Goal: Task Accomplishment & Management: Use online tool/utility

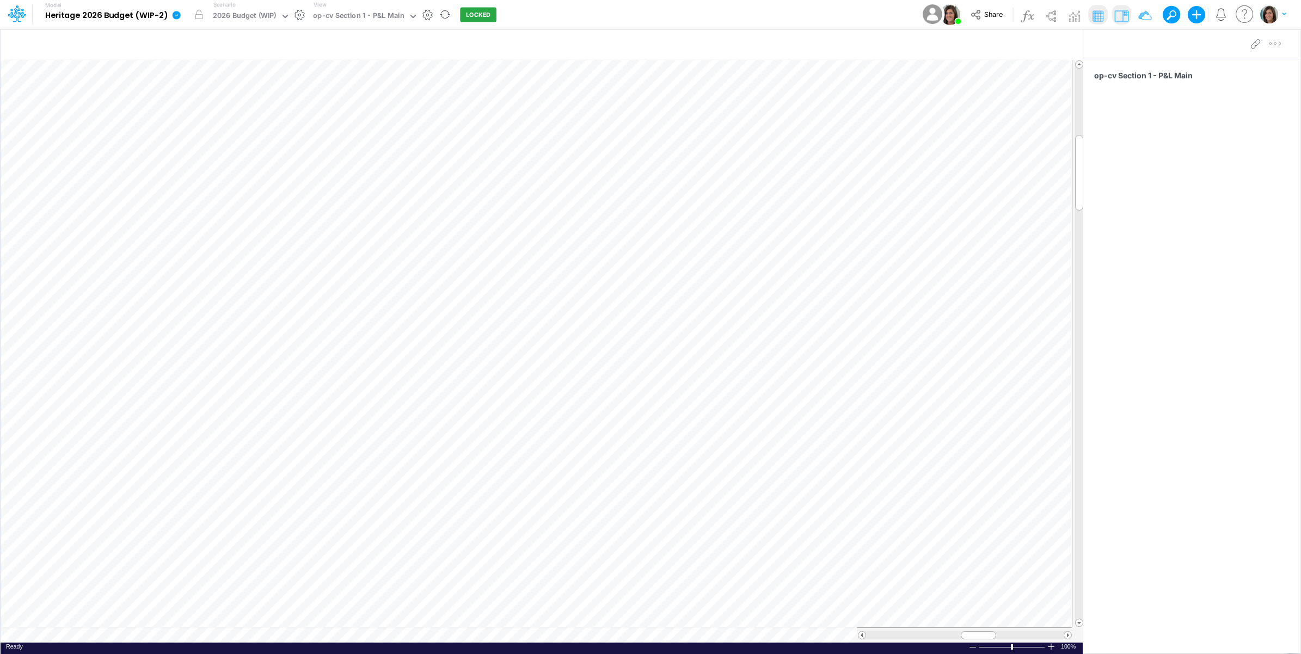
scroll to position [0, 1]
click at [336, 15] on div "op-cv Section 1 - P&L Main" at bounding box center [358, 16] width 91 height 13
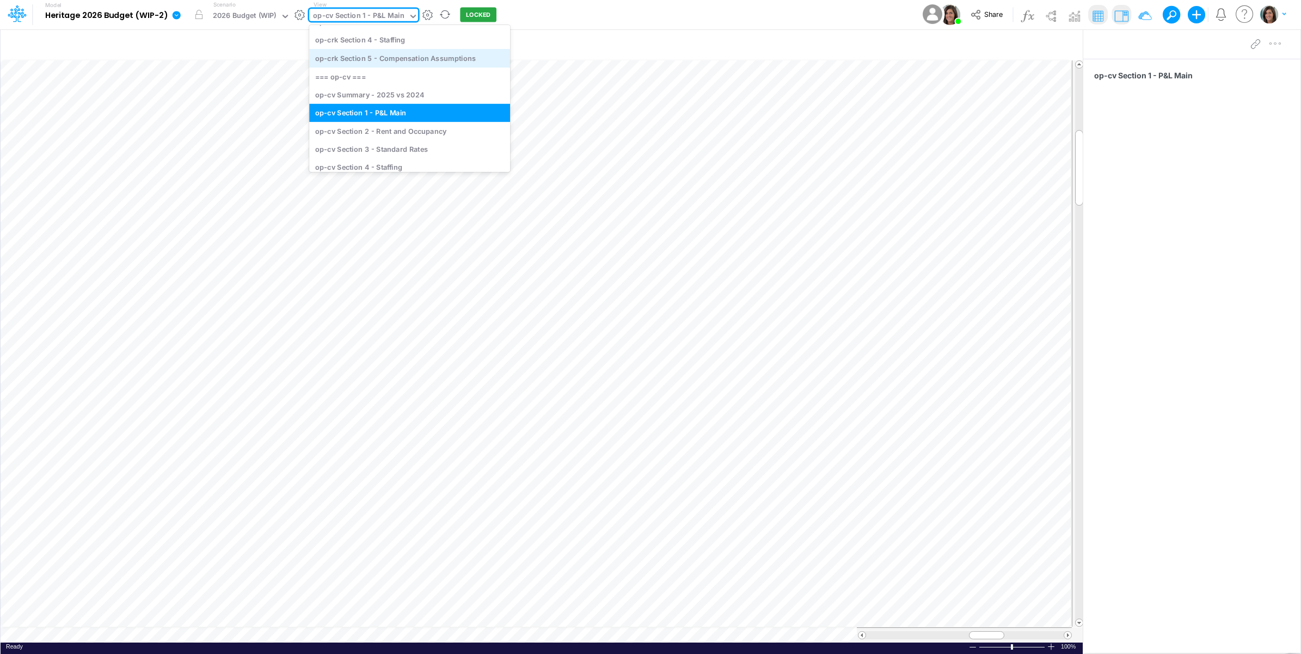
scroll to position [522, 0]
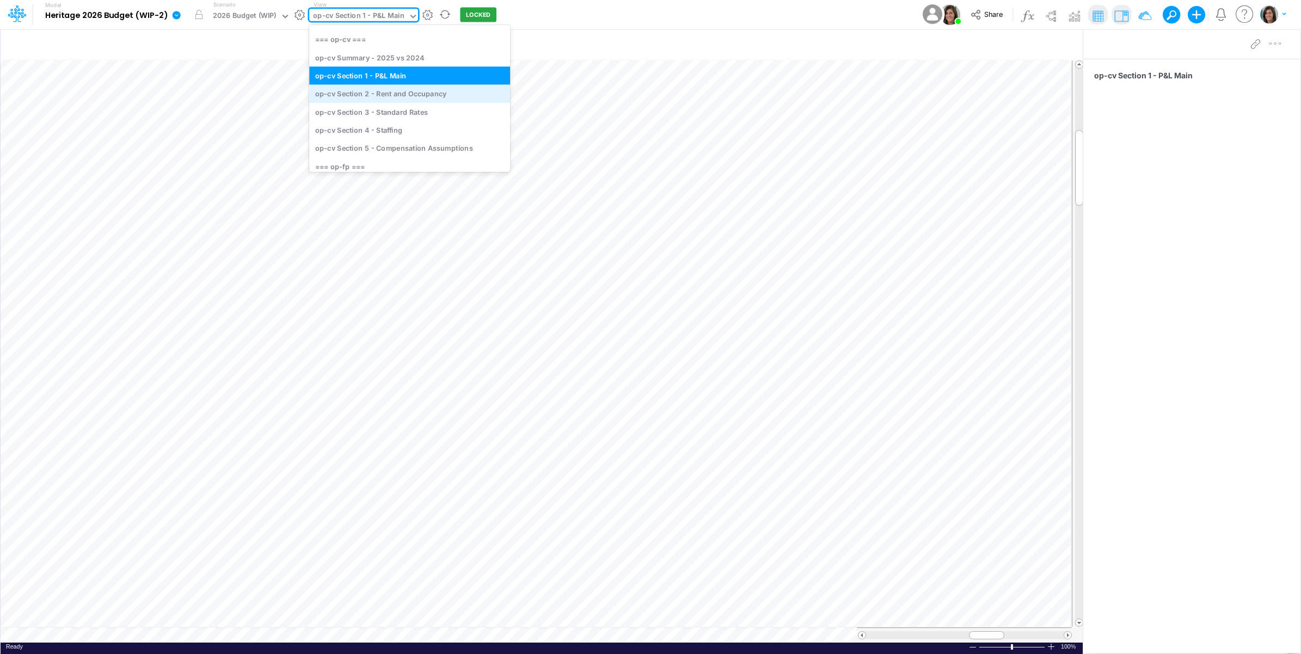
click at [418, 93] on div "op-cv Section 2 - Rent and Occupancy" at bounding box center [409, 94] width 201 height 18
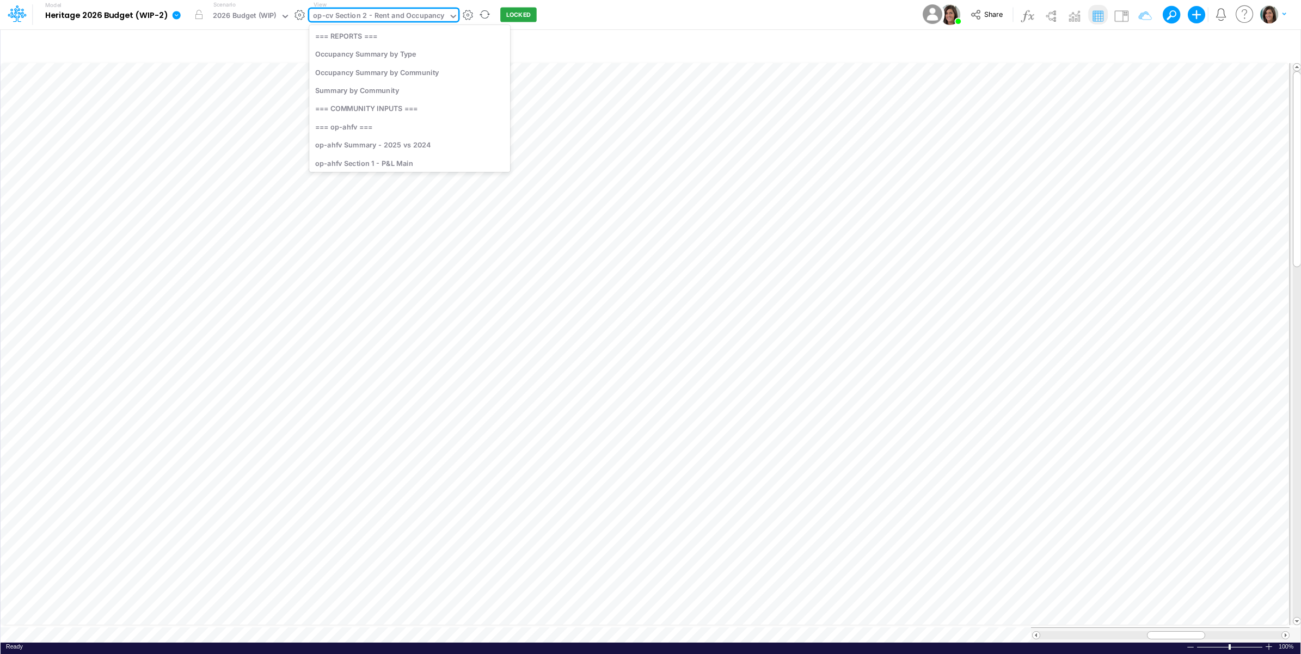
click at [414, 18] on div "op-cv Section 2 - Rent and Occupancy" at bounding box center [378, 16] width 131 height 13
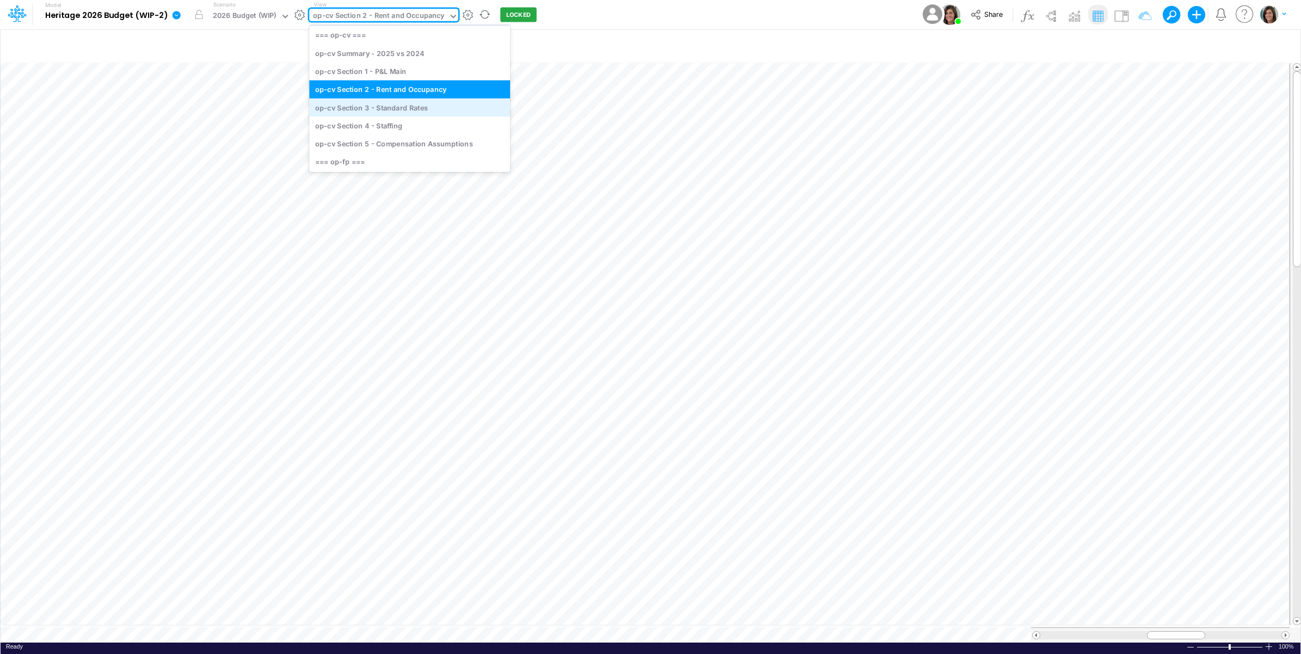
scroll to position [542, 0]
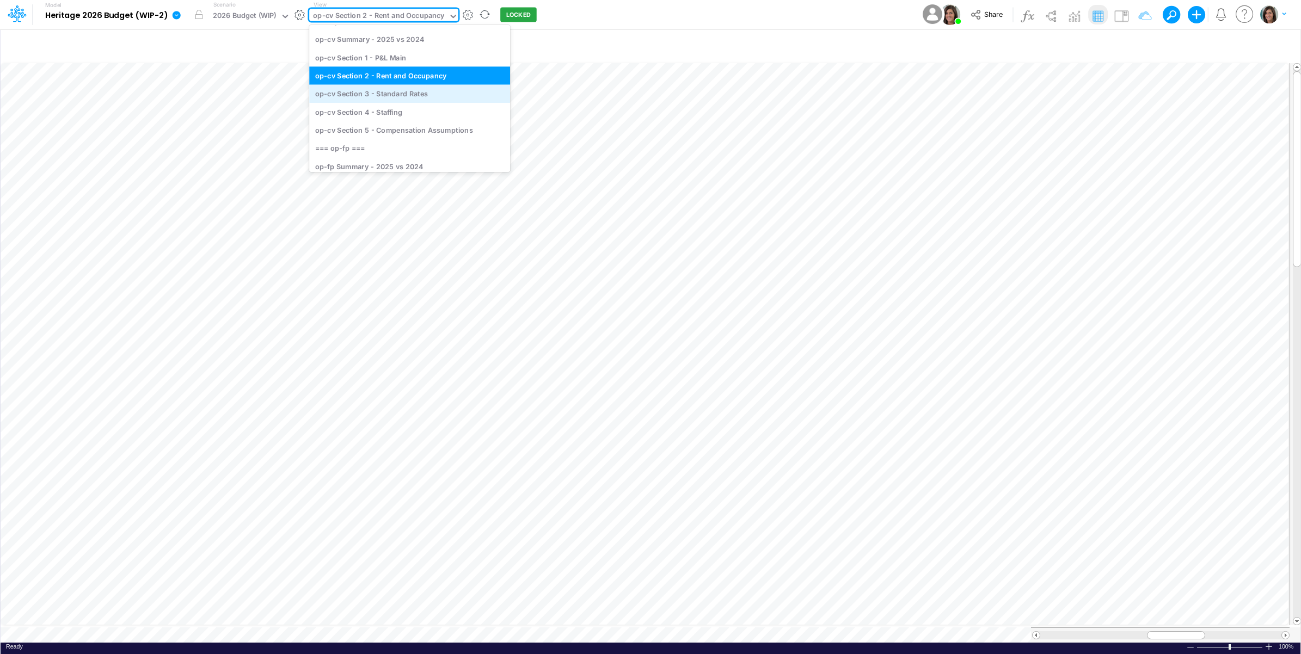
click at [407, 95] on div "op-cv Section 3 - Standard Rates" at bounding box center [409, 94] width 201 height 18
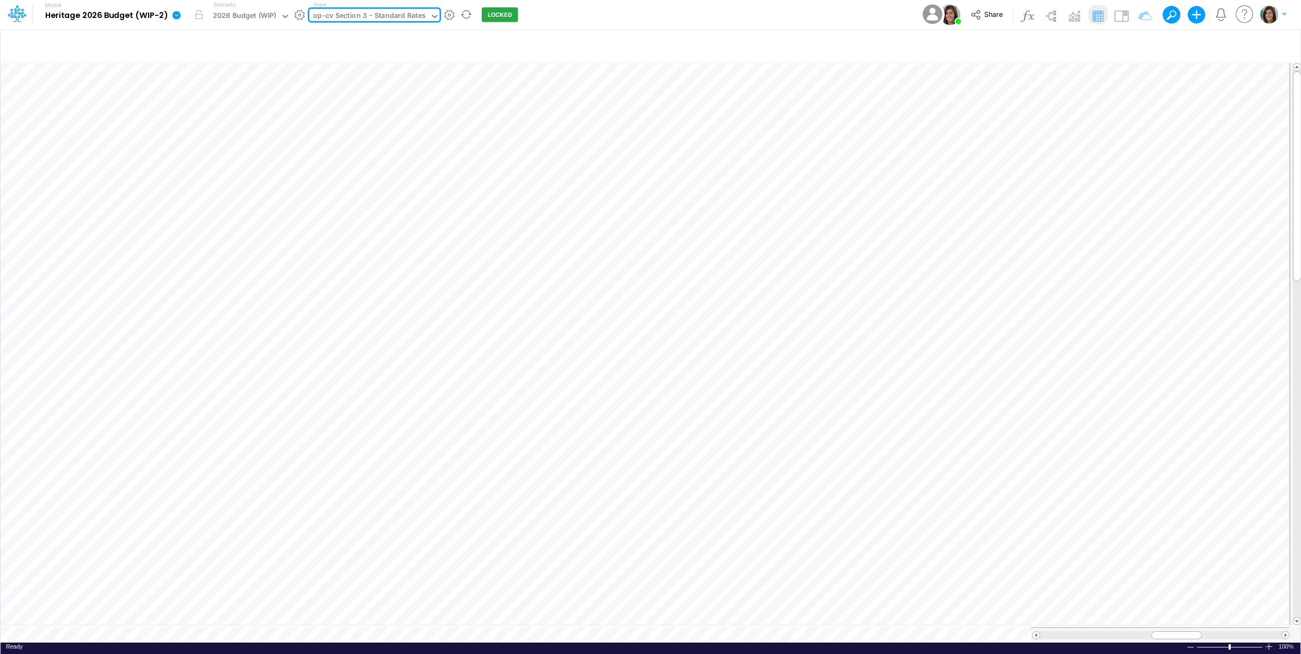
click at [399, 16] on div "op-cv Section 3 - Standard Rates" at bounding box center [369, 16] width 113 height 13
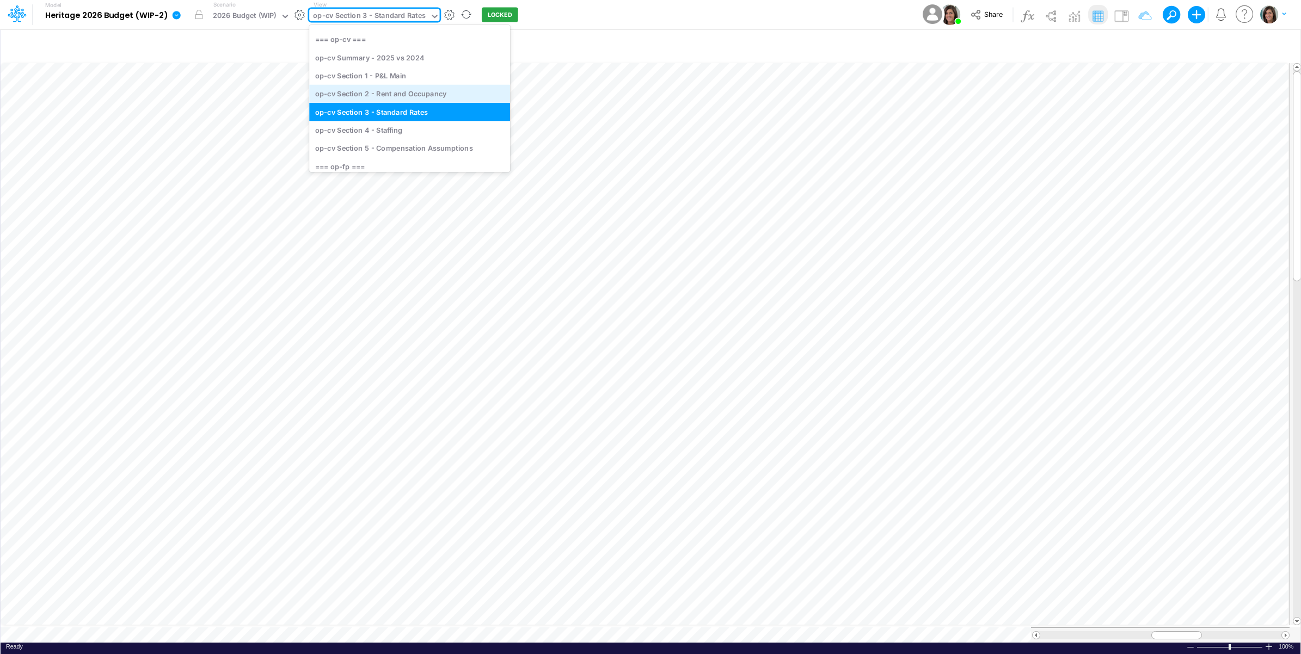
scroll to position [562, 0]
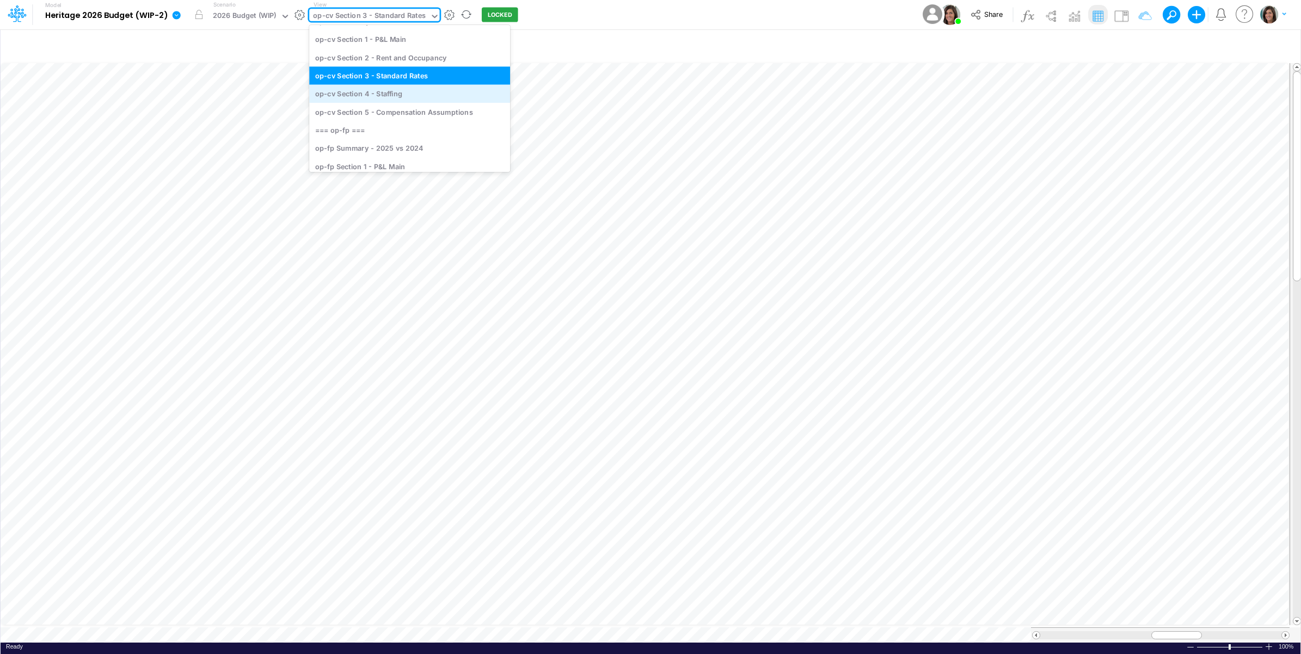
click at [402, 97] on div "op-cv Section 4 - Staffing" at bounding box center [409, 94] width 201 height 18
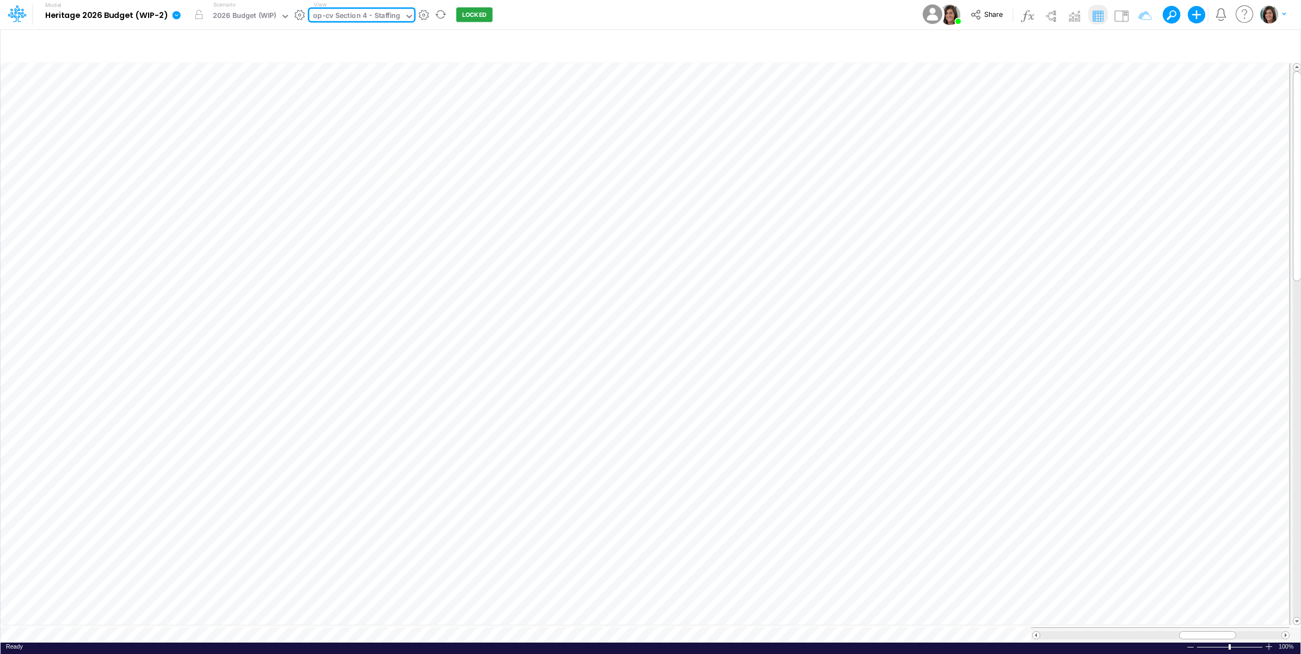
click at [385, 18] on div "op-cv Section 4 - Staffing" at bounding box center [356, 16] width 87 height 13
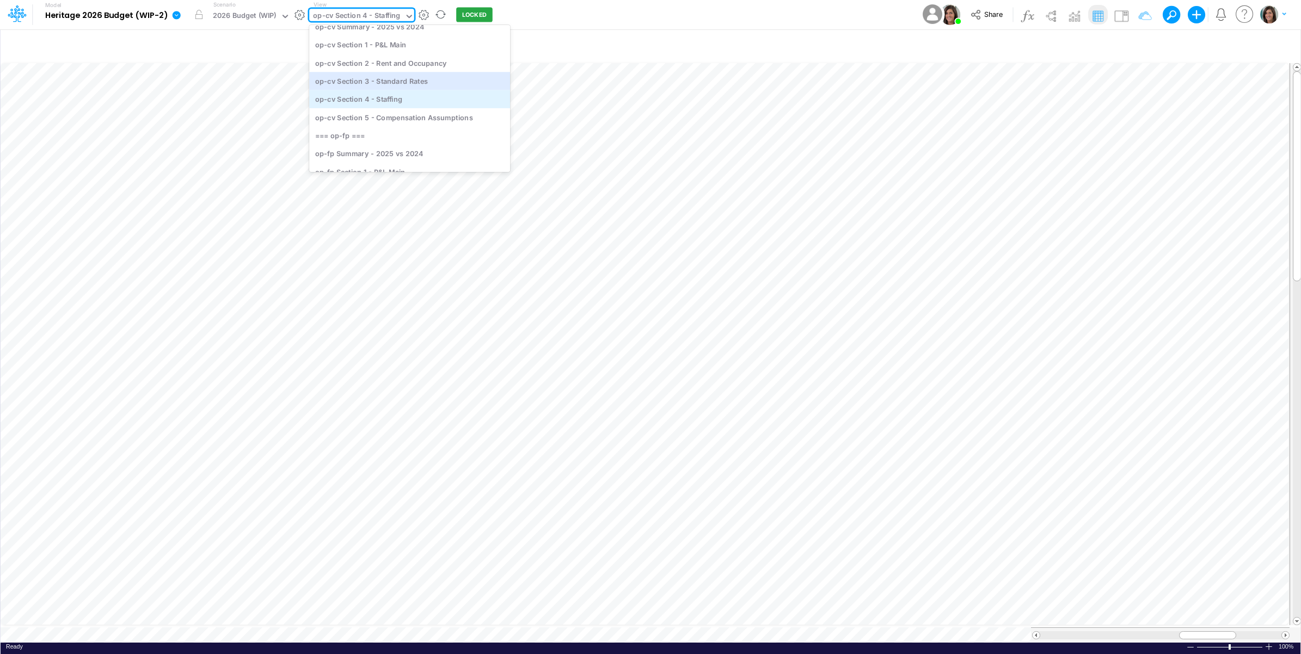
scroll to position [582, 0]
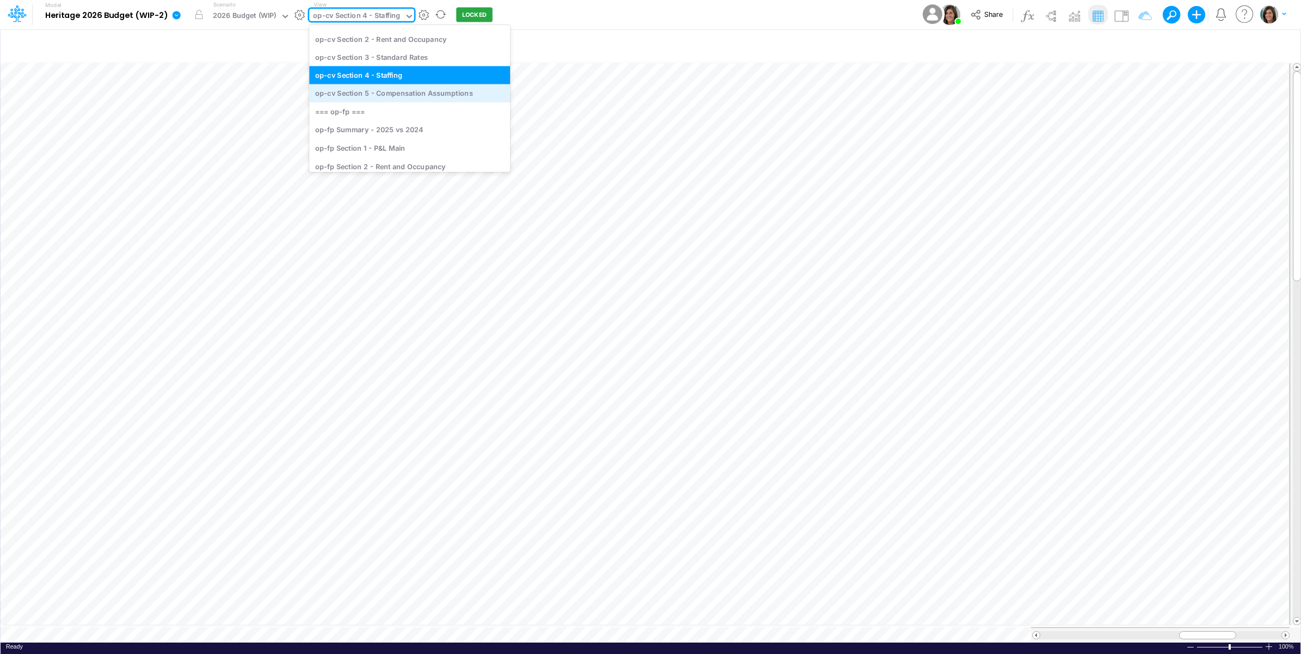
click at [383, 93] on div "op-cv Section 5 - Compensation Assumptions" at bounding box center [409, 93] width 201 height 18
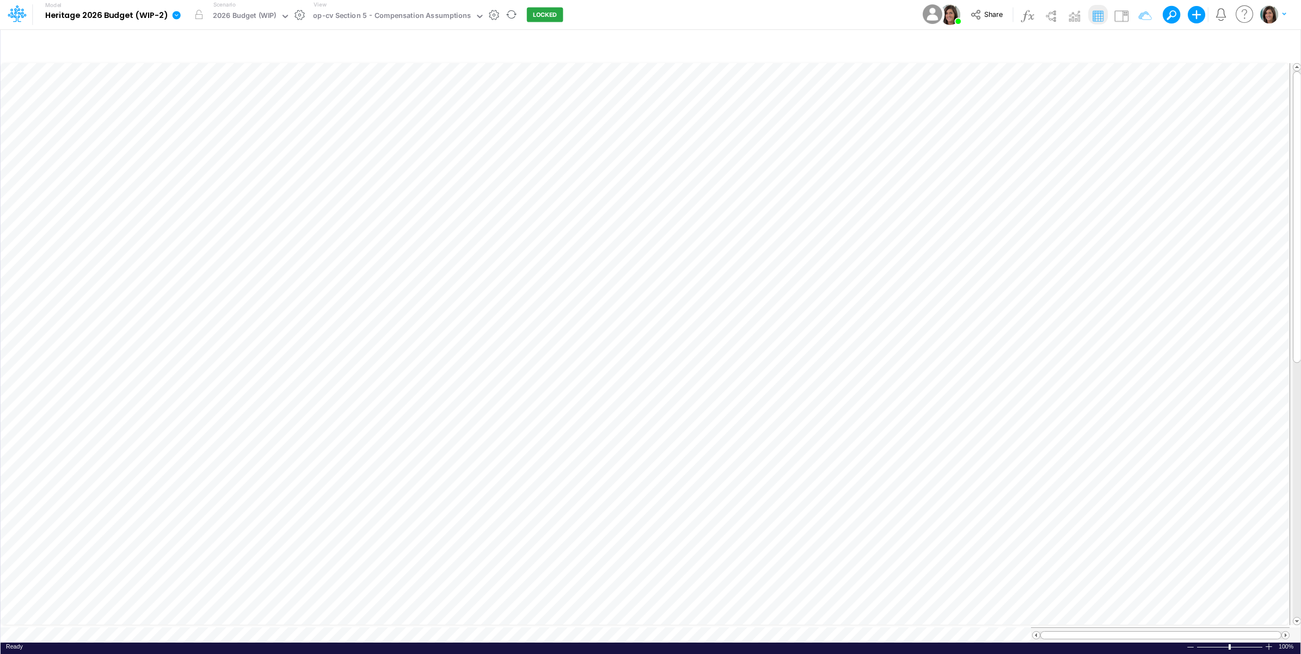
click at [592, 17] on div "Model Heritage 2026 Budget (WIP-2) Edit model settings Duplicate Import QuickBo…" at bounding box center [650, 14] width 1171 height 29
click at [350, 17] on div "op-cv Section 1 - P&L Main" at bounding box center [358, 16] width 91 height 13
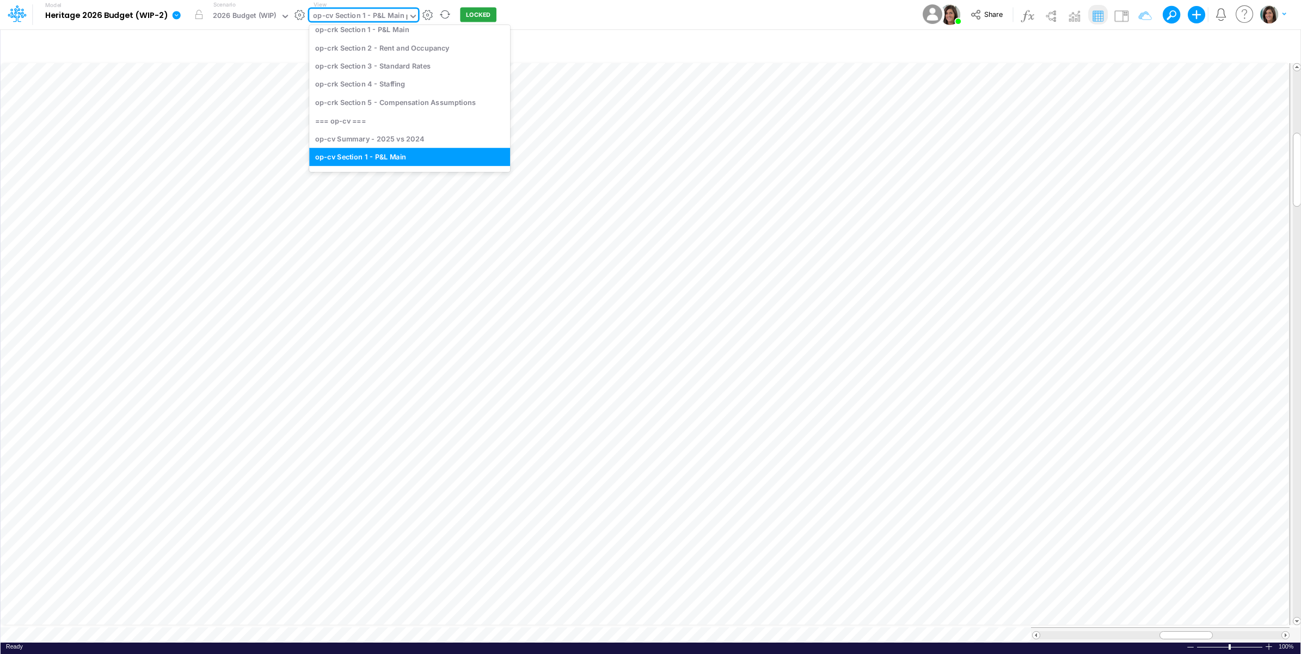
scroll to position [0, 0]
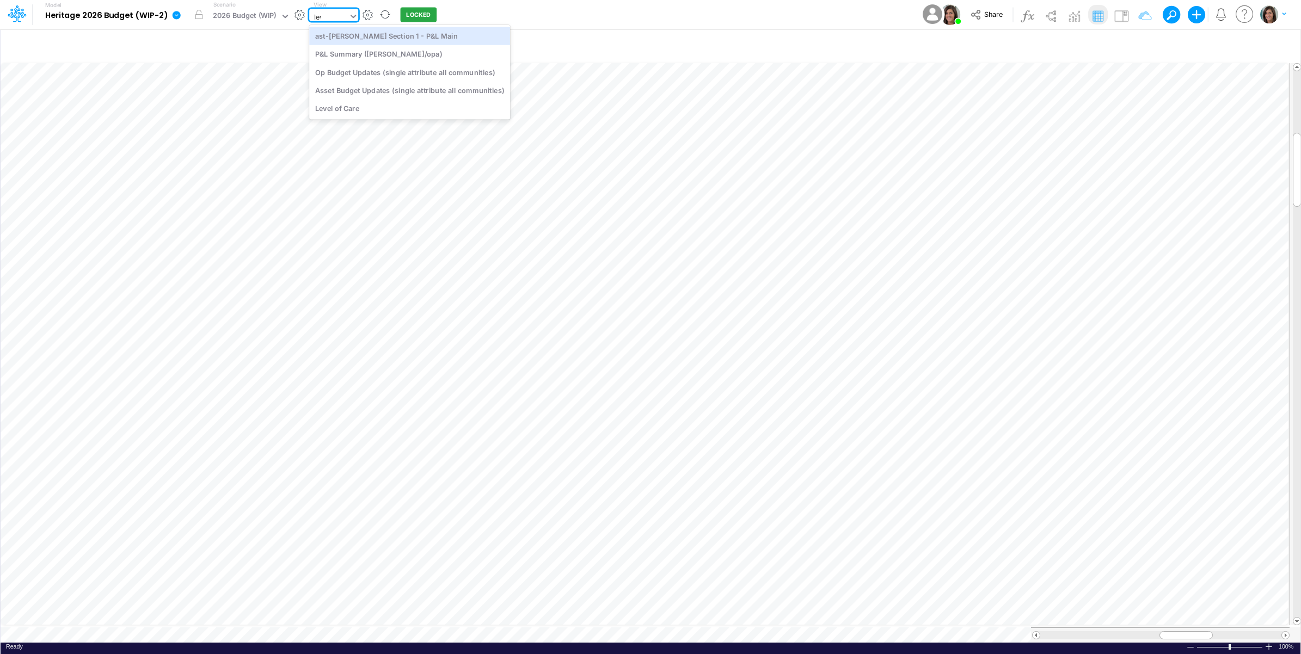
type input "leve"
click at [347, 36] on div "Level of Care" at bounding box center [382, 36] width 147 height 18
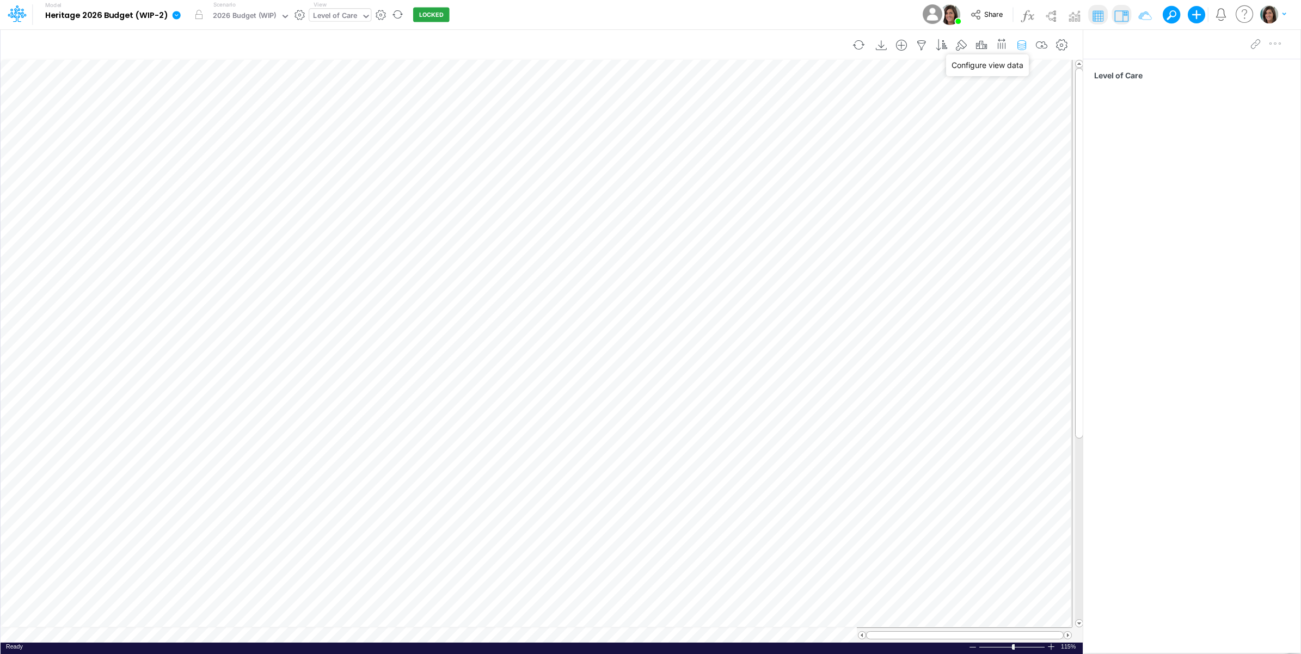
click at [1021, 44] on icon "button" at bounding box center [1022, 45] width 16 height 11
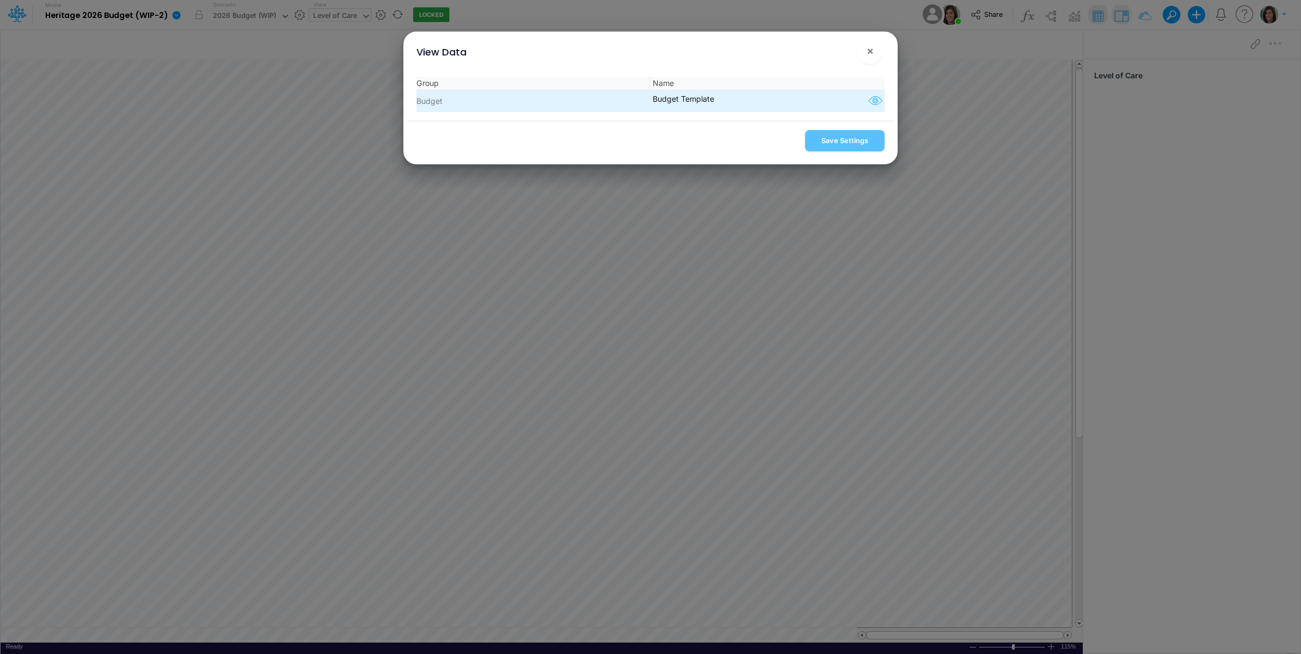
click at [869, 98] on icon "button" at bounding box center [875, 101] width 16 height 14
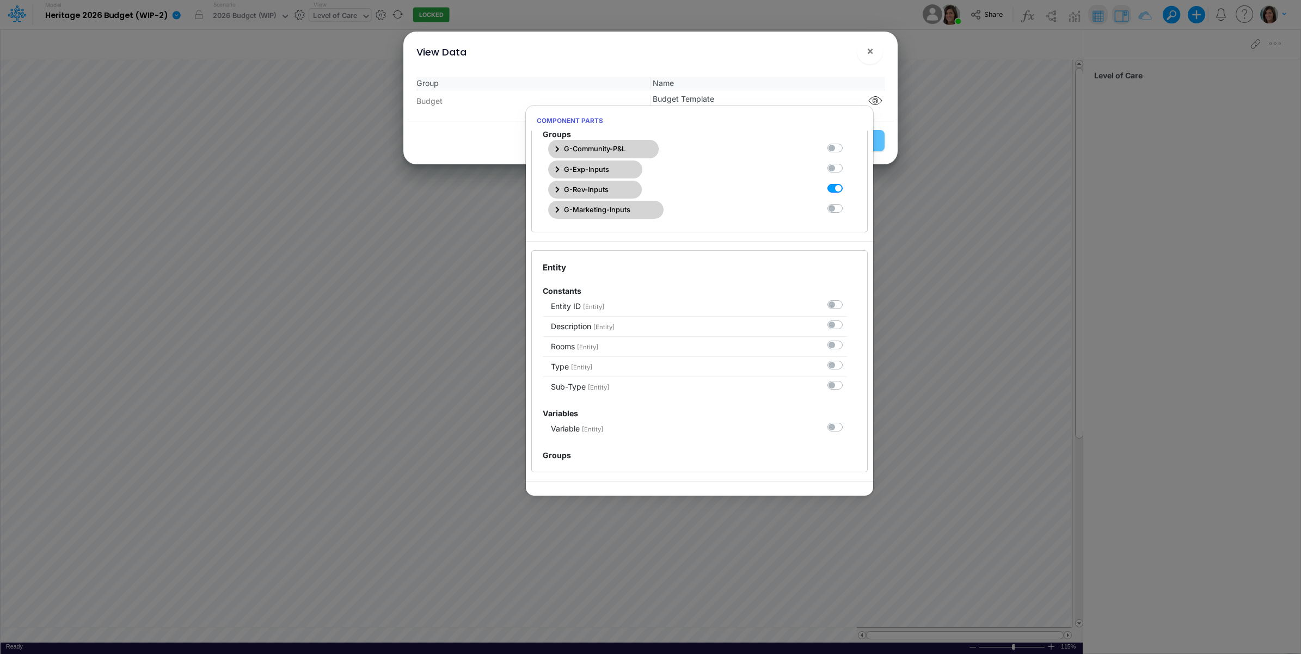
scroll to position [17, 0]
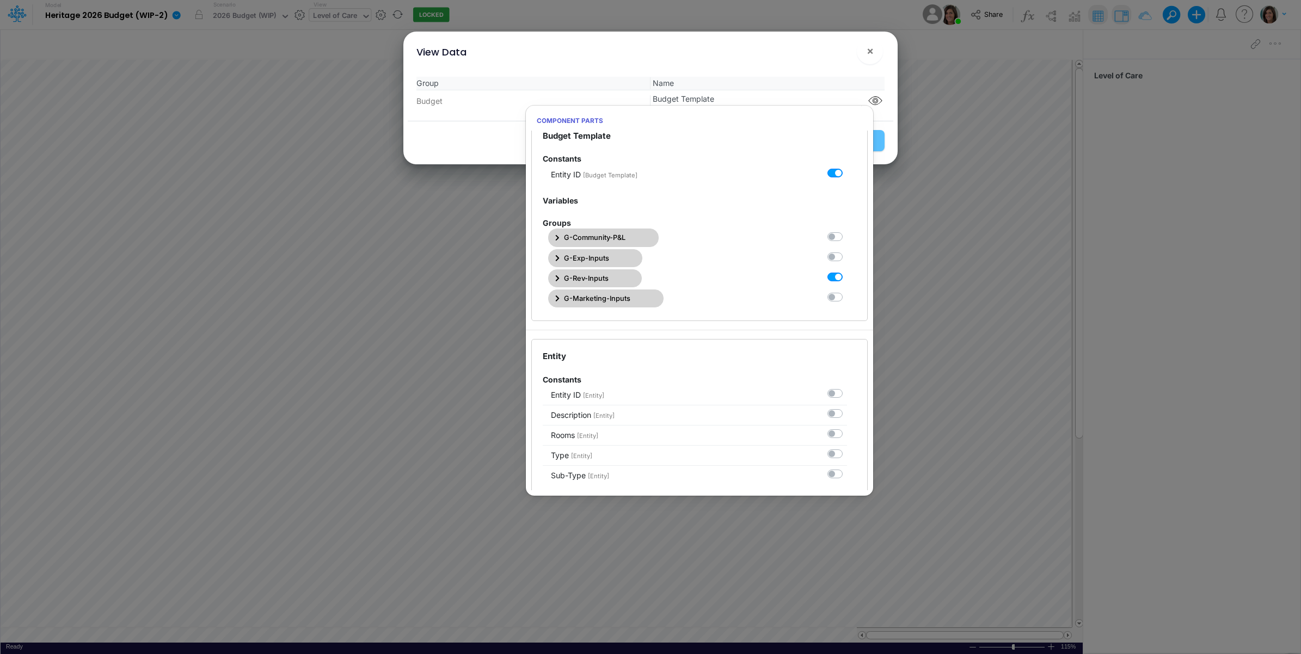
click at [588, 276] on span "G-Rev-Inputs" at bounding box center [586, 278] width 45 height 10
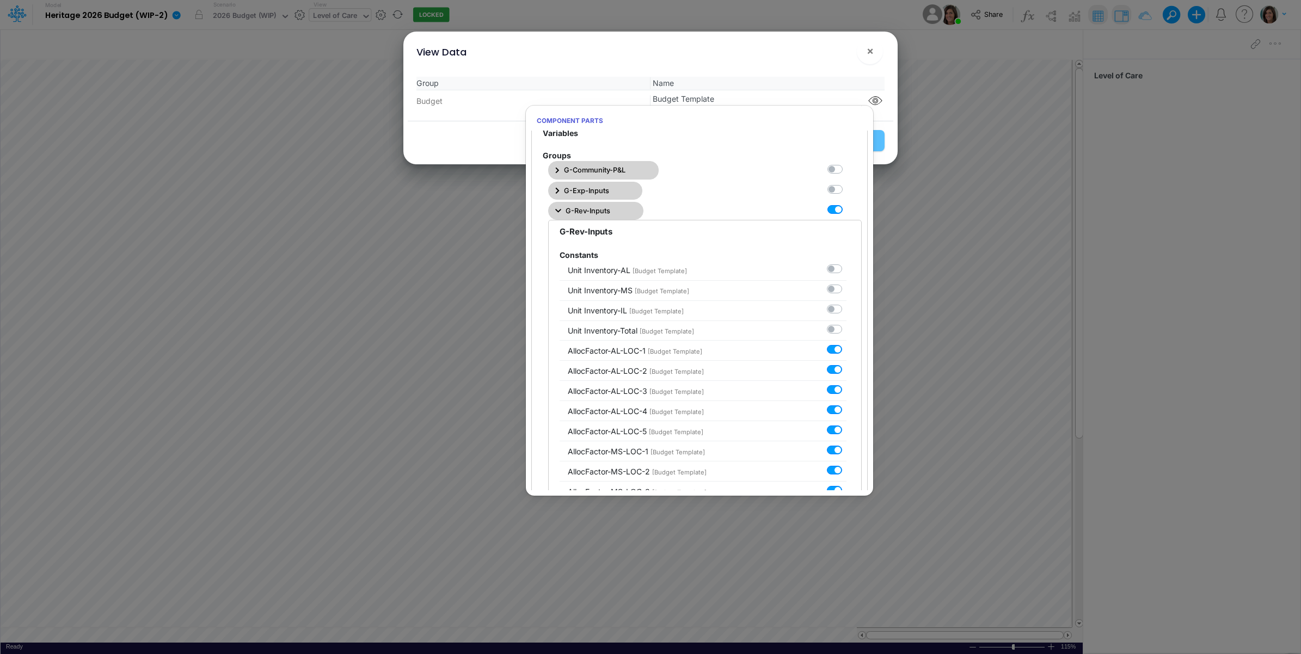
scroll to position [0, 0]
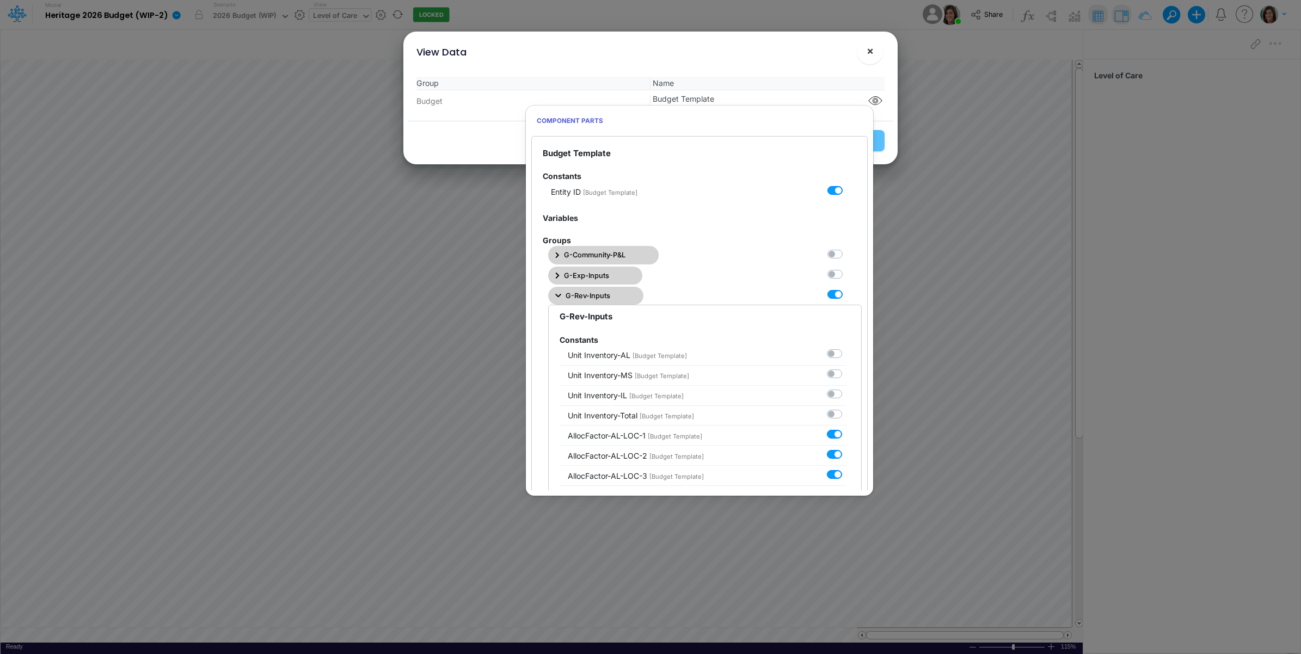
click at [875, 51] on button "×" at bounding box center [870, 51] width 26 height 26
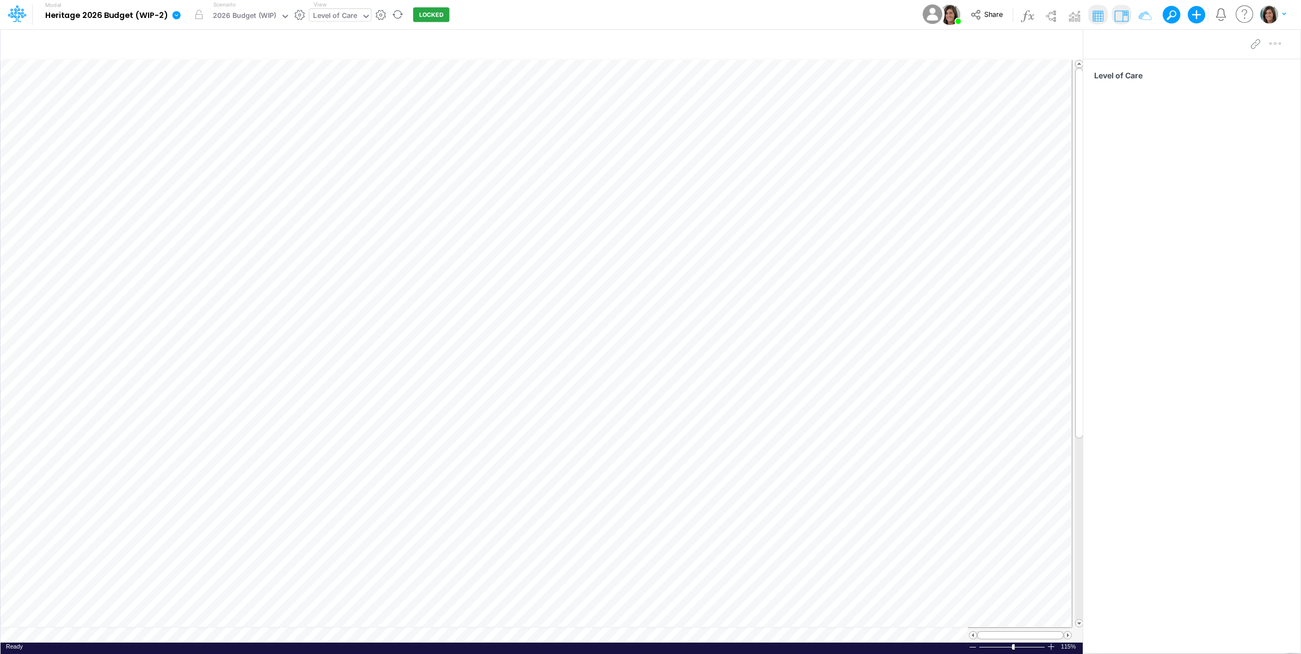
click at [961, 624] on table at bounding box center [542, 351] width 1083 height 583
click at [1021, 44] on icon "button" at bounding box center [1022, 45] width 16 height 11
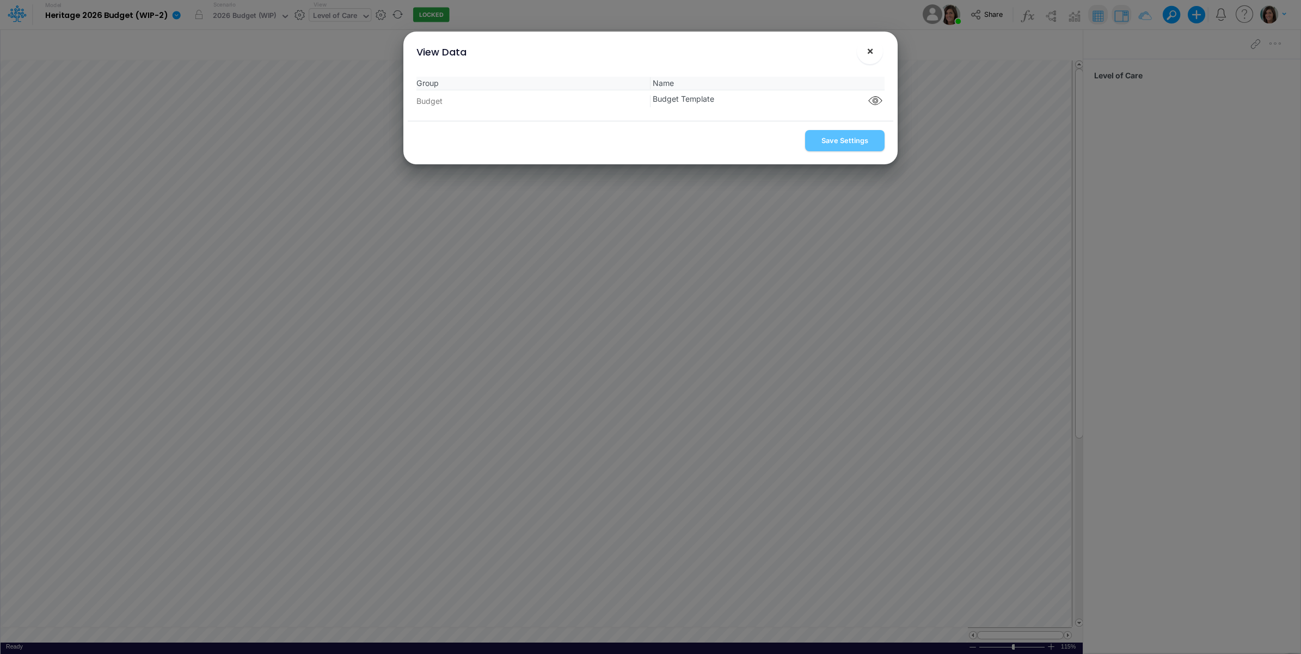
click at [877, 50] on button "×" at bounding box center [870, 51] width 26 height 26
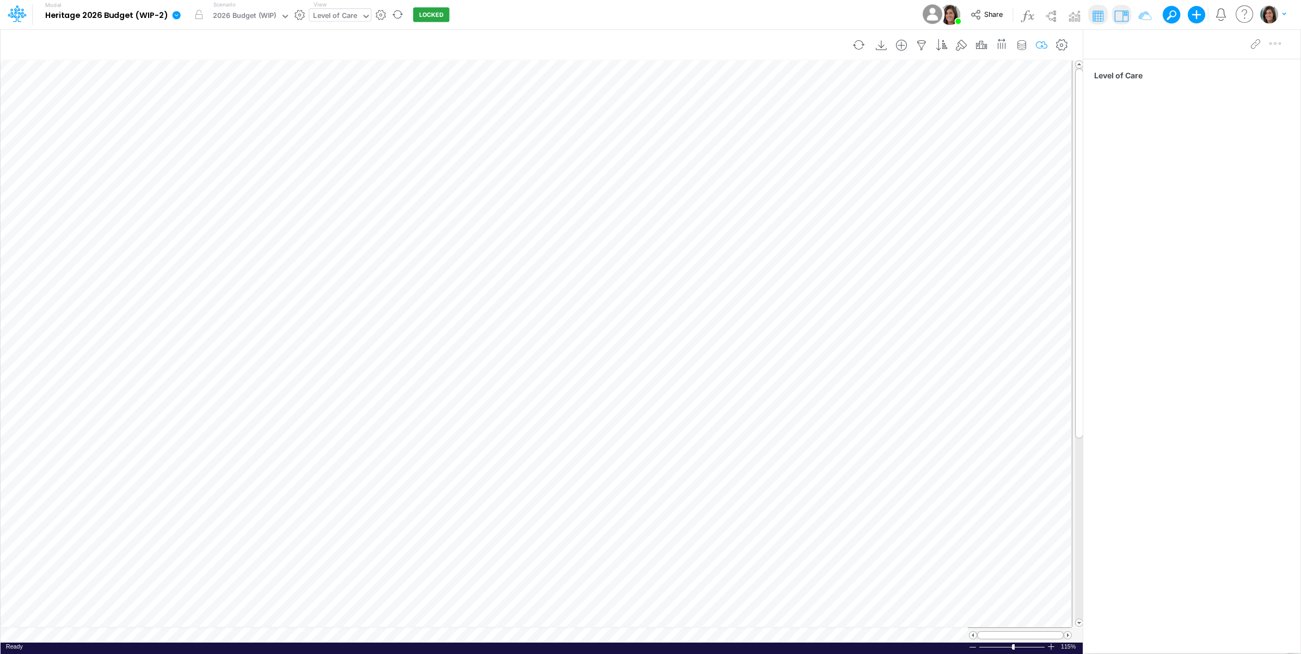
click at [1040, 49] on icon "button" at bounding box center [1042, 45] width 16 height 11
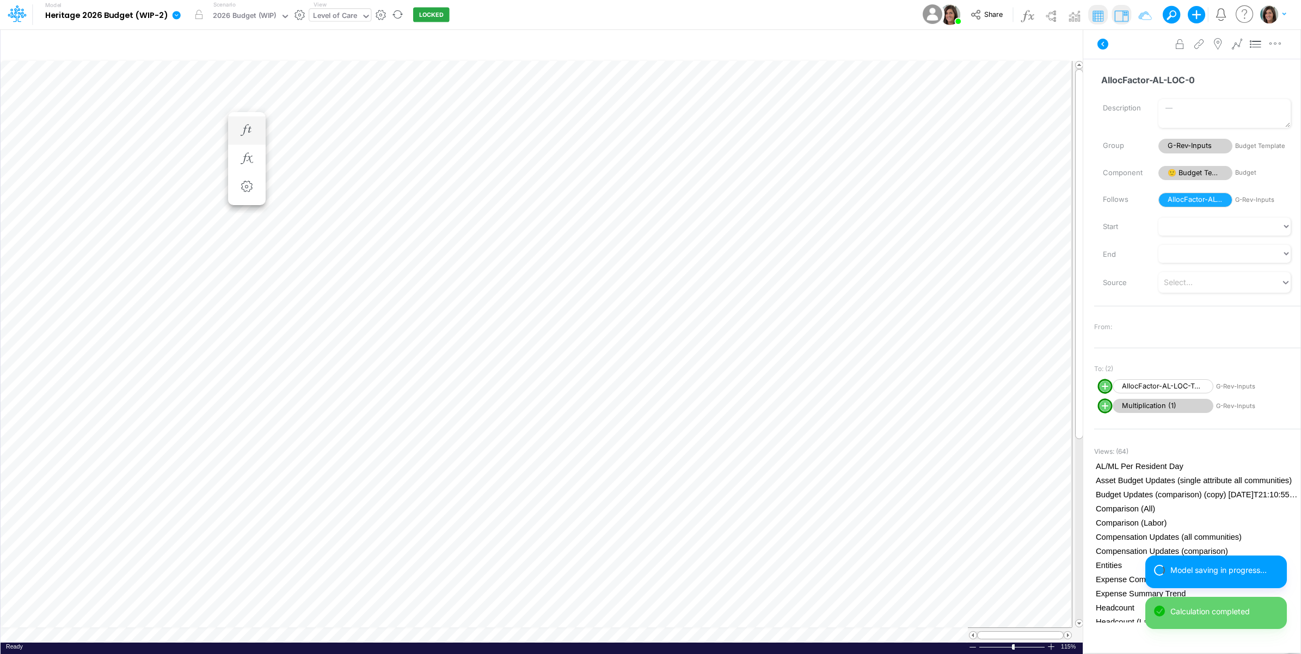
scroll to position [0, 1]
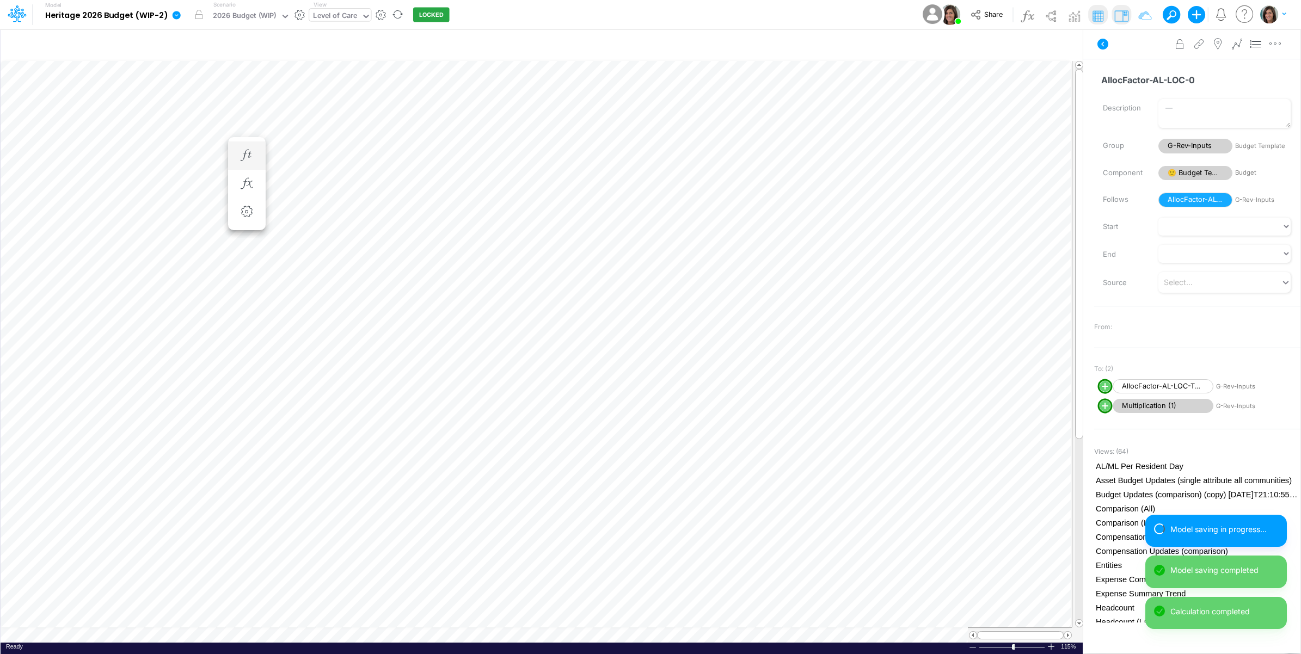
scroll to position [0, 1]
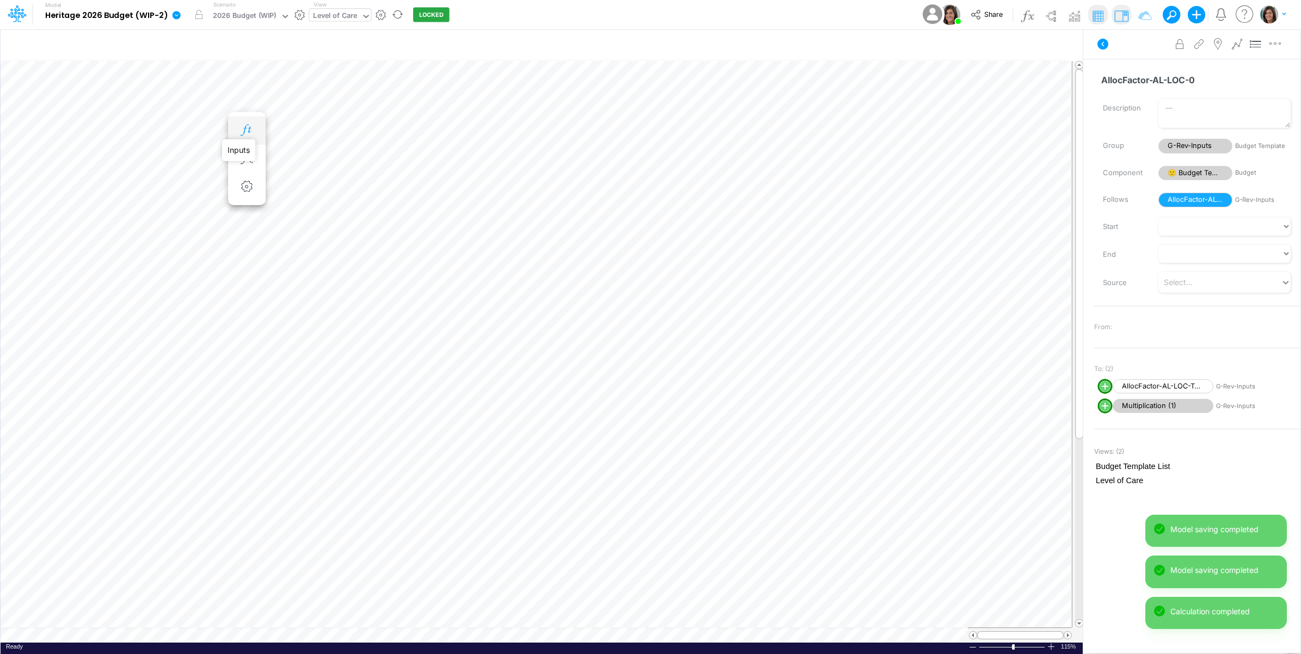
click at [249, 130] on icon "button" at bounding box center [246, 130] width 16 height 11
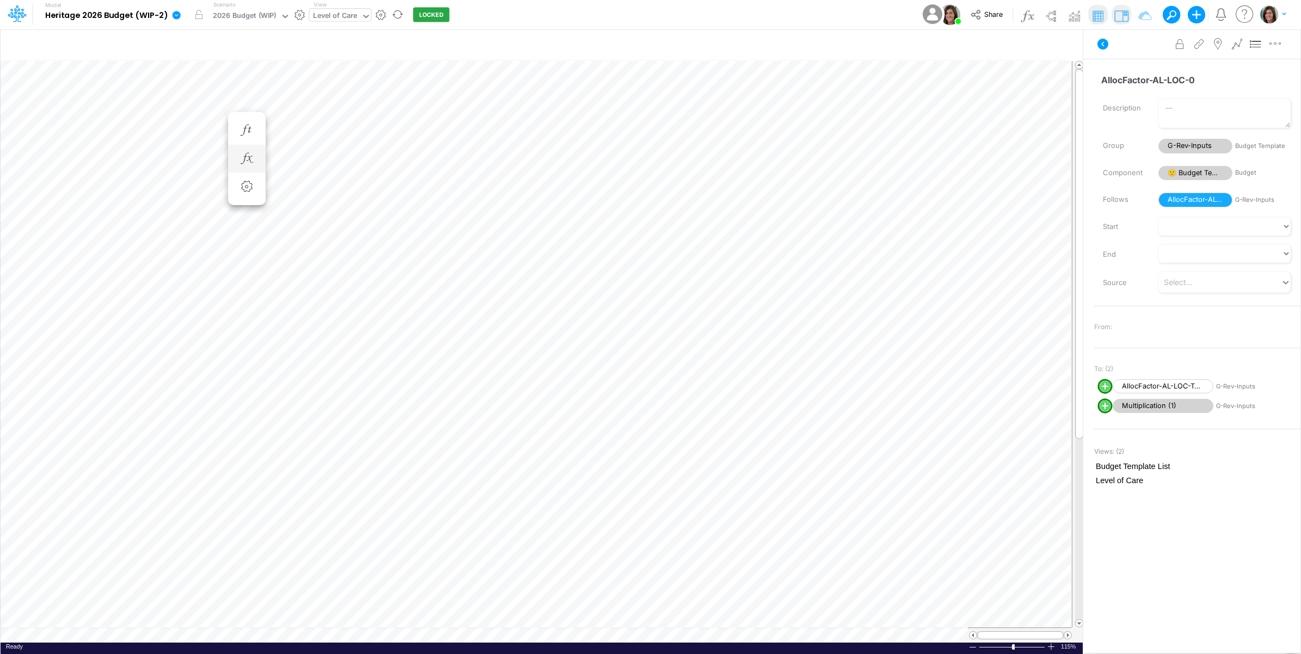
scroll to position [0, 1]
click at [248, 143] on icon "button" at bounding box center [246, 142] width 16 height 11
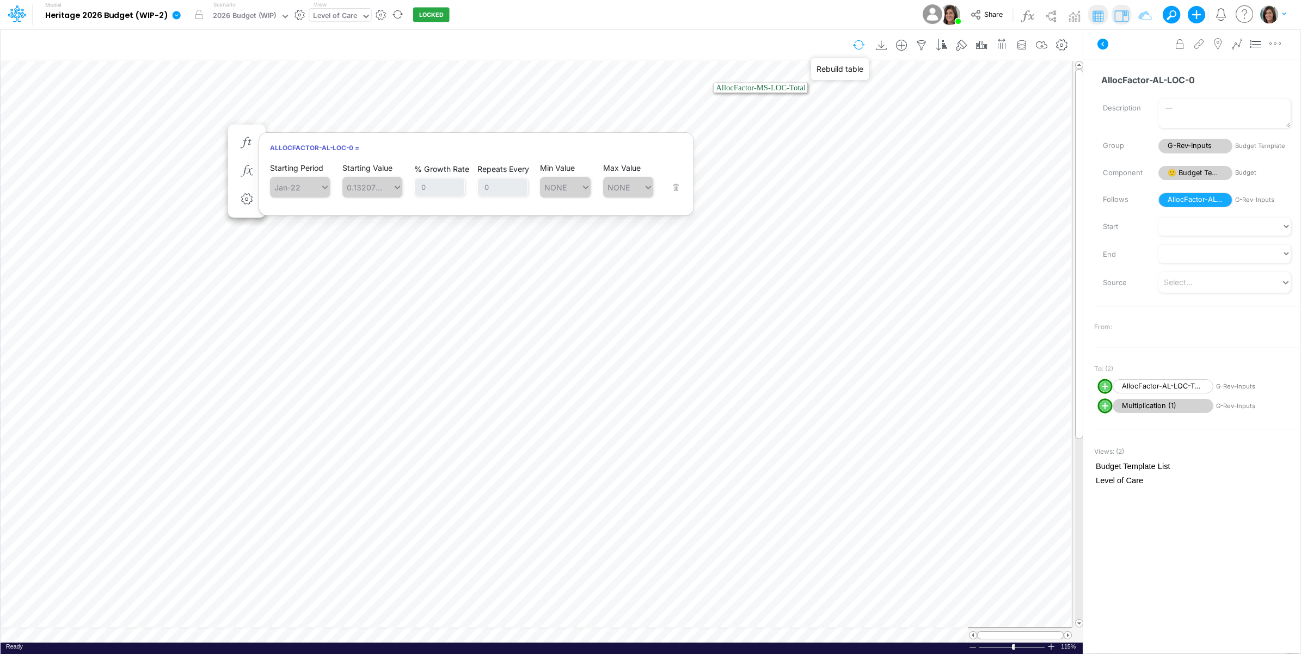
click at [860, 45] on button "button" at bounding box center [859, 44] width 26 height 19
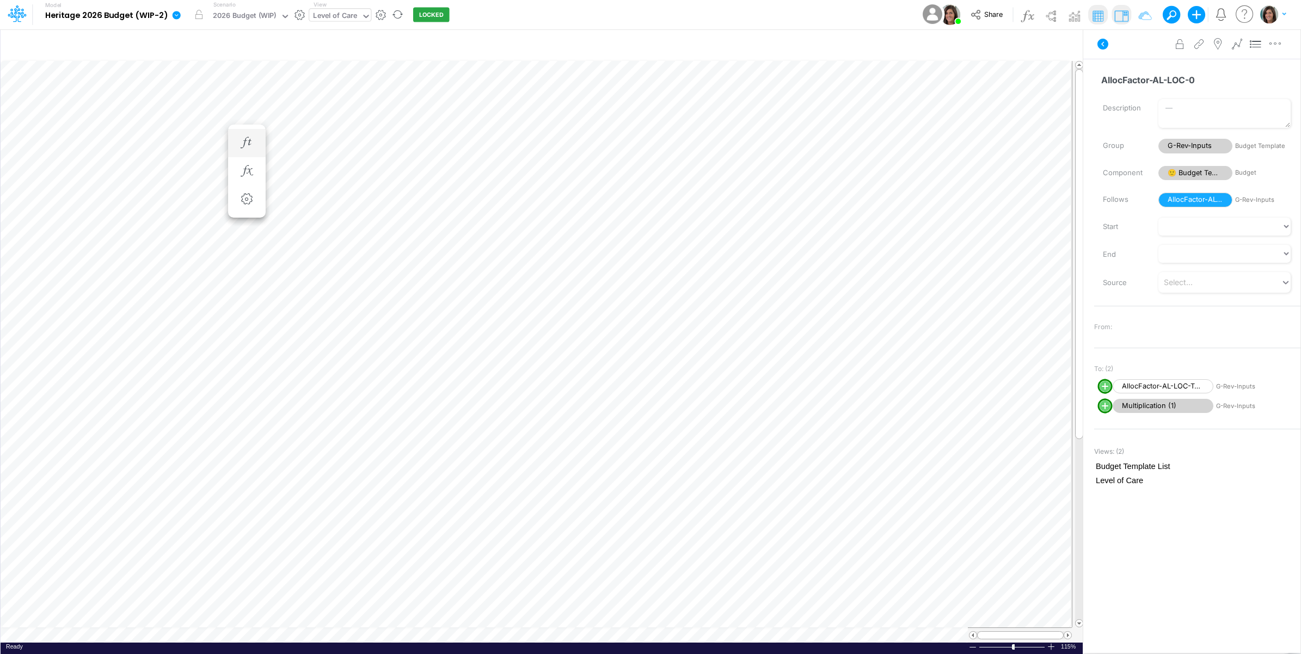
scroll to position [0, 1]
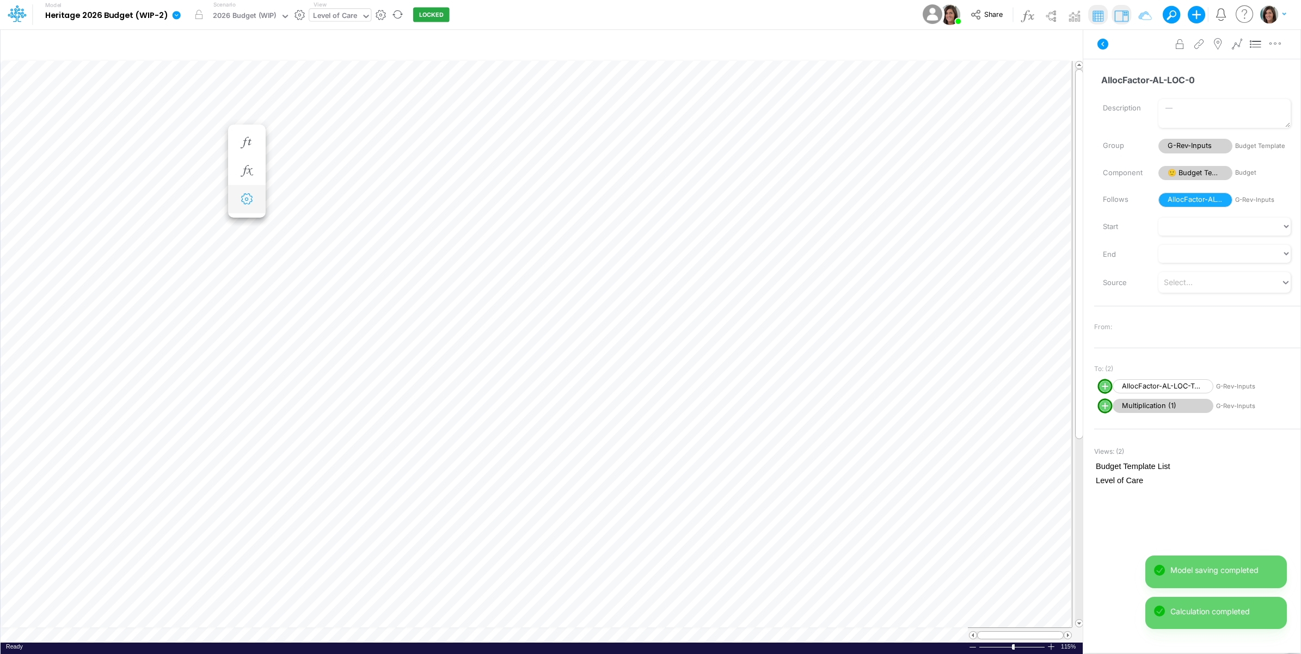
scroll to position [0, 1]
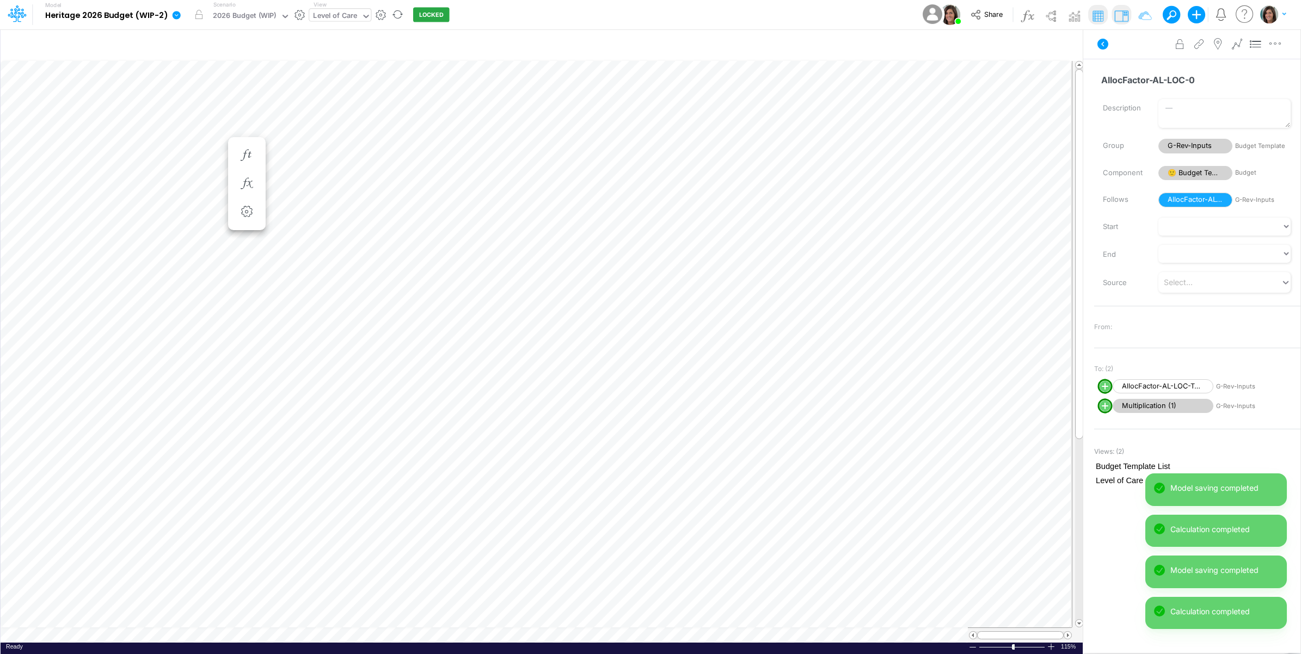
scroll to position [0, 1]
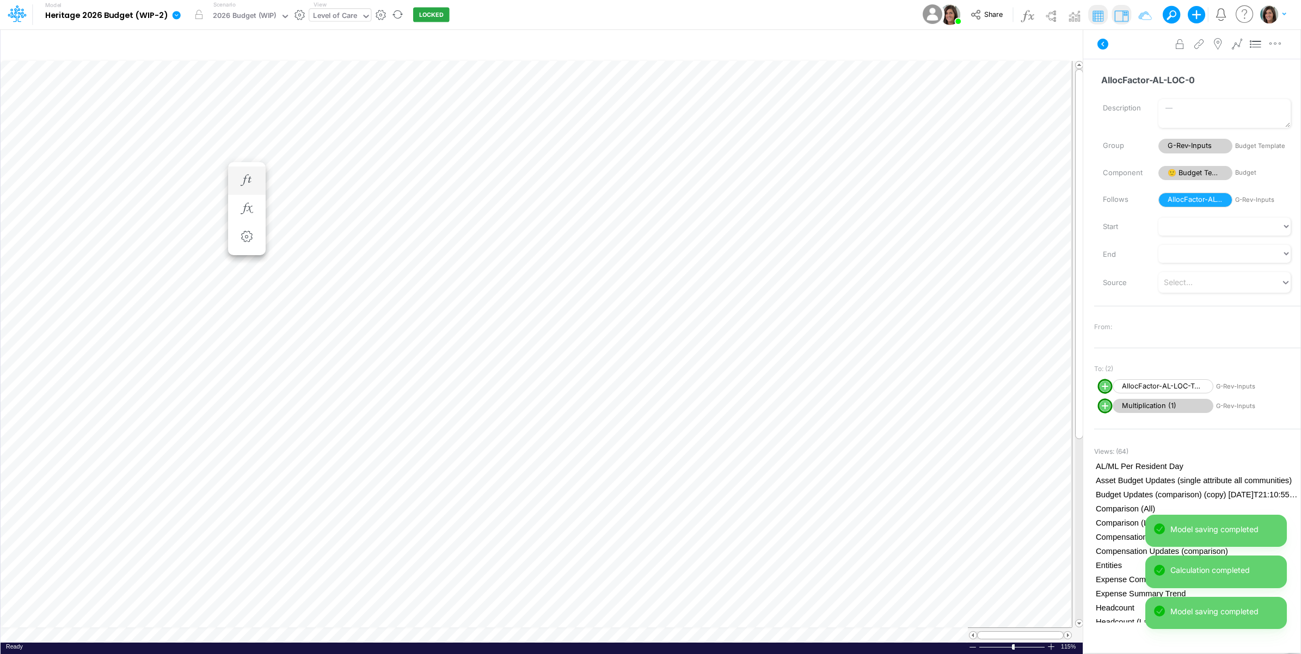
scroll to position [0, 1]
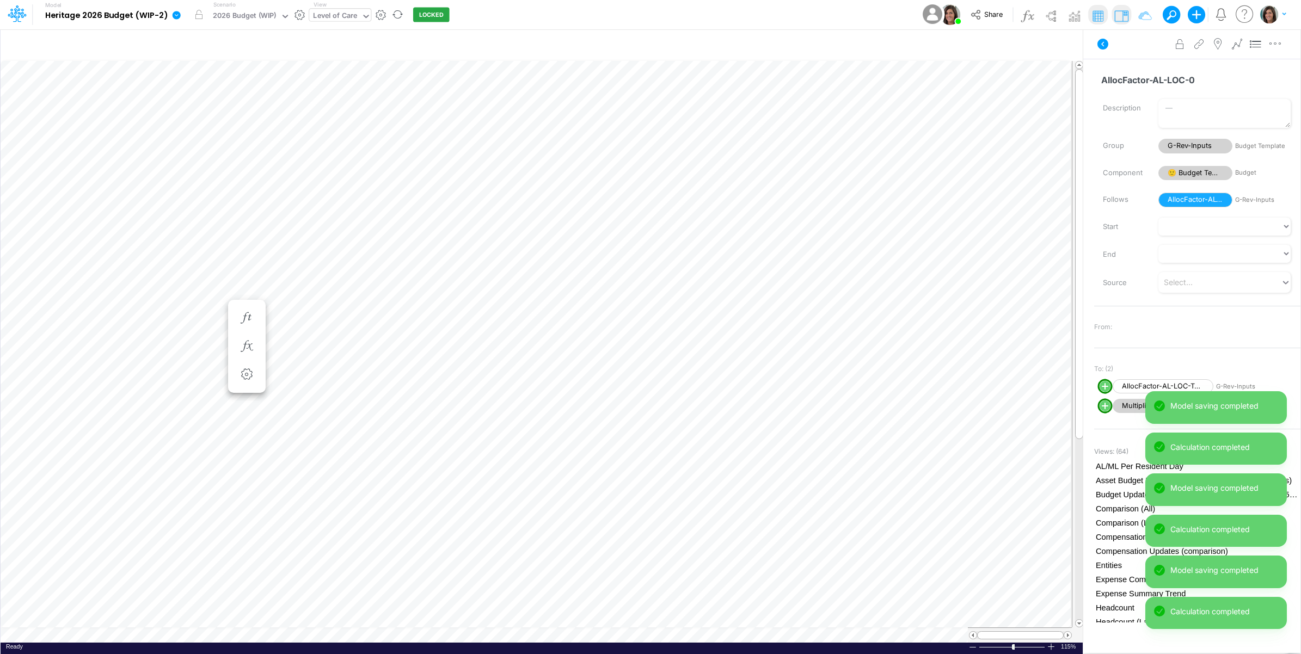
scroll to position [0, 1]
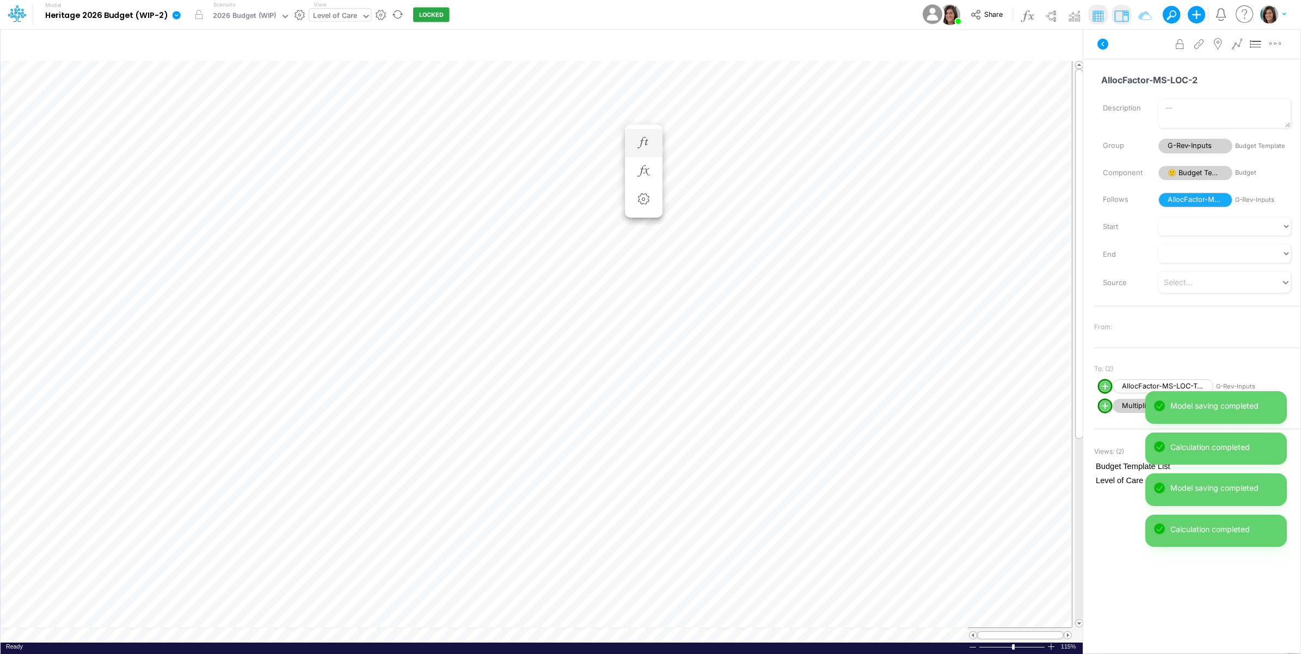
scroll to position [0, 1]
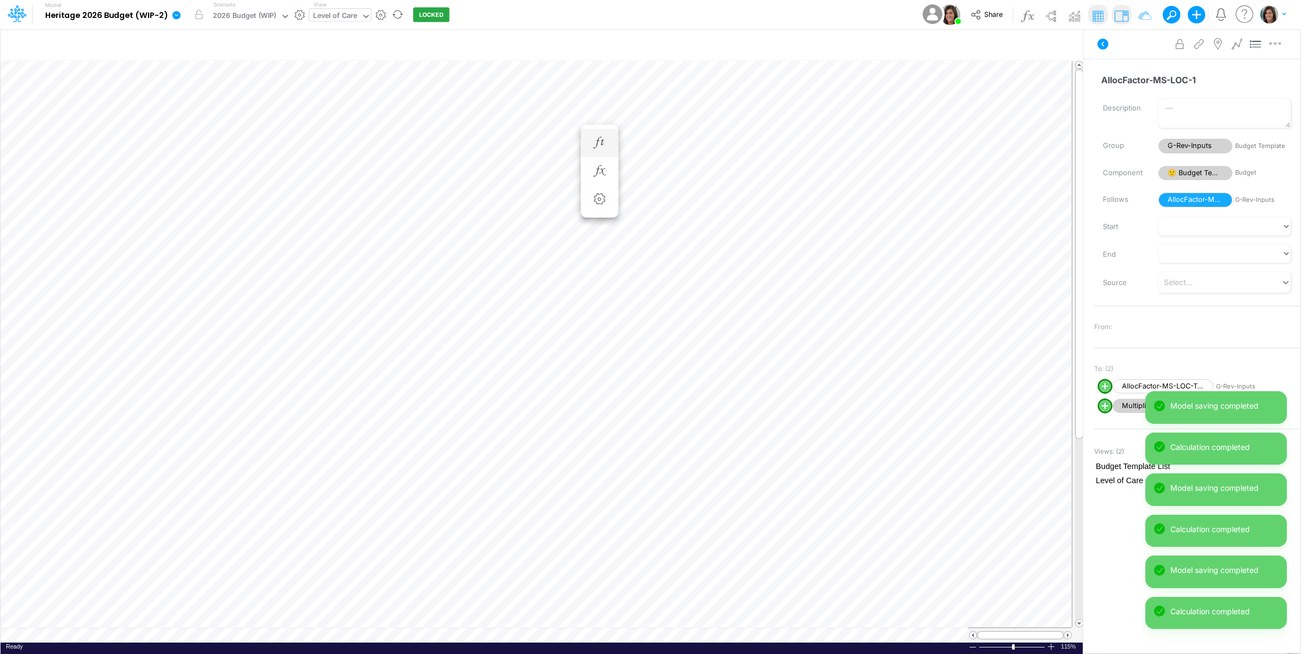
scroll to position [0, 1]
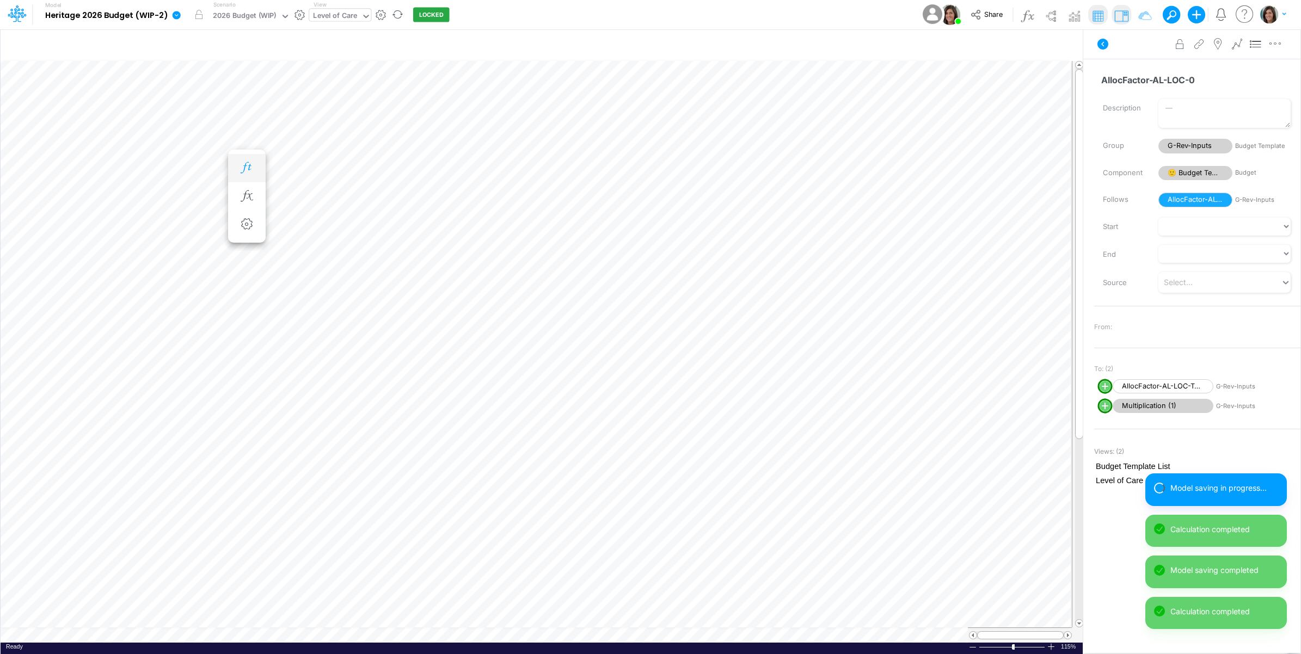
scroll to position [0, 1]
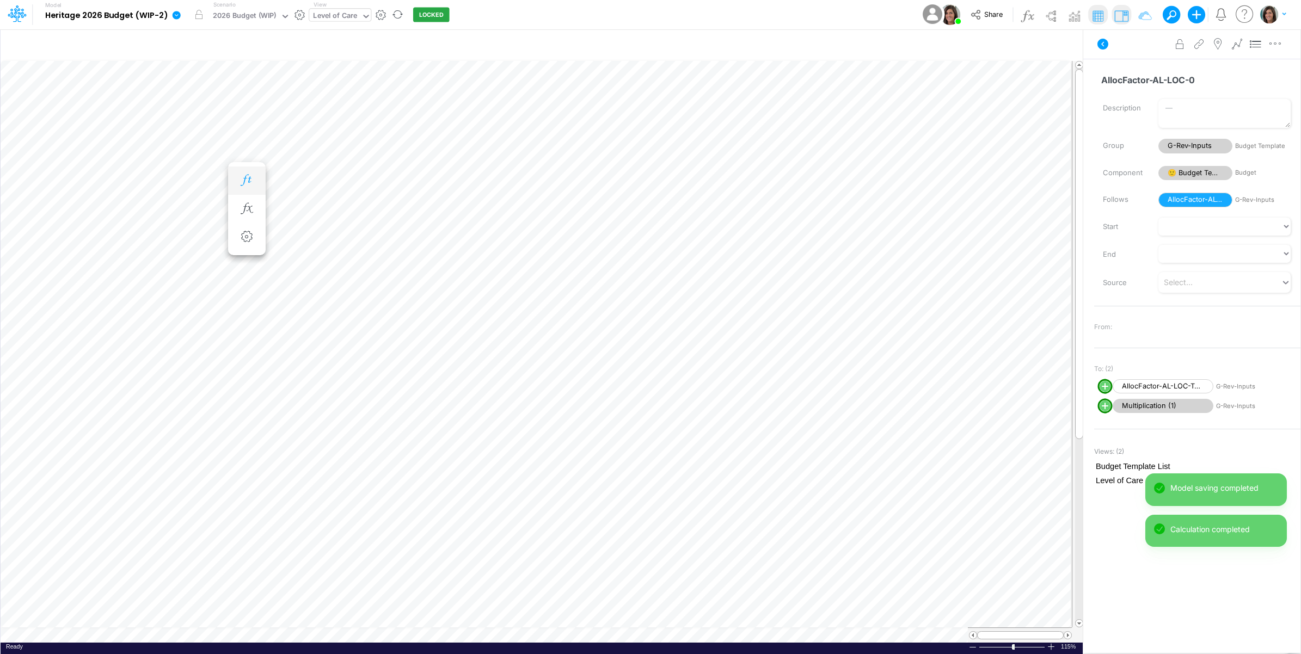
scroll to position [0, 1]
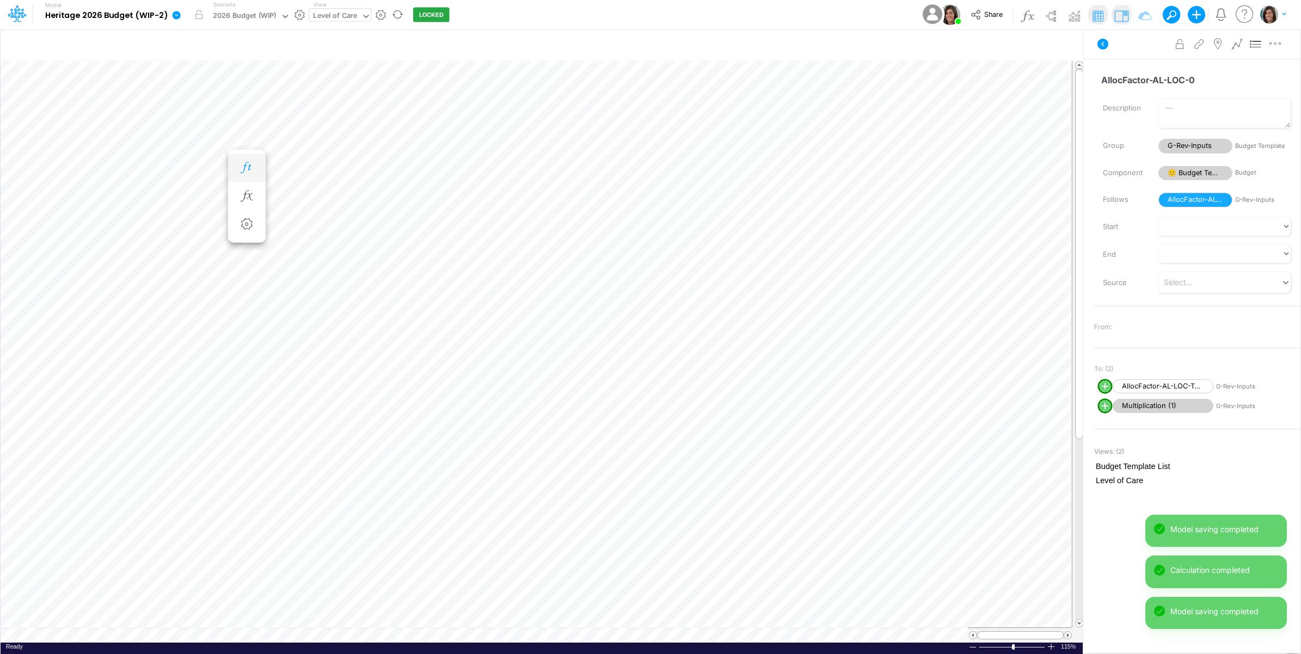
scroll to position [0, 1]
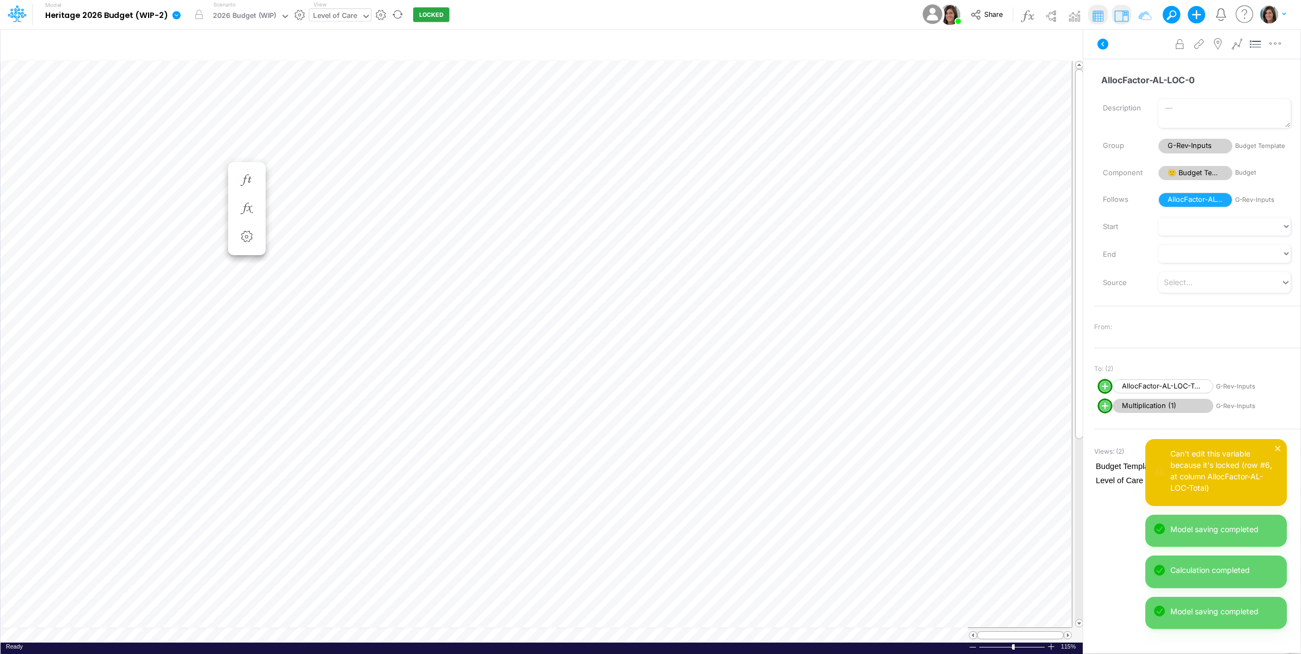
scroll to position [0, 1]
click at [999, 42] on icon "button" at bounding box center [1001, 43] width 11 height 16
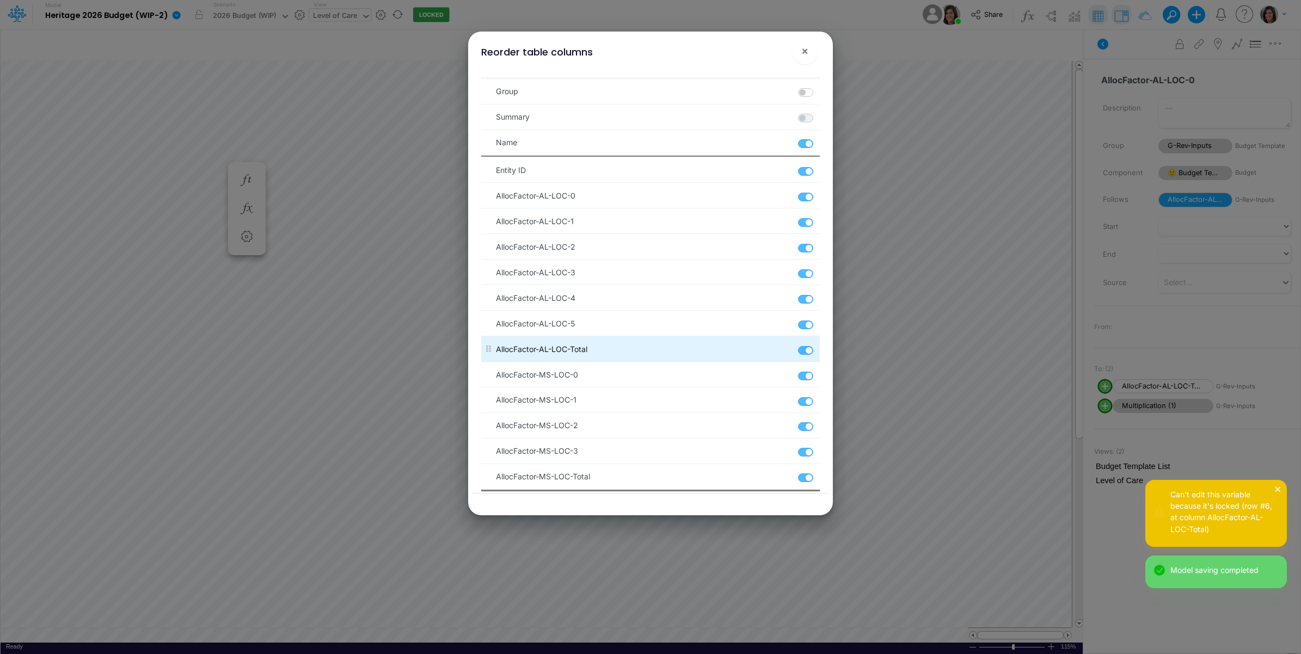
click at [818, 345] on label at bounding box center [819, 345] width 2 height 0
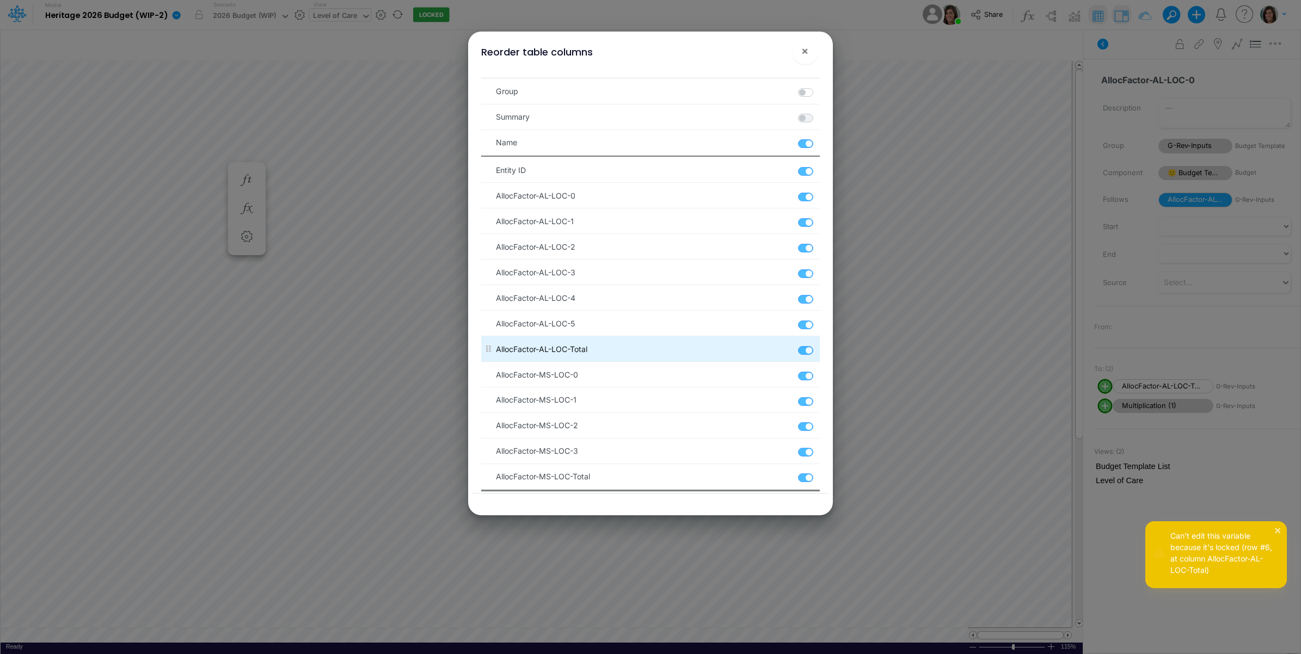
click at [818, 345] on label at bounding box center [819, 345] width 2 height 0
click at [818, 352] on _C_AllocFactor-AL-LOC-Total "checkbox" at bounding box center [821, 348] width 7 height 7
checkbox _C_AllocFactor-AL-LOC-Total "false"
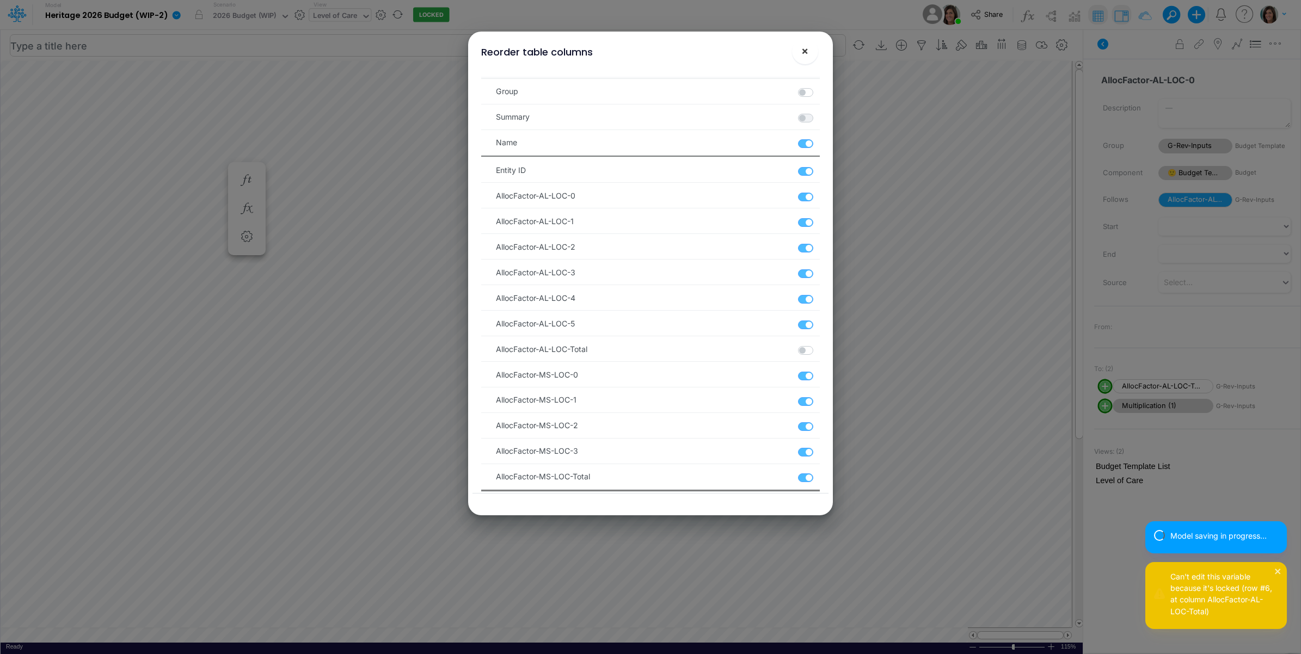
click at [806, 50] on span "×" at bounding box center [804, 50] width 7 height 13
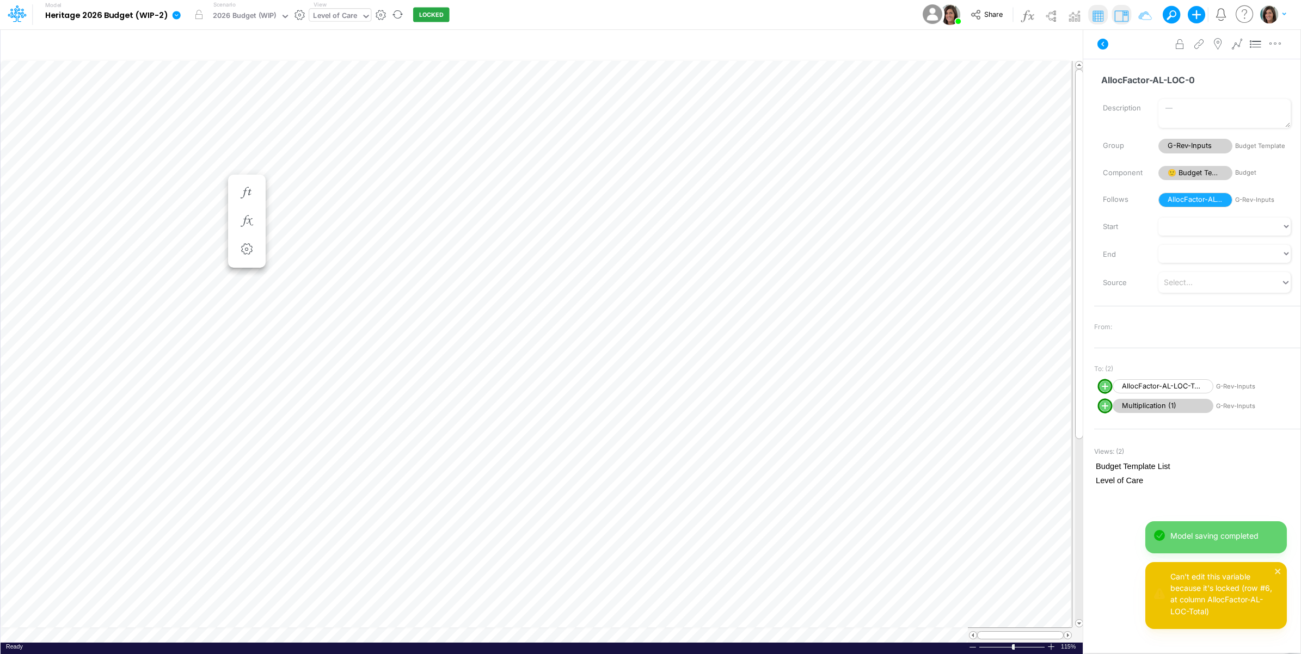
scroll to position [0, 1]
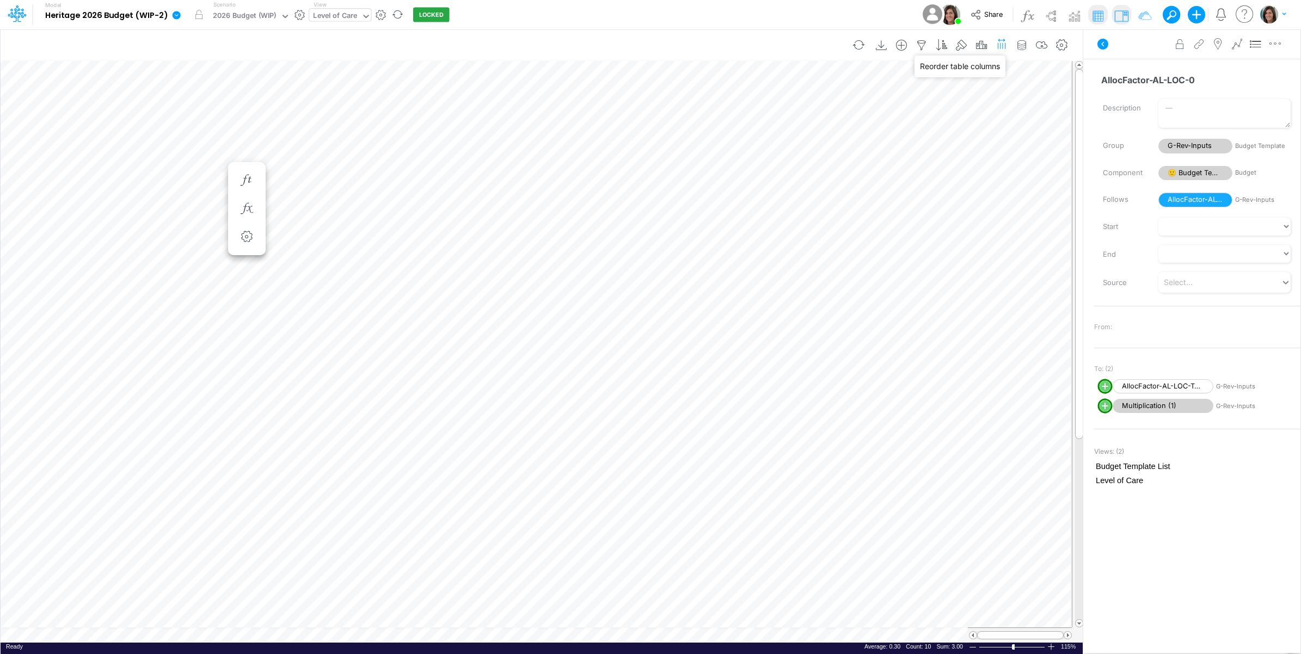
click at [1002, 44] on icon "button" at bounding box center [1001, 43] width 11 height 16
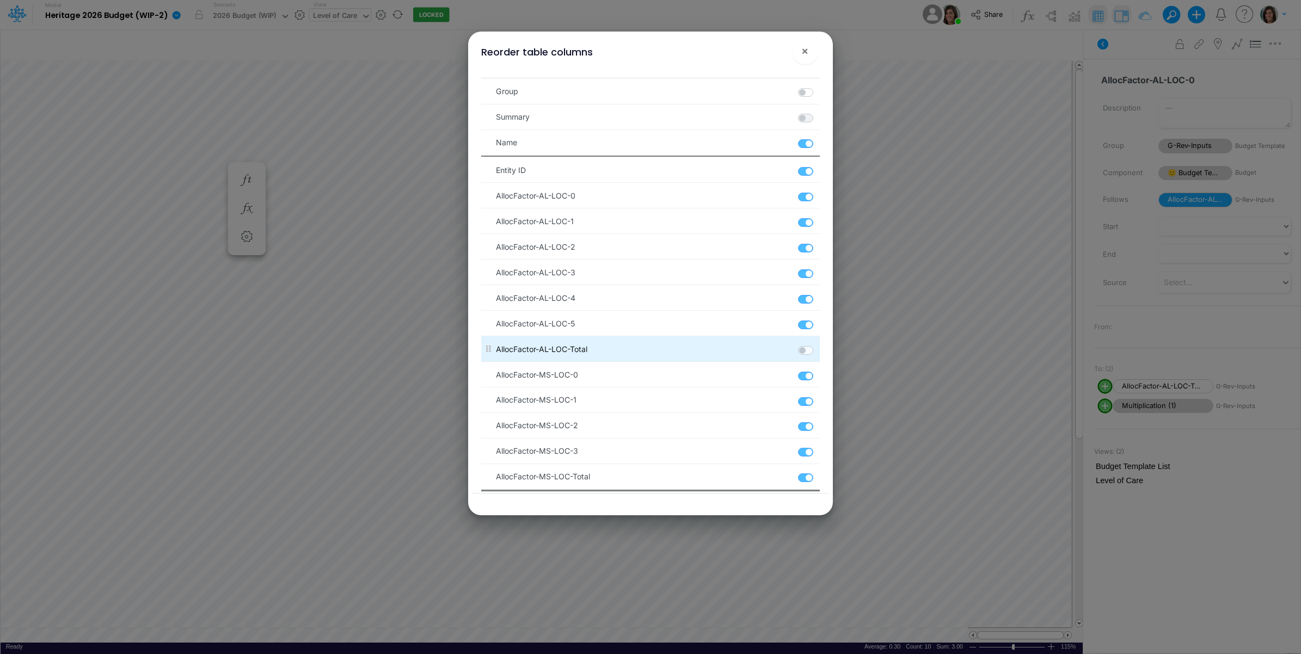
click at [818, 345] on label at bounding box center [819, 345] width 2 height 0
click at [818, 351] on _C_AllocFactor-AL-LOC-Total "checkbox" at bounding box center [821, 348] width 7 height 7
checkbox _C_AllocFactor-AL-LOC-Total "true"
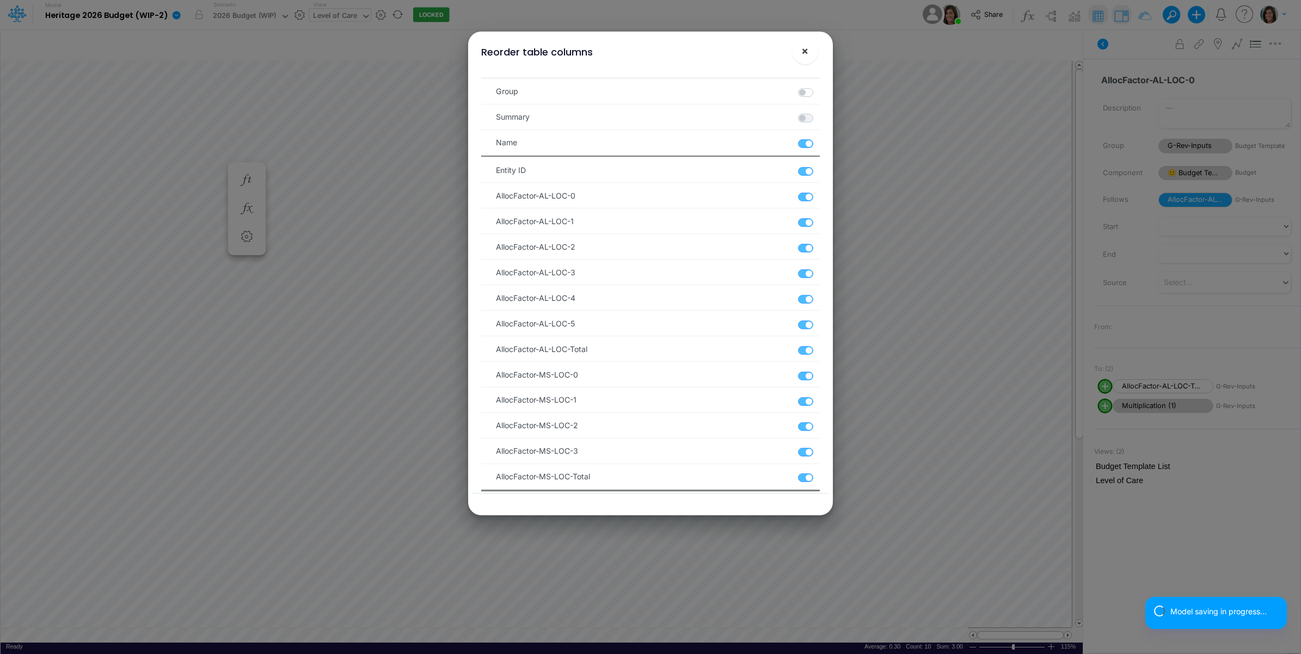
click at [801, 53] on span "×" at bounding box center [804, 50] width 7 height 13
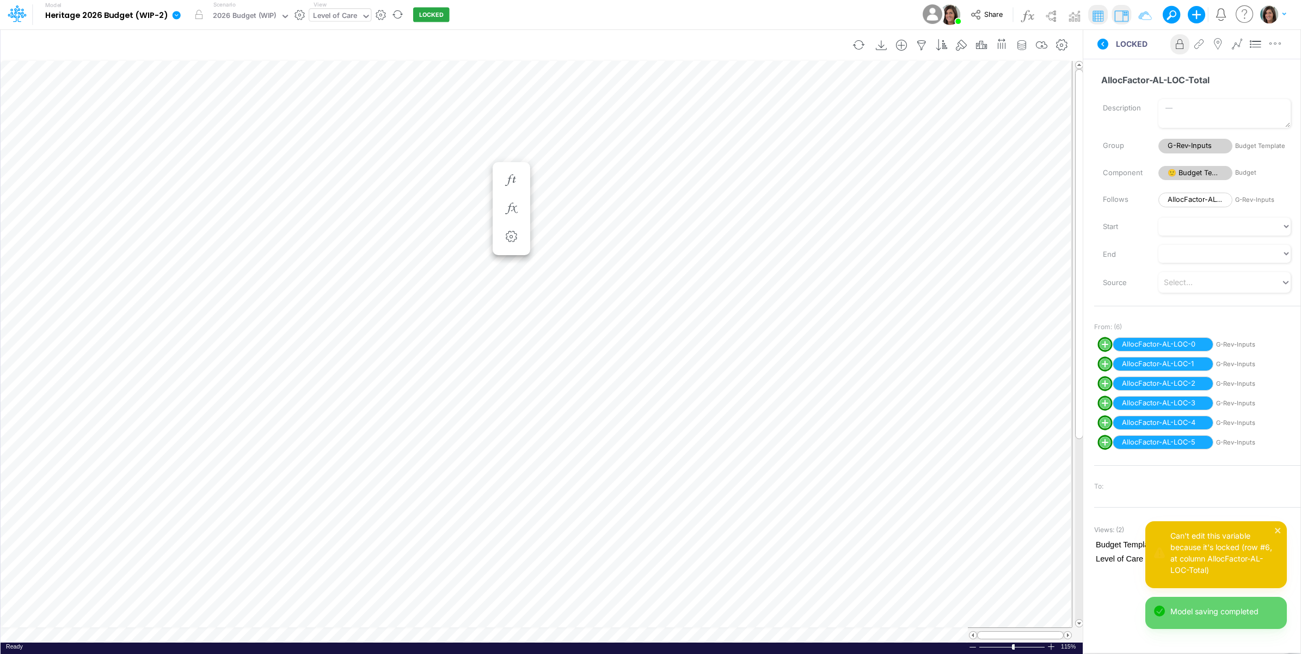
scroll to position [0, 1]
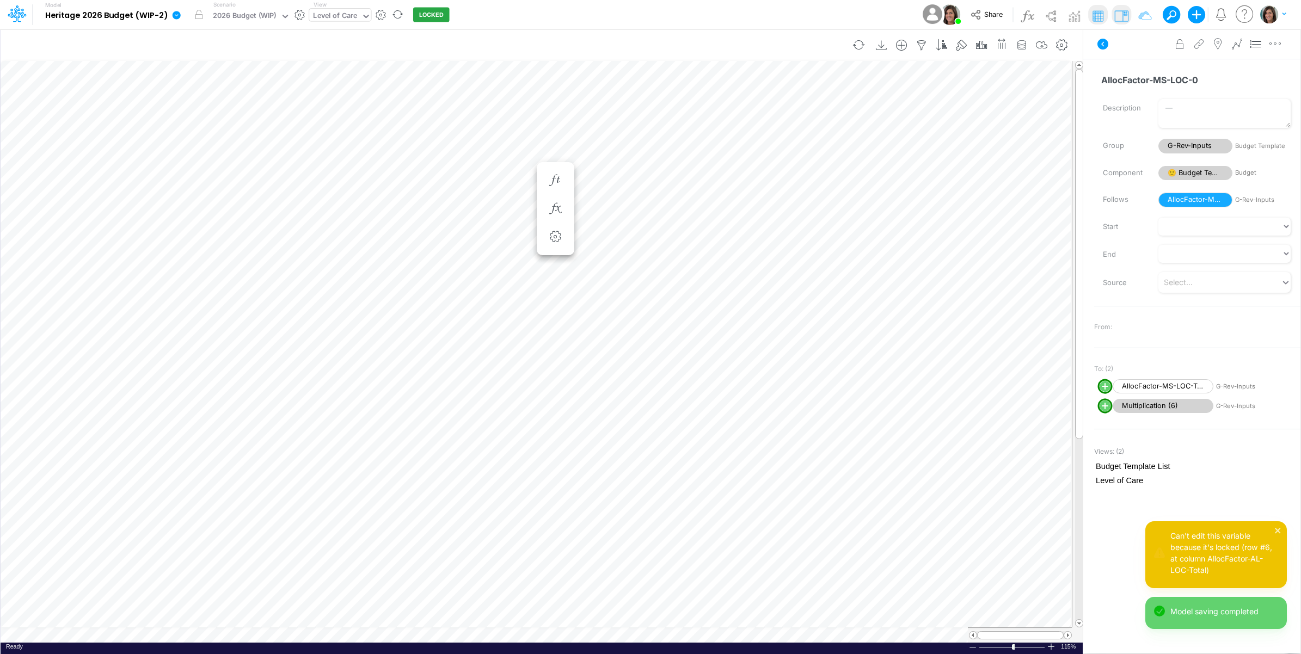
scroll to position [0, 1]
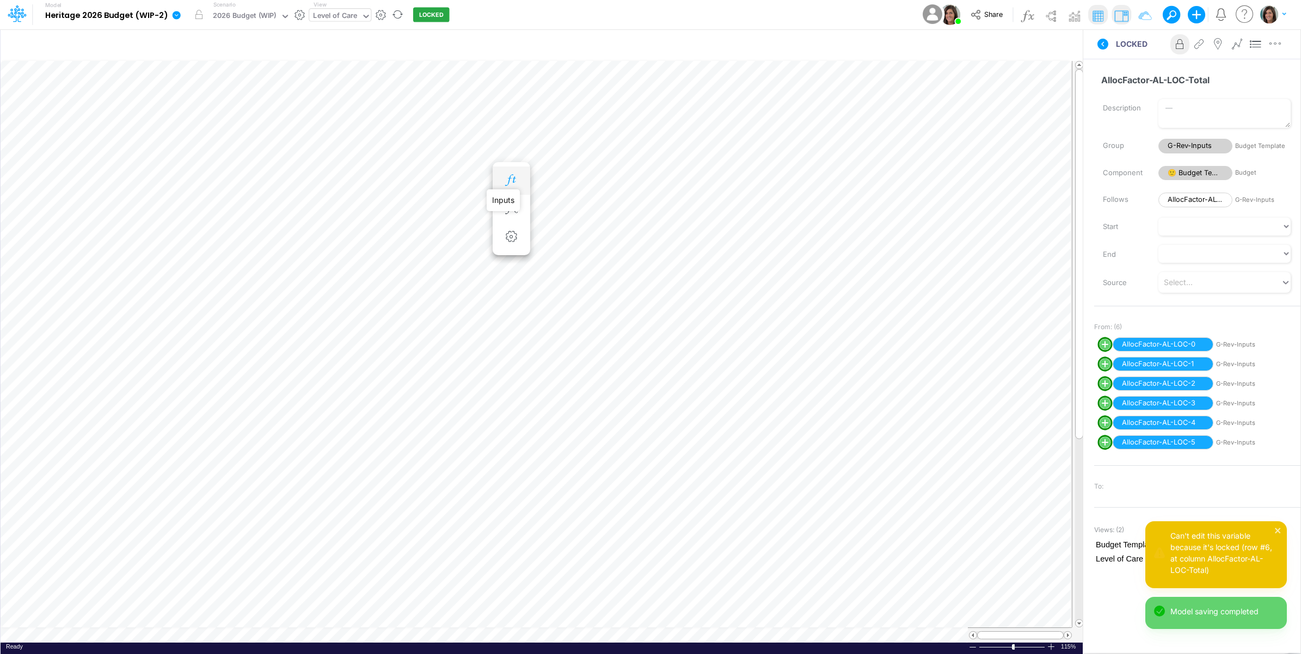
click at [505, 177] on icon "button" at bounding box center [511, 180] width 16 height 11
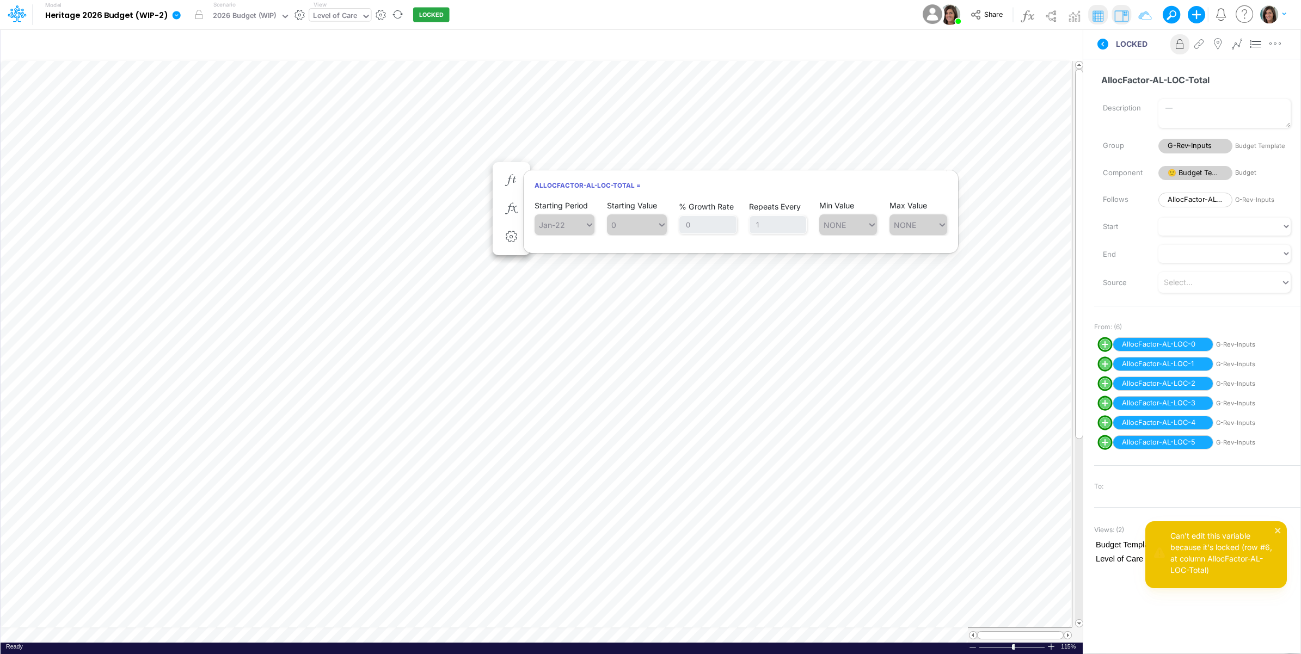
click at [1102, 51] on button at bounding box center [1103, 44] width 26 height 20
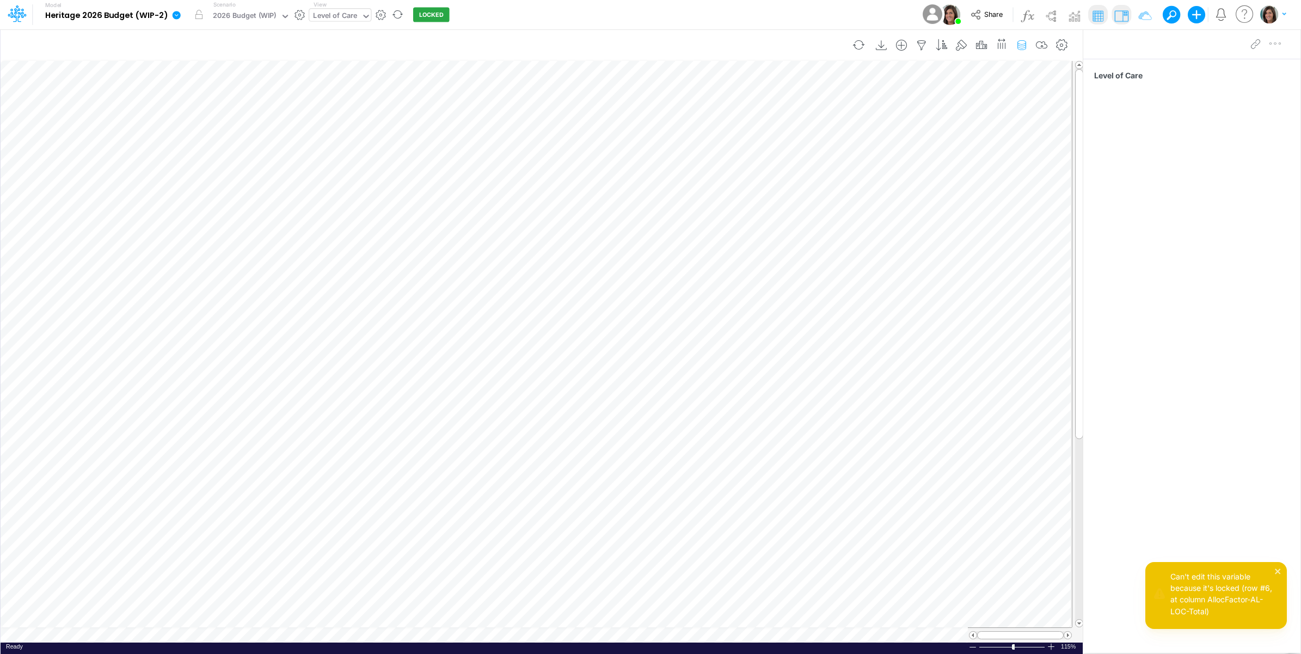
click at [1021, 45] on icon "button" at bounding box center [1022, 45] width 16 height 11
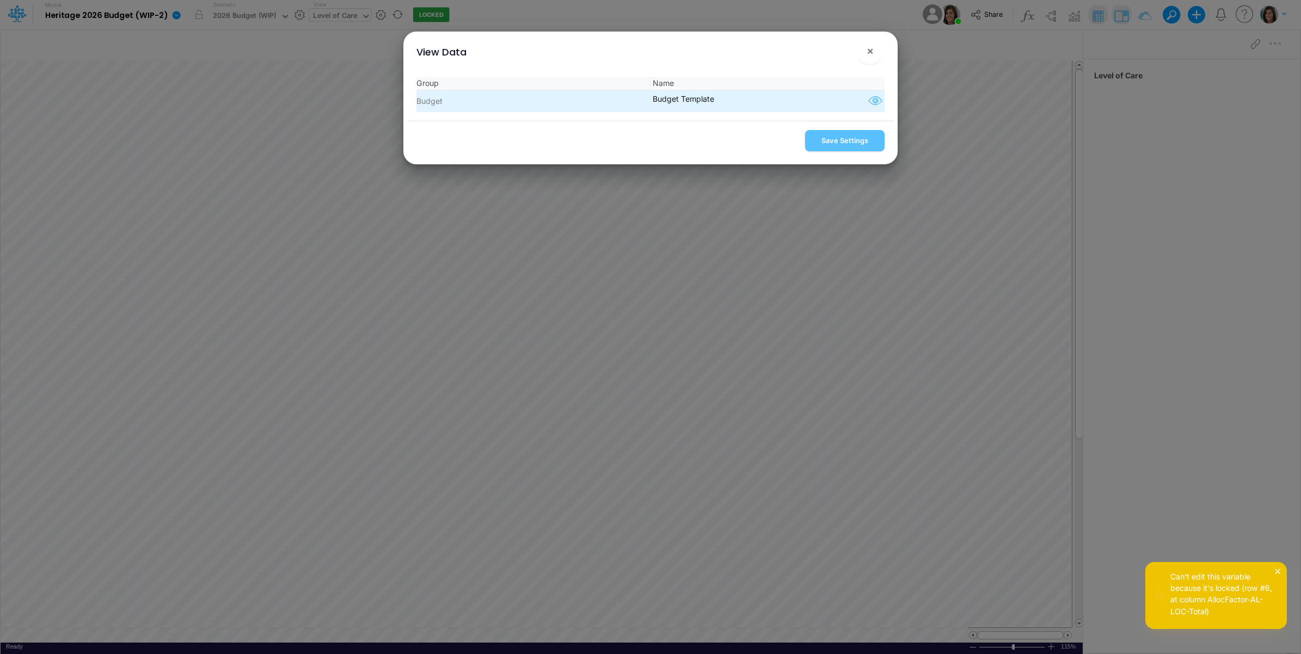
click at [872, 97] on icon "button" at bounding box center [875, 101] width 16 height 14
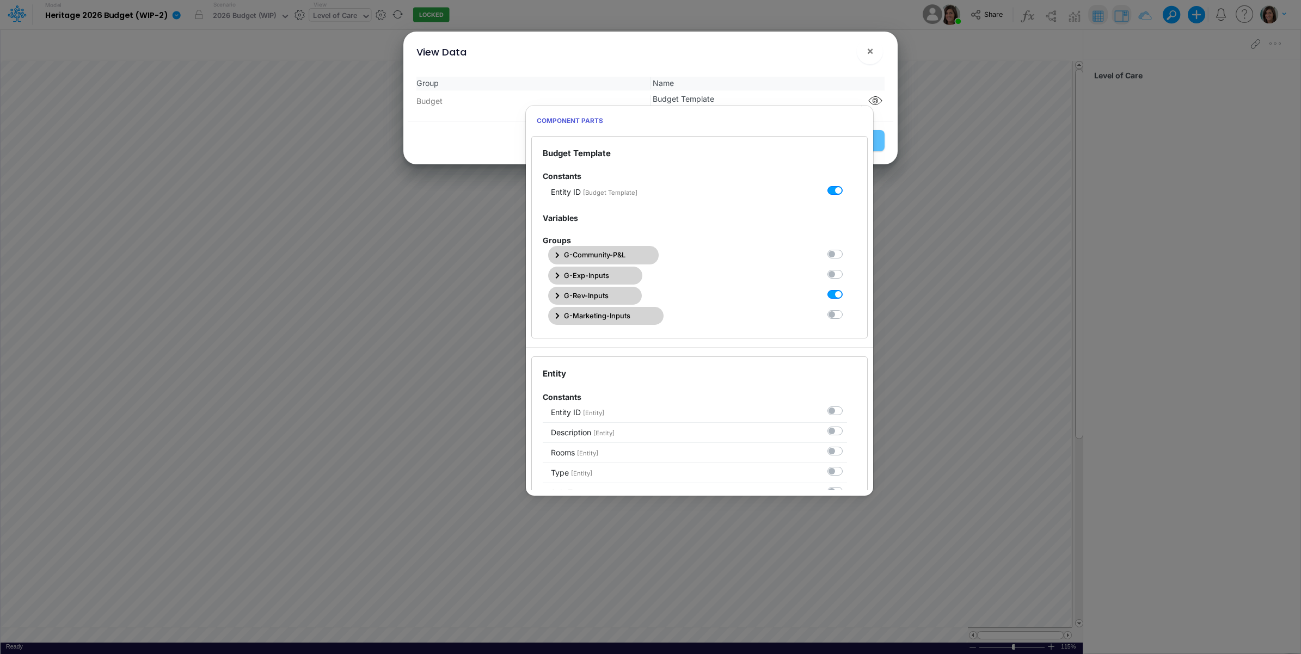
click at [613, 294] on button "G-Rev-Inputs" at bounding box center [595, 296] width 94 height 18
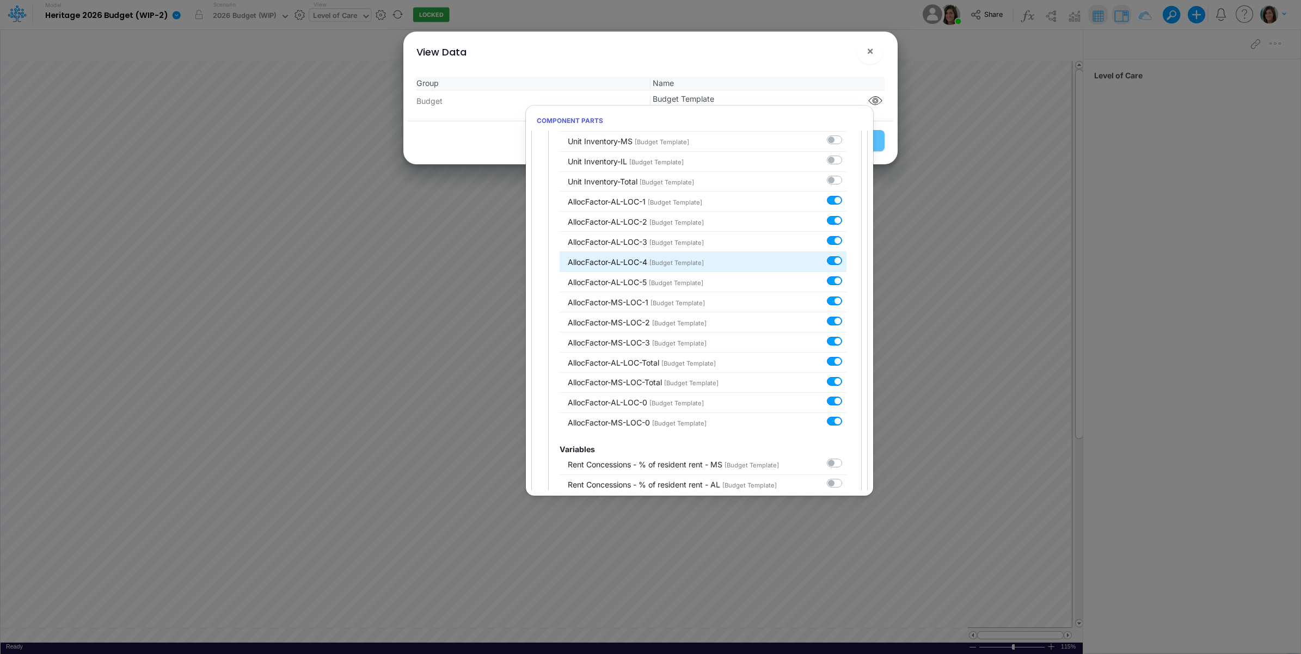
scroll to position [272, 0]
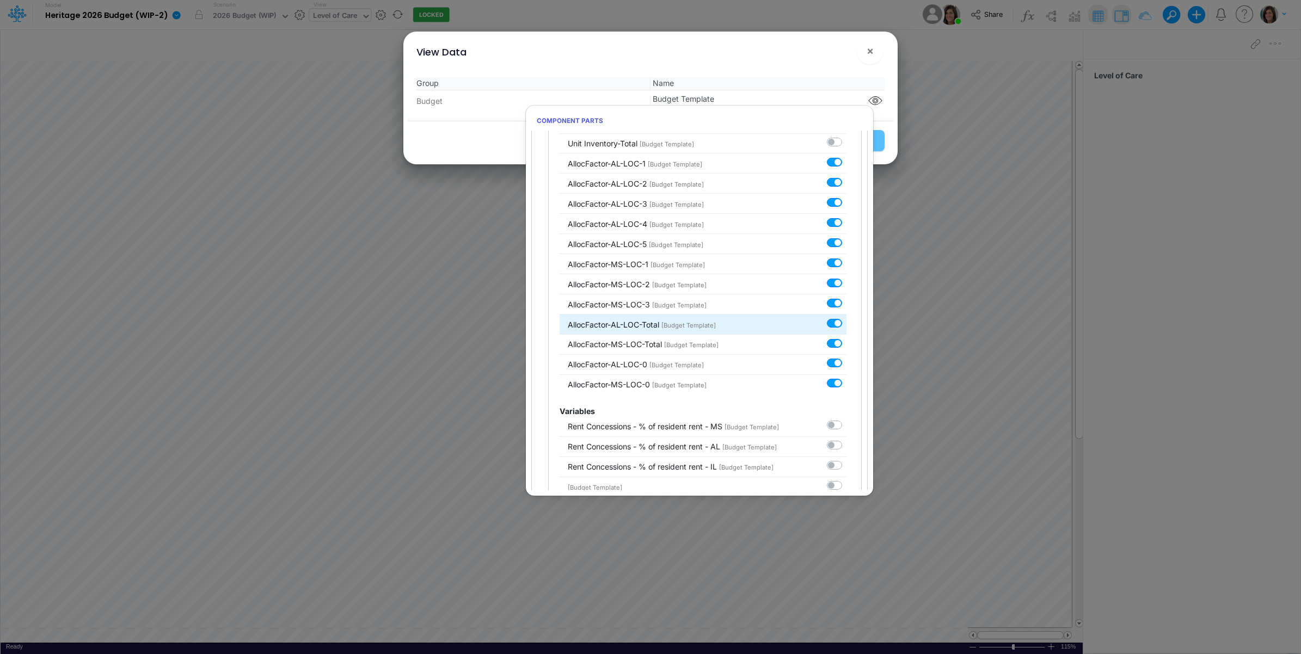
click at [847, 317] on label at bounding box center [847, 317] width 0 height 0
click at [847, 324] on input "checkbox" at bounding box center [850, 320] width 7 height 7
checkbox input "false"
click at [787, 60] on div "View Data ! ×" at bounding box center [651, 50] width 486 height 36
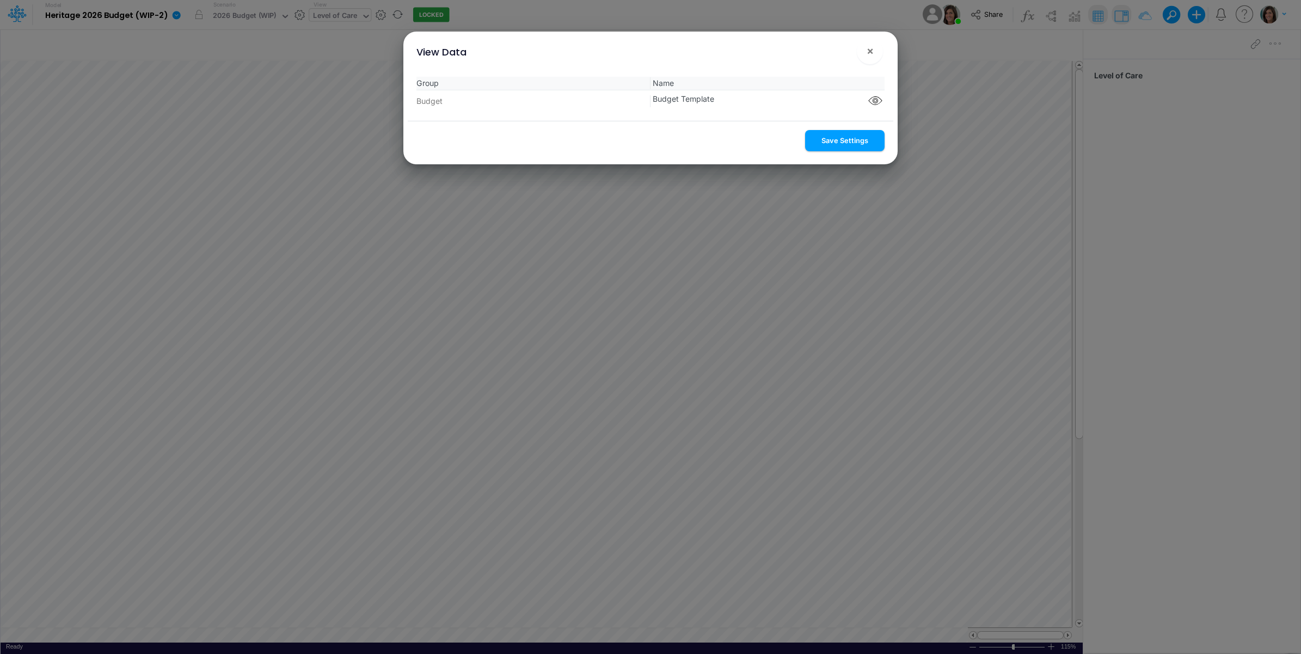
click at [841, 139] on button "Save Settings" at bounding box center [844, 140] width 79 height 21
click at [866, 53] on button "×" at bounding box center [870, 51] width 26 height 26
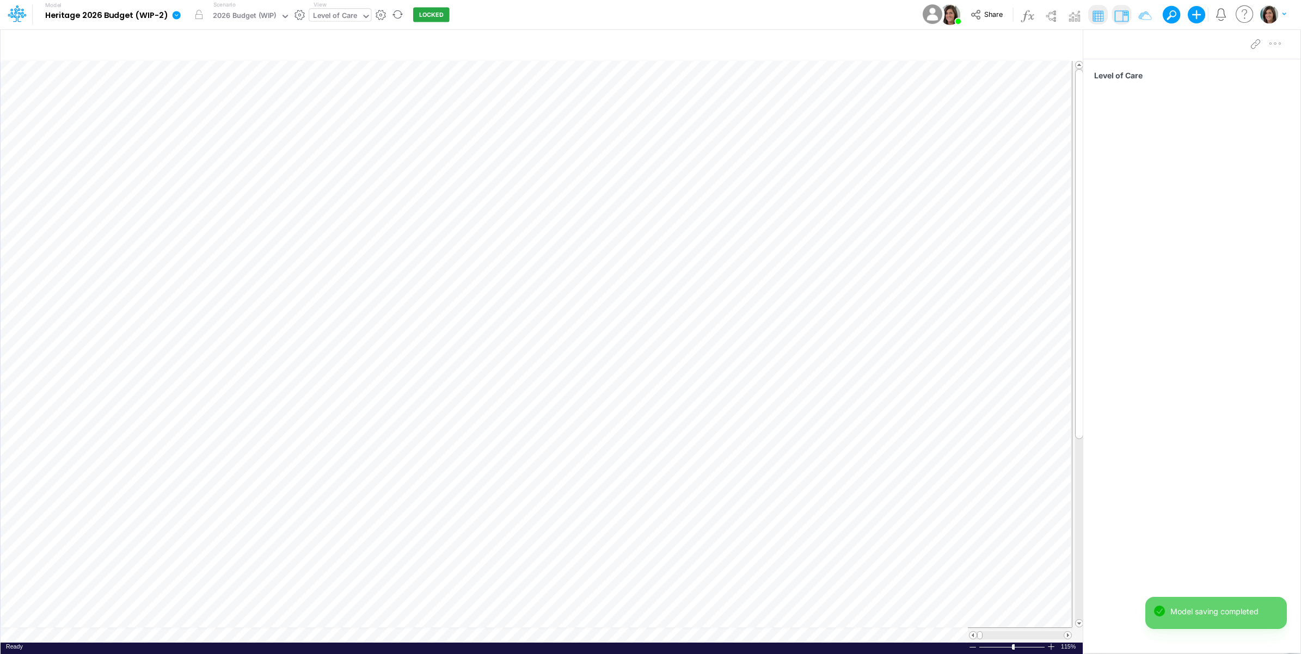
scroll to position [0, 1]
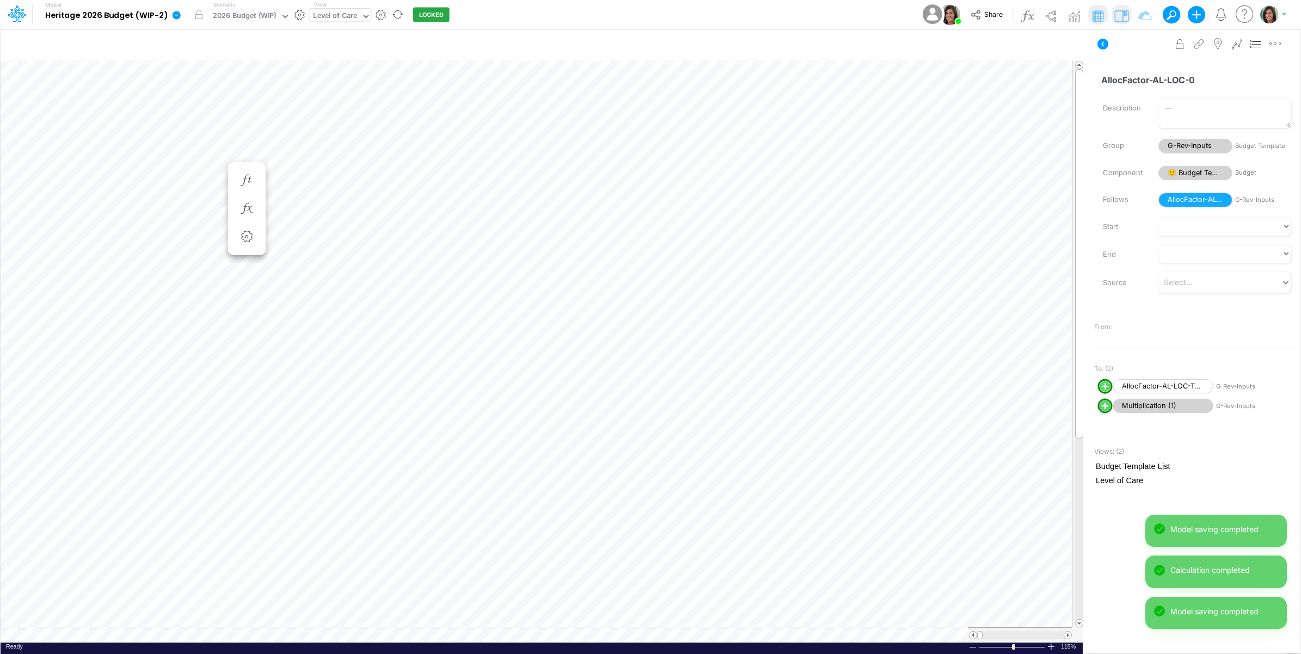
scroll to position [0, 1]
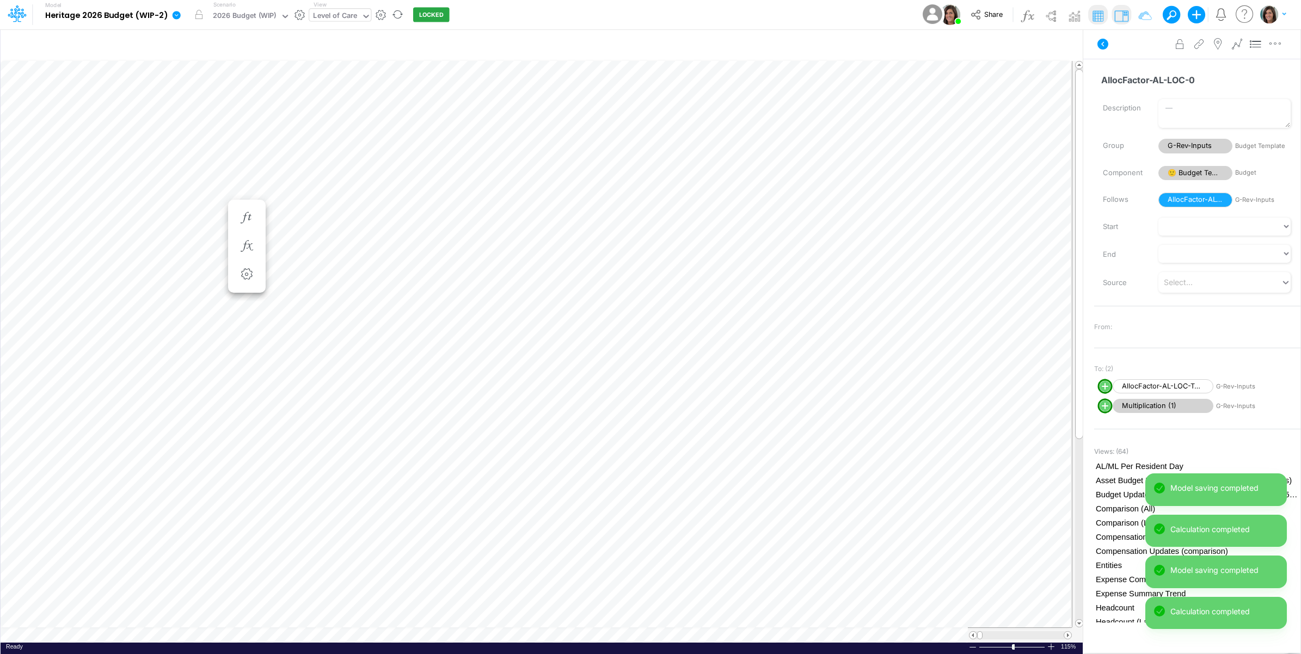
scroll to position [0, 1]
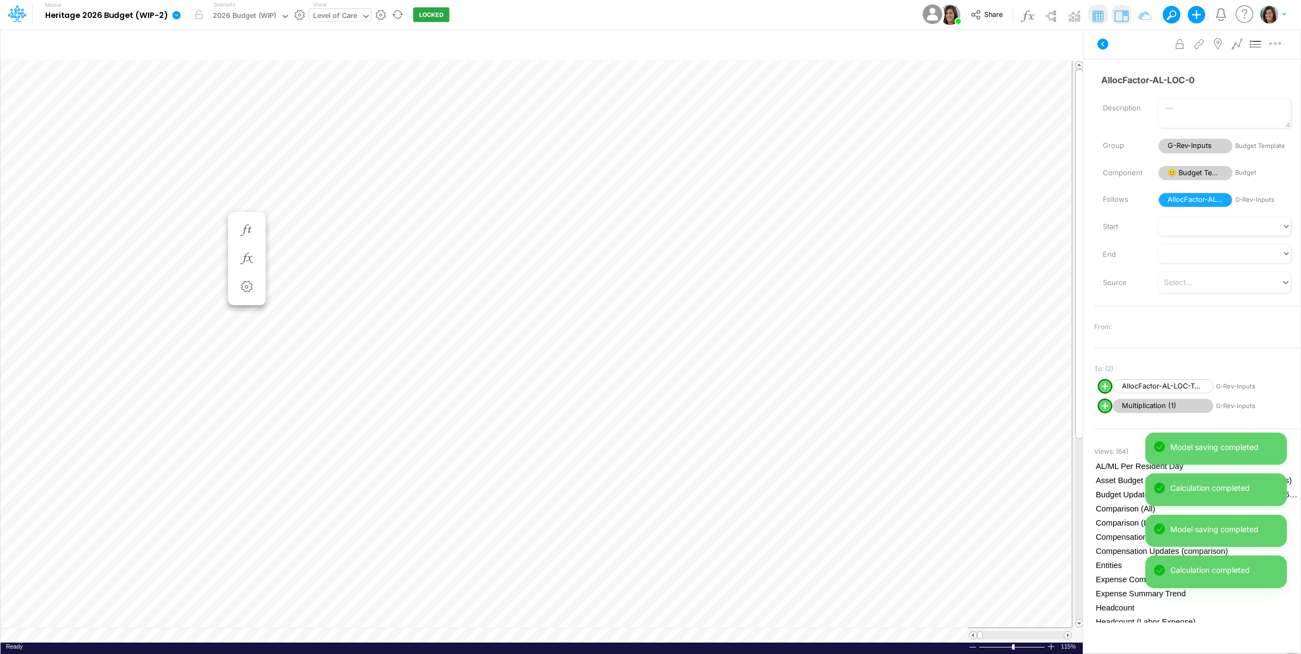
scroll to position [0, 1]
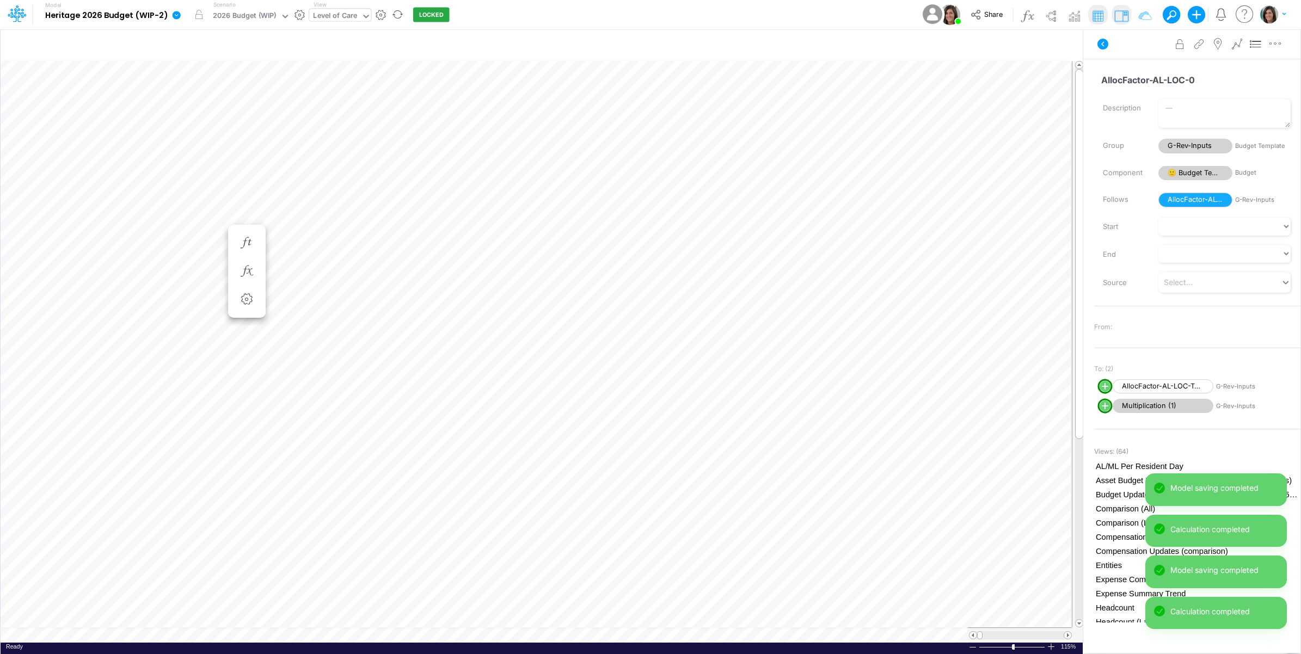
scroll to position [0, 1]
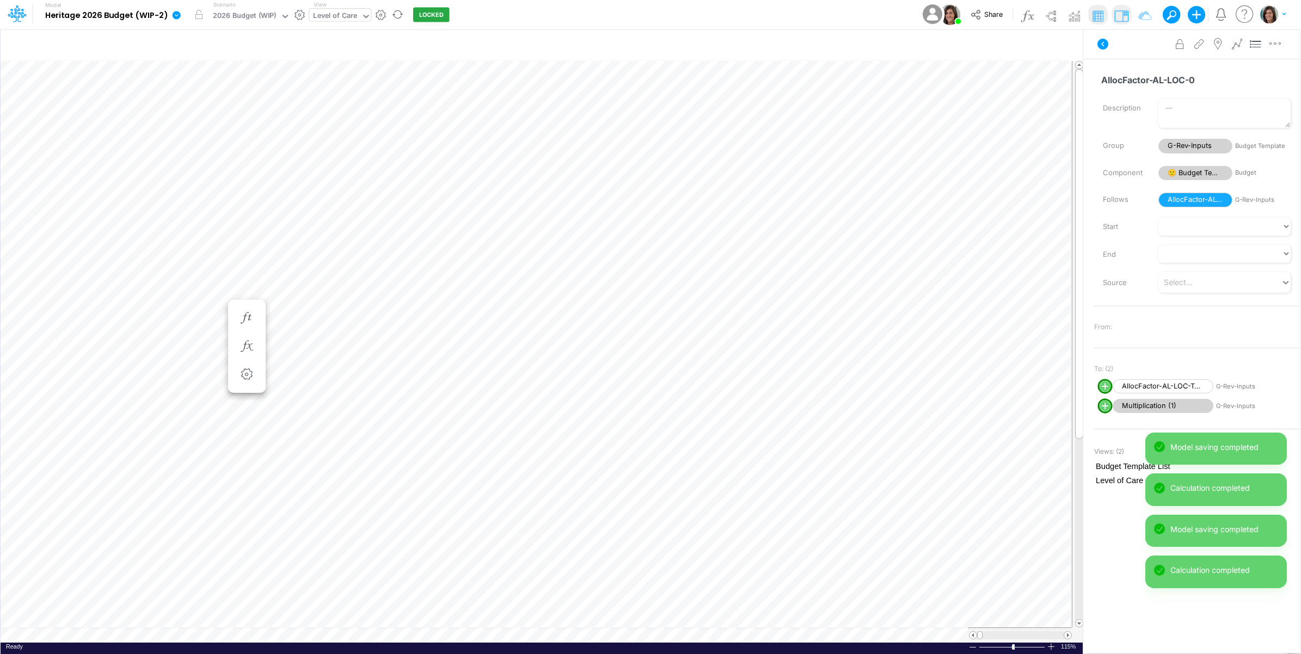
scroll to position [0, 1]
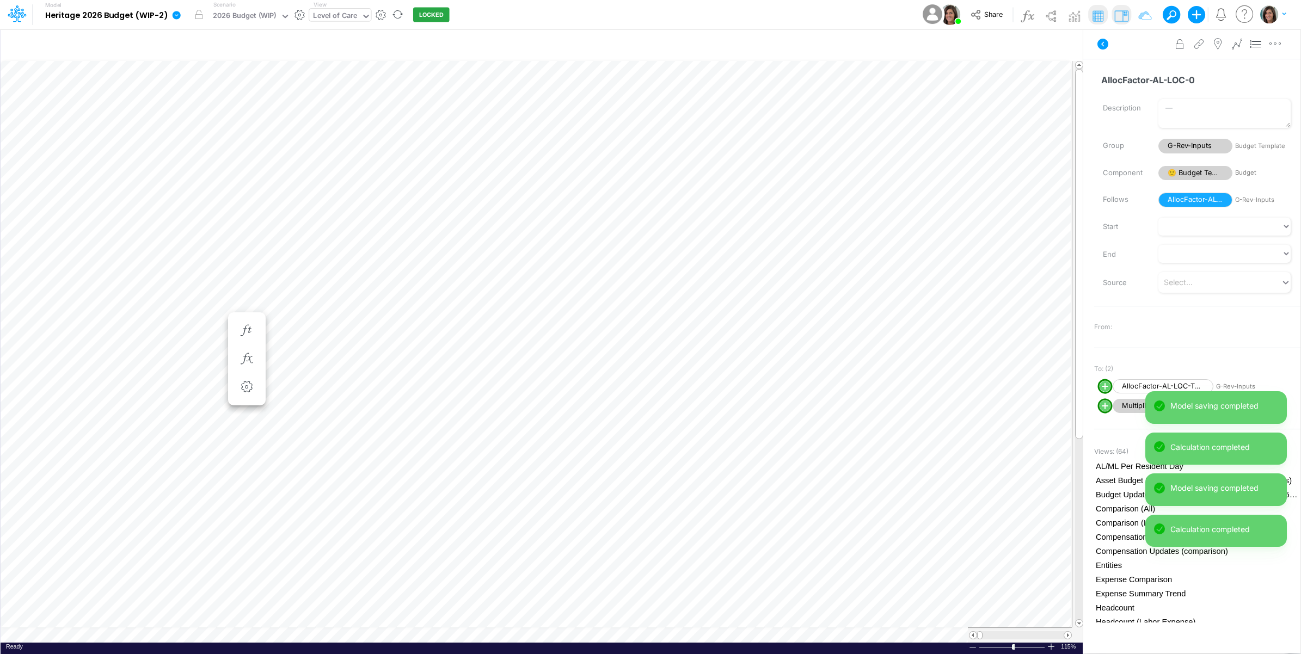
scroll to position [0, 1]
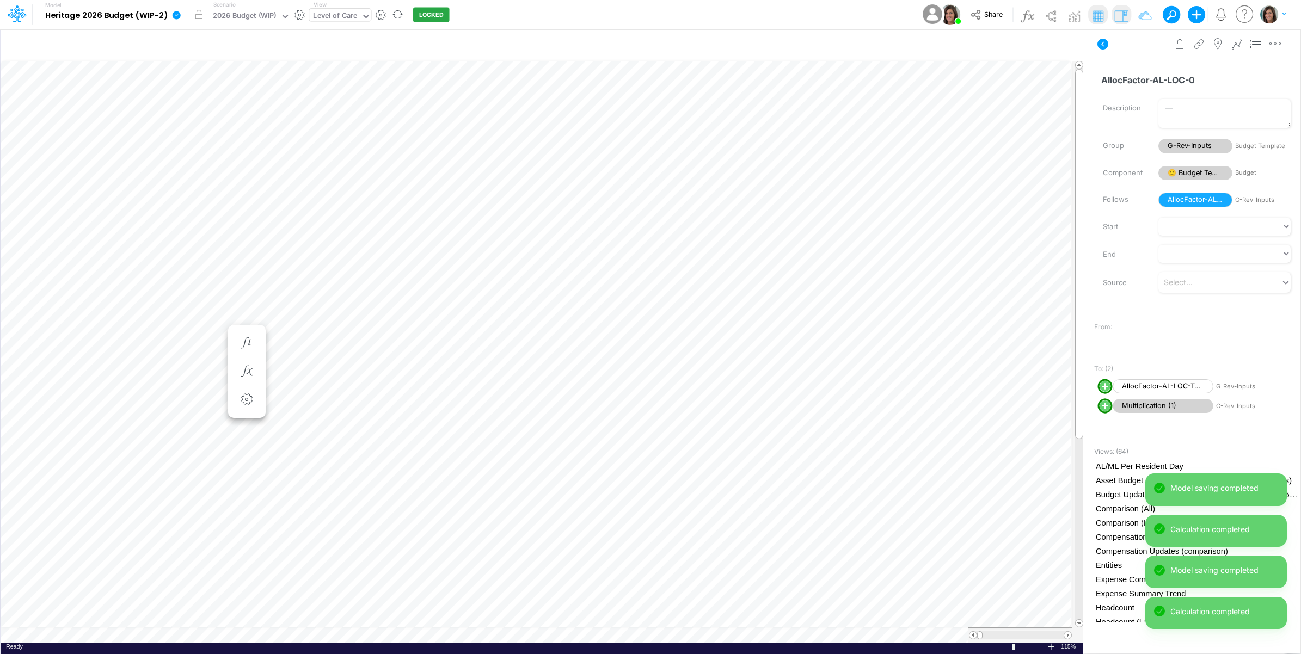
scroll to position [0, 1]
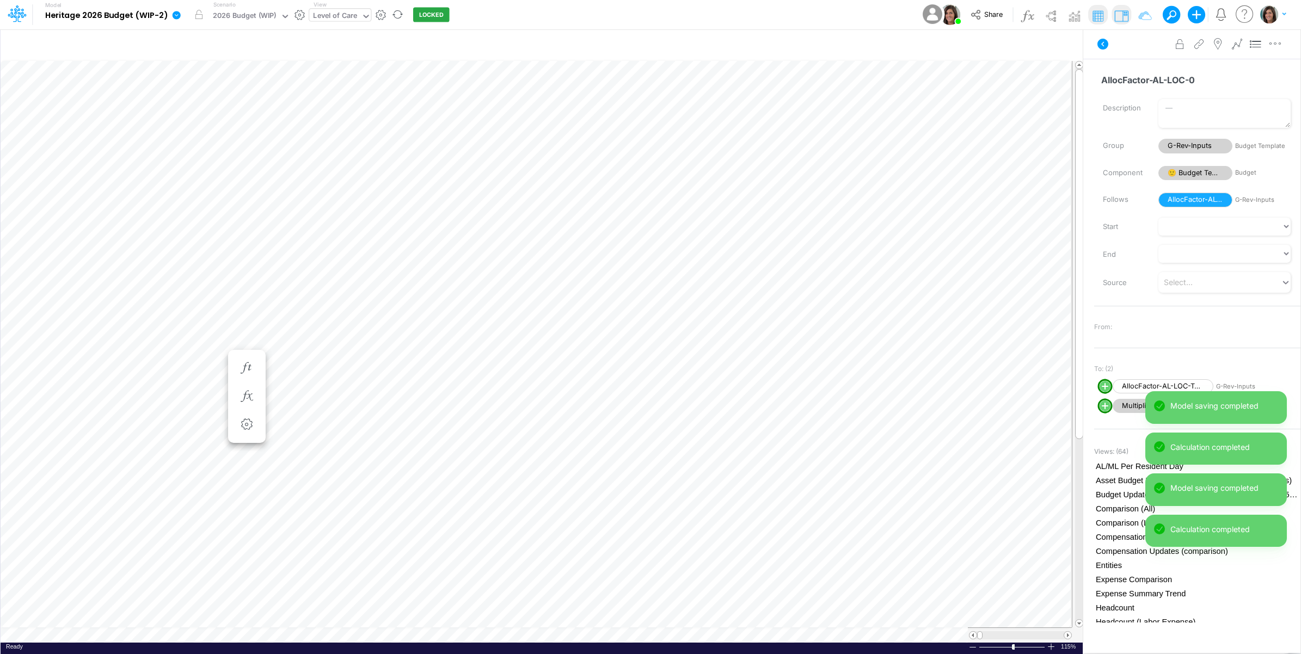
scroll to position [0, 1]
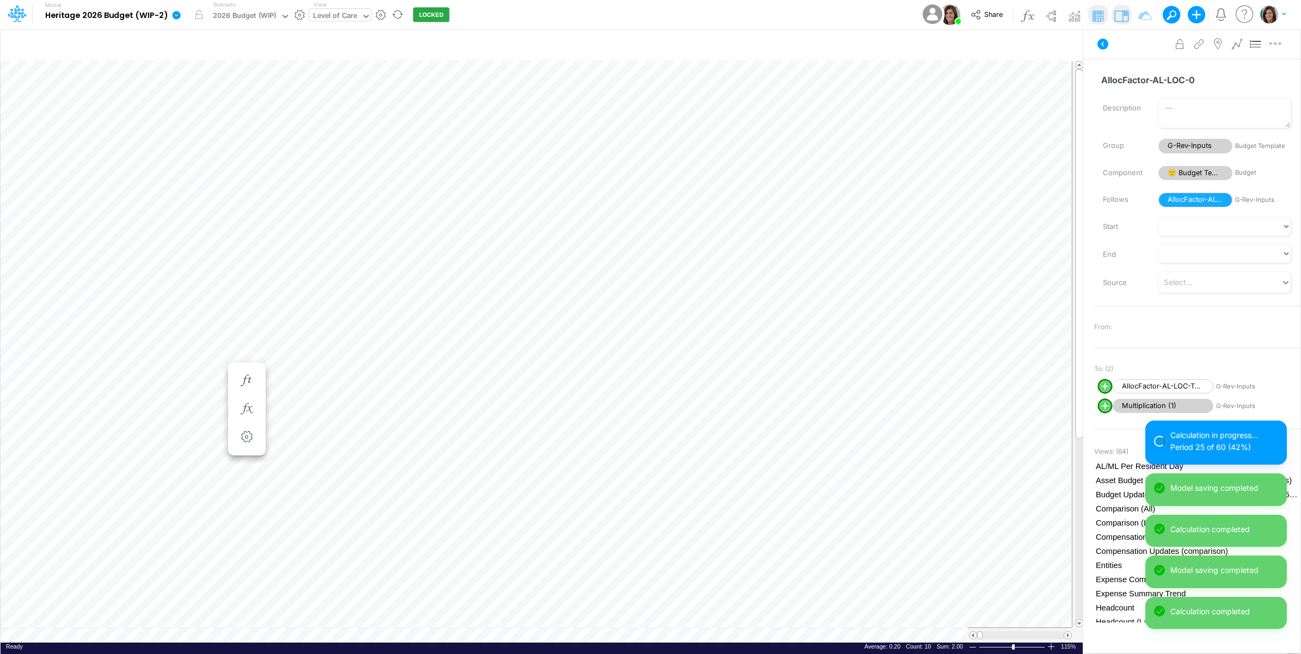
scroll to position [0, 1]
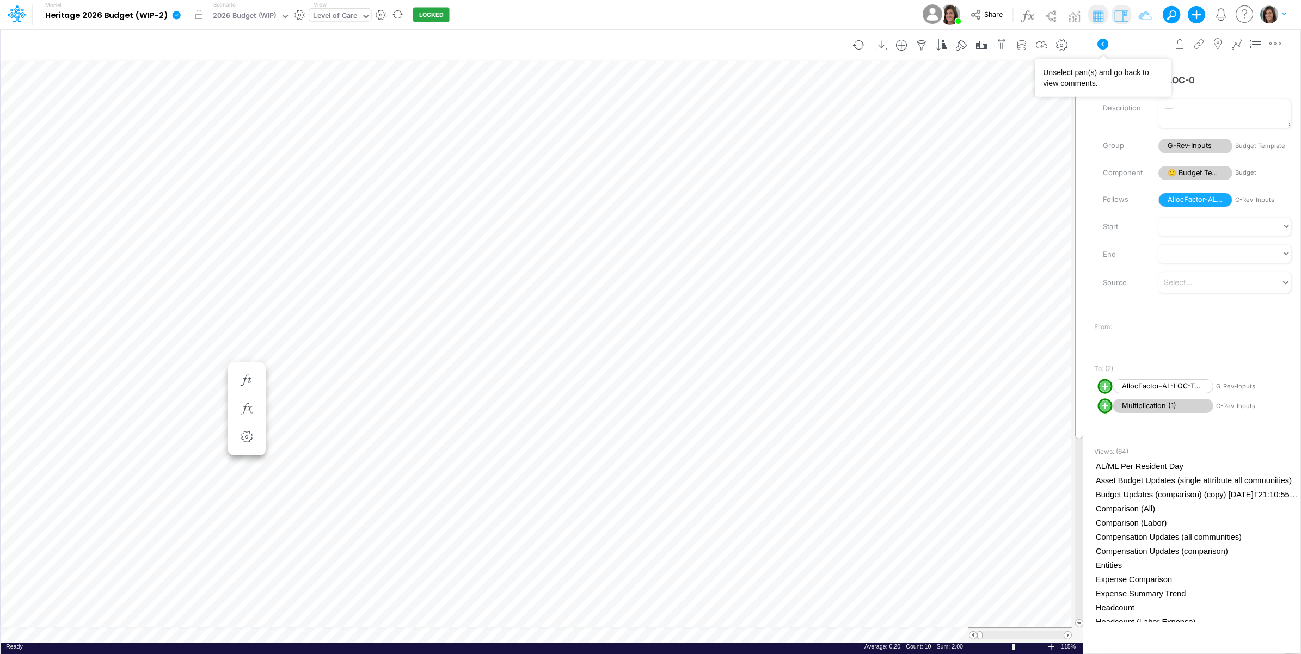
drag, startPoint x: 1102, startPoint y: 42, endPoint x: 1071, endPoint y: 58, distance: 34.6
click at [1102, 44] on icon at bounding box center [1102, 44] width 13 height 13
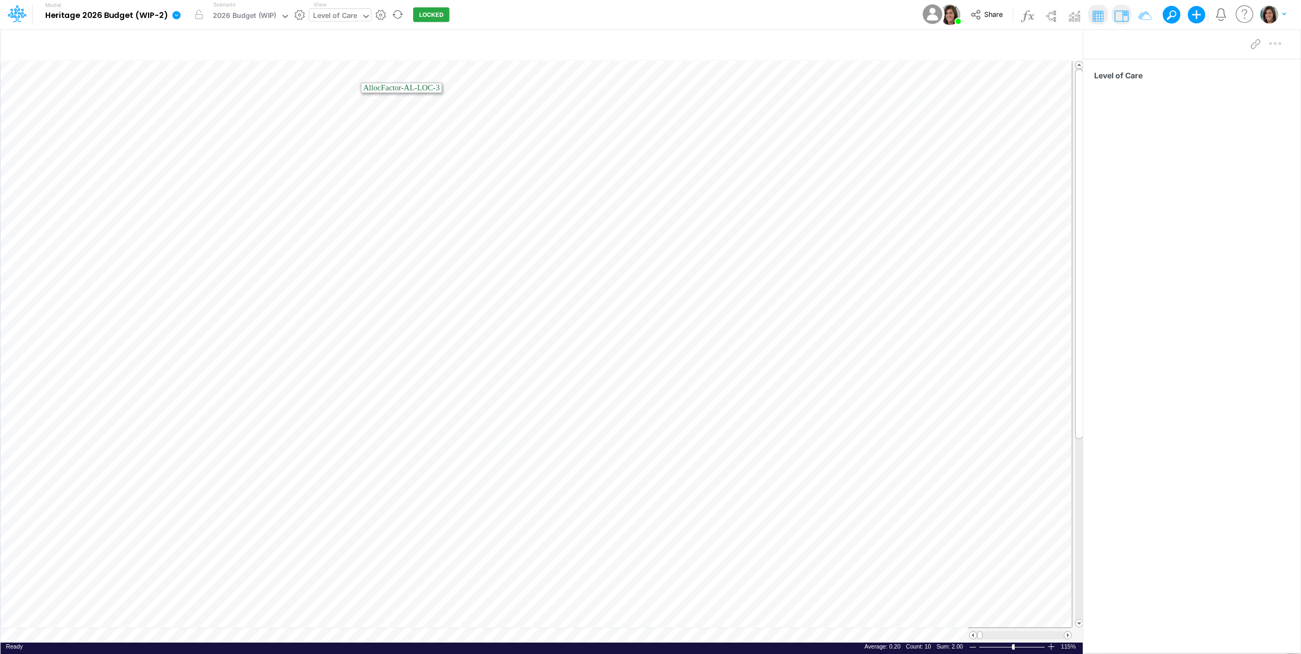
click at [329, 13] on div "Level of Care" at bounding box center [335, 16] width 44 height 13
type input "o"
type input "single"
click at [415, 39] on div "Op Budget Updates (single attribute all communities)" at bounding box center [409, 36] width 201 height 18
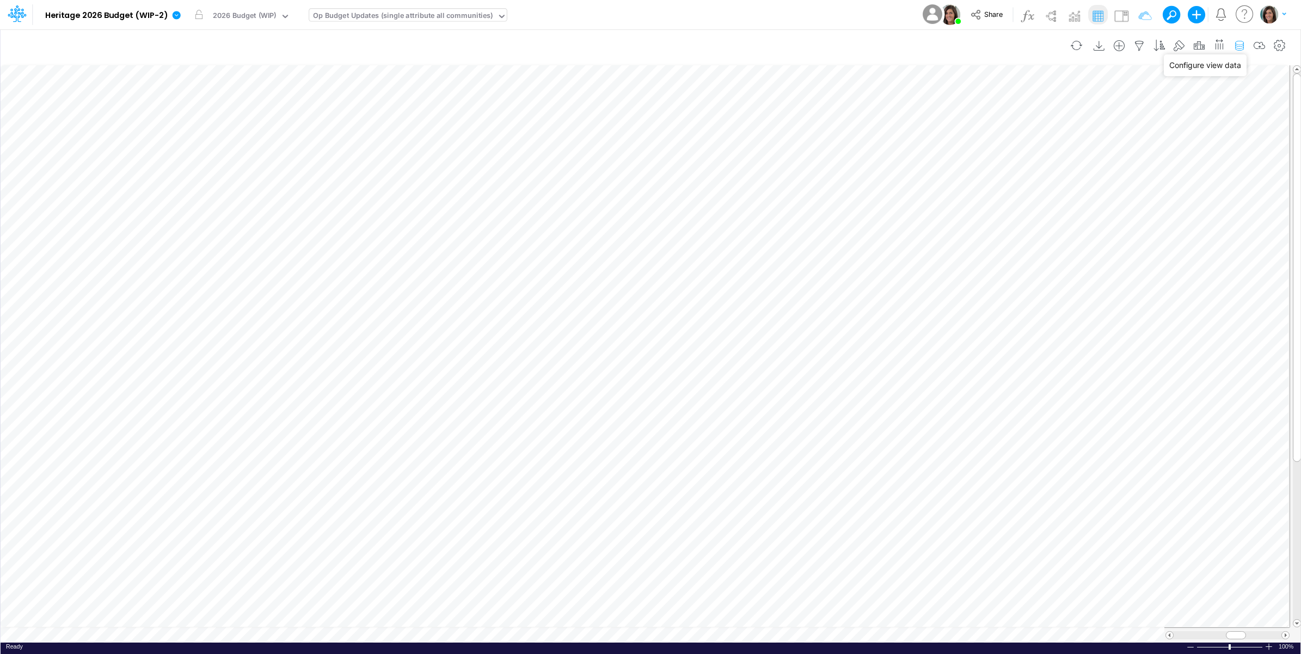
click at [1236, 45] on icon "button" at bounding box center [1239, 45] width 16 height 11
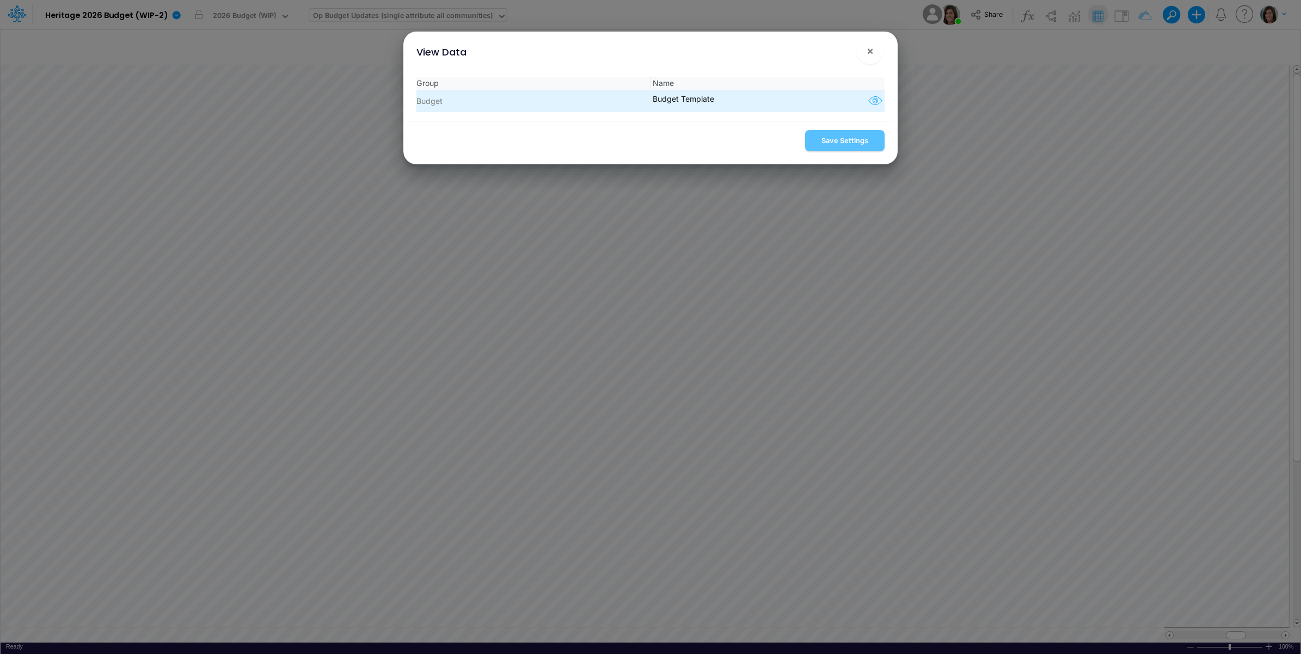
click at [869, 96] on icon "button" at bounding box center [875, 101] width 16 height 14
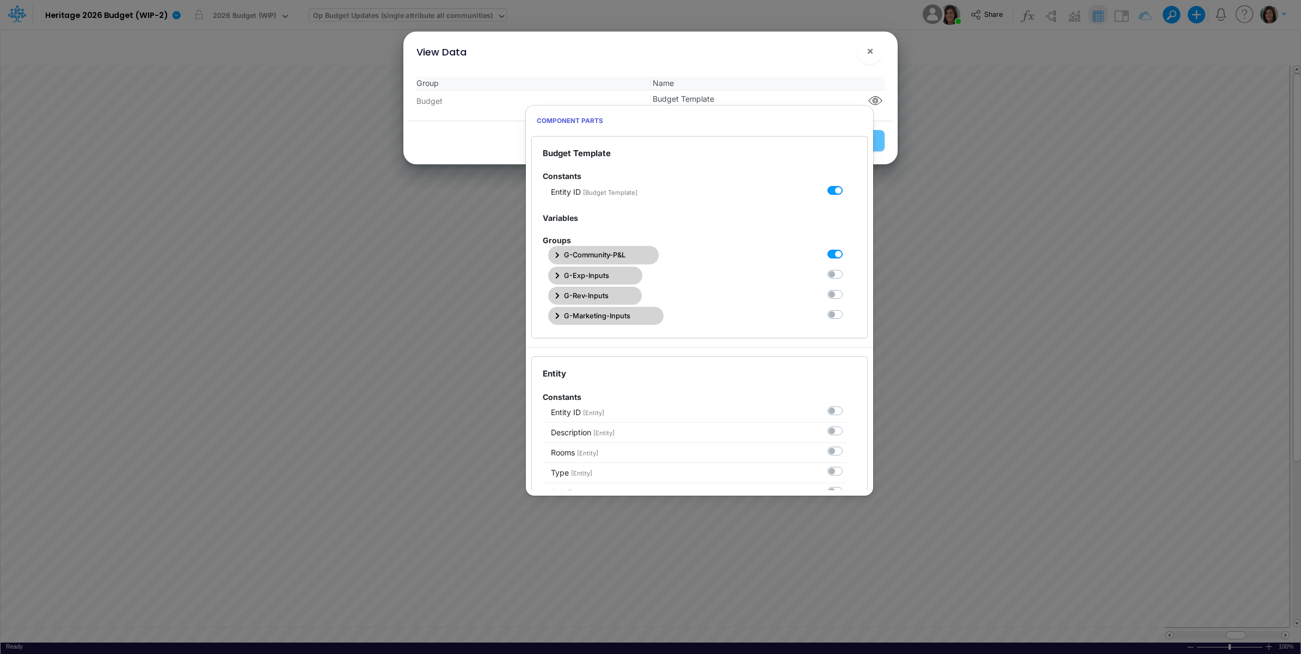
click at [627, 256] on button "G-Community-P&L" at bounding box center [603, 255] width 111 height 18
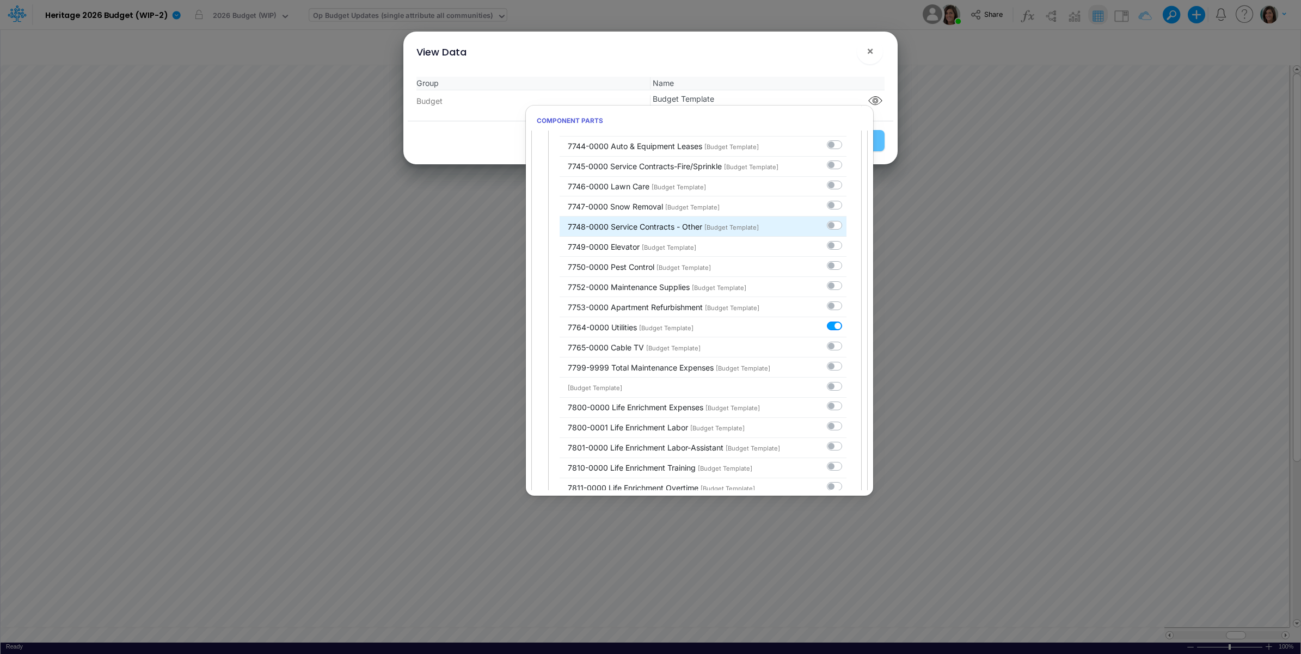
scroll to position [3992, 0]
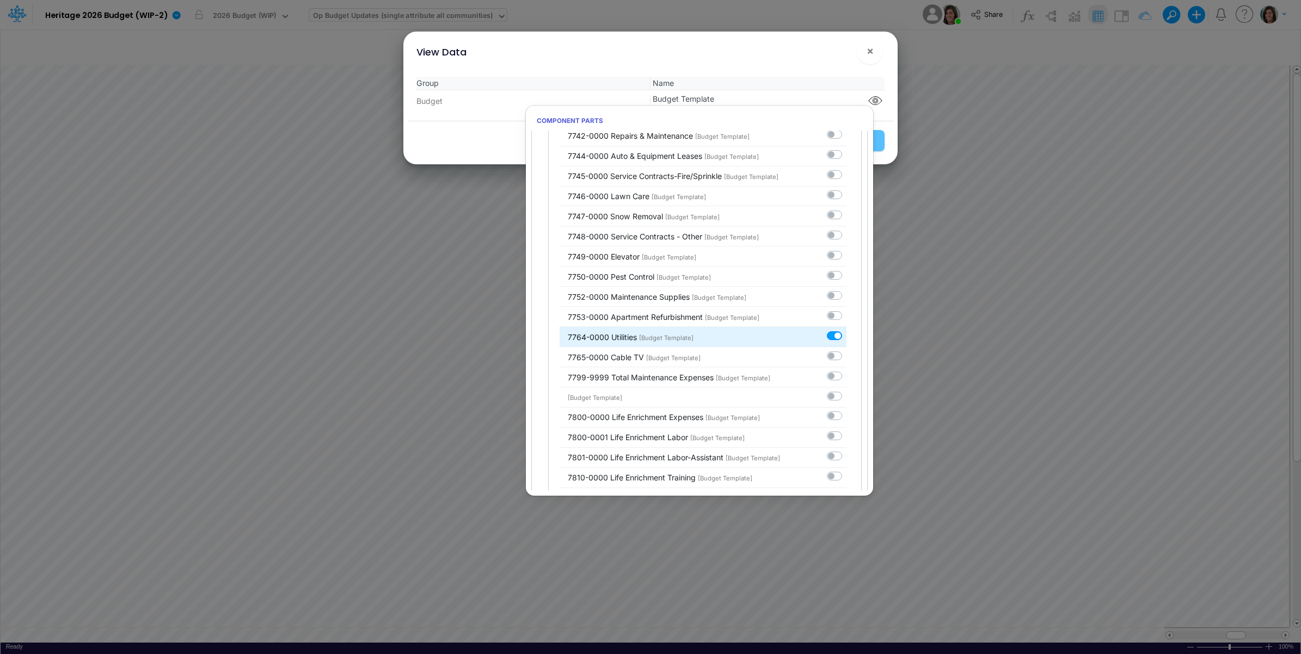
click at [847, 330] on label at bounding box center [847, 330] width 0 height 0
click at [847, 337] on input "checkbox" at bounding box center [850, 333] width 7 height 7
checkbox input "false"
checkbox Template0 "false"
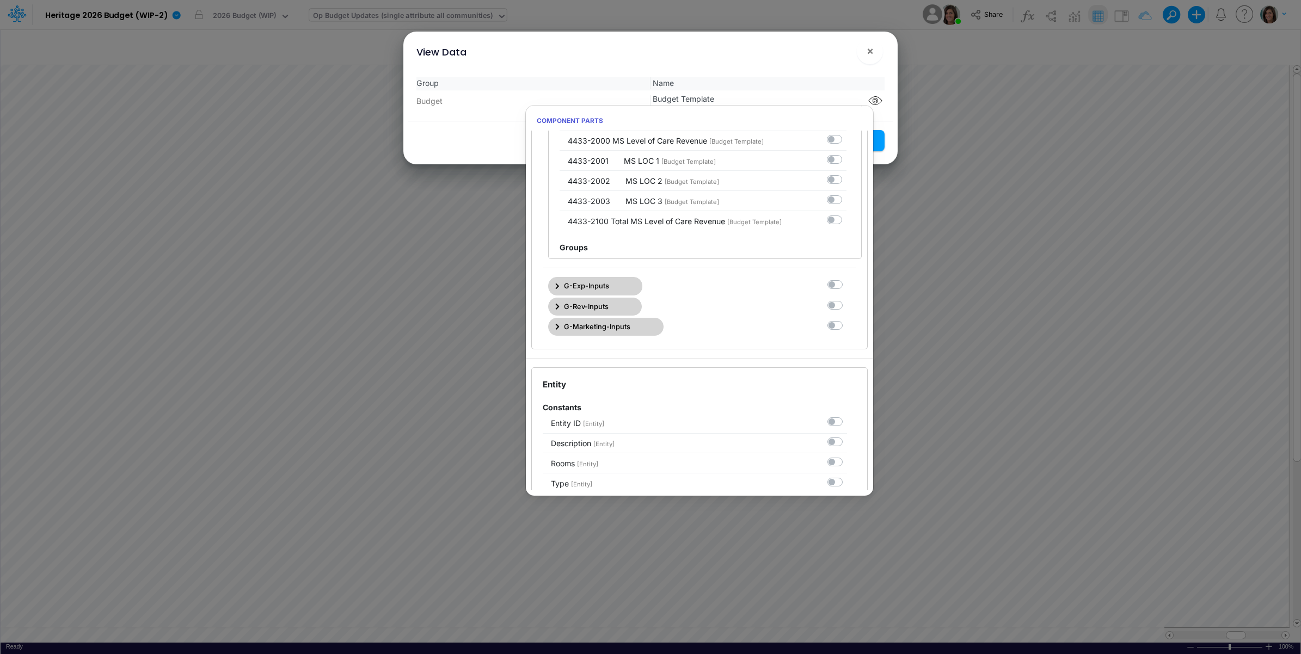
scroll to position [6406, 0]
click at [607, 322] on span "G-Rev-Inputs" at bounding box center [586, 317] width 45 height 10
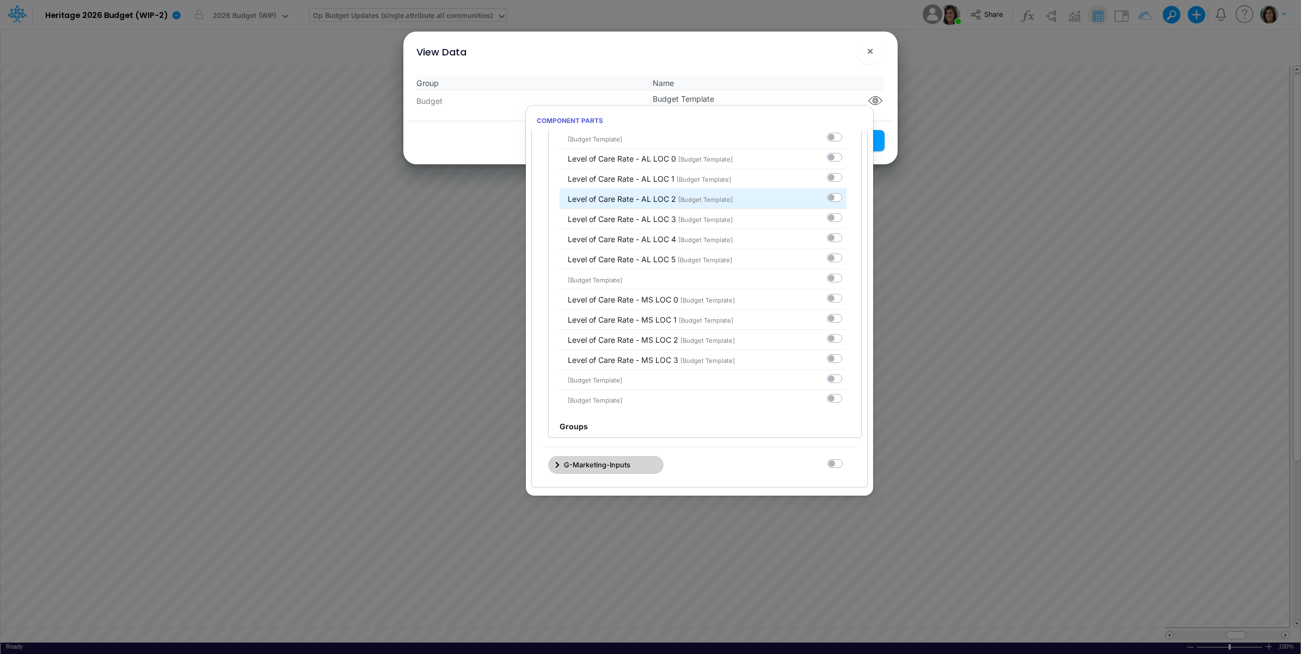
scroll to position [1918, 0]
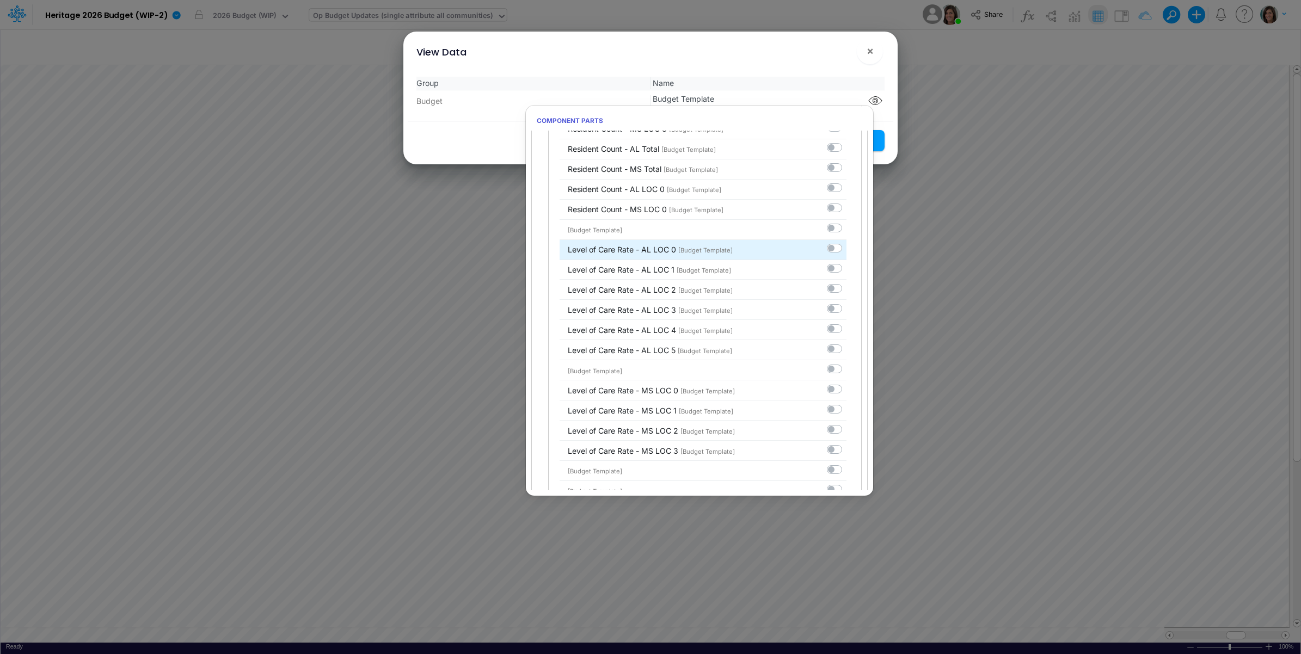
click at [847, 243] on label at bounding box center [847, 243] width 0 height 0
click at [847, 250] on input "checkbox" at bounding box center [850, 246] width 7 height 7
checkbox input "true"
checkbox Template2 "true"
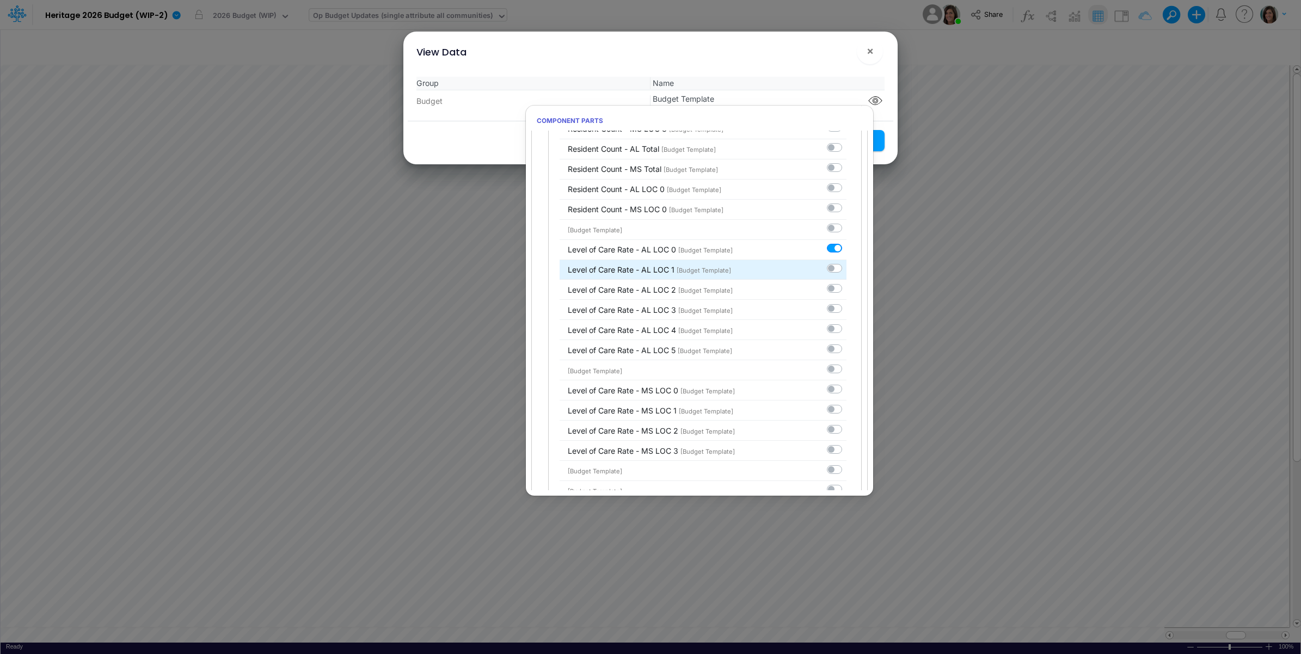
click at [847, 262] on label at bounding box center [847, 262] width 0 height 0
click at [847, 269] on input "checkbox" at bounding box center [850, 265] width 7 height 7
checkbox input "true"
click at [847, 283] on label at bounding box center [847, 283] width 0 height 0
click at [847, 290] on input "checkbox" at bounding box center [850, 286] width 7 height 7
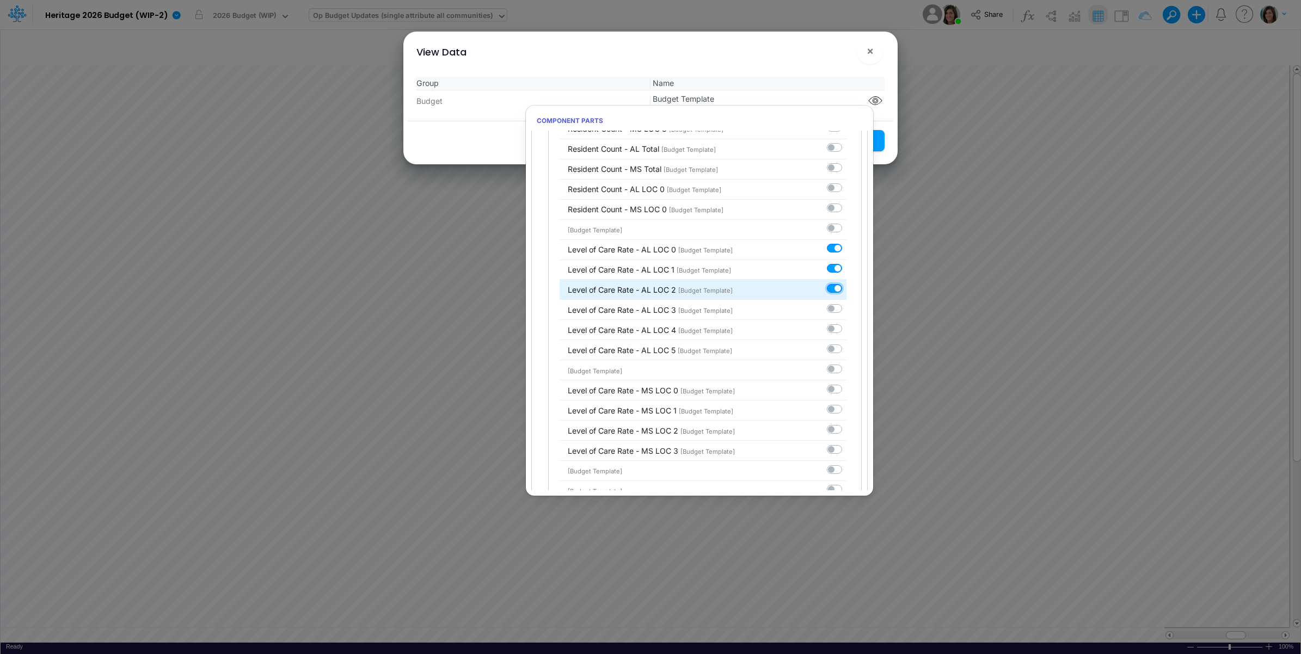
checkbox input "true"
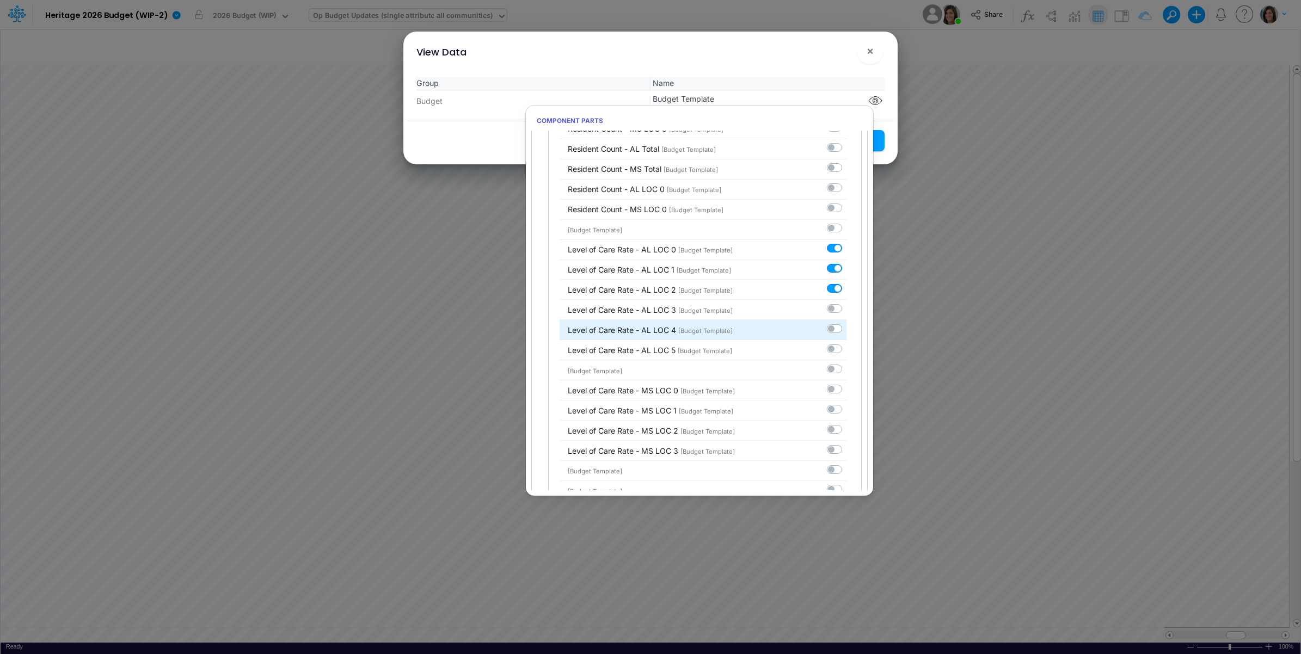
drag, startPoint x: 827, startPoint y: 321, endPoint x: 827, endPoint y: 338, distance: 16.9
click at [847, 303] on label at bounding box center [847, 303] width 0 height 0
click at [847, 310] on input "checkbox" at bounding box center [850, 306] width 7 height 7
checkbox input "true"
click at [847, 323] on label at bounding box center [847, 323] width 0 height 0
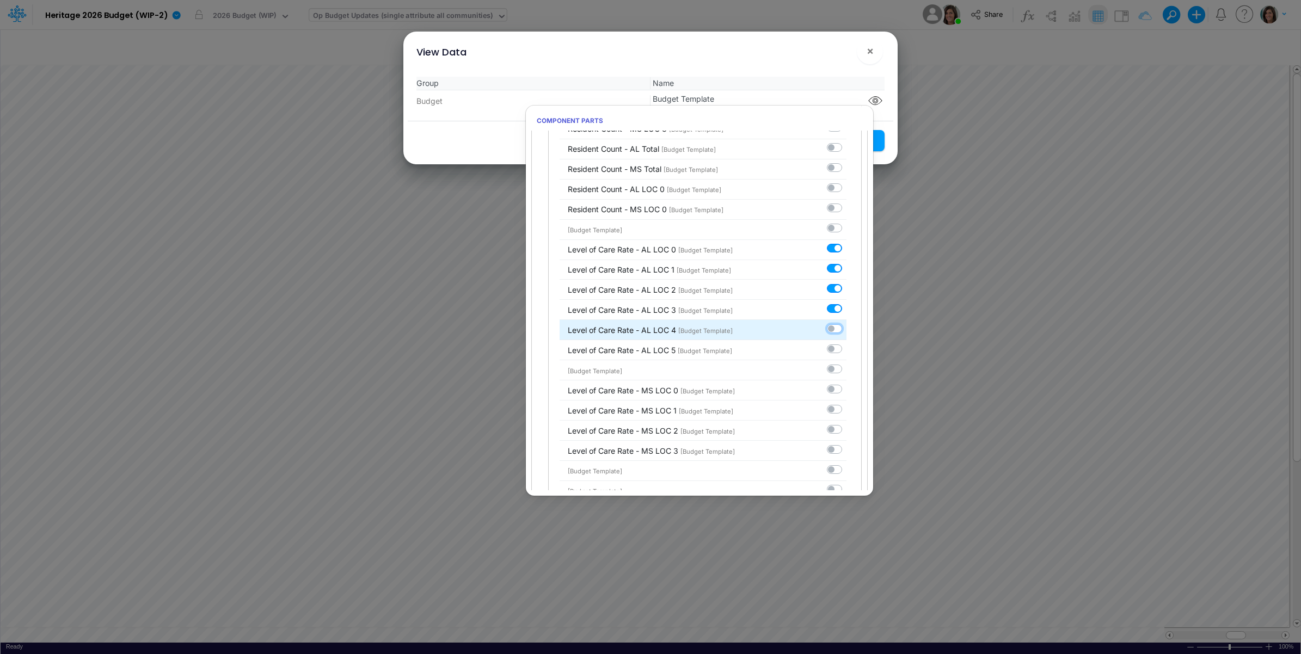
click at [847, 330] on input "checkbox" at bounding box center [850, 326] width 7 height 7
checkbox input "true"
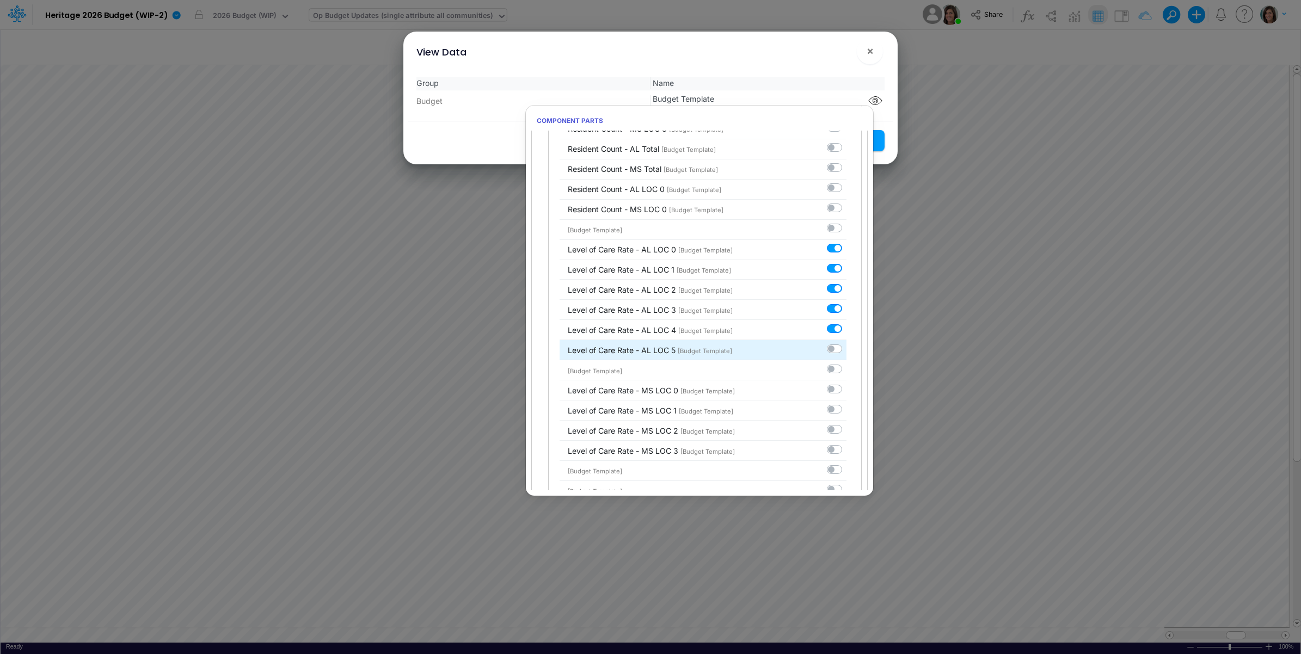
click at [847, 343] on label at bounding box center [847, 343] width 0 height 0
click at [847, 350] on input "checkbox" at bounding box center [850, 346] width 7 height 7
checkbox input "true"
click at [847, 363] on label at bounding box center [847, 363] width 0 height 0
click at [847, 370] on input "checkbox" at bounding box center [850, 366] width 7 height 7
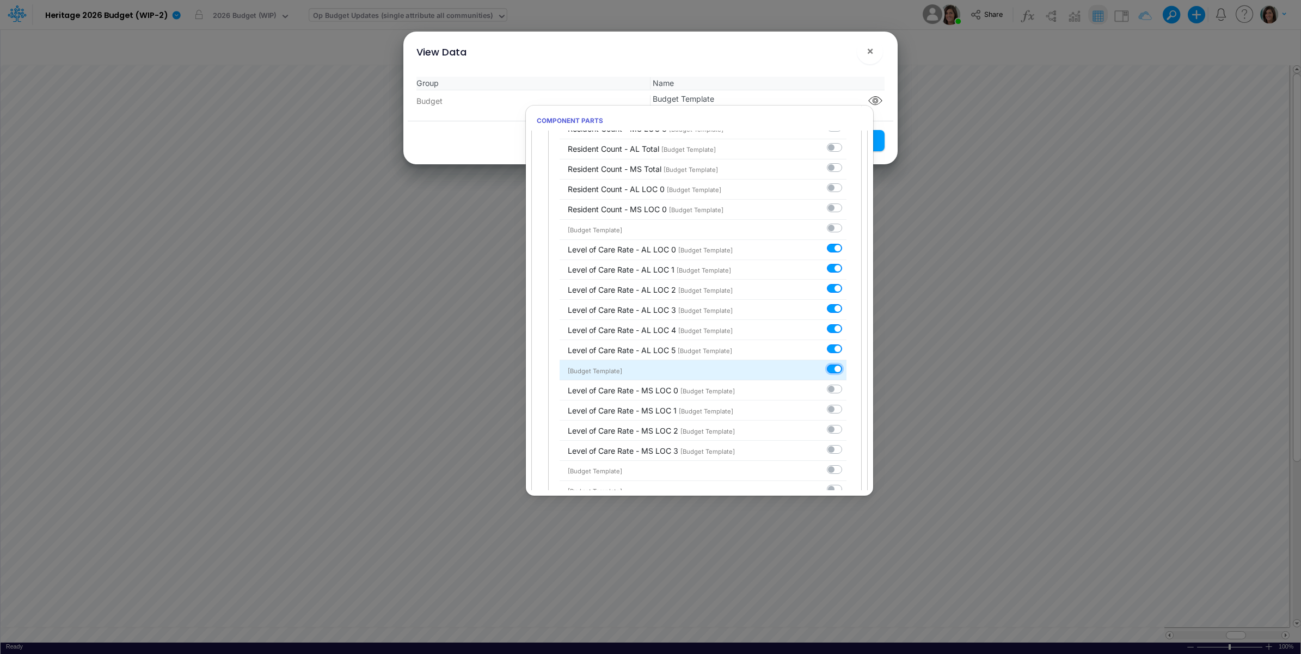
checkbox input "true"
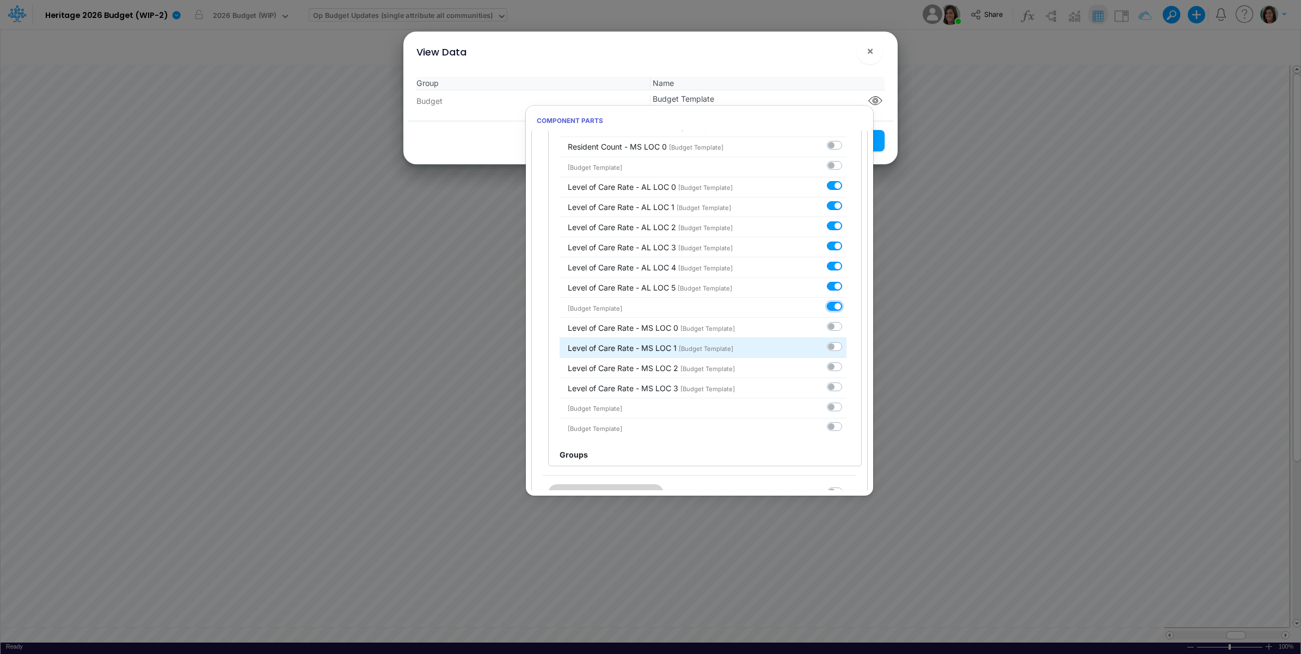
scroll to position [2009, 0]
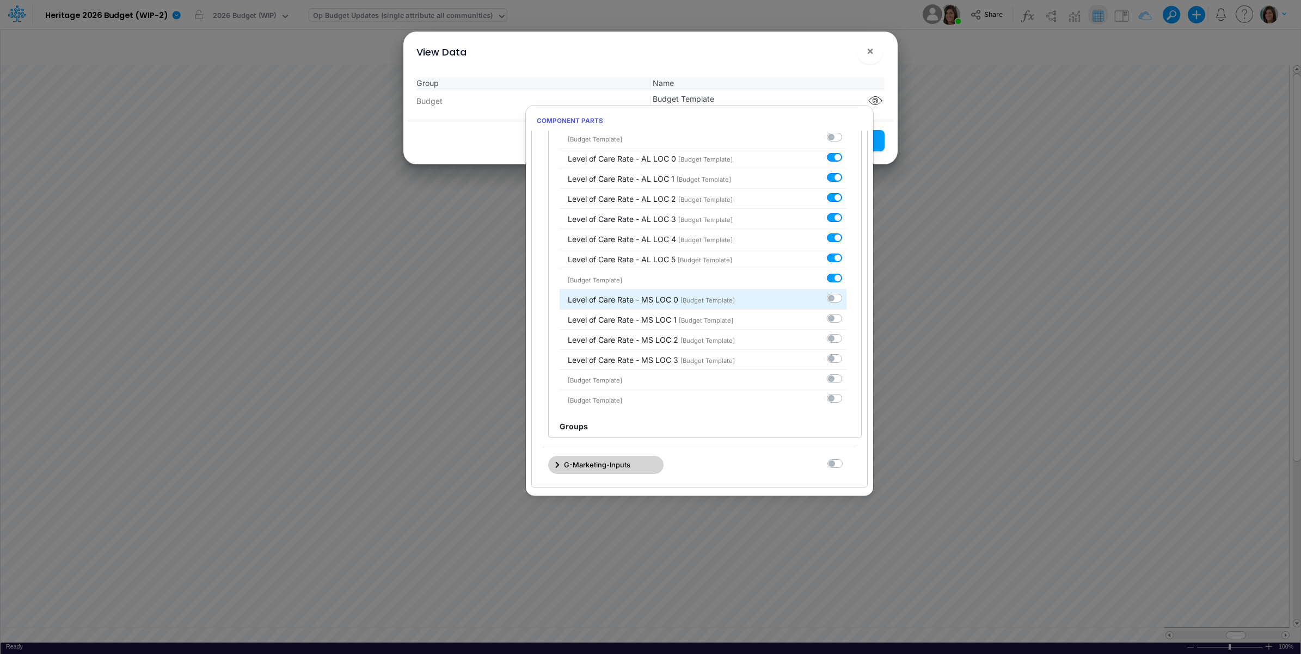
click at [847, 292] on label at bounding box center [847, 292] width 0 height 0
click at [847, 299] on input "checkbox" at bounding box center [850, 295] width 7 height 7
checkbox input "true"
click at [847, 312] on label at bounding box center [847, 312] width 0 height 0
click at [847, 320] on input "checkbox" at bounding box center [850, 315] width 7 height 7
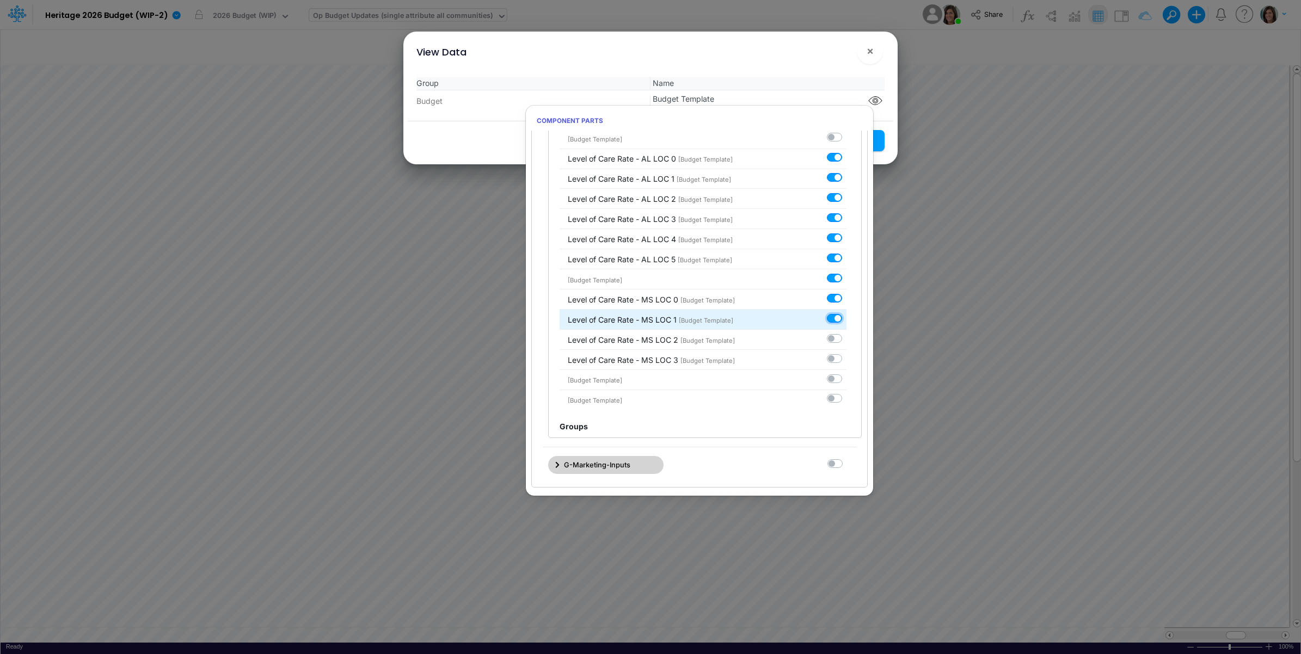
checkbox input "true"
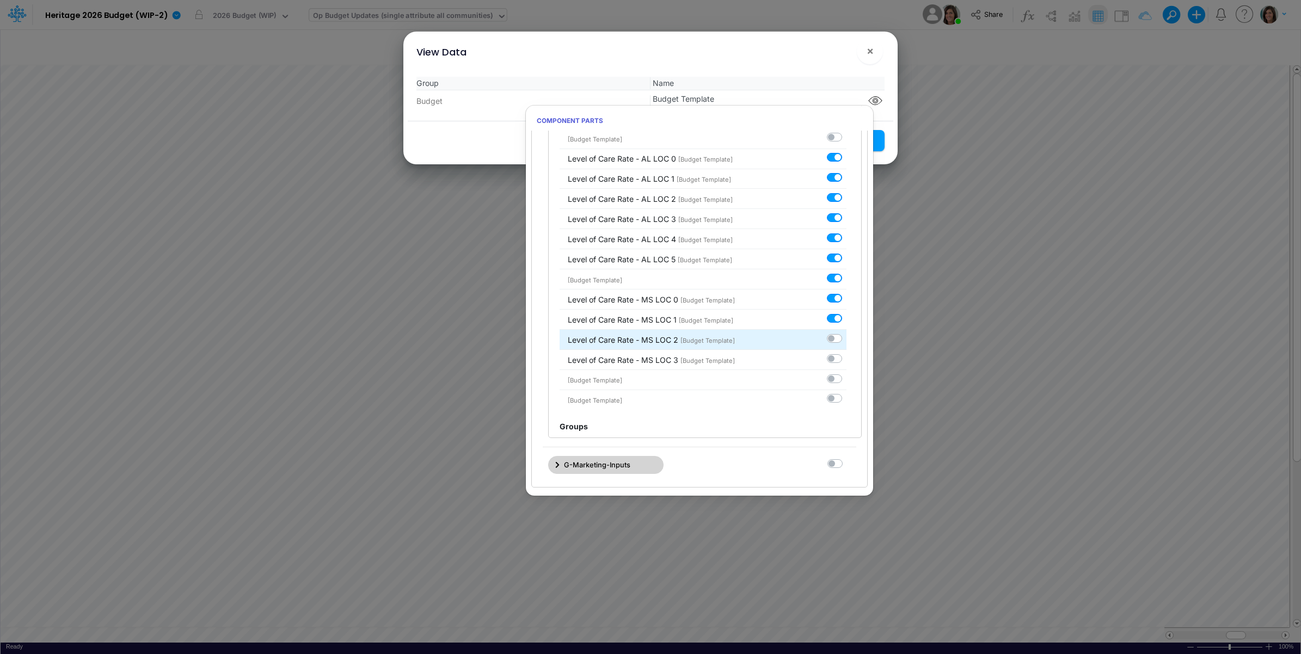
click at [847, 333] on label at bounding box center [847, 333] width 0 height 0
click at [847, 340] on input "checkbox" at bounding box center [850, 336] width 7 height 7
checkbox input "true"
click at [847, 353] on label at bounding box center [847, 353] width 0 height 0
click at [847, 360] on input "checkbox" at bounding box center [850, 356] width 7 height 7
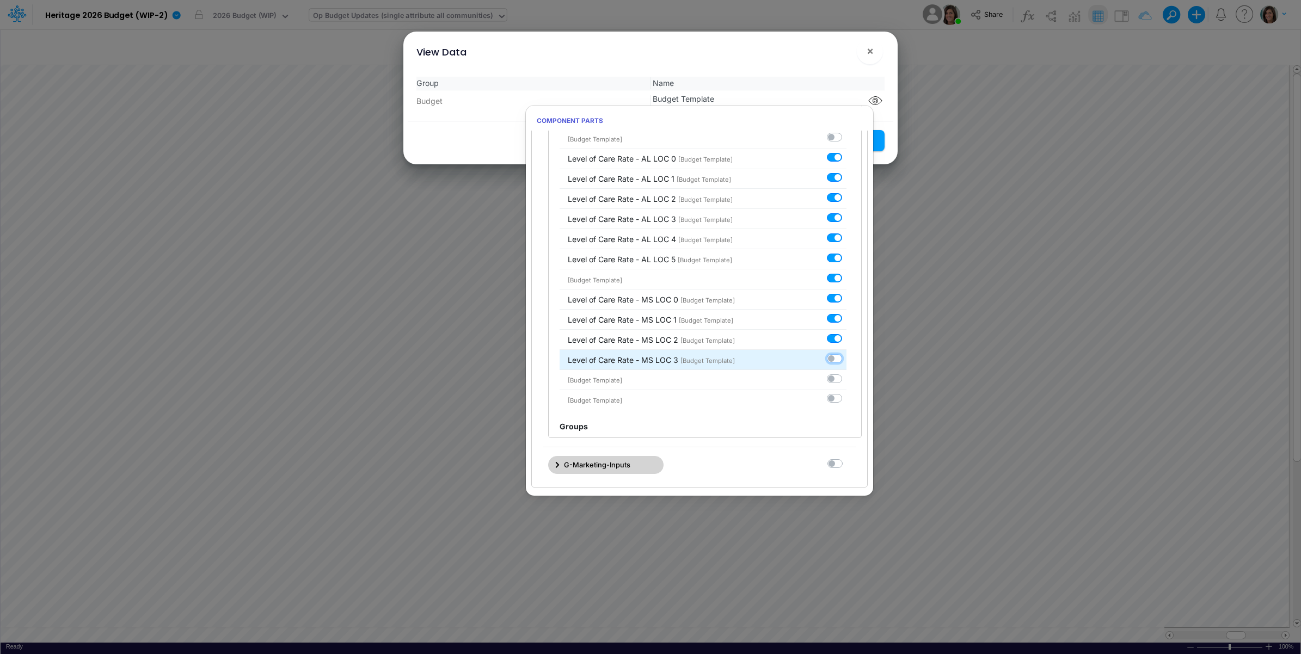
checkbox input "true"
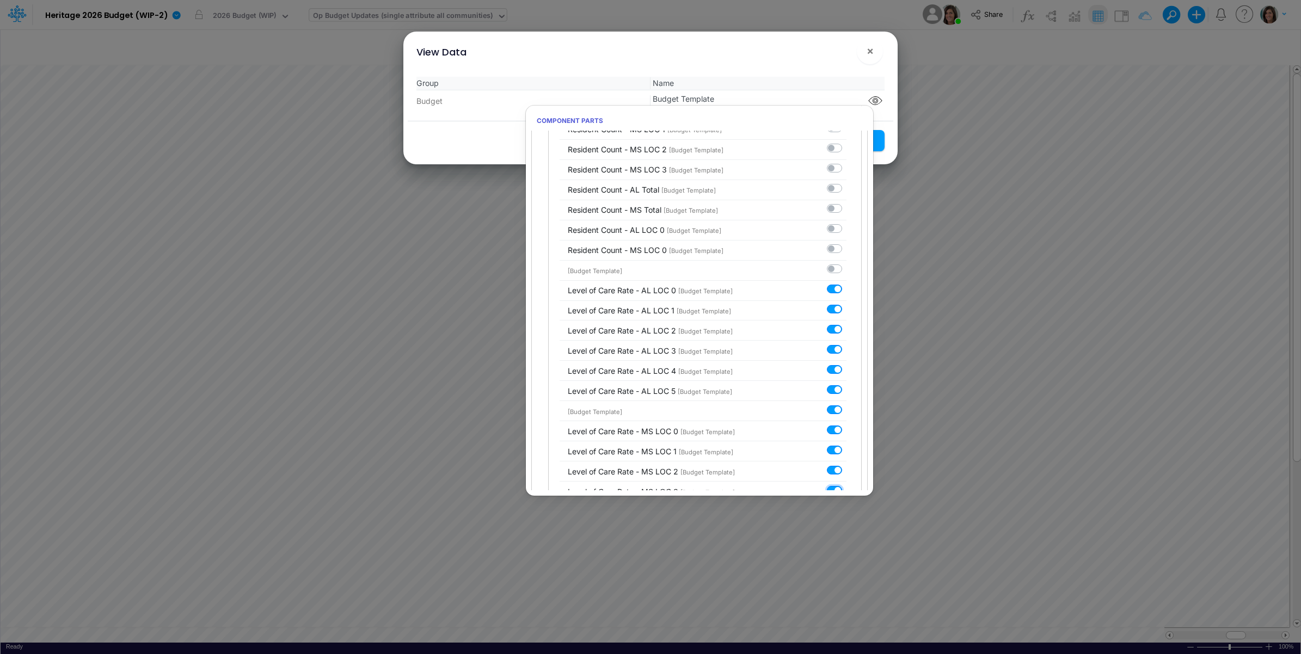
scroll to position [1827, 0]
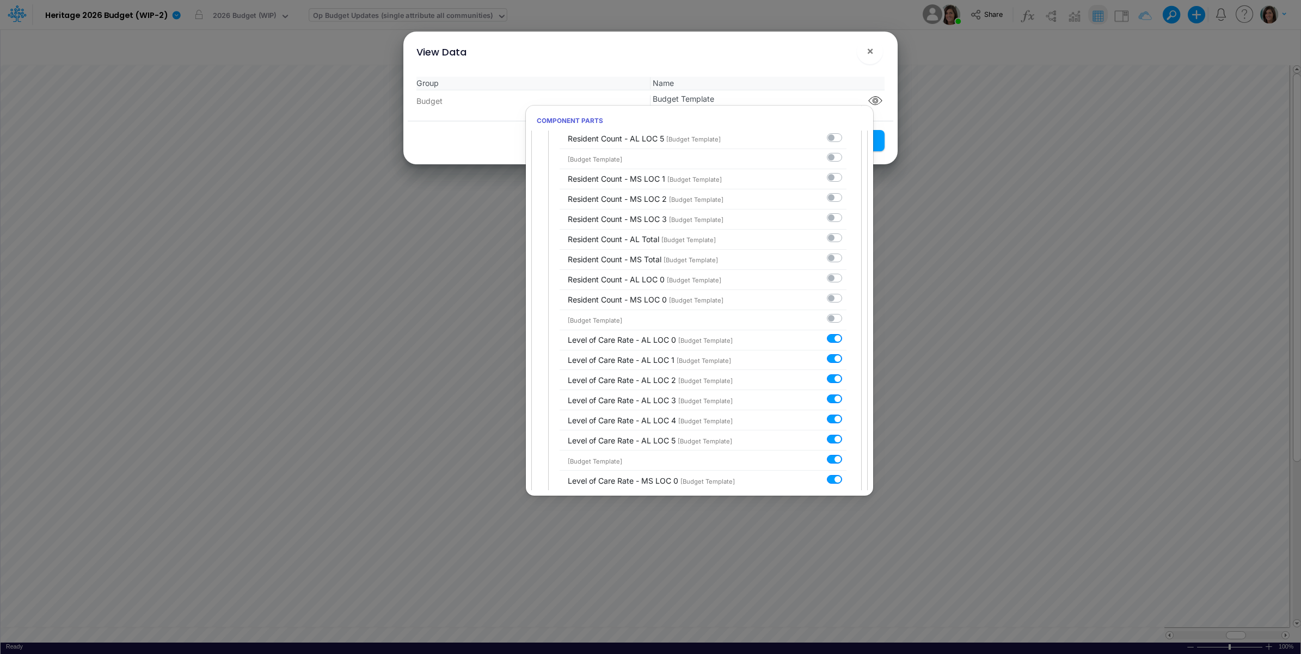
click at [803, 74] on div "Group Name Budget Budget Template" at bounding box center [651, 94] width 486 height 53
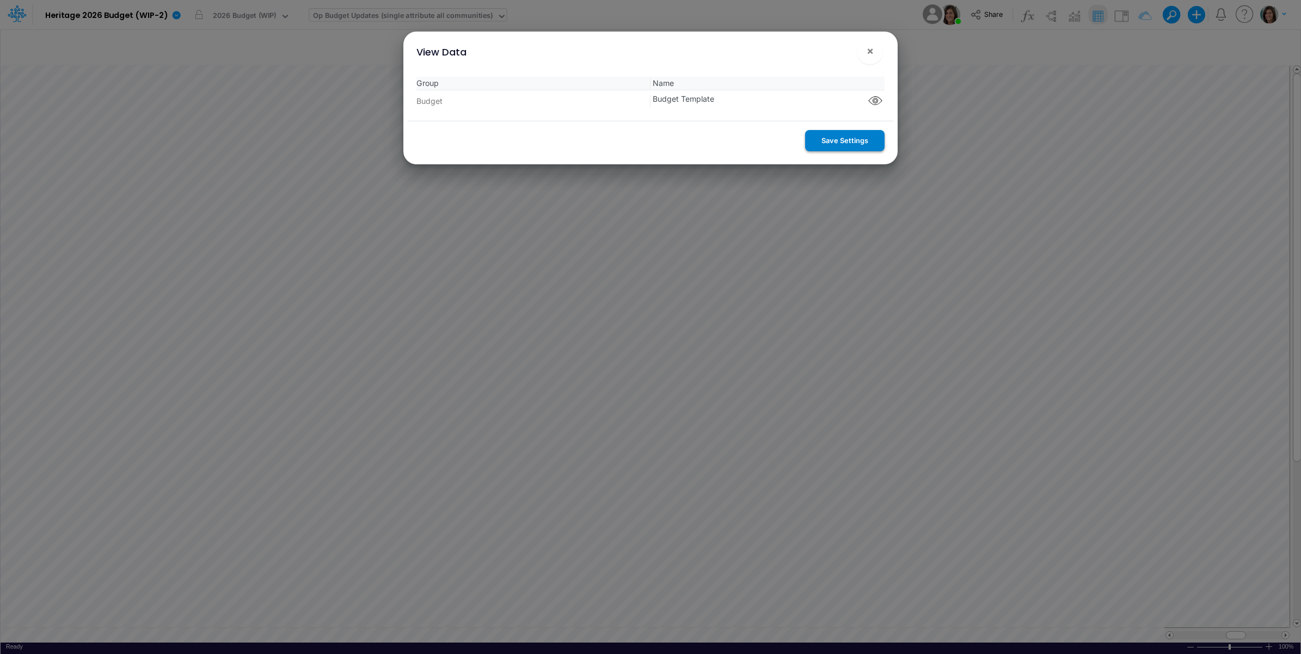
click at [840, 135] on button "Save Settings" at bounding box center [844, 140] width 79 height 21
click at [870, 50] on span "×" at bounding box center [870, 50] width 7 height 13
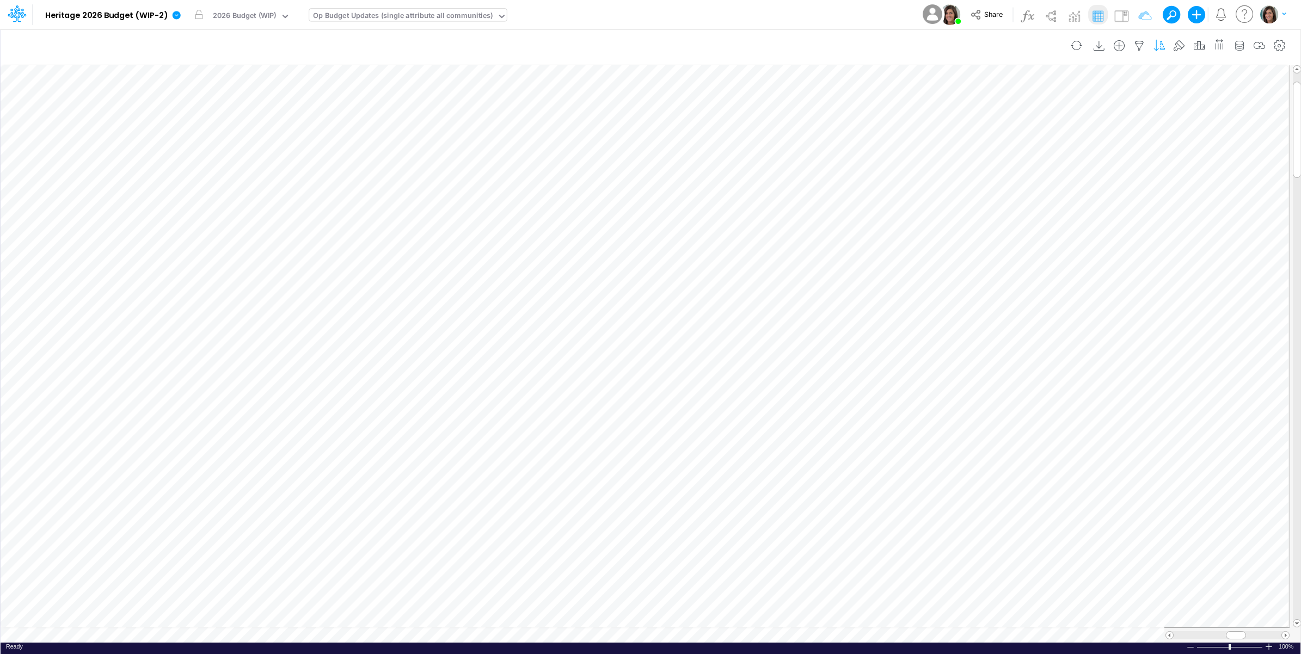
click at [1155, 44] on icon "button" at bounding box center [1159, 45] width 16 height 11
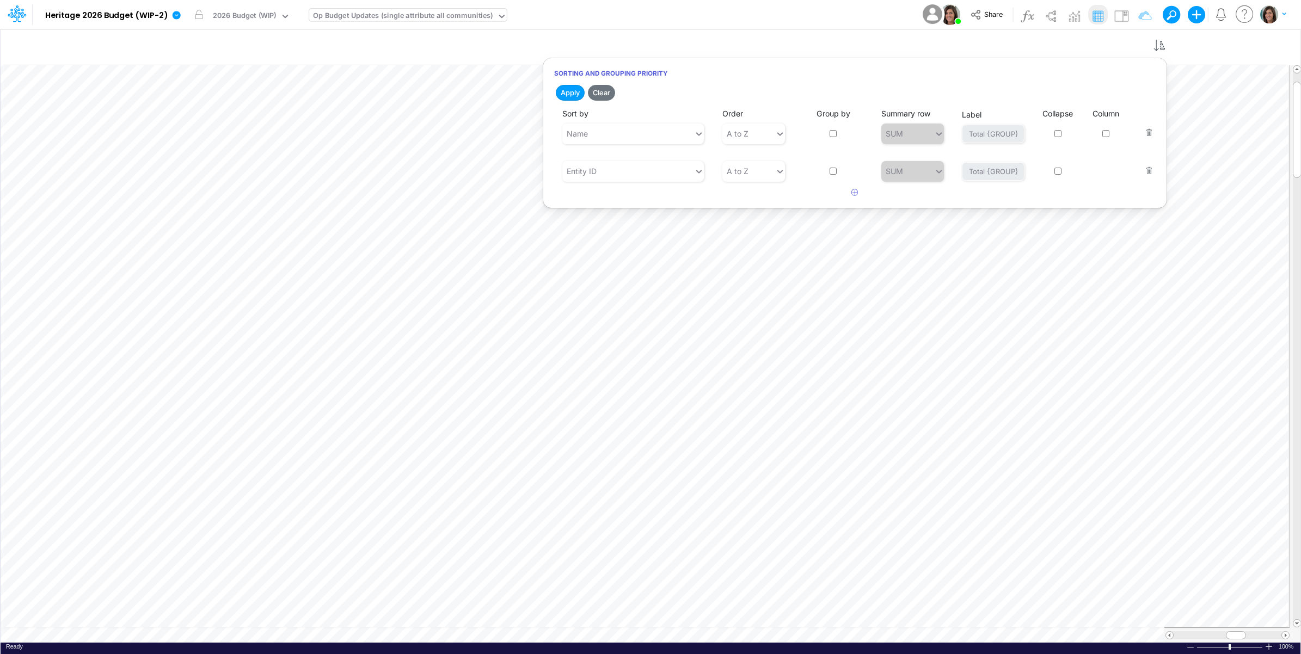
click at [1150, 122] on button "button" at bounding box center [1146, 125] width 14 height 29
click at [573, 93] on button "Apply" at bounding box center [570, 93] width 29 height 16
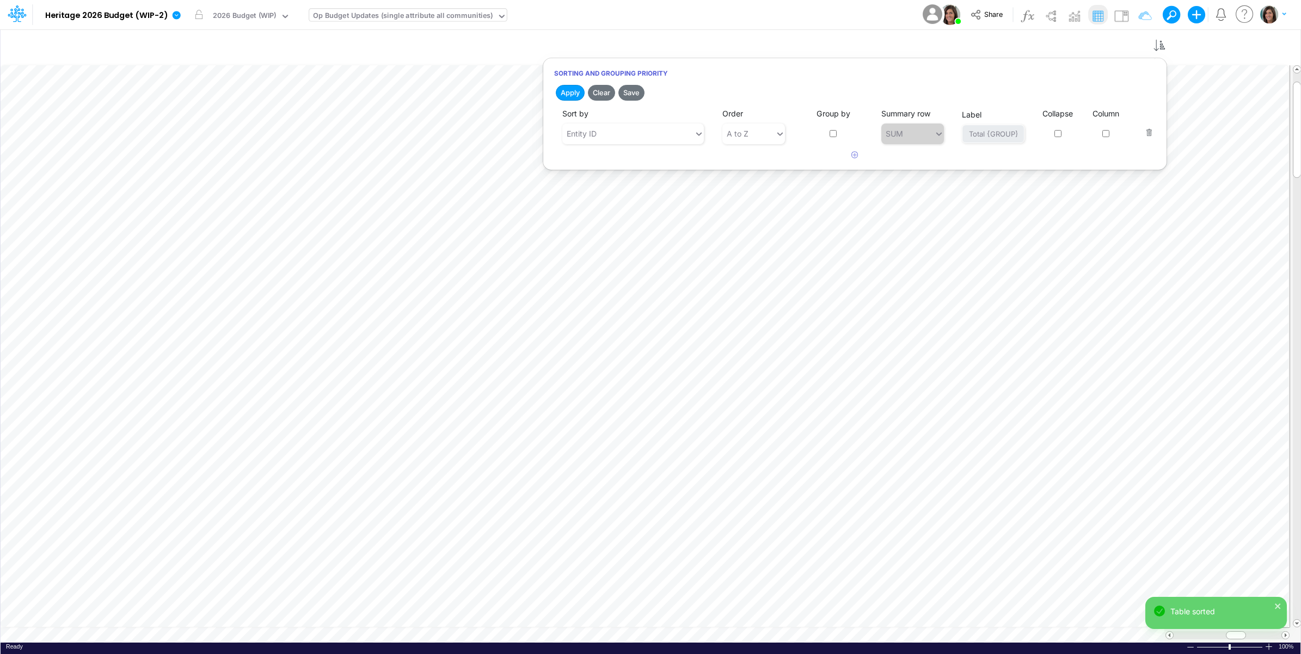
click at [742, 14] on div "Model Heritage 2026 Budget (WIP-2) Edit model settings Duplicate Import QuickBo…" at bounding box center [650, 14] width 1171 height 29
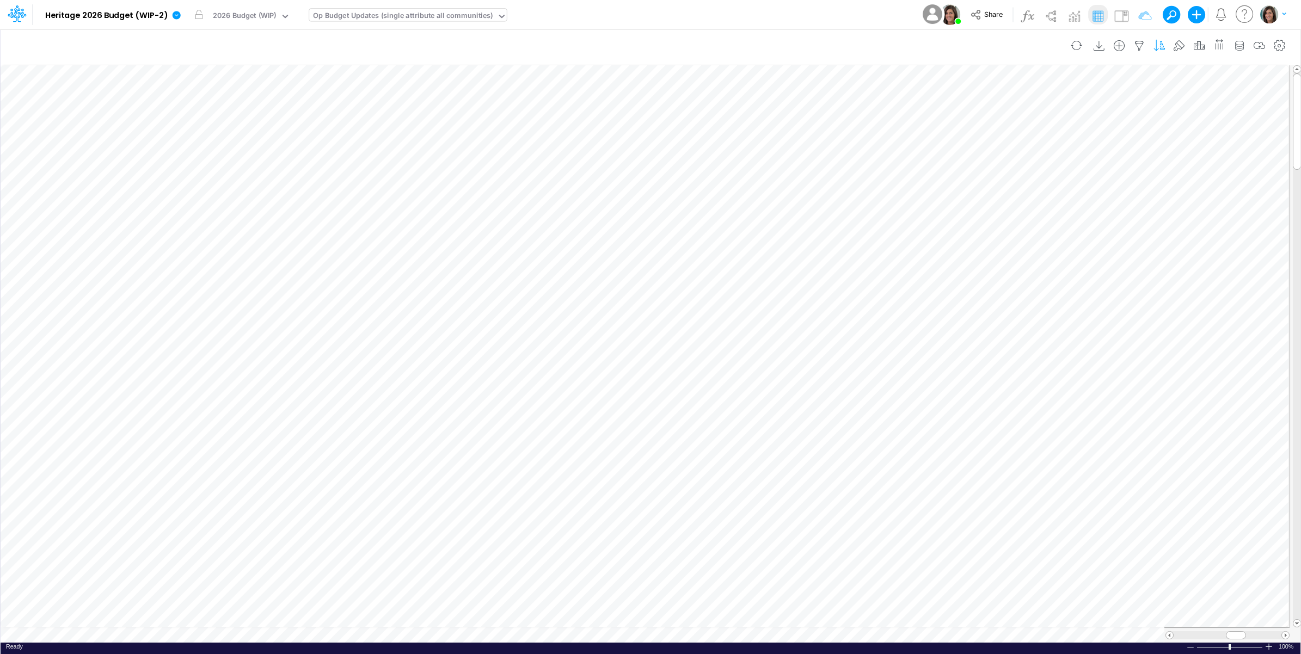
click at [1161, 47] on icon "button" at bounding box center [1159, 45] width 16 height 11
click at [853, 158] on icon "button" at bounding box center [854, 154] width 7 height 7
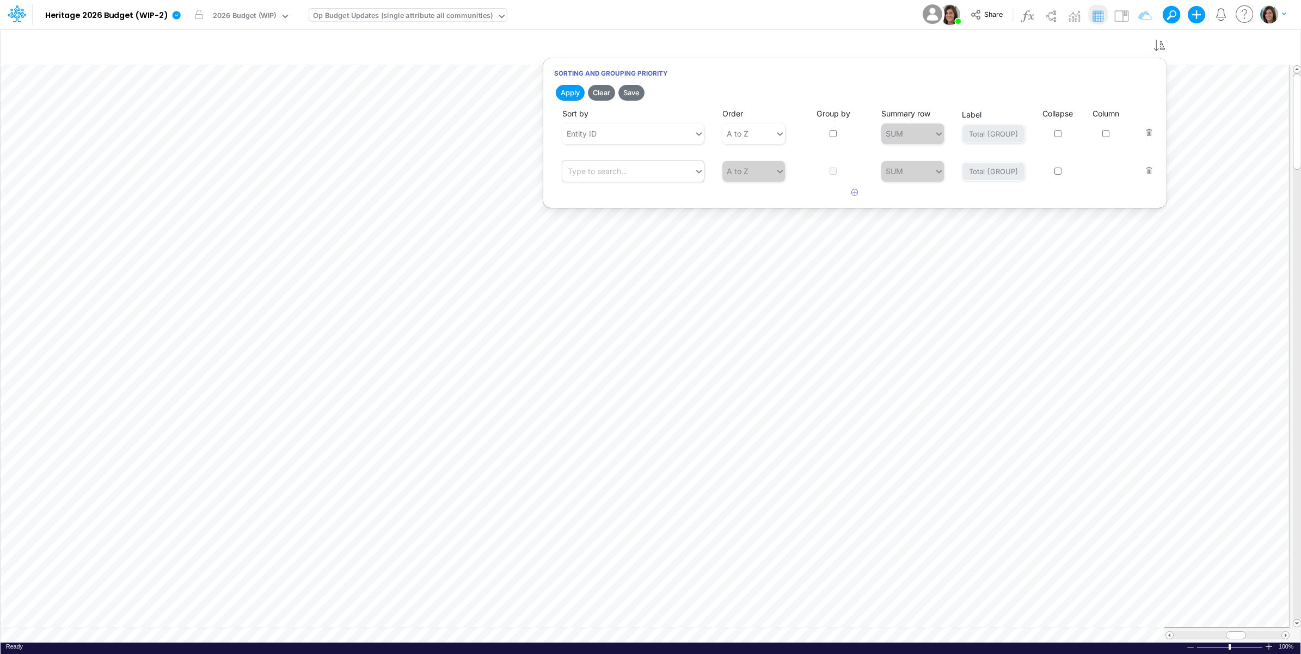
click at [648, 175] on div "Type to search..." at bounding box center [628, 171] width 132 height 18
click at [630, 203] on div "Node" at bounding box center [633, 198] width 142 height 20
click at [572, 93] on button "Apply" at bounding box center [570, 93] width 29 height 16
click at [780, 11] on div "Model Heritage 2026 Budget (WIP-2) Edit model settings Duplicate Import QuickBo…" at bounding box center [650, 14] width 1171 height 29
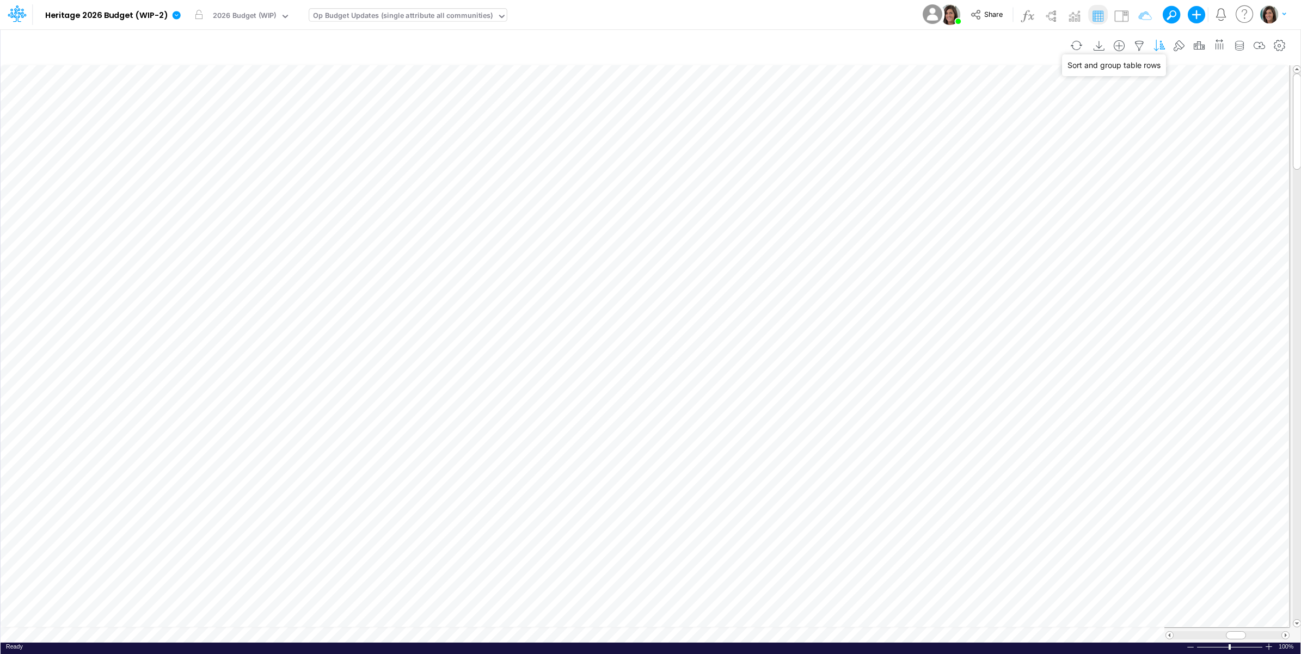
click at [1157, 45] on icon "button" at bounding box center [1159, 45] width 16 height 11
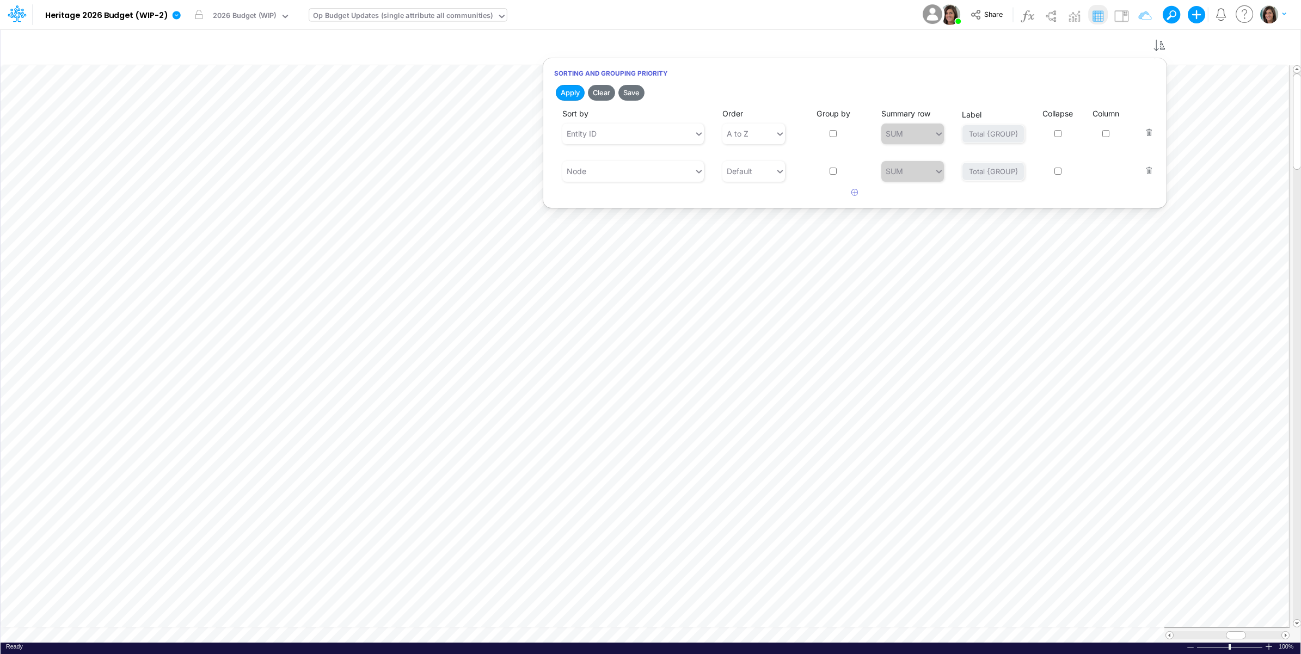
click at [831, 132] on input "checkbox" at bounding box center [833, 133] width 7 height 7
checkbox input "true"
click at [559, 94] on button "Apply" at bounding box center [570, 93] width 29 height 16
click at [707, 15] on div "Model Heritage 2026 Budget (WIP-2) Edit model settings Duplicate Import QuickBo…" at bounding box center [650, 14] width 1171 height 29
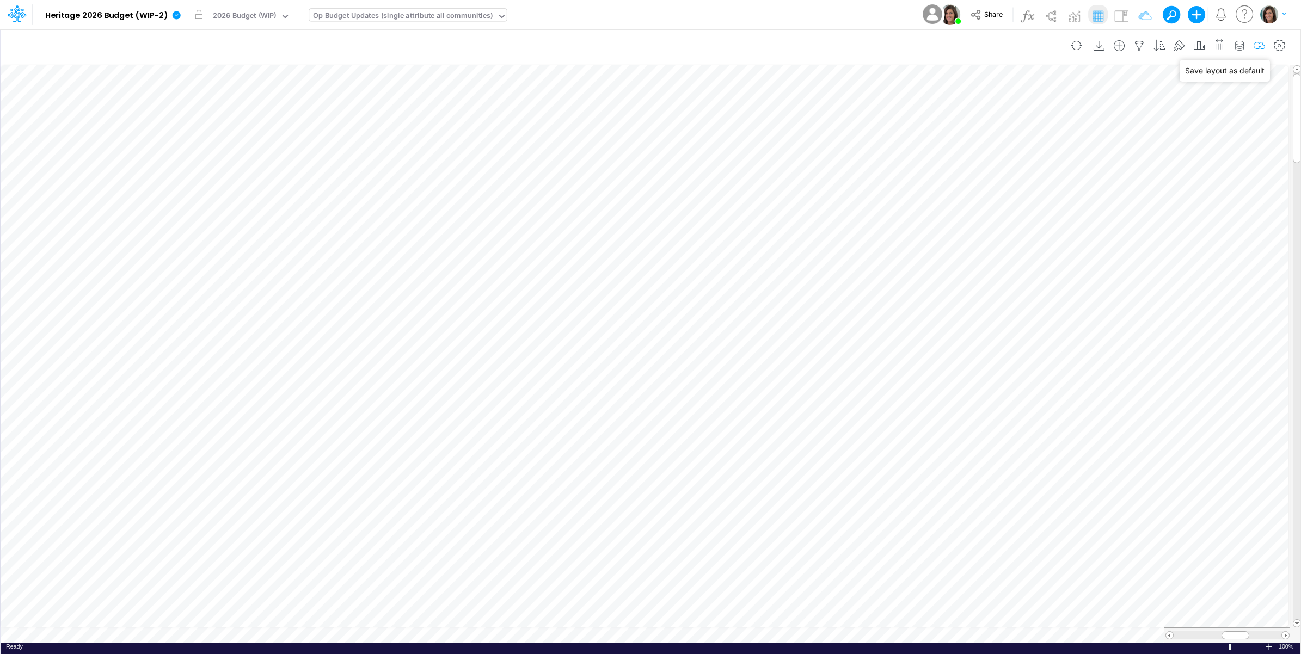
click at [1258, 42] on icon "button" at bounding box center [1260, 45] width 16 height 11
click at [171, 11] on icon at bounding box center [176, 15] width 10 height 10
click at [186, 36] on button "Edit model settings" at bounding box center [231, 43] width 116 height 17
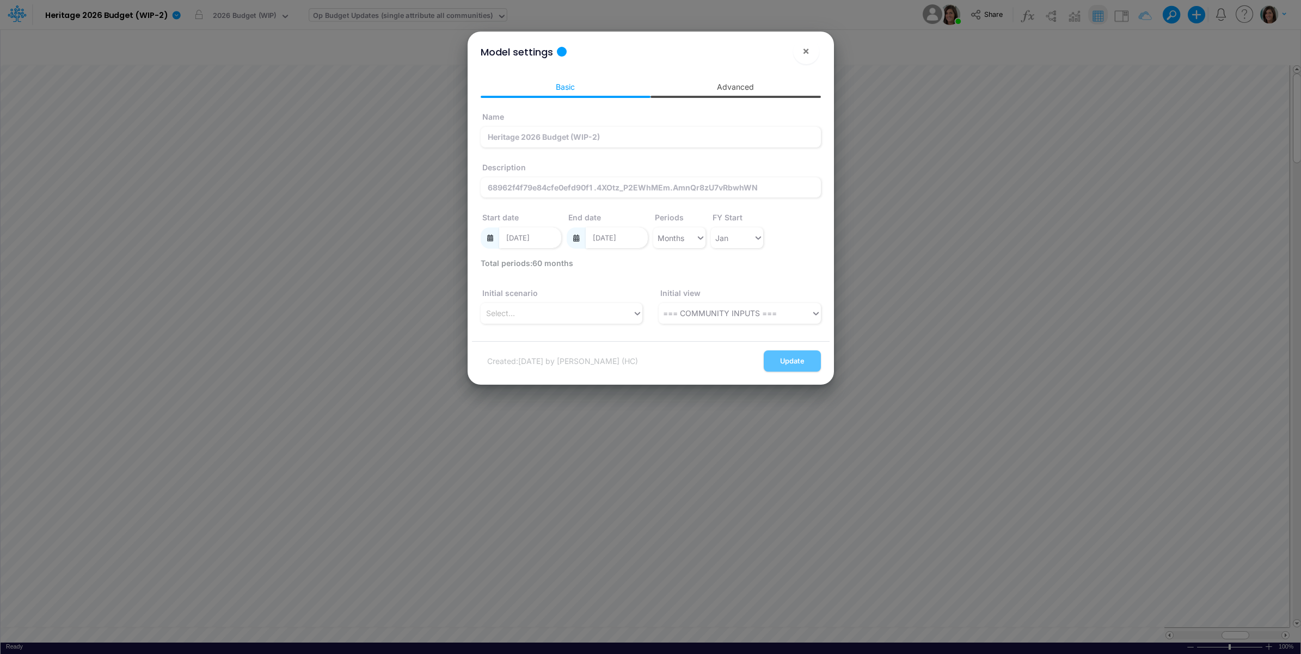
click at [738, 93] on link "Advanced" at bounding box center [736, 87] width 170 height 20
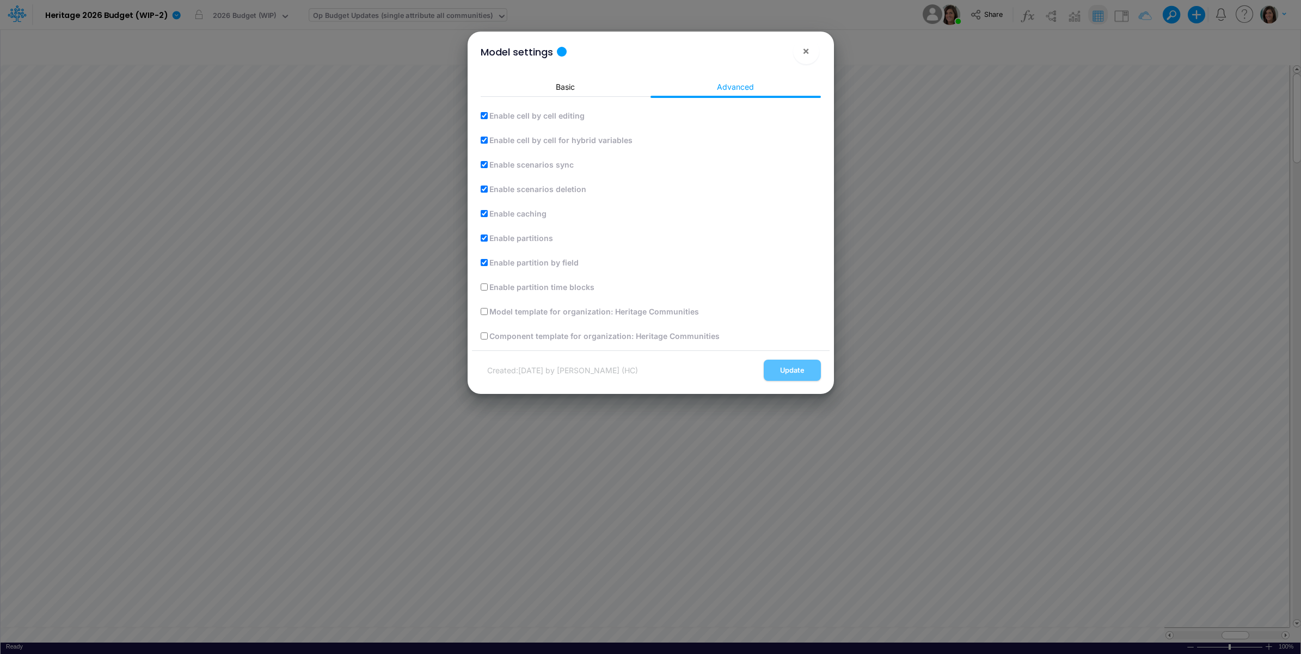
click at [483, 116] on input "Enable cell by cell editing" at bounding box center [484, 115] width 7 height 7
checkbox input "false"
click at [798, 366] on button "Update" at bounding box center [792, 370] width 57 height 21
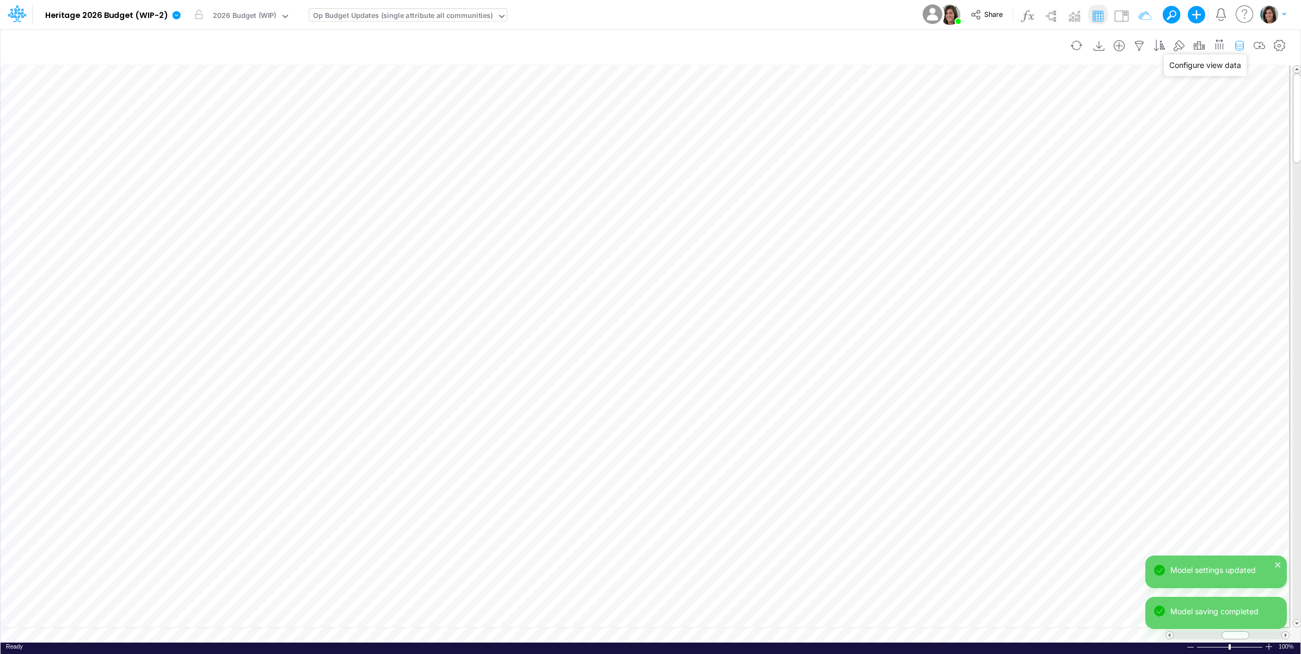
click at [1242, 47] on icon "button" at bounding box center [1239, 45] width 16 height 11
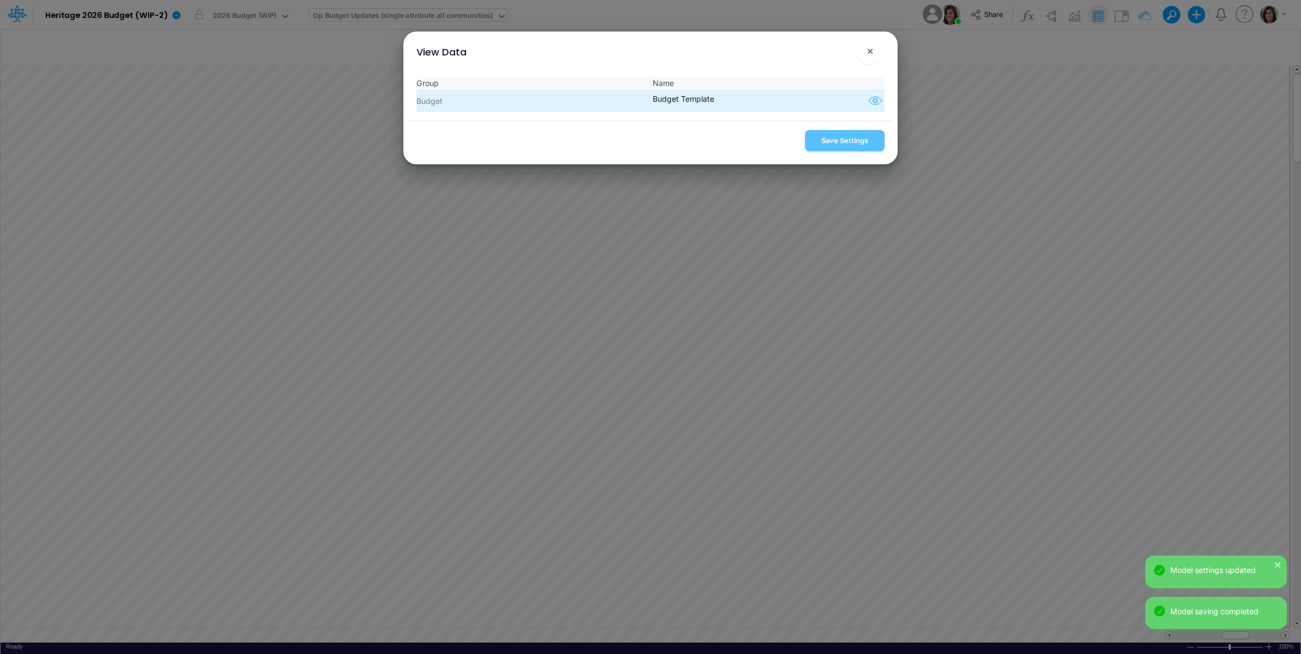
click at [869, 101] on icon "button" at bounding box center [875, 101] width 16 height 14
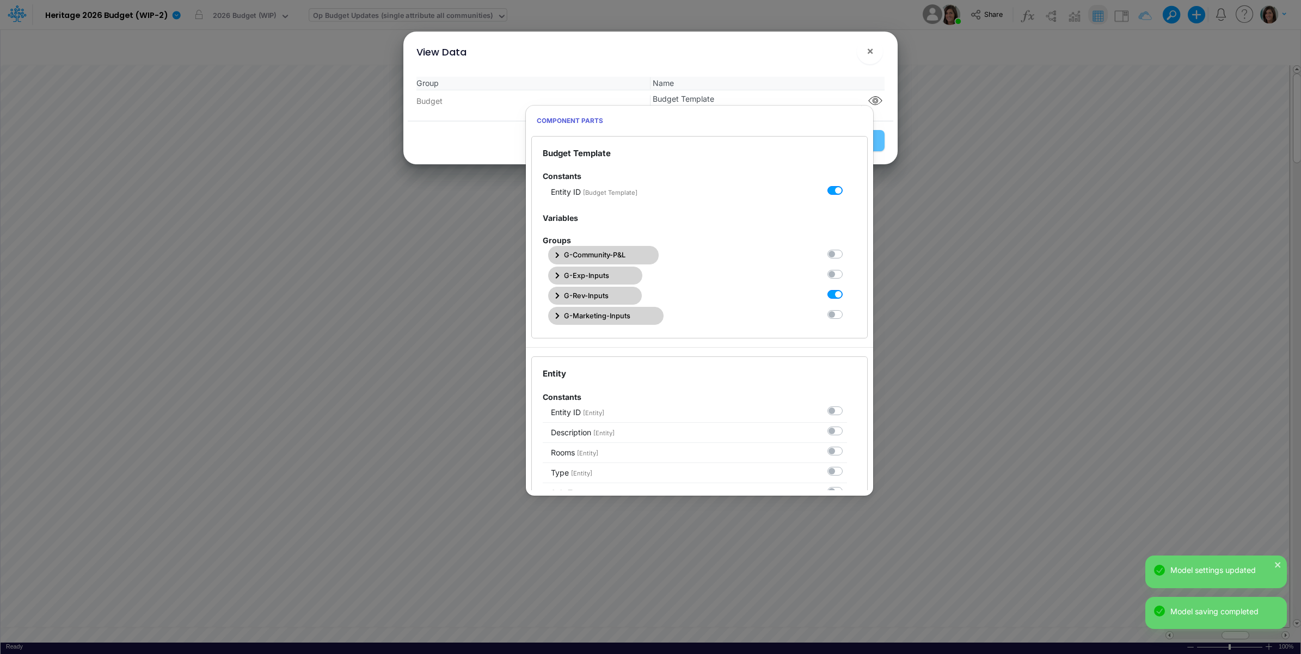
click at [616, 298] on button "G-Rev-Inputs" at bounding box center [595, 296] width 94 height 18
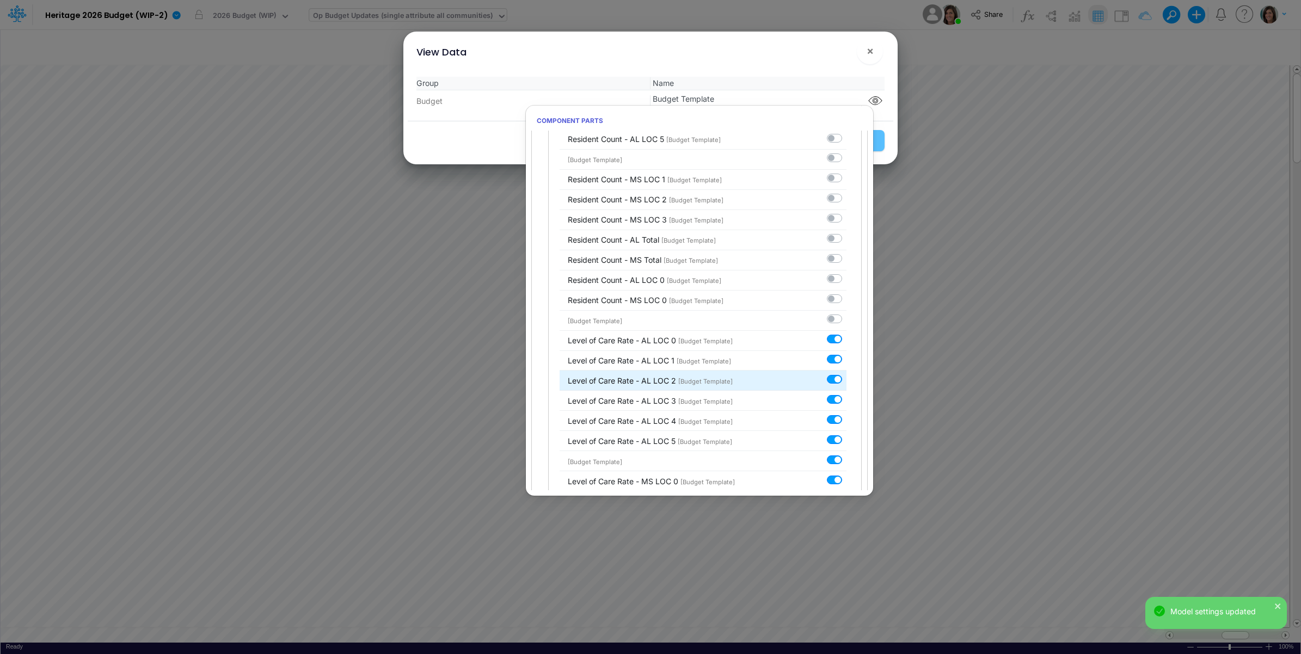
scroll to position [2009, 0]
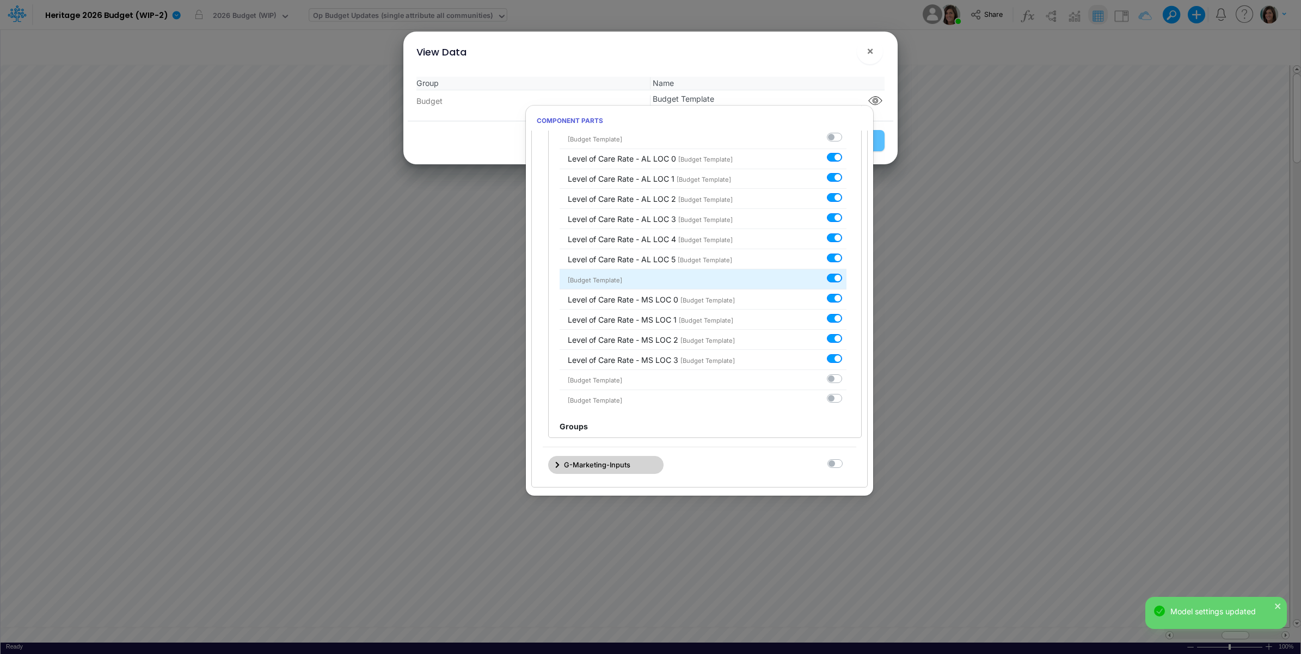
click at [847, 272] on label at bounding box center [847, 272] width 0 height 0
click at [847, 279] on input "checkbox" at bounding box center [850, 275] width 7 height 7
checkbox input "false"
click at [814, 47] on div "View Data ! ×" at bounding box center [651, 50] width 486 height 36
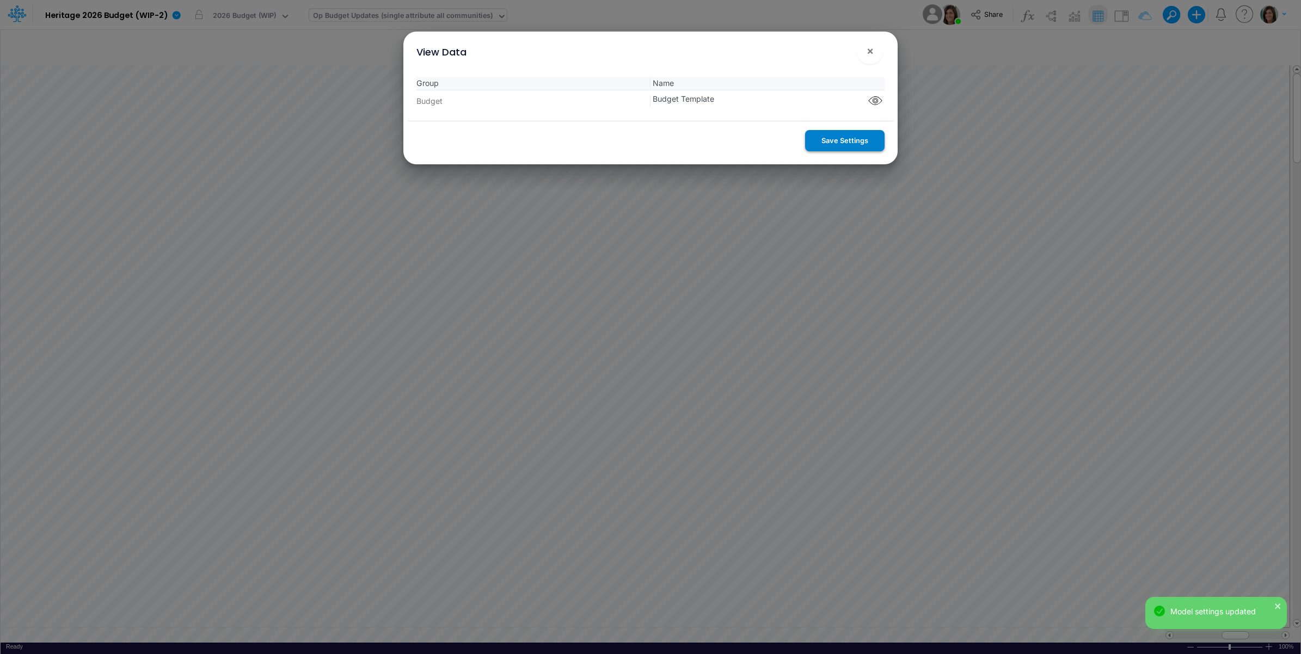
click at [835, 146] on button "Save Settings" at bounding box center [844, 140] width 79 height 21
click at [871, 49] on span "×" at bounding box center [870, 50] width 7 height 13
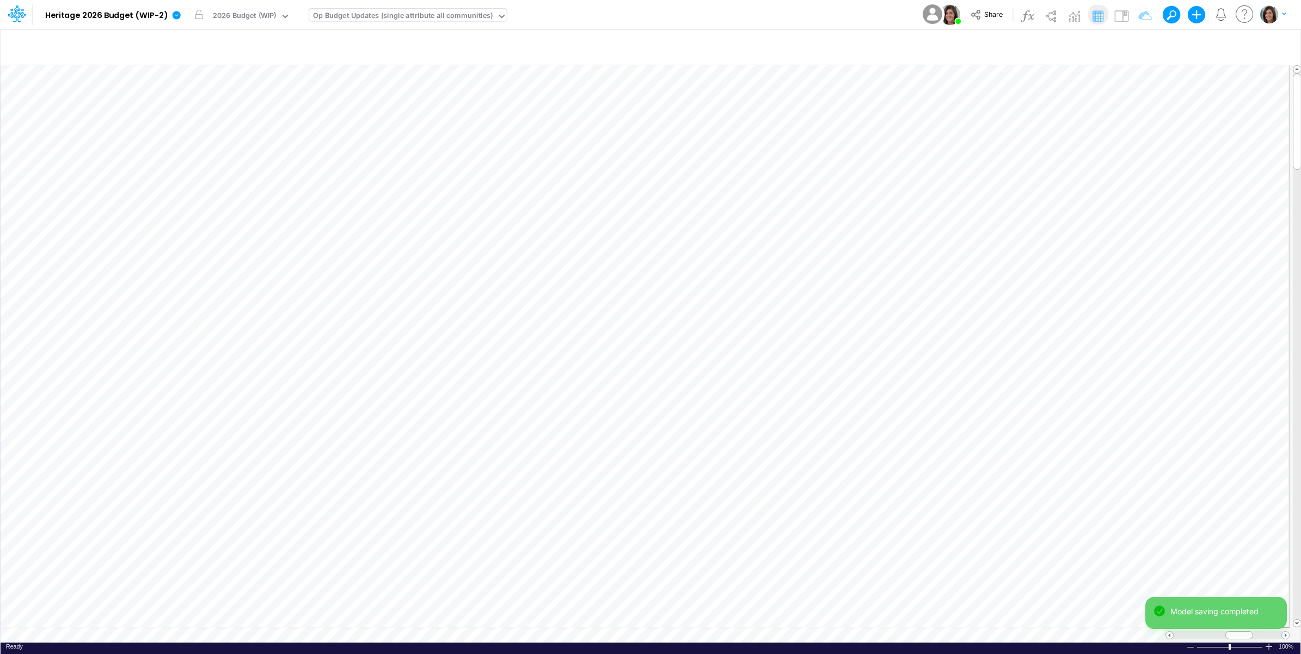
scroll to position [0, 1]
click at [543, 137] on icon "button" at bounding box center [540, 133] width 16 height 11
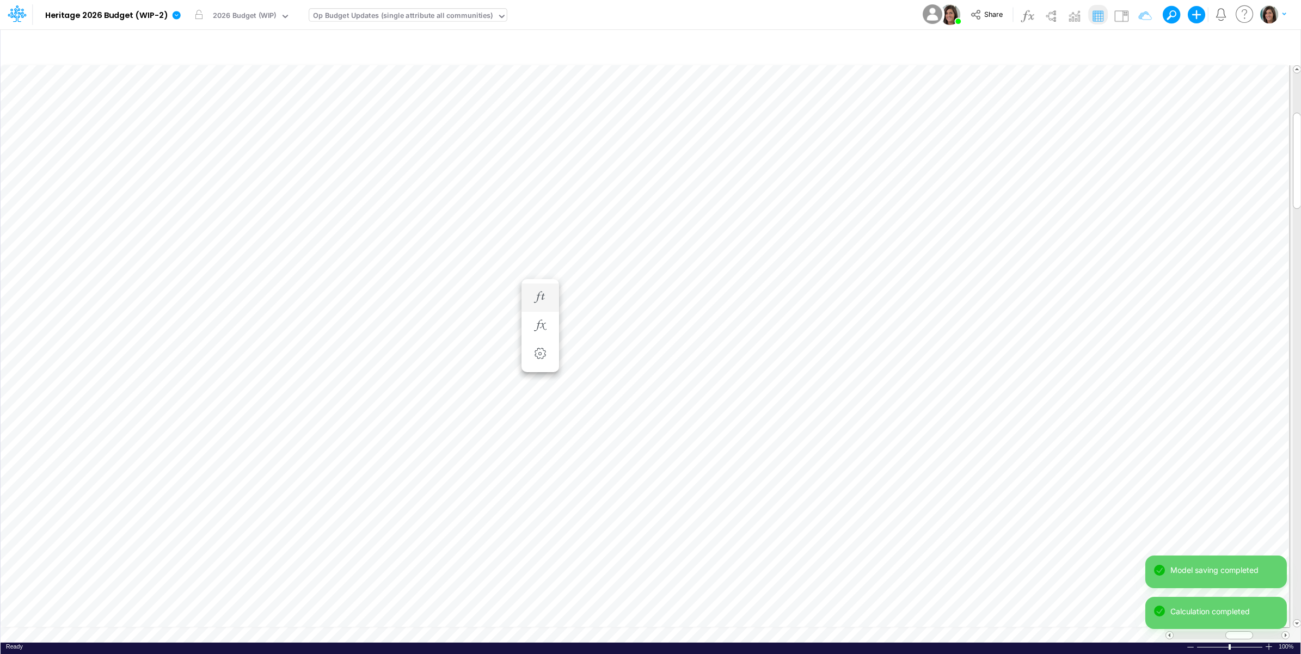
scroll to position [0, 1]
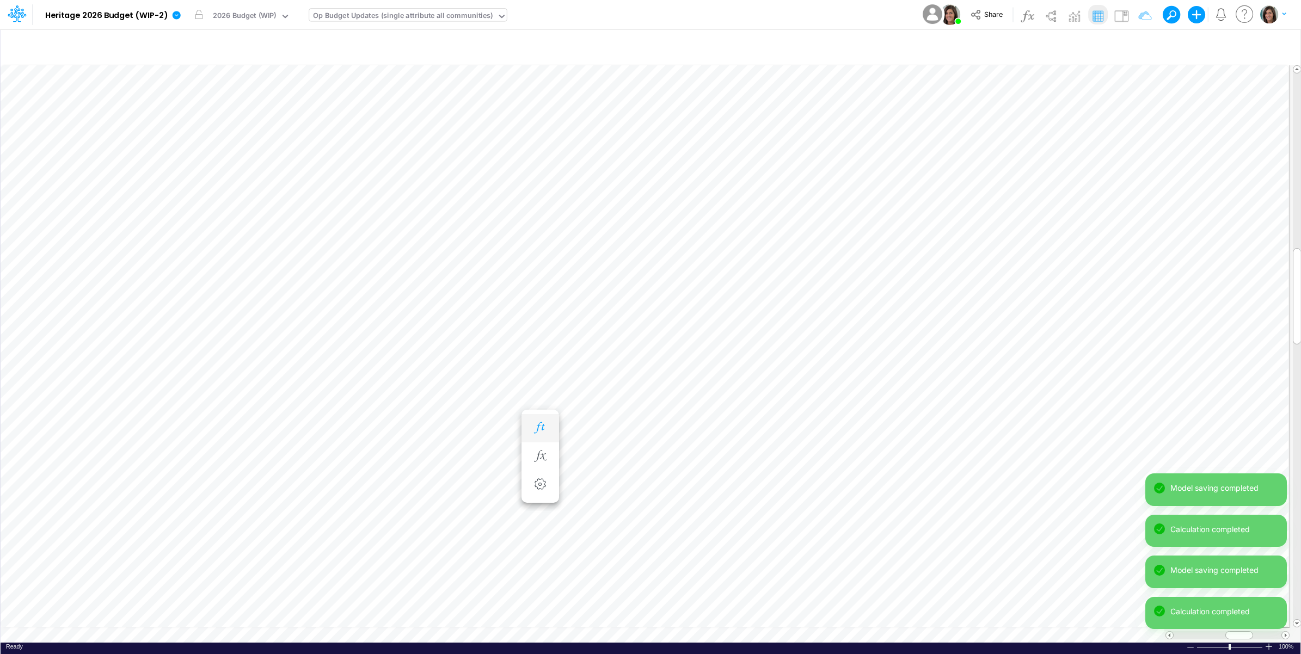
scroll to position [0, 1]
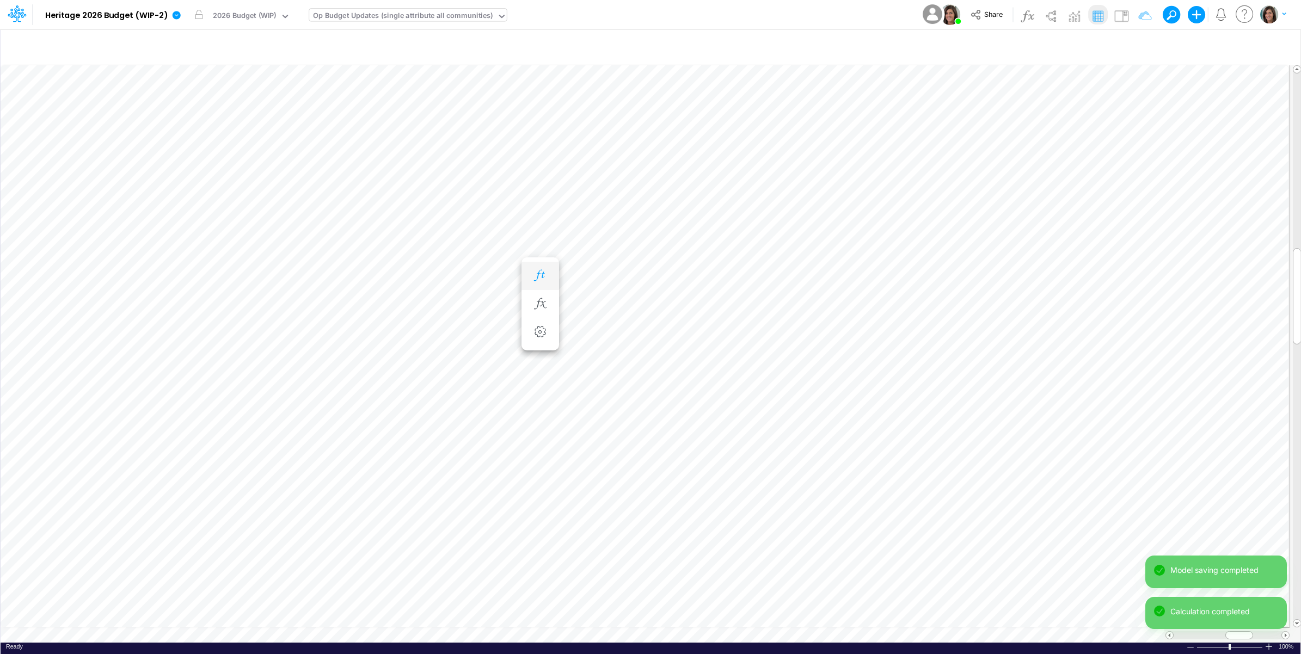
scroll to position [0, 1]
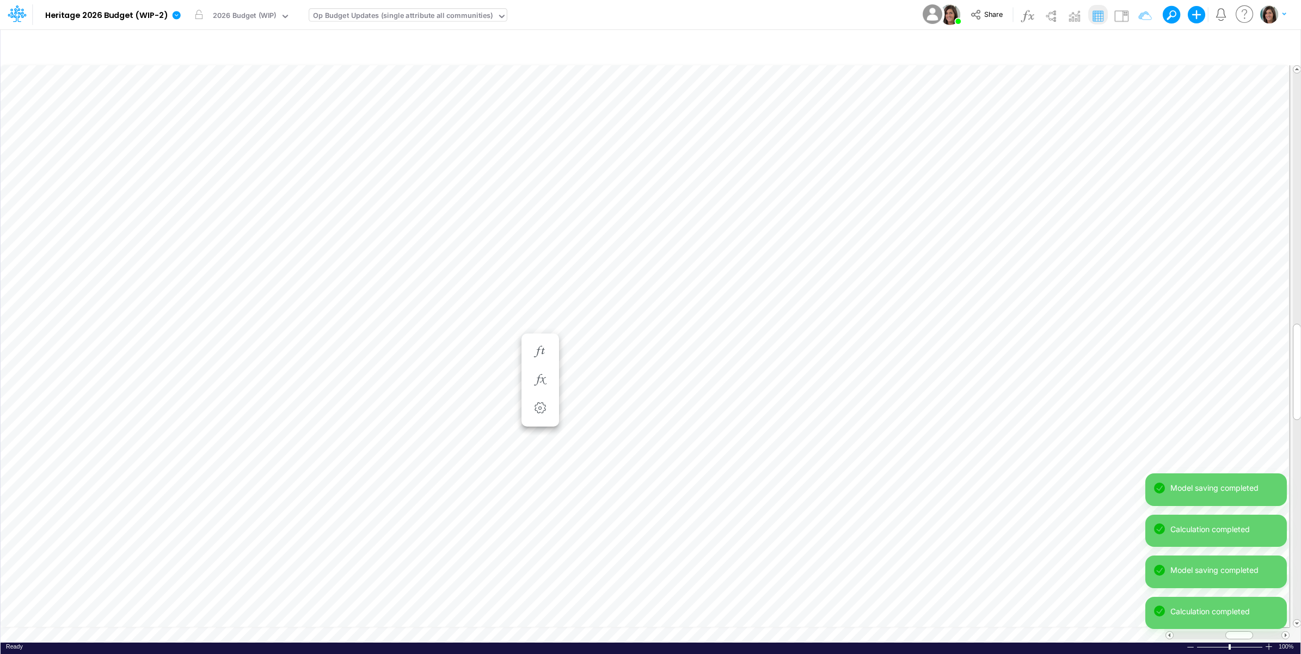
scroll to position [0, 1]
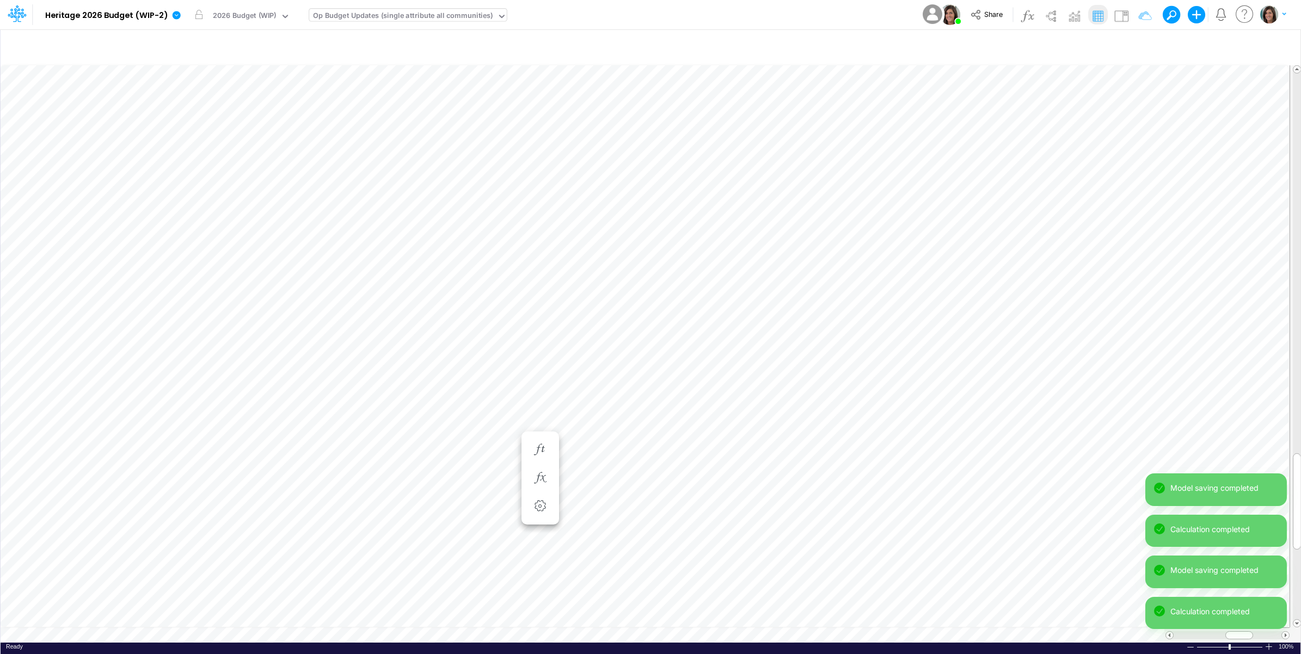
scroll to position [0, 1]
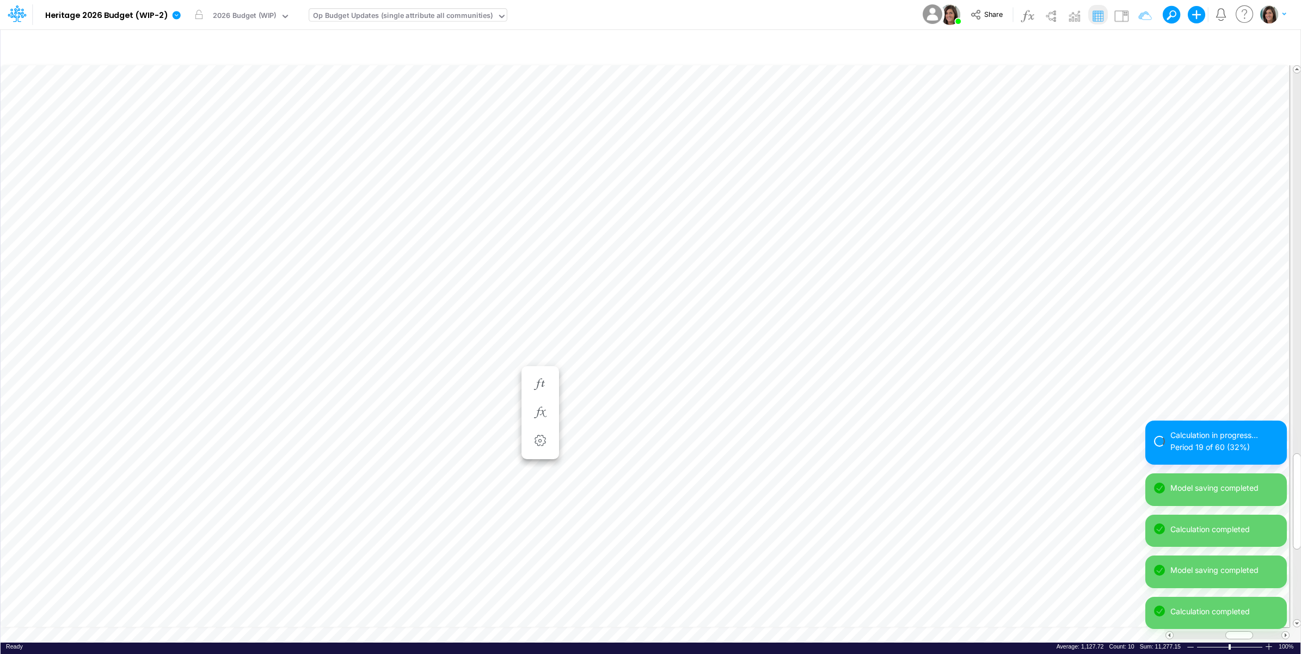
scroll to position [0, 1]
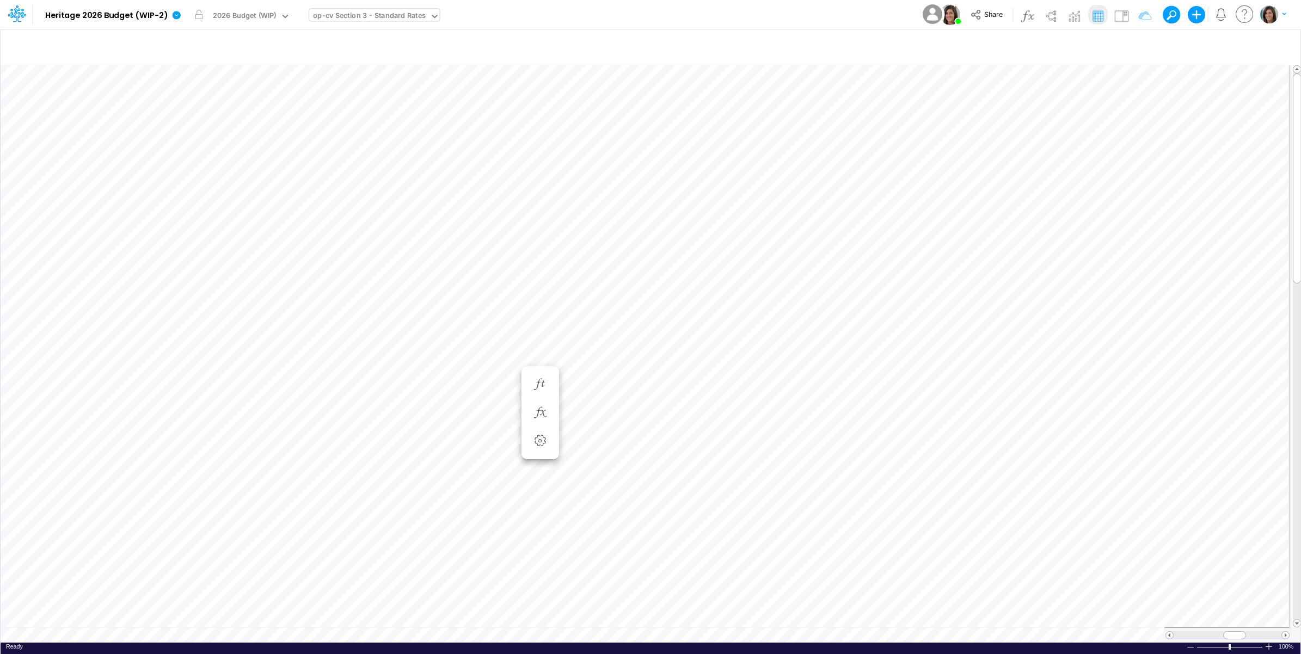
click at [383, 19] on div "op-cv Section 3 - Standard Rates" at bounding box center [369, 16] width 113 height 13
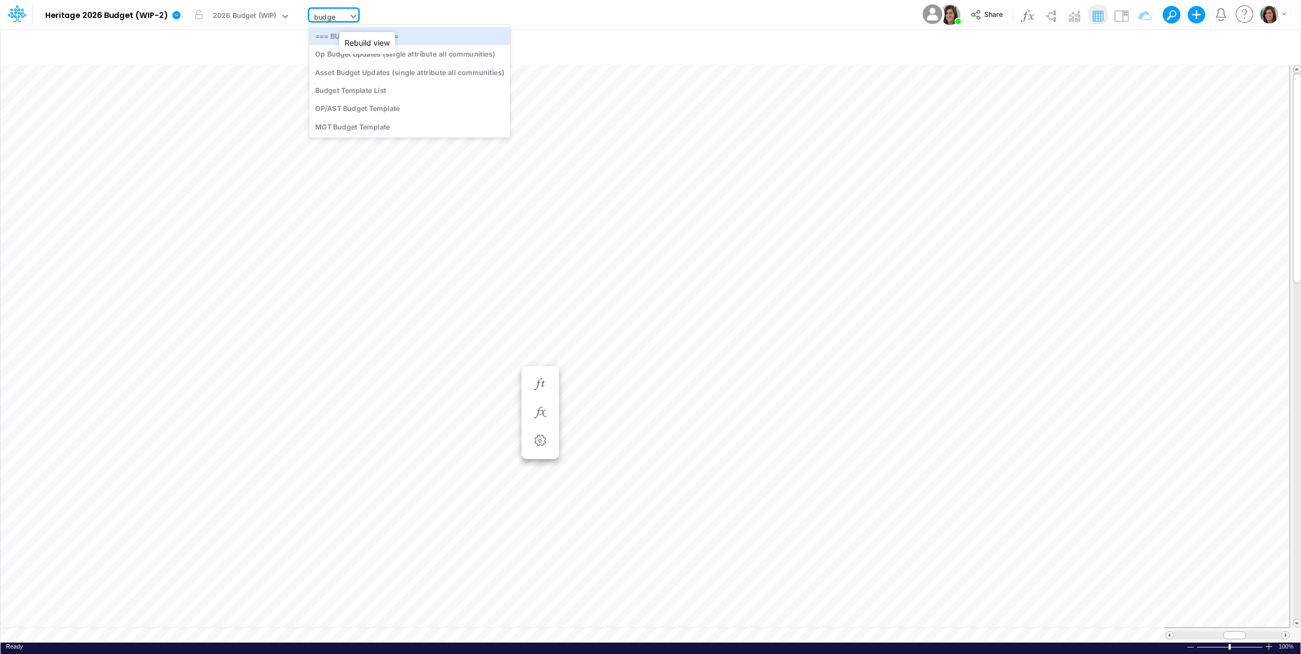
type input "budget"
click at [358, 108] on div "OP/AST Budget Template" at bounding box center [409, 109] width 201 height 18
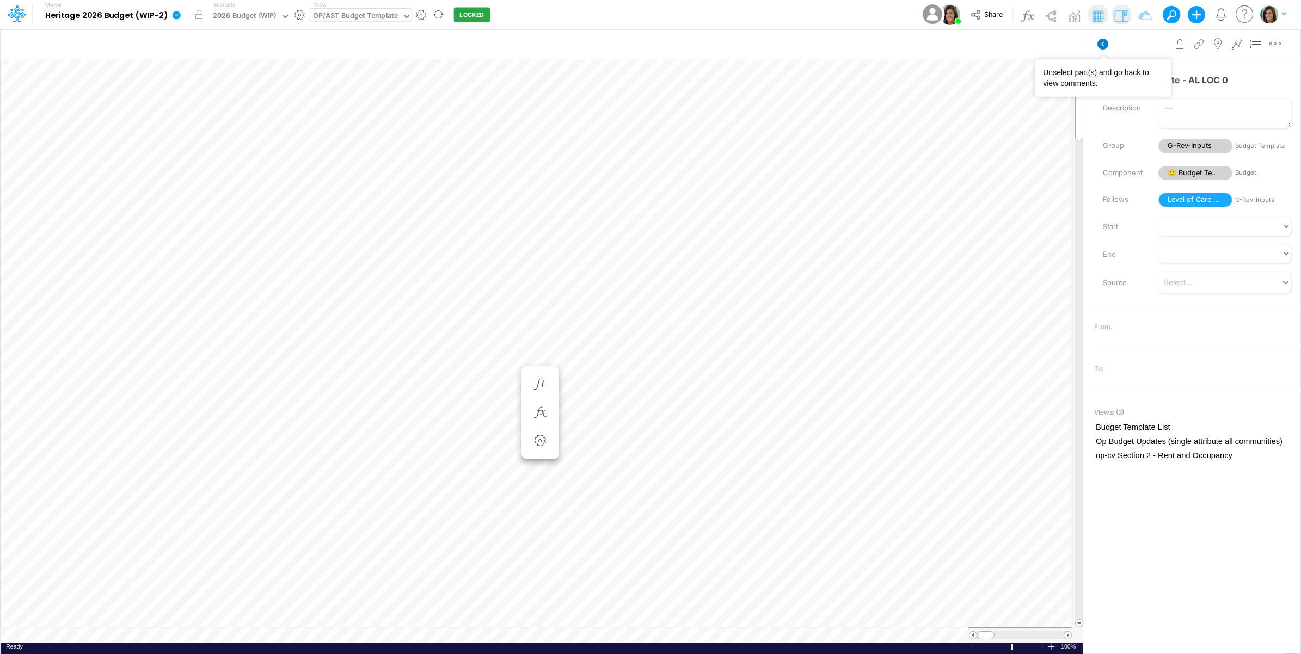
click at [1103, 44] on icon at bounding box center [1102, 44] width 11 height 11
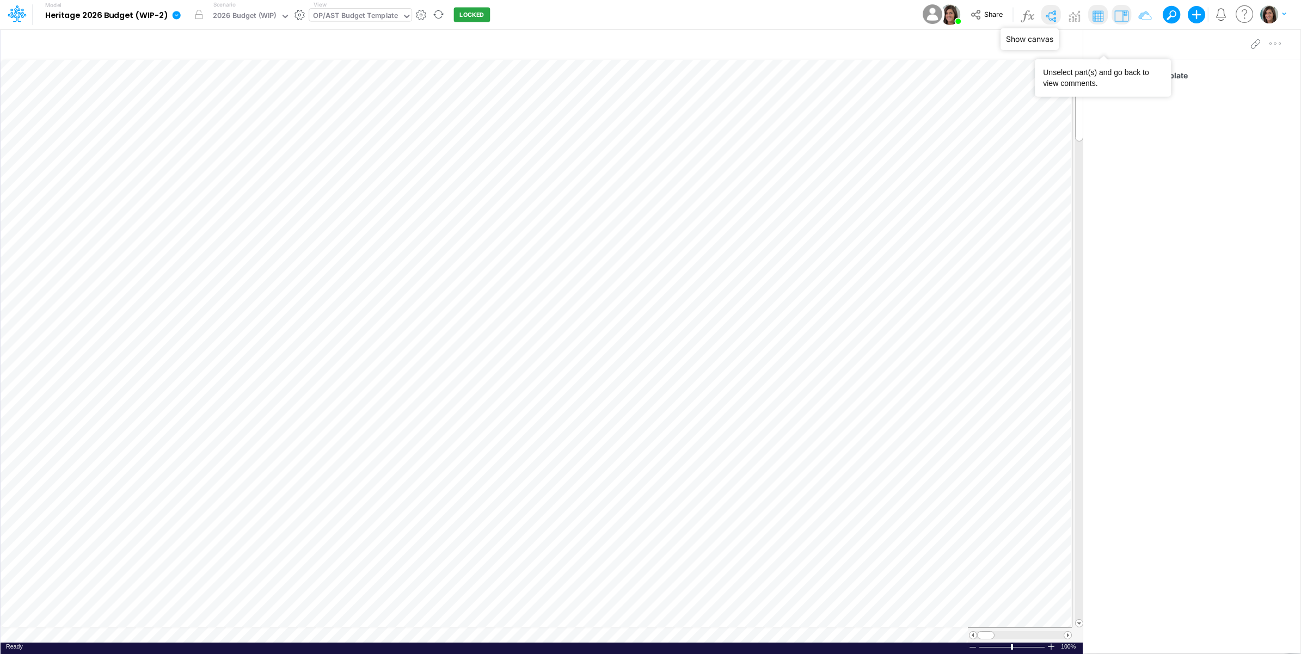
click at [1051, 14] on img at bounding box center [1050, 15] width 17 height 17
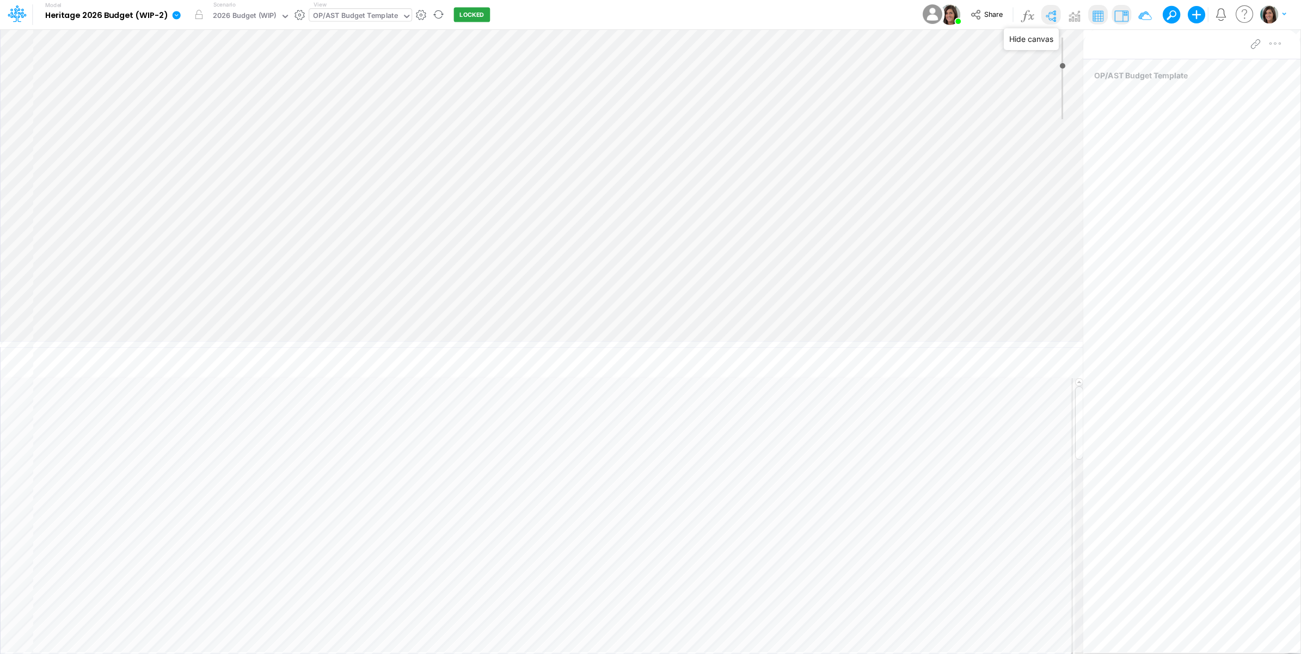
type input "0"
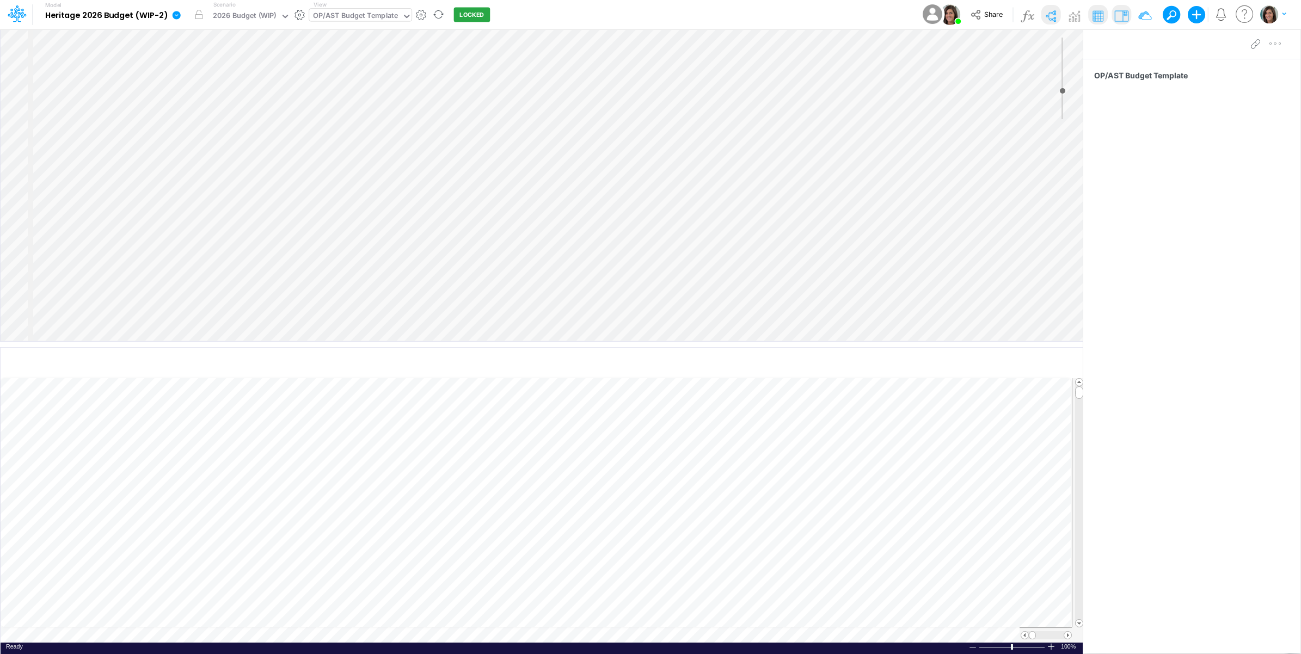
click at [948, 637] on div "Paste Cut Copy AutoFill 0.00 745.11 1,251.58 1,767.80 2,274.28 0.00 0.00 879.76…" at bounding box center [542, 510] width 1082 height 265
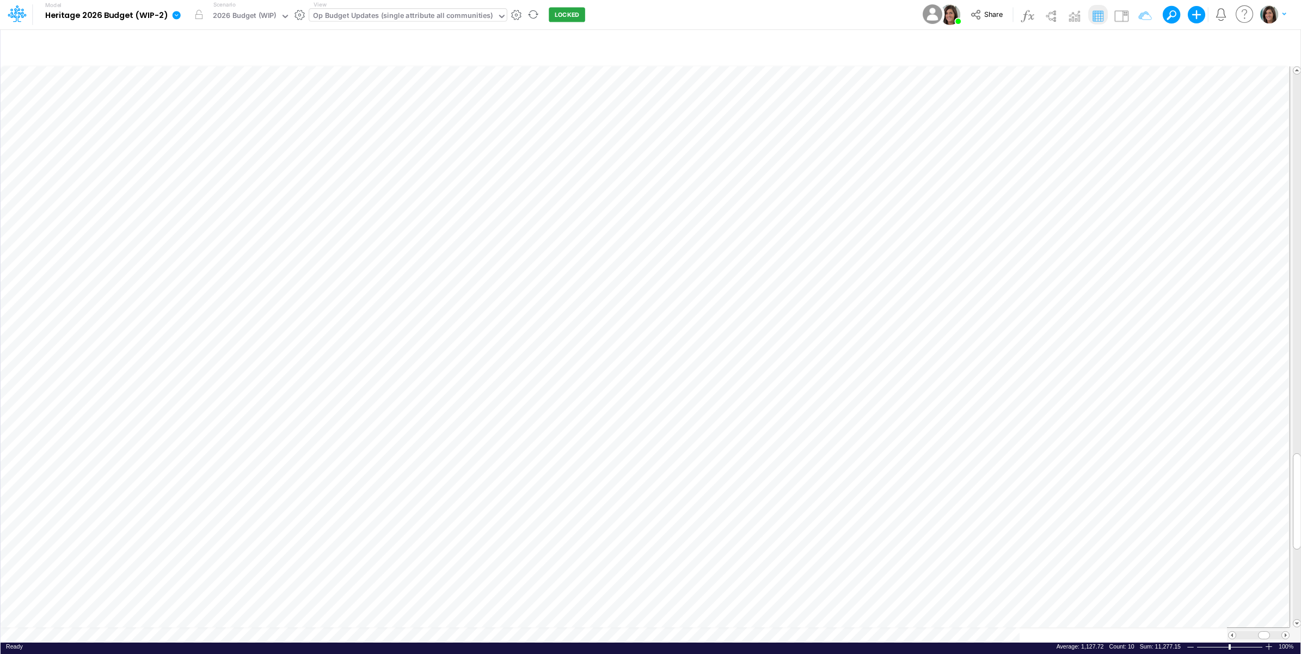
scroll to position [0, 1]
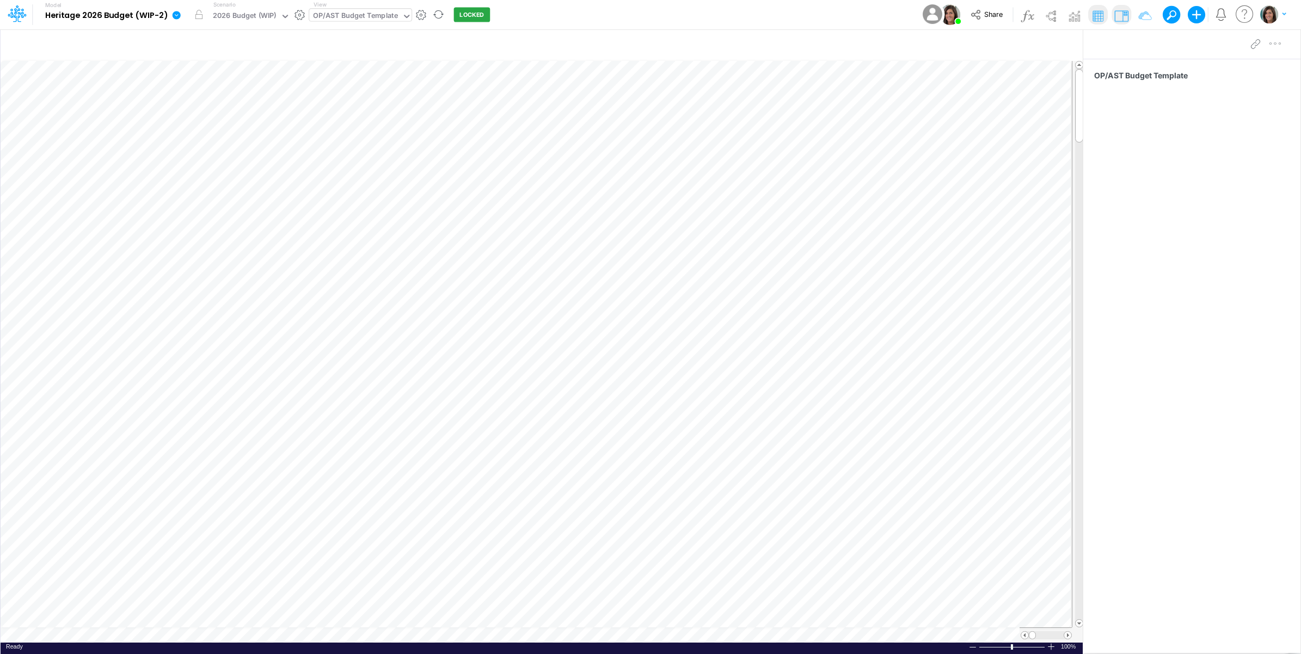
click at [1018, 47] on icon "button" at bounding box center [1022, 45] width 16 height 11
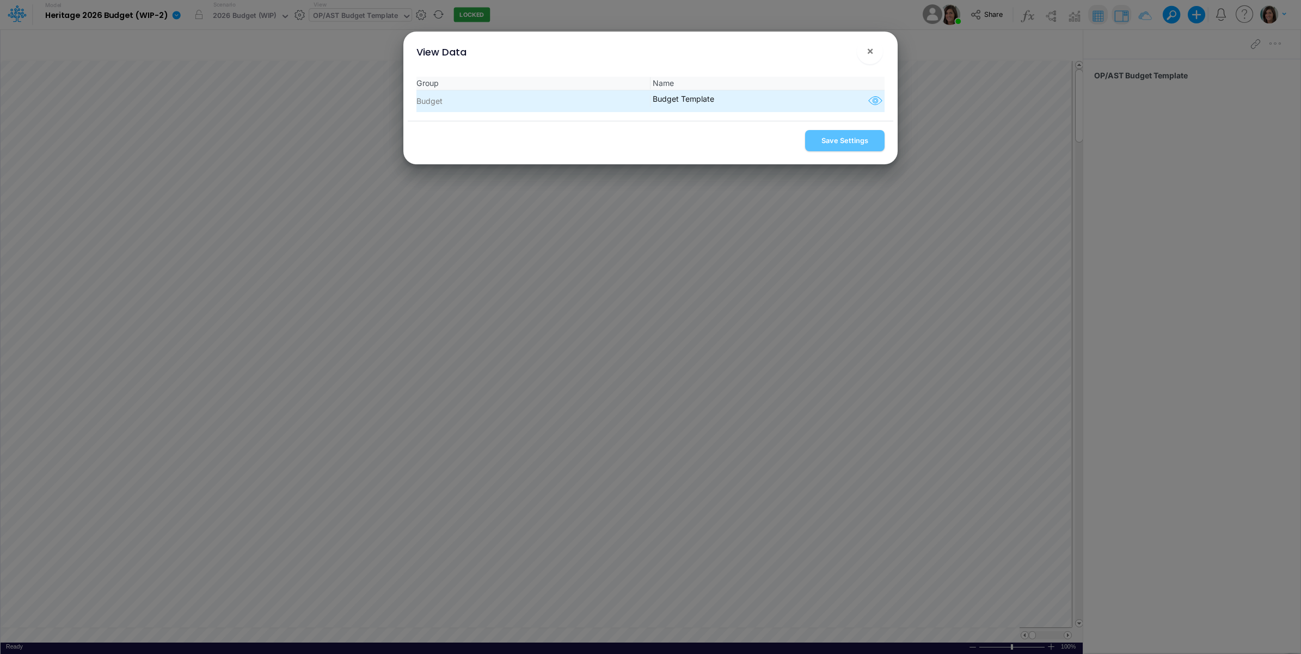
click at [874, 99] on icon "button" at bounding box center [875, 101] width 16 height 14
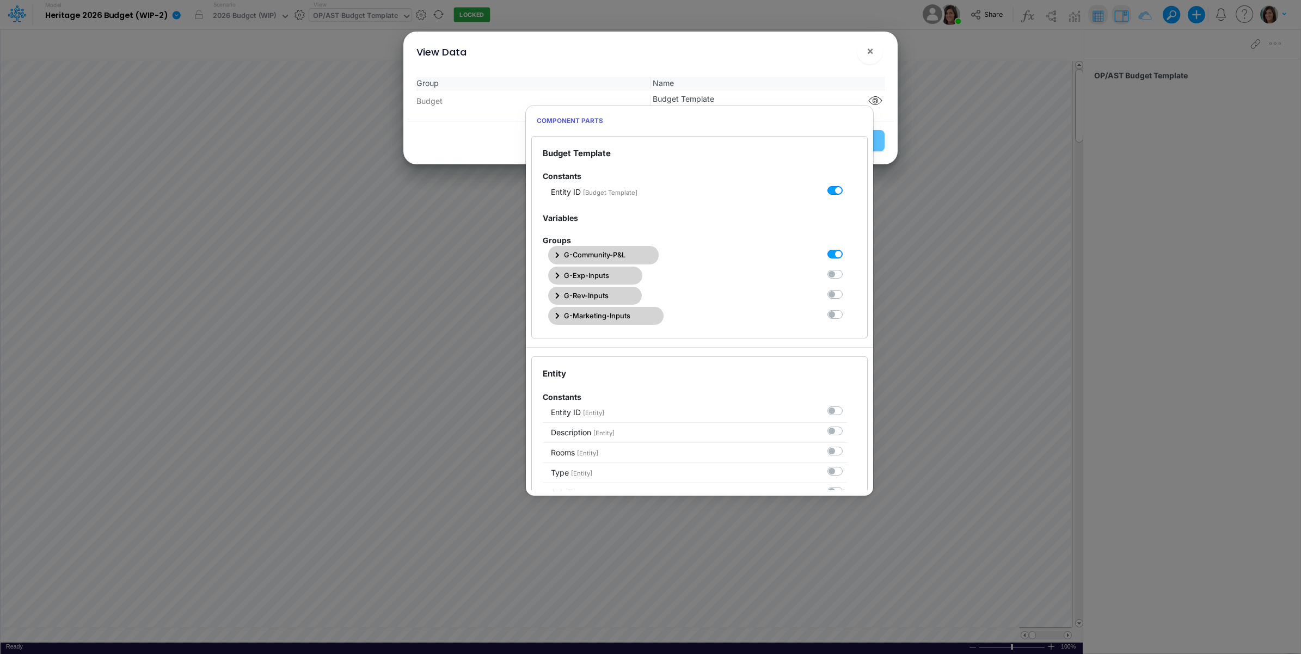
click at [847, 248] on label at bounding box center [847, 248] width 0 height 0
click at [847, 252] on Template0 "checkbox" at bounding box center [850, 251] width 7 height 7
checkbox Template0 "false"
click at [847, 268] on label at bounding box center [847, 268] width 0 height 0
click at [847, 273] on Template1 "checkbox" at bounding box center [850, 271] width 7 height 7
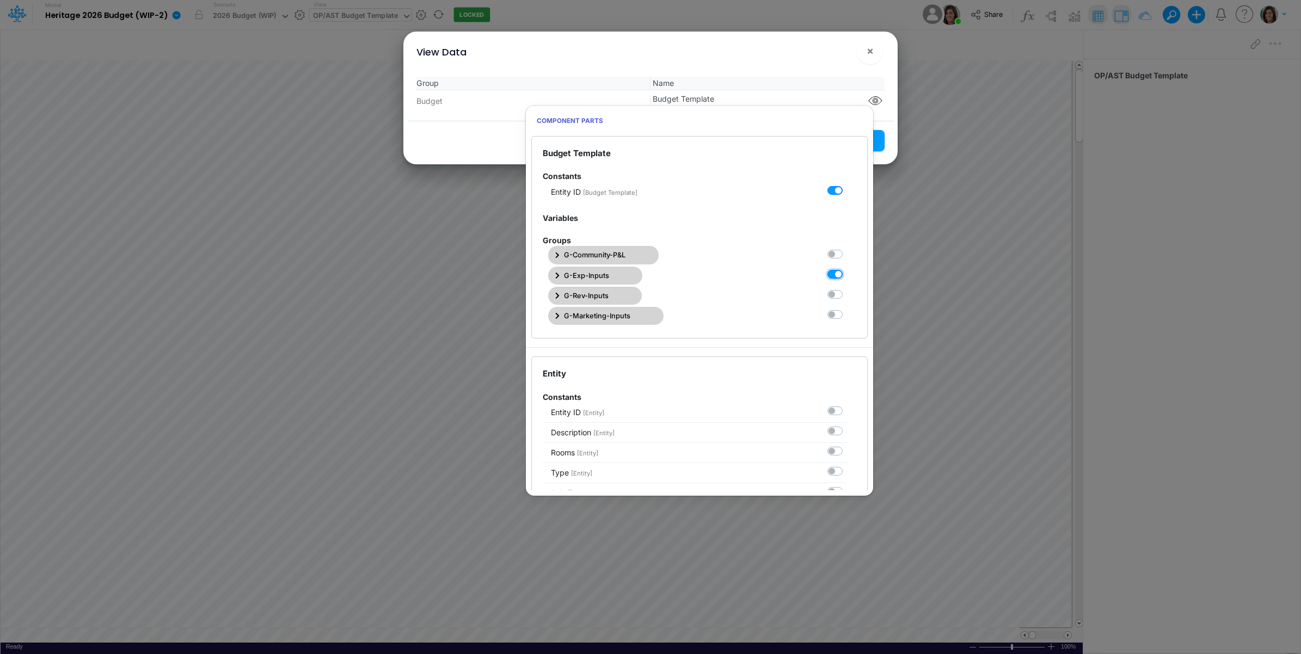
checkbox Template1 "true"
click at [832, 64] on div "View Data ! ×" at bounding box center [651, 50] width 486 height 36
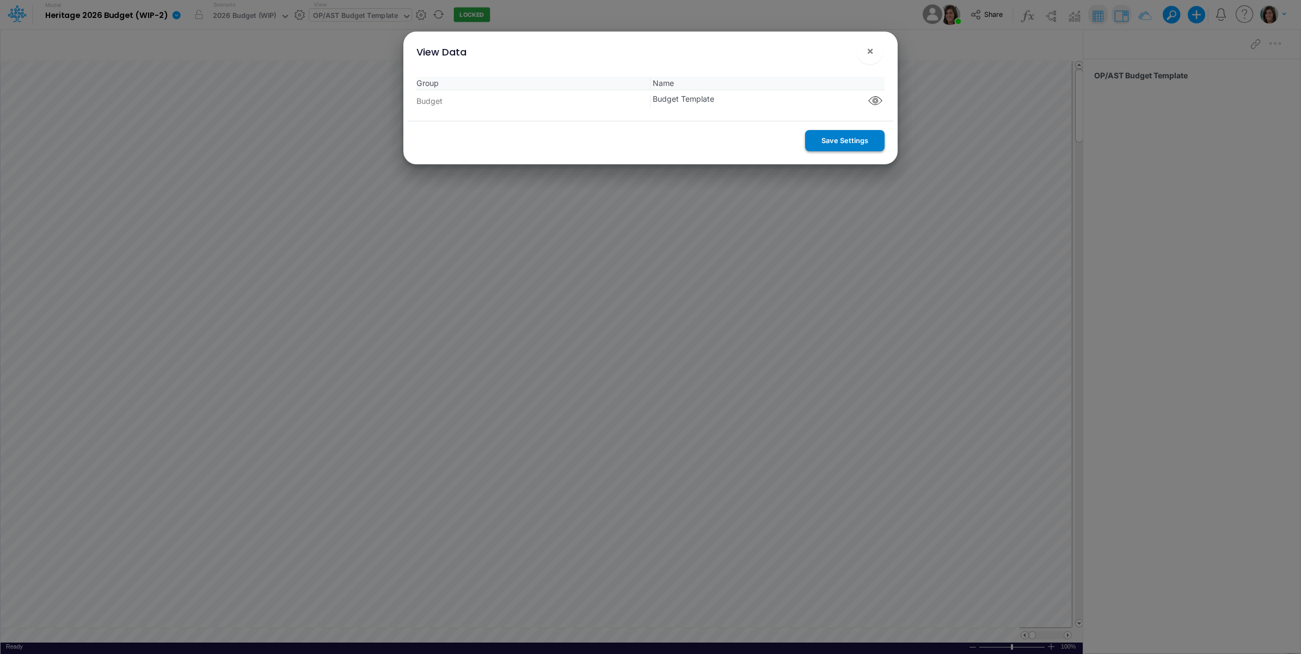
click at [831, 140] on button "Save Settings" at bounding box center [844, 140] width 79 height 21
click at [869, 50] on span "×" at bounding box center [870, 50] width 7 height 13
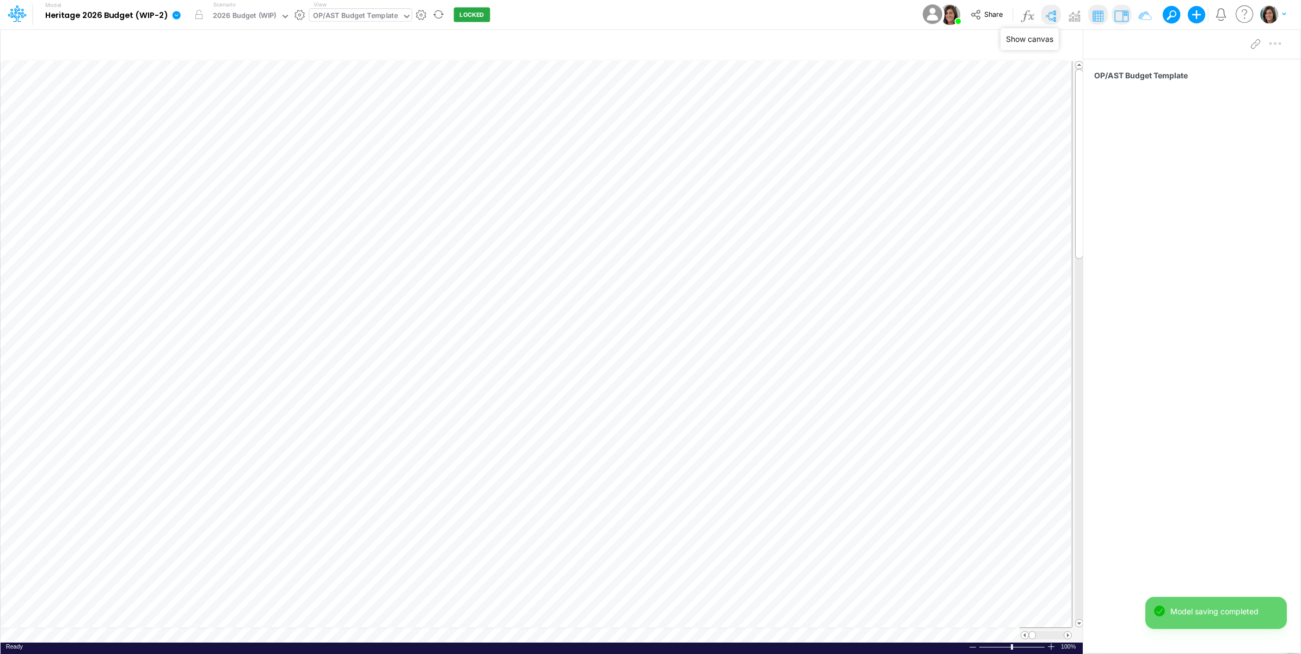
click at [1051, 11] on img at bounding box center [1050, 15] width 17 height 17
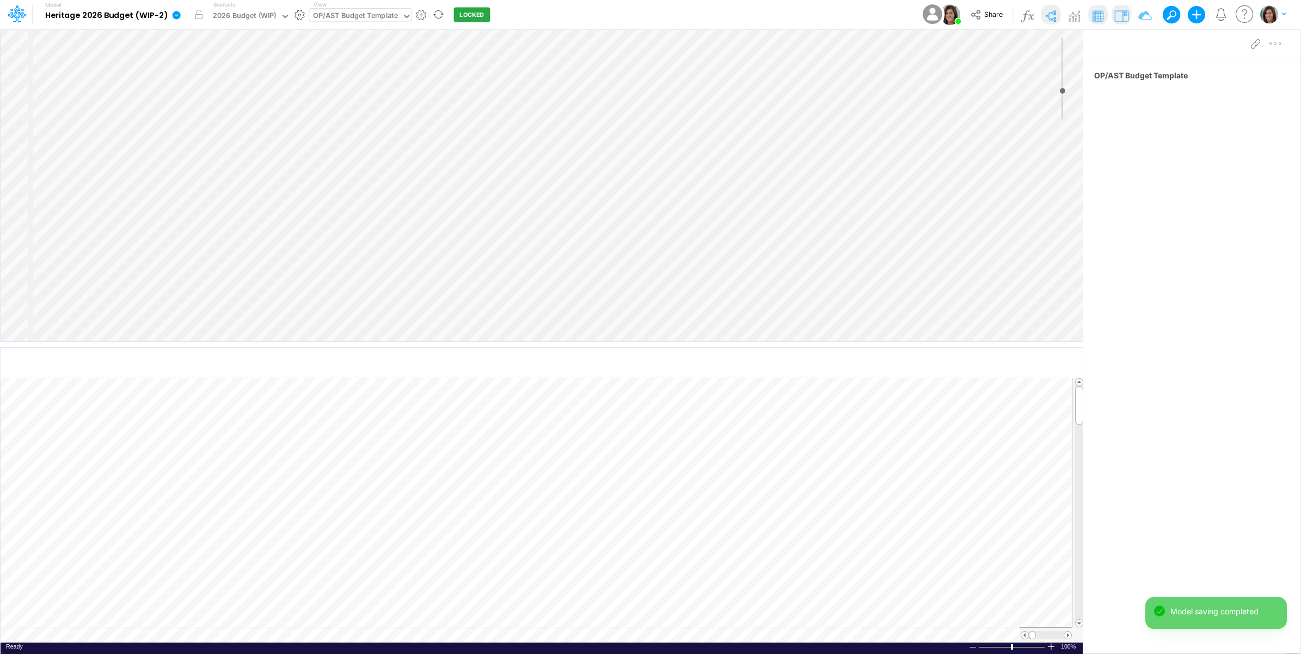
select select "Horizontal"
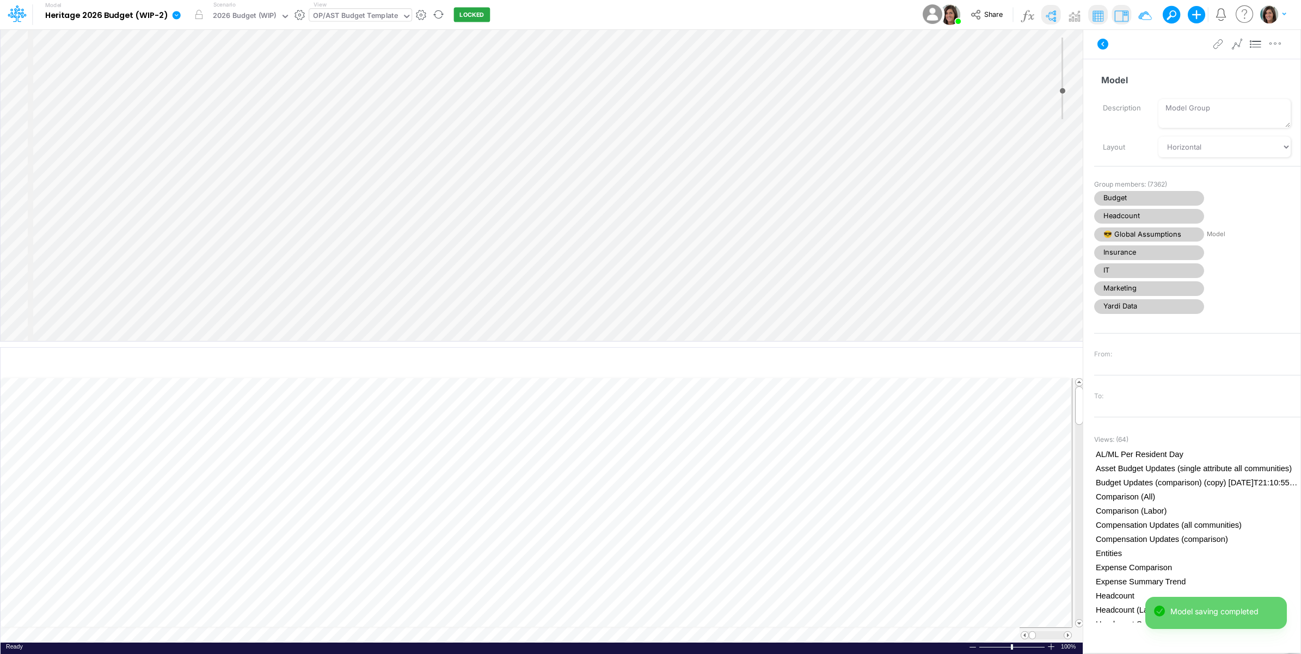
select select "Horizontal"
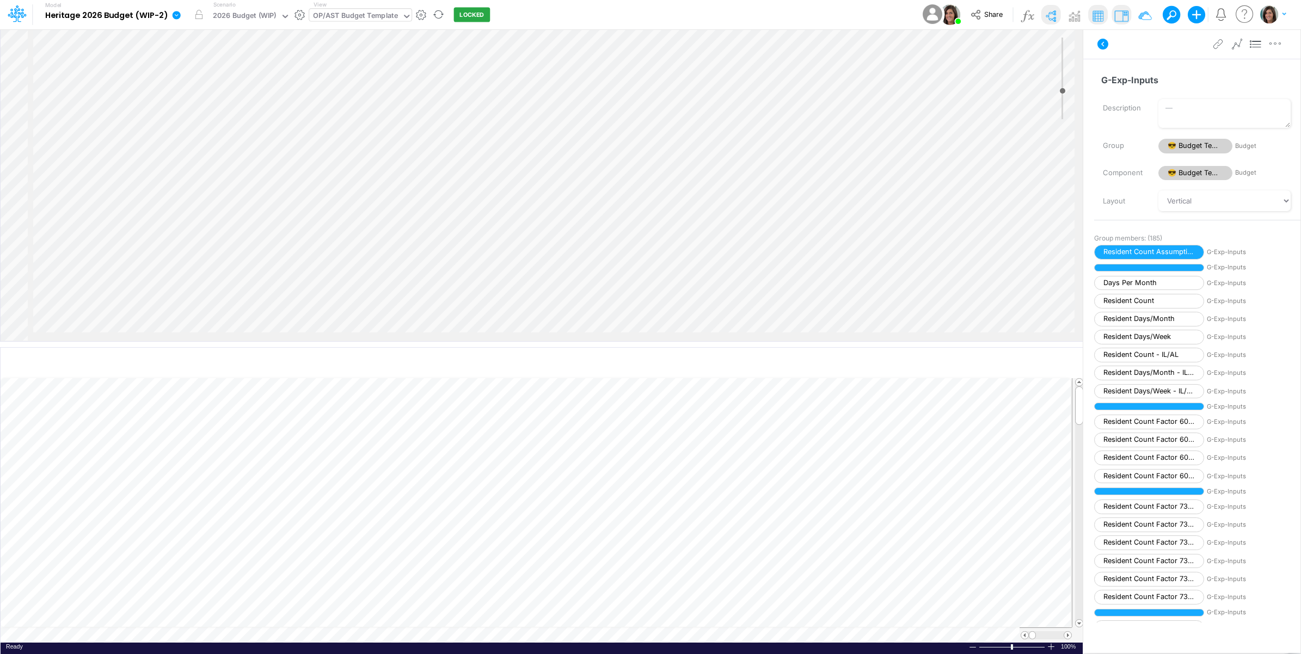
click at [177, 17] on icon at bounding box center [177, 15] width 8 height 8
click at [201, 113] on button "View model info" at bounding box center [231, 113] width 116 height 17
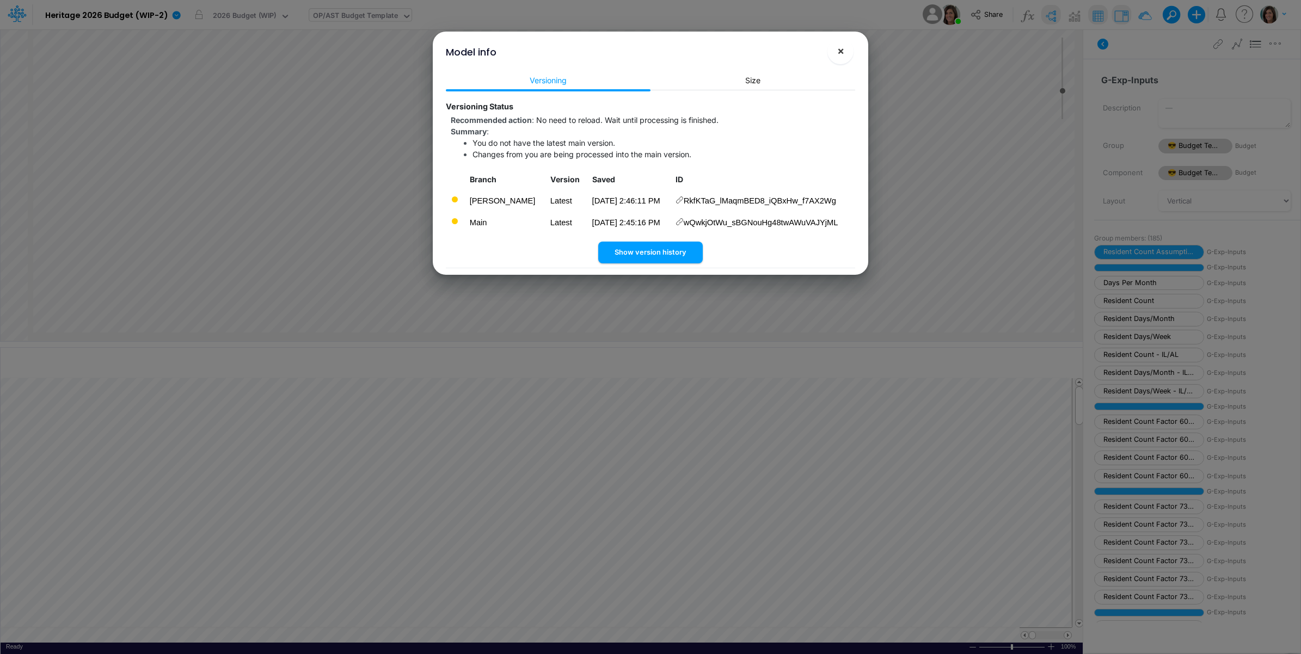
click at [839, 47] on span "×" at bounding box center [840, 50] width 7 height 13
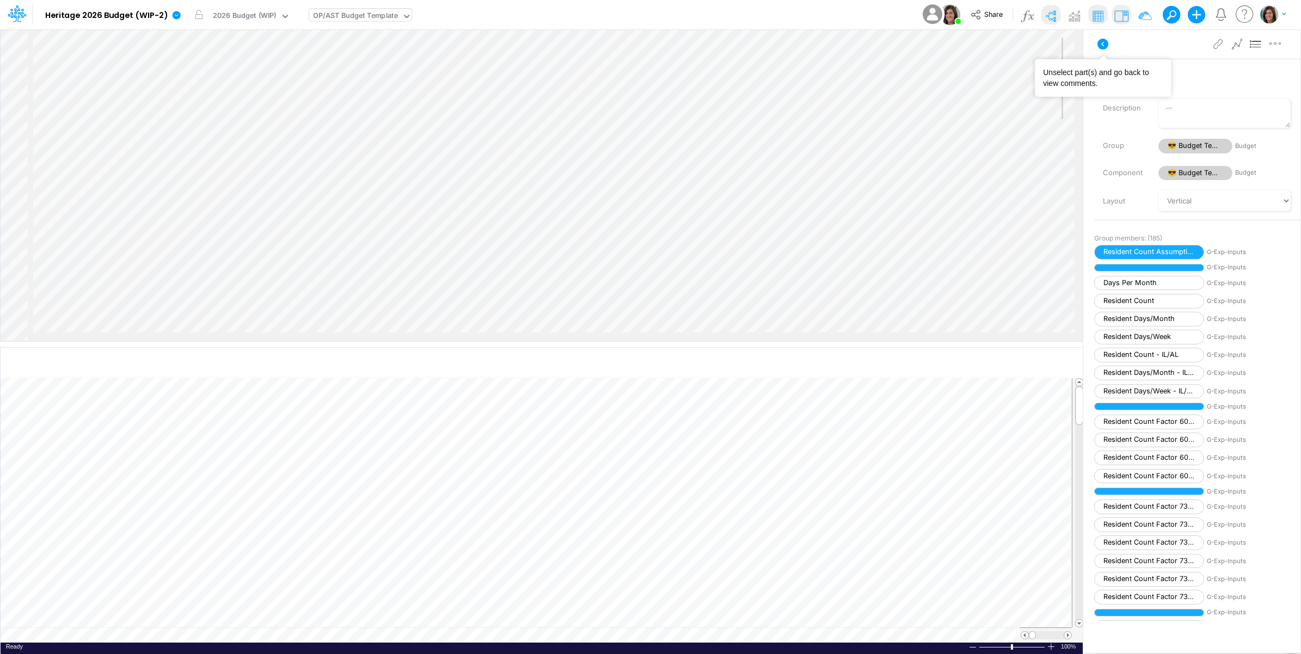
click at [1103, 41] on icon at bounding box center [1102, 44] width 13 height 13
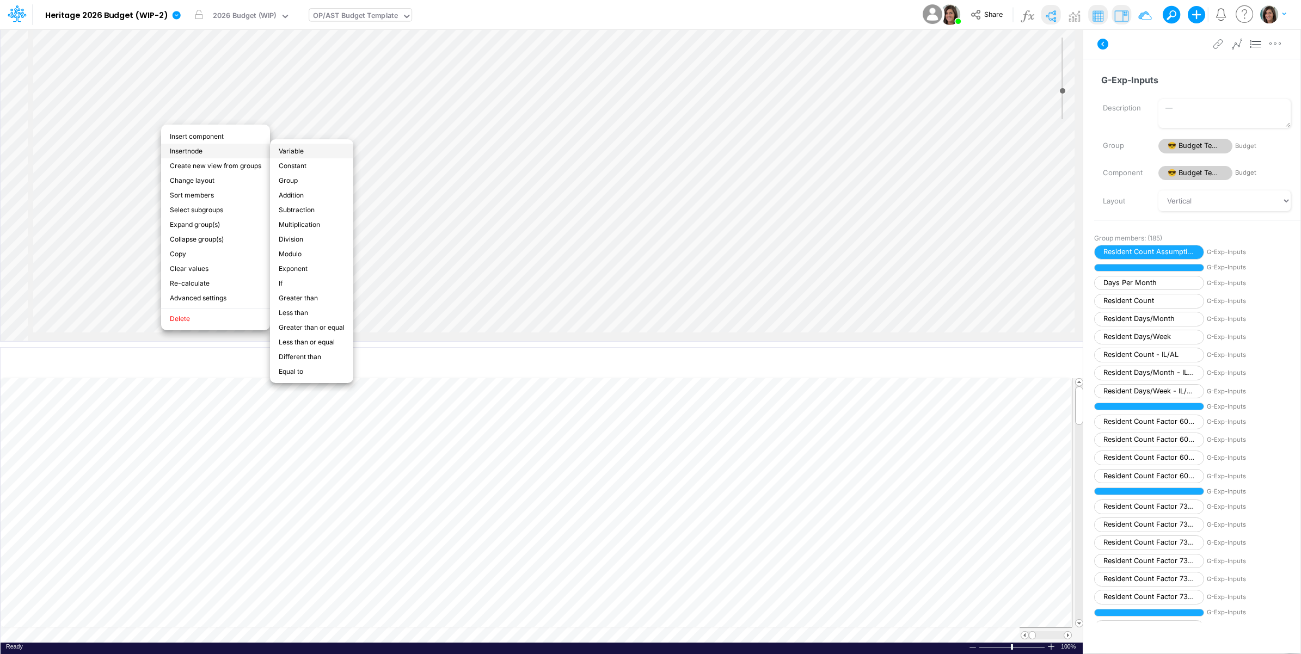
click at [310, 150] on li "Variable" at bounding box center [311, 151] width 83 height 15
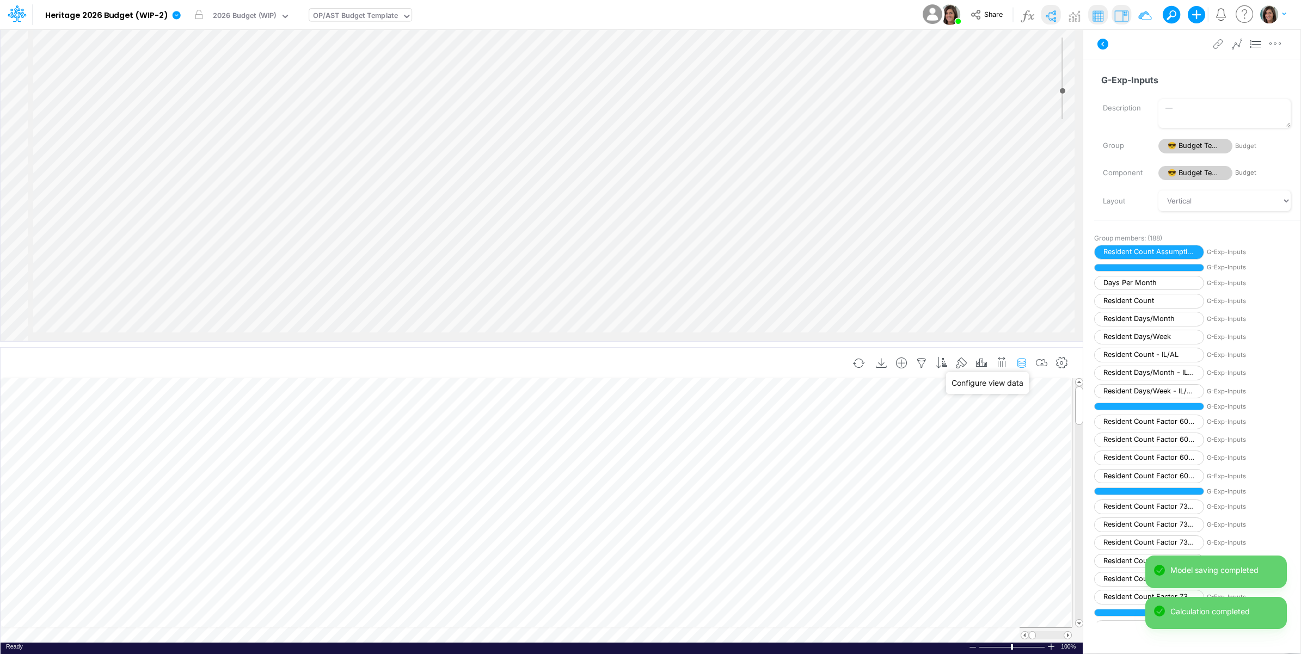
click at [1021, 361] on icon "button" at bounding box center [1022, 363] width 16 height 11
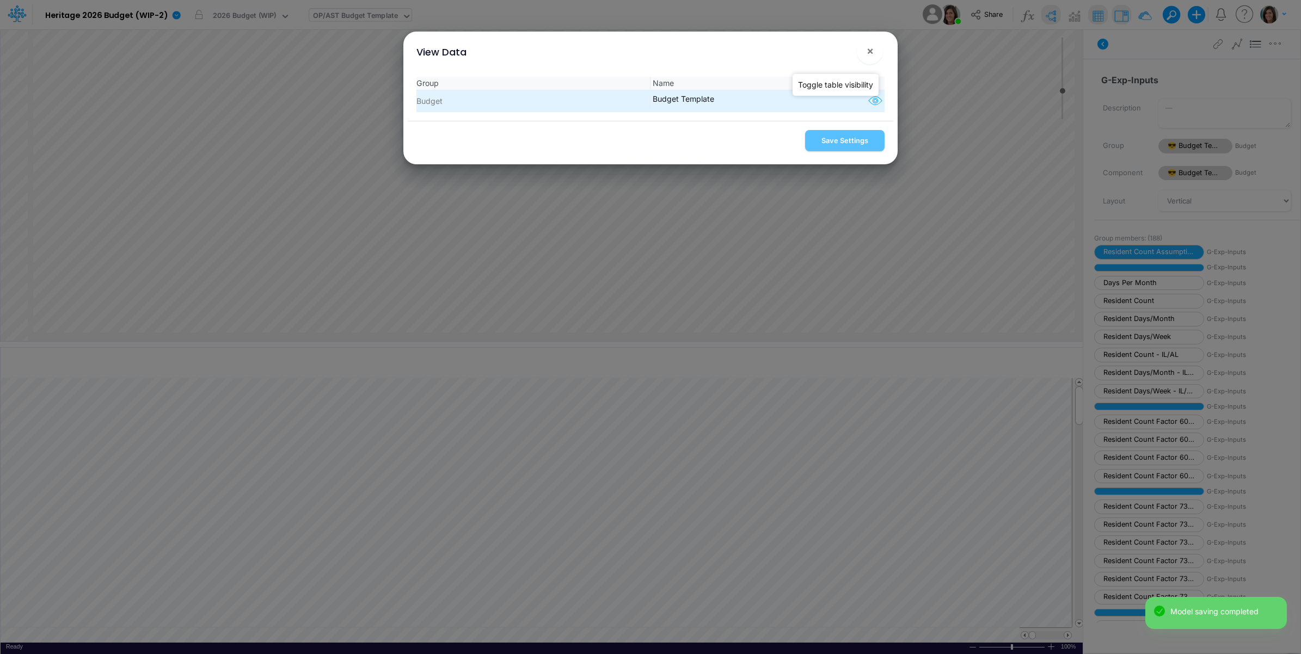
click at [869, 104] on icon "button" at bounding box center [875, 101] width 16 height 14
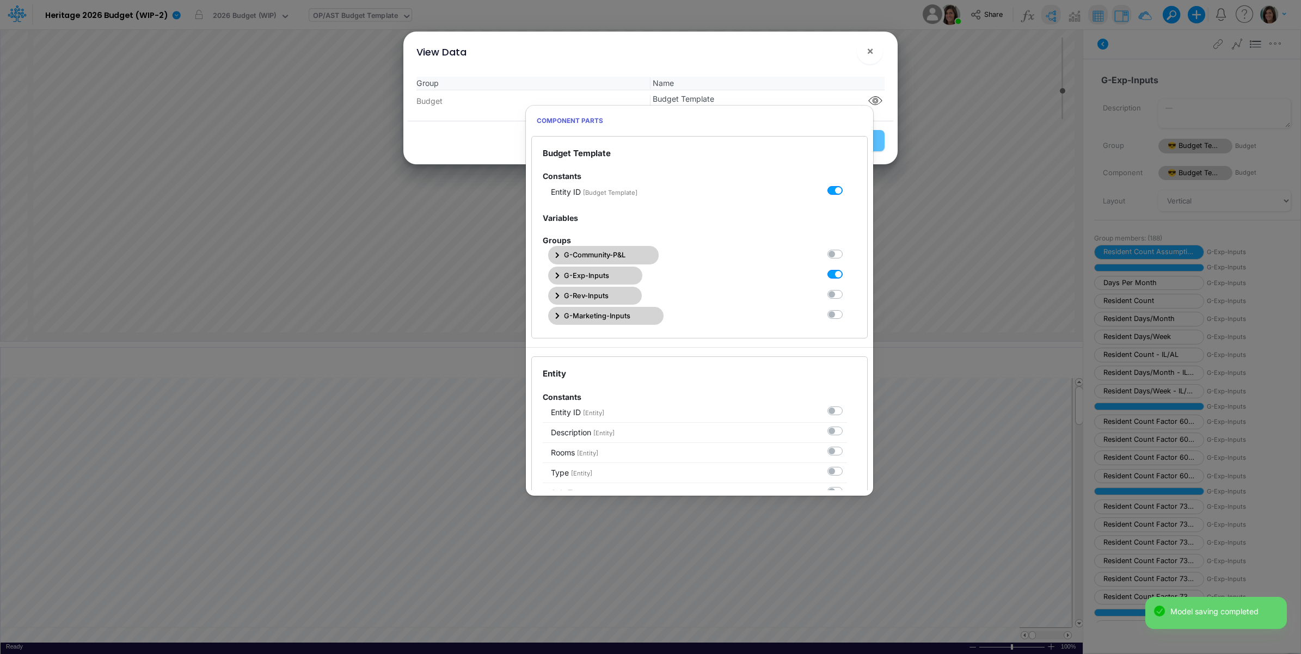
click at [847, 268] on label at bounding box center [847, 268] width 0 height 0
click at [847, 275] on Template1 "checkbox" at bounding box center [850, 271] width 7 height 7
click at [847, 268] on label at bounding box center [847, 268] width 0 height 0
click at [847, 275] on Template1 "checkbox" at bounding box center [850, 271] width 7 height 7
checkbox Template1 "true"
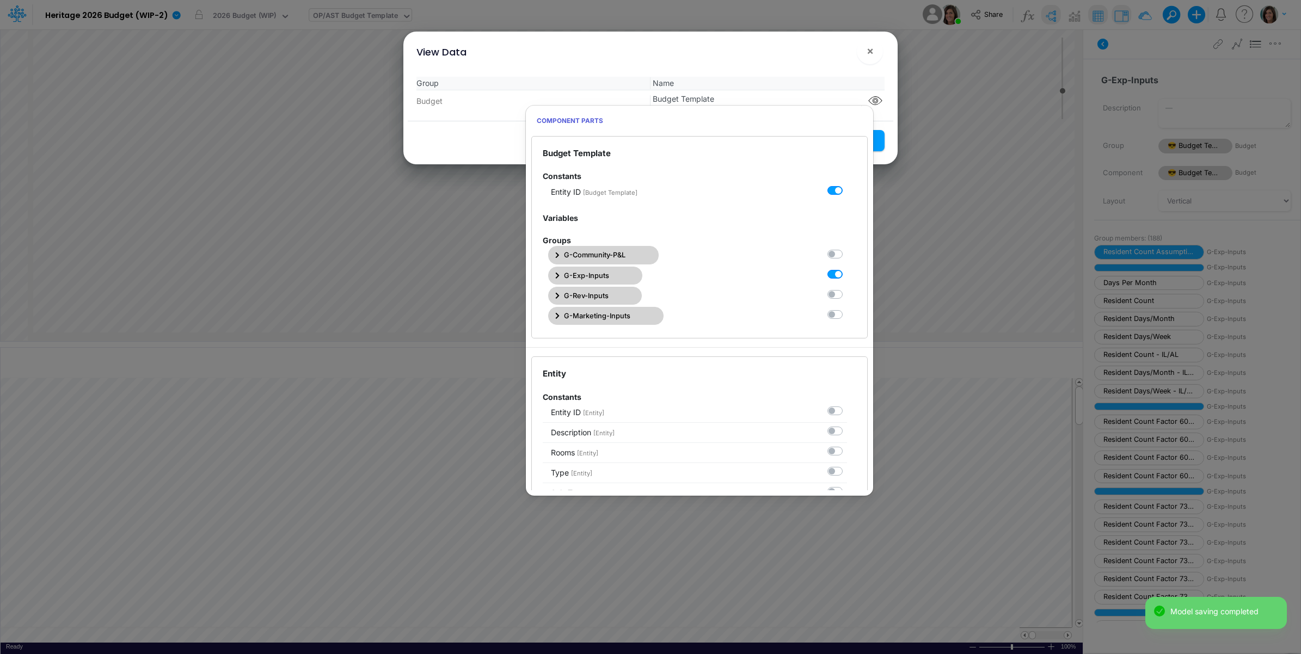
drag, startPoint x: 831, startPoint y: 275, endPoint x: 823, endPoint y: 72, distance: 202.7
click at [821, 66] on div "View Data ! ×" at bounding box center [651, 50] width 486 height 36
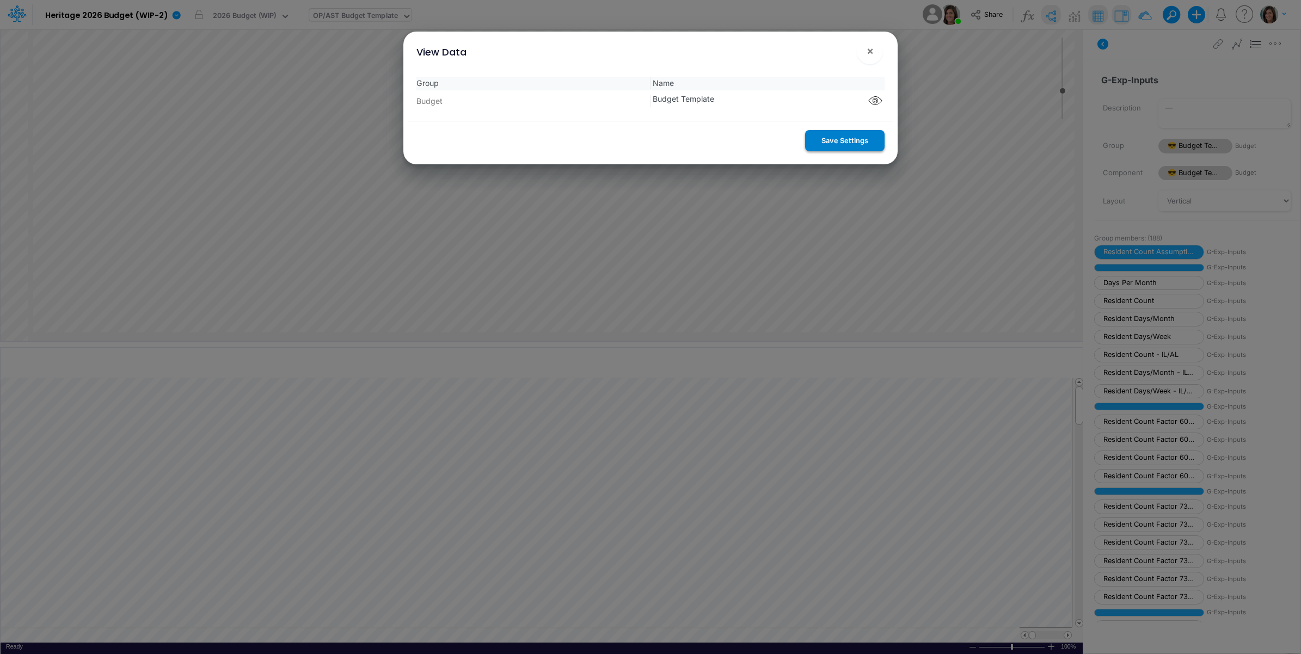
click at [833, 142] on button "Save Settings" at bounding box center [844, 140] width 79 height 21
click at [868, 51] on span "×" at bounding box center [870, 50] width 7 height 13
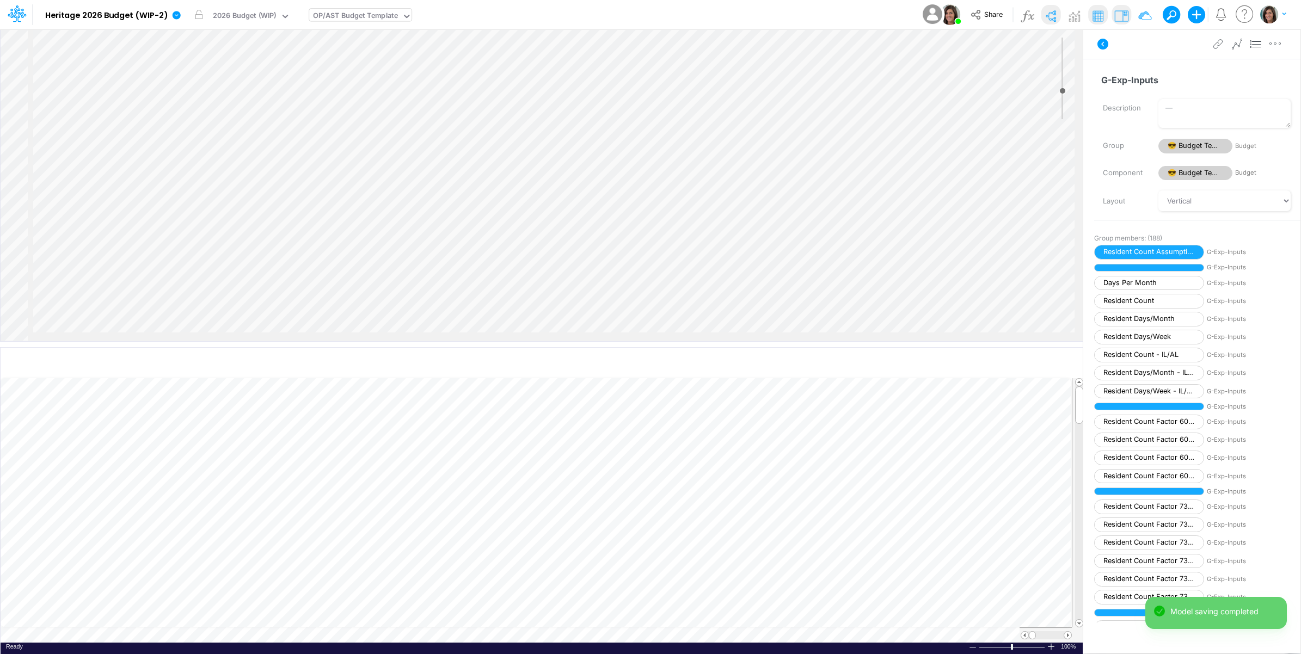
scroll to position [2951, 0]
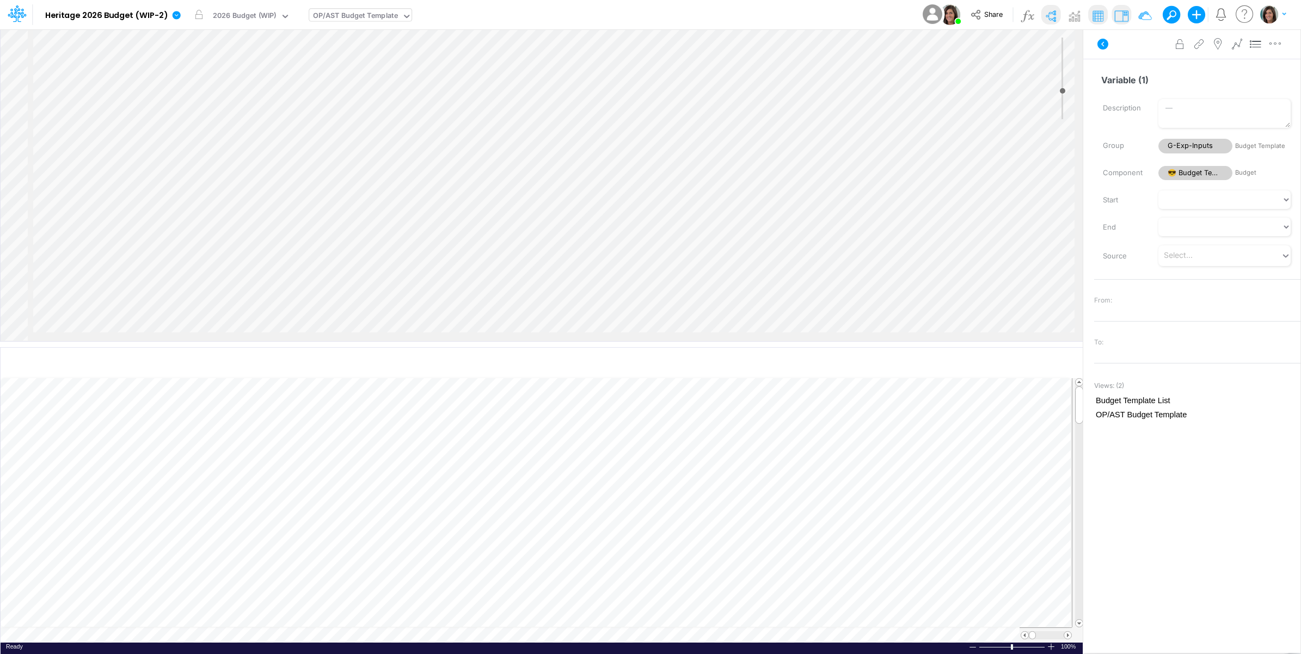
scroll to position [121, 0]
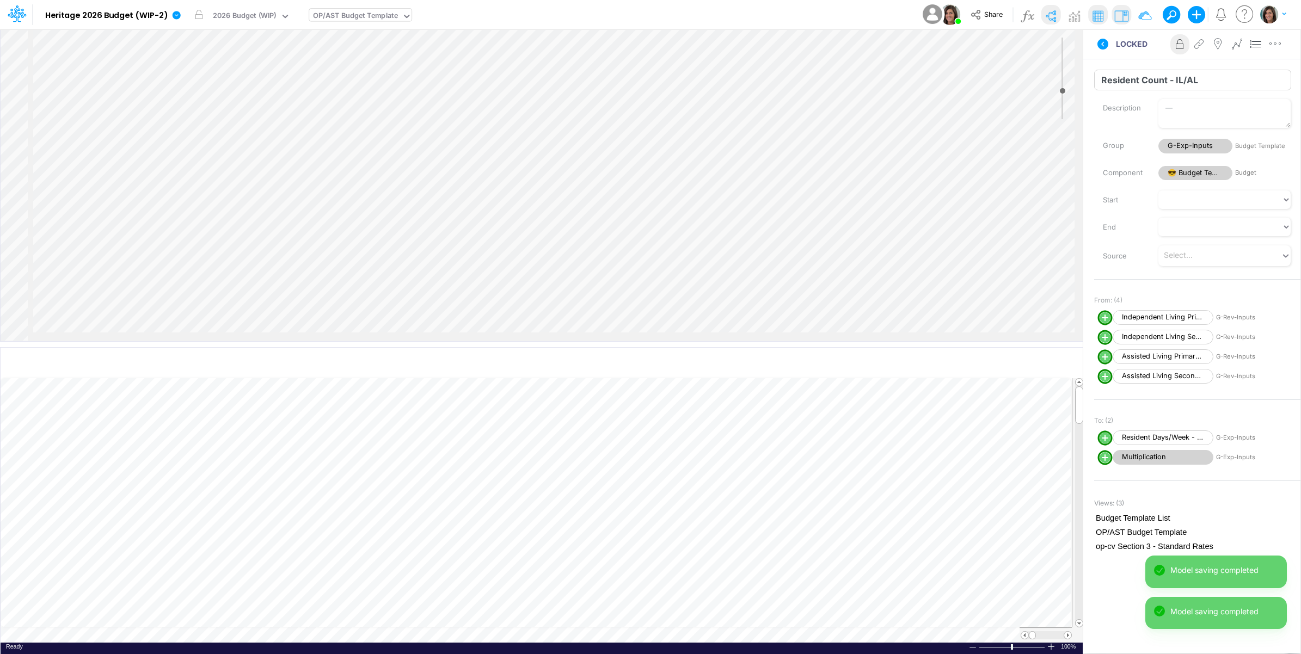
click at [1122, 85] on input "Resident Count - IL/AL" at bounding box center [1192, 80] width 197 height 21
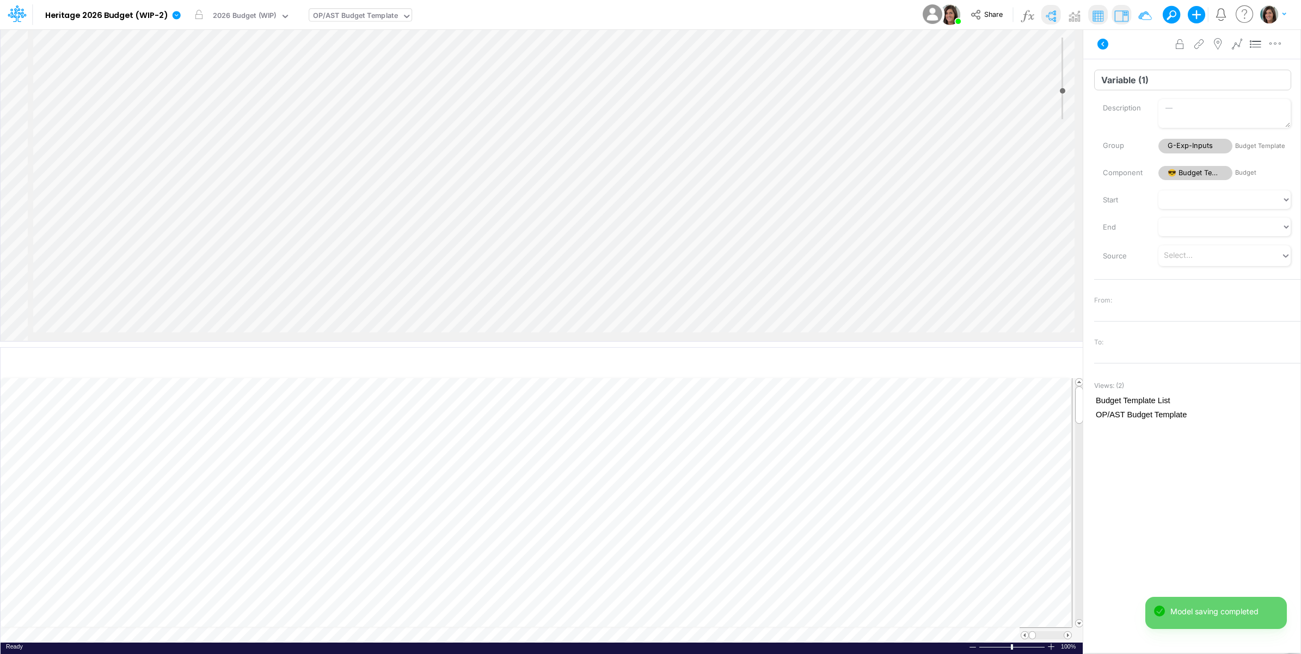
click at [1128, 78] on input "Variable (1)" at bounding box center [1192, 80] width 197 height 21
paste input "Resident Count - IL/AL"
drag, startPoint x: 1175, startPoint y: 81, endPoint x: 1181, endPoint y: 81, distance: 6.5
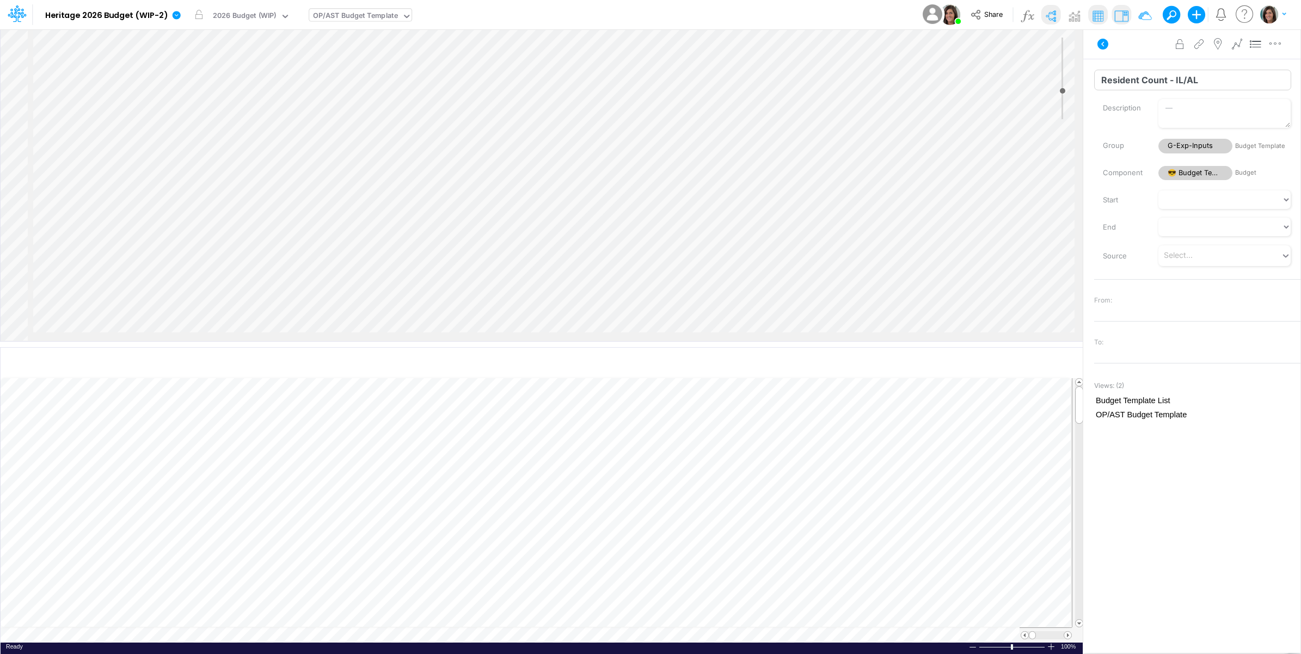
click at [1181, 81] on input "Resident Count - IL/AL" at bounding box center [1192, 80] width 197 height 21
type input "Resident Count - MS/AL"
click at [1149, 82] on input "Resident Days/Month - IL/AL" at bounding box center [1192, 80] width 197 height 21
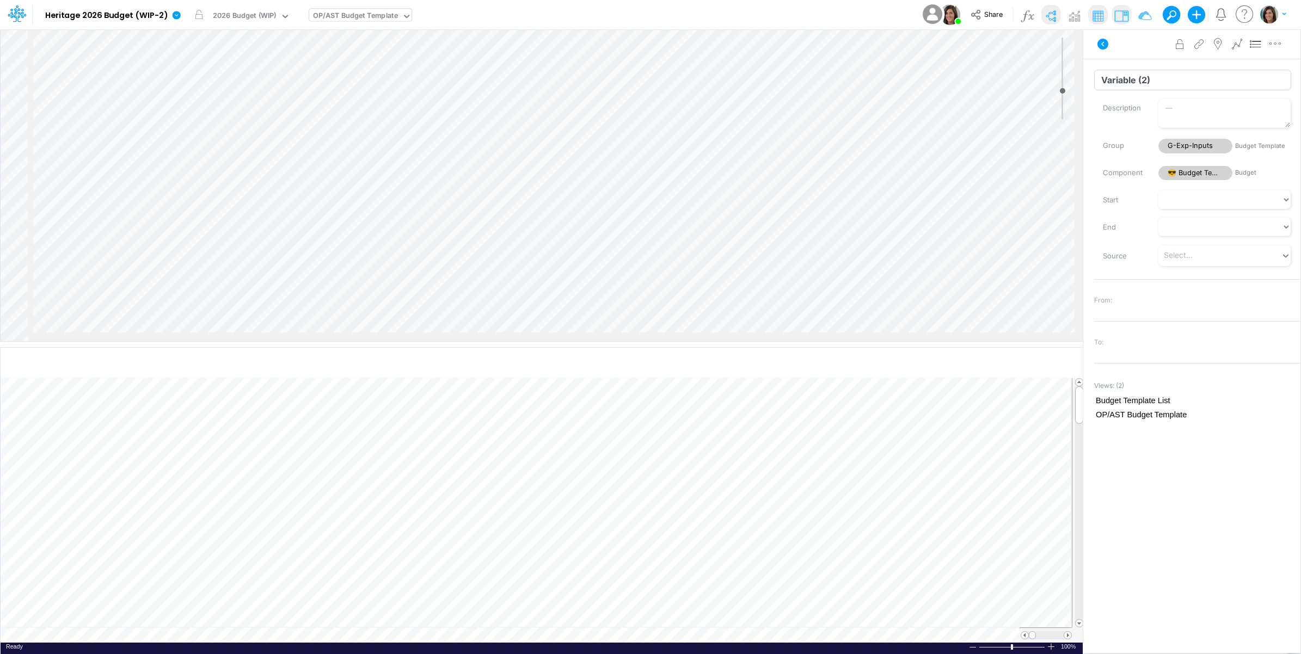
click at [1125, 79] on input "Variable (2)" at bounding box center [1192, 80] width 197 height 21
paste input "Resident Days/Month - IL/AL"
click at [1209, 81] on input "Resident Days/Month - IL/AL" at bounding box center [1192, 80] width 197 height 21
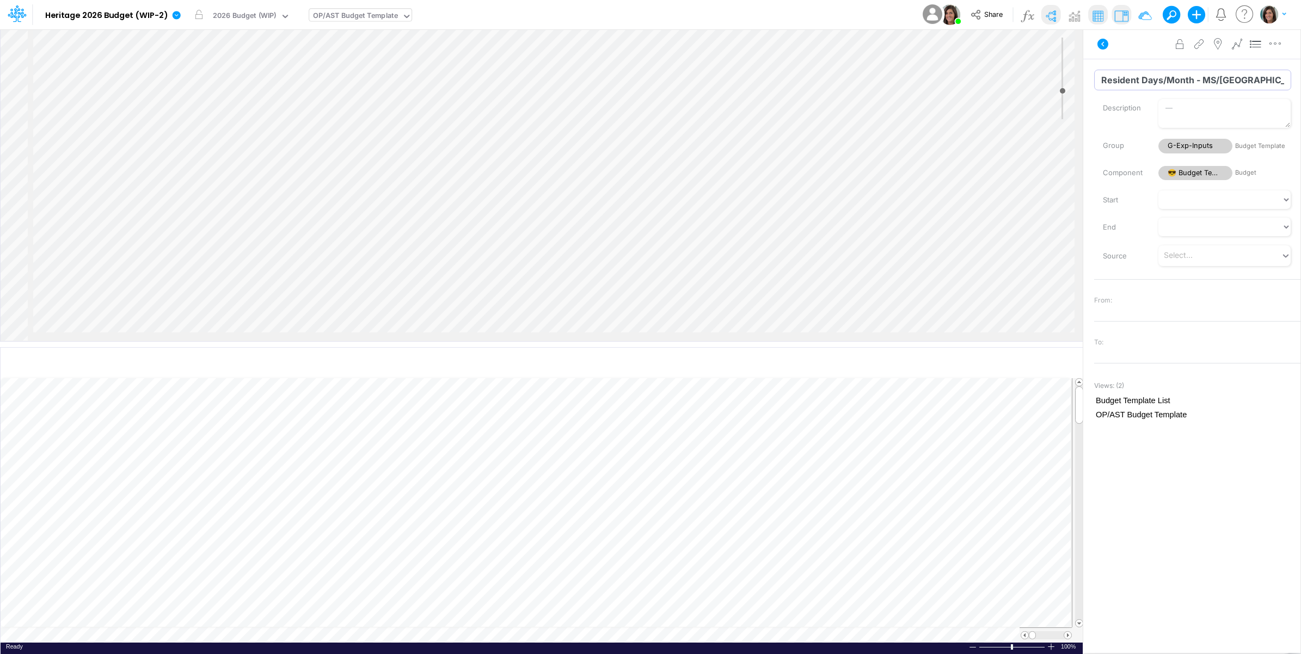
type input "Resident Days/Month - MS/AL"
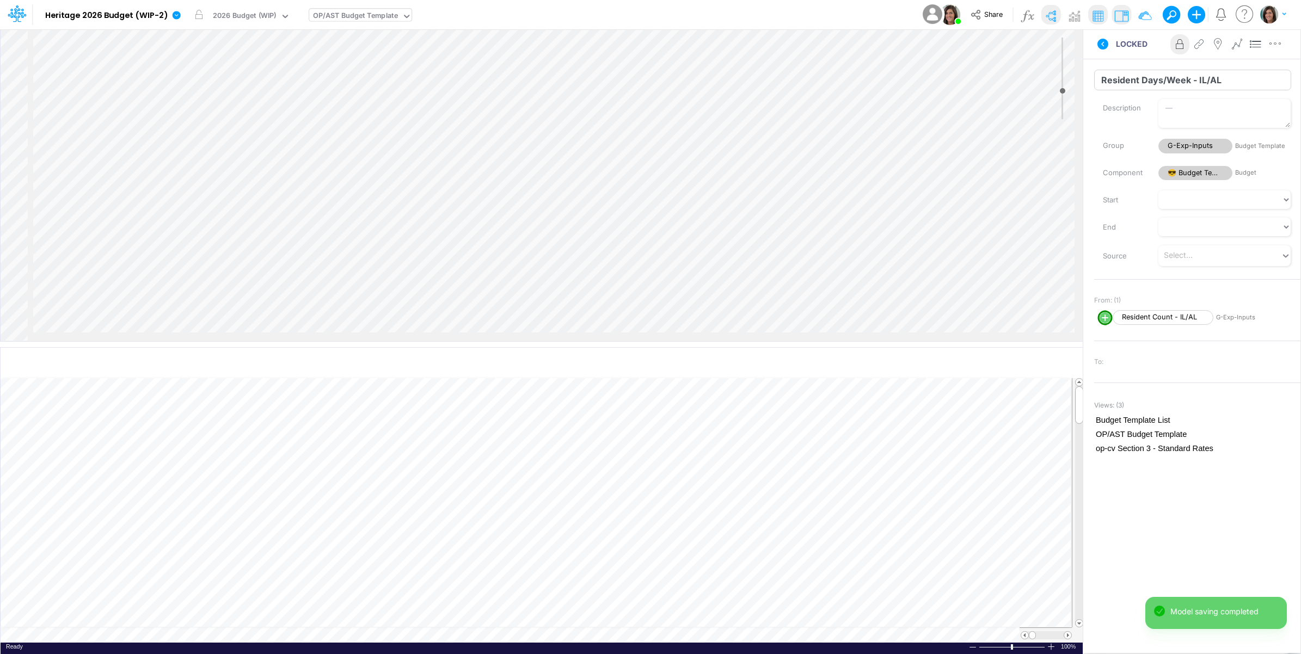
click at [1171, 78] on input "Resident Days/Week - IL/AL" at bounding box center [1192, 80] width 197 height 21
click at [1127, 77] on input "Variable (3)" at bounding box center [1192, 80] width 197 height 21
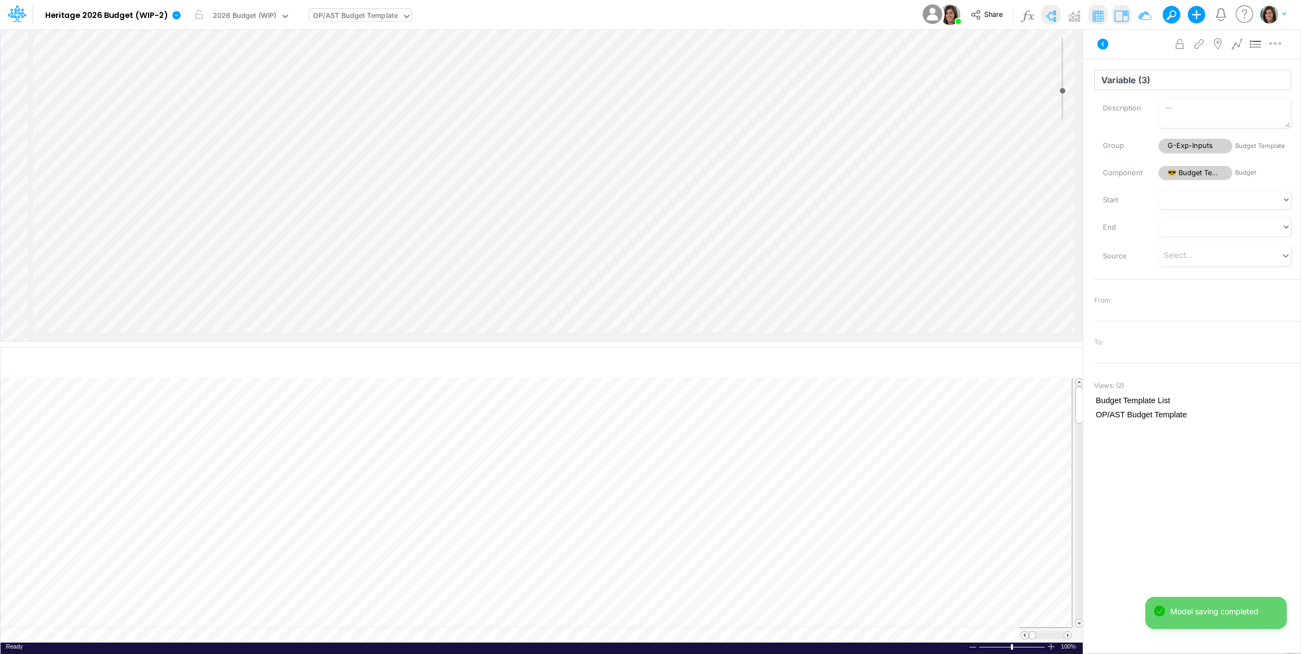
click at [1127, 77] on input "Variable (3)" at bounding box center [1192, 80] width 197 height 21
paste input "Resident Days/Week - IL/AL"
drag, startPoint x: 1197, startPoint y: 83, endPoint x: 1204, endPoint y: 83, distance: 7.6
click at [1204, 83] on input "Resident Days/Week - IL/AL" at bounding box center [1192, 80] width 197 height 21
type input "Resident Days/Week - MS/AL"
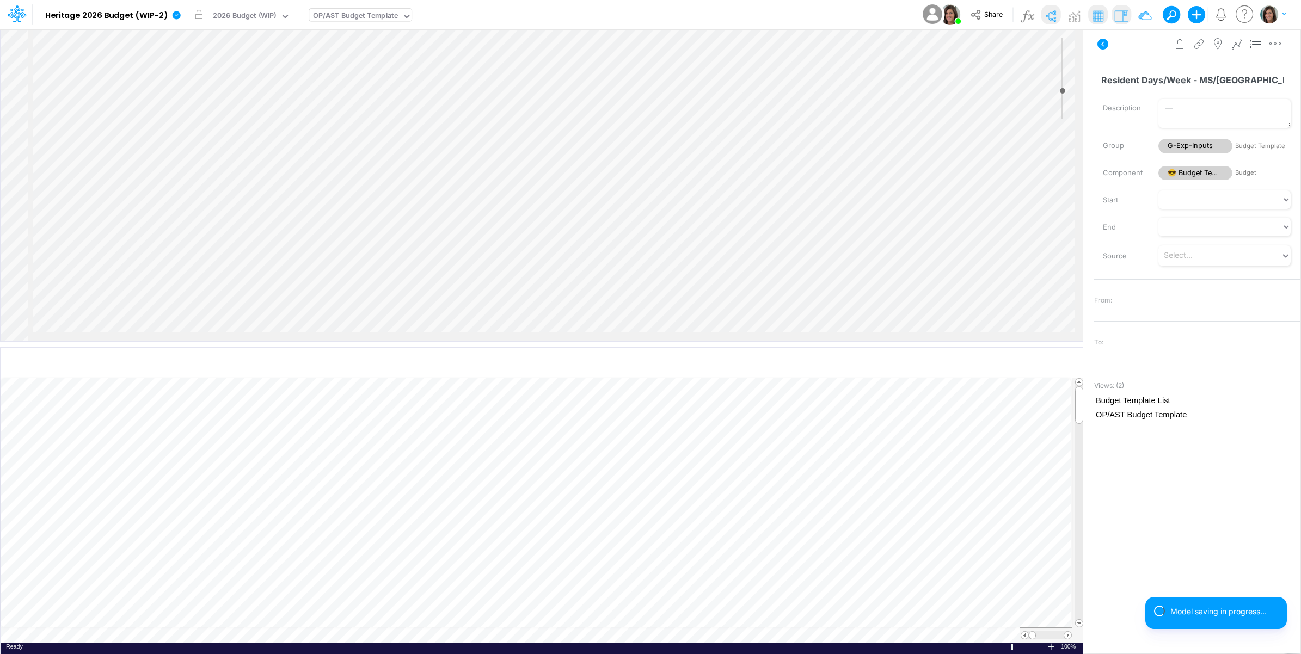
scroll to position [0, 1]
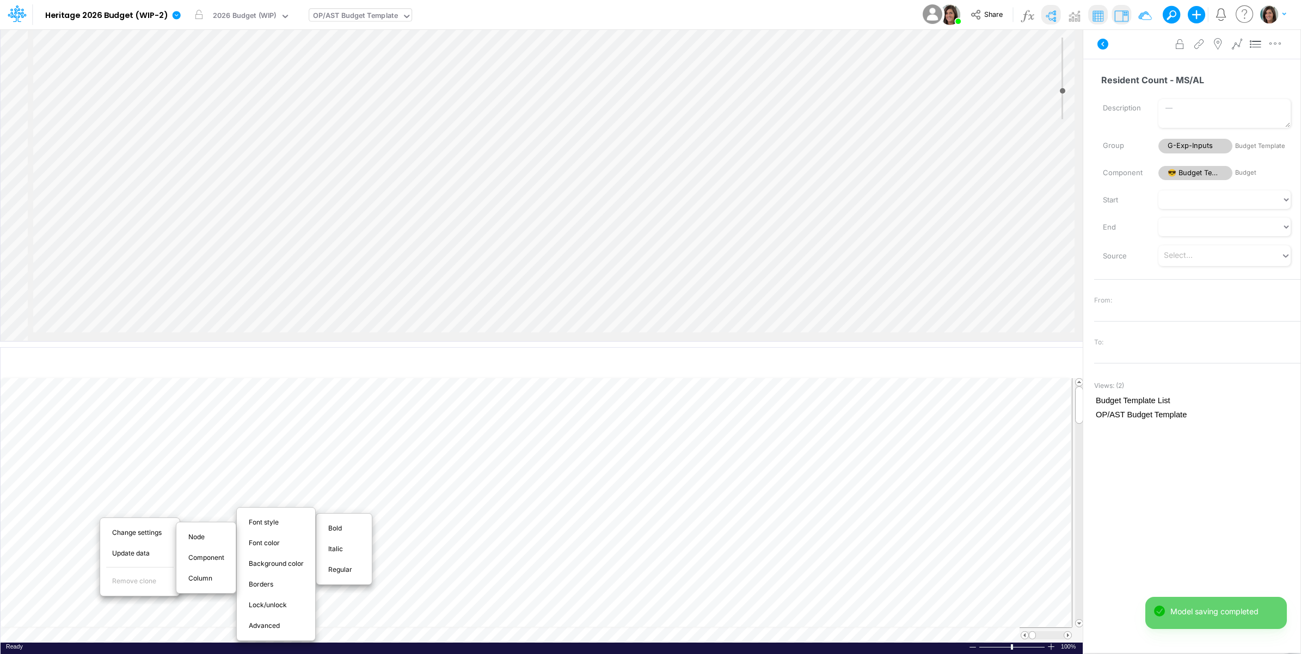
click at [344, 532] on span "Bold" at bounding box center [341, 529] width 26 height 10
click at [366, 550] on span "Italic" at bounding box center [355, 549] width 27 height 10
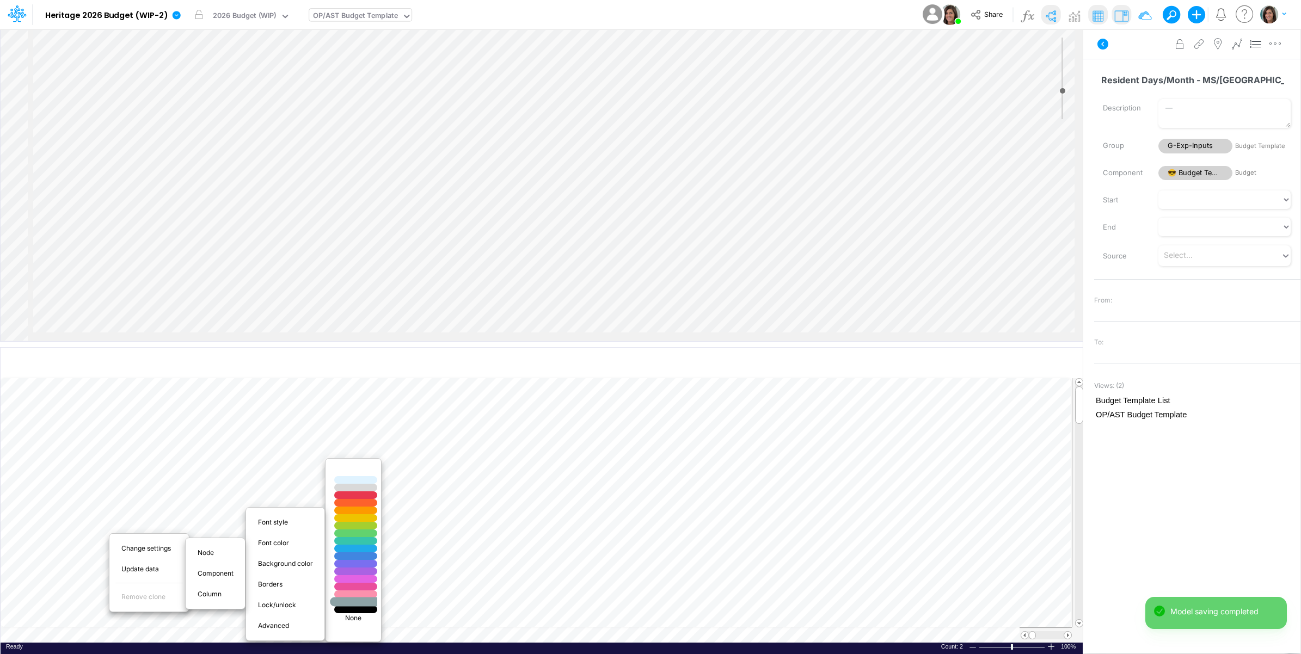
click at [357, 603] on div at bounding box center [355, 601] width 51 height 9
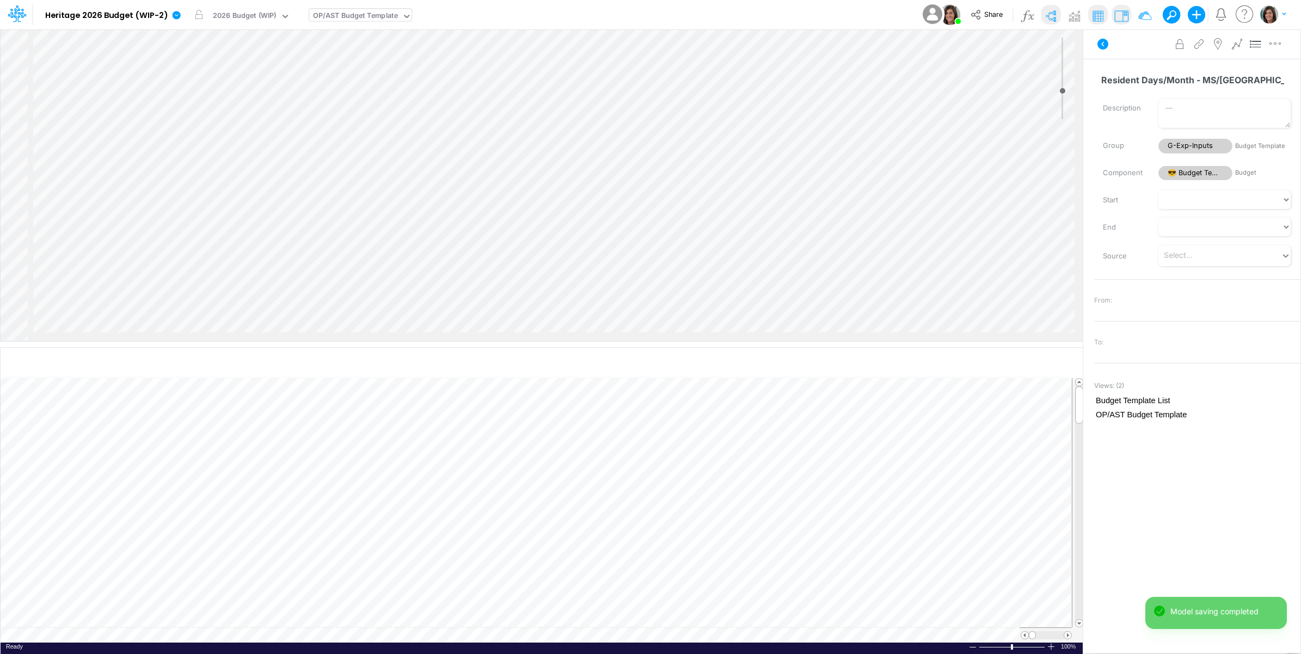
scroll to position [0, 1]
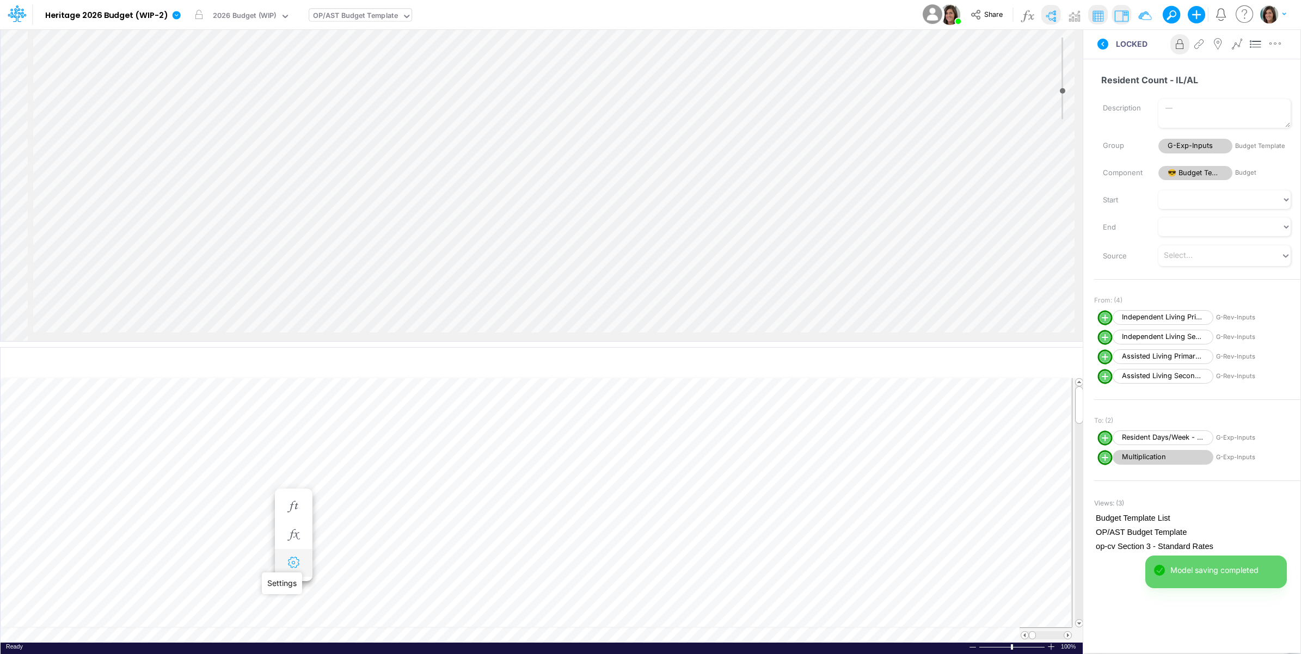
click at [298, 562] on icon "button" at bounding box center [293, 562] width 16 height 11
select select "sum"
select select "field"
select select "Number"
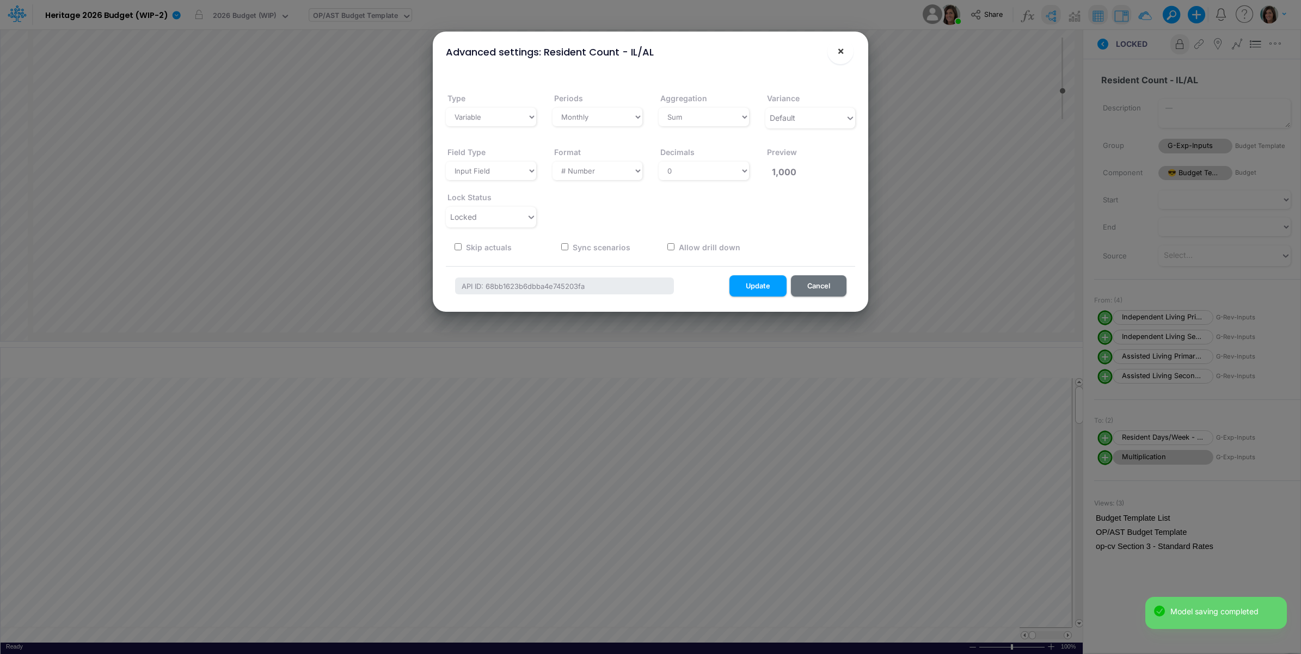
click at [845, 52] on button "×" at bounding box center [840, 51] width 26 height 26
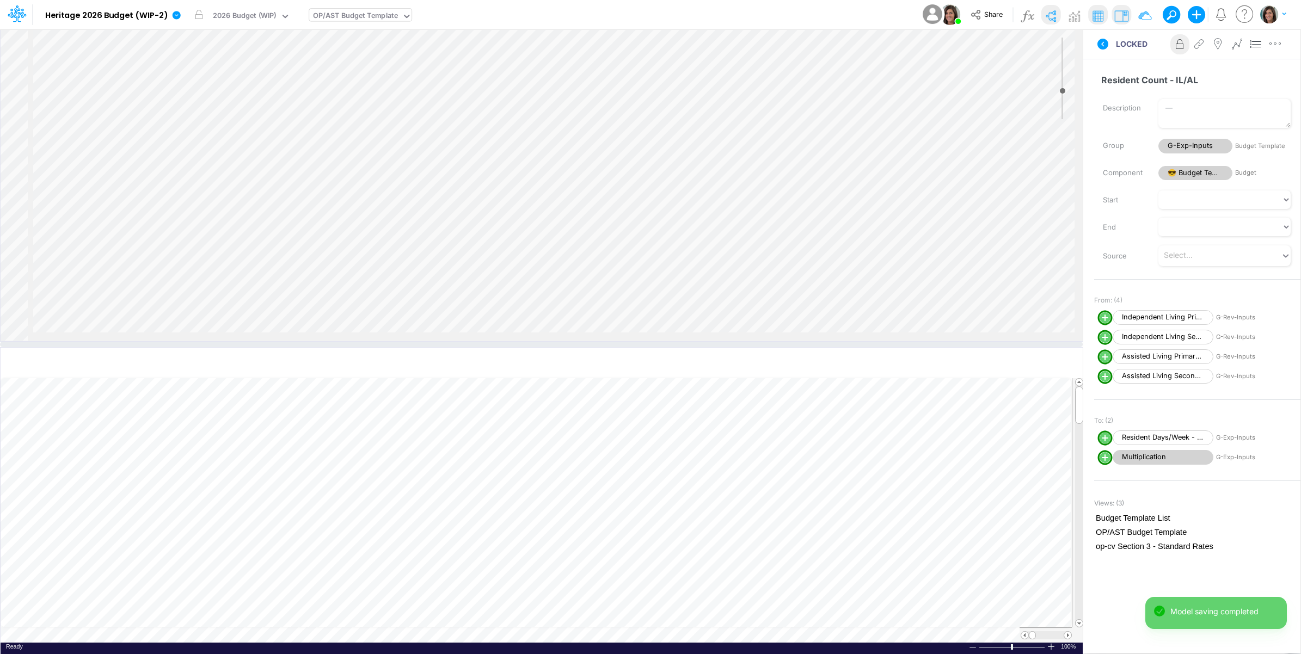
scroll to position [0, 1]
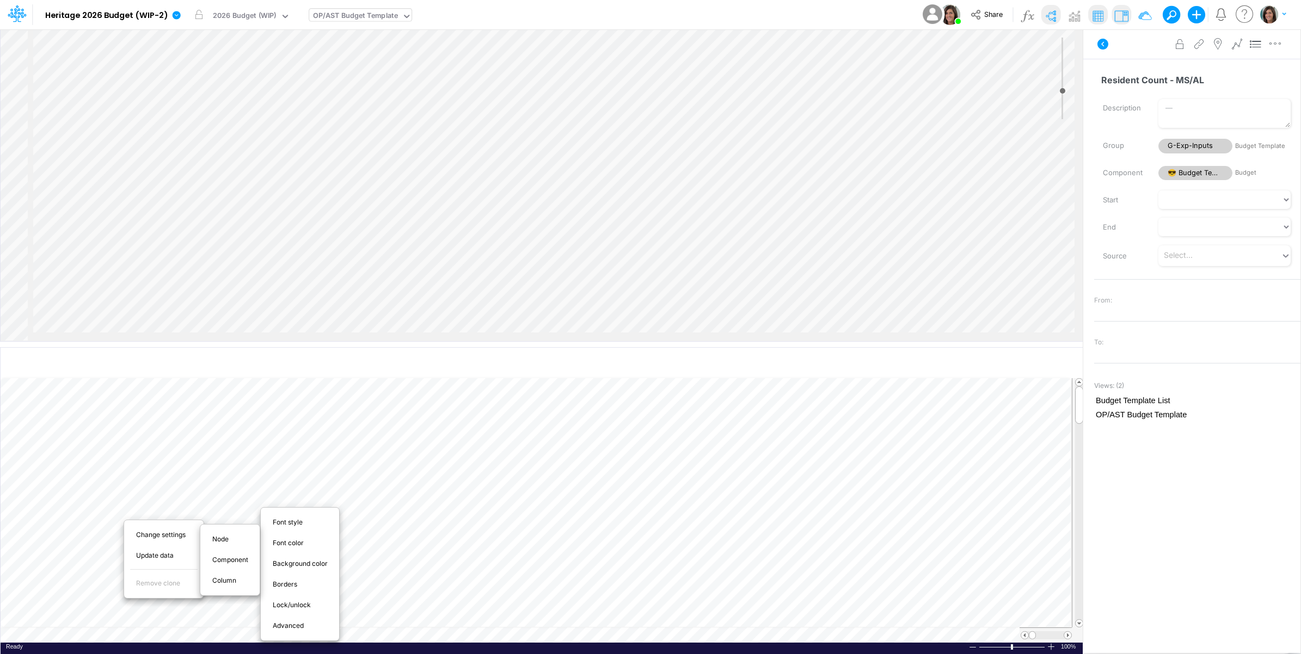
click at [317, 627] on div "Advanced" at bounding box center [300, 626] width 71 height 13
select select "sum"
select select "field"
select select "Number"
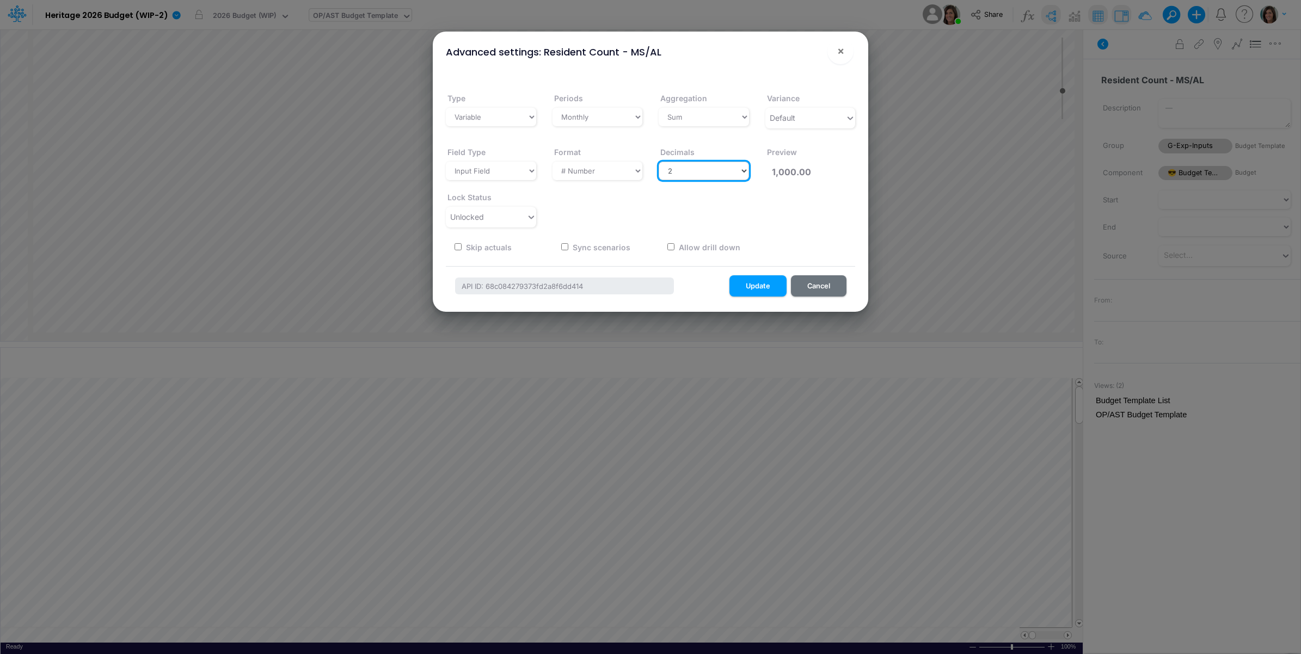
click at [685, 177] on select "Select decimals places 0 1 2 3 4 5 6 7 8 9 10" at bounding box center [704, 171] width 90 height 19
select select "0"
click at [659, 162] on select "Select decimals places 0 1 2 3 4 5 6 7 8 9 10" at bounding box center [704, 171] width 90 height 19
type input "1,000"
click at [504, 219] on div "Unlocked" at bounding box center [486, 217] width 81 height 18
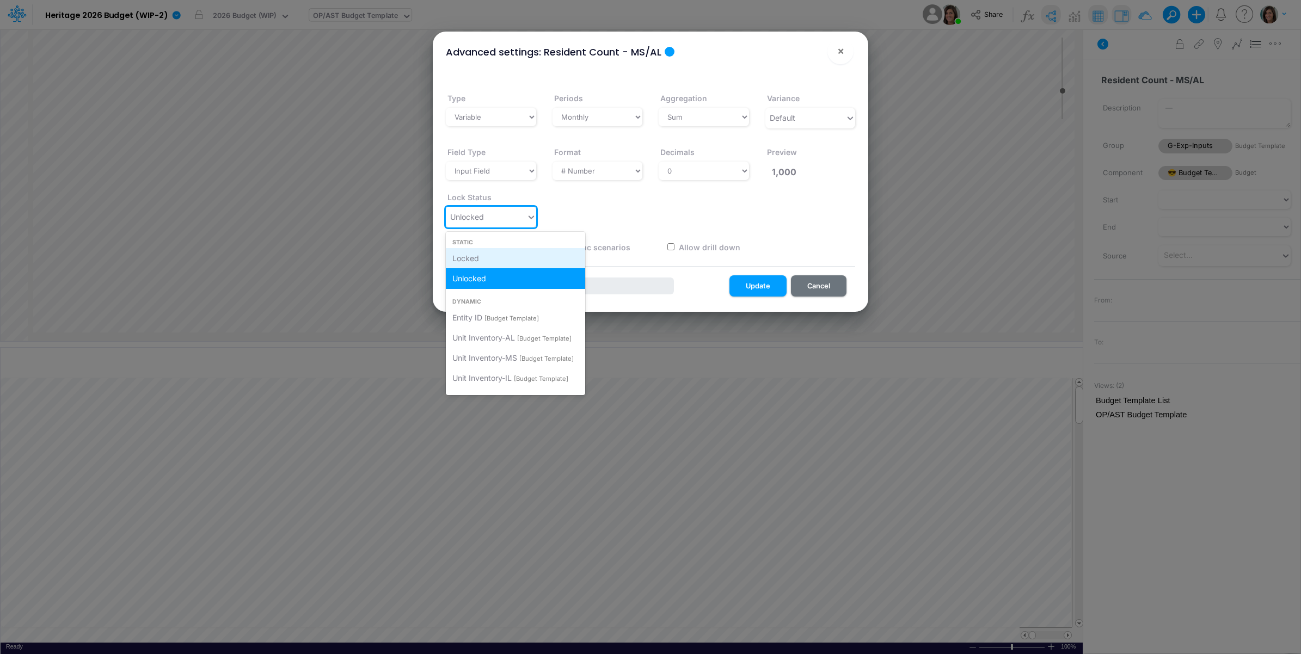
click at [493, 260] on div "Locked" at bounding box center [515, 258] width 139 height 20
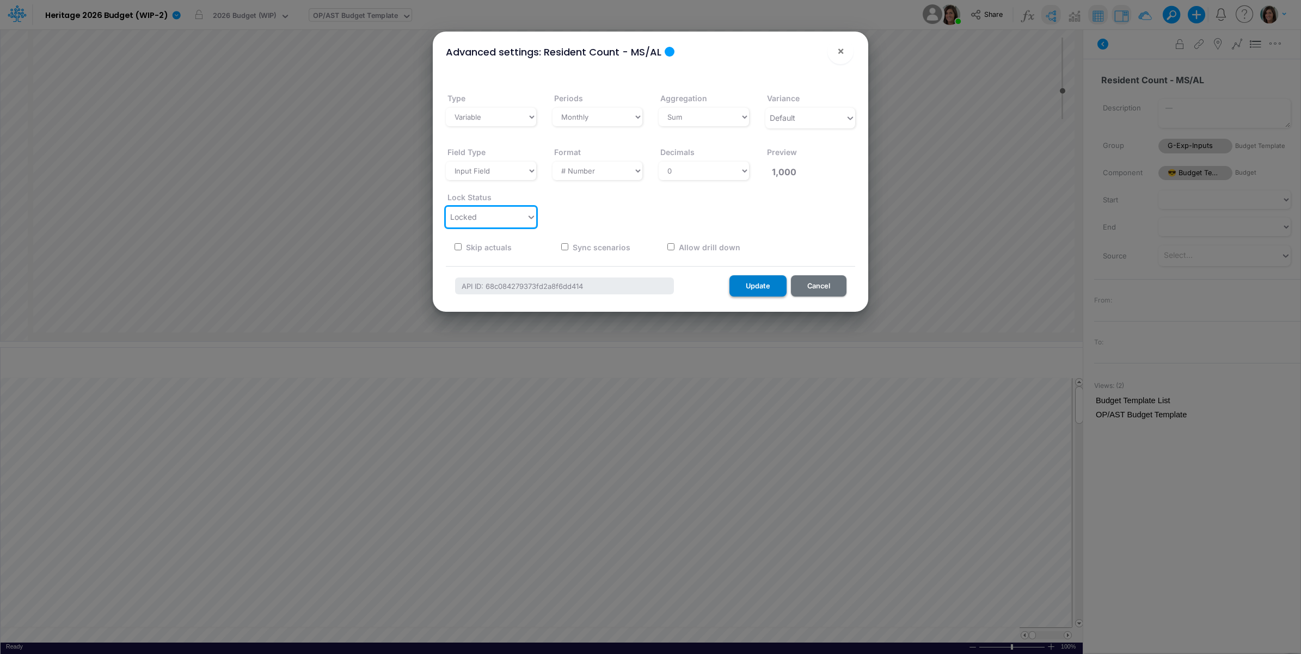
click at [757, 283] on button "Update" at bounding box center [757, 285] width 57 height 21
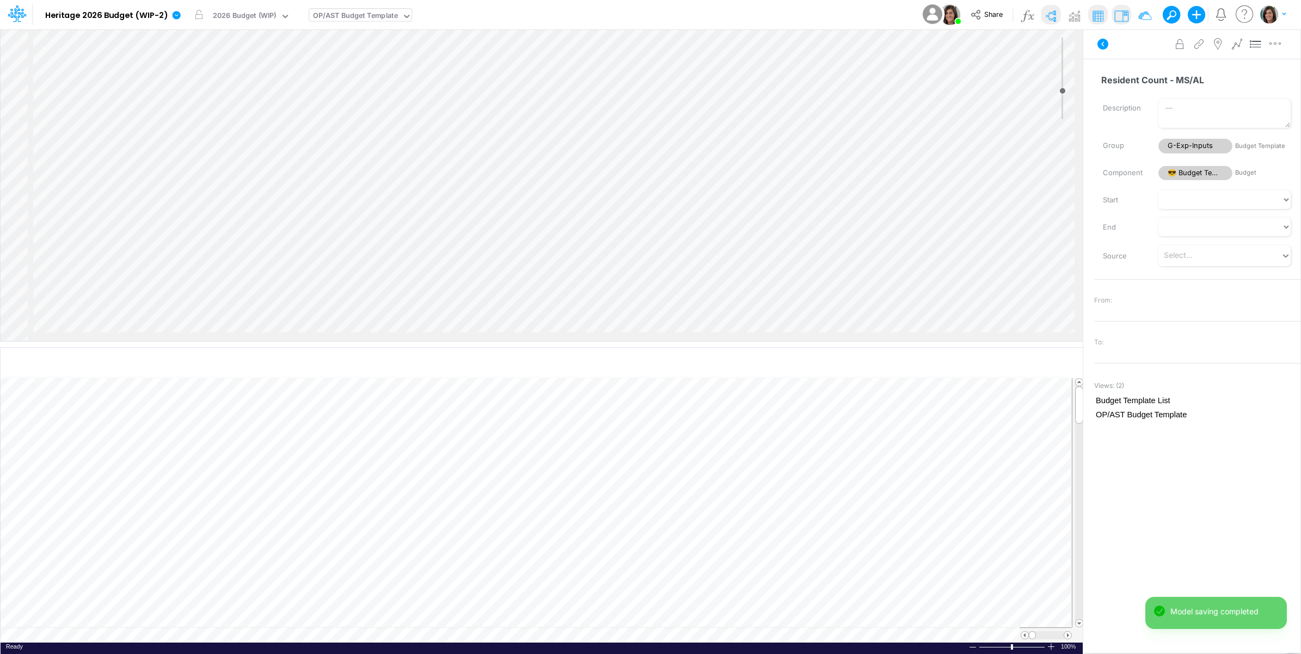
scroll to position [0, 1]
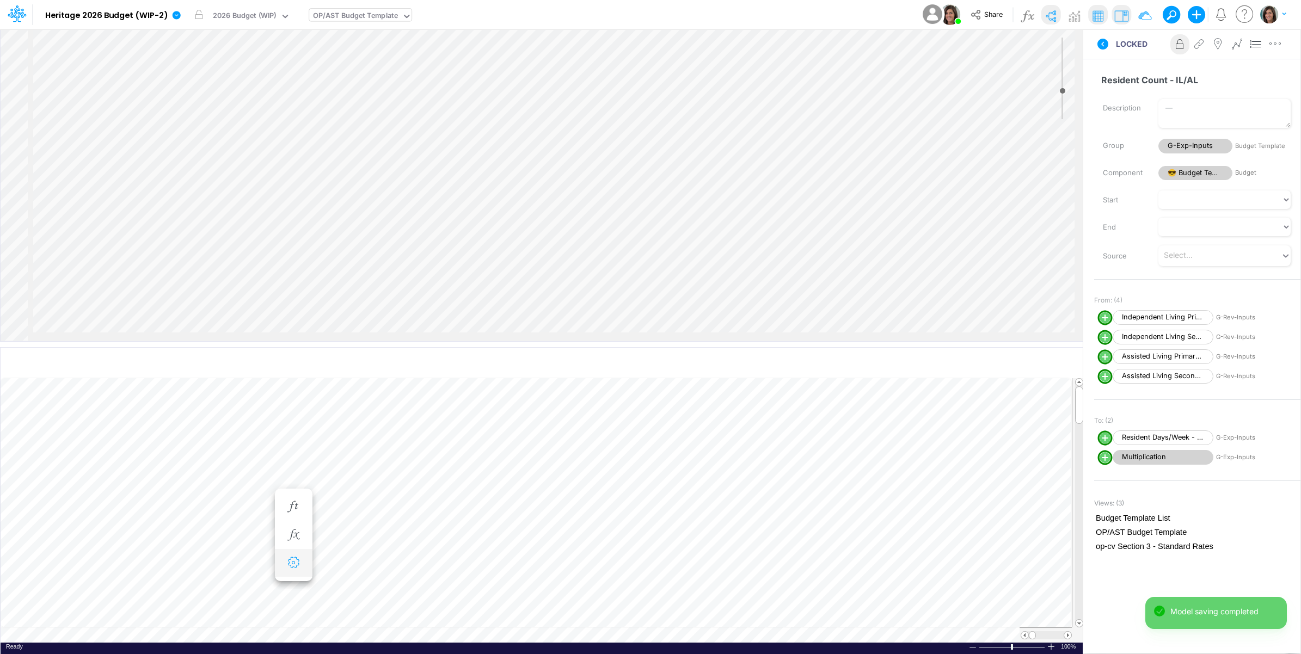
click at [292, 565] on icon "button" at bounding box center [293, 562] width 16 height 11
select select "sum"
select select "field"
select select "Number"
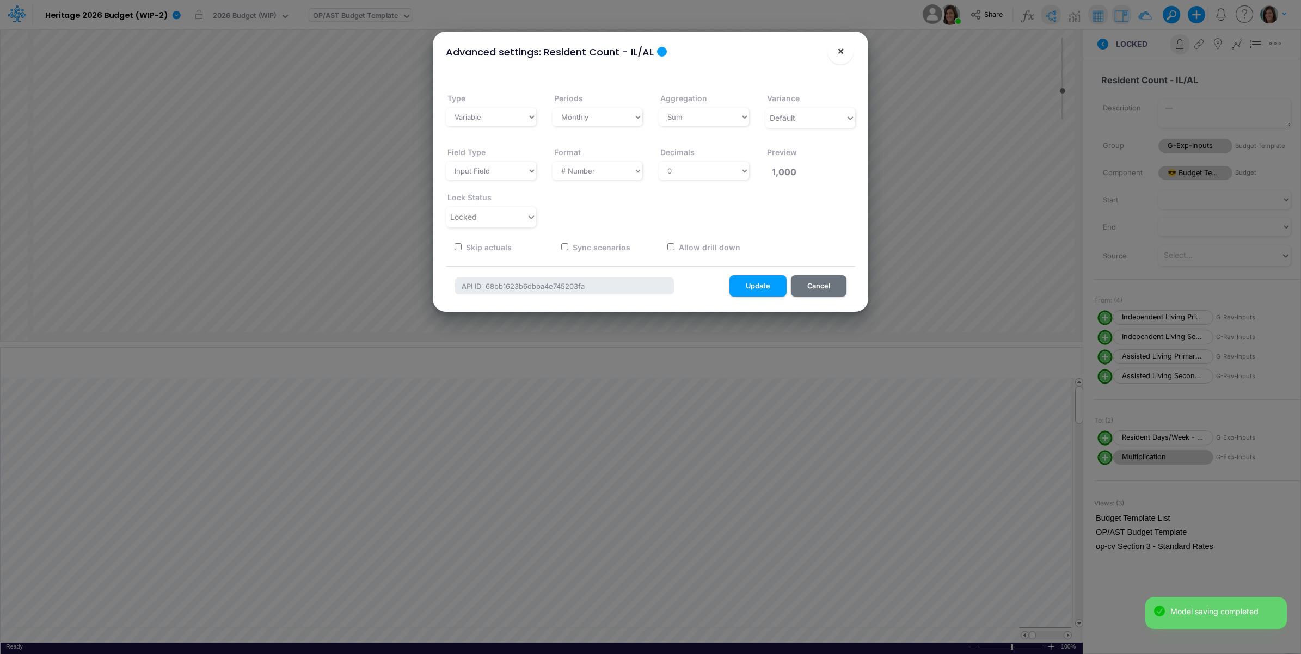
click at [836, 59] on button "×" at bounding box center [840, 51] width 26 height 26
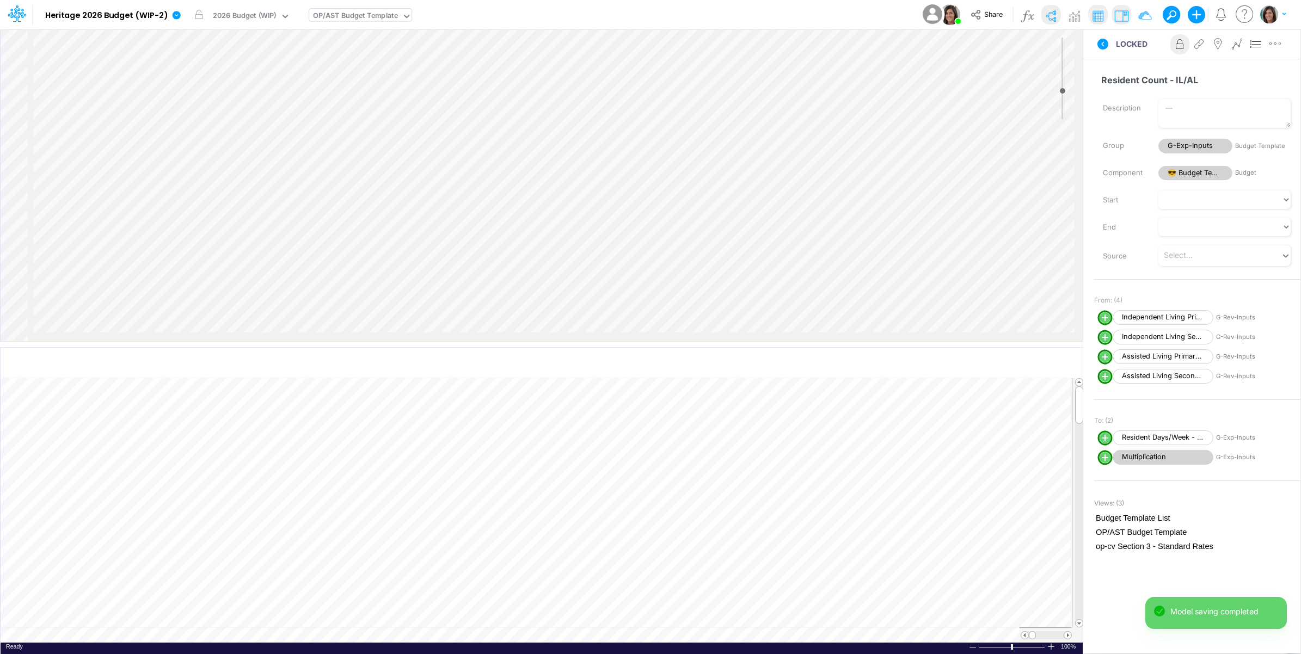
scroll to position [0, 1]
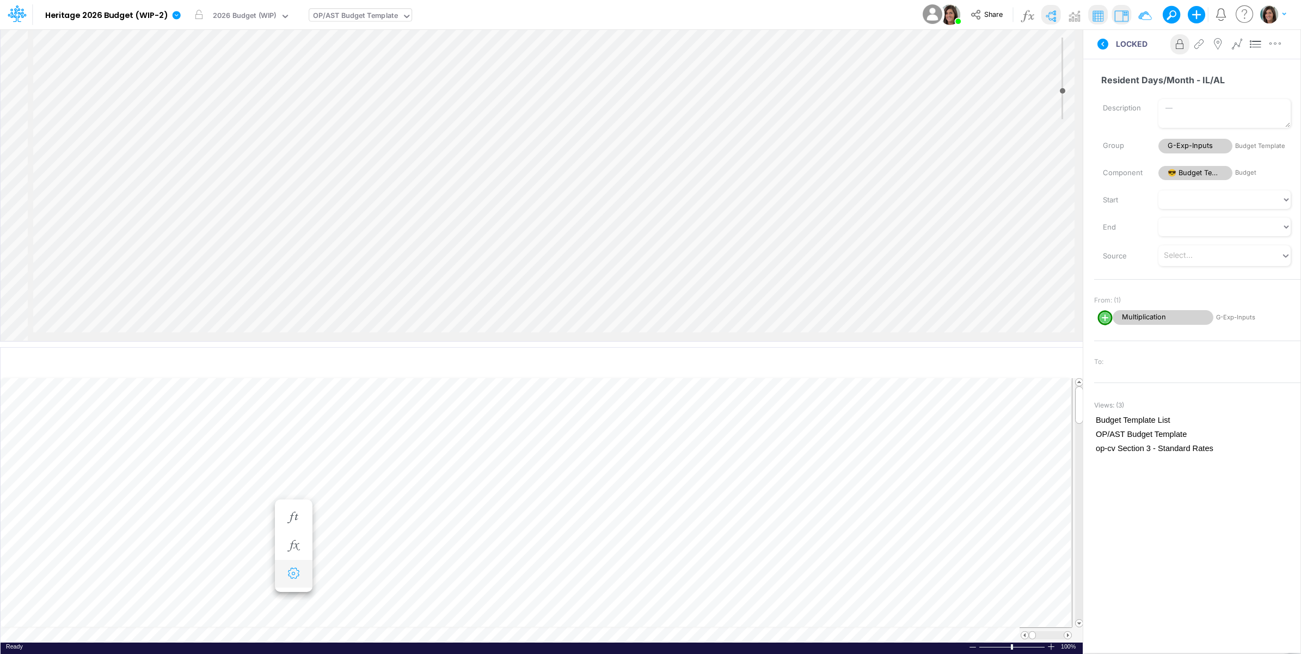
click at [292, 569] on icon "button" at bounding box center [293, 573] width 16 height 11
select select "field"
select select "Number"
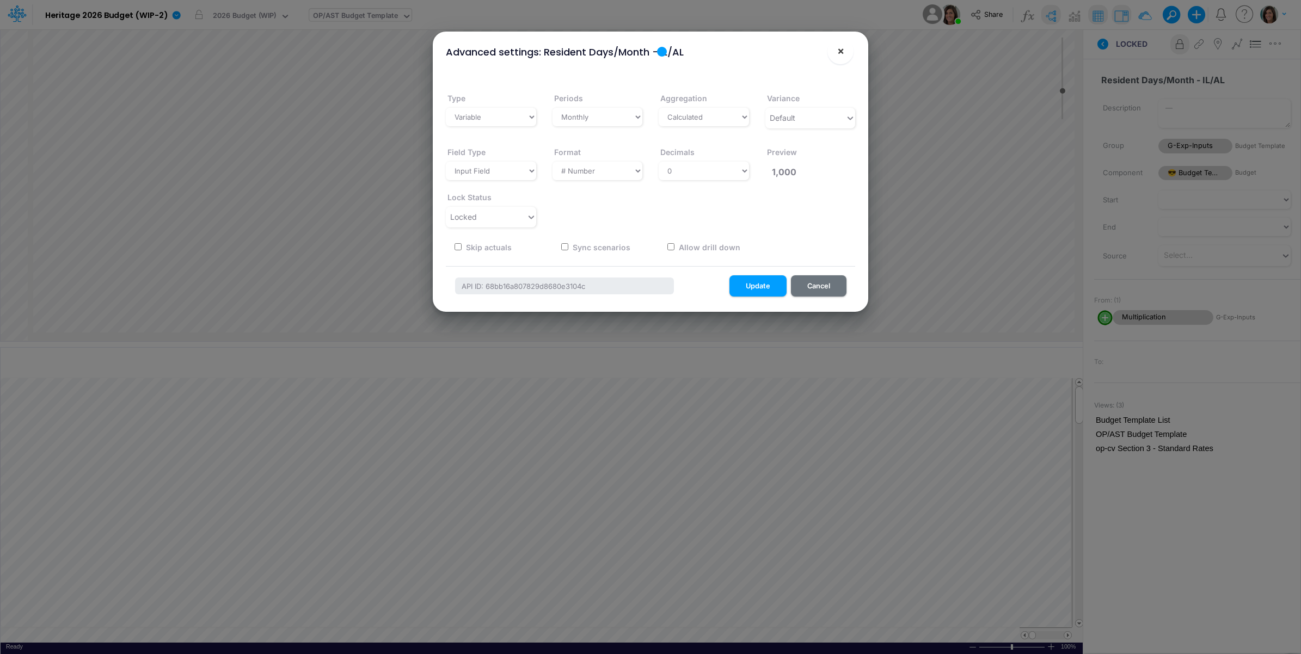
click at [842, 57] on span "×" at bounding box center [840, 50] width 7 height 13
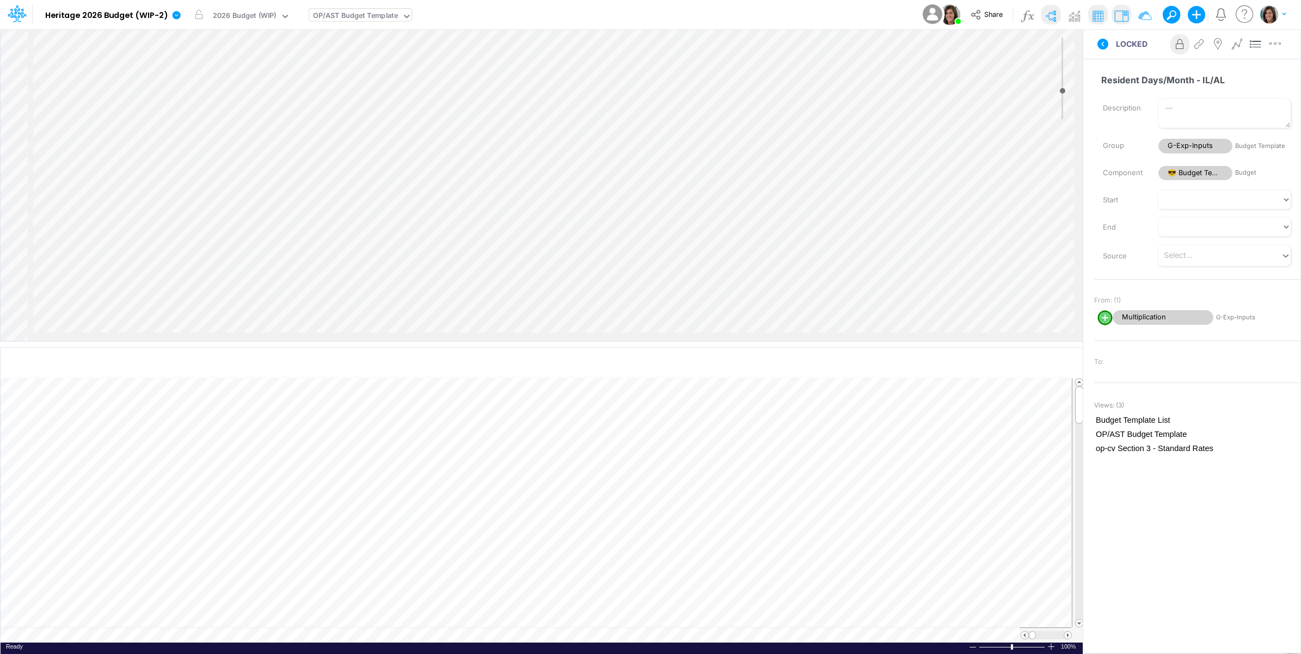
scroll to position [0, 1]
click at [298, 585] on icon "button" at bounding box center [293, 584] width 16 height 11
select select "field"
select select "Number"
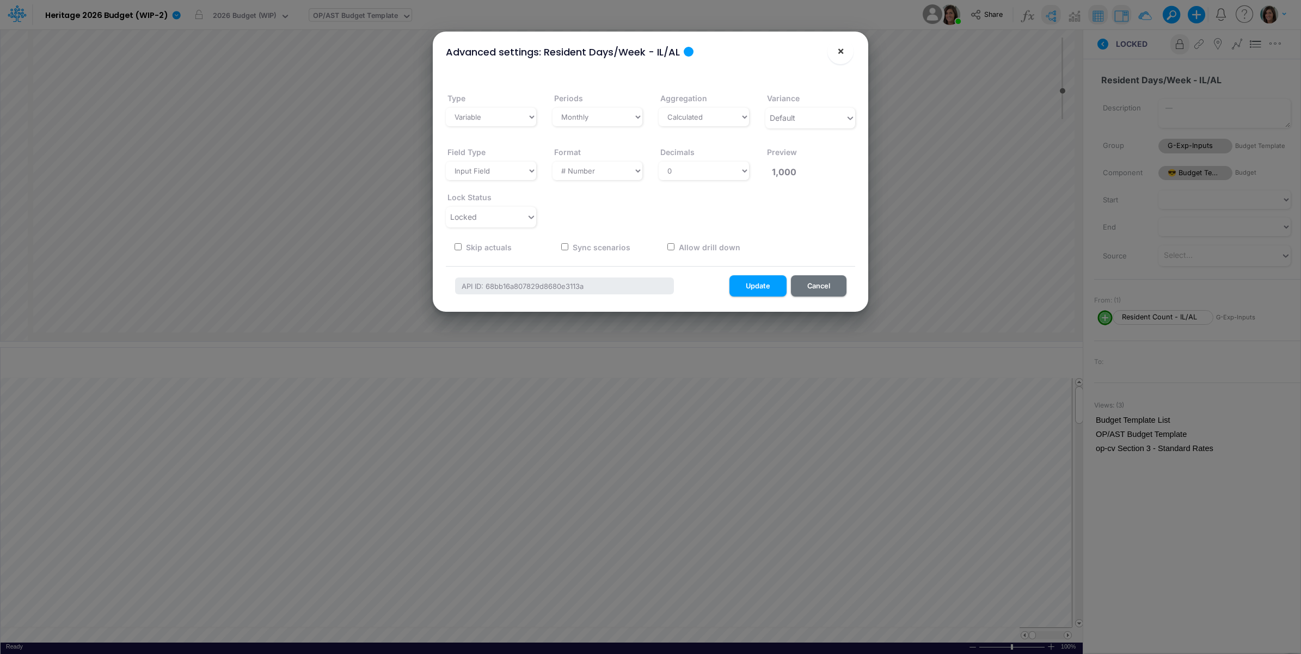
click at [836, 56] on button "×" at bounding box center [840, 51] width 26 height 26
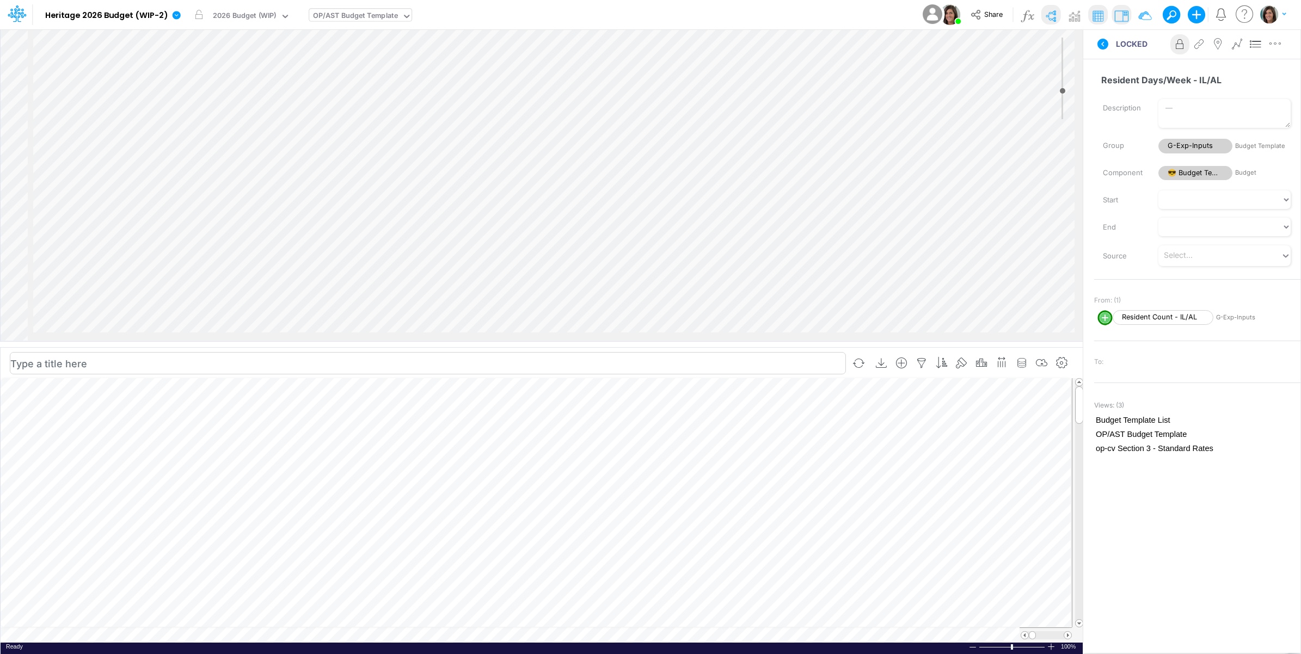
scroll to position [0, 1]
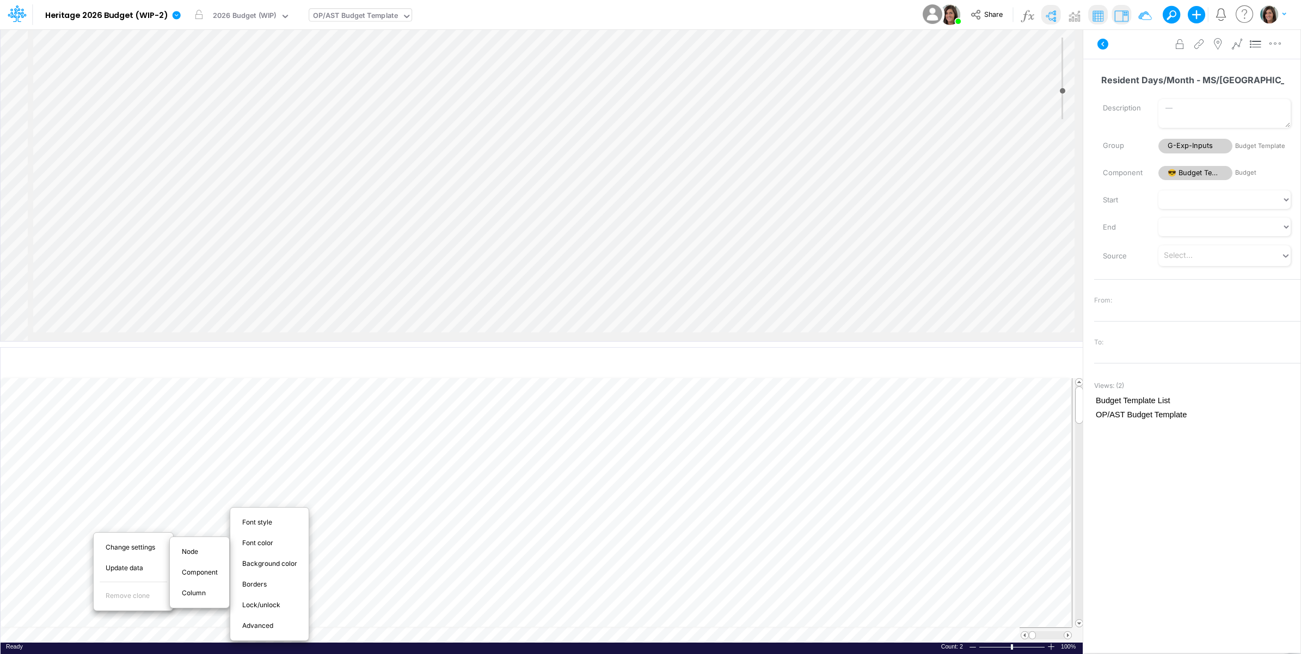
click at [256, 624] on span "Advanced" at bounding box center [264, 626] width 44 height 10
select select "sum"
select select "field"
select select "Number"
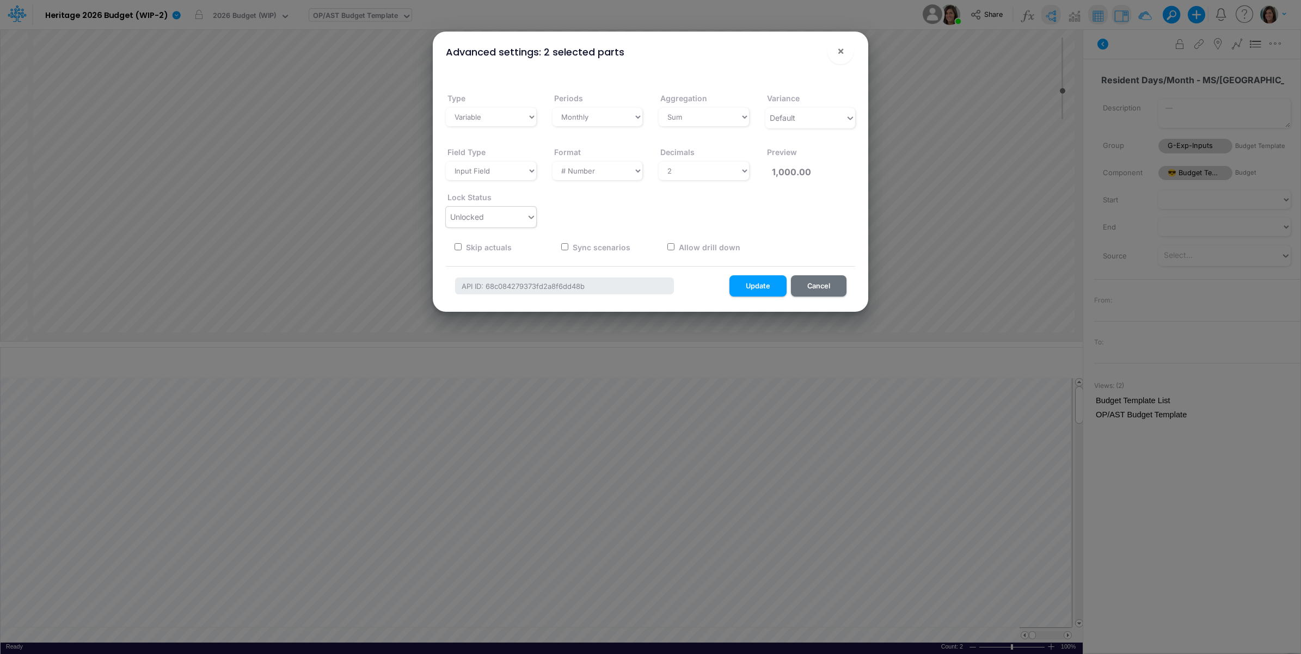
click at [495, 211] on div "Unlocked" at bounding box center [486, 217] width 81 height 18
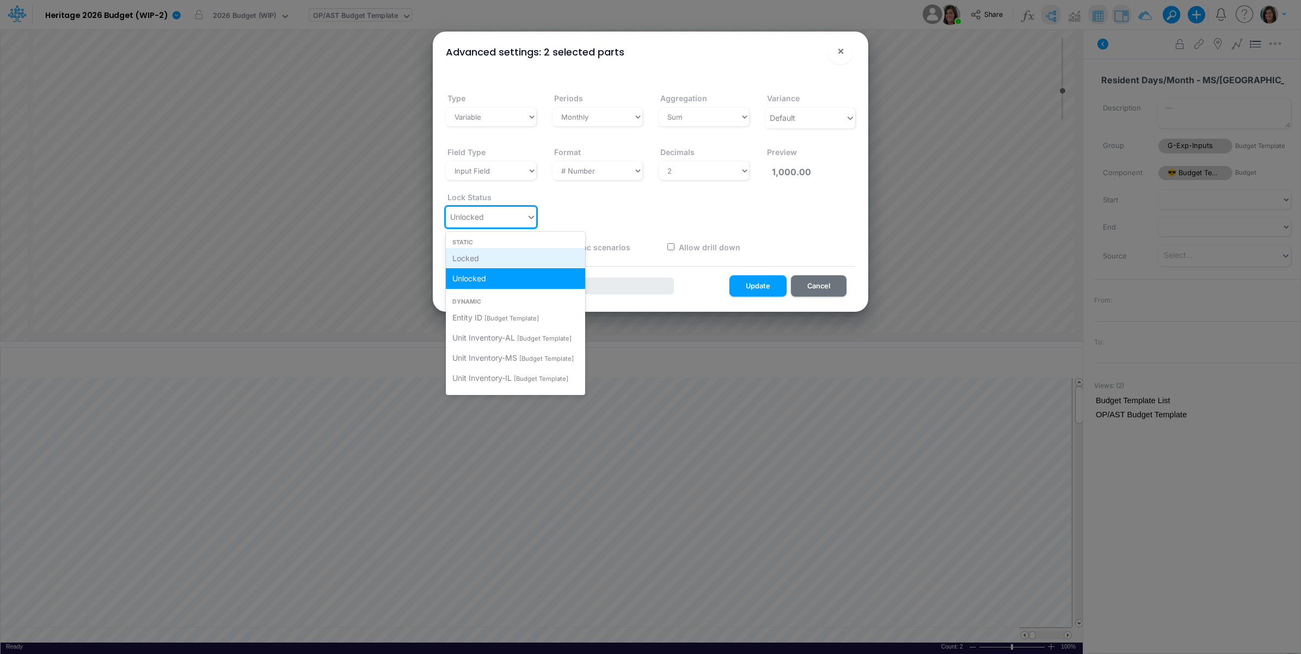
click at [482, 259] on div "Locked" at bounding box center [515, 258] width 139 height 20
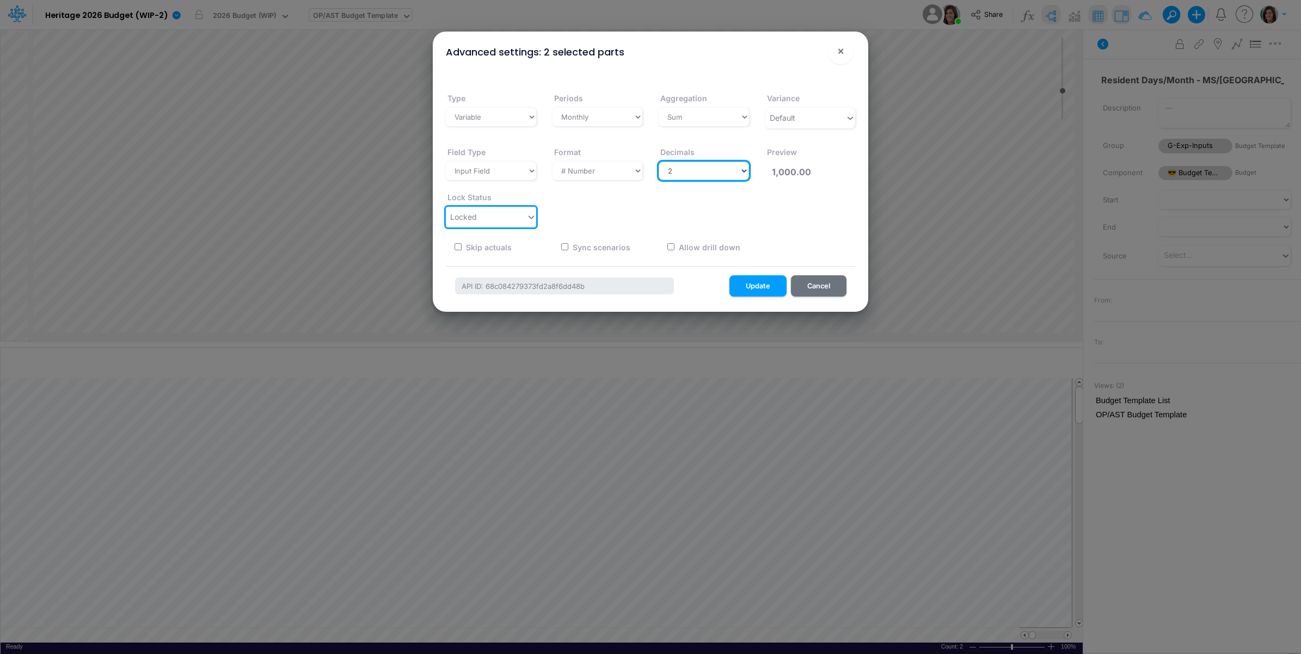
click at [681, 169] on select "Select decimals places 0 1 2 3 4 5 6 7 8 9 10" at bounding box center [704, 171] width 90 height 19
select select "0"
click at [659, 162] on select "Select decimals places 0 1 2 3 4 5 6 7 8 9 10" at bounding box center [704, 171] width 90 height 19
type input "1,000"
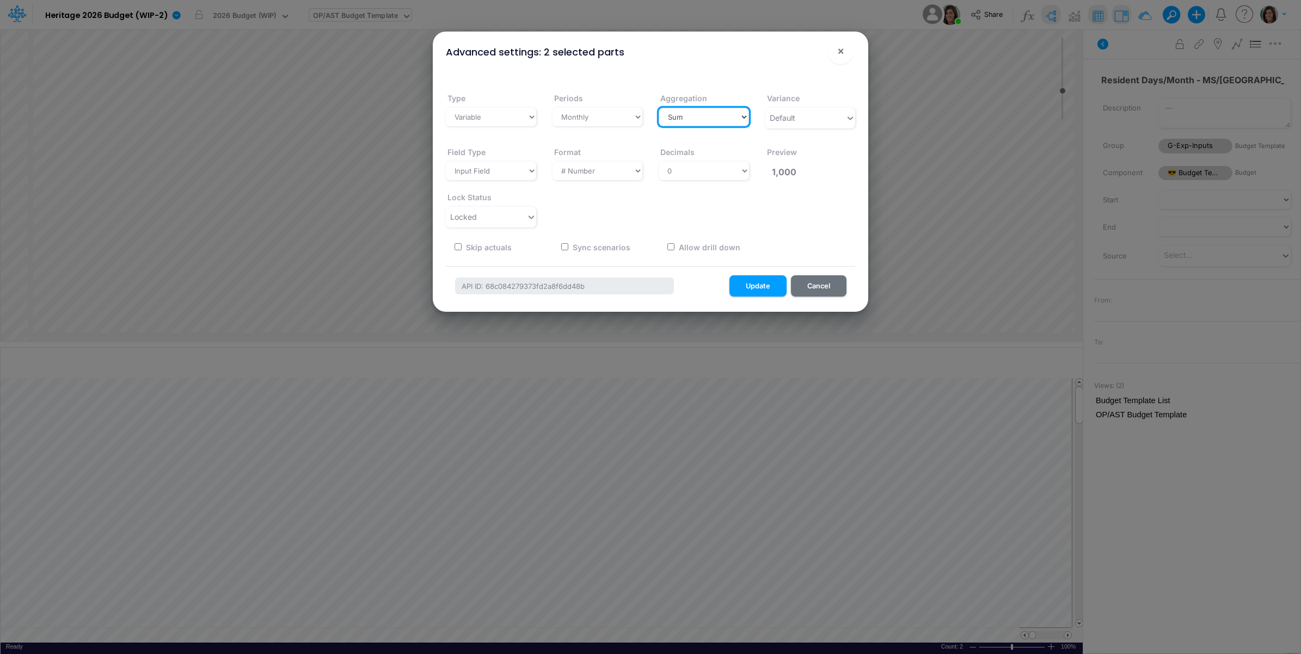
drag, startPoint x: 721, startPoint y: 112, endPoint x: 719, endPoint y: 120, distance: 8.1
click at [721, 113] on select "Select a type Sum First Last Average Calculated" at bounding box center [704, 117] width 90 height 19
select select "calculated"
click at [659, 108] on select "Select a type Sum First Last Average Calculated" at bounding box center [704, 117] width 90 height 19
click at [755, 280] on button "Update" at bounding box center [757, 285] width 57 height 21
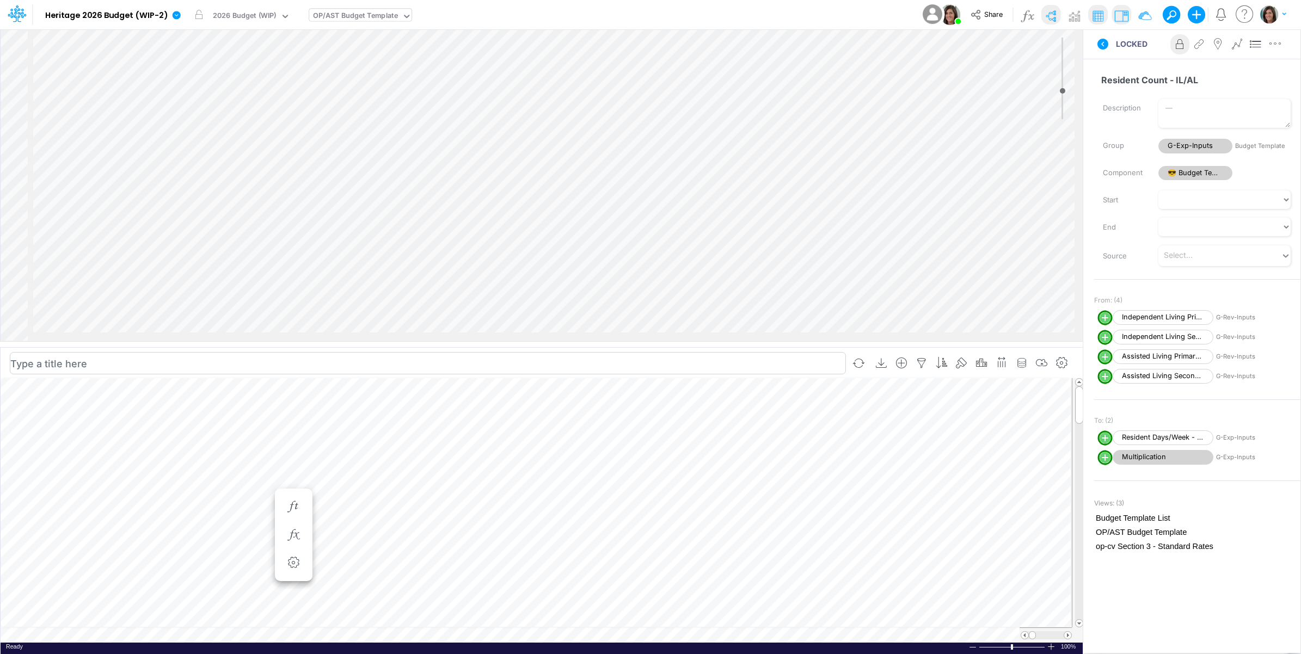
scroll to position [363, 0]
click at [1219, 48] on icon at bounding box center [1218, 44] width 16 height 11
click at [1136, 360] on span "Assisted Living Primary Resident Count" at bounding box center [1163, 356] width 101 height 15
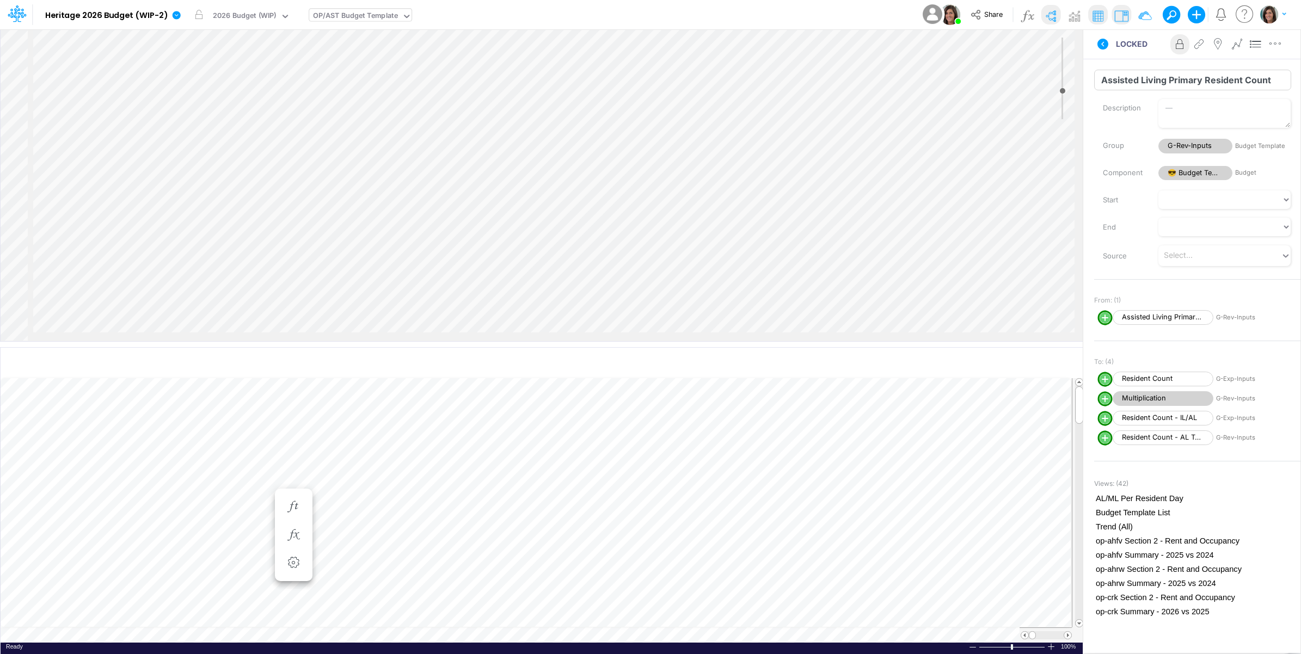
click at [1181, 82] on input "Assisted Living Primary Resident Count" at bounding box center [1192, 80] width 197 height 21
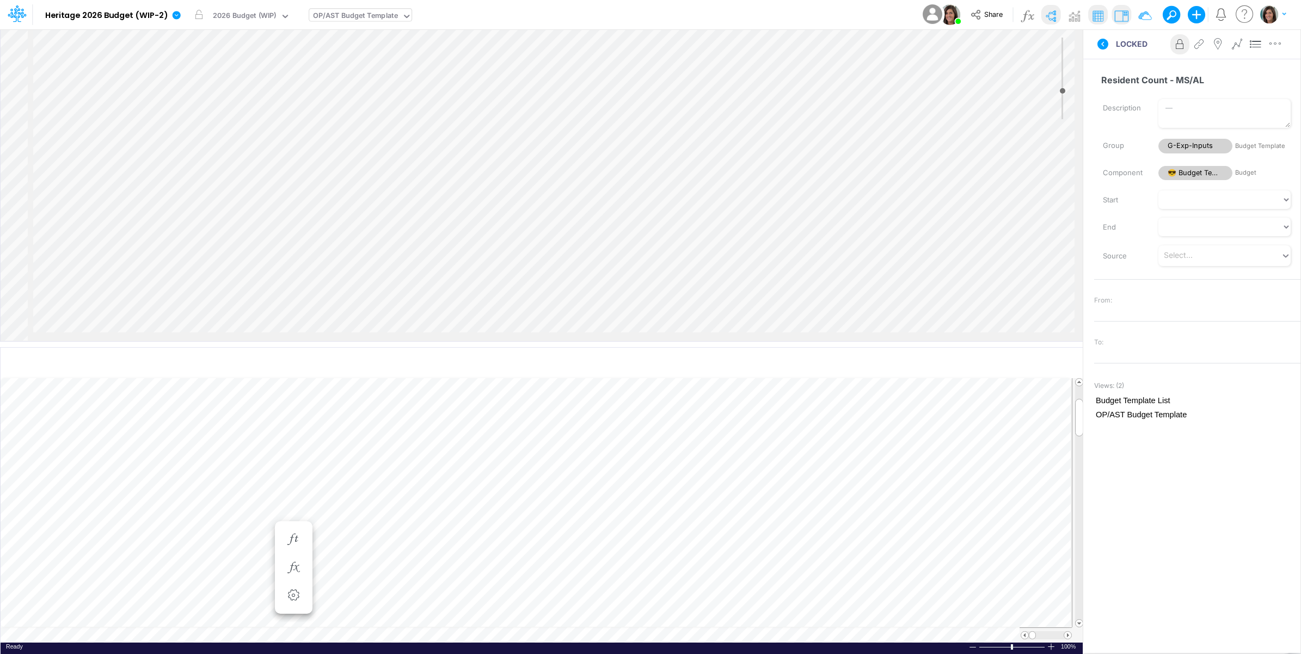
scroll to position [0, 1]
click at [294, 504] on icon "button" at bounding box center [293, 502] width 16 height 11
click at [420, 530] on div "Type to add a formula term" at bounding box center [392, 529] width 87 height 8
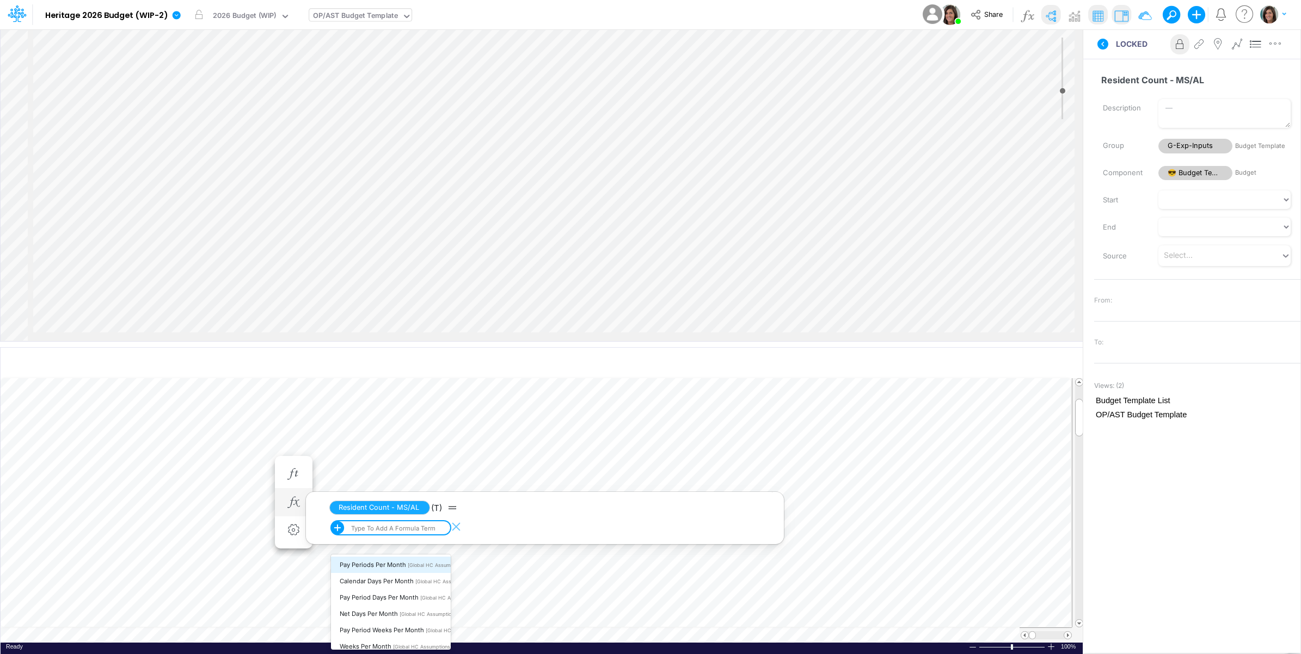
paste input "Assisted Living Primary Resident Count"
click at [406, 566] on span "Assisted Living Primary Resident Count" at bounding box center [397, 565] width 115 height 8
type input "Assisted Living Primary Resident Count"
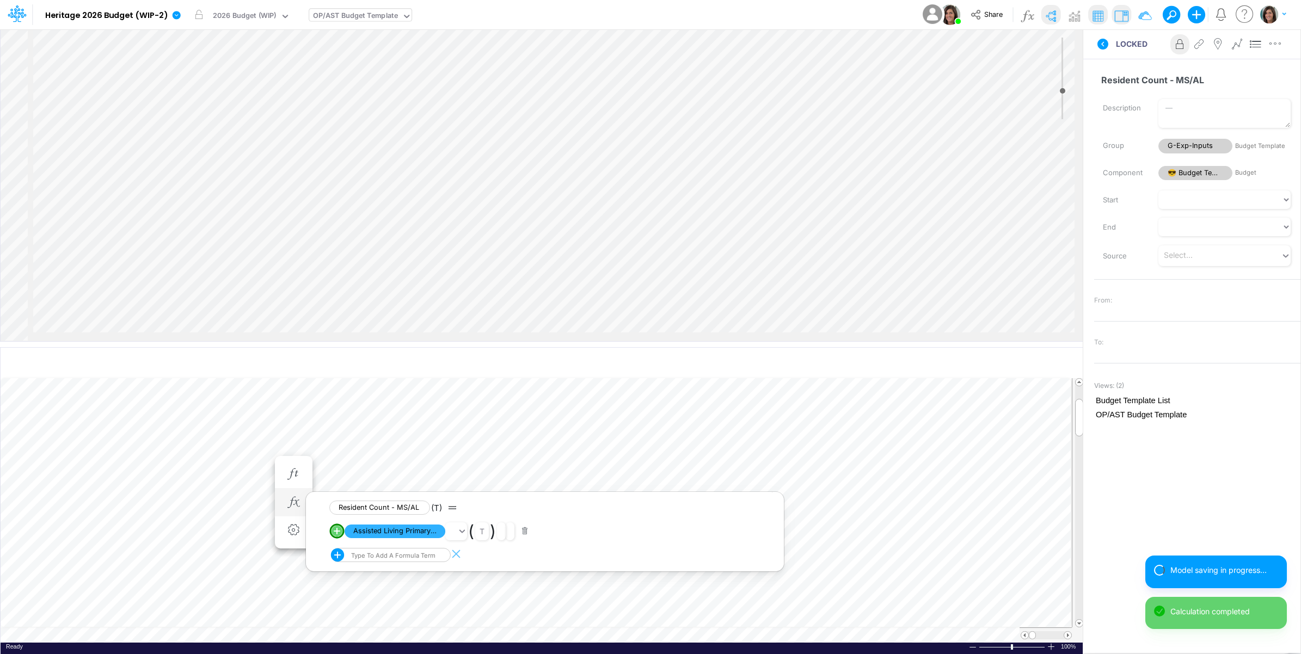
scroll to position [0, 1]
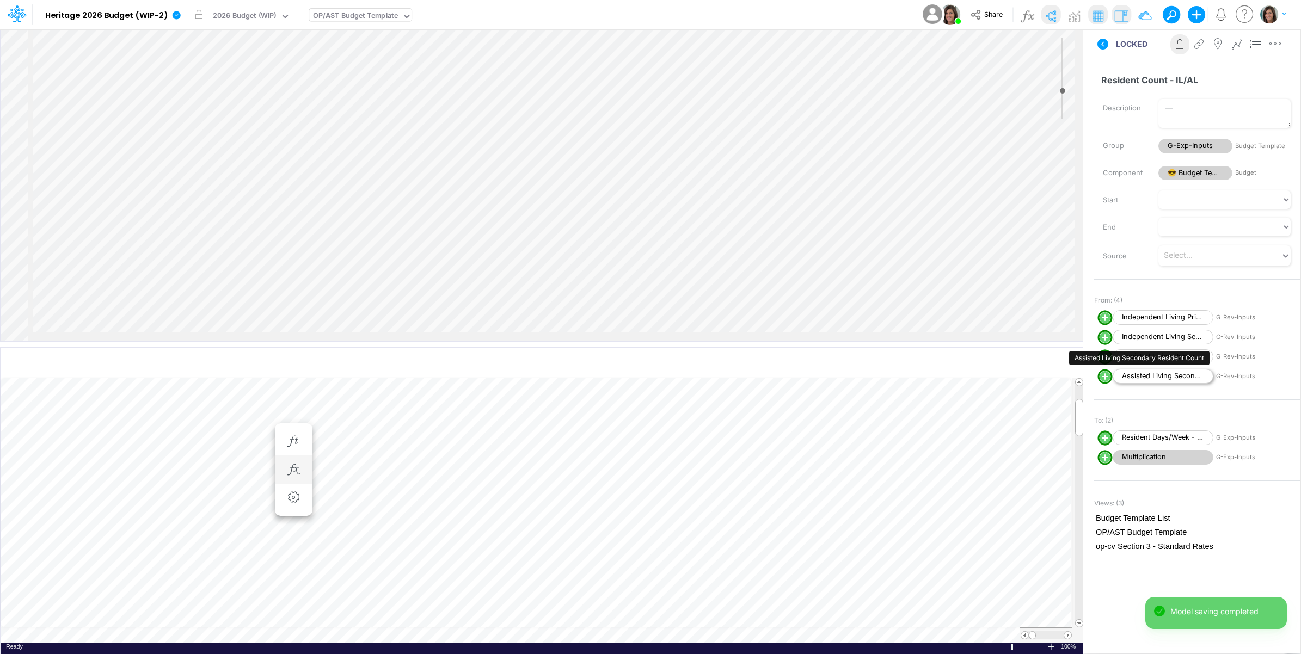
click at [1162, 383] on span "Assisted Living Secondary Resident Count" at bounding box center [1163, 376] width 101 height 15
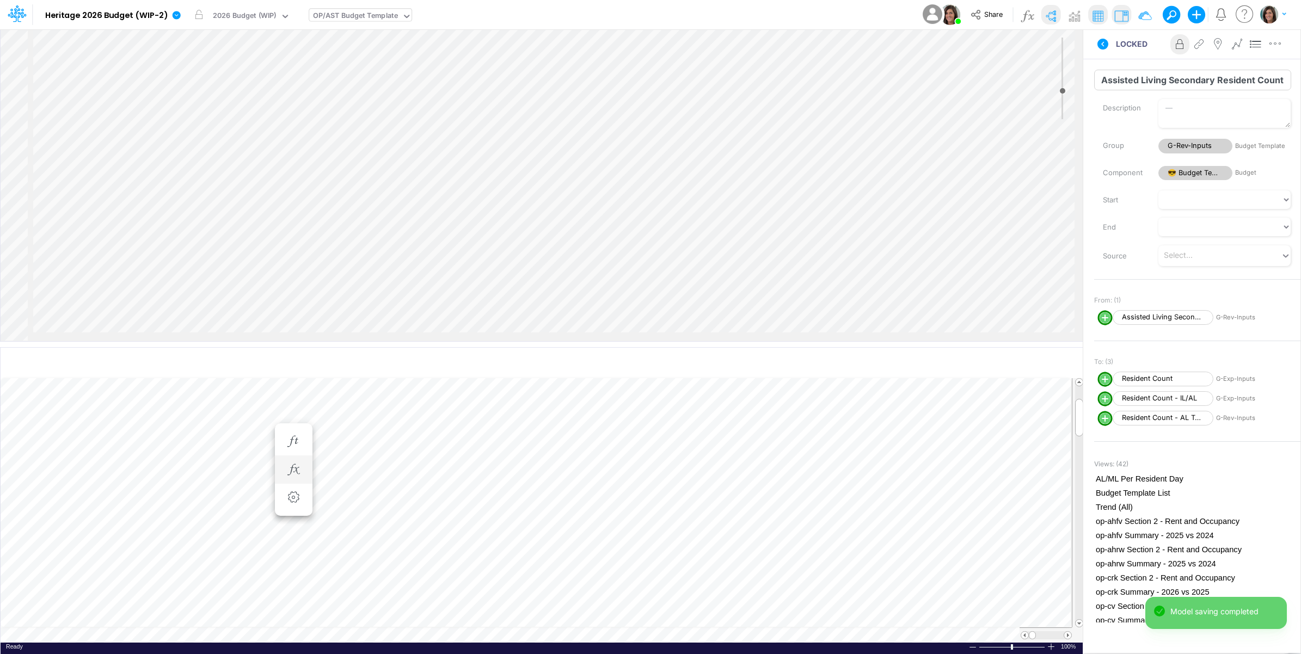
click at [1167, 80] on input "Assisted Living Secondary Resident Count" at bounding box center [1192, 80] width 197 height 21
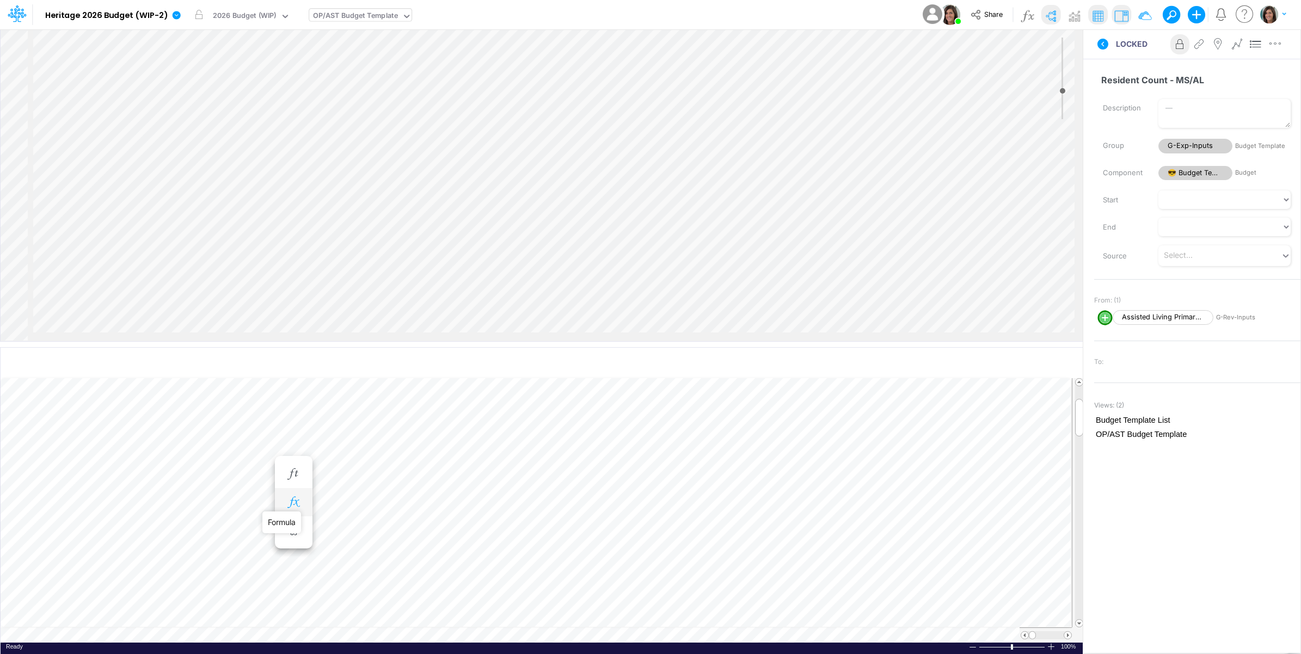
click at [292, 505] on icon "button" at bounding box center [293, 502] width 16 height 11
click at [415, 553] on div "Type to add a formula term" at bounding box center [382, 555] width 103 height 14
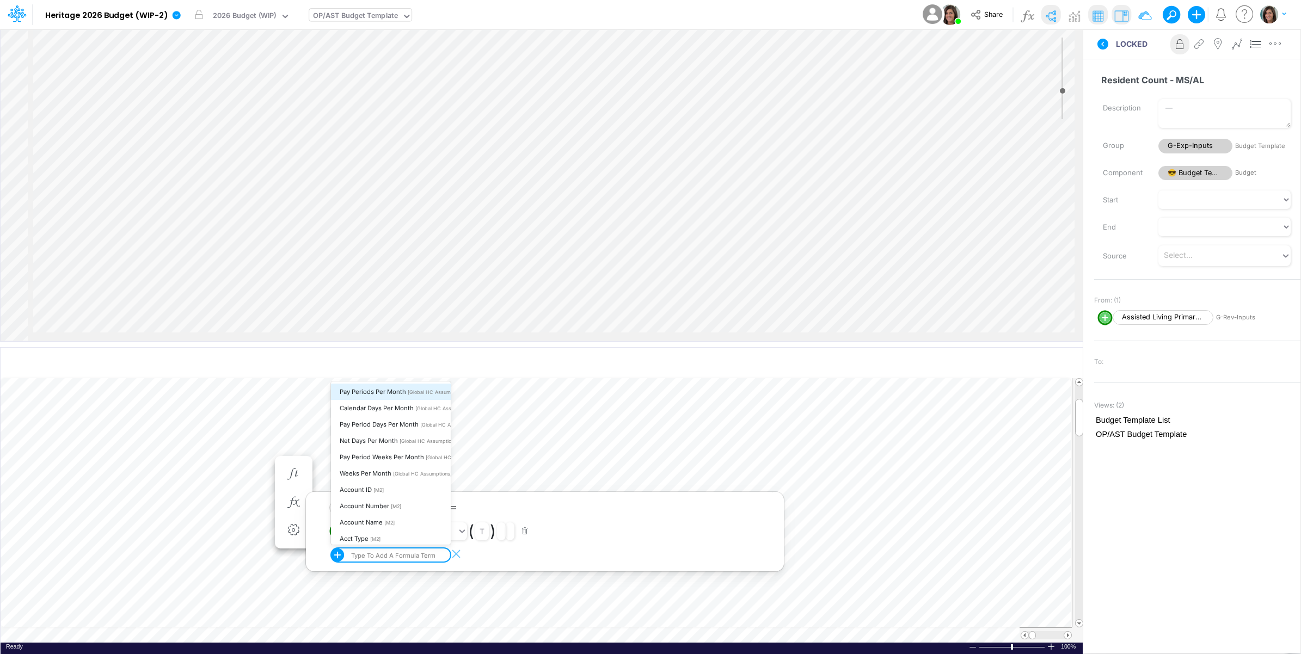
paste input "Assisted Living Secondary Resident Count"
click at [404, 532] on span "Assisted Living Secondary Resident Count" at bounding box center [402, 535] width 125 height 8
type input "Assisted Living Secondary Resident Count"
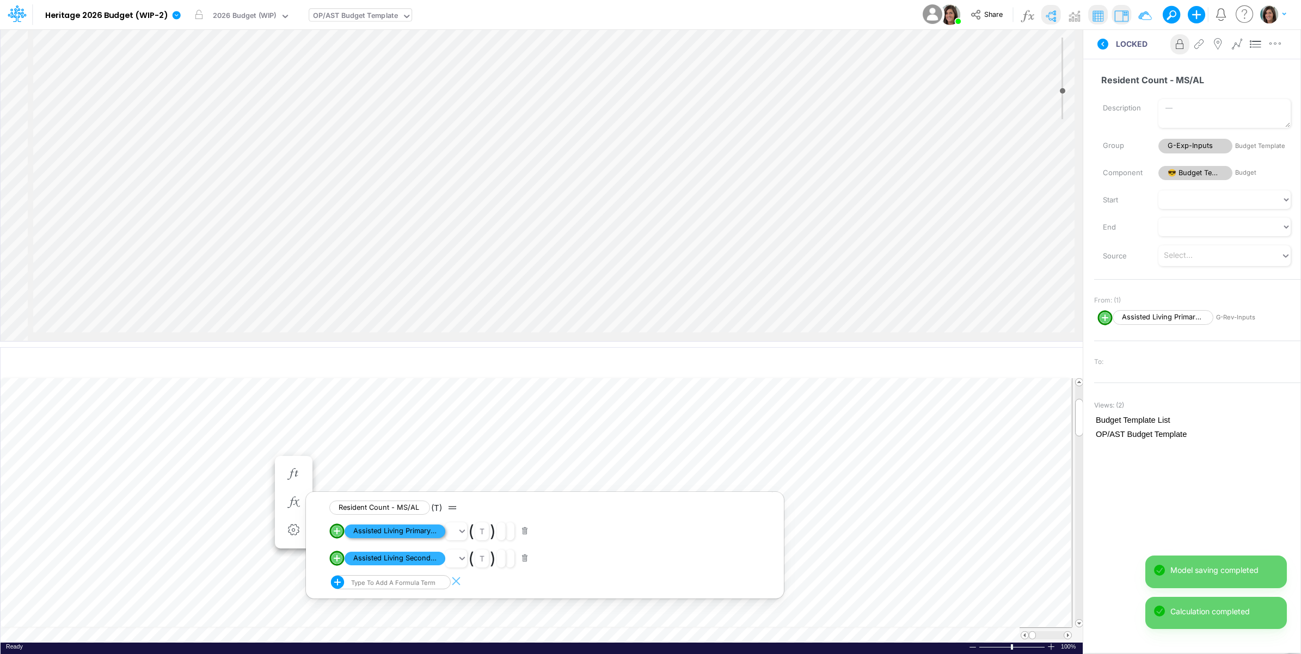
scroll to position [0, 1]
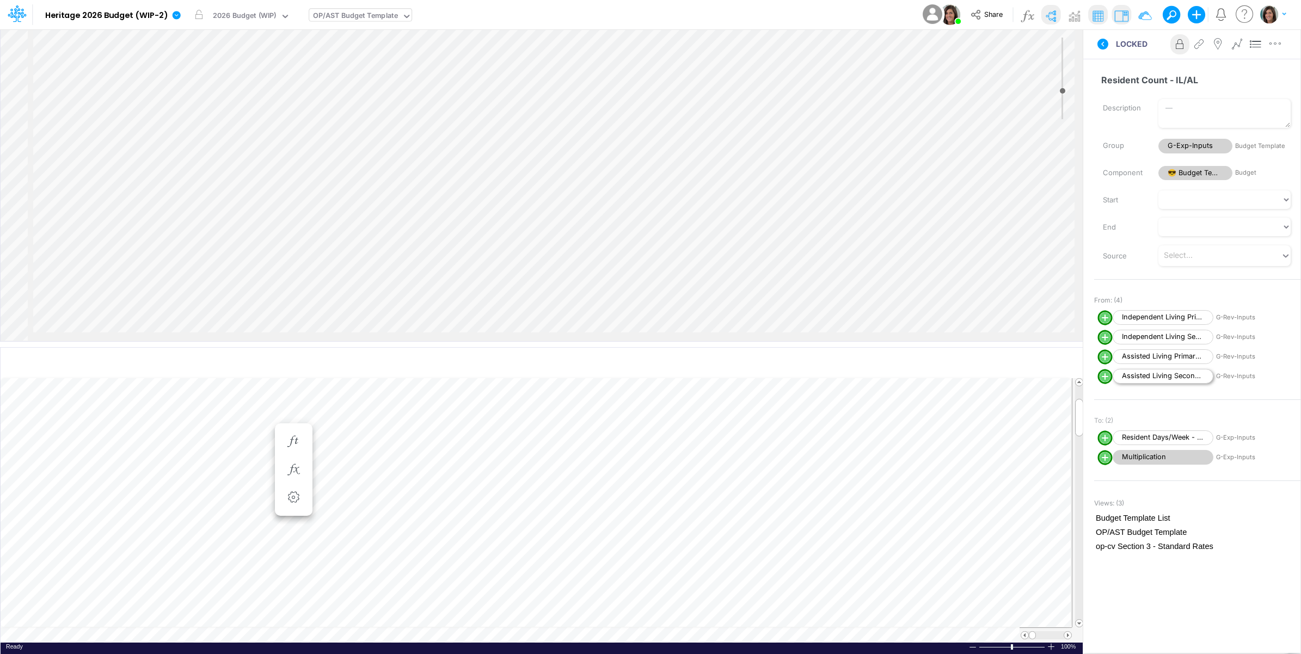
scroll to position [0, 1]
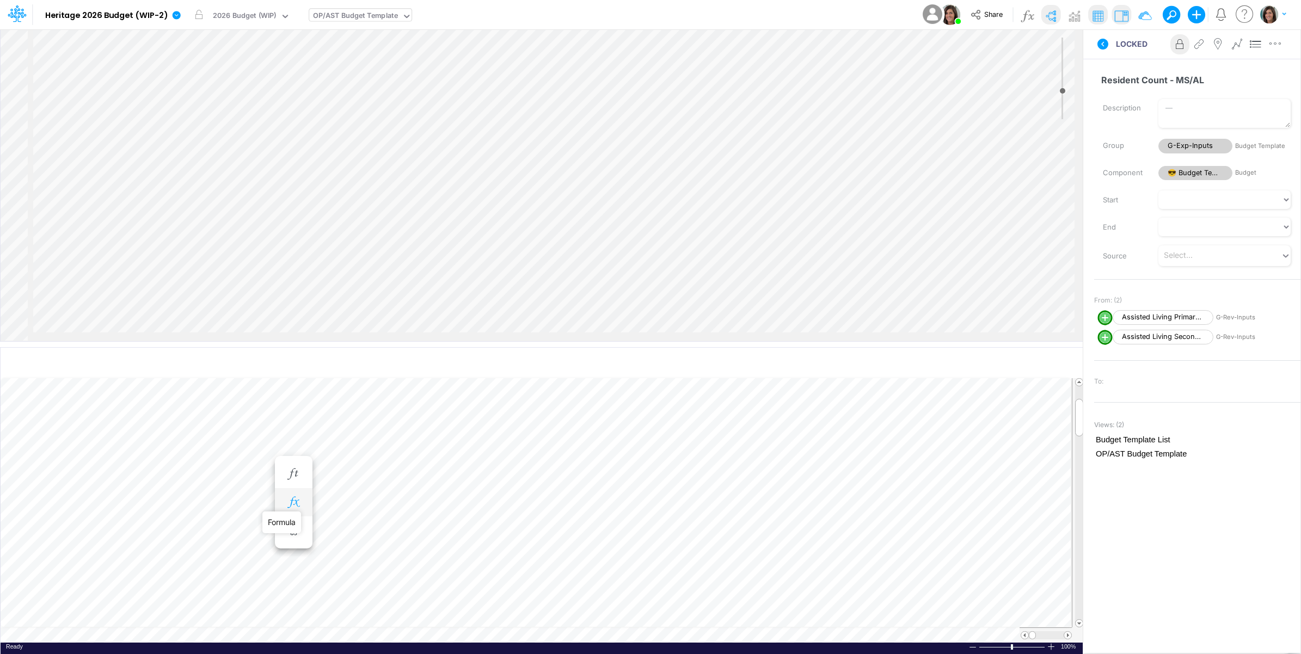
click at [297, 500] on icon "button" at bounding box center [293, 502] width 16 height 11
click at [398, 590] on div "Type to add a formula term" at bounding box center [382, 582] width 103 height 14
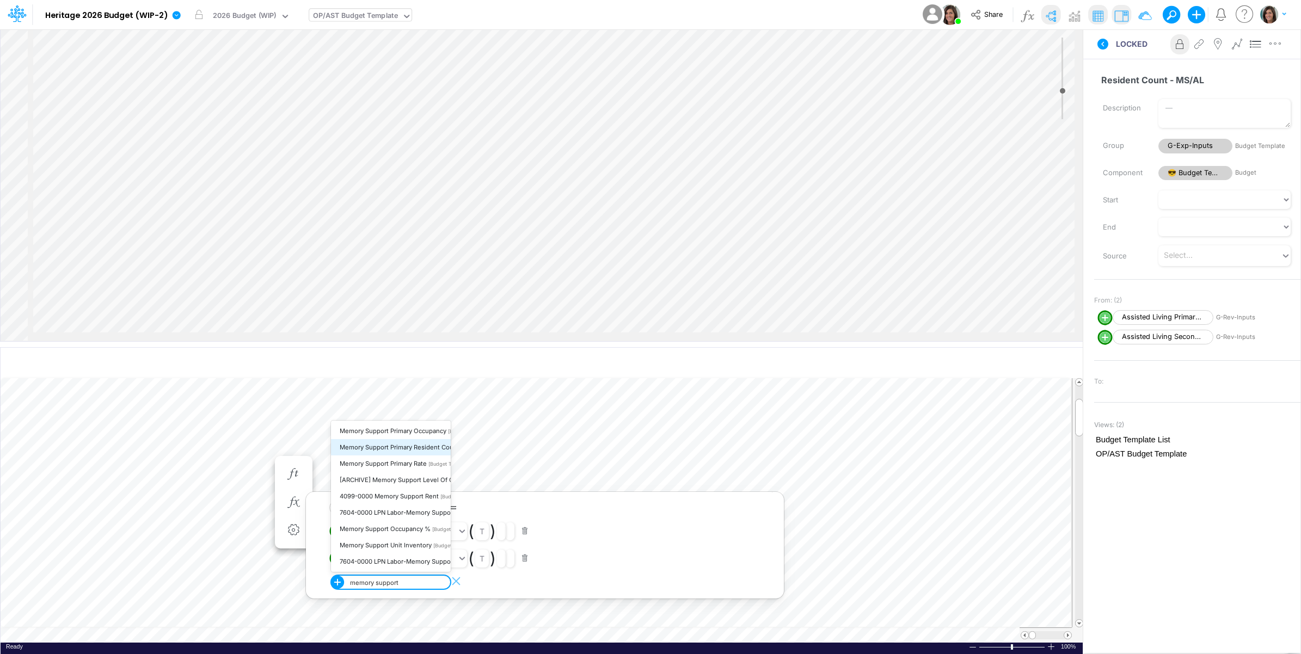
click at [428, 445] on span "Memory Support Primary Resident Count" at bounding box center [400, 448] width 120 height 8
type input "memory support"
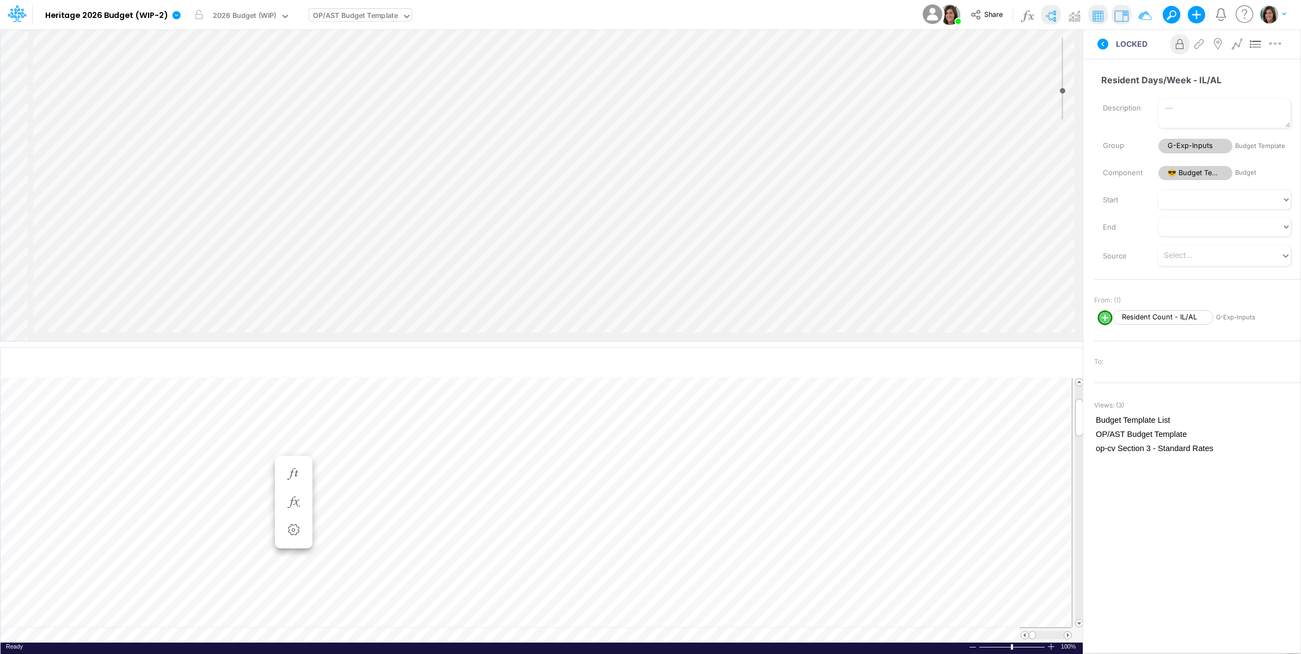
select select "Multiply"
select select "Add"
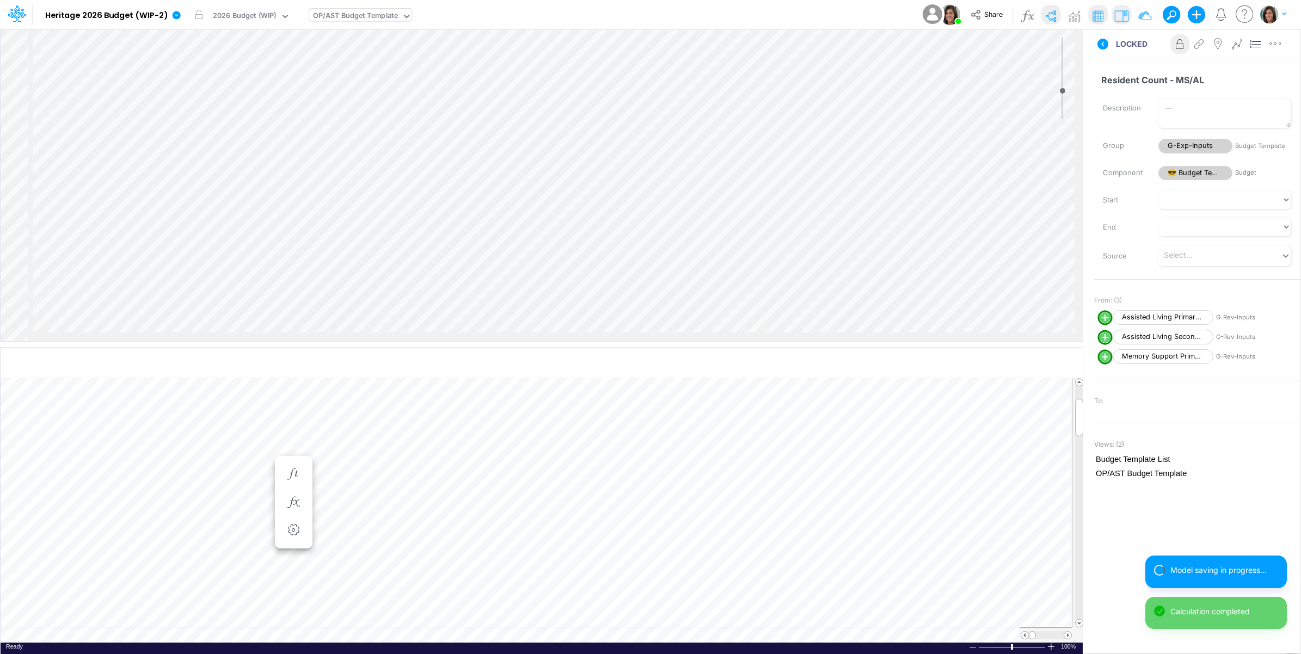
select select "1"
select select "Multiply"
select select "Add"
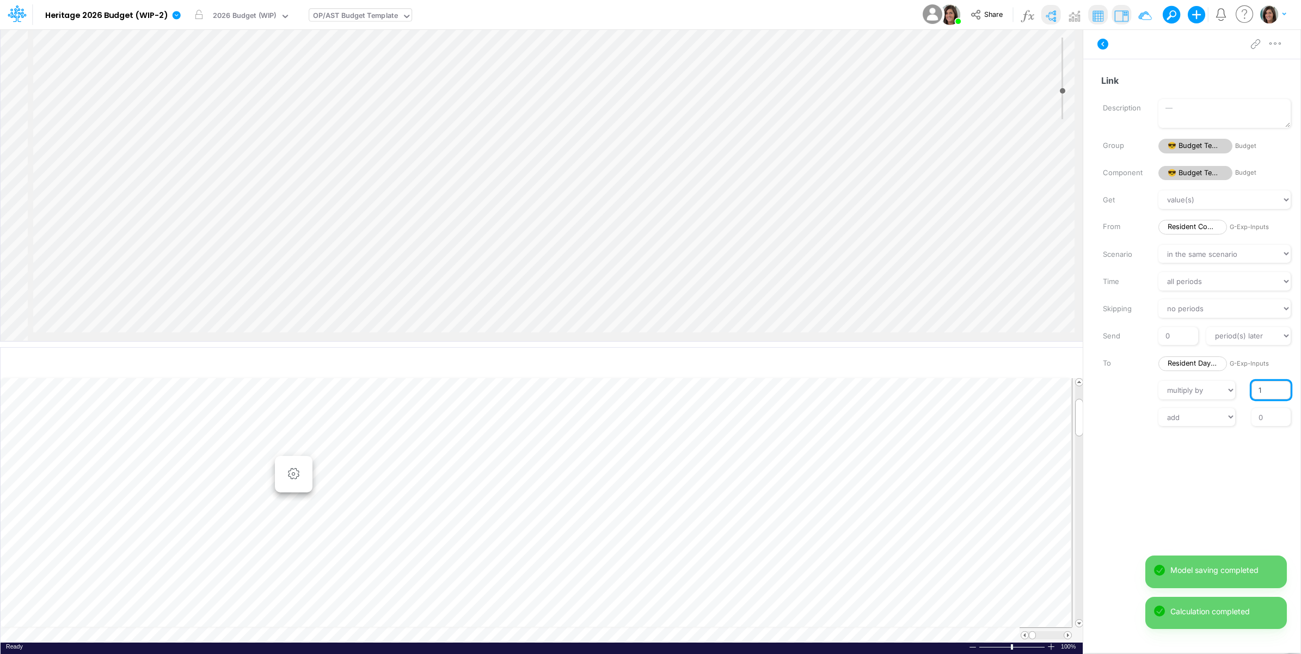
drag, startPoint x: 1256, startPoint y: 390, endPoint x: 1269, endPoint y: 390, distance: 13.6
click at [1269, 390] on input "1" at bounding box center [1271, 390] width 39 height 19
type input "7"
click at [1123, 403] on div "Get value(s) moving average cumulative change relative change absolute round fl…" at bounding box center [1197, 309] width 206 height 236
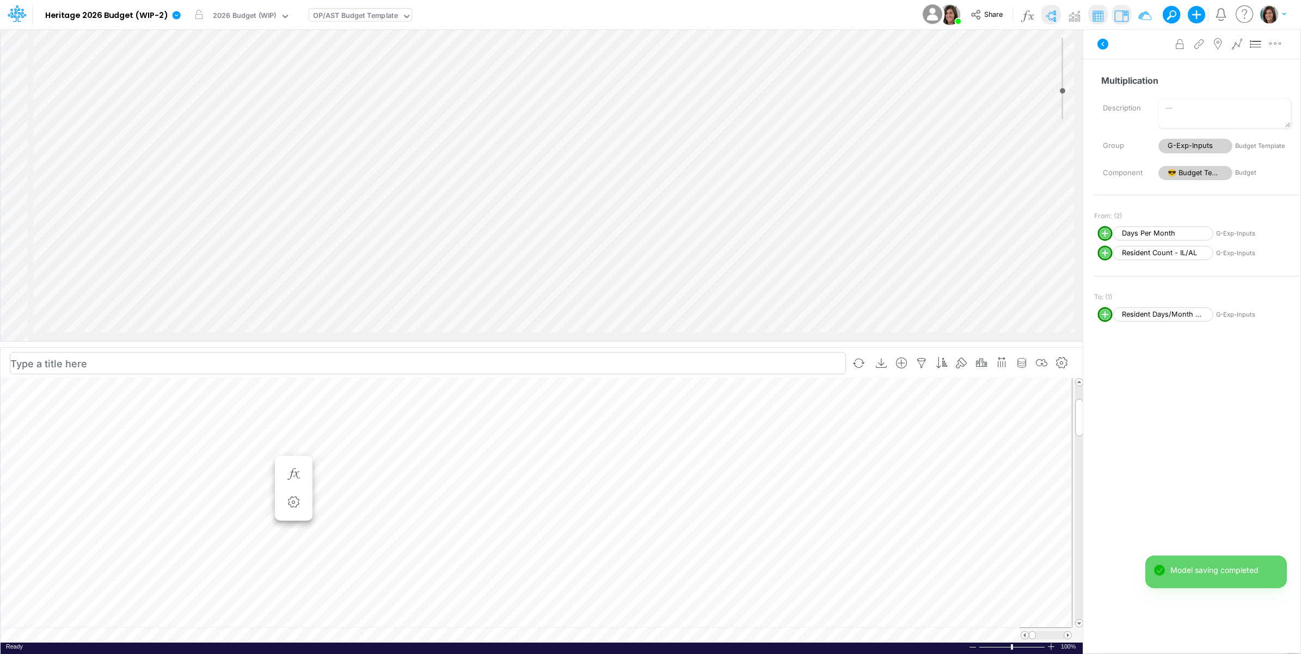
scroll to position [5068, 0]
click at [126, 197] on div "Insert component Insert child node Variable Constant Group Addition Subtraction…" at bounding box center [542, 185] width 1082 height 312
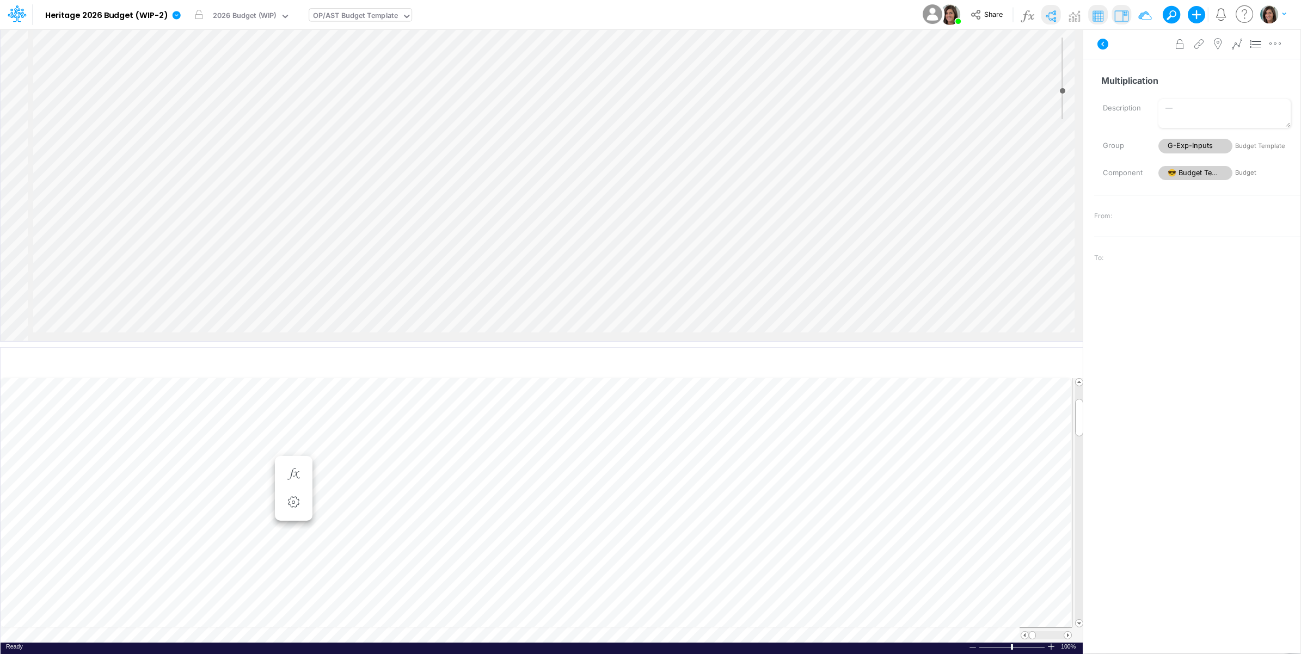
scroll to position [2194, 0]
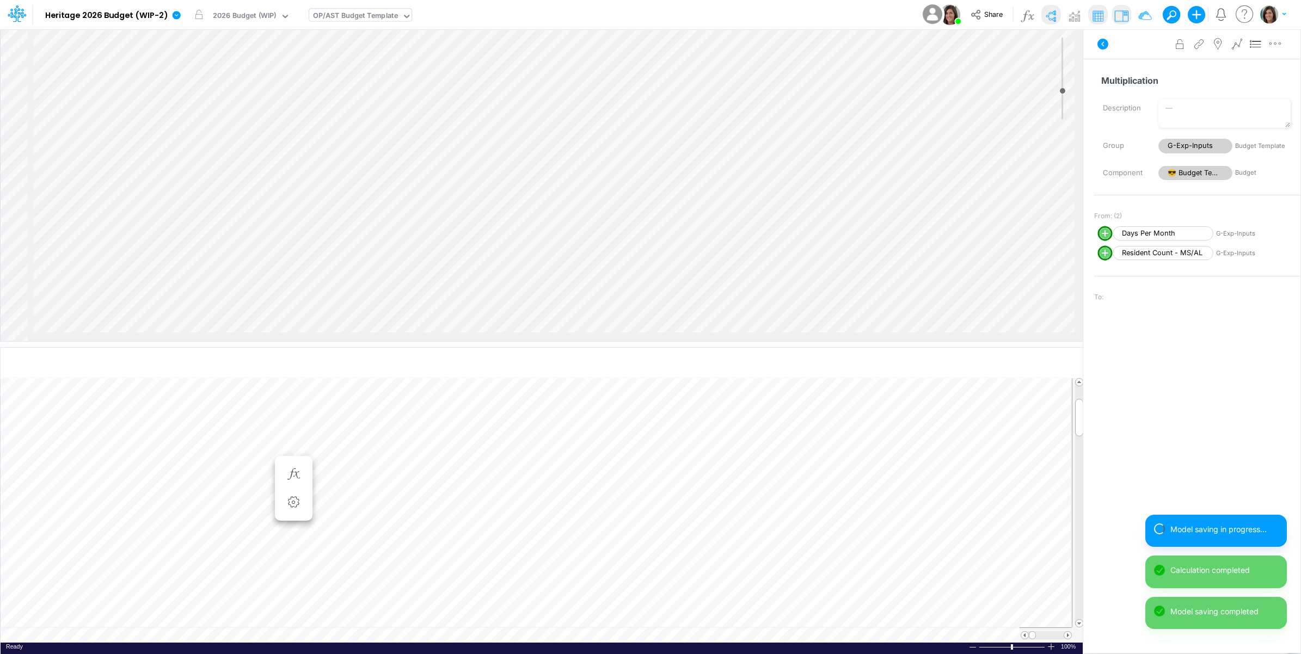
select select "1"
select select "Multiply"
select select "Add"
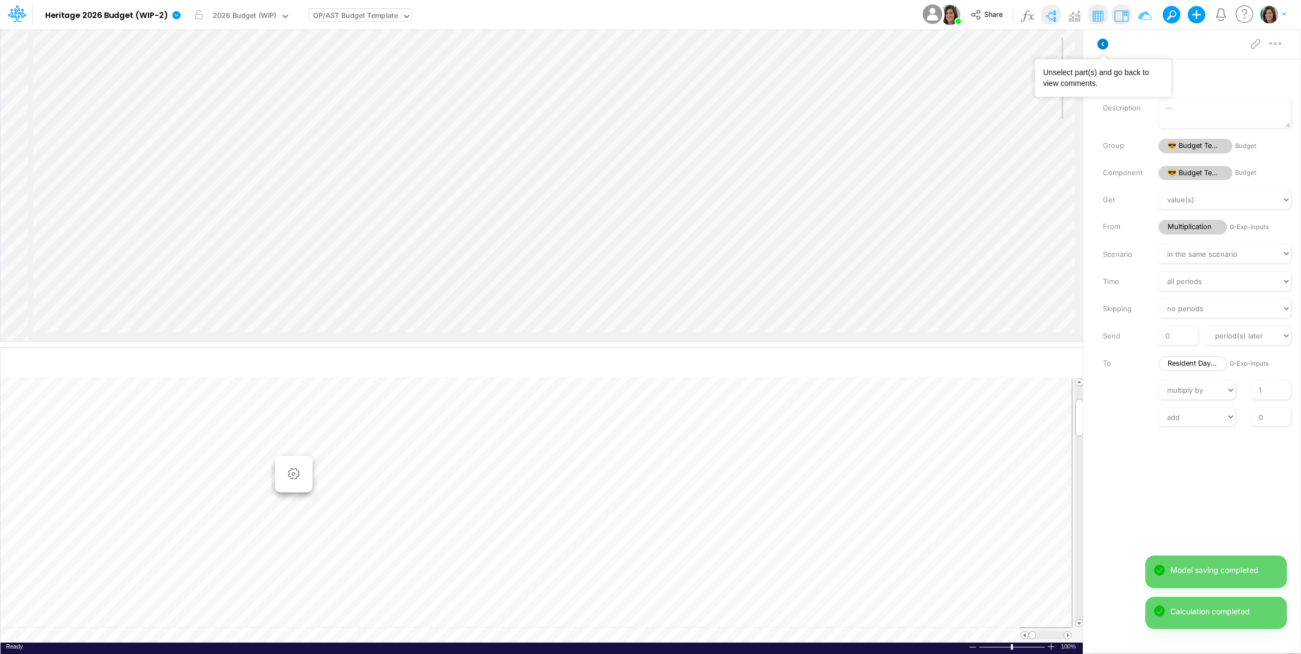
click at [1105, 42] on icon at bounding box center [1102, 44] width 11 height 11
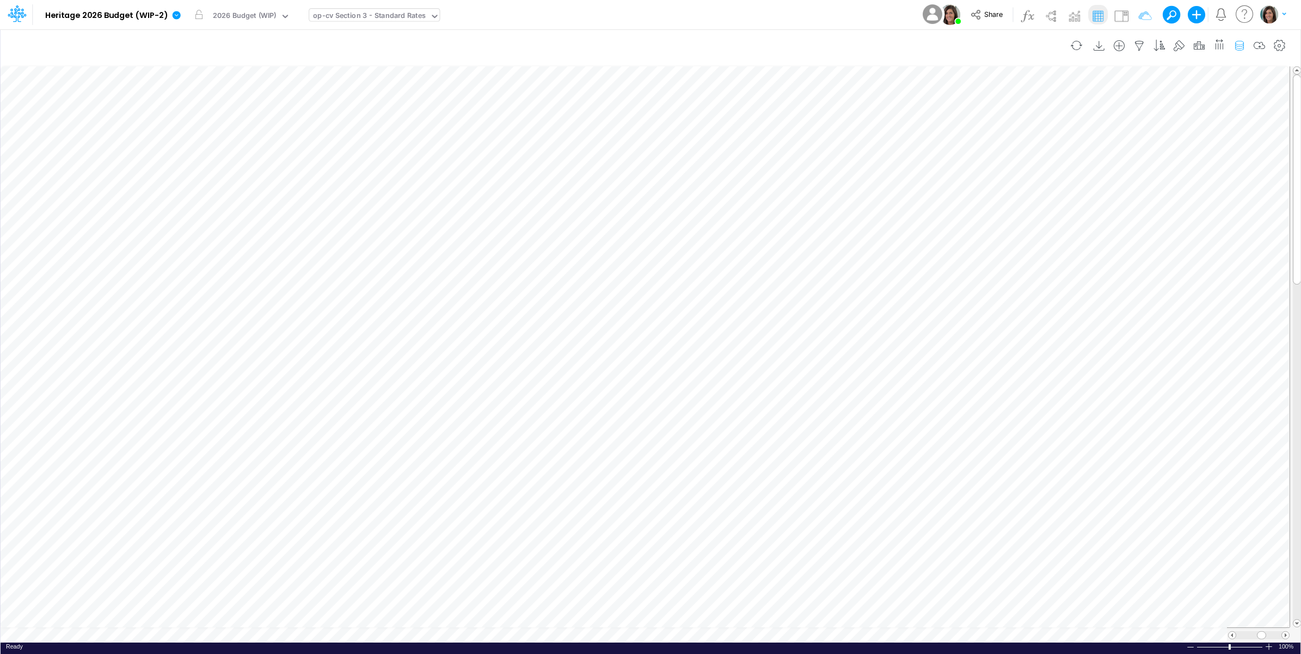
click at [1237, 42] on icon "button" at bounding box center [1239, 45] width 16 height 11
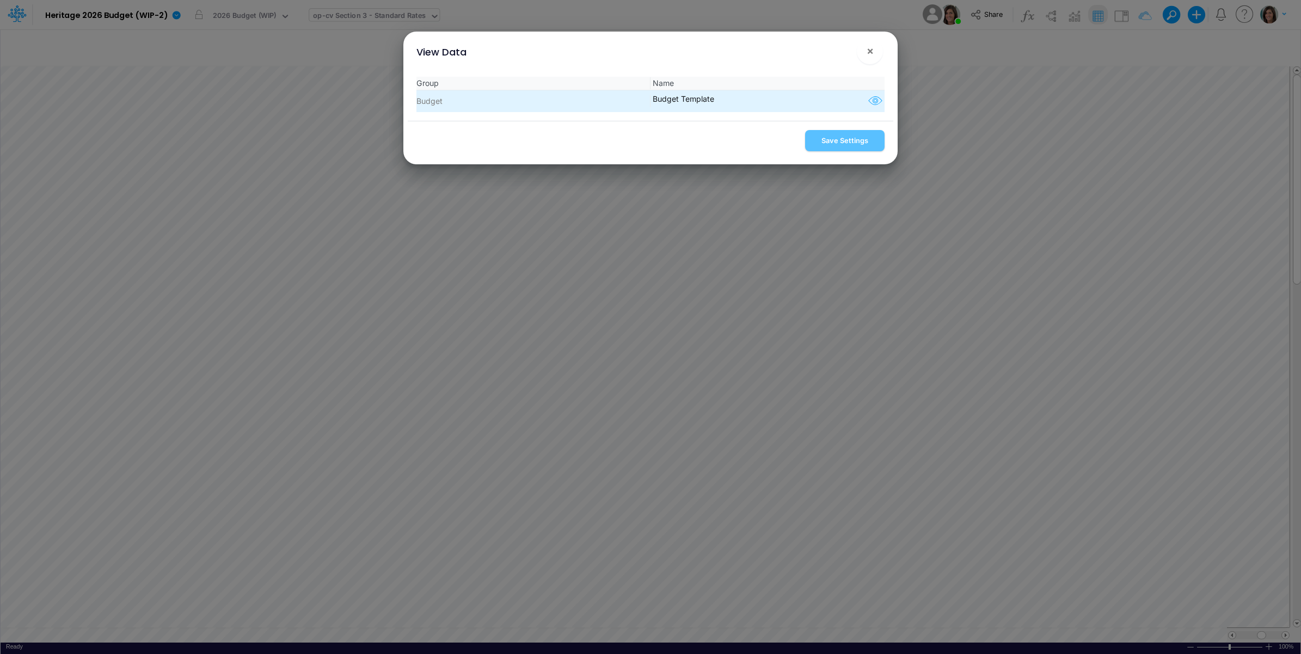
click at [867, 102] on icon "button" at bounding box center [875, 101] width 16 height 14
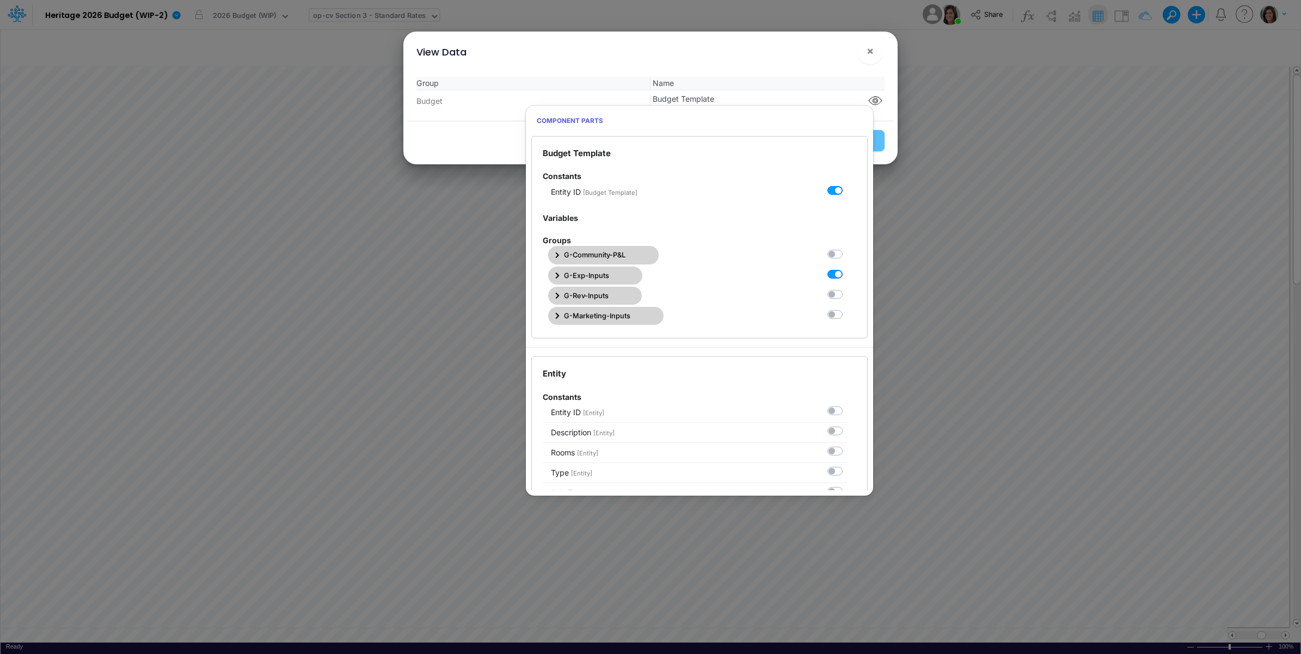
click at [600, 271] on span "G-Exp-Inputs" at bounding box center [586, 276] width 45 height 10
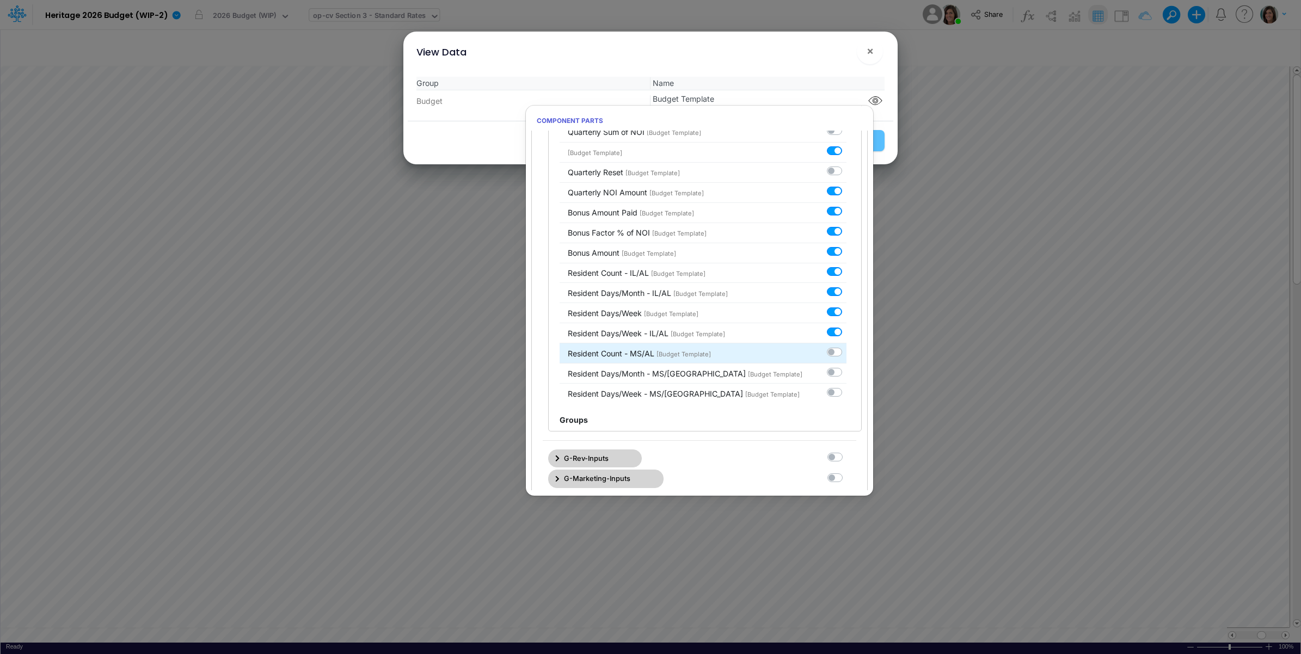
scroll to position [2051, 0]
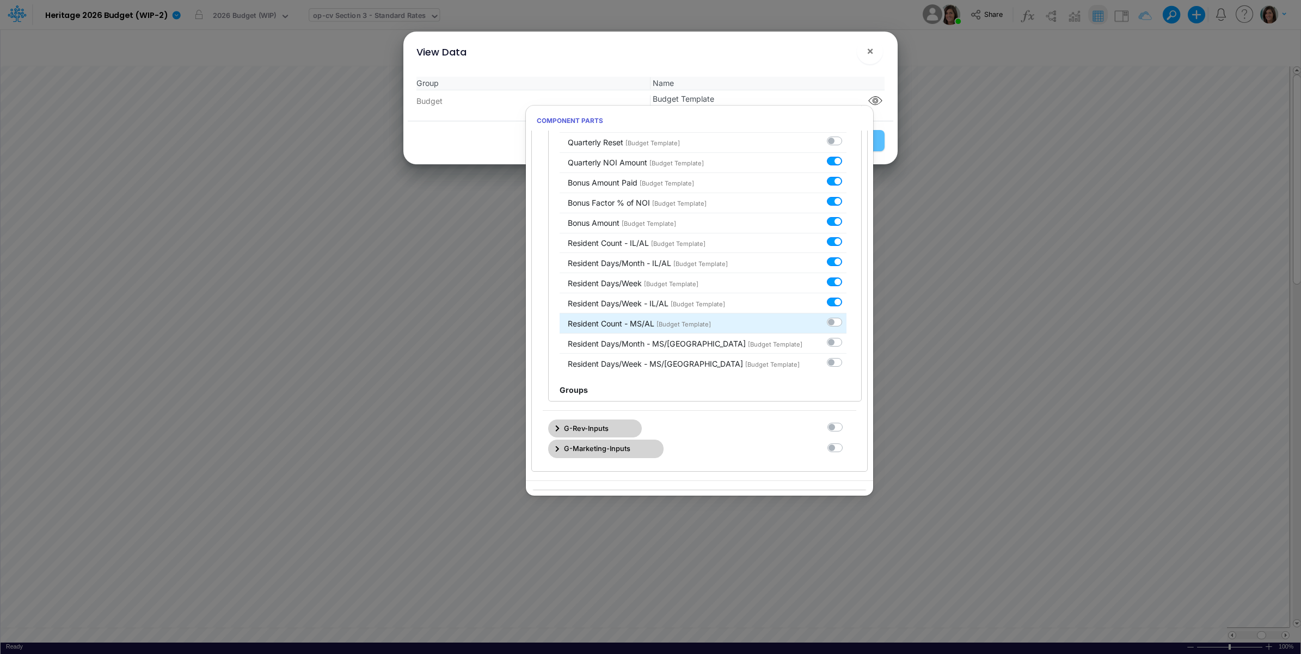
click at [847, 316] on label at bounding box center [847, 316] width 0 height 0
click at [847, 323] on input "checkbox" at bounding box center [850, 319] width 7 height 7
checkbox input "true"
click at [847, 336] on label at bounding box center [847, 336] width 0 height 0
click at [847, 344] on input "checkbox" at bounding box center [850, 339] width 7 height 7
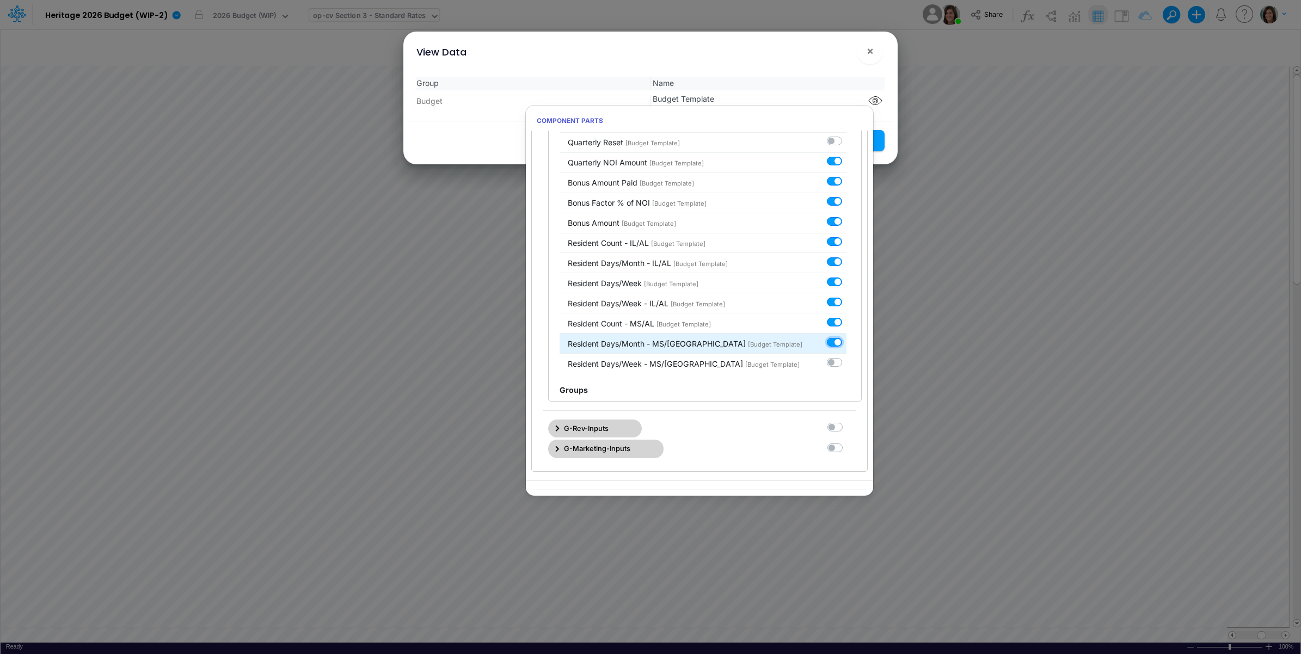
checkbox input "true"
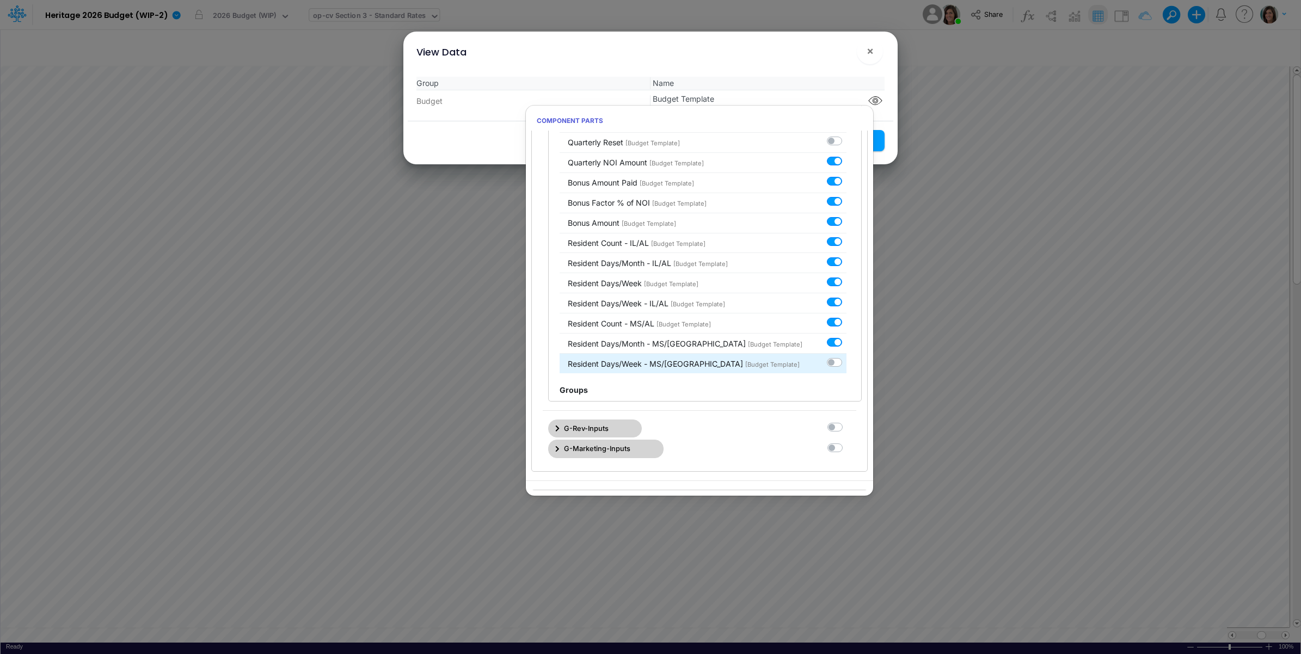
click at [847, 357] on label at bounding box center [847, 357] width 0 height 0
click at [847, 364] on input "checkbox" at bounding box center [850, 360] width 7 height 7
checkbox input "true"
click at [815, 64] on div "View Data ! ×" at bounding box center [651, 50] width 486 height 36
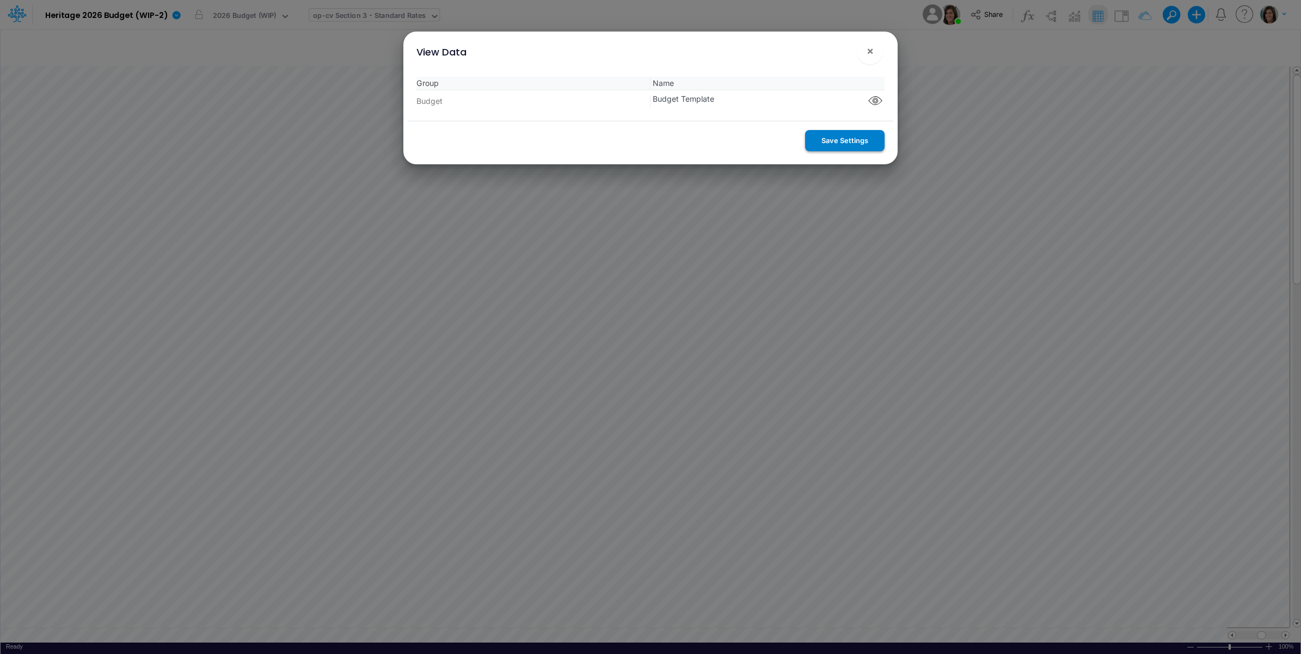
click at [838, 142] on button "Save Settings" at bounding box center [844, 140] width 79 height 21
click at [872, 51] on span "×" at bounding box center [870, 50] width 7 height 13
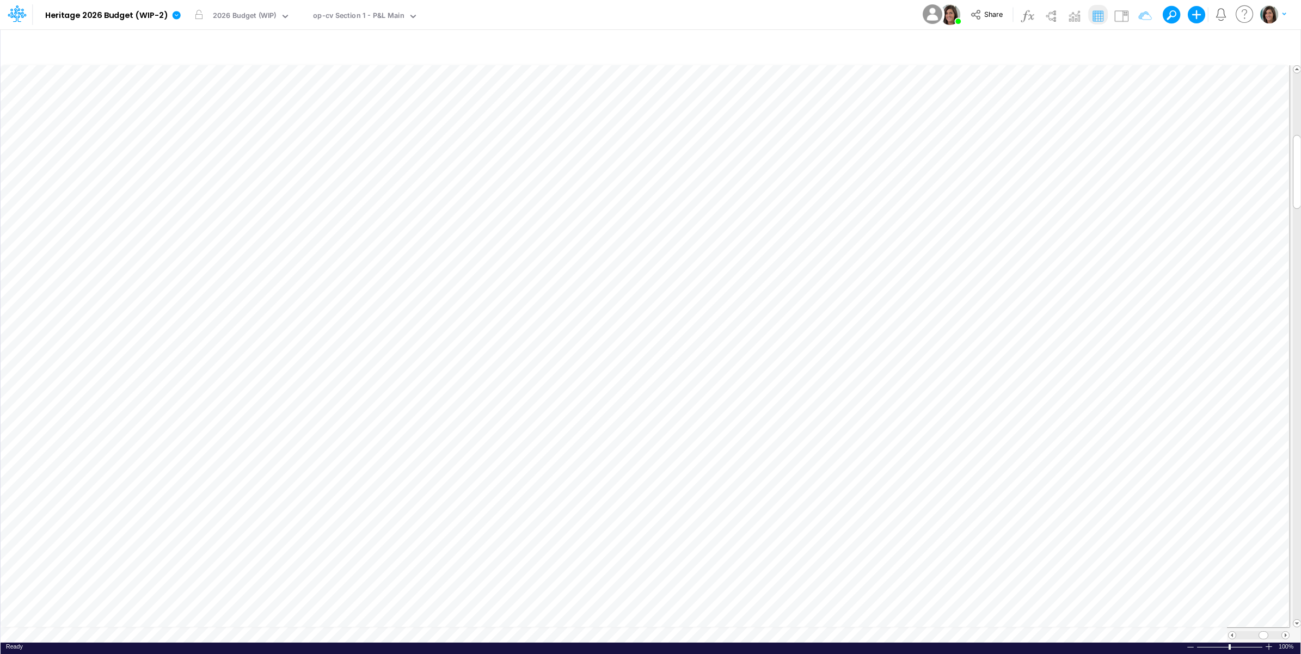
scroll to position [0, 1]
click at [173, 15] on icon at bounding box center [177, 15] width 8 height 8
click at [207, 113] on button "View model info" at bounding box center [231, 113] width 116 height 17
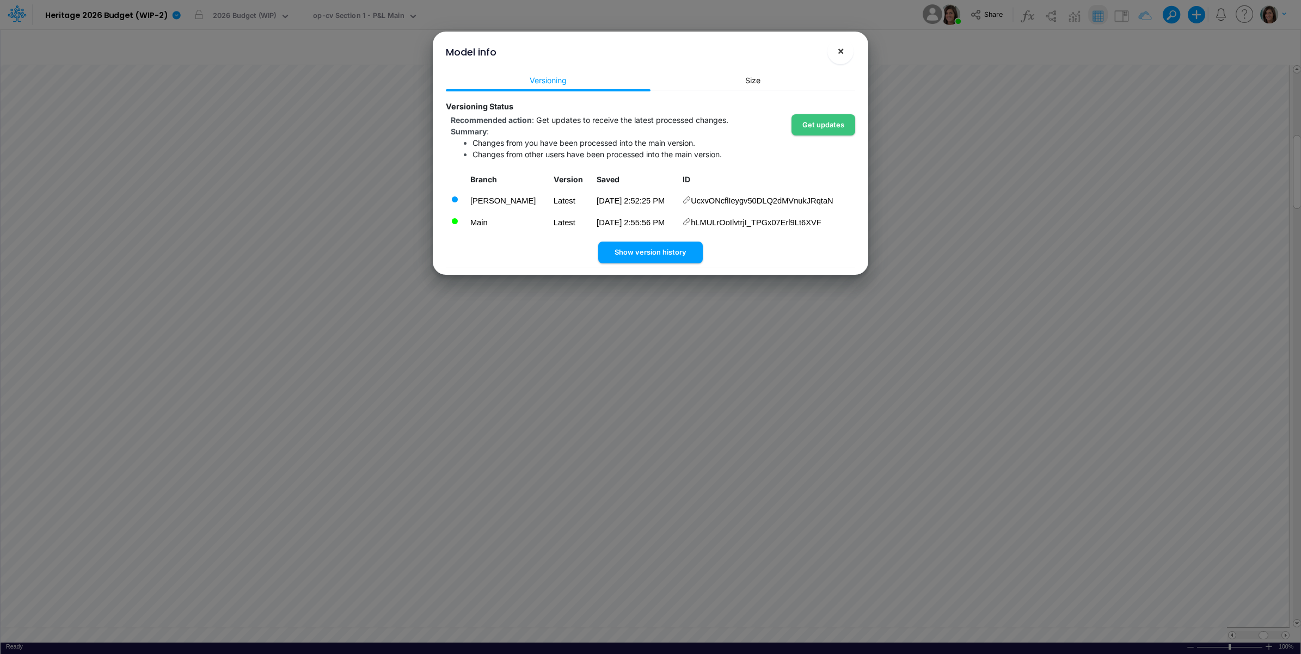
click at [839, 50] on span "×" at bounding box center [840, 50] width 7 height 13
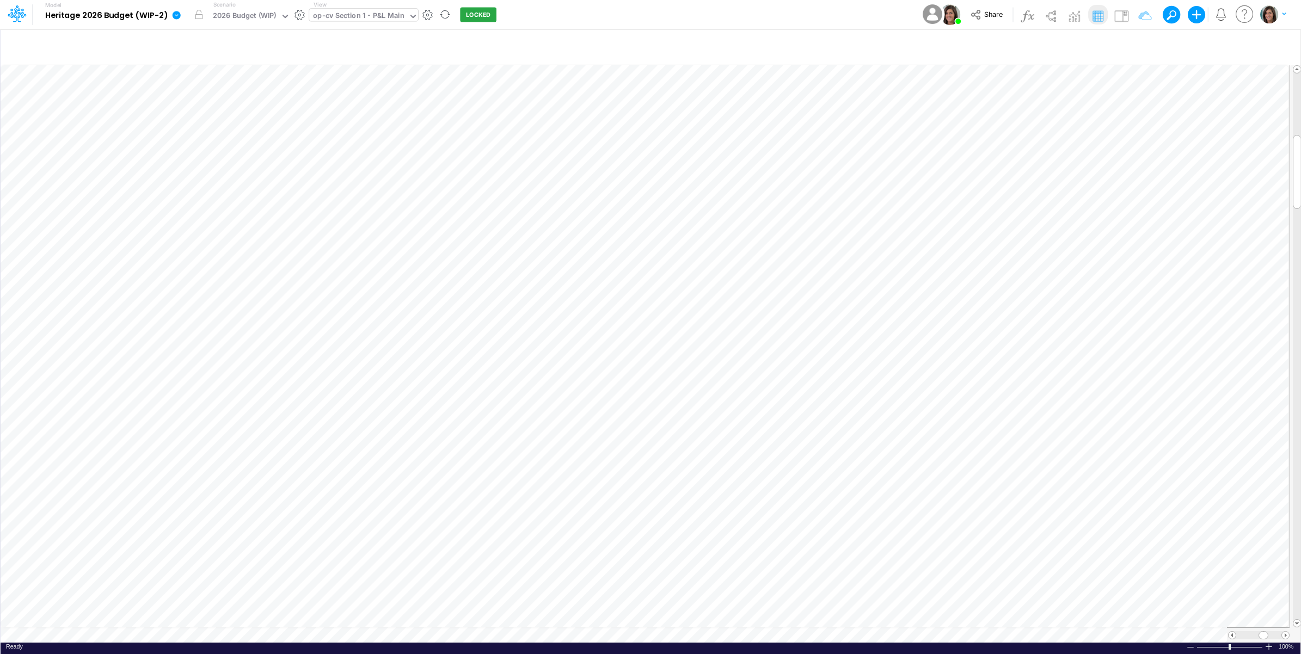
click at [349, 17] on div "op-cv Section 1 - P&L Main" at bounding box center [358, 16] width 91 height 13
type input "head"
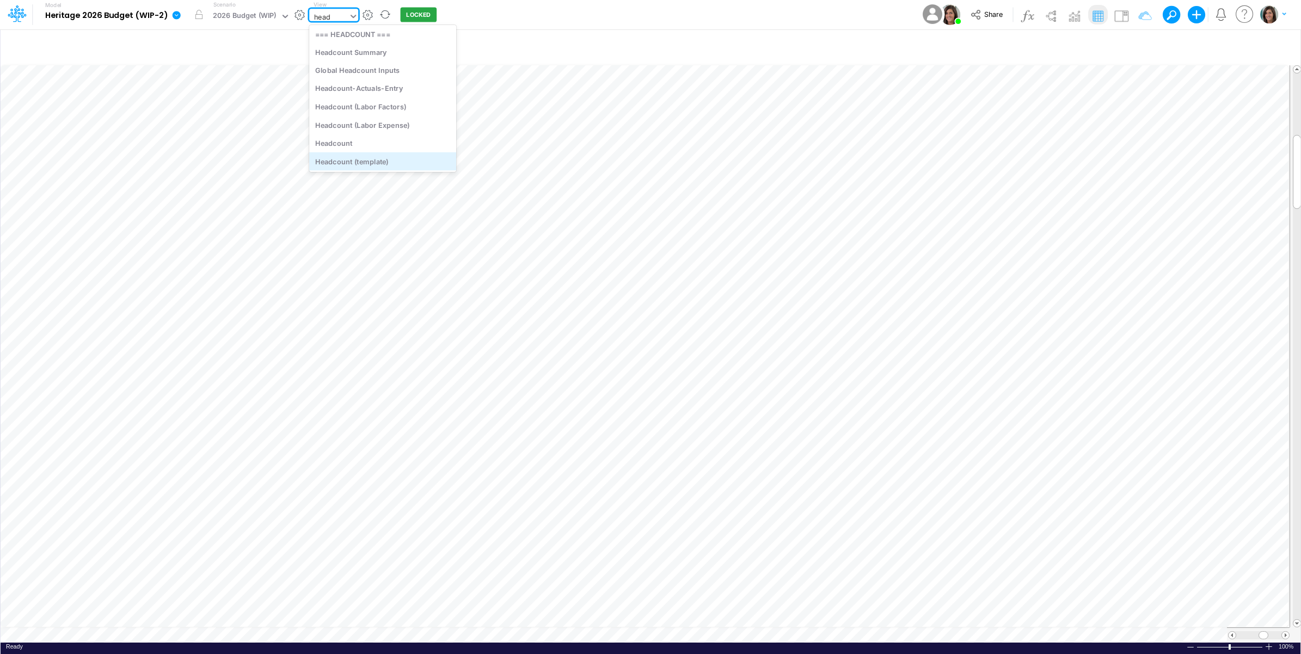
click at [363, 155] on div "Headcount (template)" at bounding box center [382, 161] width 147 height 18
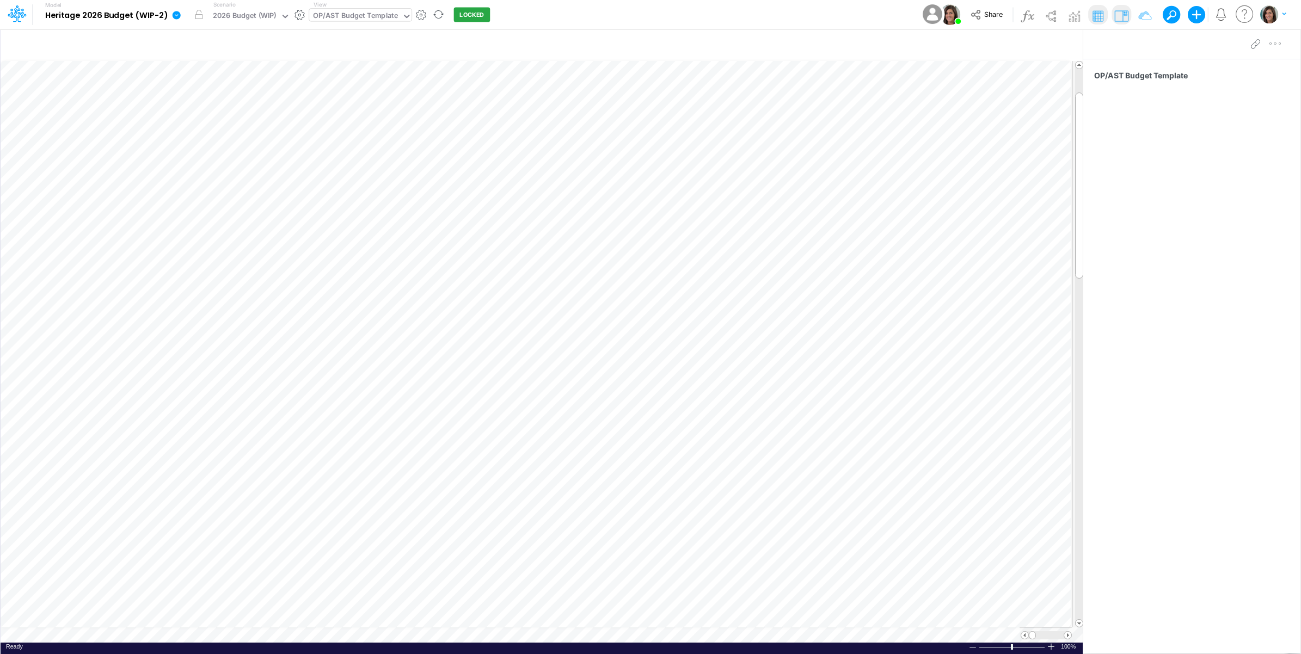
scroll to position [0, 1]
click at [1048, 17] on img at bounding box center [1050, 15] width 17 height 17
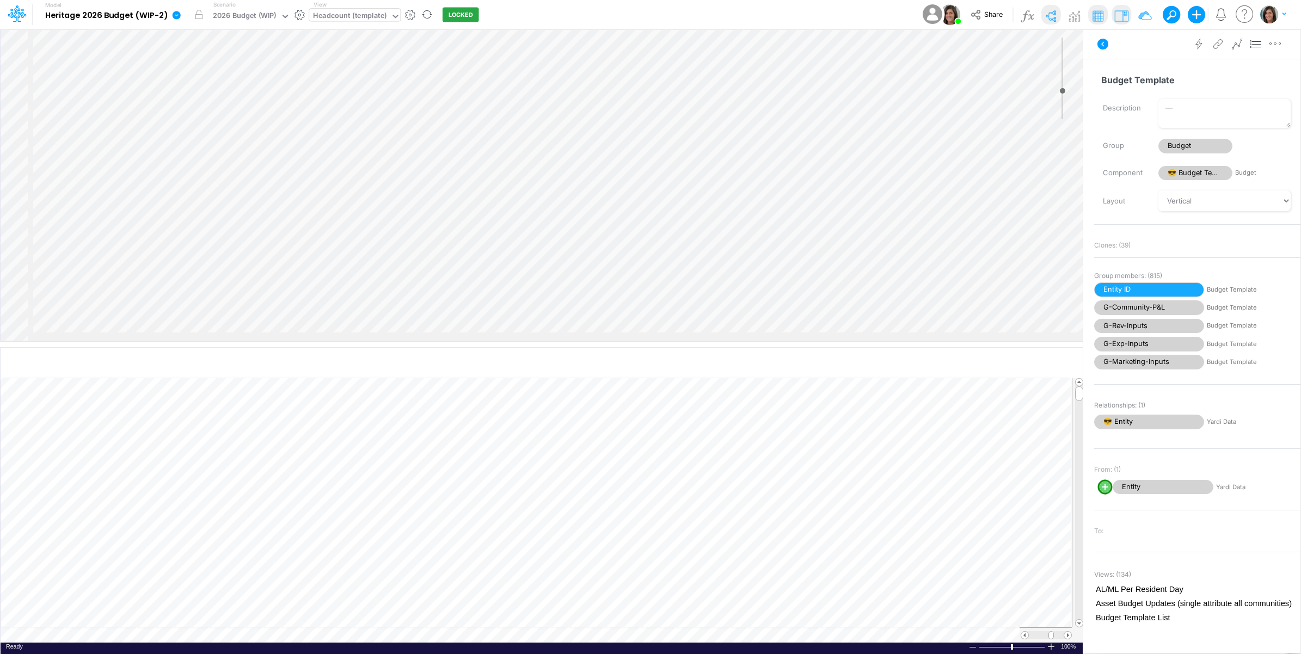
select select "Horizontal"
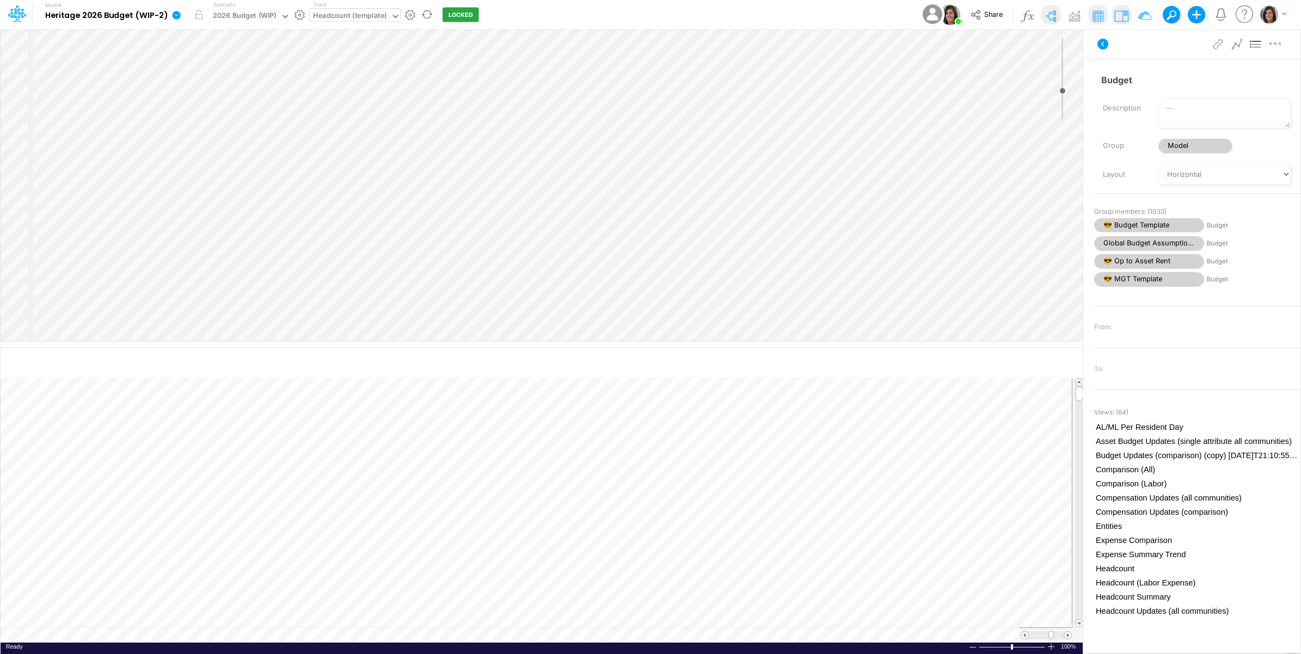
select select "Horizontal"
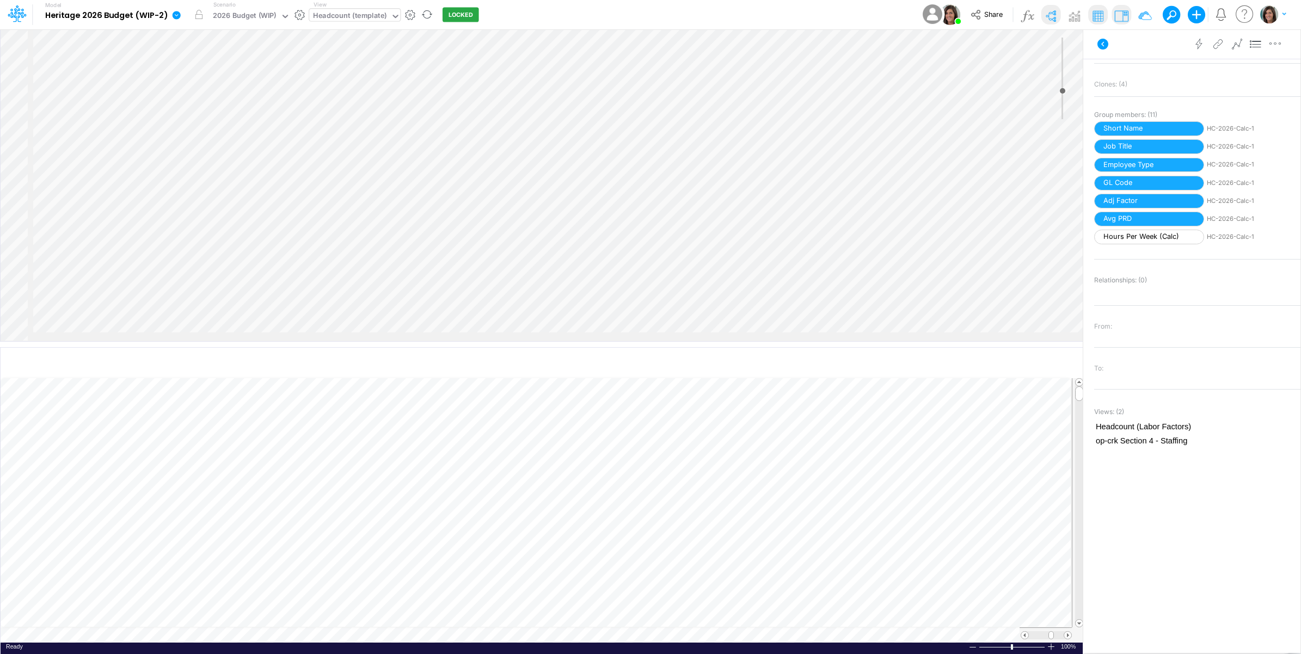
scroll to position [165, 0]
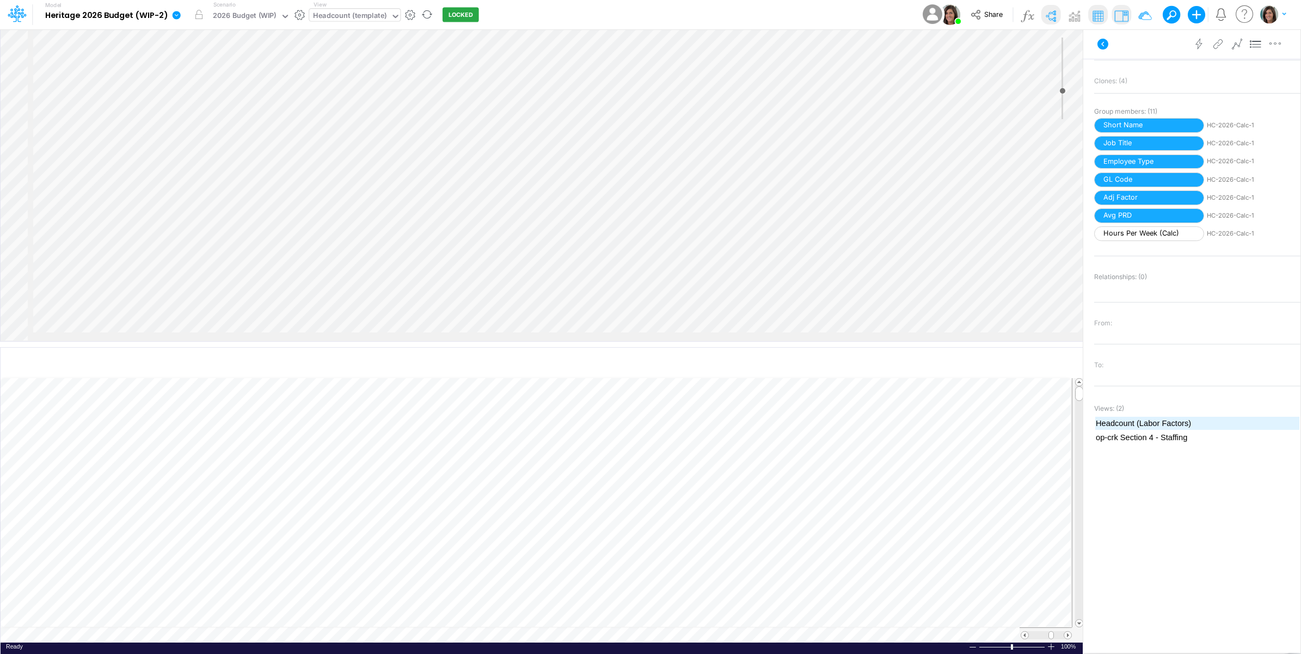
click at [1204, 426] on span "Headcount (Labor Factors)" at bounding box center [1197, 424] width 203 height 12
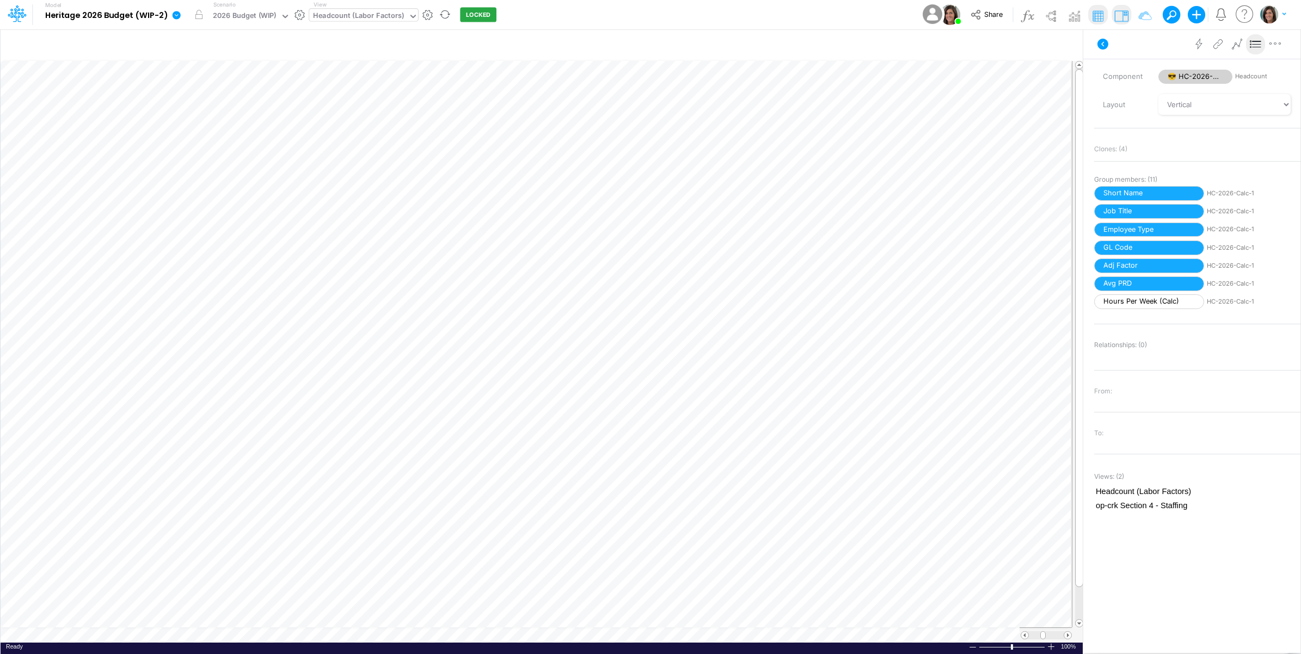
scroll to position [165, 0]
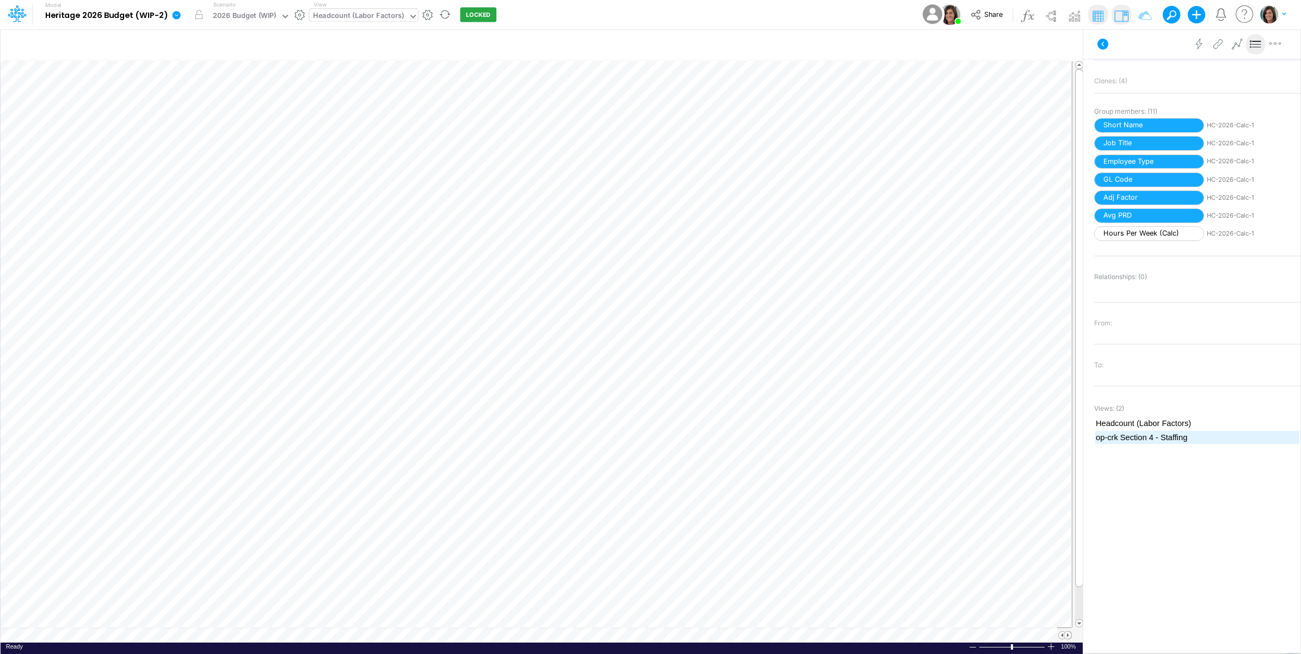
click at [1173, 439] on span "op-crk Section 4 - Staffing" at bounding box center [1197, 438] width 203 height 12
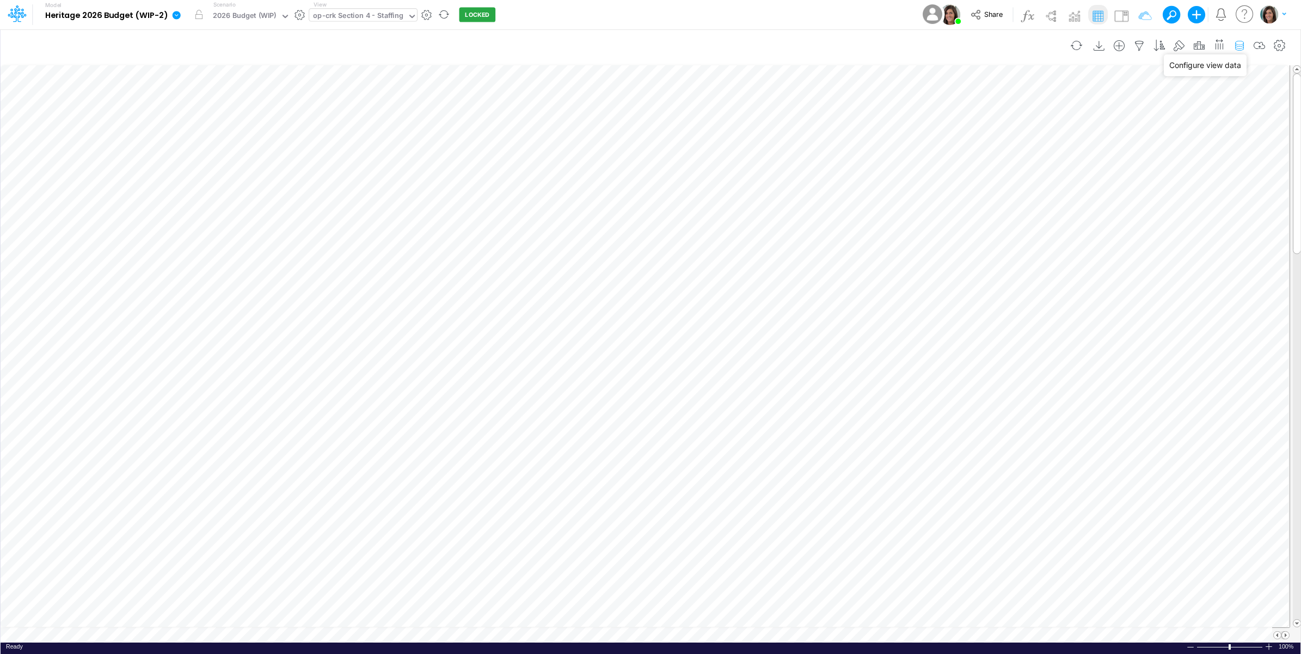
click at [1242, 42] on icon "button" at bounding box center [1239, 45] width 16 height 11
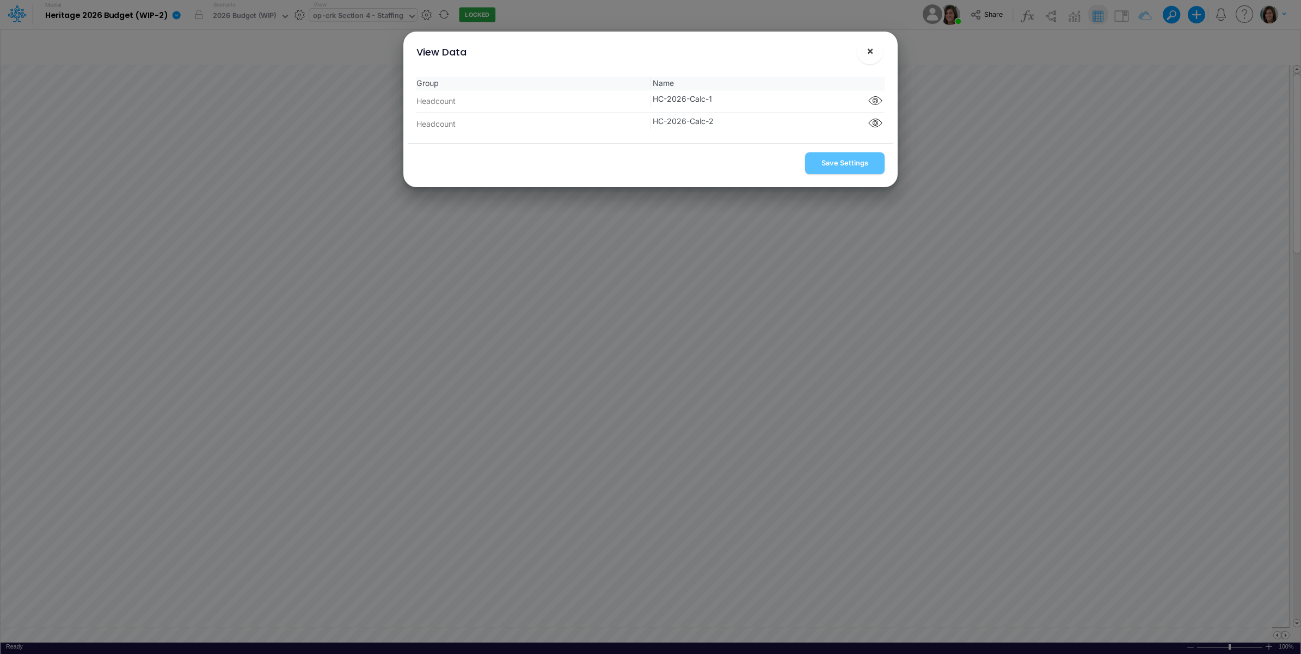
drag, startPoint x: 869, startPoint y: 52, endPoint x: 946, endPoint y: 26, distance: 80.9
click at [870, 52] on span "×" at bounding box center [870, 50] width 7 height 13
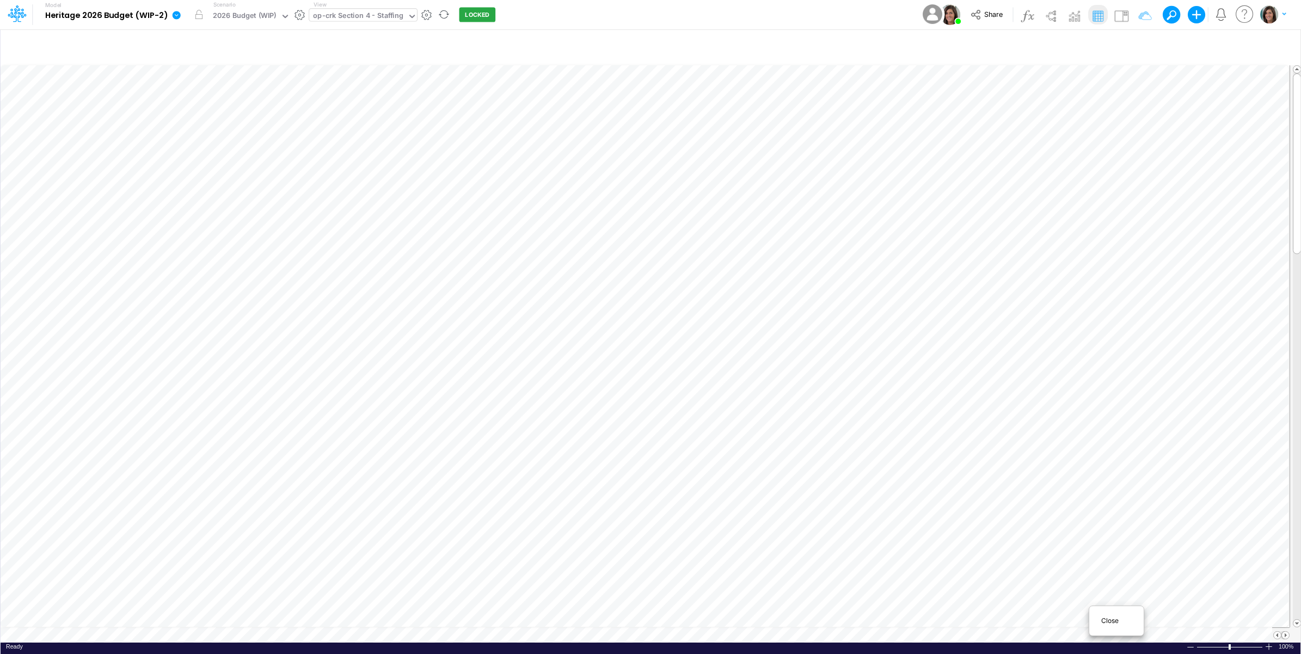
click at [1098, 624] on div "Close" at bounding box center [1116, 621] width 47 height 13
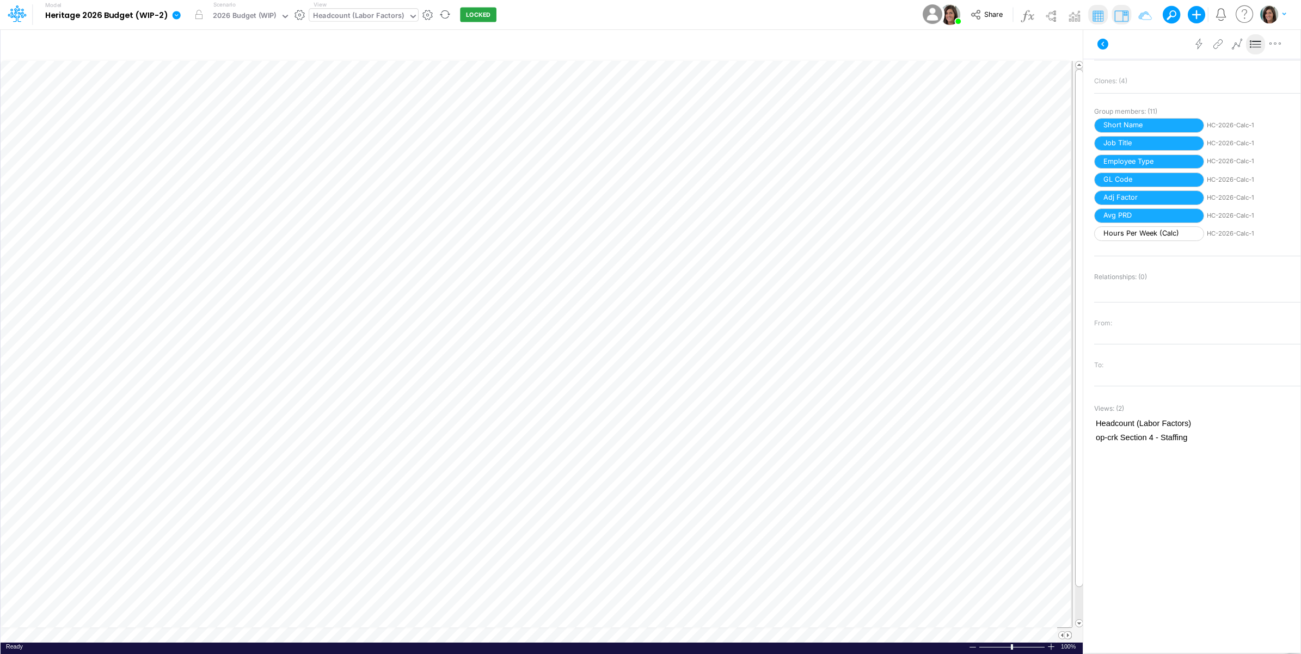
scroll to position [0, 1]
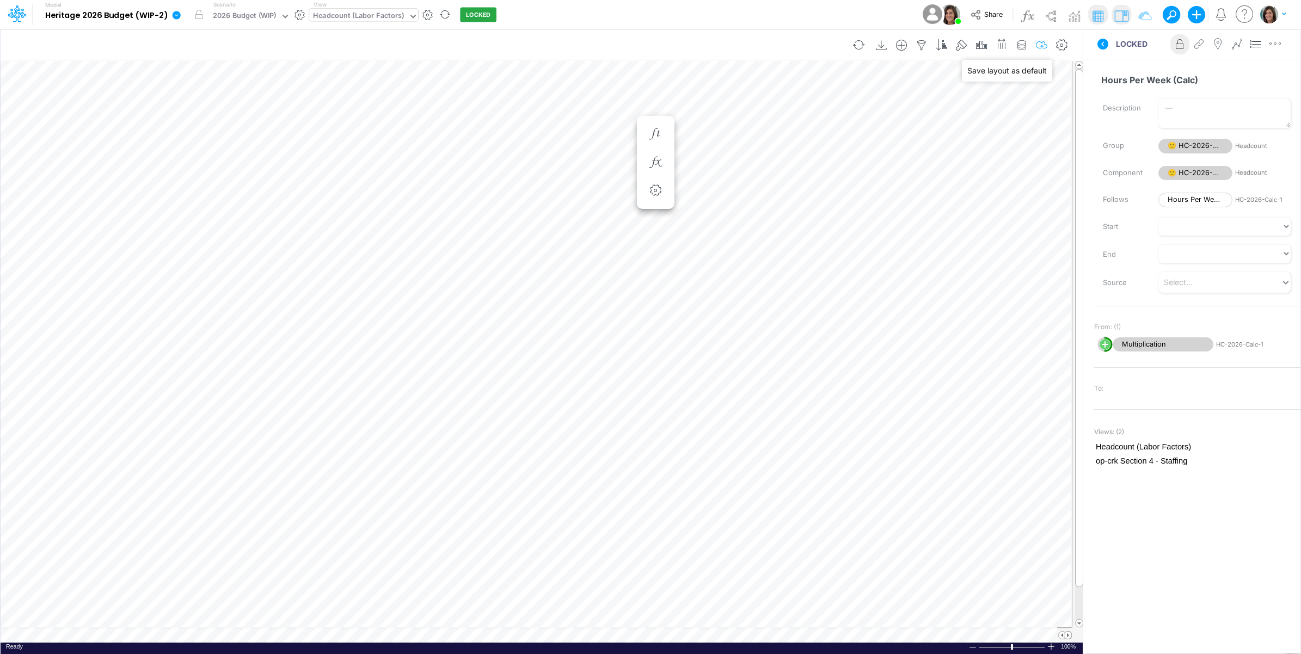
click at [1038, 46] on icon "button" at bounding box center [1042, 45] width 16 height 11
click at [1098, 40] on icon at bounding box center [1102, 44] width 13 height 13
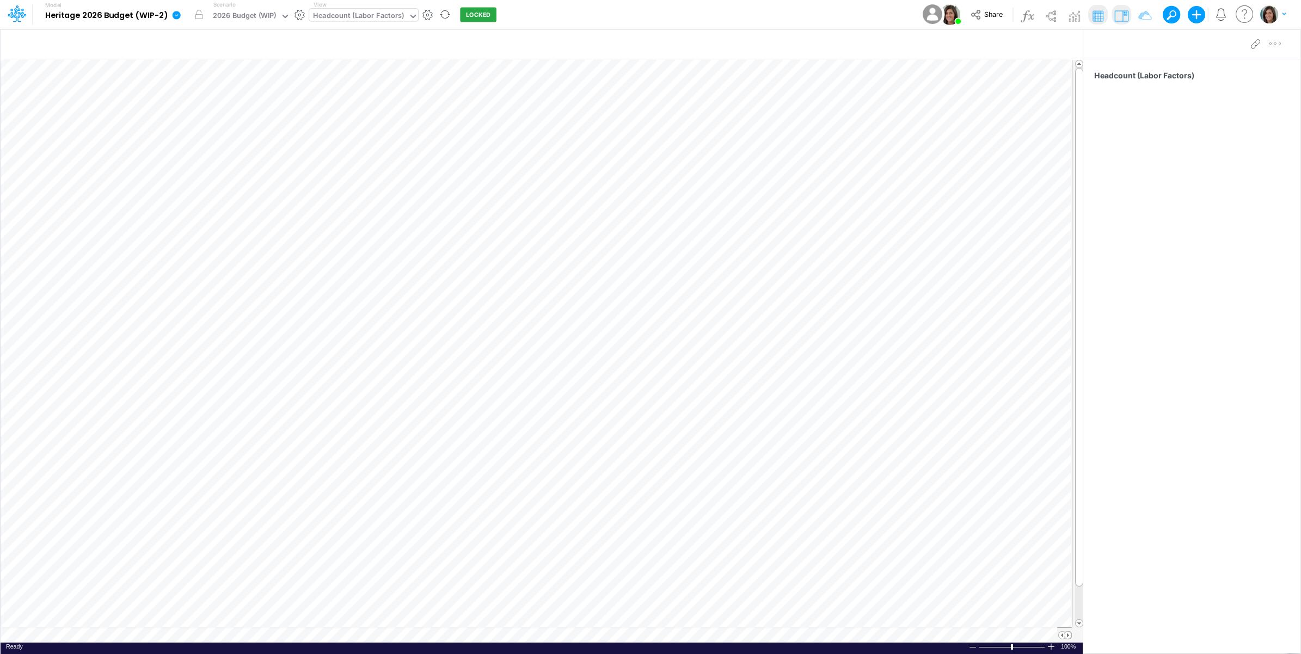
scroll to position [0, 1]
click at [375, 17] on div "Headcount (Labor Factors)" at bounding box center [358, 16] width 91 height 13
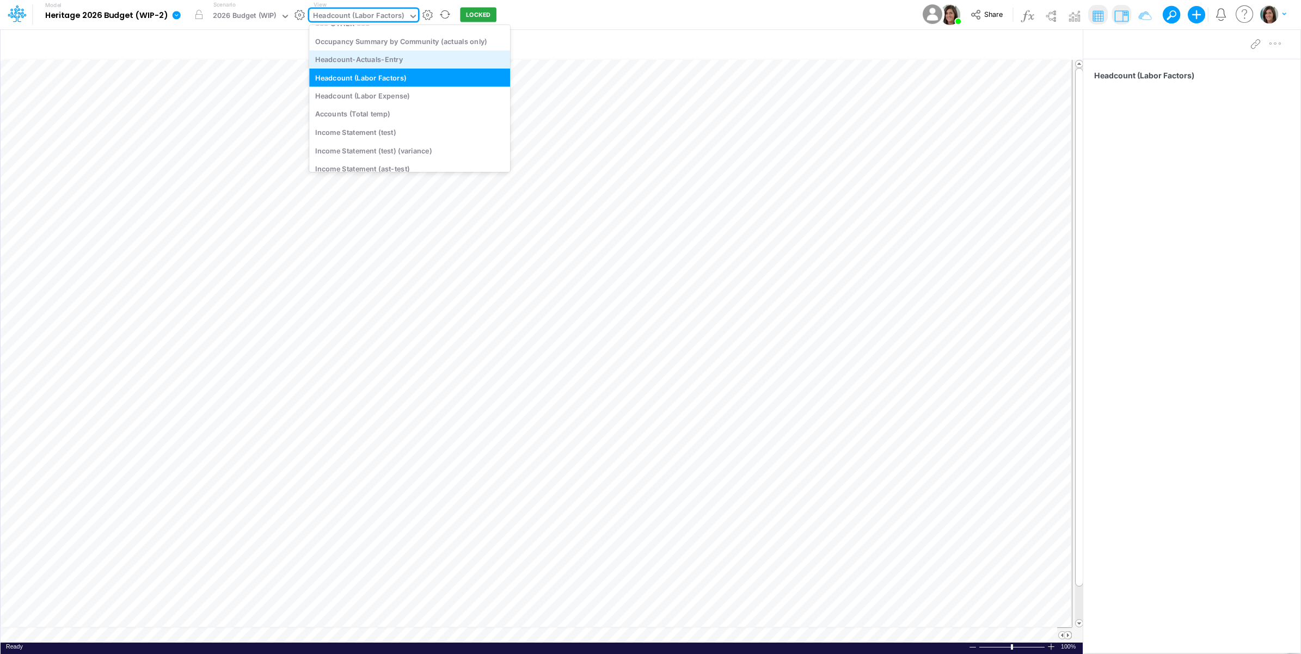
click at [409, 59] on div "Headcount-Actuals-Entry" at bounding box center [409, 60] width 201 height 18
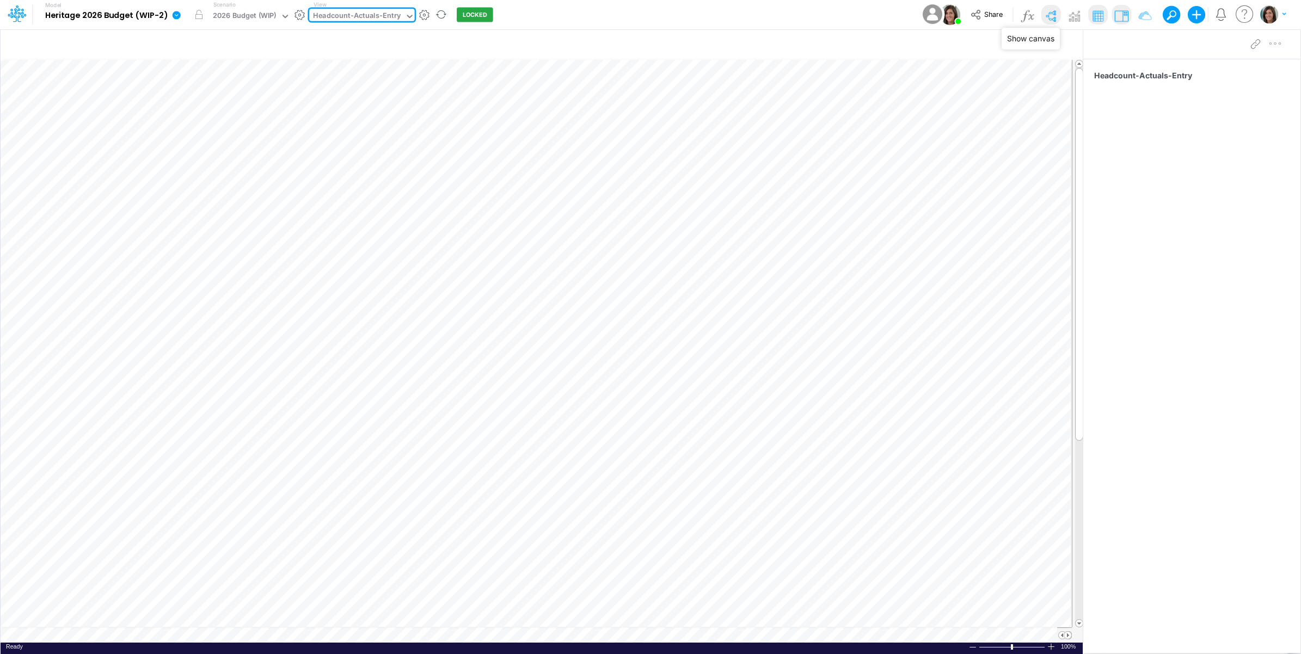
click at [1054, 13] on img at bounding box center [1050, 15] width 17 height 17
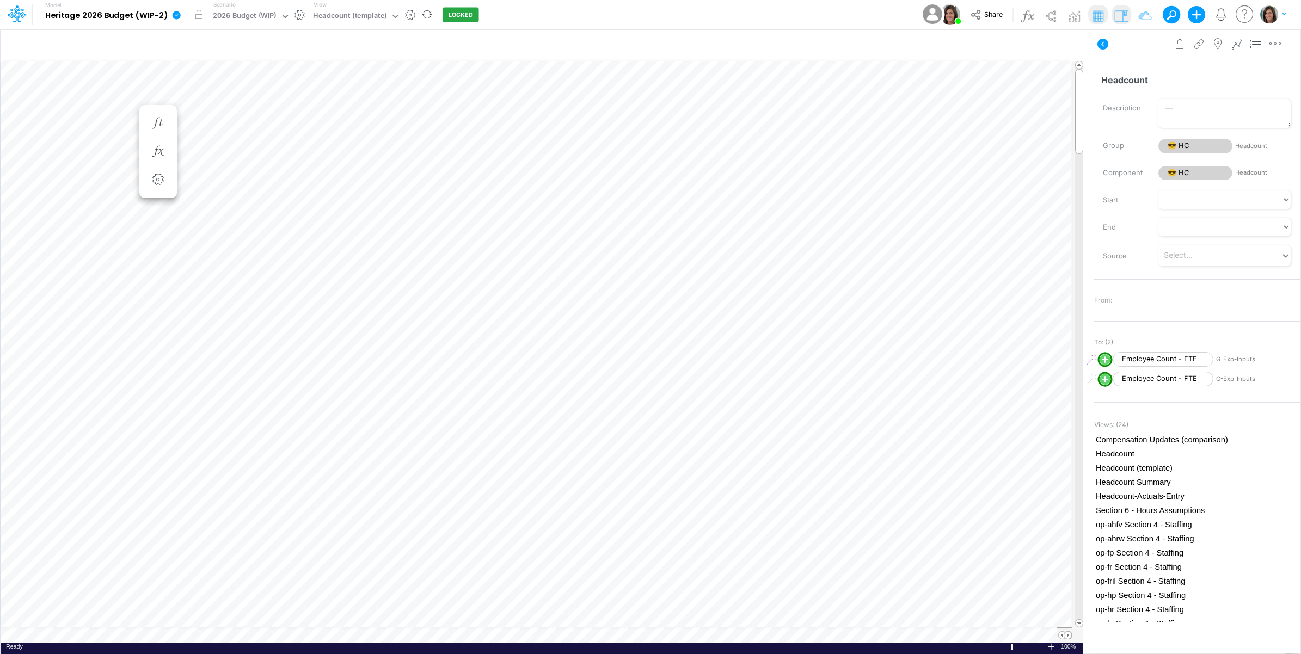
click at [1103, 358] on circle "circle with outer border" at bounding box center [1105, 359] width 11 height 11
select select "1"
select select "Multiply"
select select "Add"
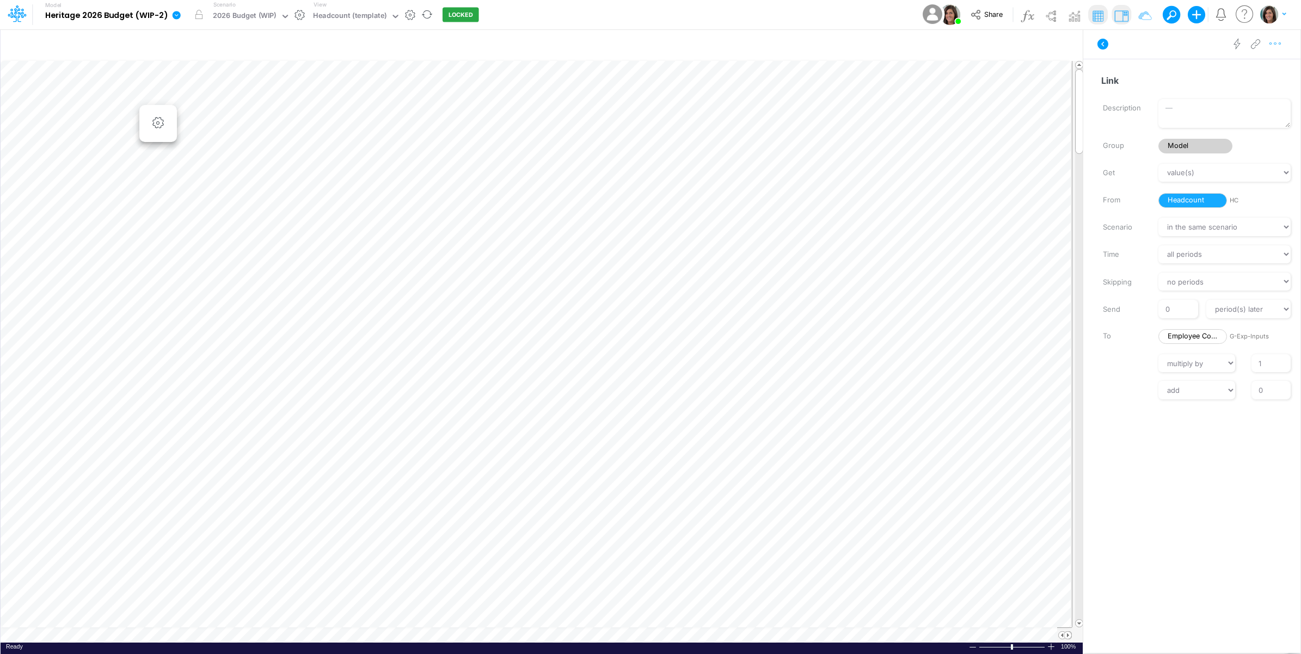
click at [1279, 44] on icon "button" at bounding box center [1275, 43] width 16 height 11
click at [1240, 94] on button "Delete" at bounding box center [1219, 90] width 130 height 19
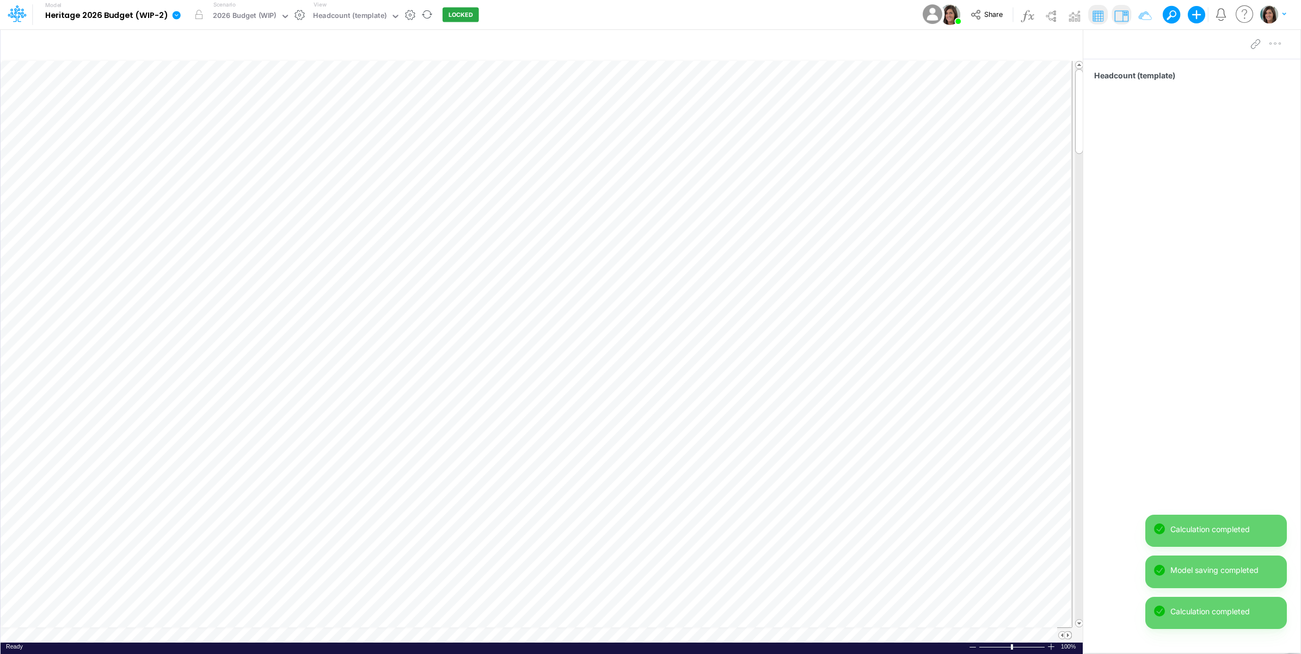
scroll to position [0, 1]
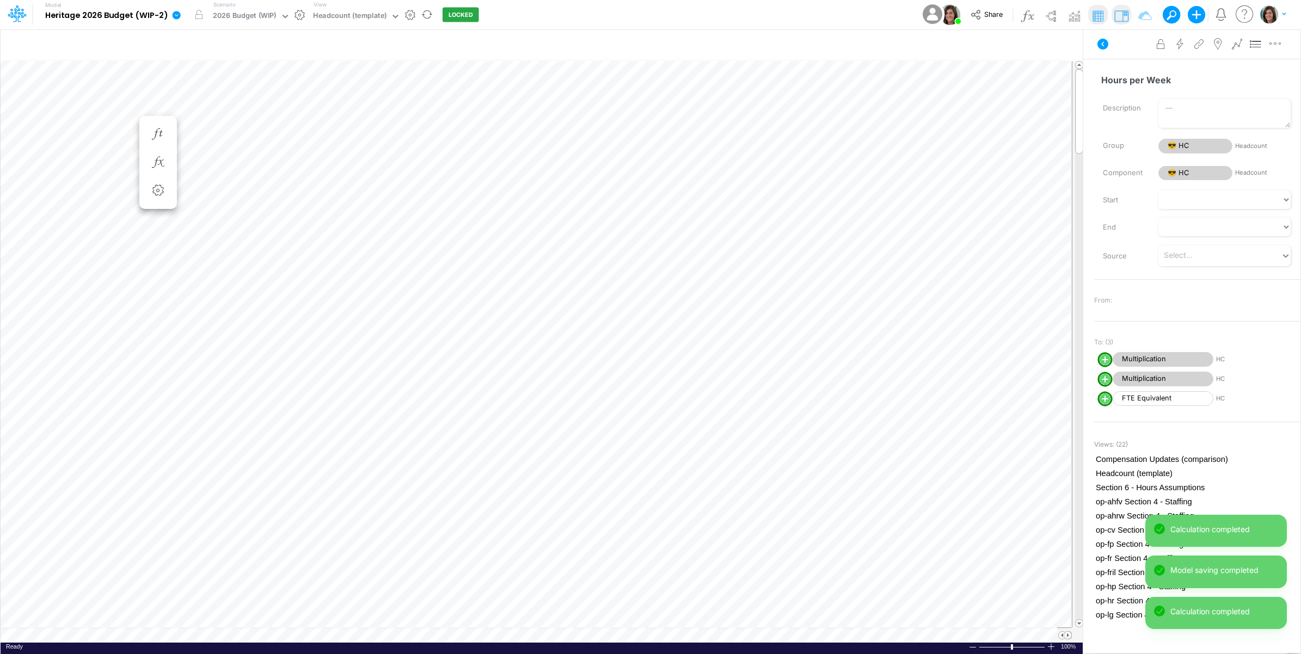
scroll to position [0, 1]
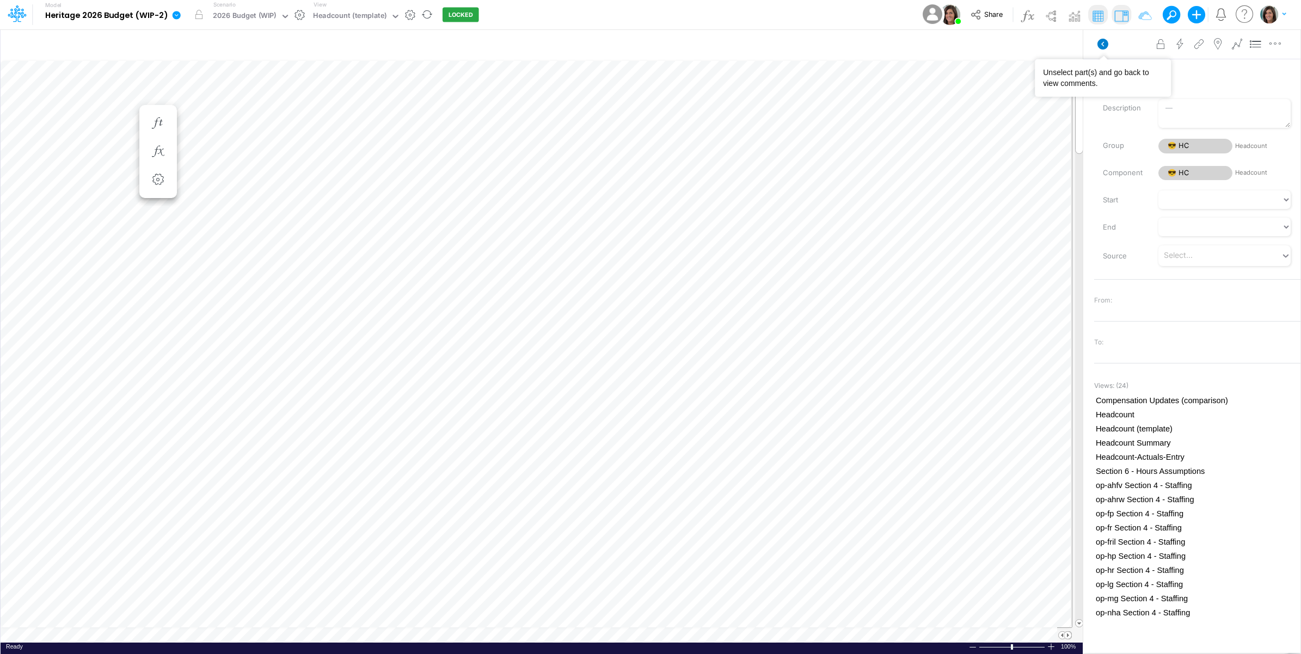
click at [1105, 45] on icon at bounding box center [1102, 44] width 11 height 11
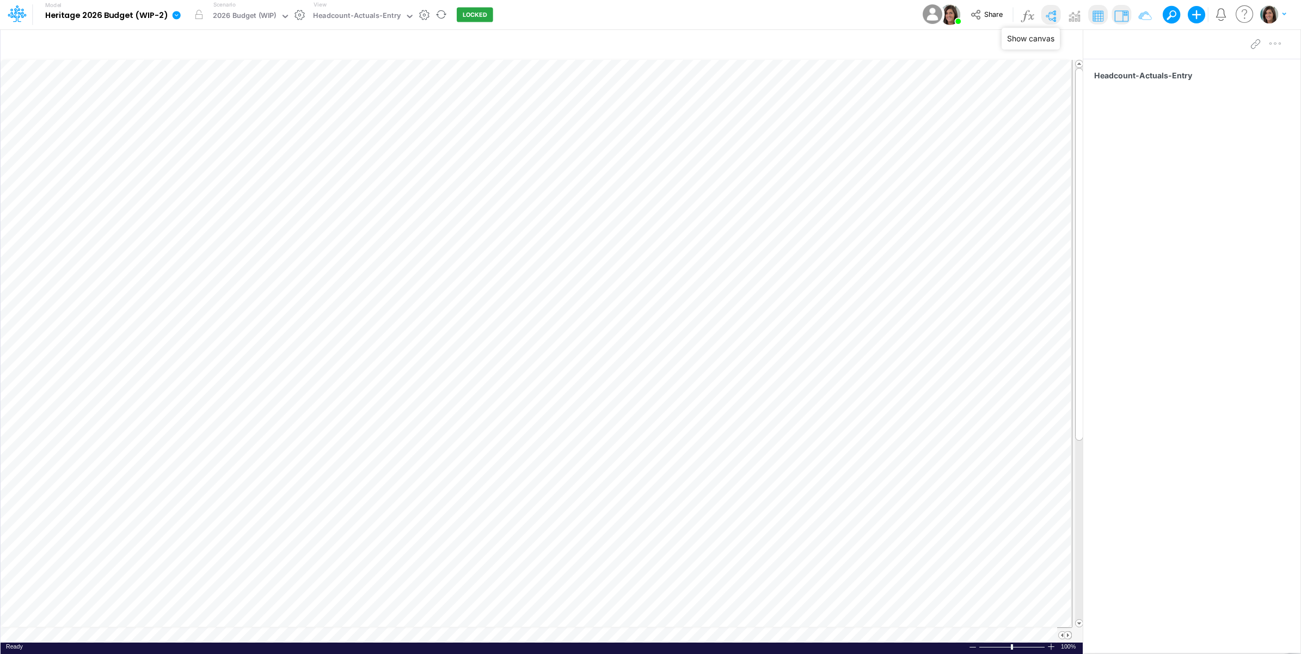
click at [1047, 13] on img at bounding box center [1050, 15] width 17 height 17
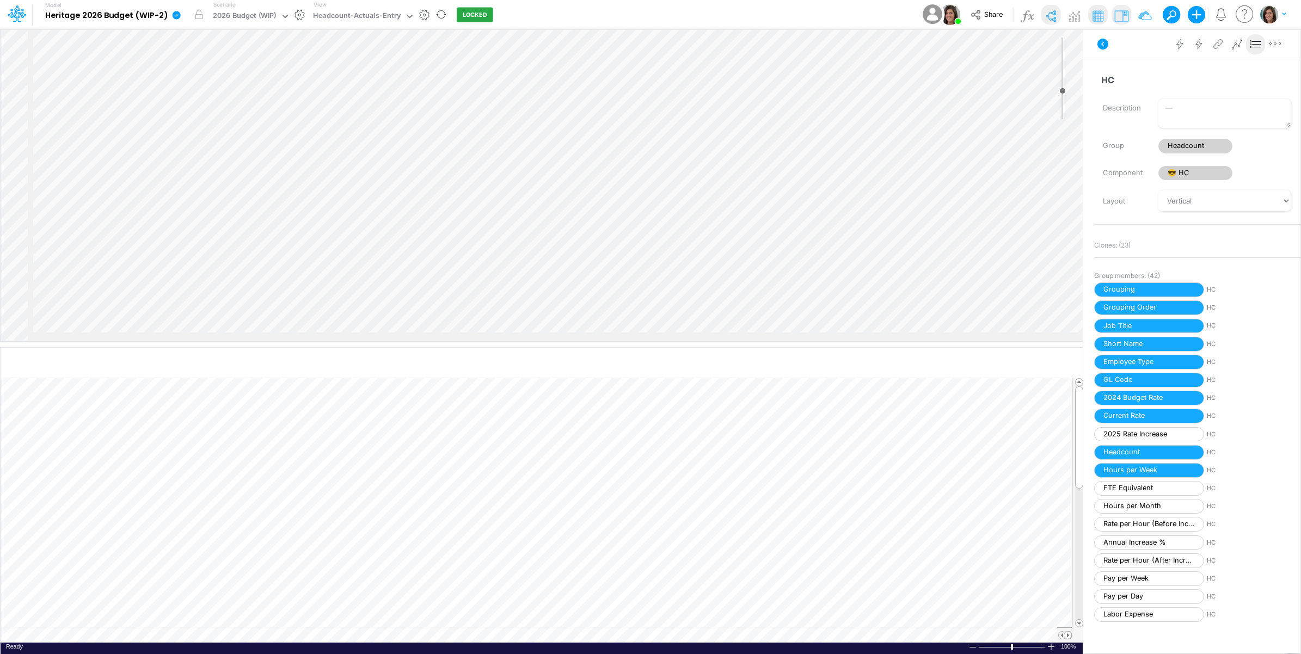
click at [1253, 42] on icon at bounding box center [1256, 44] width 16 height 11
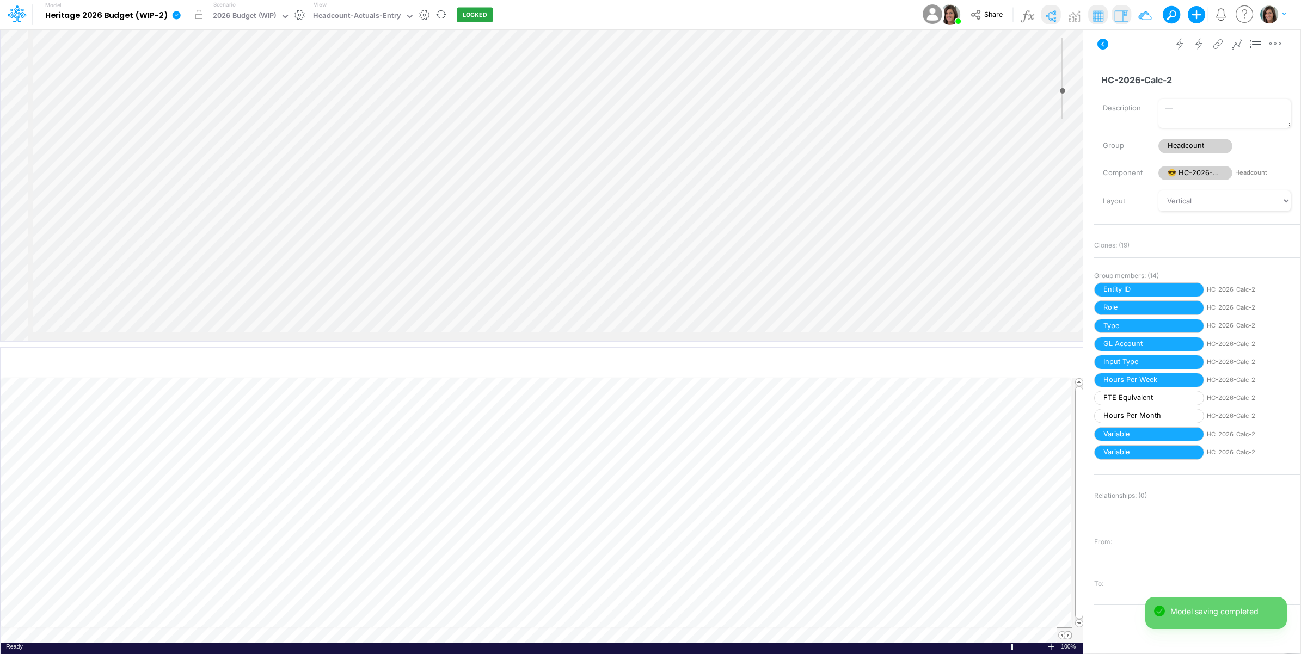
click at [358, 84] on div "Insert component Insert node Variable Constant Group Addition Subtraction Multi…" at bounding box center [542, 185] width 1082 height 312
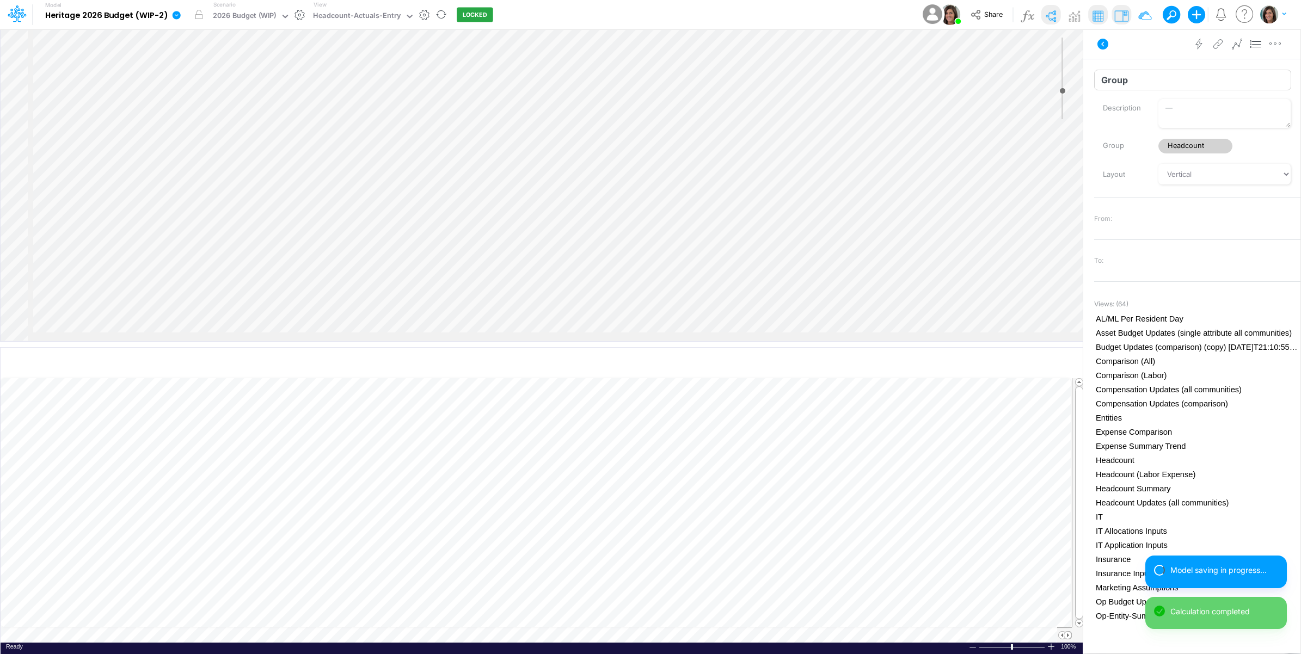
click at [1117, 78] on input "Group" at bounding box center [1192, 80] width 197 height 21
type input "Aid Labor Calcs"
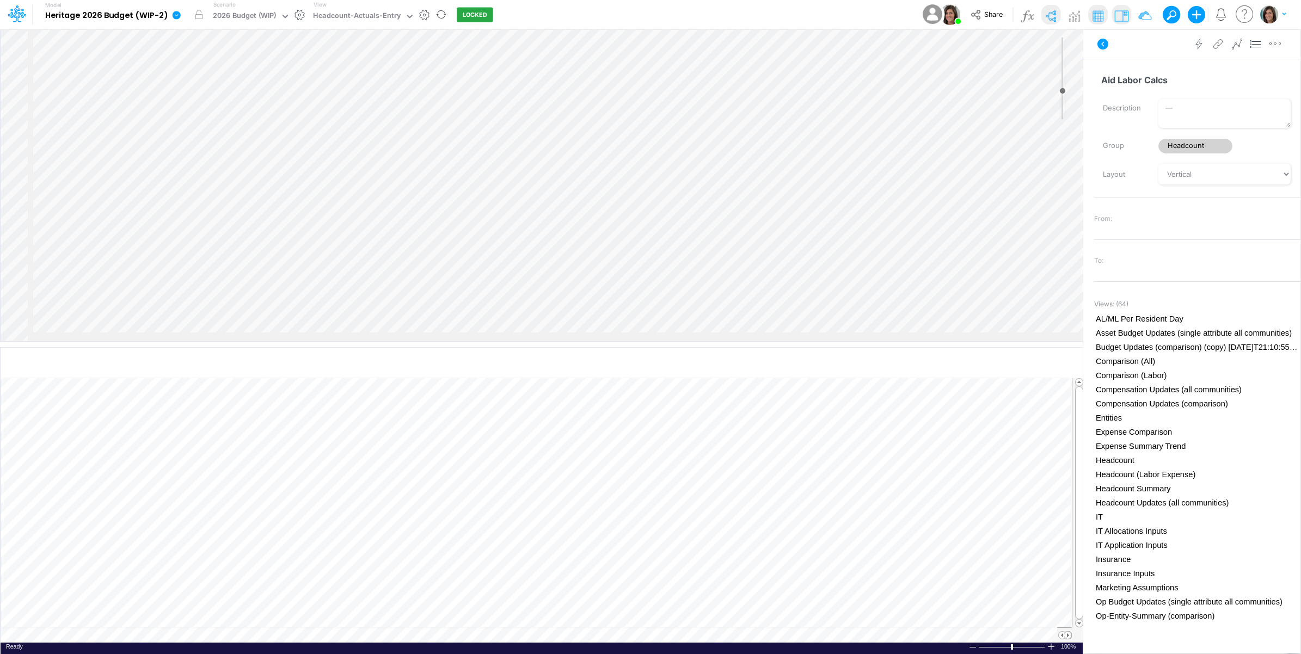
click at [888, 77] on div "Insert component Insert node Component Variable Constant Group Addition Subtrac…" at bounding box center [542, 185] width 1082 height 312
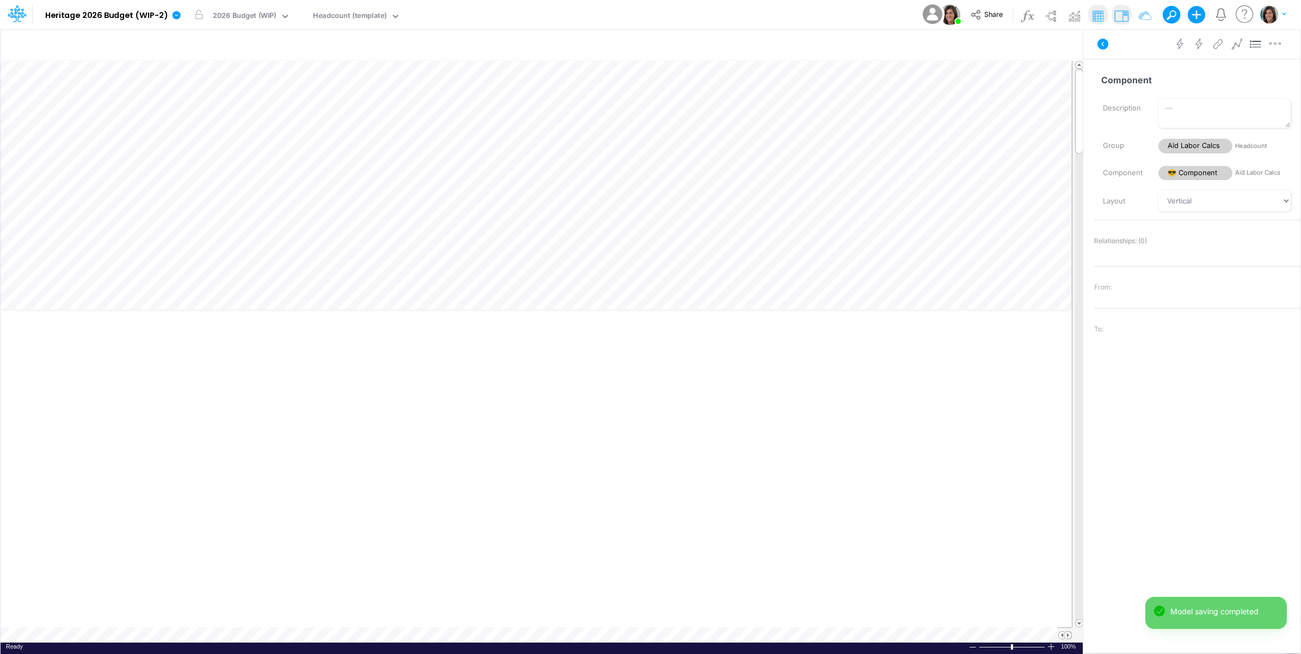
scroll to position [0, 1]
click at [1105, 37] on button at bounding box center [1103, 44] width 26 height 20
click at [1051, 14] on img at bounding box center [1050, 15] width 17 height 17
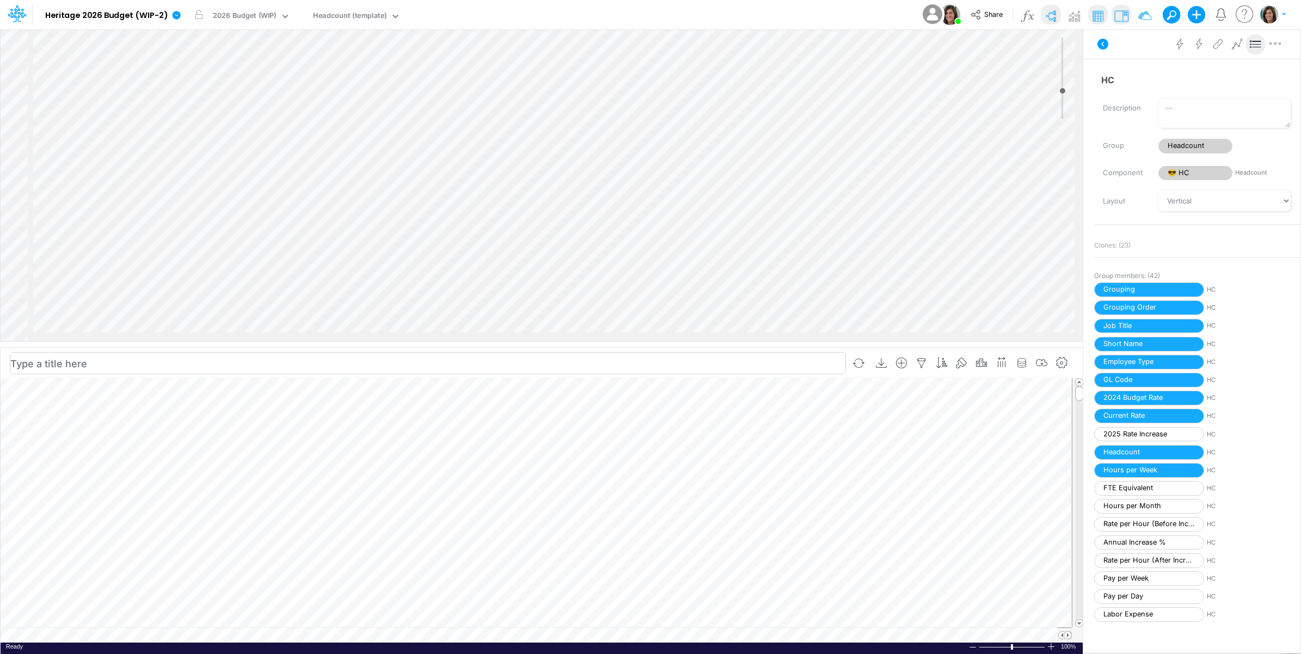
scroll to position [0, 1]
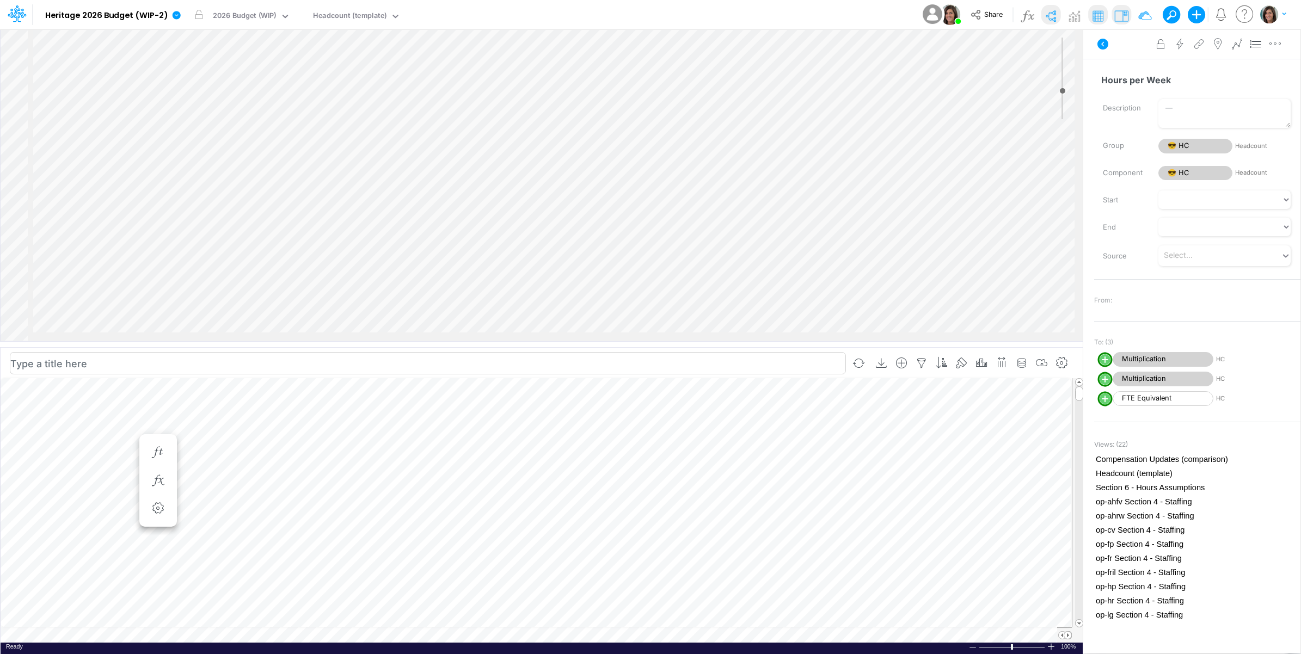
scroll to position [0, 1]
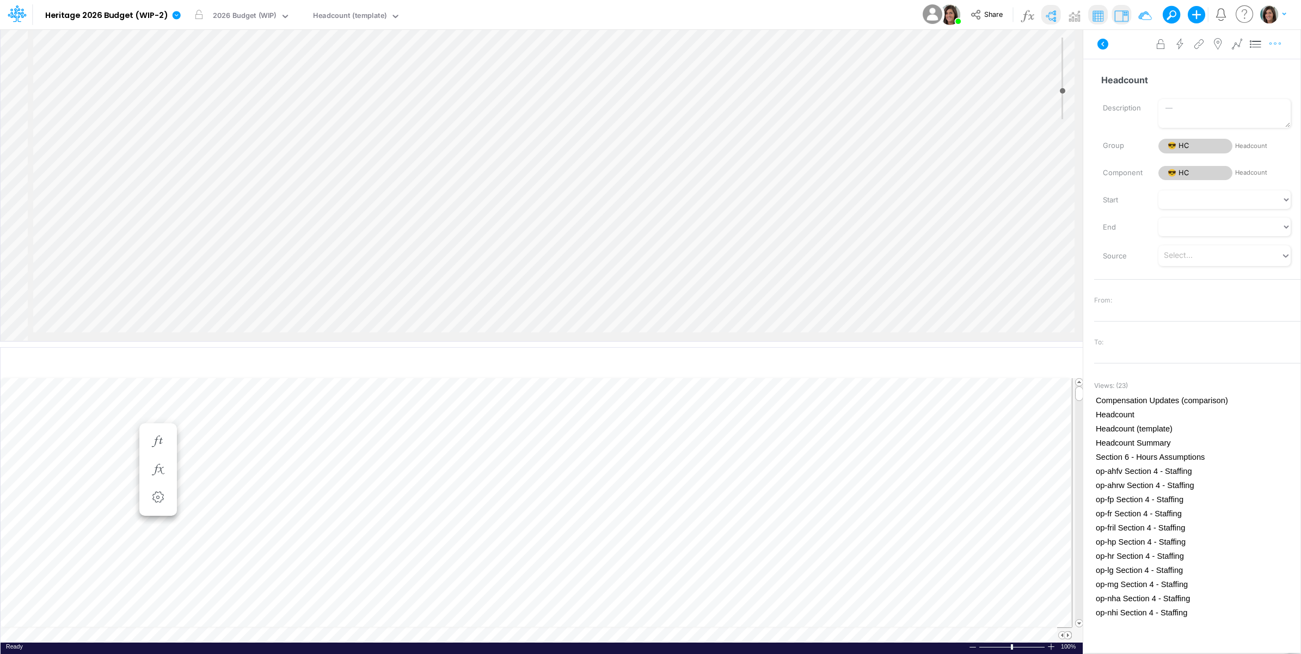
click at [1277, 44] on icon "button" at bounding box center [1275, 43] width 16 height 11
click at [1228, 90] on button "Delete" at bounding box center [1219, 90] width 130 height 19
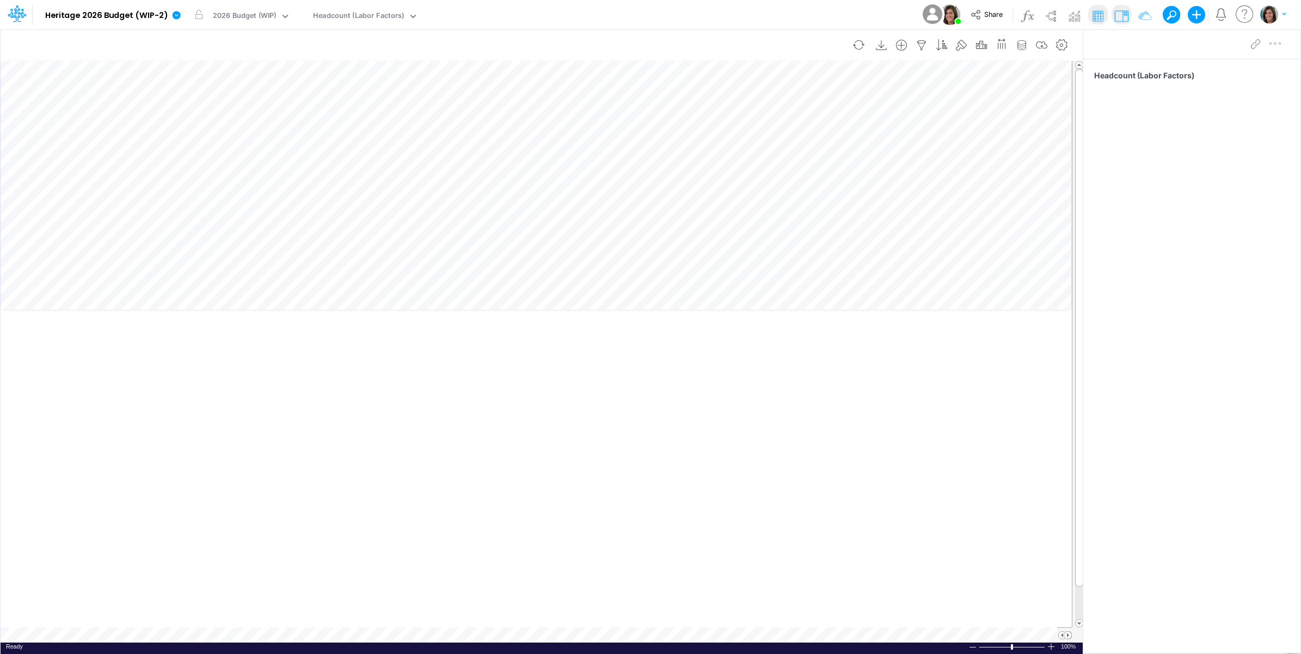
scroll to position [0, 1]
click at [921, 45] on icon "button" at bounding box center [921, 45] width 16 height 11
click at [679, 153] on div at bounding box center [672, 151] width 103 height 19
click at [678, 202] on div "Name" at bounding box center [681, 198] width 118 height 20
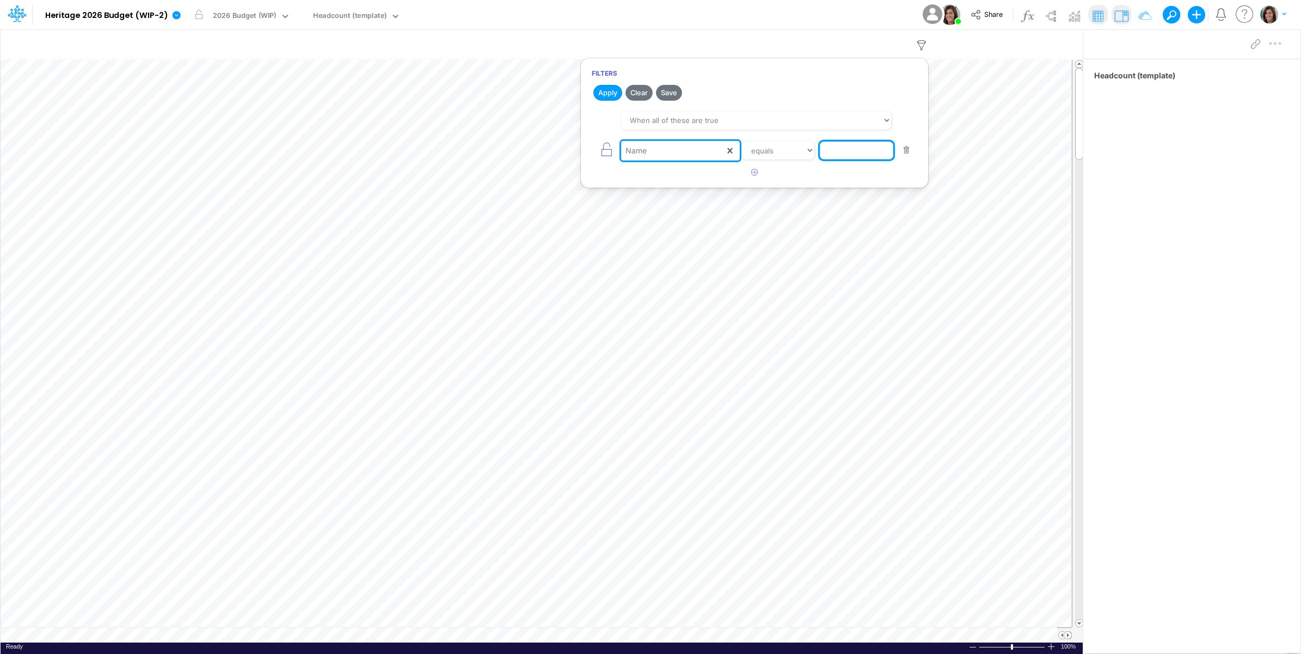
click at [836, 156] on input "text" at bounding box center [856, 151] width 73 height 19
type input "Hours per Week"
click at [673, 91] on button "Save" at bounding box center [669, 93] width 26 height 16
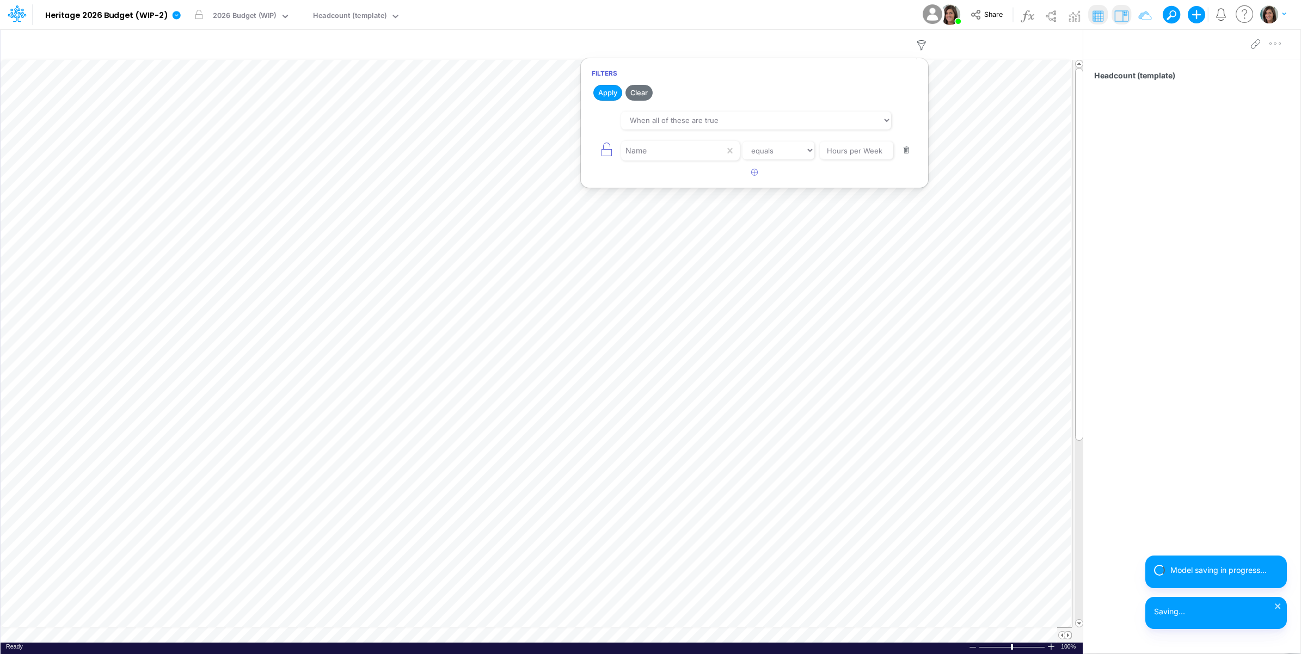
click at [750, 10] on div "Model Heritage 2026 Budget (WIP-2) Edit model settings Duplicate Import QuickBo…" at bounding box center [650, 14] width 1171 height 29
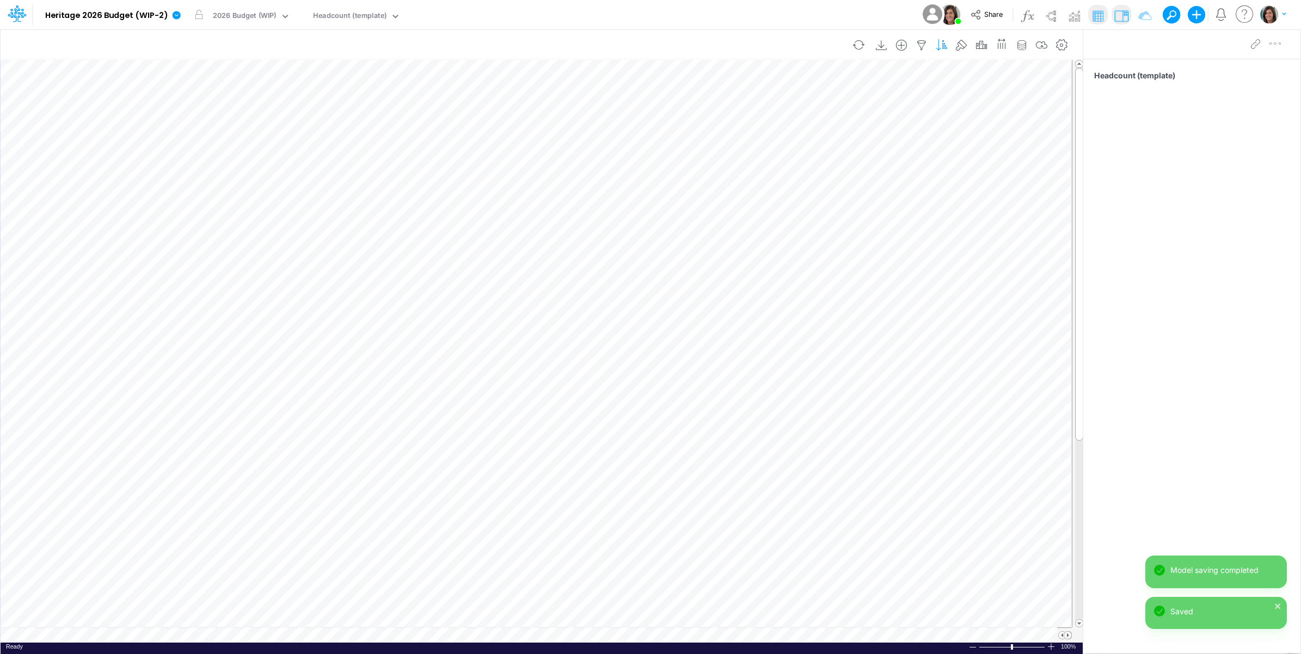
click at [938, 45] on icon "button" at bounding box center [942, 45] width 16 height 11
click at [641, 119] on button "button" at bounding box center [637, 117] width 21 height 18
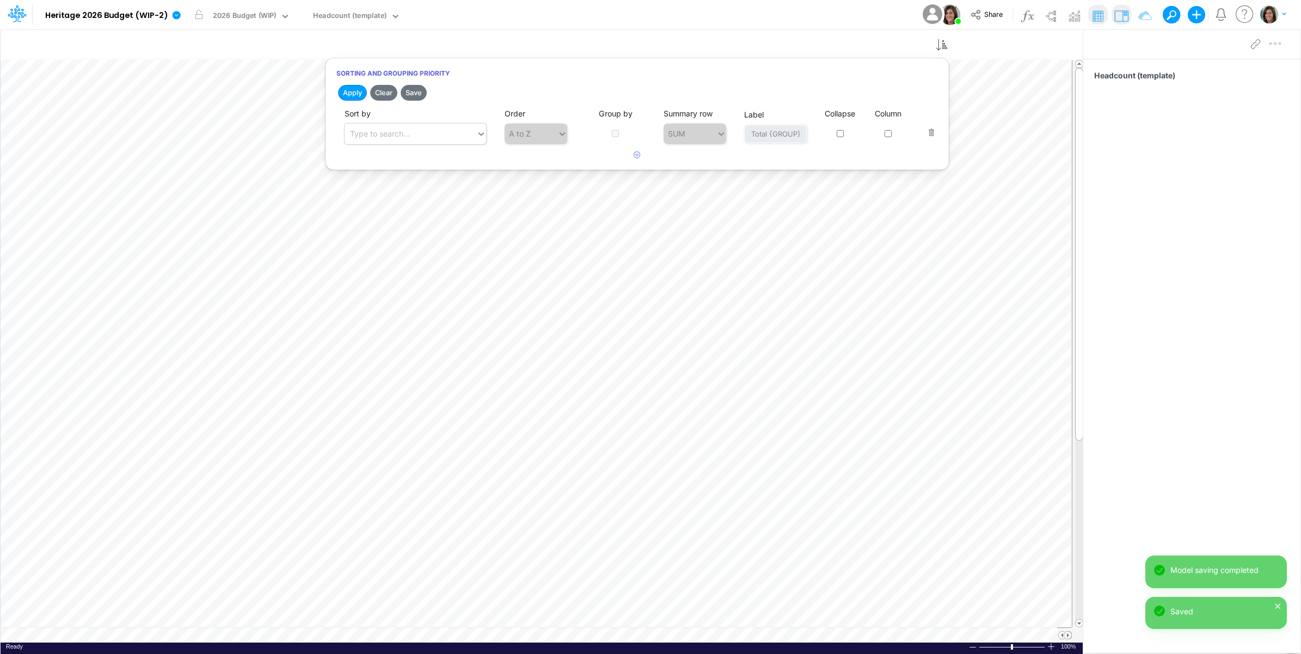
click at [420, 138] on div "Type to search..." at bounding box center [411, 134] width 132 height 18
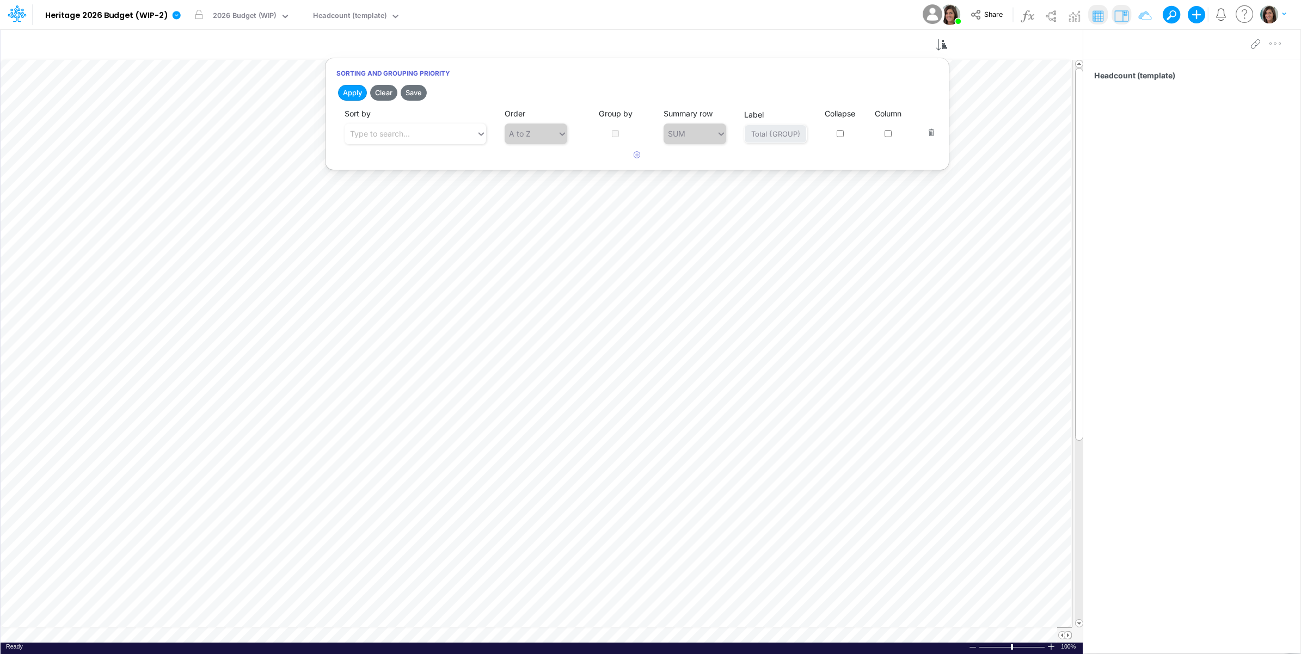
drag, startPoint x: 617, startPoint y: 12, endPoint x: 595, endPoint y: 16, distance: 22.2
click at [618, 12] on div "Model Heritage 2026 Budget (WIP-2) Edit model settings Duplicate Import QuickBo…" at bounding box center [650, 14] width 1171 height 29
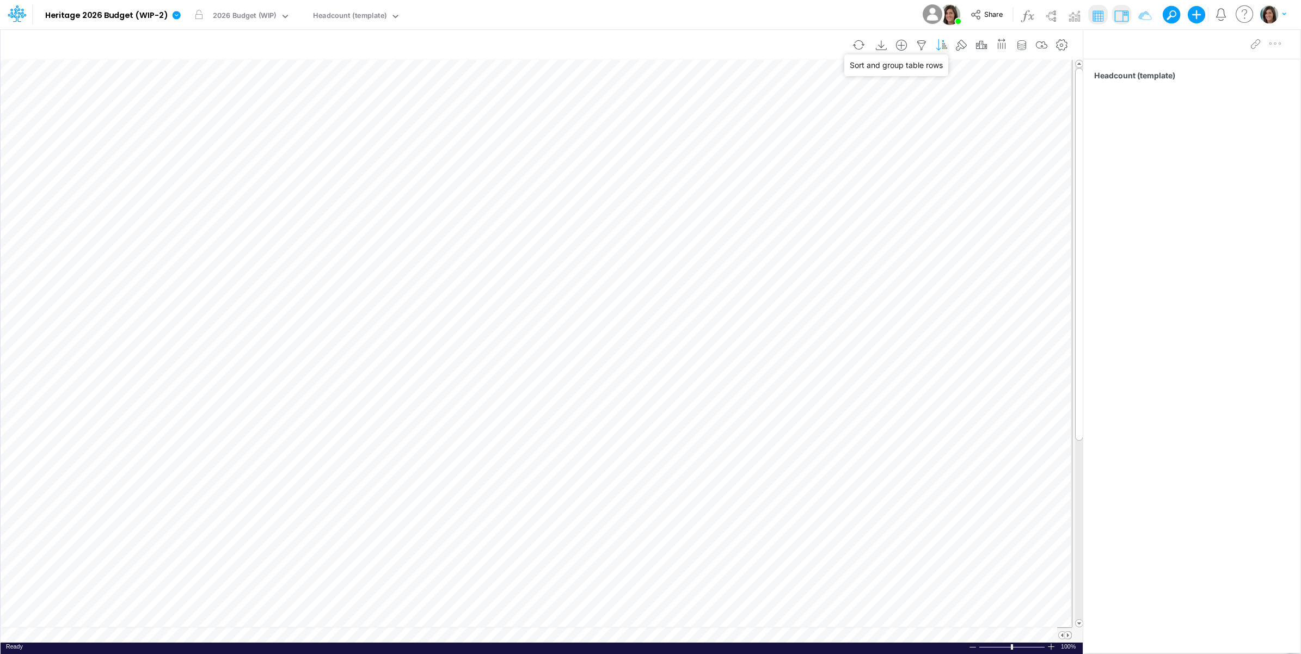
click at [943, 47] on icon "button" at bounding box center [942, 45] width 16 height 11
click at [919, 44] on icon "button" at bounding box center [921, 45] width 16 height 11
click at [752, 174] on icon "button" at bounding box center [754, 172] width 7 height 7
click at [679, 183] on div at bounding box center [672, 180] width 103 height 19
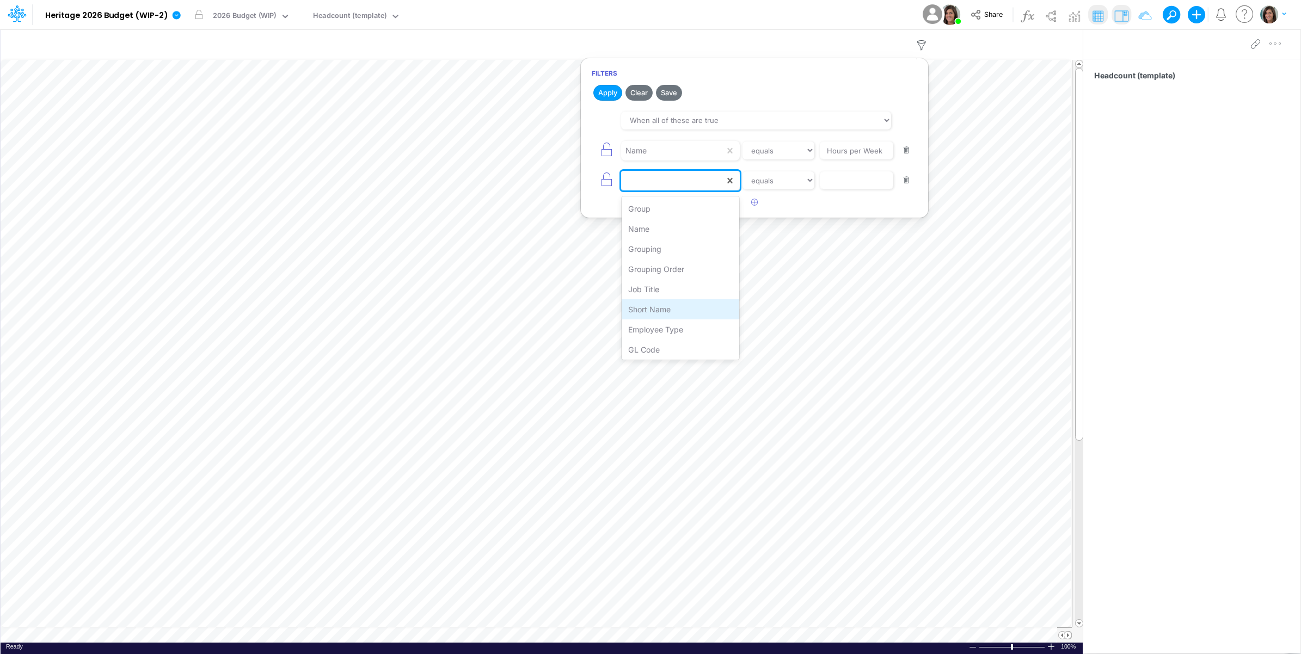
click at [668, 306] on div "Short Name" at bounding box center [681, 309] width 118 height 20
click at [780, 182] on select "equals not equal starts with ends with contains" at bounding box center [778, 180] width 73 height 19
select select "notEqual"
click at [743, 173] on select "equals not equal starts with ends with contains" at bounding box center [779, 180] width 72 height 19
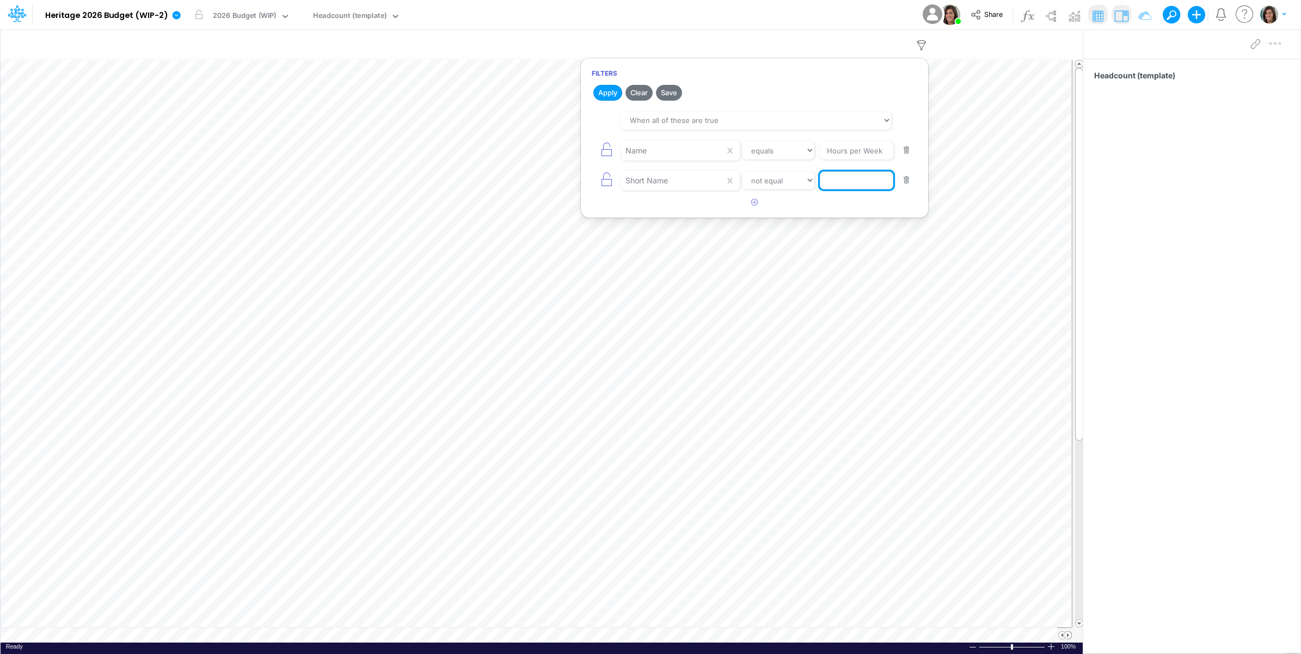
click at [858, 181] on input "text" at bounding box center [856, 180] width 73 height 19
type input "Template"
click at [671, 91] on button "Save" at bounding box center [669, 93] width 26 height 16
click at [730, 11] on div "Model Heritage 2026 Budget (WIP-2) Edit model settings Duplicate Import QuickBo…" at bounding box center [650, 14] width 1171 height 29
click at [940, 45] on icon "button" at bounding box center [942, 45] width 16 height 11
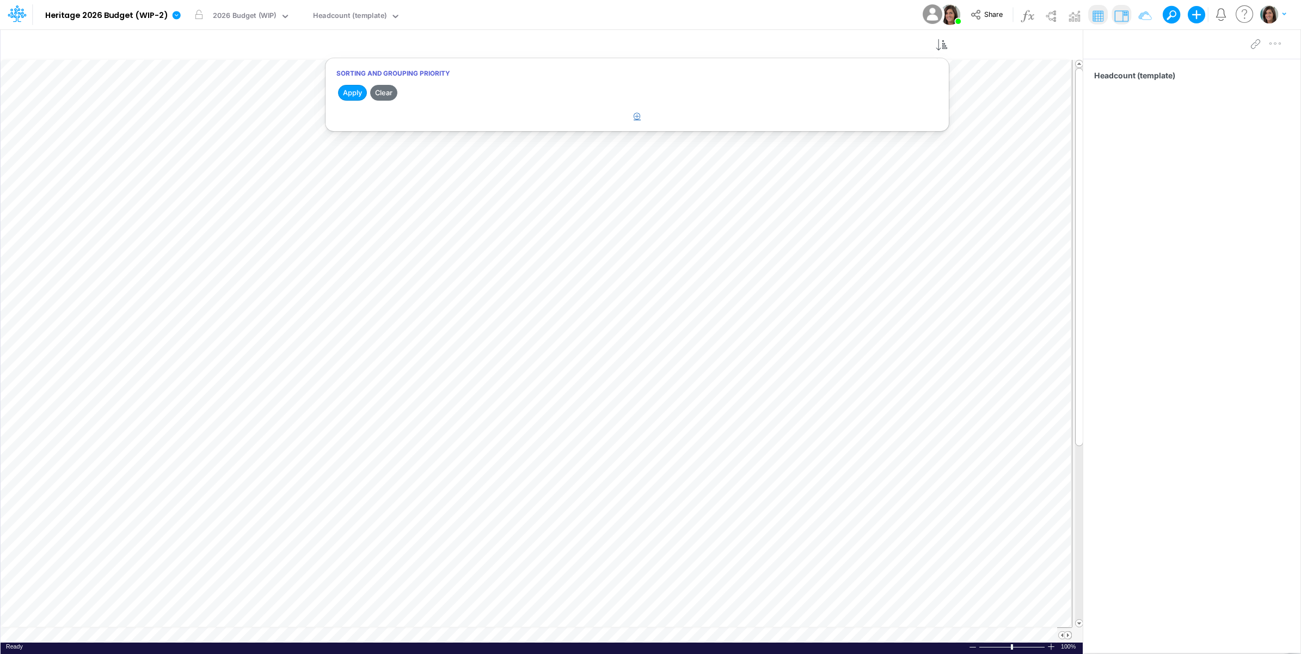
click at [639, 118] on icon "button" at bounding box center [637, 116] width 7 height 7
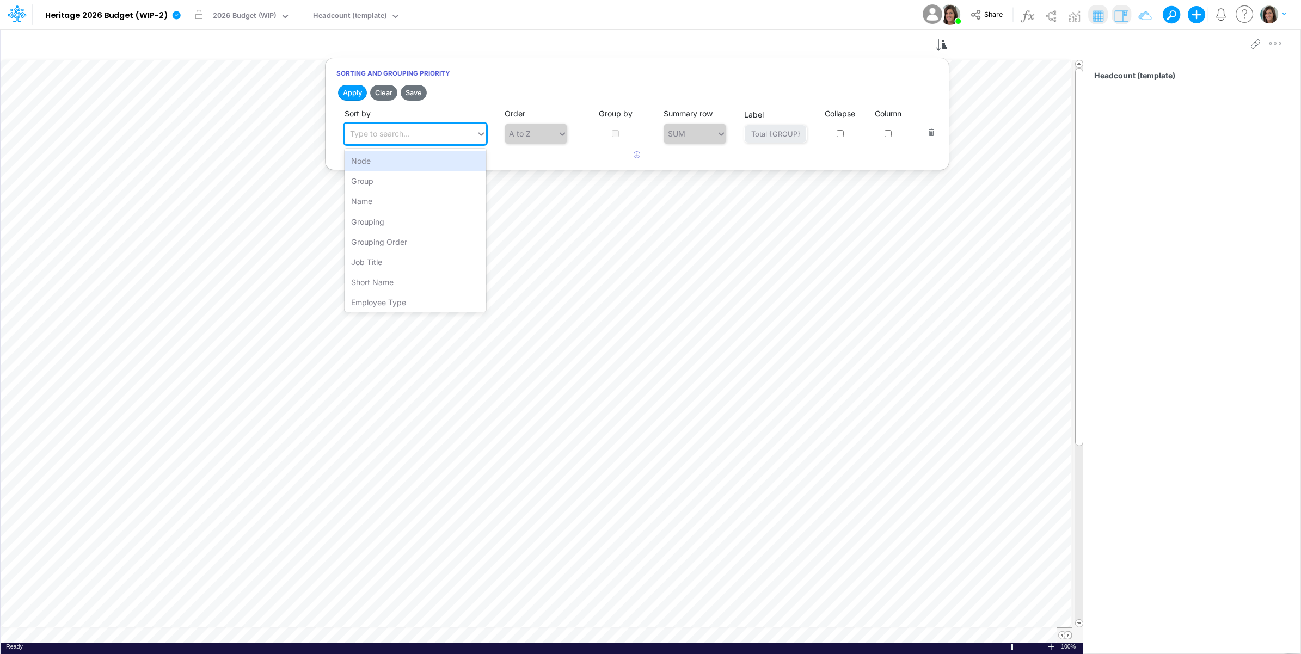
click at [423, 134] on div "Type to search..." at bounding box center [411, 134] width 132 height 18
click at [385, 281] on div "Short Name" at bounding box center [416, 282] width 142 height 20
click at [635, 158] on icon "button" at bounding box center [637, 154] width 7 height 7
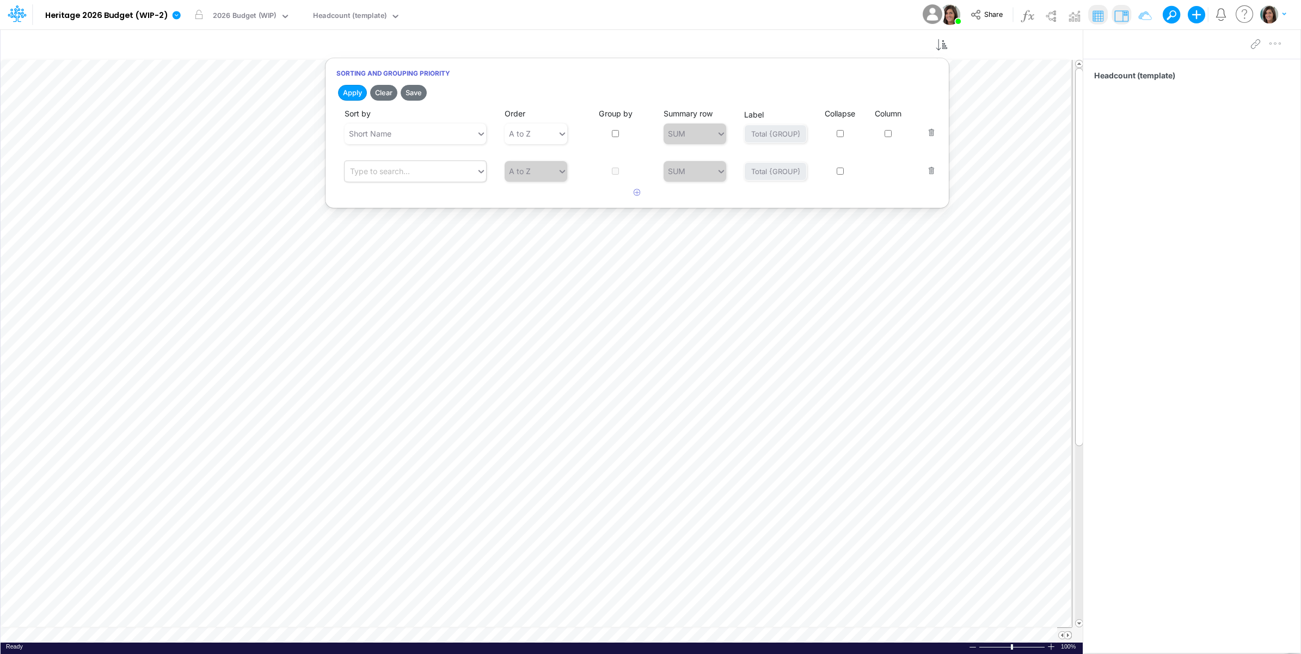
click at [396, 171] on div "Type to search..." at bounding box center [380, 170] width 60 height 11
click at [397, 264] on div "Grouping" at bounding box center [416, 259] width 142 height 20
click at [636, 191] on icon "button" at bounding box center [637, 192] width 7 height 7
click at [410, 208] on div "Type to search..." at bounding box center [380, 209] width 60 height 11
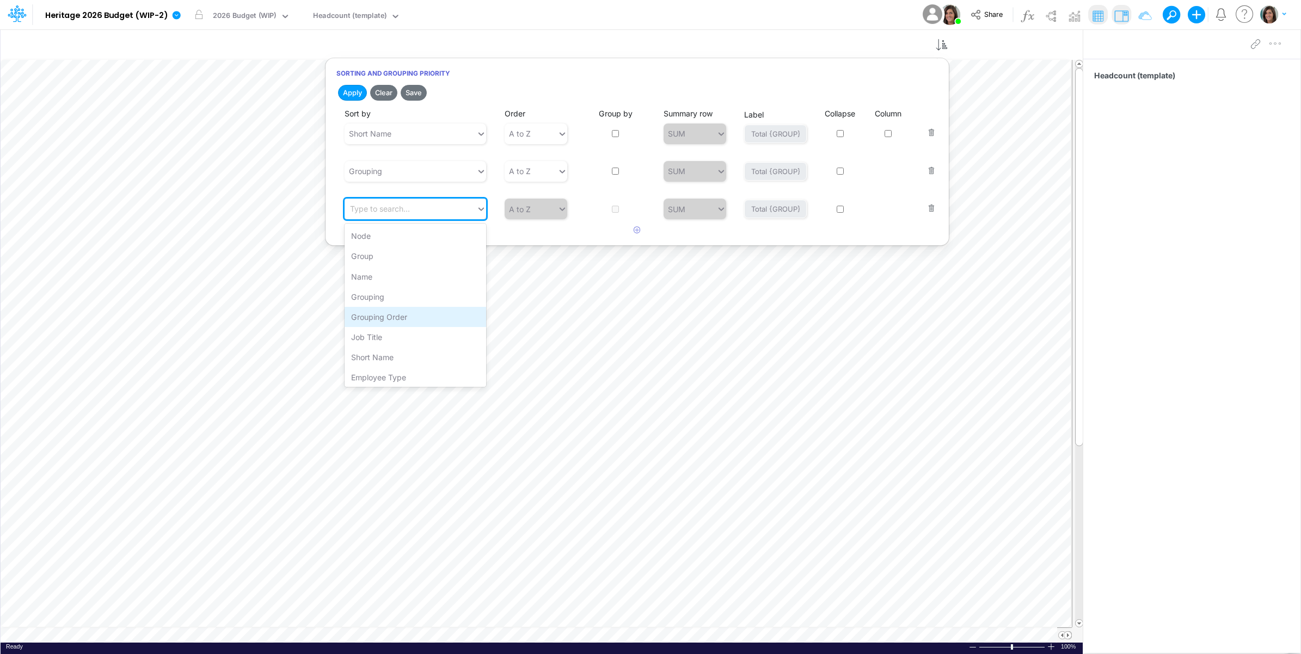
click at [395, 317] on div "Grouping Order" at bounding box center [416, 317] width 142 height 20
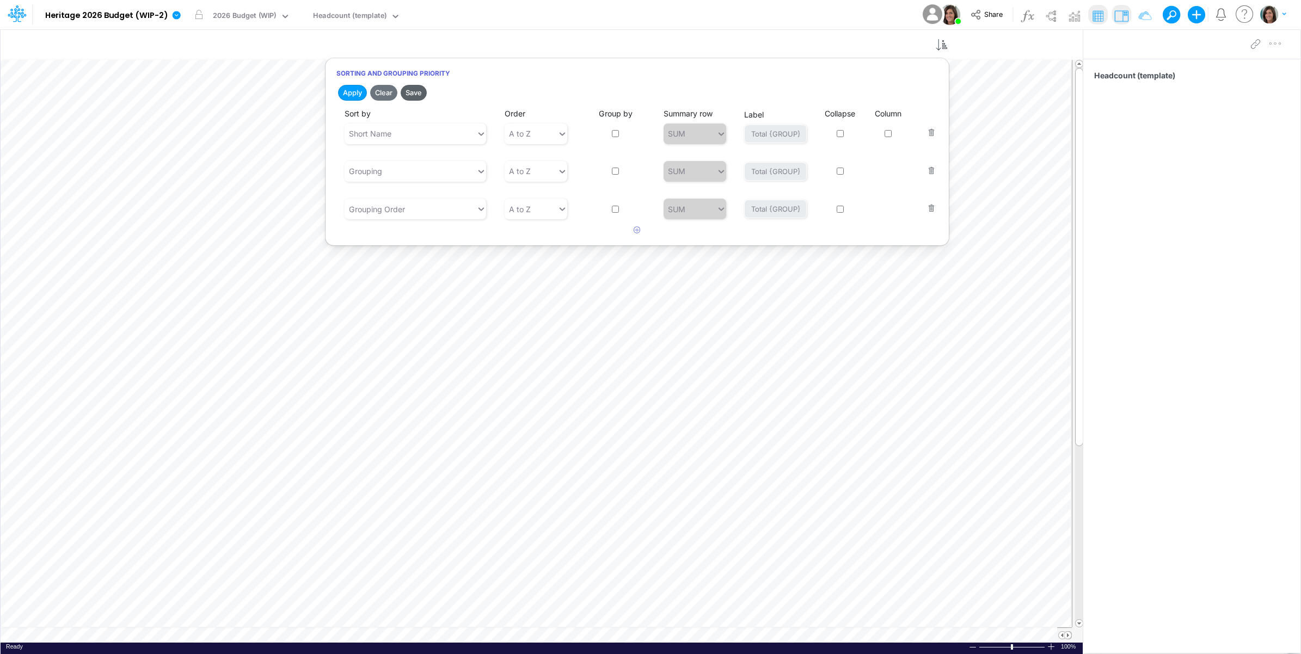
click at [413, 90] on button "Save" at bounding box center [414, 93] width 26 height 16
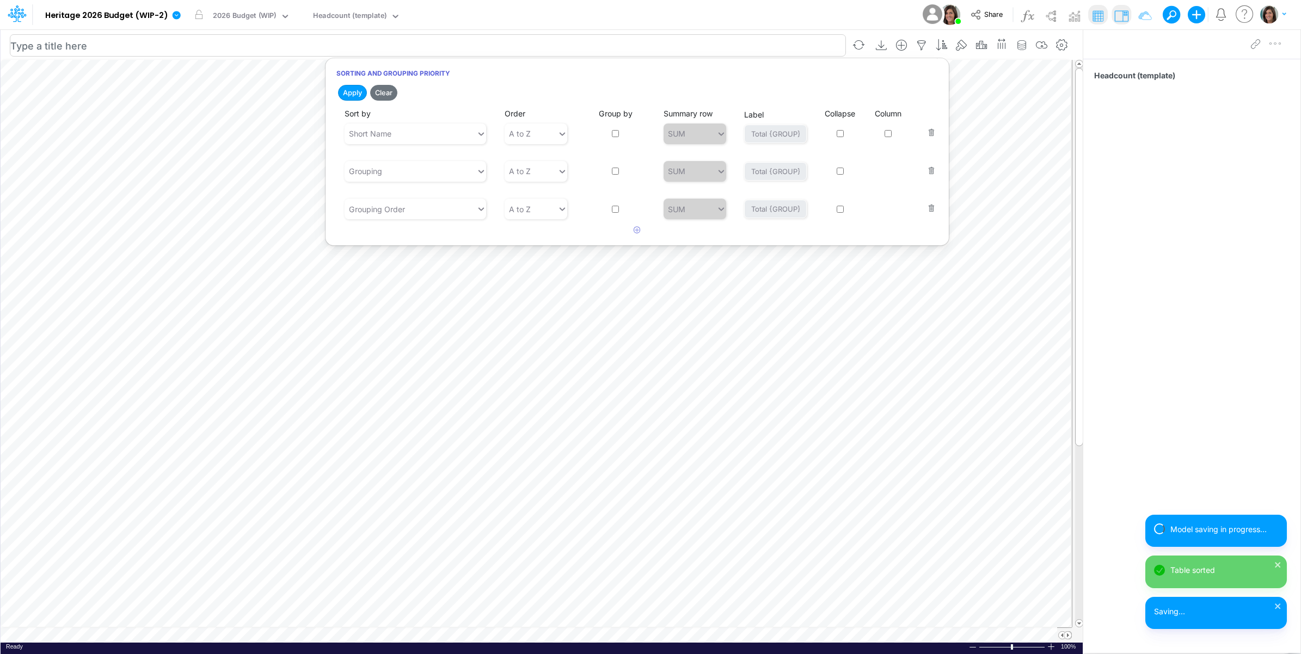
drag, startPoint x: 581, startPoint y: 12, endPoint x: 512, endPoint y: 42, distance: 75.1
click at [580, 14] on div "Model Heritage 2026 Budget (WIP-2) Edit model settings Duplicate Import QuickBo…" at bounding box center [650, 14] width 1171 height 29
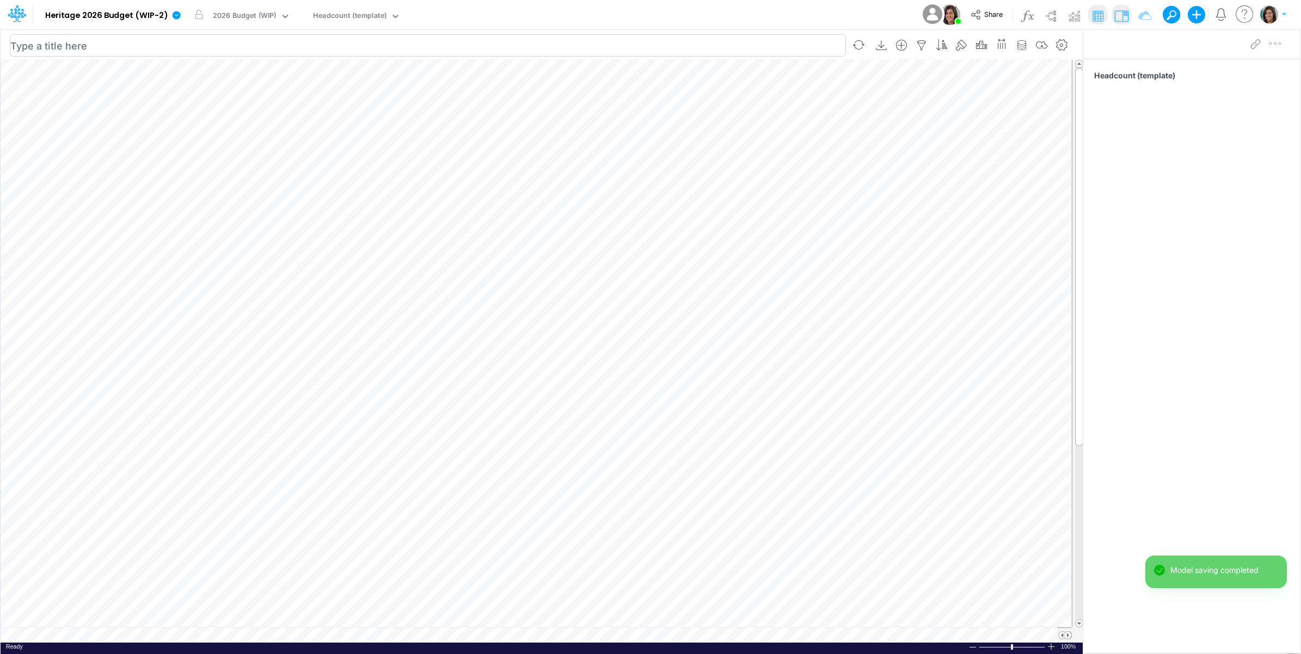
scroll to position [0, 1]
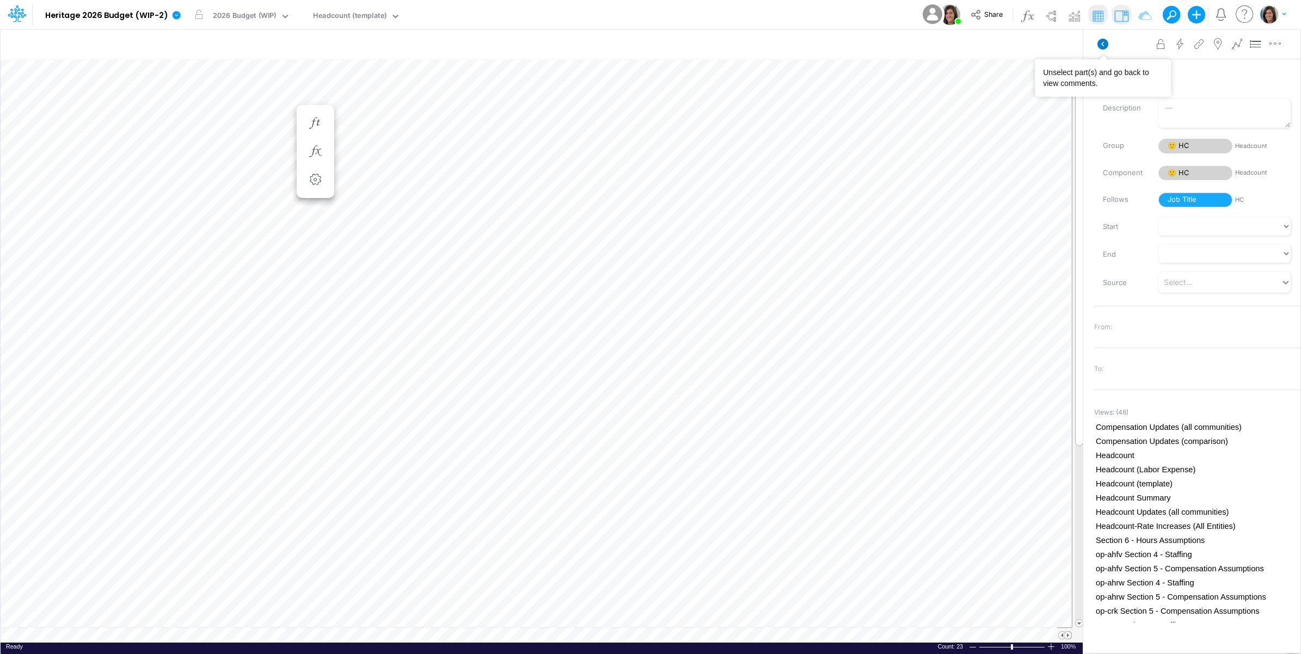
click at [1100, 42] on icon at bounding box center [1102, 44] width 11 height 11
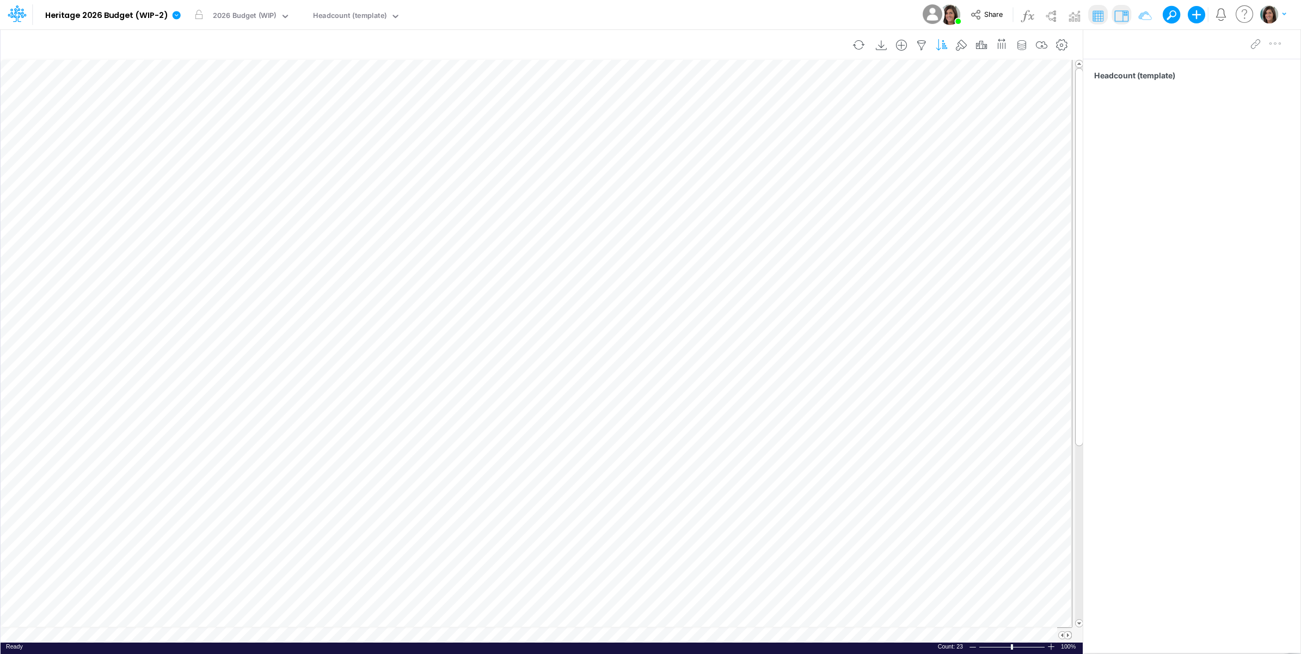
scroll to position [0, 1]
click at [1041, 46] on icon "button" at bounding box center [1042, 45] width 16 height 11
click at [1050, 15] on img at bounding box center [1050, 15] width 17 height 17
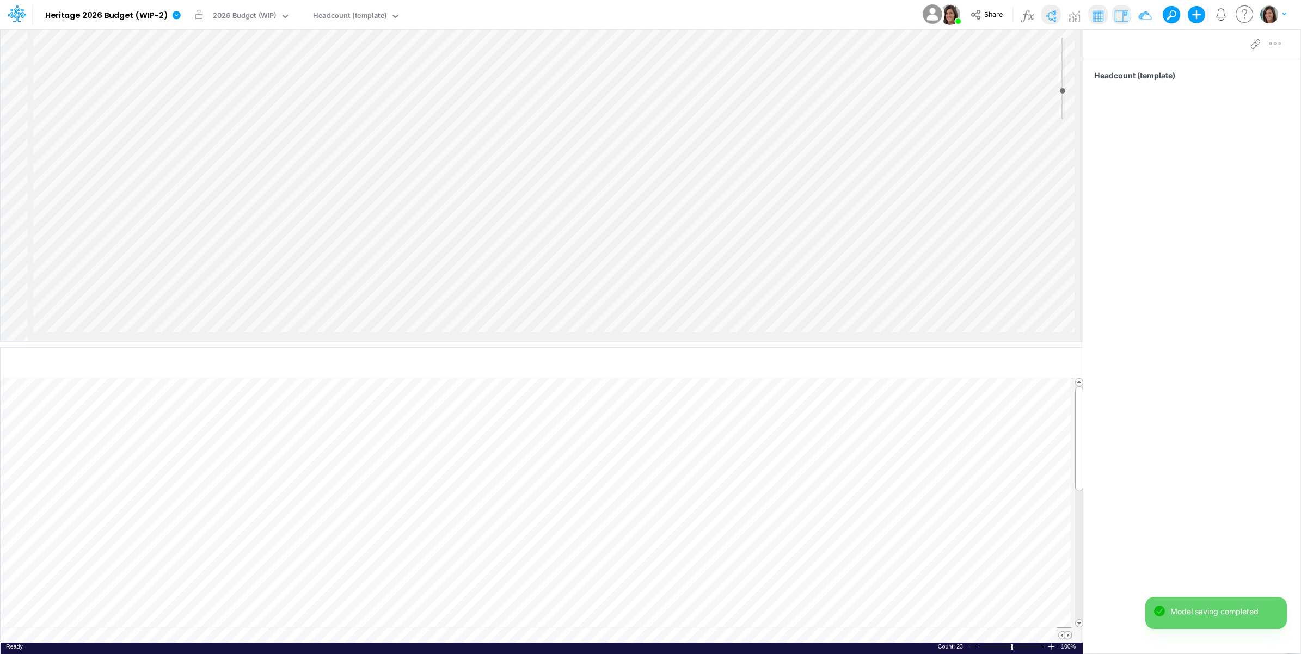
click at [1052, 12] on img at bounding box center [1050, 15] width 17 height 17
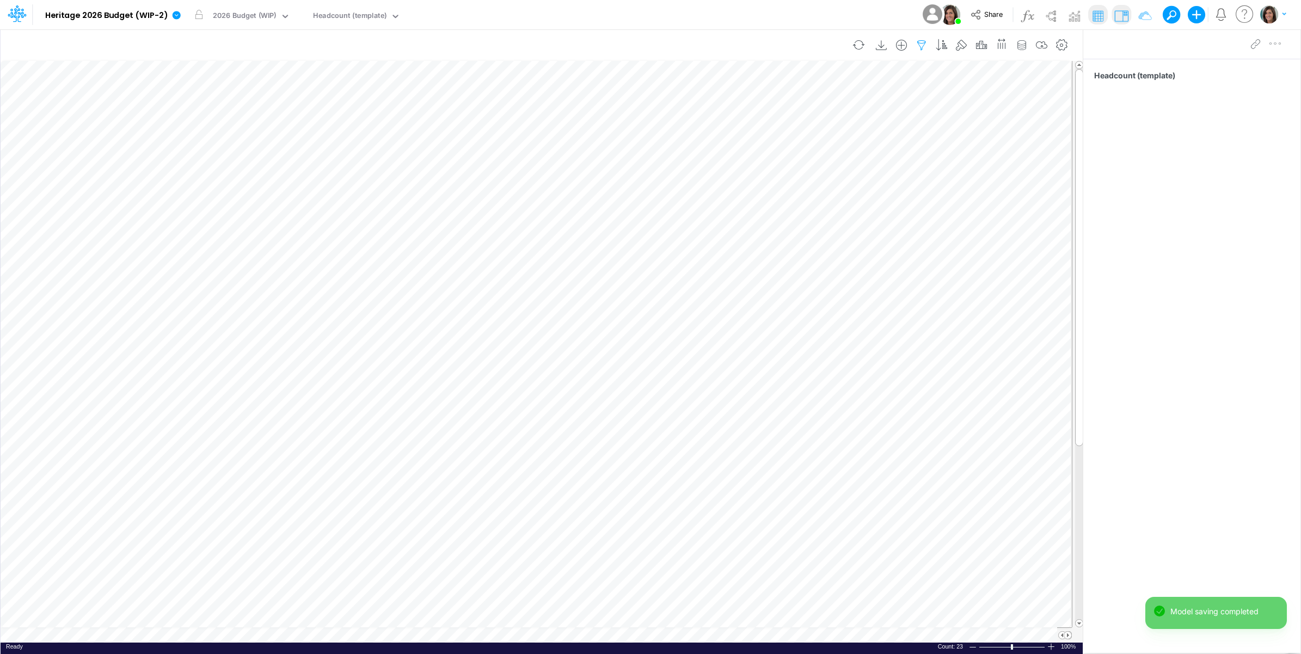
click at [916, 45] on icon "button" at bounding box center [921, 45] width 16 height 11
select select "notEqual"
click at [898, 44] on icon "button" at bounding box center [901, 45] width 16 height 11
click at [815, 91] on li "HC" at bounding box center [846, 91] width 127 height 13
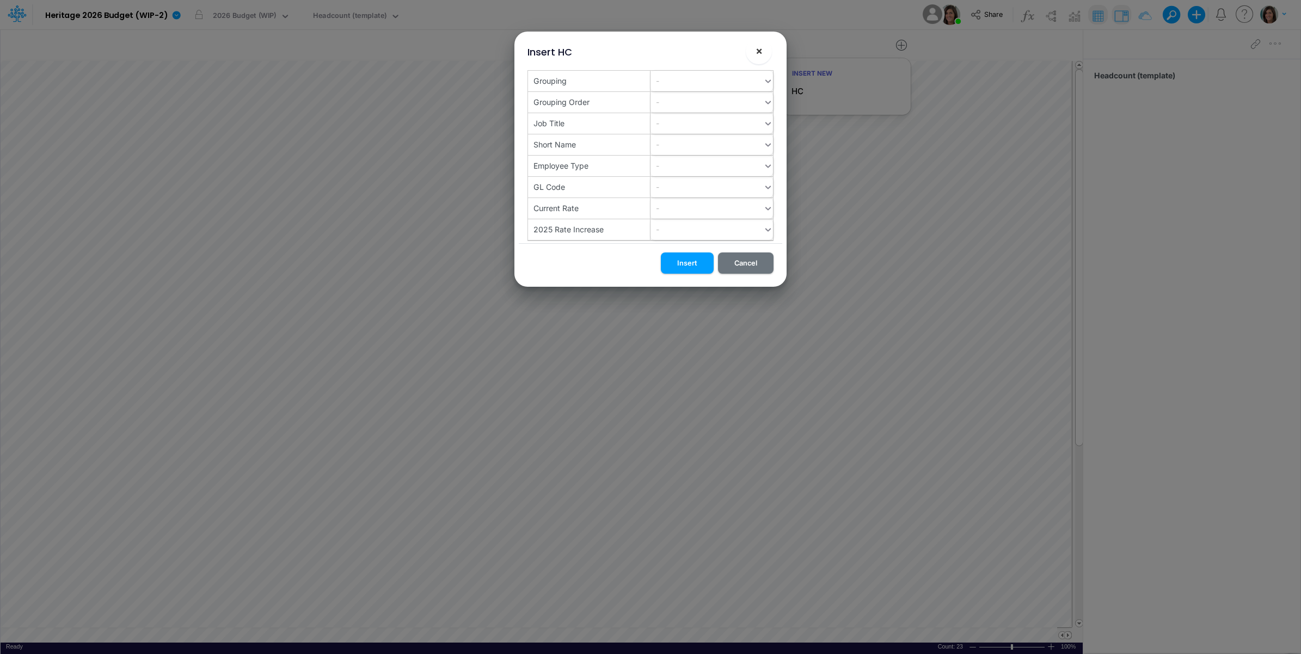
click at [760, 40] on button "×" at bounding box center [759, 51] width 26 height 26
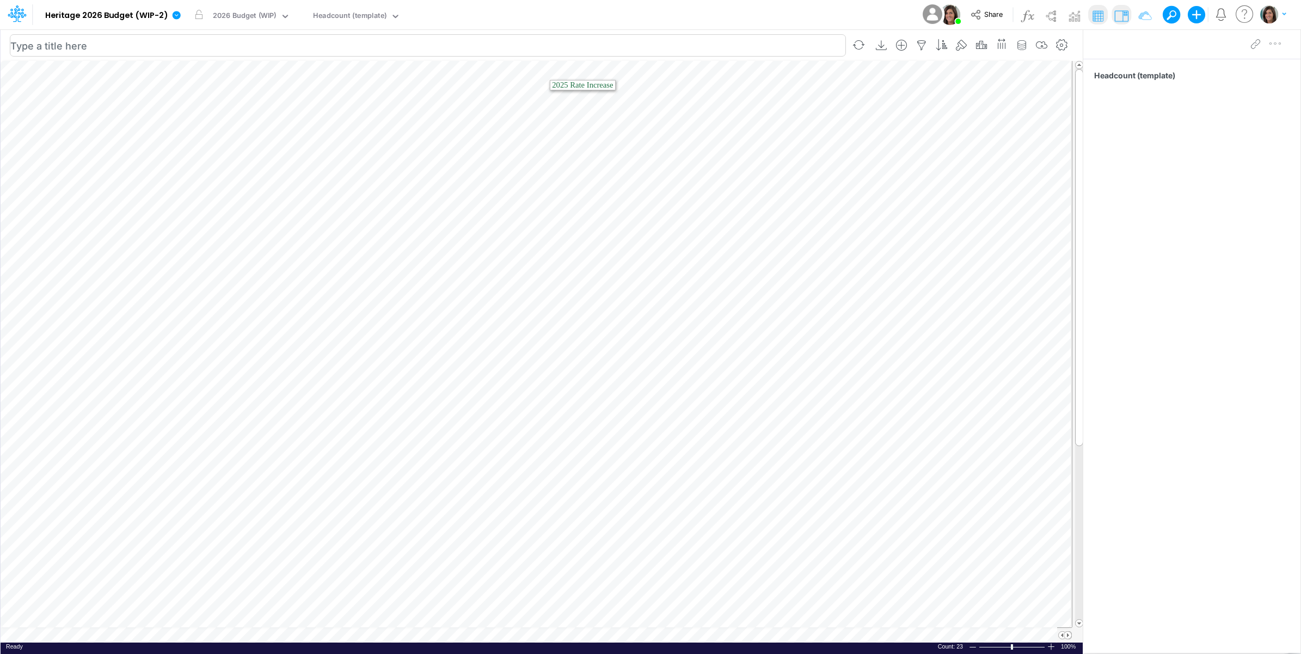
click at [760, 47] on input "text" at bounding box center [428, 45] width 836 height 22
click at [758, 3] on div "Model Heritage 2026 Budget (WIP-2) Edit model settings Duplicate Import QuickBo…" at bounding box center [650, 14] width 1171 height 29
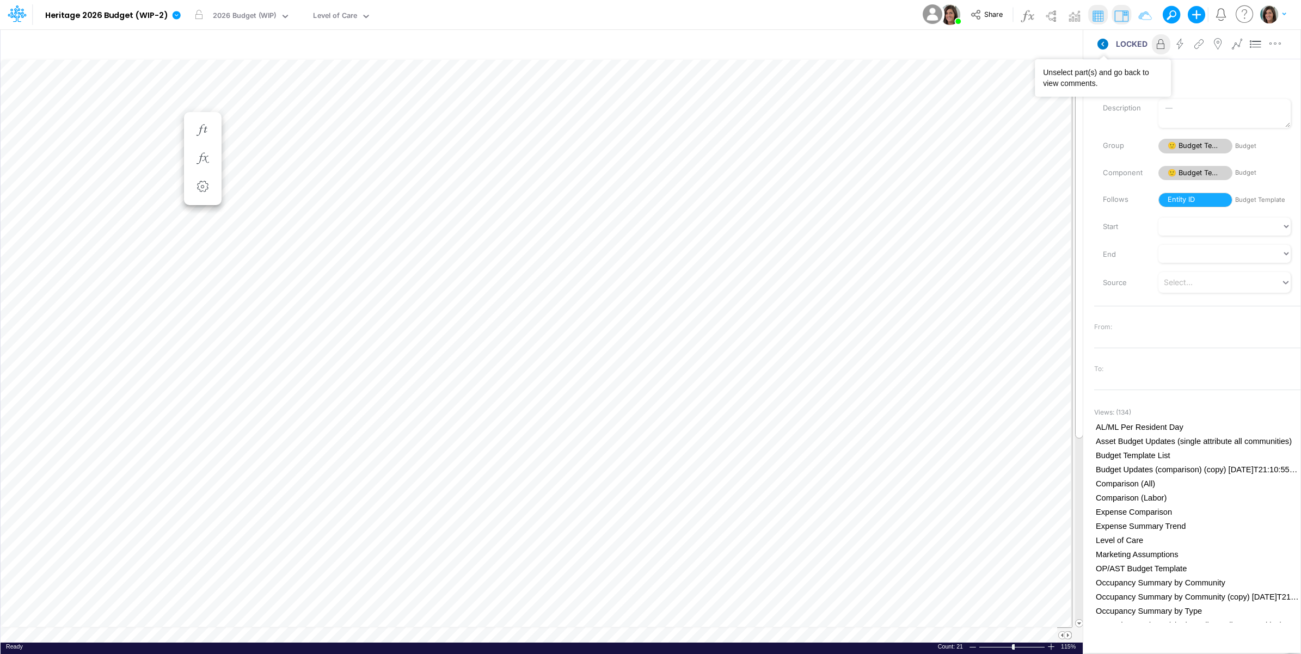
click at [1105, 44] on icon at bounding box center [1102, 44] width 11 height 11
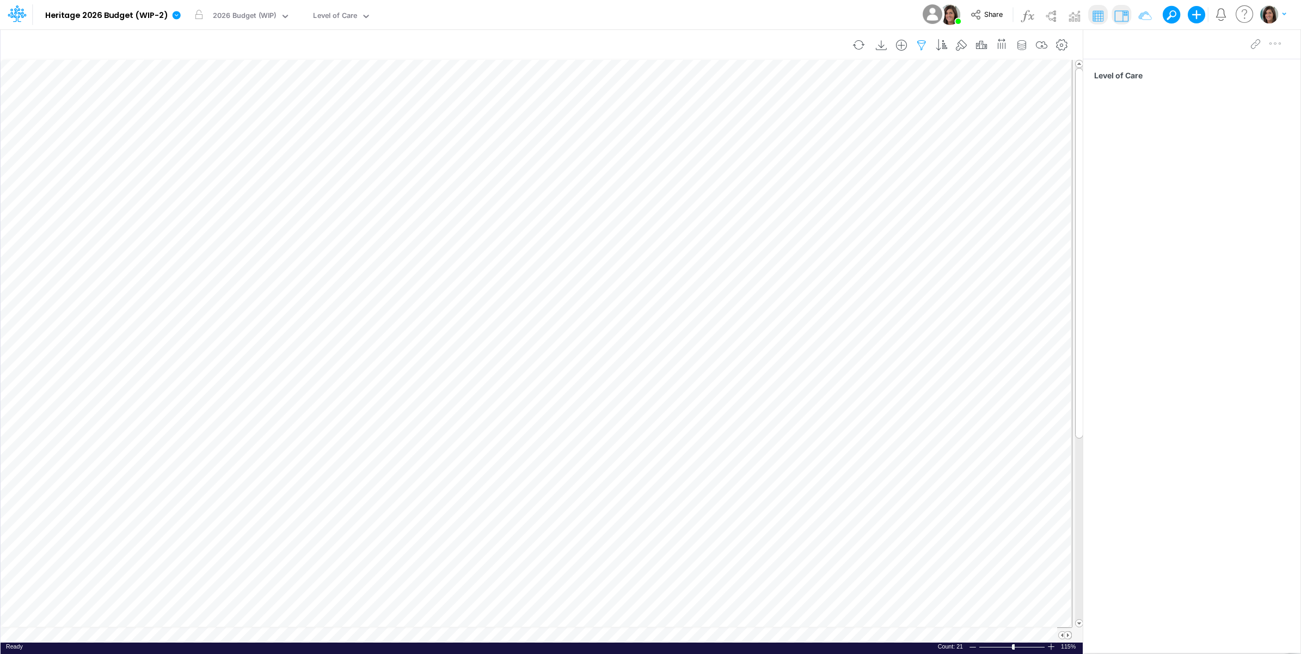
click at [924, 47] on icon "button" at bounding box center [921, 45] width 16 height 11
select select "startsWith"
select select "notEqual"
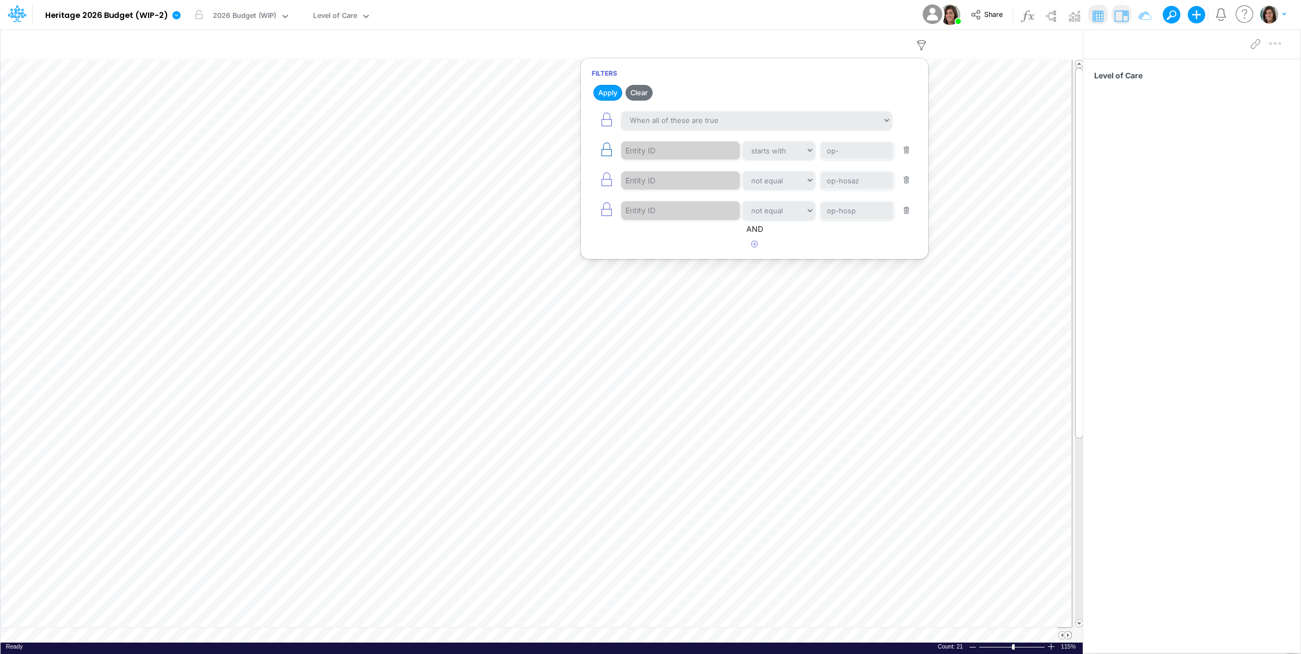
click at [611, 156] on icon "button" at bounding box center [606, 149] width 15 height 15
select select "notEqual"
type input "op-hosaz"
type input "op-hosp"
select select "startsWith"
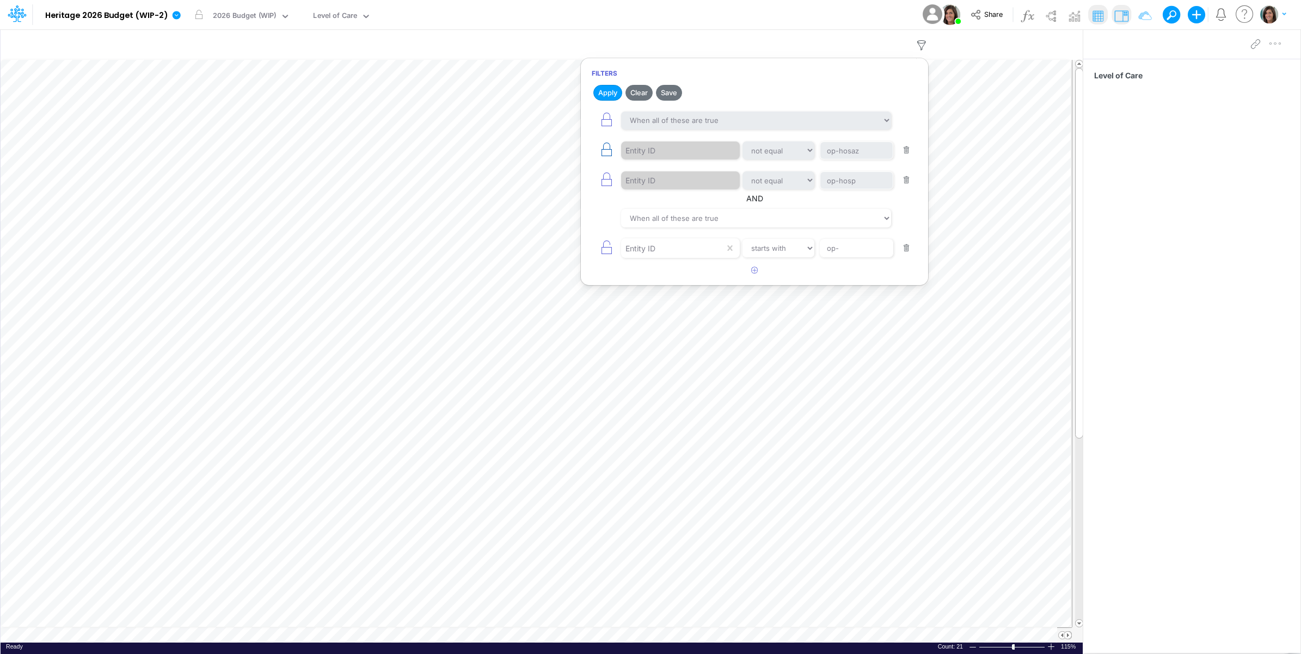
drag, startPoint x: 605, startPoint y: 177, endPoint x: 608, endPoint y: 156, distance: 21.5
click at [605, 175] on icon "button" at bounding box center [606, 179] width 15 height 15
select select "notEqual"
click at [609, 148] on icon "button" at bounding box center [606, 149] width 15 height 15
type input "op-hosaz"
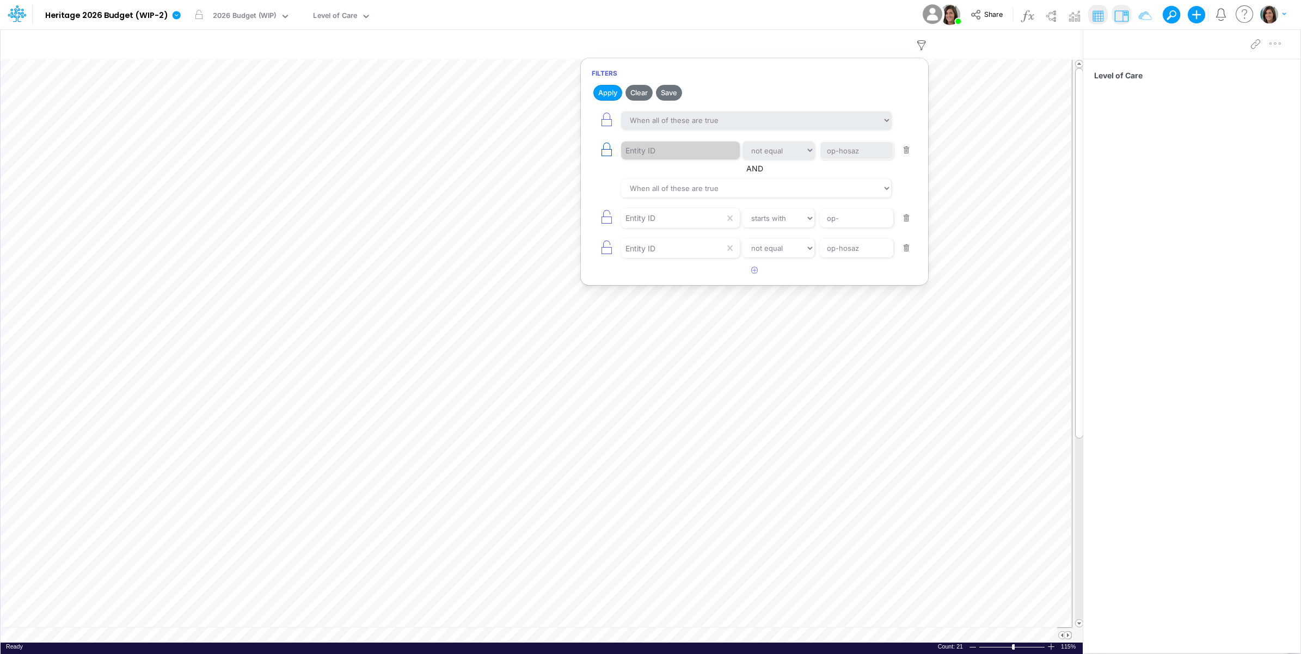
select select "notEqual"
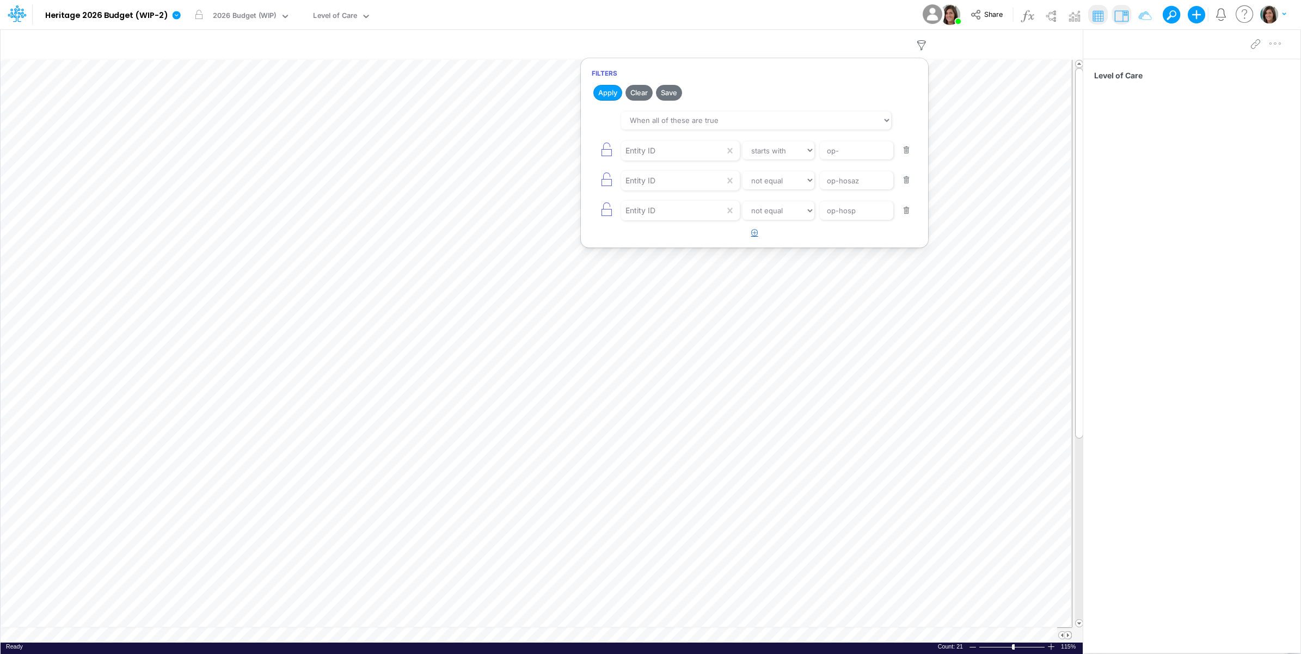
click at [750, 238] on button "button" at bounding box center [754, 233] width 21 height 18
click at [681, 248] on div at bounding box center [672, 240] width 103 height 19
click at [667, 314] on div "Entity ID" at bounding box center [681, 310] width 118 height 20
click at [755, 266] on icon "button" at bounding box center [754, 262] width 7 height 7
click at [676, 278] on div at bounding box center [672, 271] width 103 height 19
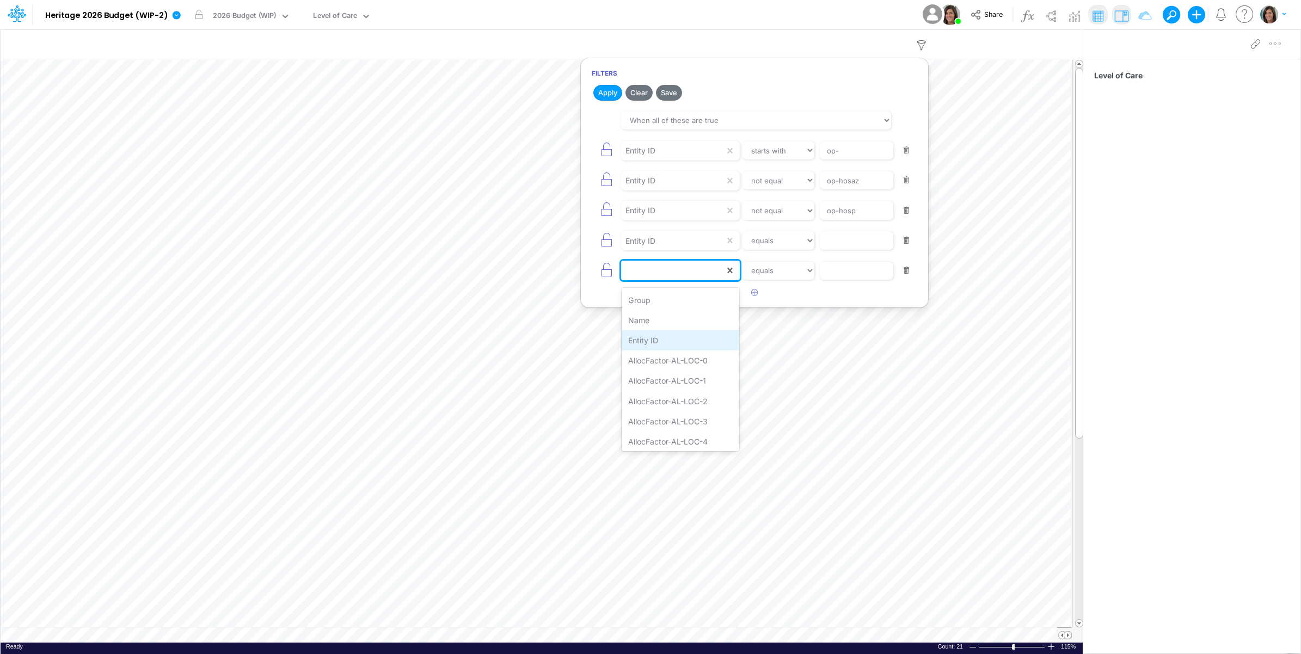
click at [673, 343] on div "Entity ID" at bounding box center [681, 340] width 118 height 20
drag, startPoint x: 788, startPoint y: 242, endPoint x: 786, endPoint y: 248, distance: 6.4
click at [788, 242] on select "equals not equal starts with ends with contains" at bounding box center [778, 240] width 73 height 19
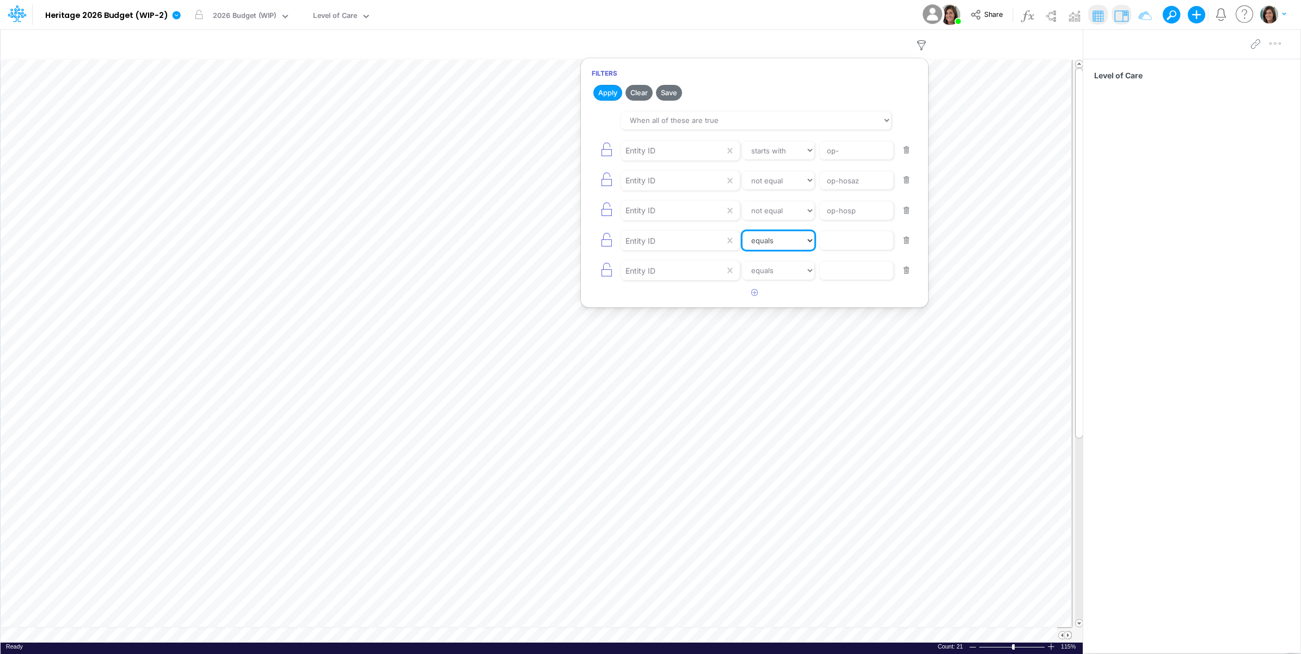
select select "notEqual"
click at [743, 234] on select "equals not equal starts with ends with contains" at bounding box center [779, 240] width 72 height 19
click at [776, 277] on select "equals not equal starts with ends with contains" at bounding box center [778, 271] width 73 height 19
select select "notEqual"
click at [743, 265] on select "equals not equal starts with ends with contains" at bounding box center [779, 271] width 72 height 19
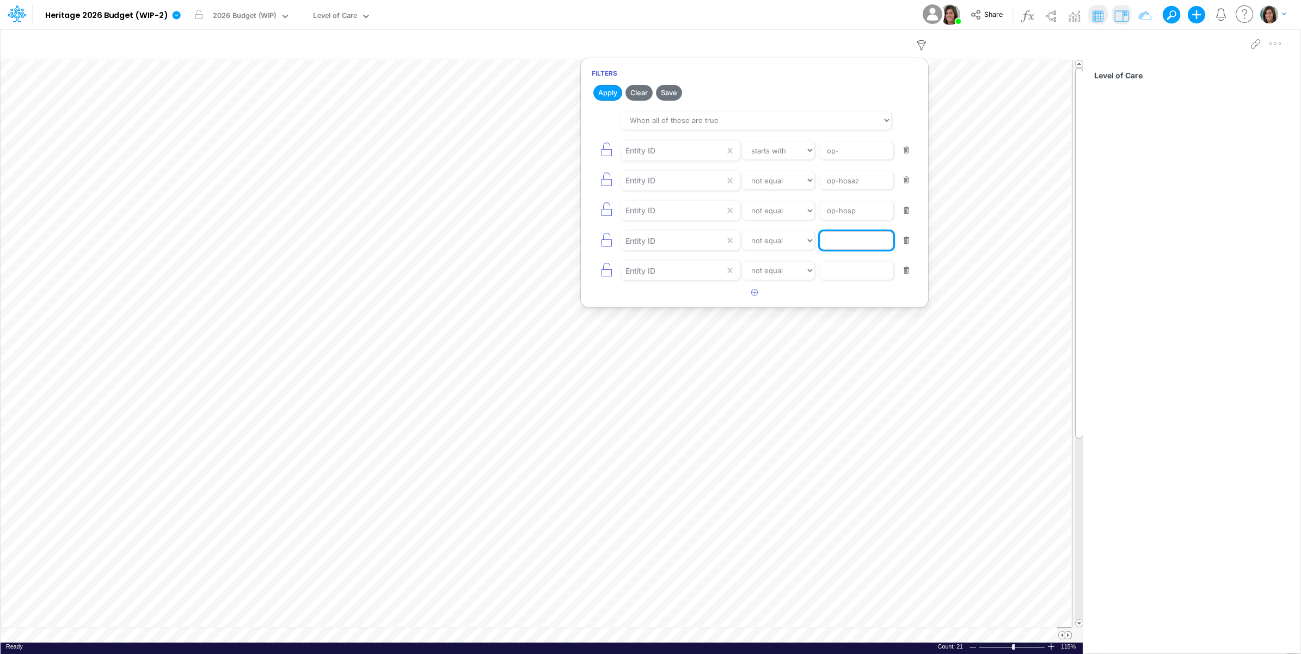
click at [842, 240] on input "text" at bounding box center [856, 240] width 73 height 19
drag, startPoint x: 837, startPoint y: 243, endPoint x: 869, endPoint y: 244, distance: 32.1
click at [869, 244] on input "op-nhi" at bounding box center [856, 240] width 73 height 19
type input "op-ochh"
click at [904, 277] on button "button" at bounding box center [906, 270] width 21 height 15
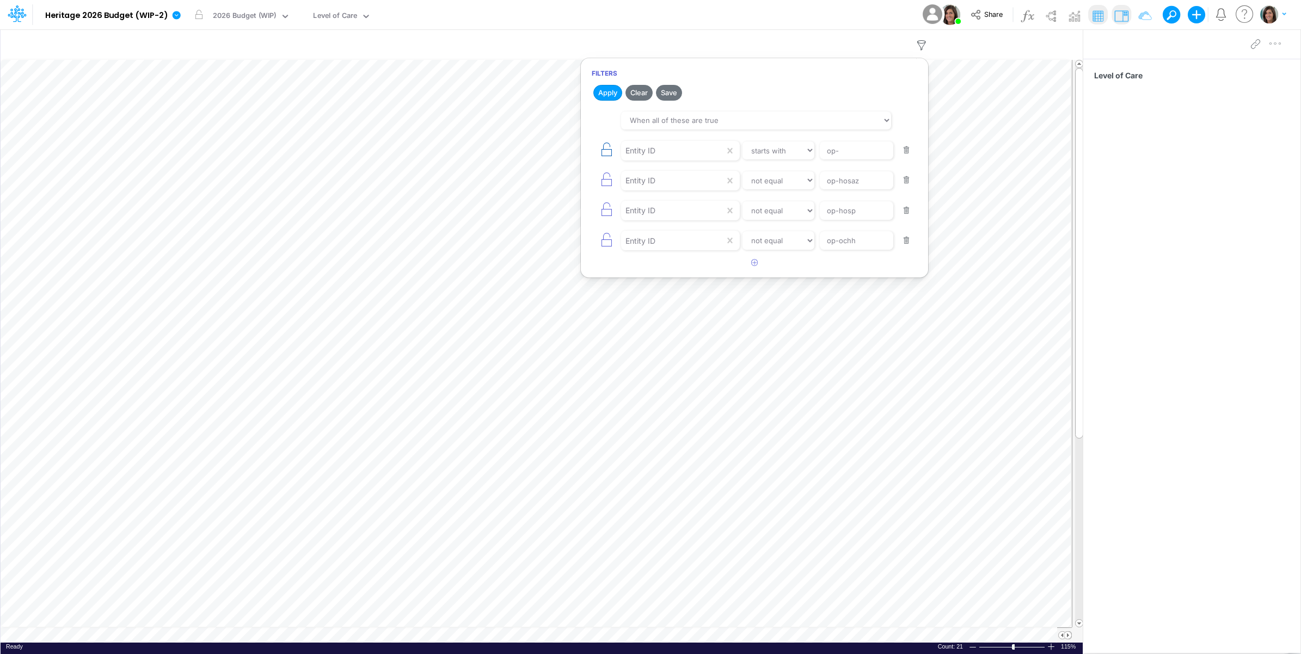
click at [602, 153] on icon "button" at bounding box center [606, 149] width 15 height 15
select select "notEqual"
type input "op-hosaz"
type input "op-hosp"
type input "op-ochh"
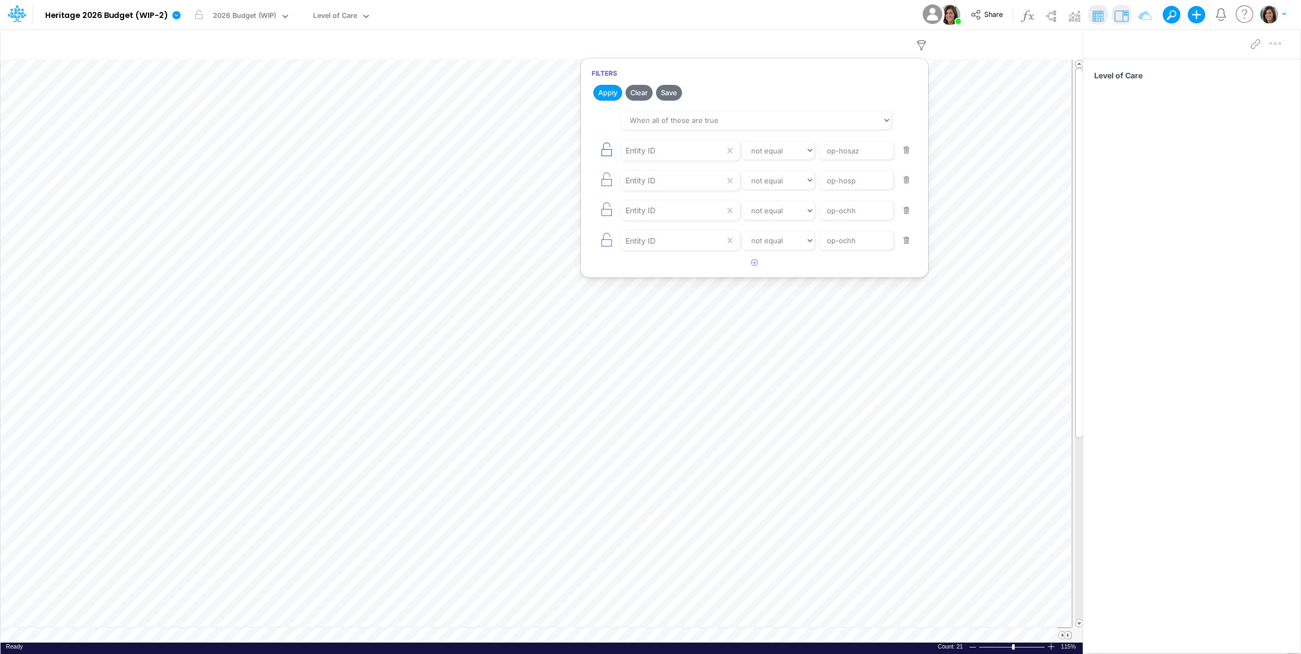
select select "startsWith"
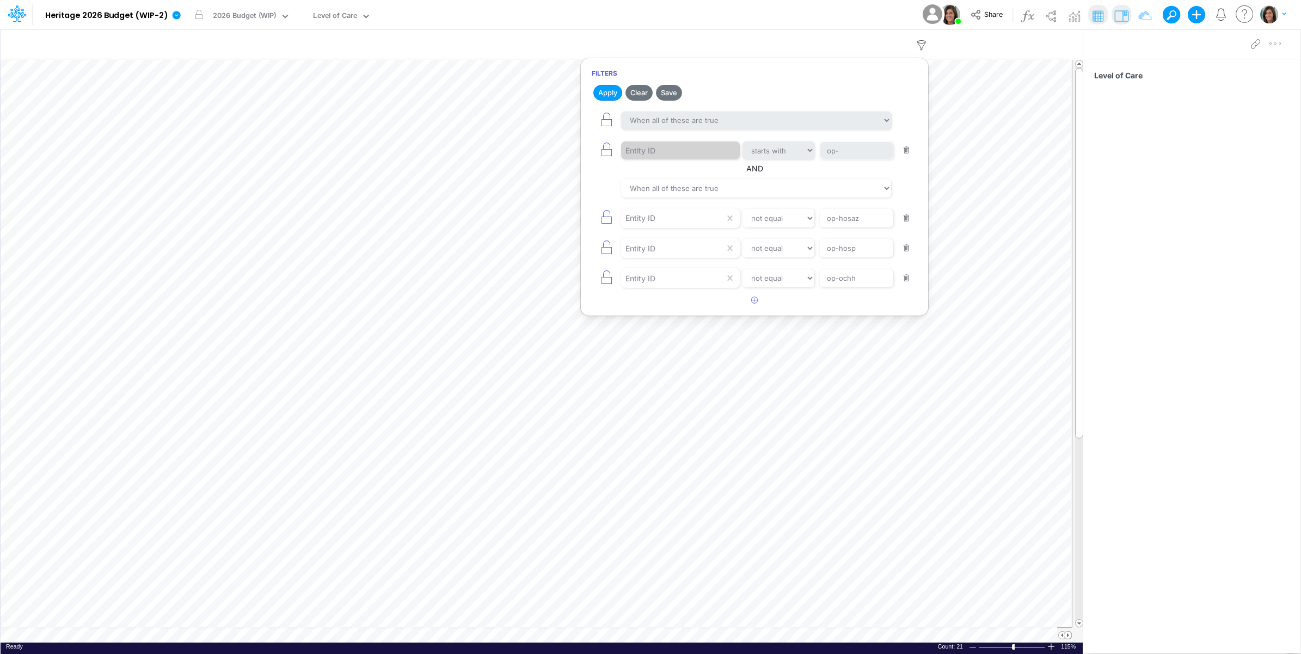
drag, startPoint x: 605, startPoint y: 212, endPoint x: 606, endPoint y: 222, distance: 9.3
click at [605, 215] on icon "button" at bounding box center [606, 217] width 15 height 15
type input "op-hosp"
type input "op-ochh"
select select "notEqual"
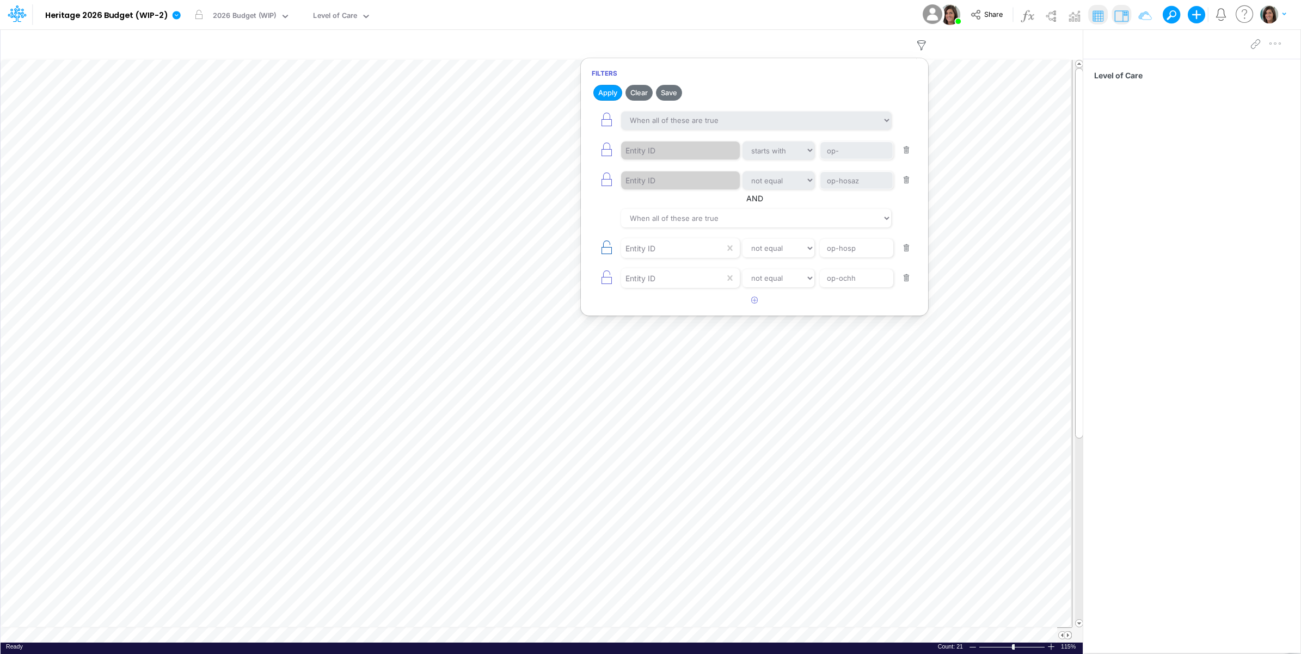
click at [605, 255] on icon "button" at bounding box center [606, 247] width 15 height 15
type input "op-ochh"
select select "notEqual"
click at [605, 276] on icon "button" at bounding box center [606, 277] width 15 height 15
select select "notEqual"
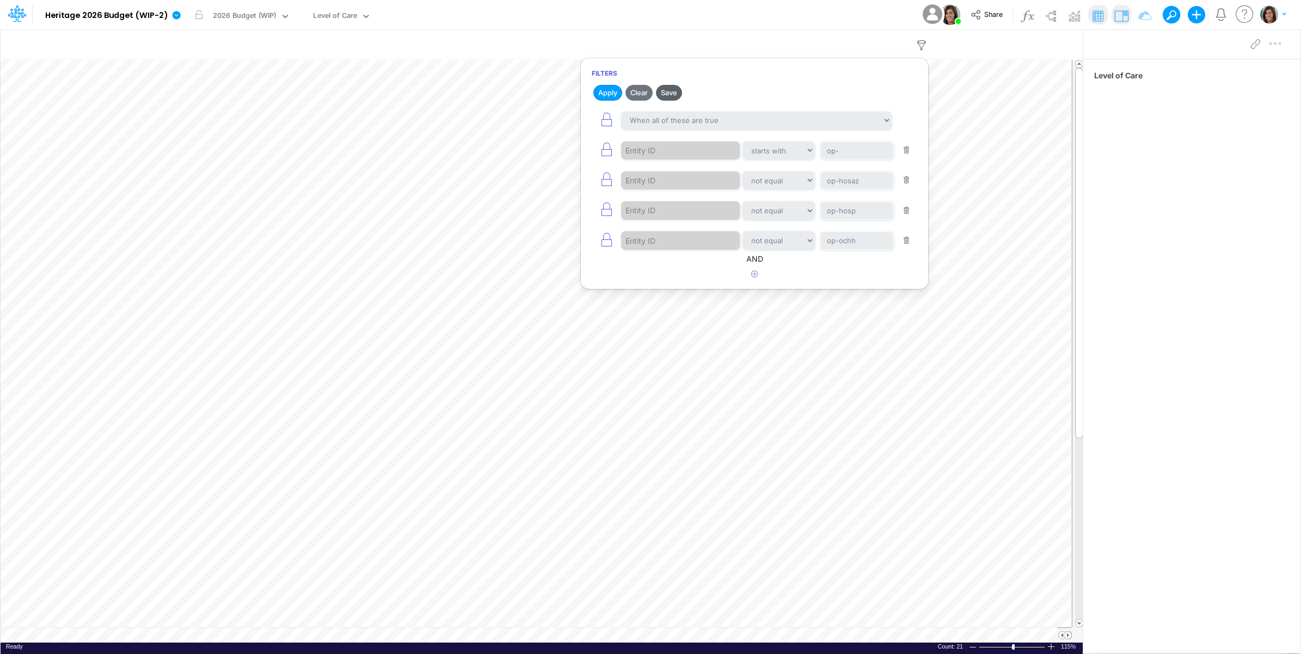
click at [667, 93] on button "Save" at bounding box center [669, 93] width 26 height 16
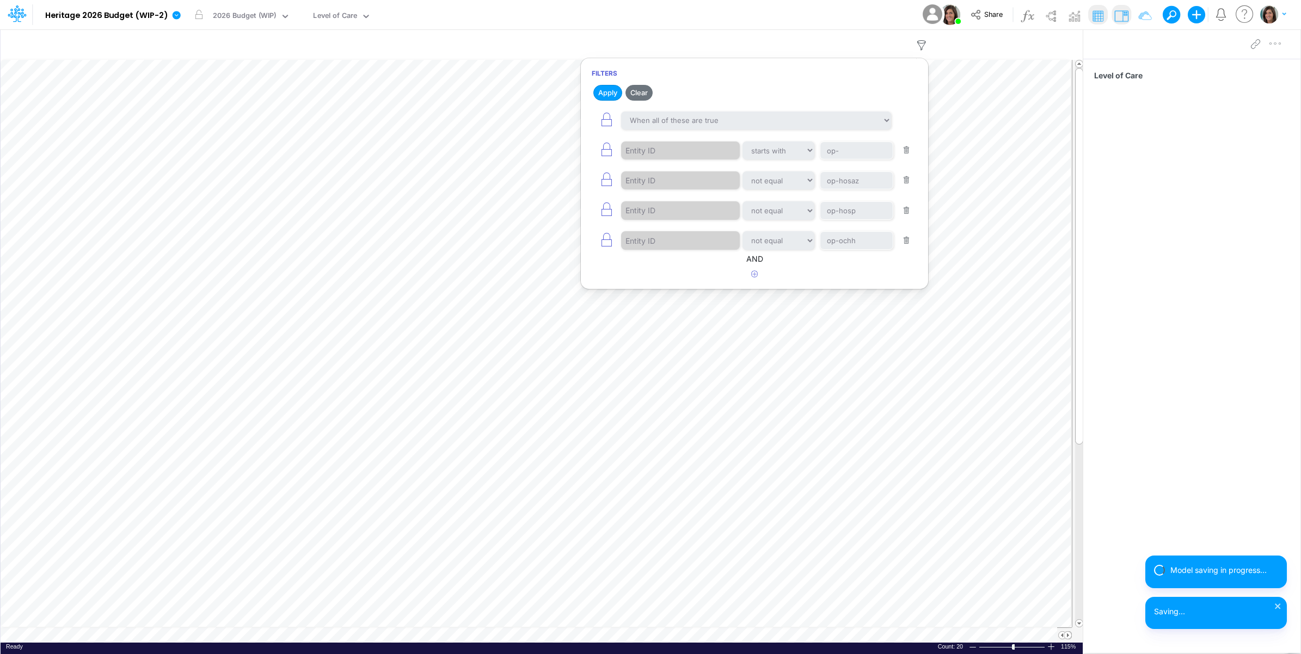
click at [708, 13] on div "Model Heritage 2026 Budget (WIP-2) Edit model settings Duplicate Import QuickBo…" at bounding box center [650, 14] width 1171 height 29
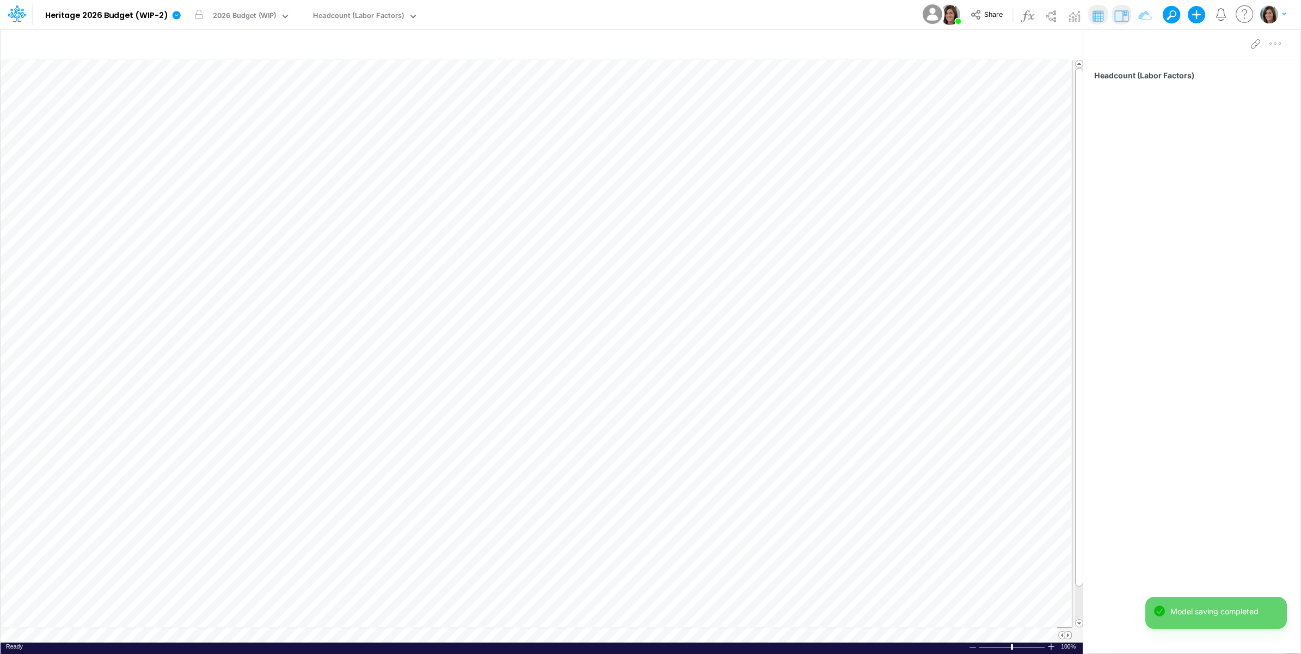
scroll to position [0, 1]
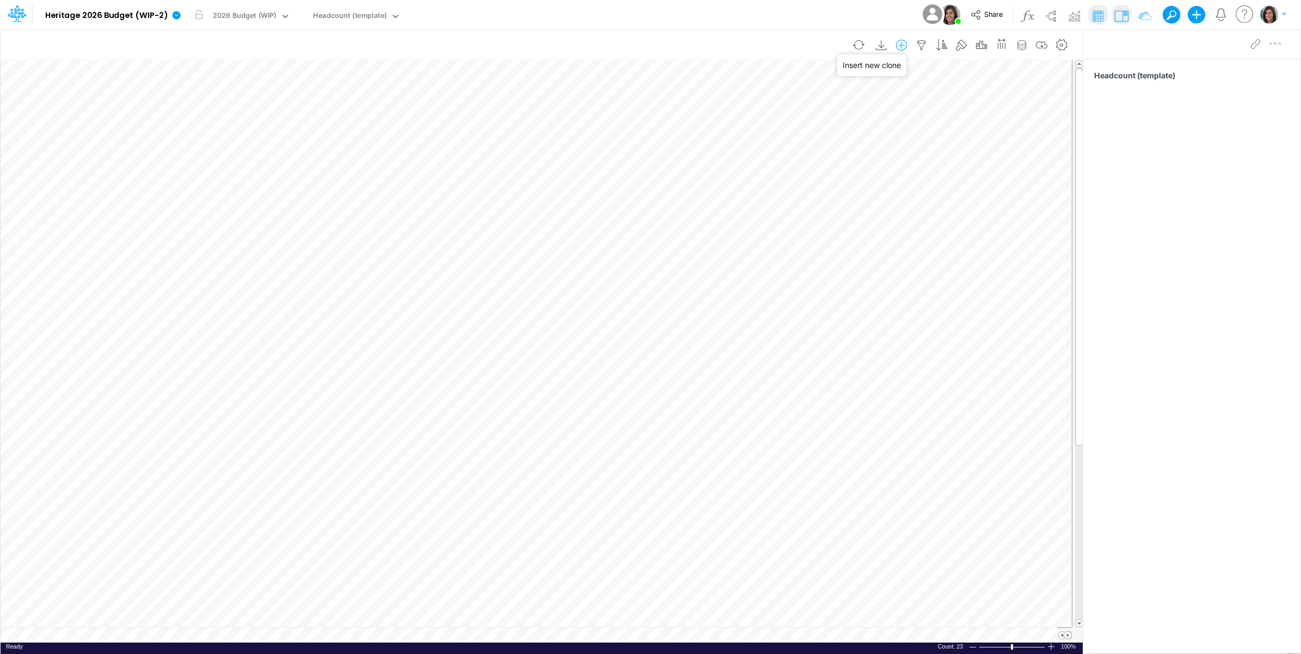
drag, startPoint x: 904, startPoint y: 42, endPoint x: 898, endPoint y: 45, distance: 6.1
click at [904, 42] on icon "button" at bounding box center [901, 45] width 16 height 11
click at [821, 93] on li "HC" at bounding box center [846, 91] width 127 height 13
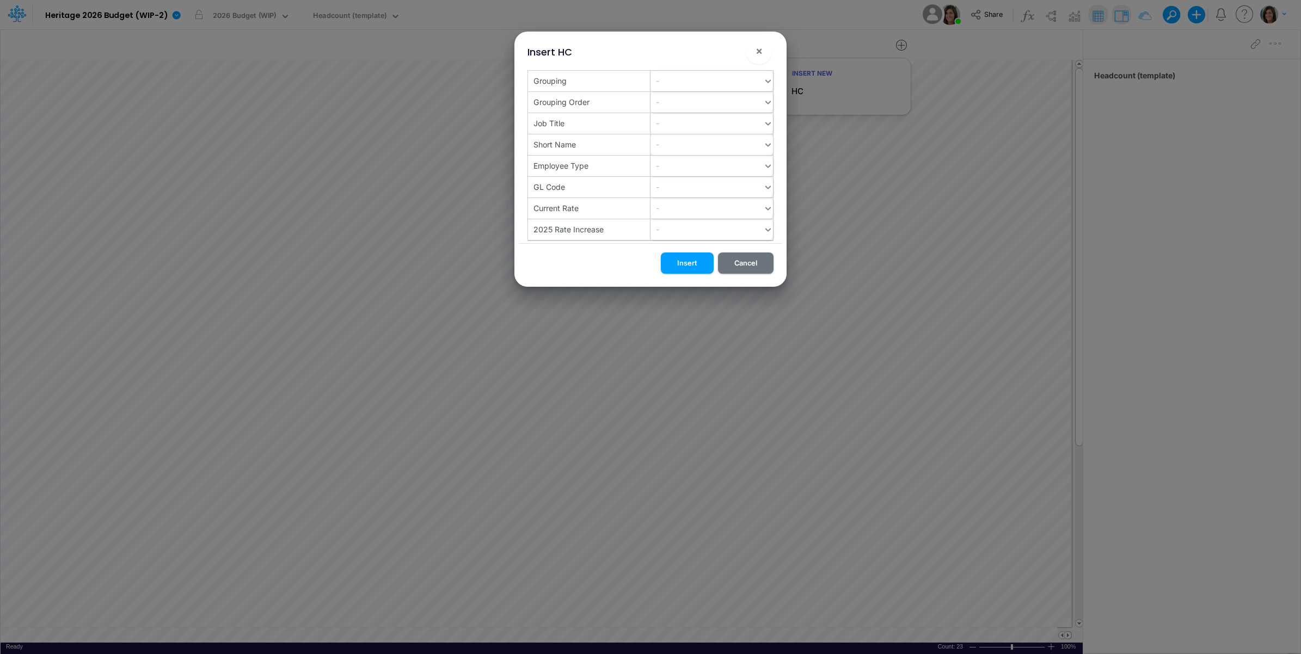
click at [667, 143] on div "-" at bounding box center [707, 145] width 113 height 18
type input "op-ahfv"
click at [689, 175] on div "Create "op-ahfv"" at bounding box center [712, 172] width 122 height 20
click at [698, 261] on button "Insert" at bounding box center [687, 263] width 53 height 21
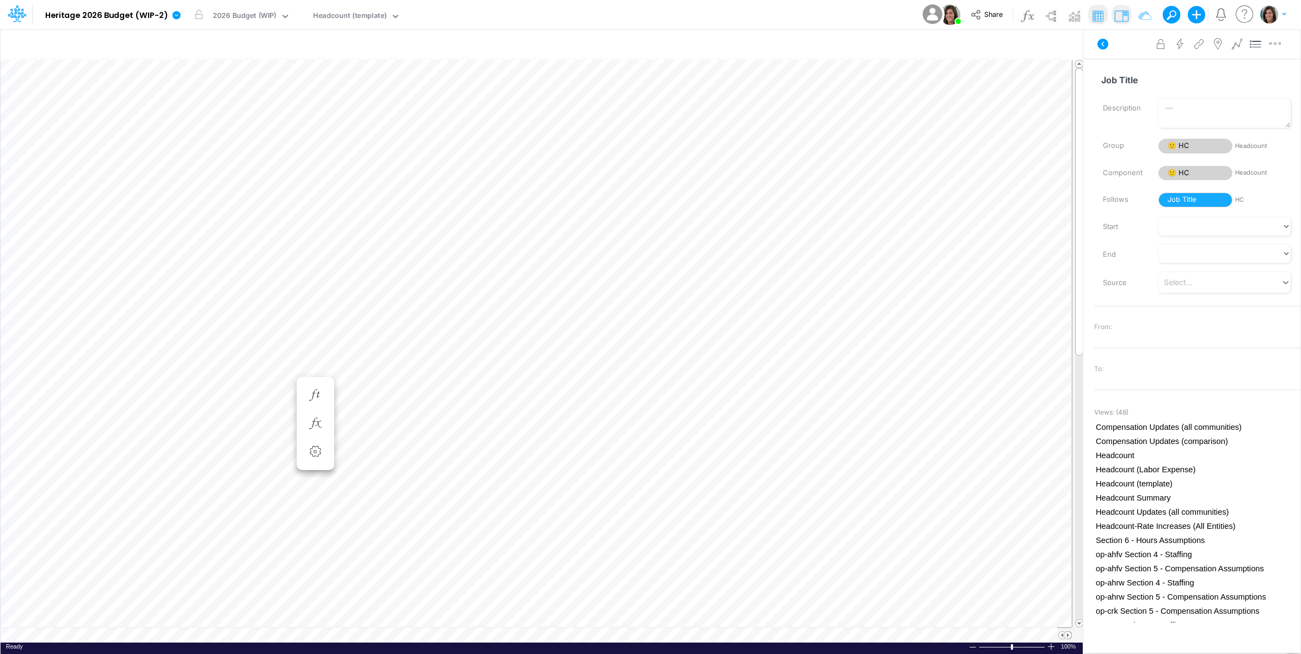
scroll to position [0, 1]
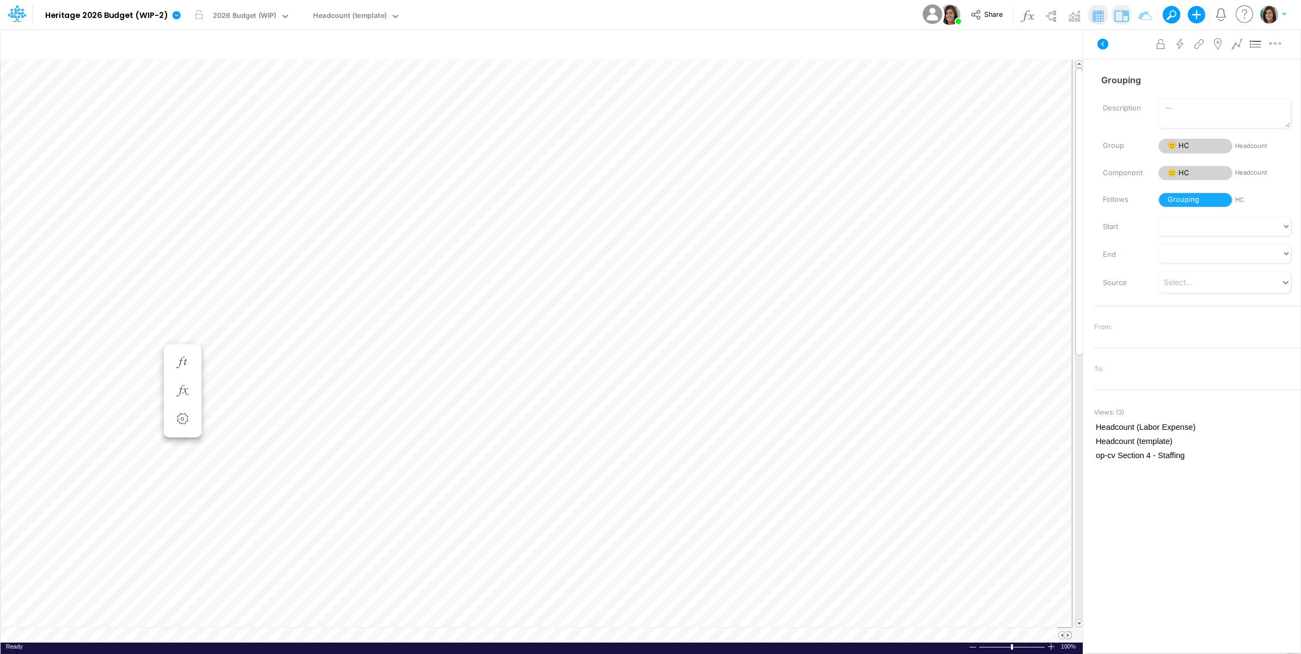
scroll to position [0, 1]
click at [1101, 44] on icon at bounding box center [1102, 44] width 13 height 13
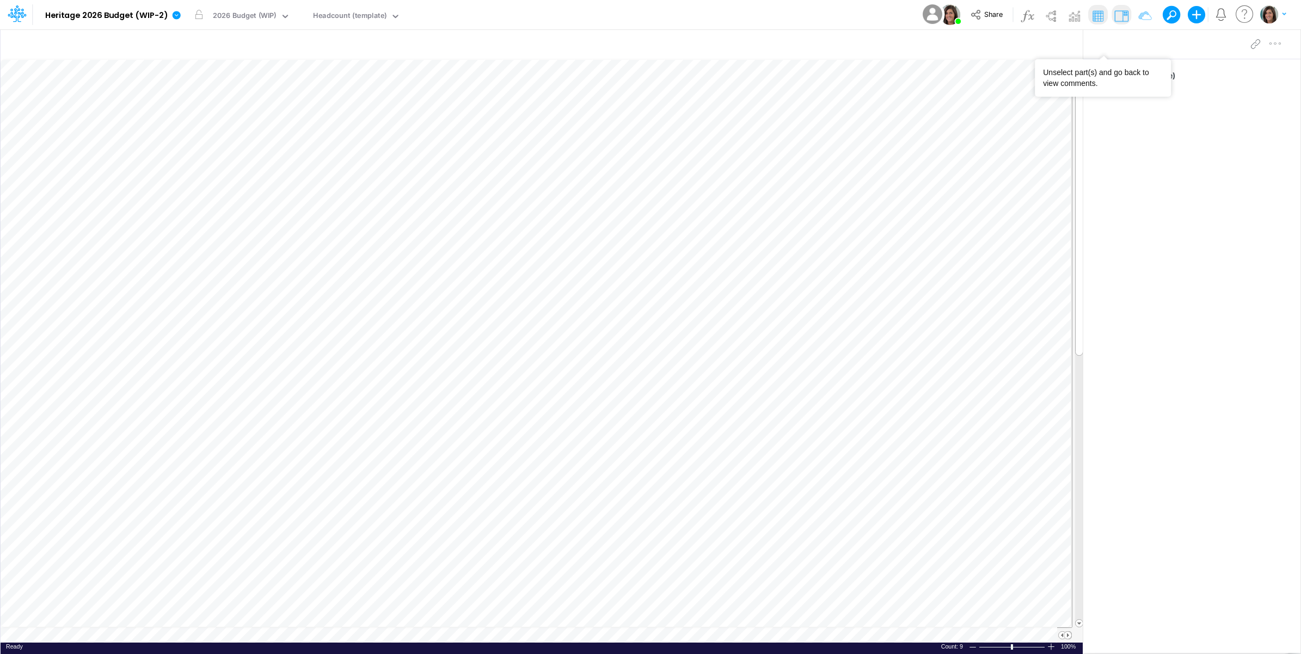
click at [999, 40] on icon "button" at bounding box center [1001, 43] width 11 height 16
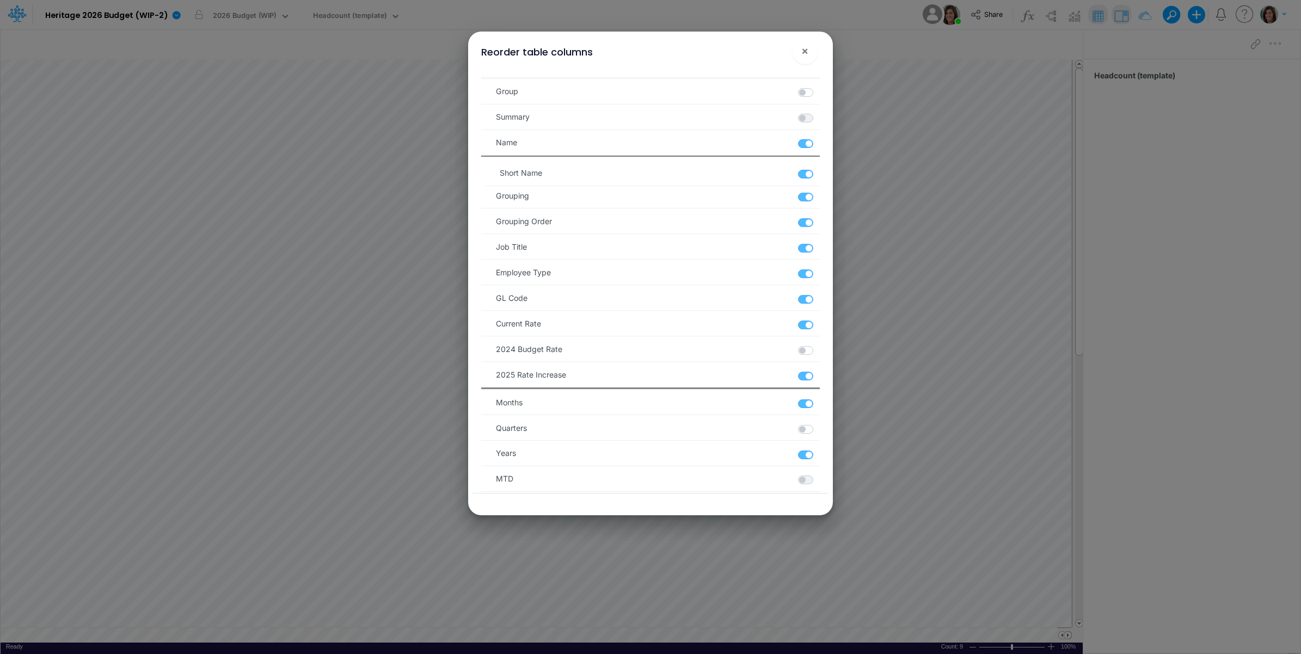
drag, startPoint x: 488, startPoint y: 249, endPoint x: 493, endPoint y: 171, distance: 78.0
click at [493, 171] on ul "Group Summary Name Grouping Grouping Order Job Title Short Name Employee Type G…" at bounding box center [650, 348] width 338 height 543
click at [804, 53] on span "×" at bounding box center [804, 50] width 7 height 13
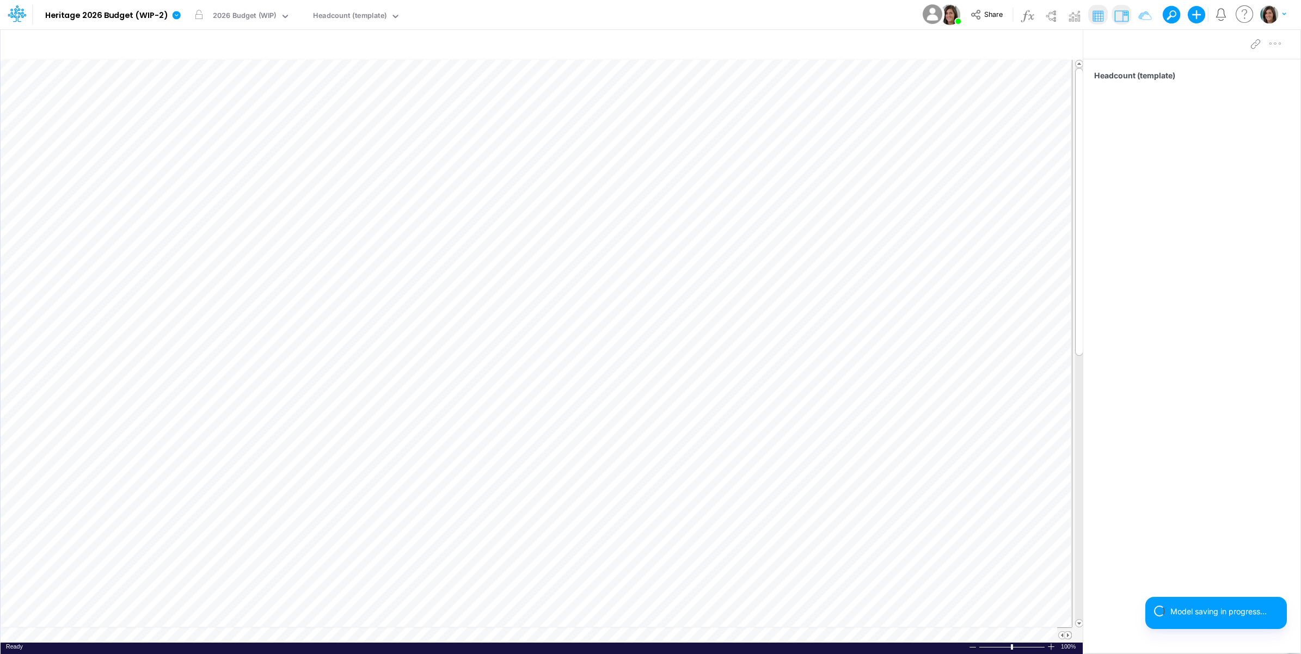
scroll to position [0, 1]
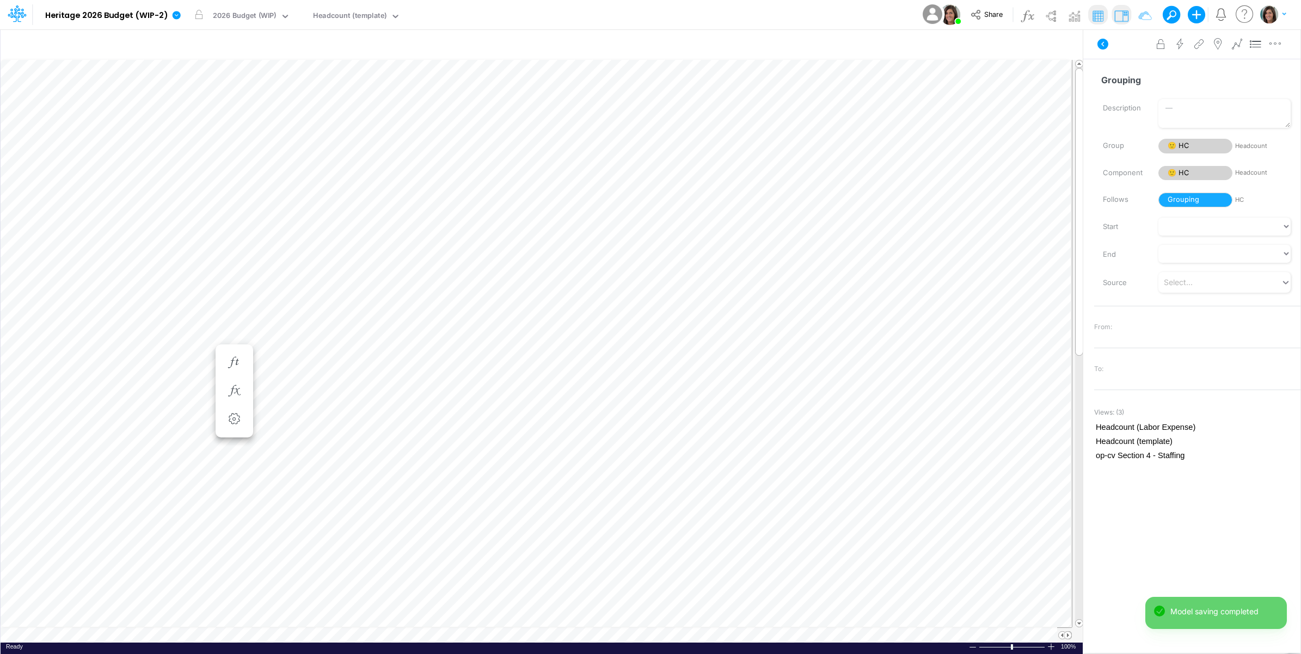
scroll to position [0, 1]
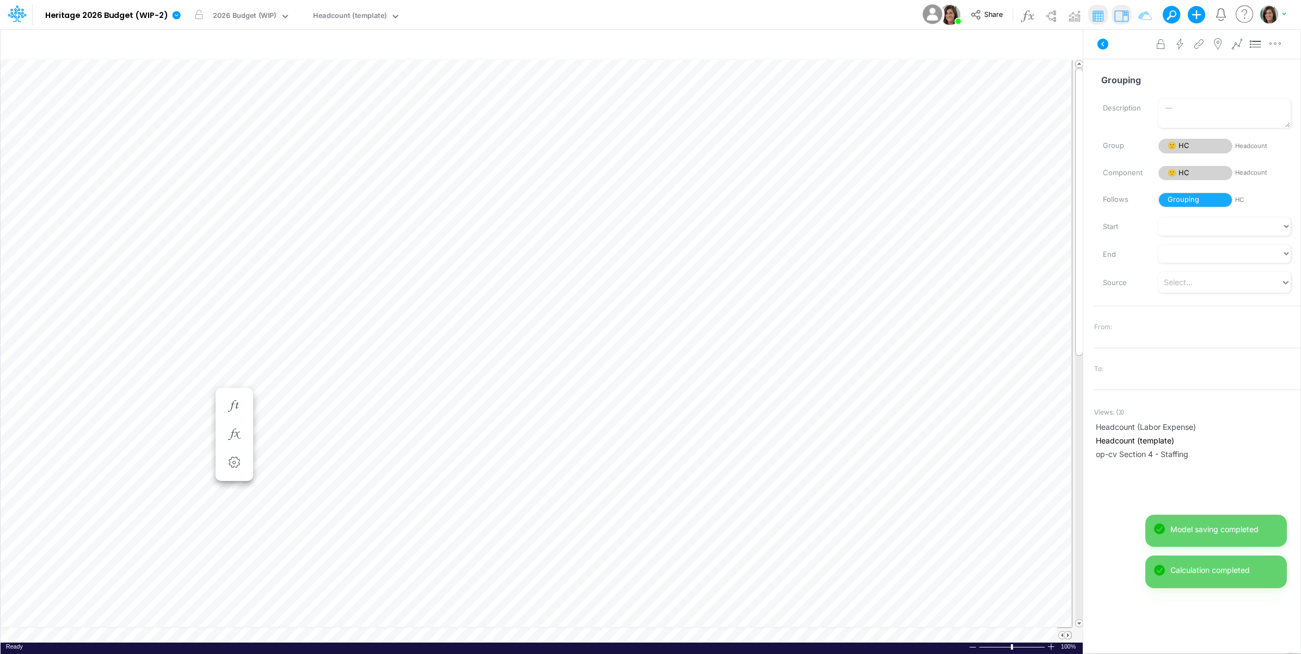
scroll to position [0, 1]
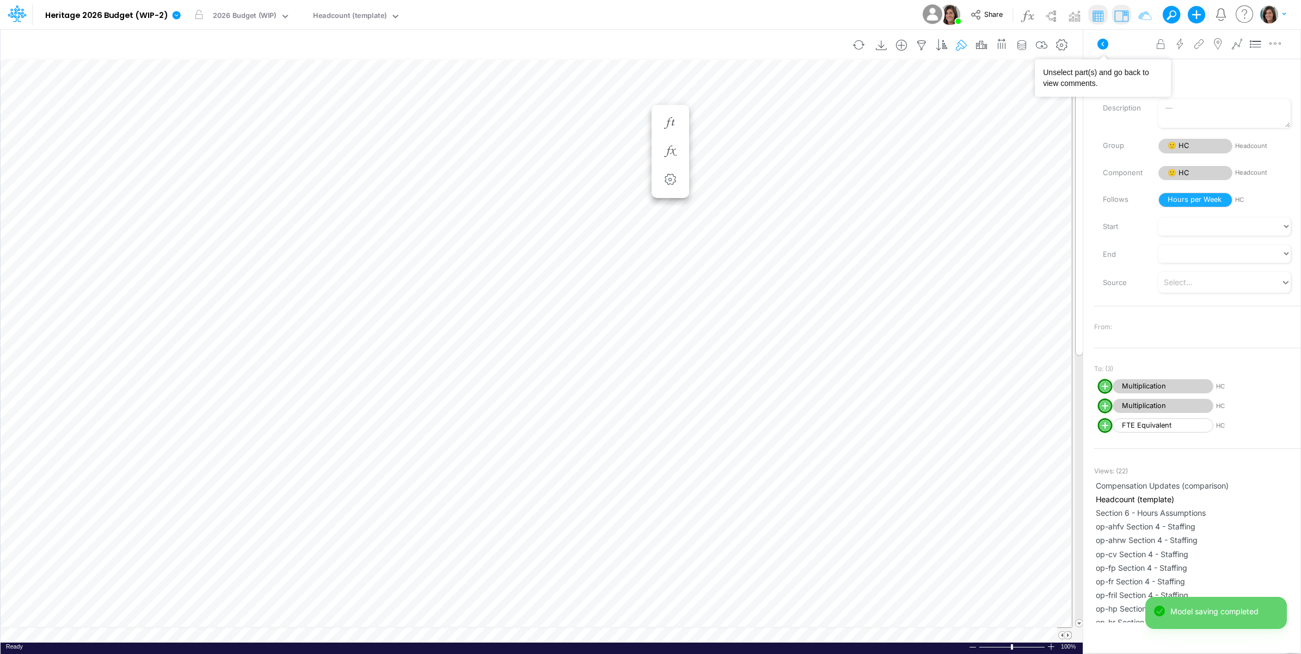
drag, startPoint x: 1099, startPoint y: 45, endPoint x: 954, endPoint y: 44, distance: 144.3
click at [1097, 45] on icon at bounding box center [1102, 44] width 13 height 13
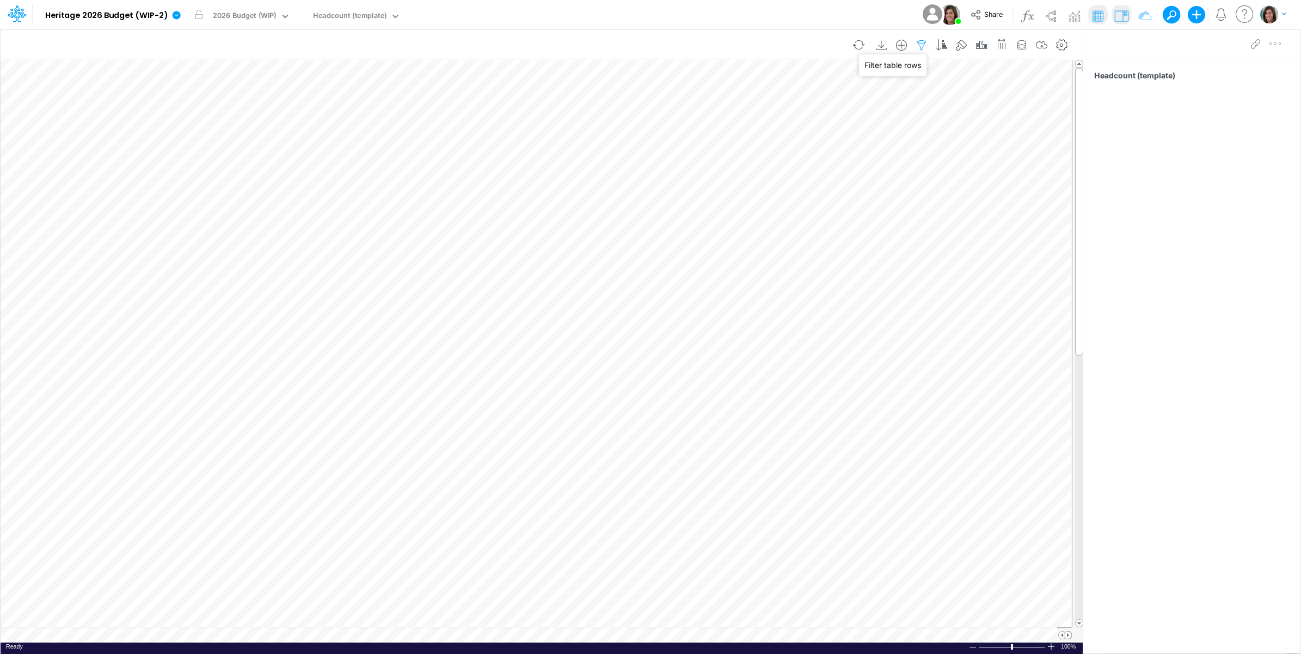
click at [919, 42] on icon "button" at bounding box center [921, 45] width 16 height 11
select select "notEqual"
click at [1023, 44] on icon "button" at bounding box center [1022, 45] width 16 height 11
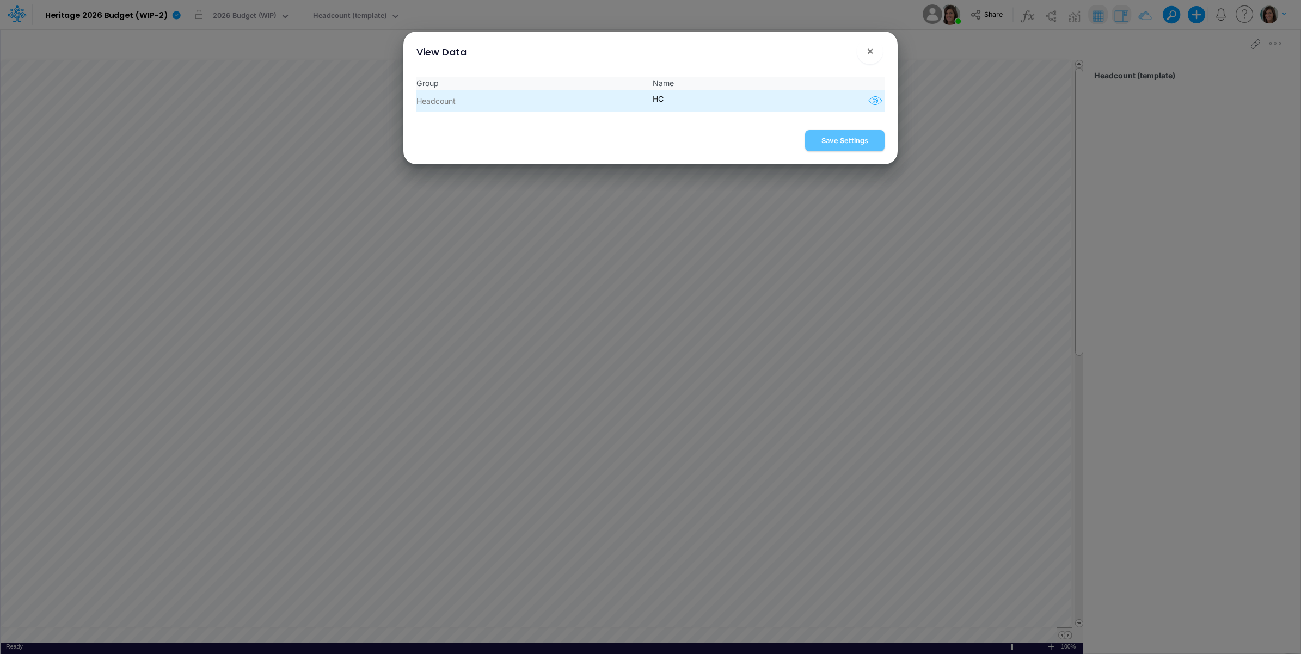
click at [869, 98] on icon "button" at bounding box center [875, 101] width 16 height 14
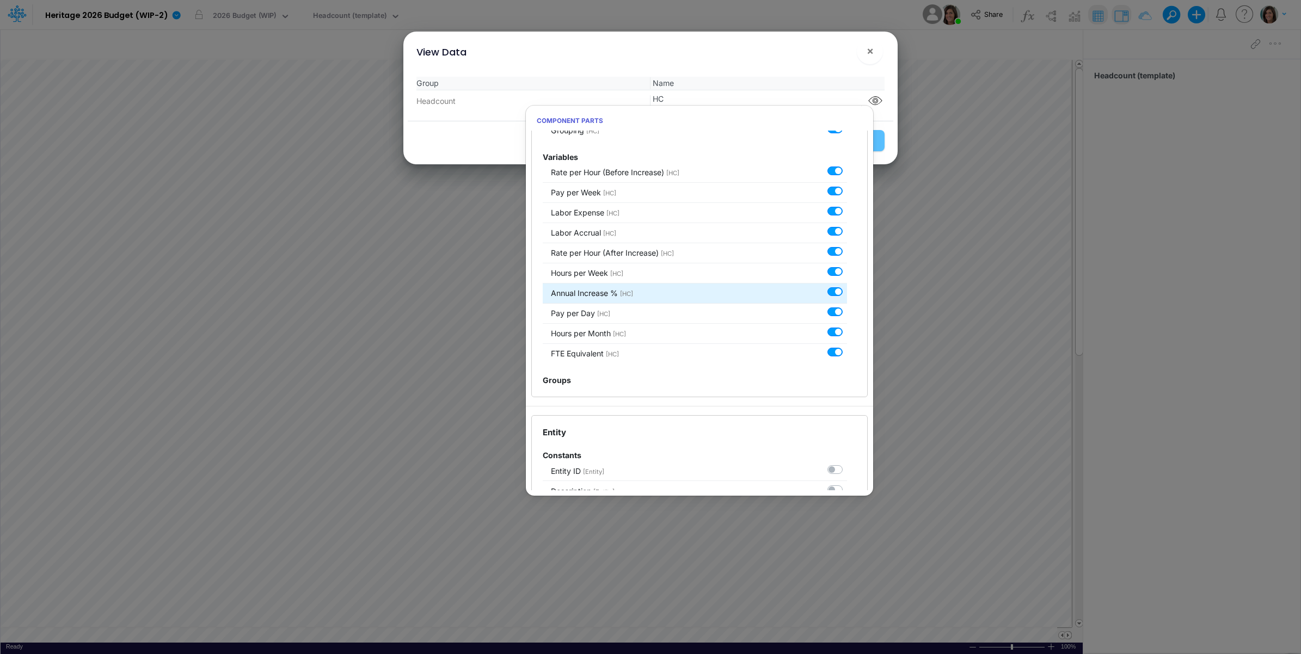
scroll to position [181, 0]
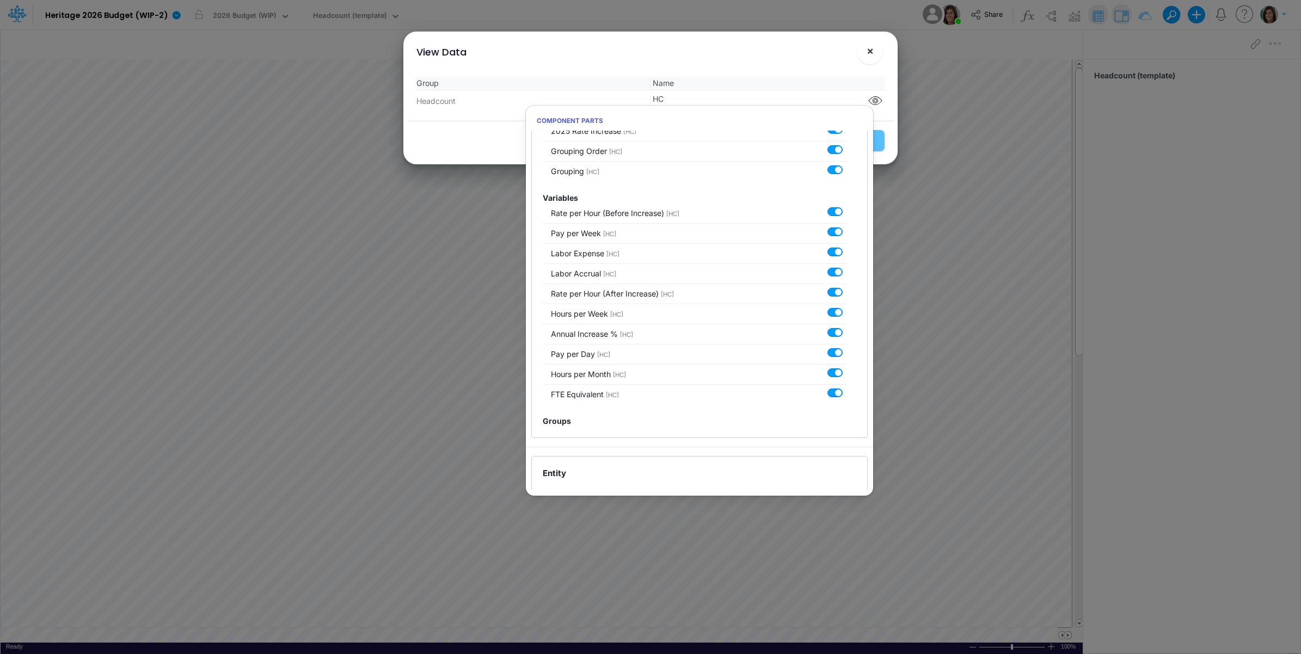
click at [871, 52] on span "×" at bounding box center [870, 50] width 7 height 13
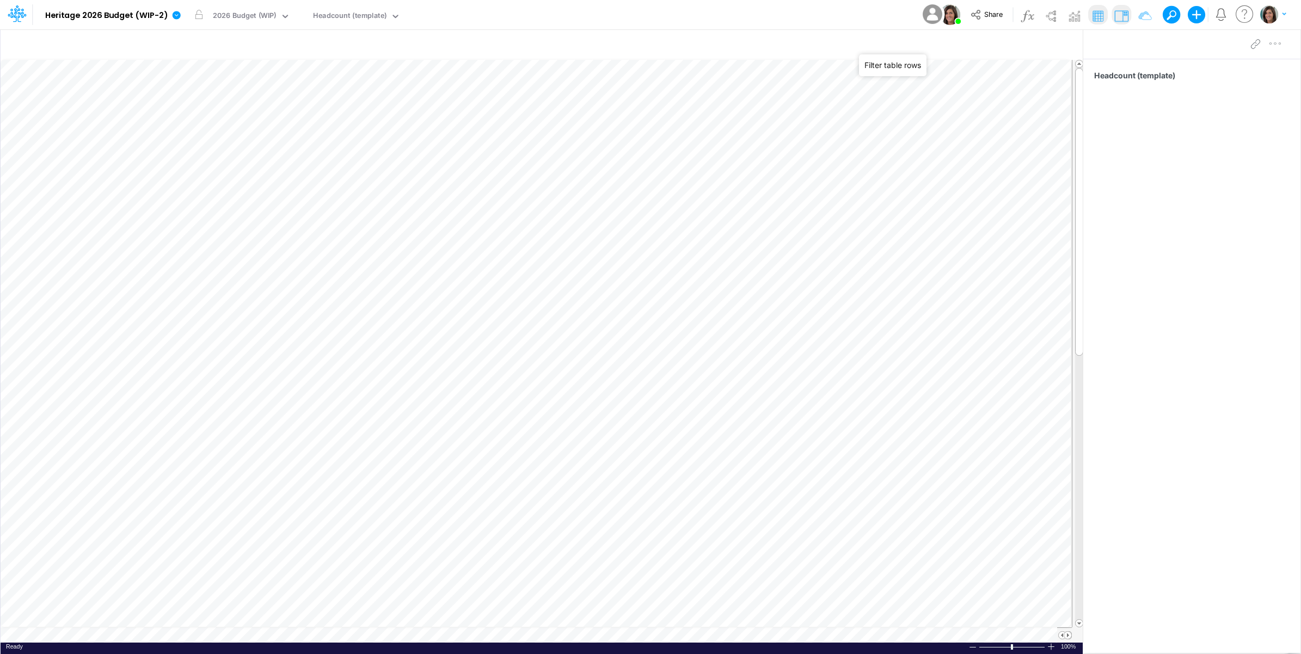
click at [921, 40] on icon "button" at bounding box center [921, 45] width 16 height 11
select select "notEqual"
click at [847, 151] on input "Hours per Week" at bounding box center [856, 151] width 73 height 19
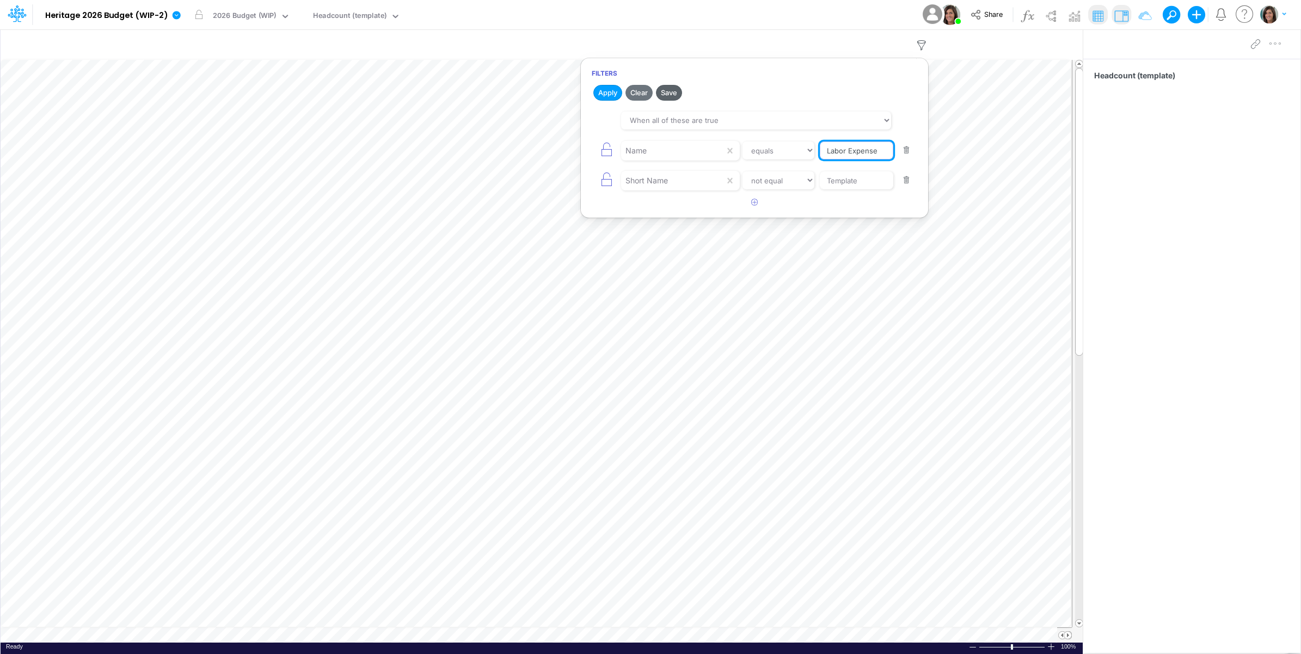
type input "Labor Expense"
click at [670, 91] on button "Save" at bounding box center [669, 93] width 26 height 16
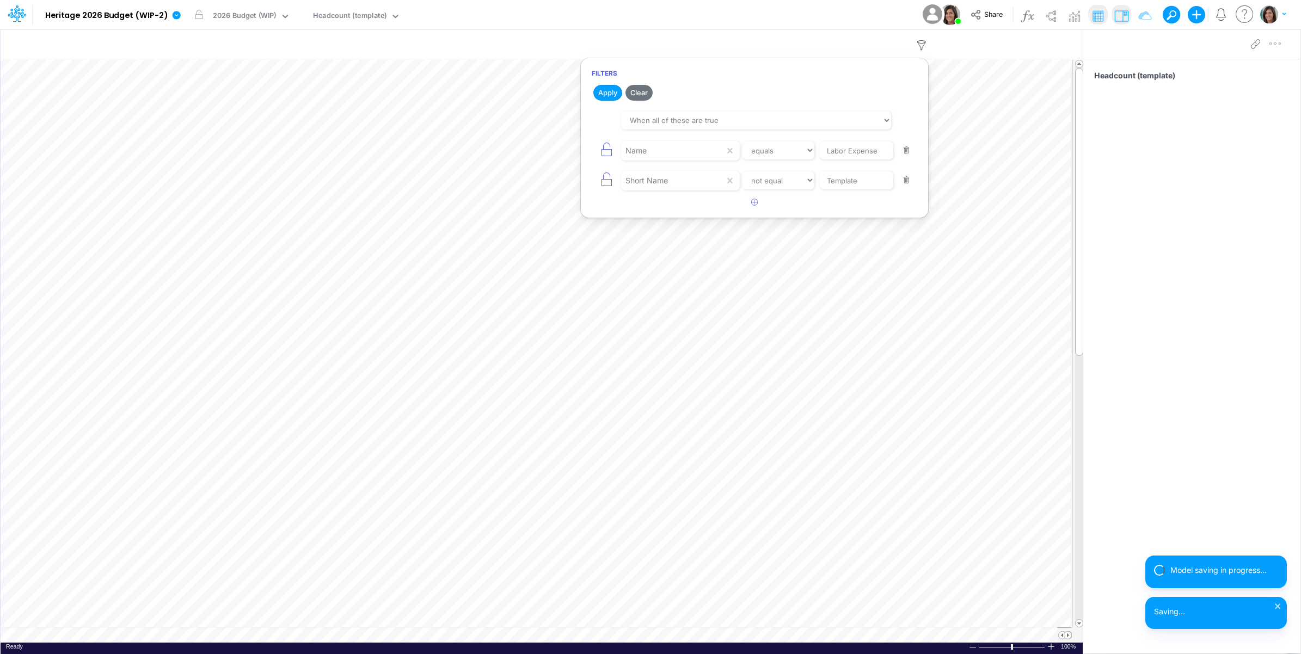
click at [733, 20] on div "Model Heritage 2026 Budget (WIP-2) Edit model settings Duplicate Import QuickBo…" at bounding box center [650, 14] width 1171 height 29
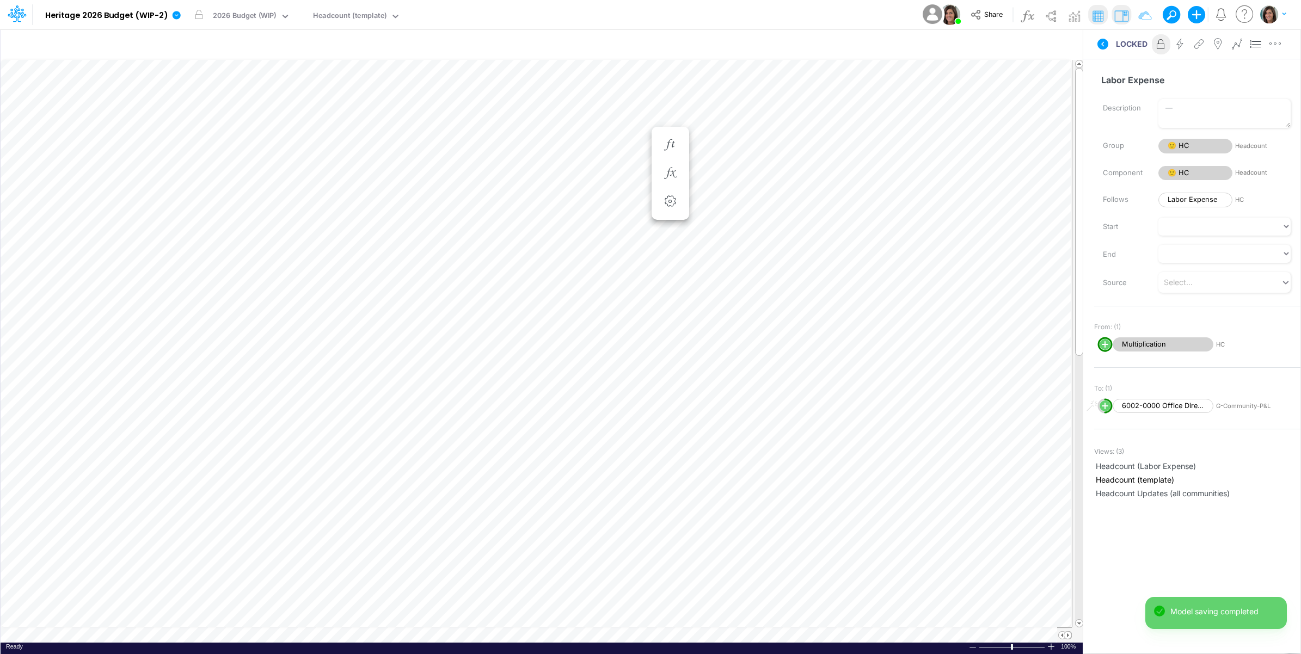
scroll to position [0, 1]
click at [1101, 41] on icon at bounding box center [1102, 44] width 11 height 11
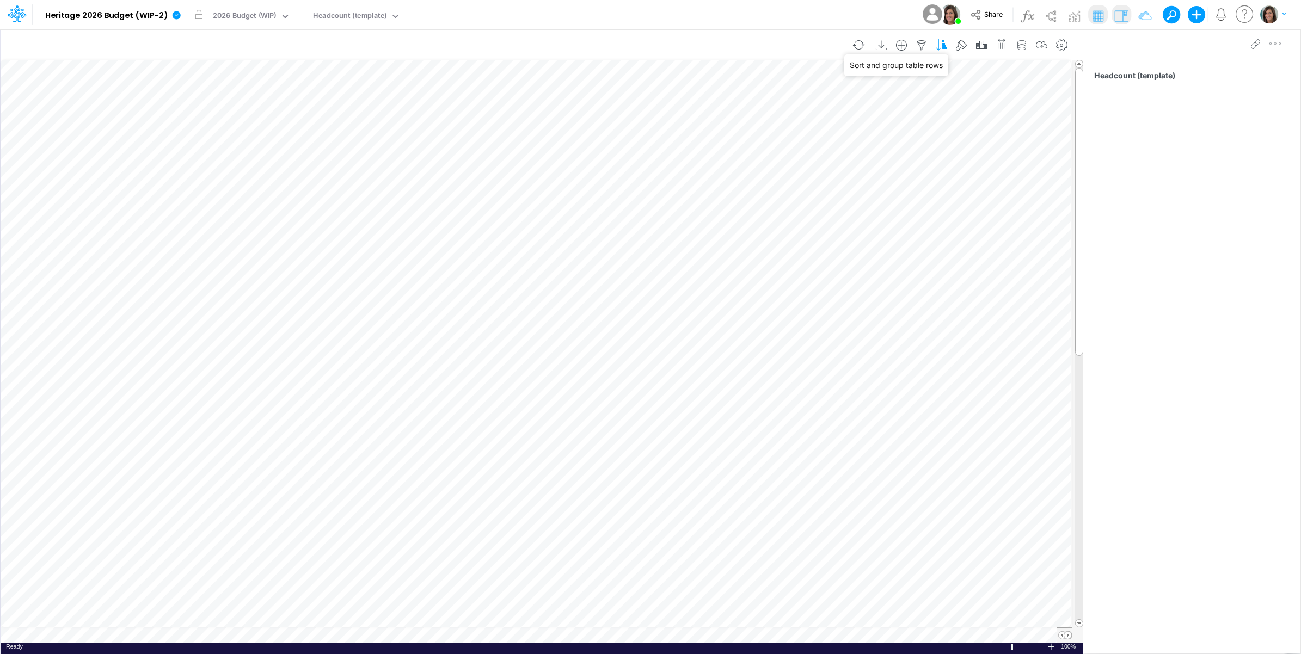
click at [938, 44] on icon "button" at bounding box center [942, 45] width 16 height 11
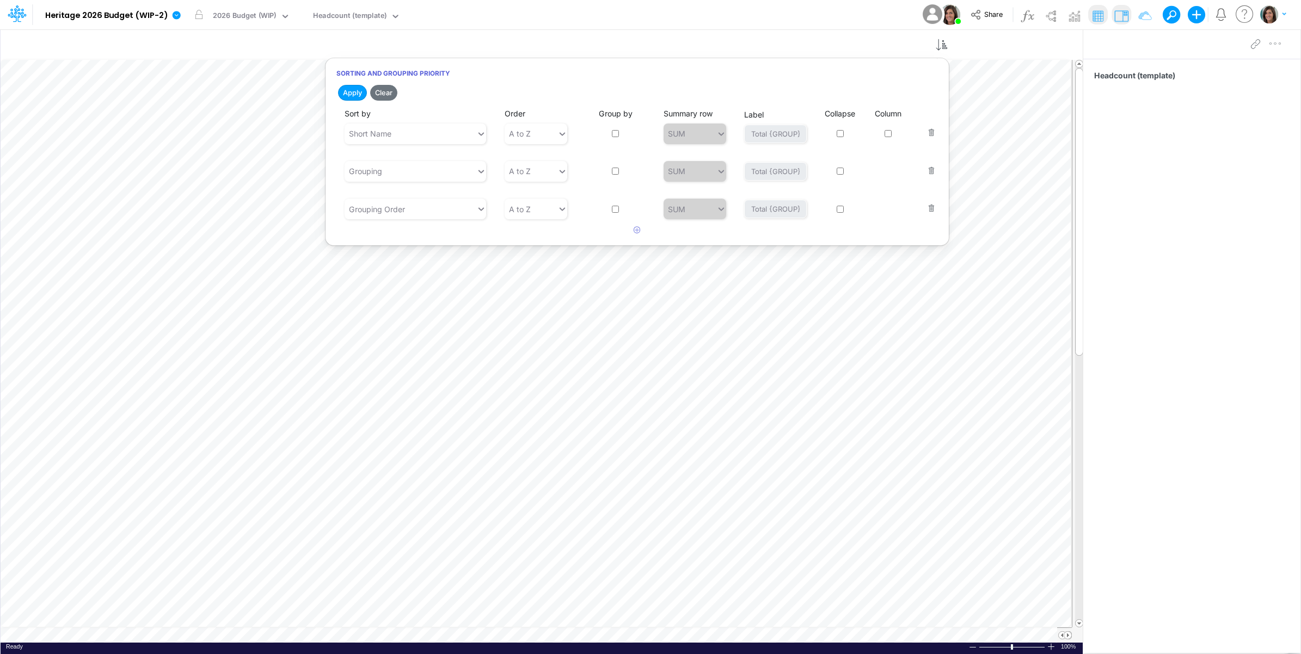
click at [616, 134] on input "checkbox" at bounding box center [615, 133] width 7 height 7
checkbox input "true"
click at [765, 132] on input "Total {GROUP}" at bounding box center [775, 134] width 63 height 19
type input "{GROUP}"
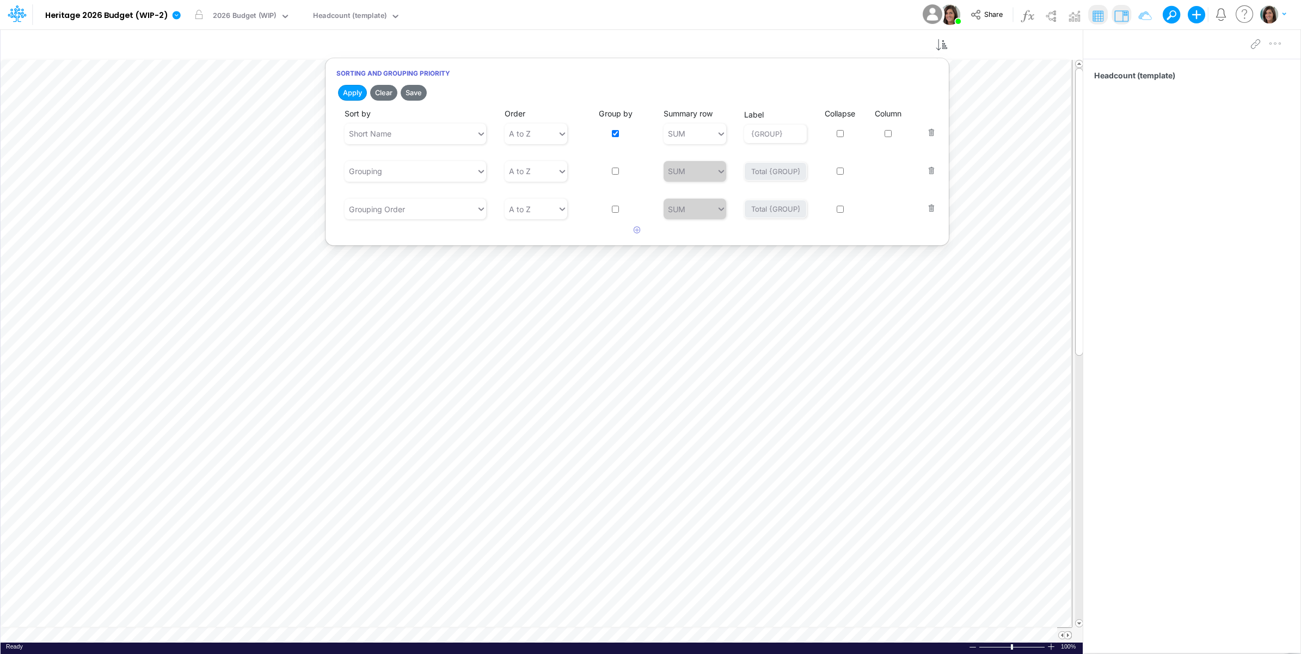
drag, startPoint x: 415, startPoint y: 90, endPoint x: 574, endPoint y: 15, distance: 175.8
click at [416, 91] on button "Save" at bounding box center [414, 93] width 26 height 16
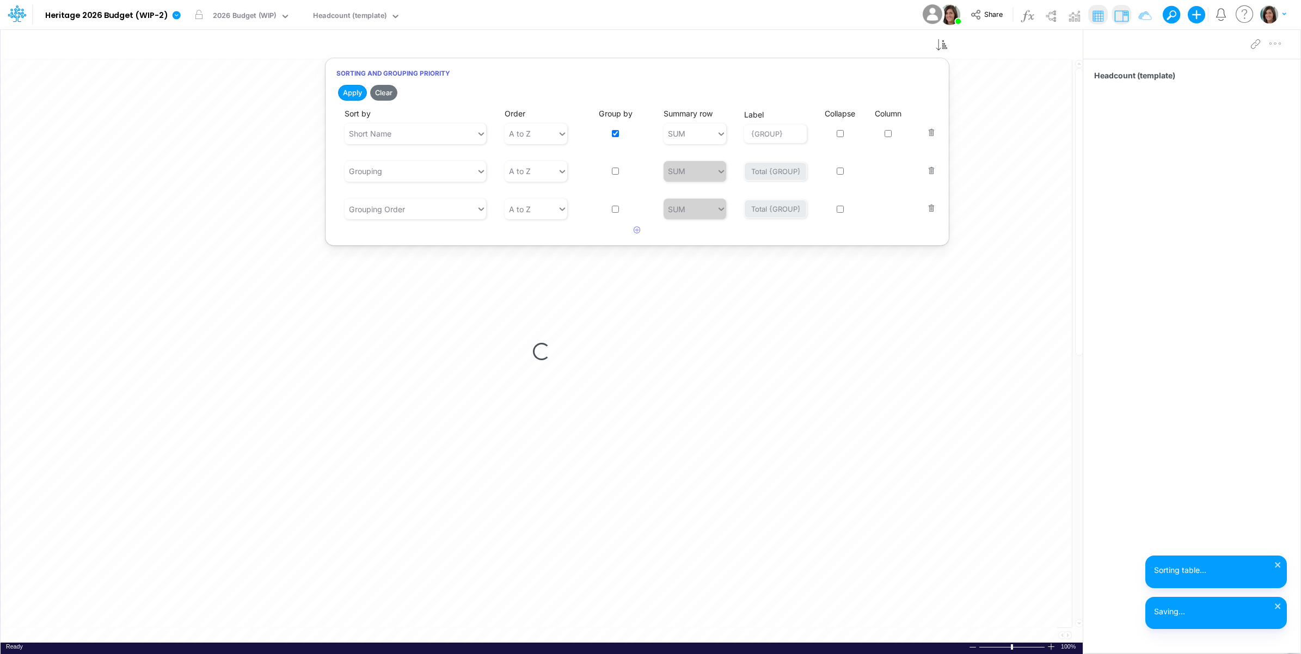
click at [594, 10] on div "Model Heritage 2026 Budget (WIP-2) Edit model settings Duplicate Import QuickBo…" at bounding box center [650, 14] width 1171 height 29
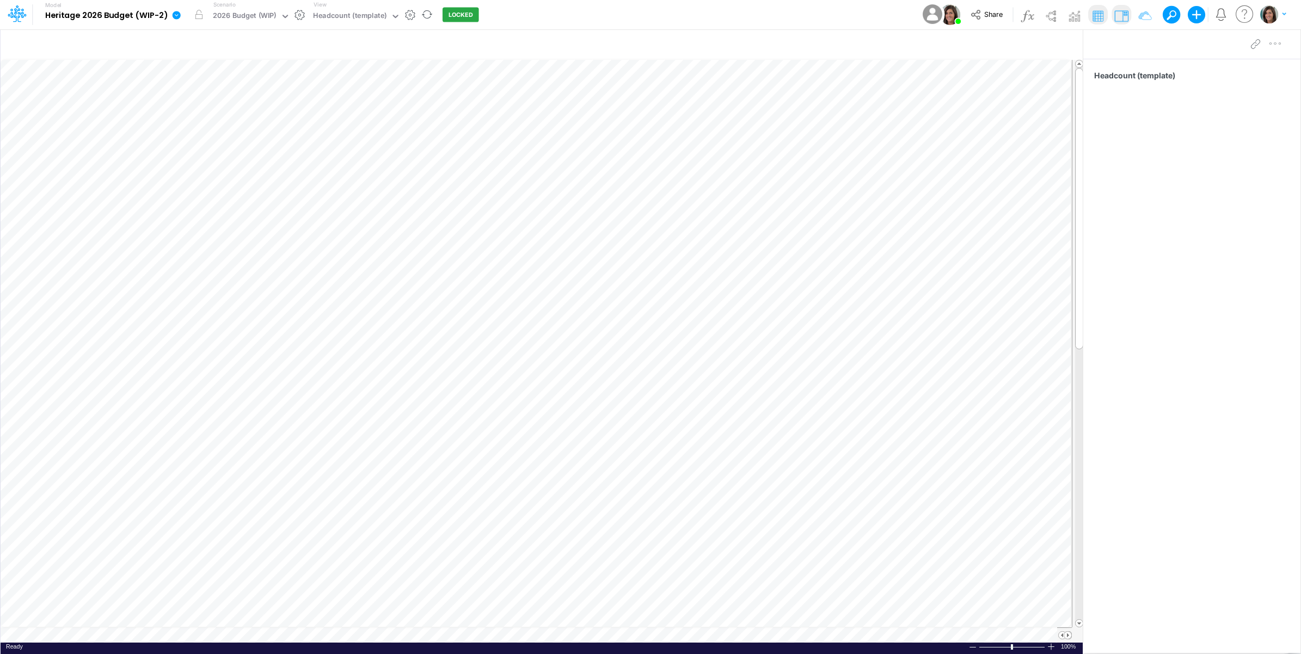
click at [173, 20] on icon at bounding box center [176, 15] width 10 height 10
click at [208, 113] on button "View model info" at bounding box center [231, 113] width 116 height 17
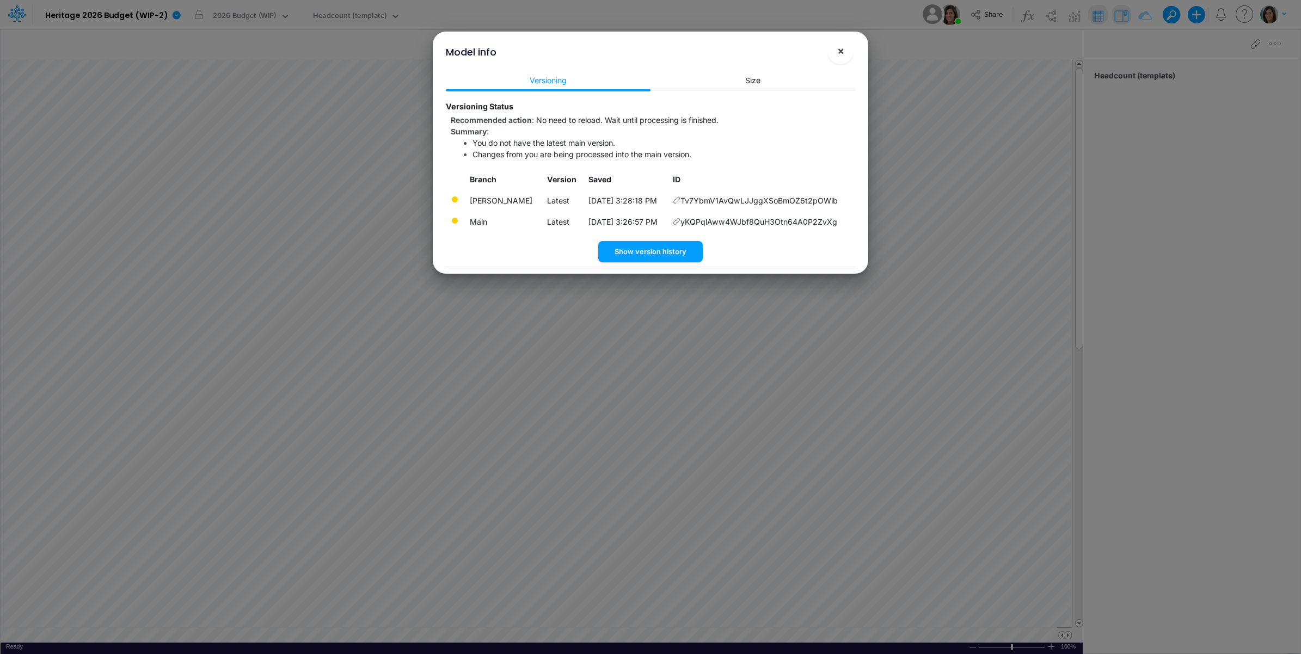
click at [842, 41] on button "×" at bounding box center [840, 51] width 26 height 26
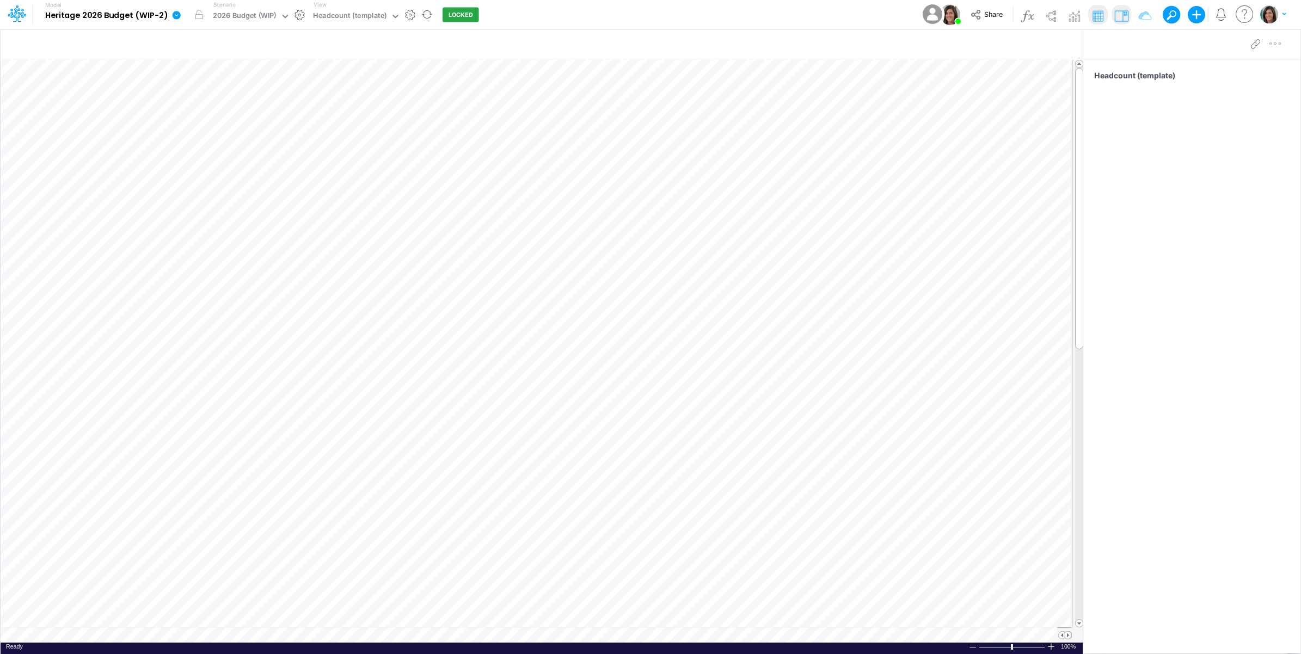
click at [175, 14] on icon at bounding box center [177, 15] width 8 height 8
click at [199, 109] on button "View model info" at bounding box center [231, 113] width 116 height 17
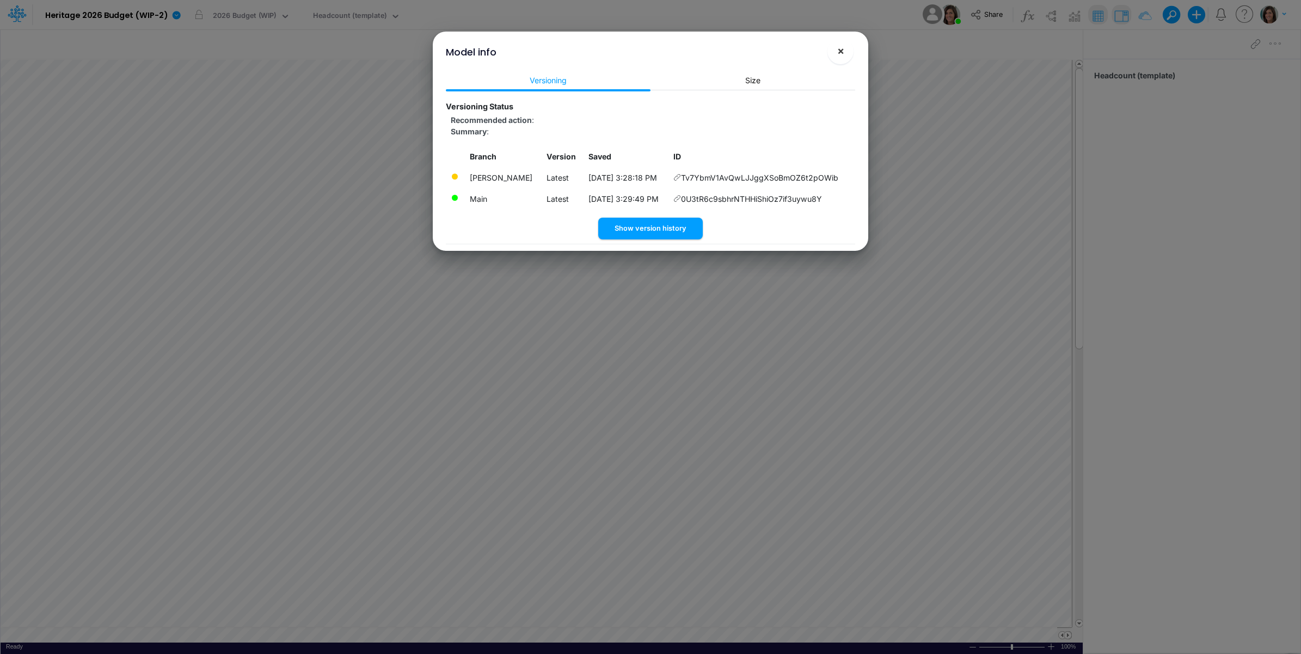
click at [845, 50] on button "×" at bounding box center [840, 51] width 26 height 26
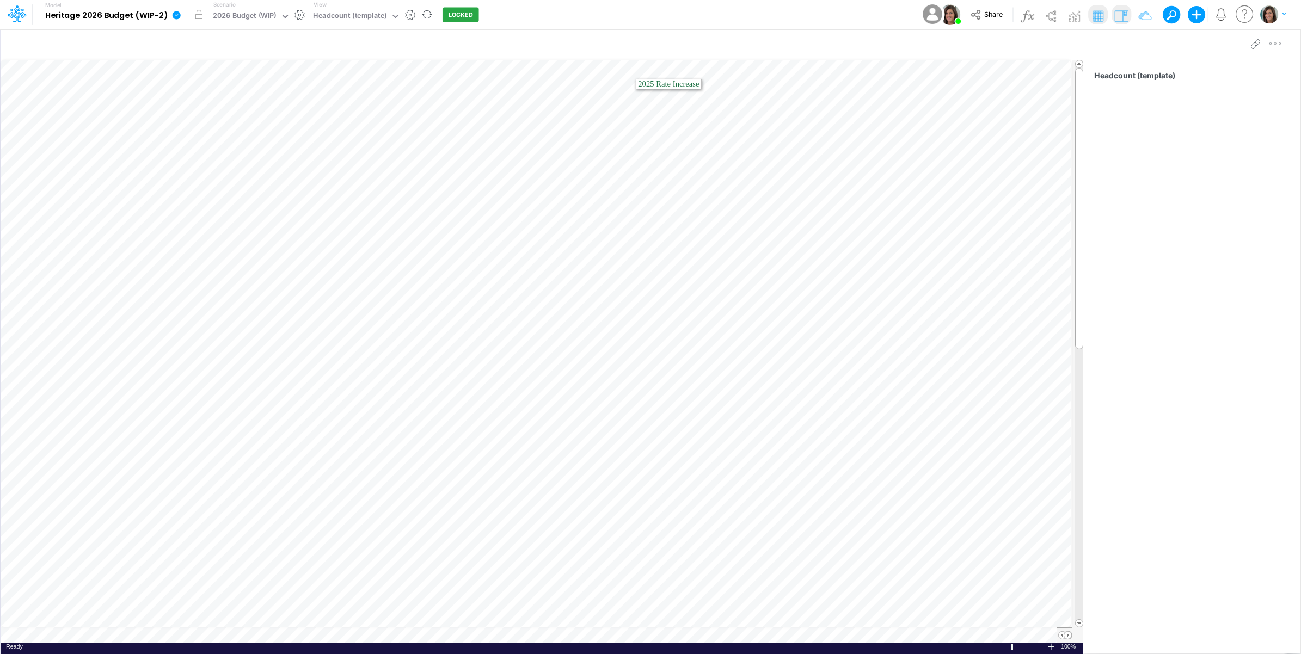
click at [173, 20] on icon at bounding box center [176, 15] width 10 height 10
click at [208, 112] on button "View model info" at bounding box center [231, 113] width 116 height 17
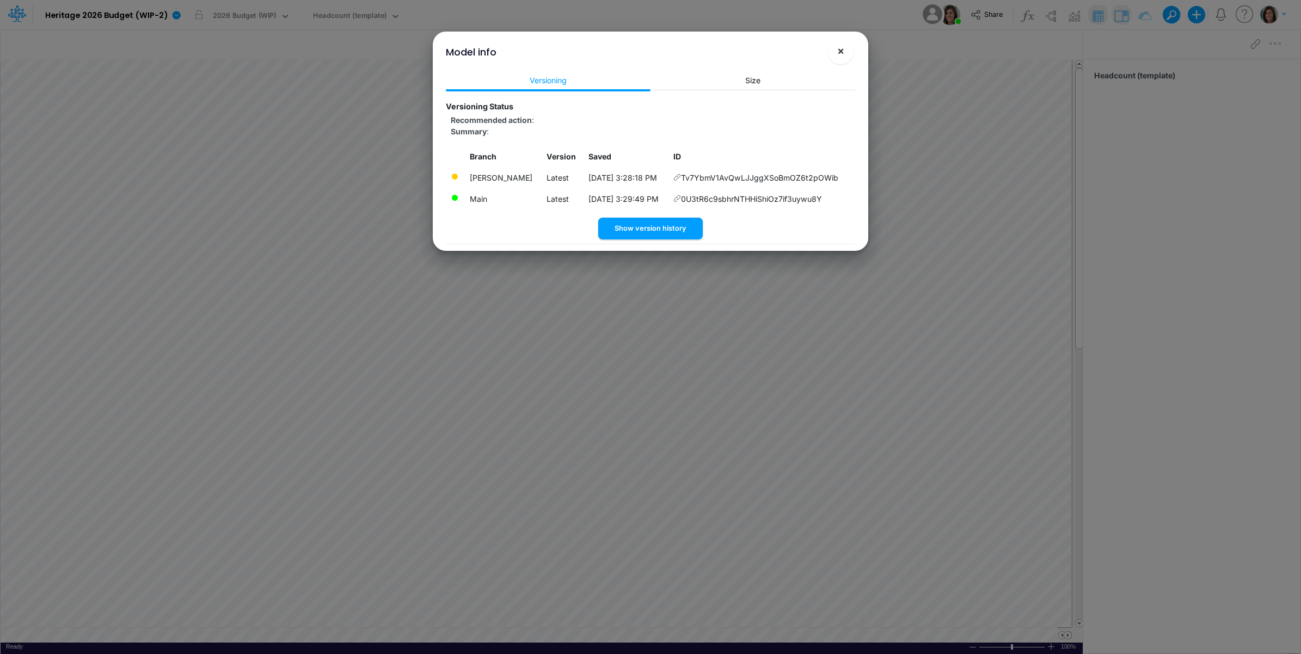
click at [844, 52] on span "×" at bounding box center [840, 50] width 7 height 13
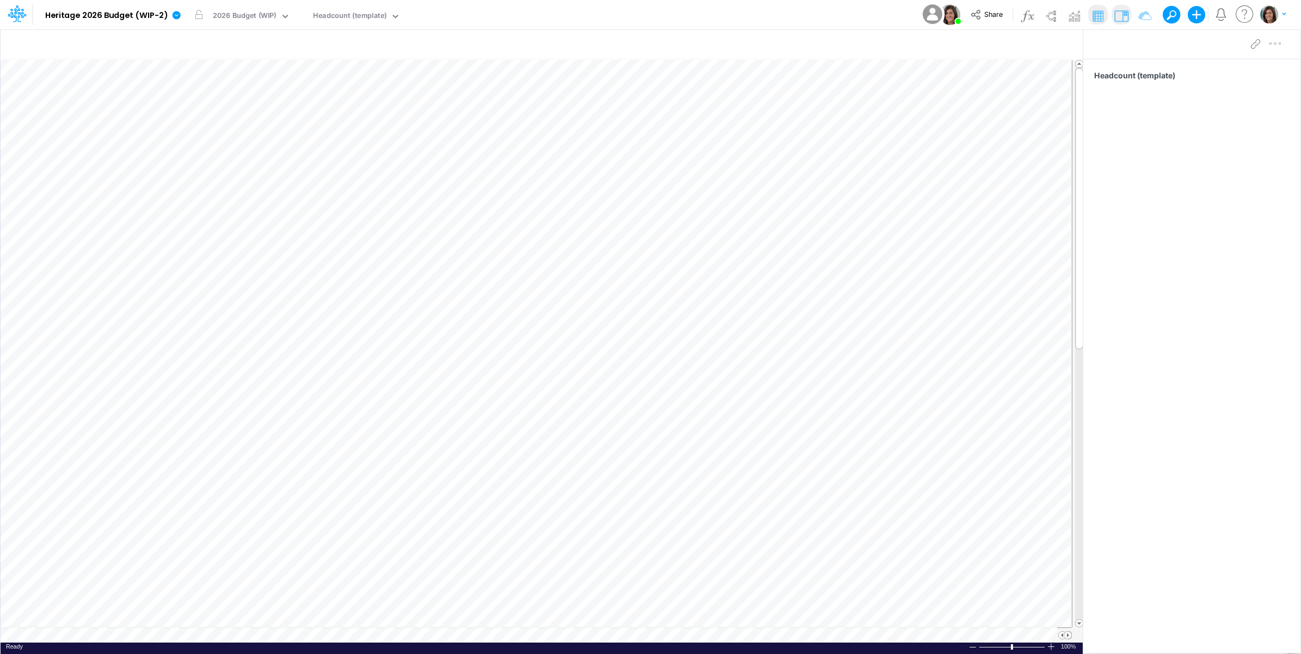
scroll to position [0, 1]
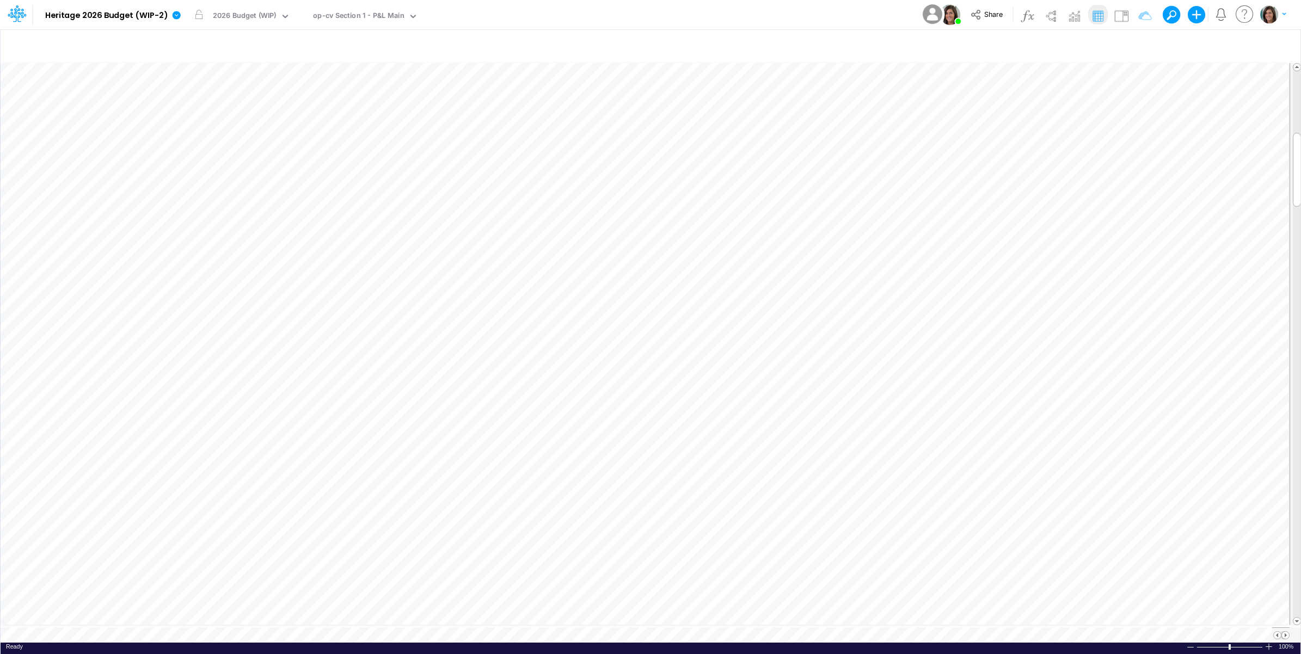
scroll to position [0, 1]
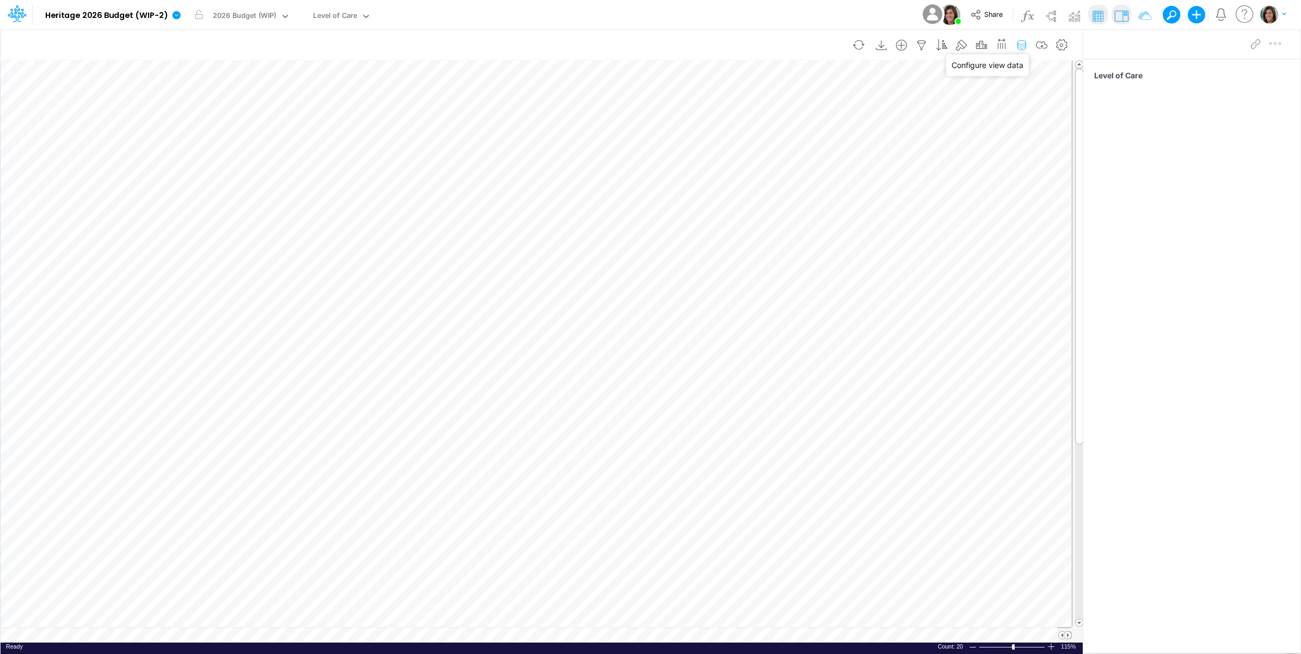
click at [1022, 44] on icon "button" at bounding box center [1022, 45] width 16 height 11
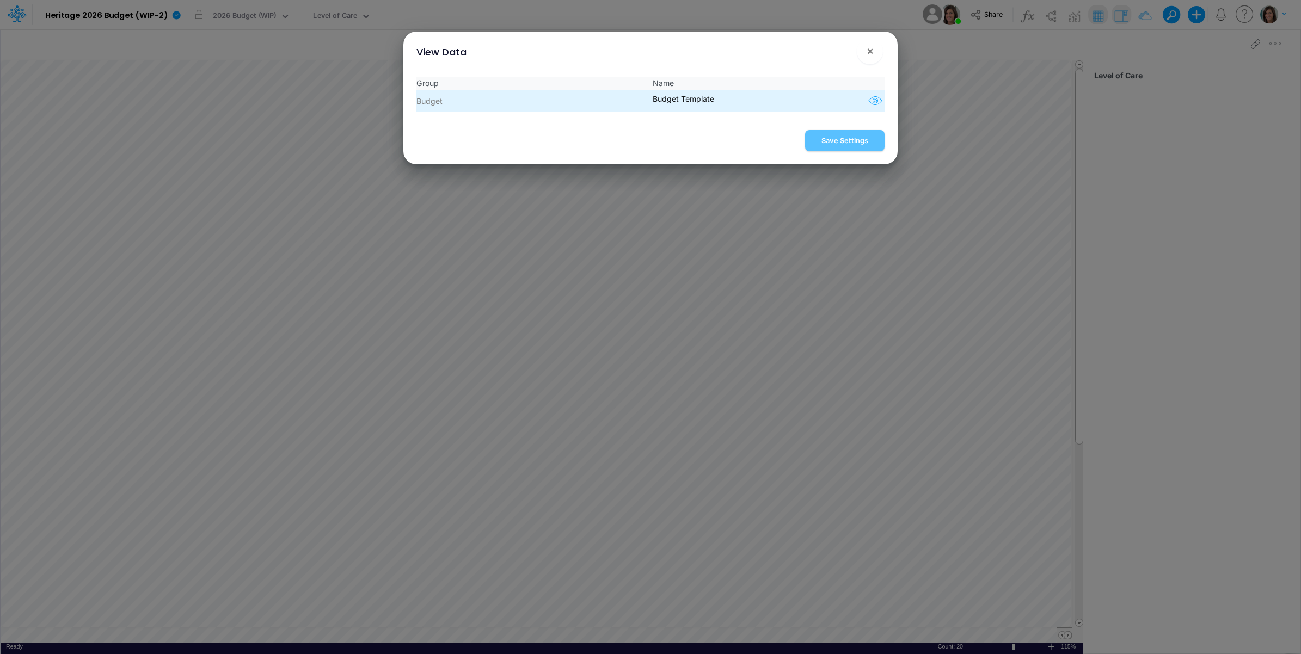
click at [869, 103] on icon "button" at bounding box center [875, 101] width 16 height 14
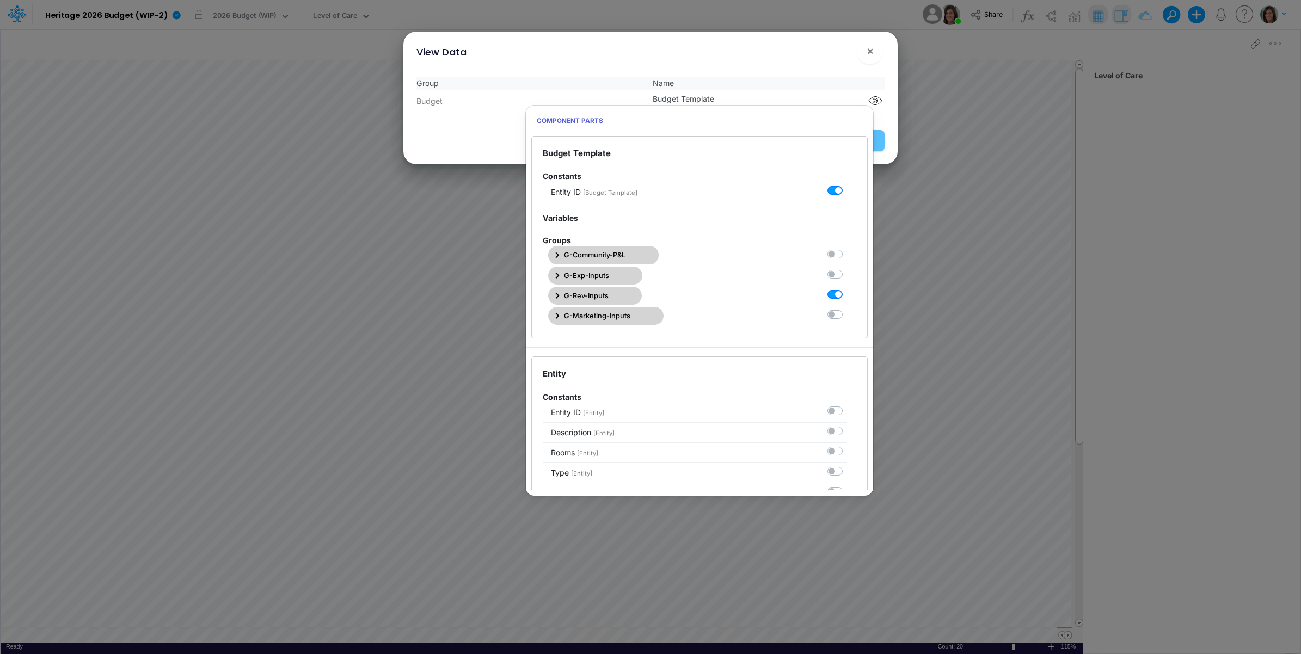
drag, startPoint x: 591, startPoint y: 295, endPoint x: 632, endPoint y: 297, distance: 41.4
click at [591, 295] on span "G-Rev-Inputs" at bounding box center [586, 296] width 45 height 10
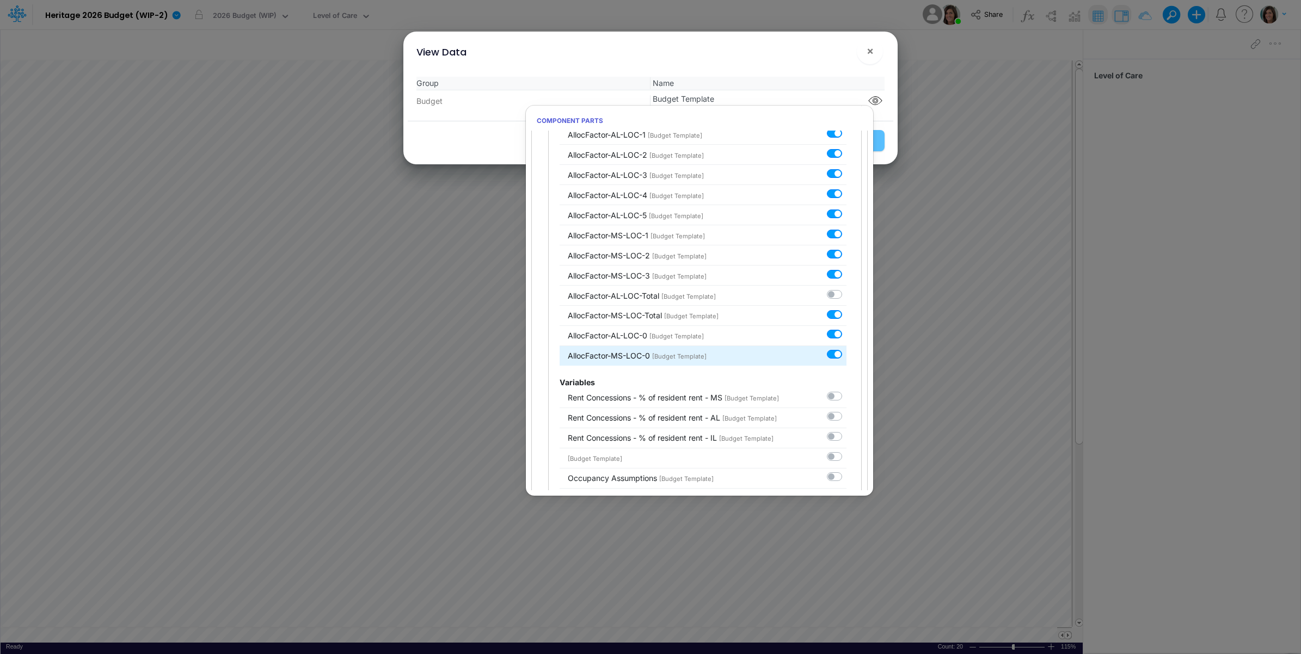
scroll to position [363, 0]
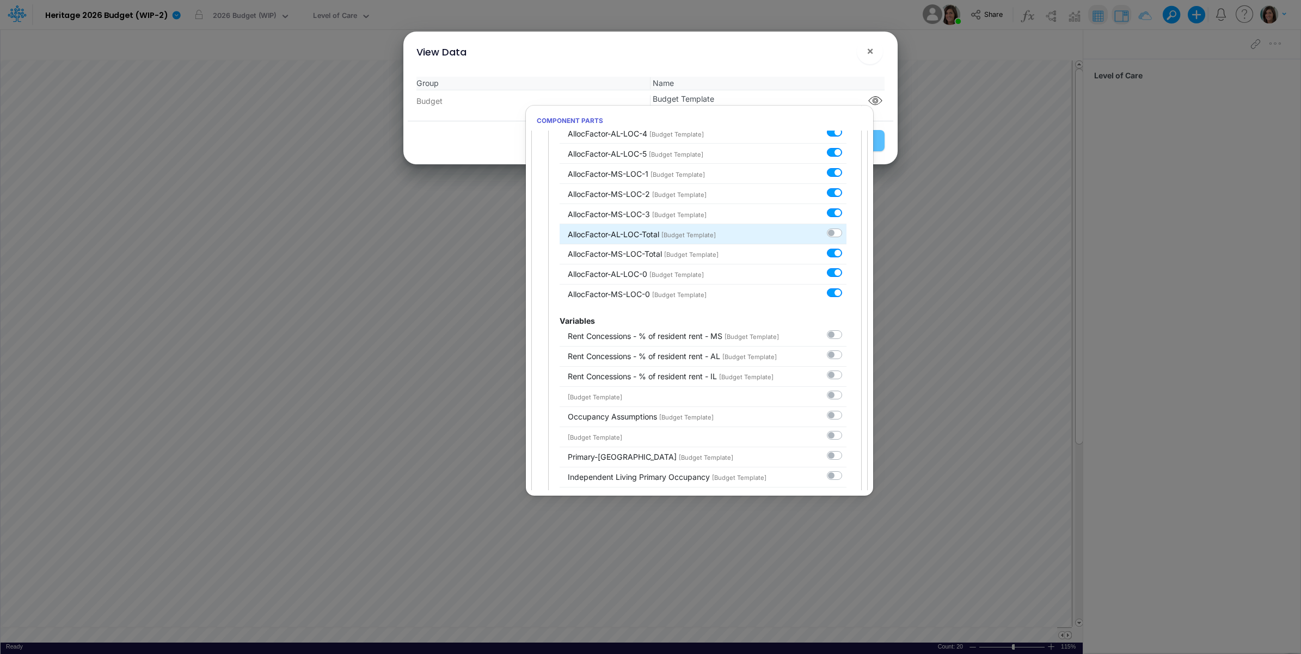
click at [847, 227] on label at bounding box center [847, 227] width 0 height 0
click at [847, 234] on input "checkbox" at bounding box center [850, 230] width 7 height 7
checkbox input "true"
click at [815, 60] on div "View Data ! ×" at bounding box center [651, 50] width 486 height 36
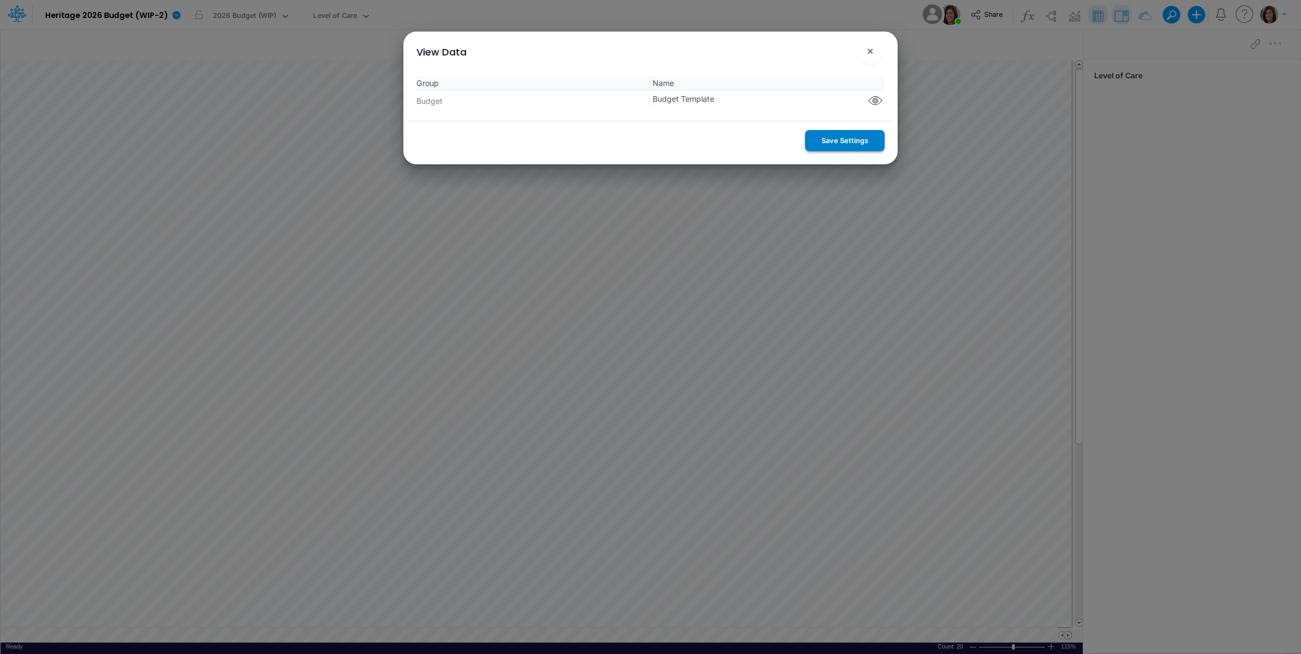
click at [829, 143] on button "Save Settings" at bounding box center [844, 140] width 79 height 21
click at [869, 52] on span "×" at bounding box center [870, 50] width 7 height 13
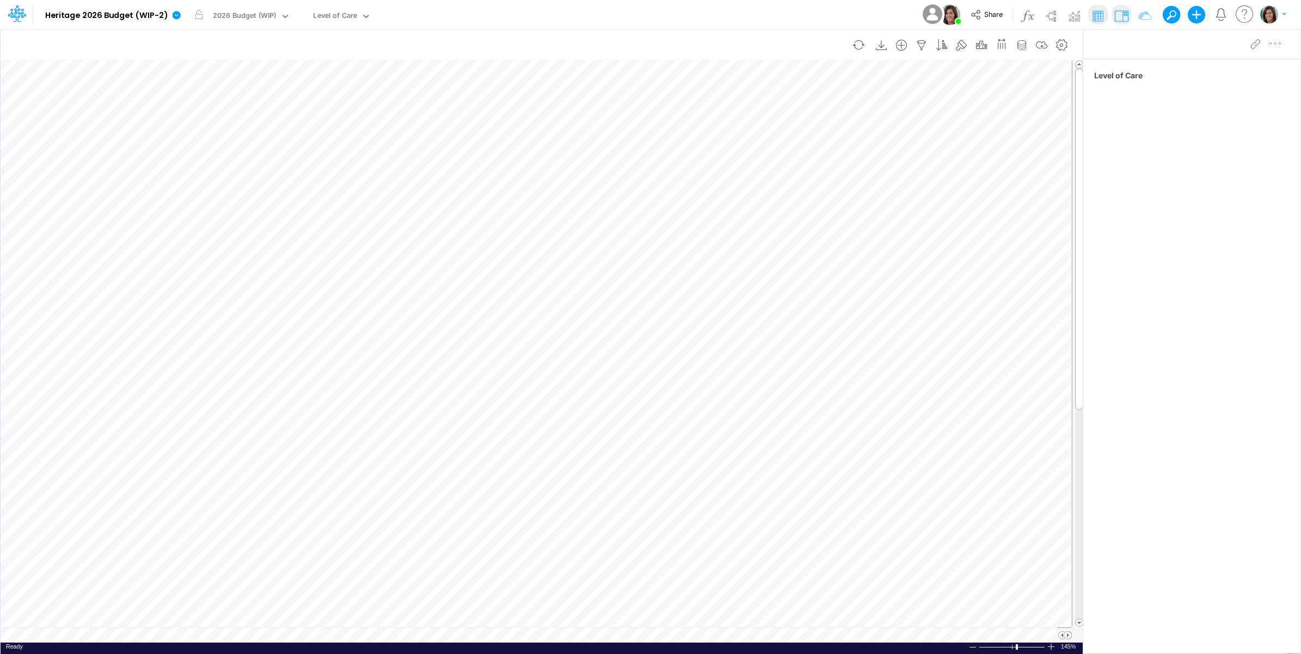
scroll to position [0, 1]
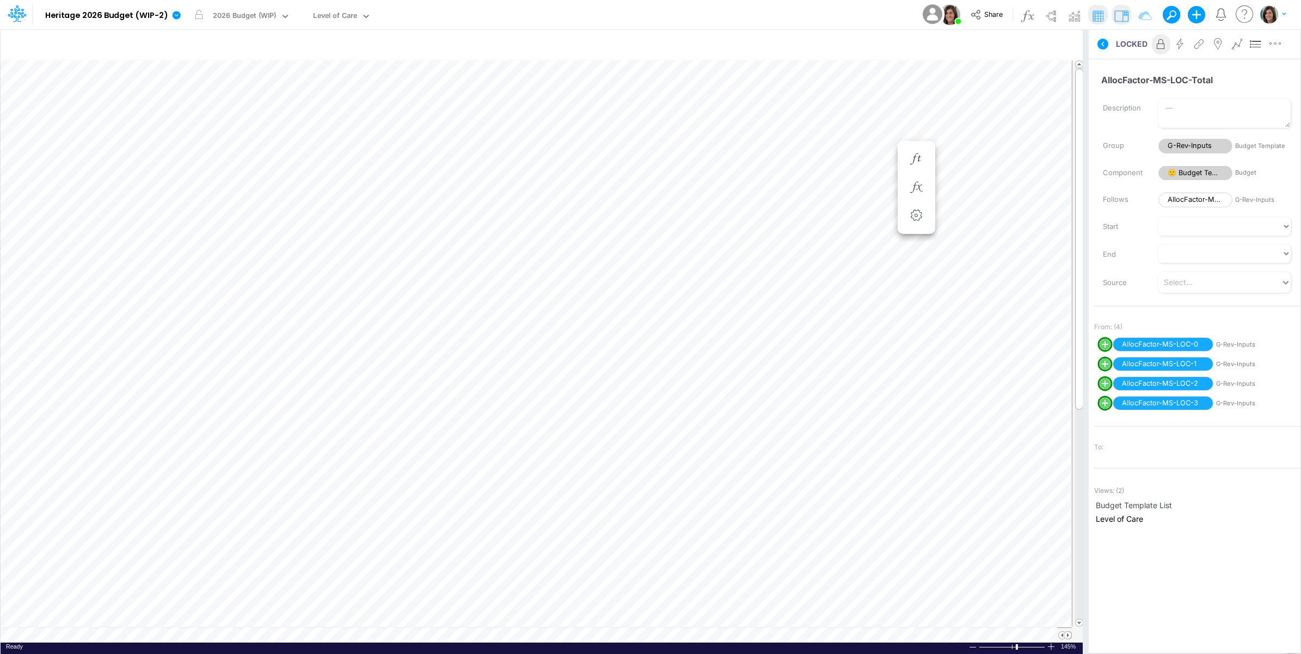
scroll to position [0, 1]
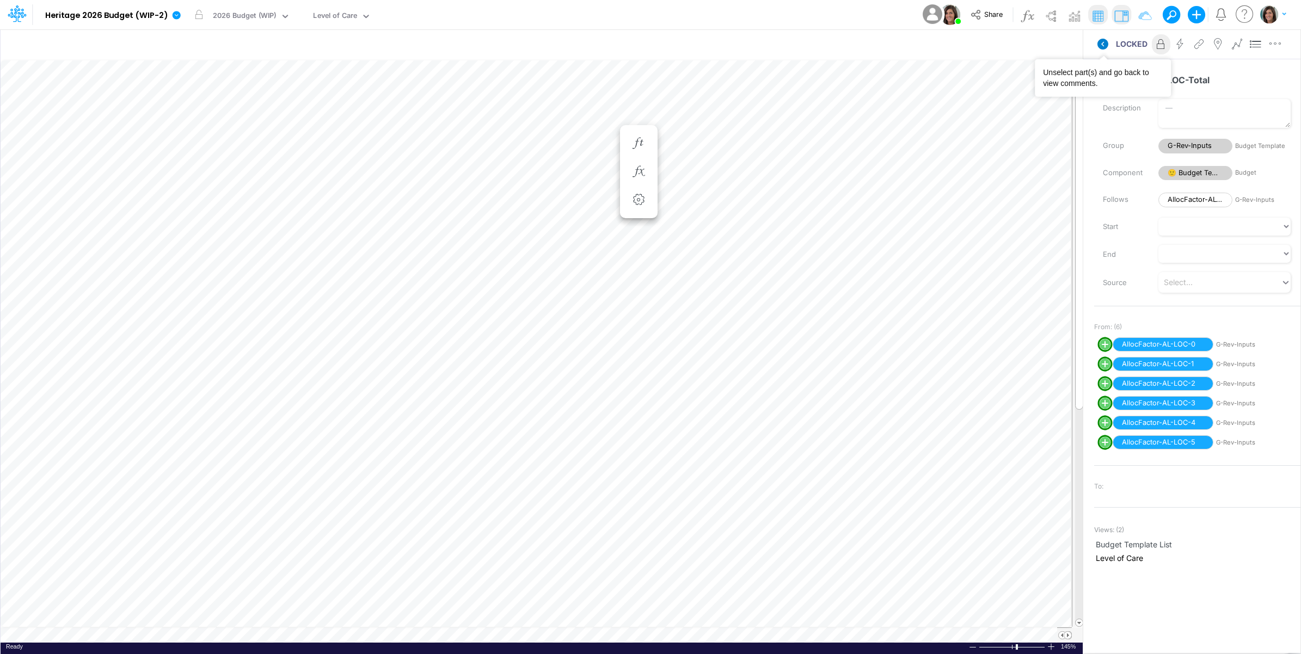
click at [1104, 42] on icon at bounding box center [1102, 44] width 11 height 11
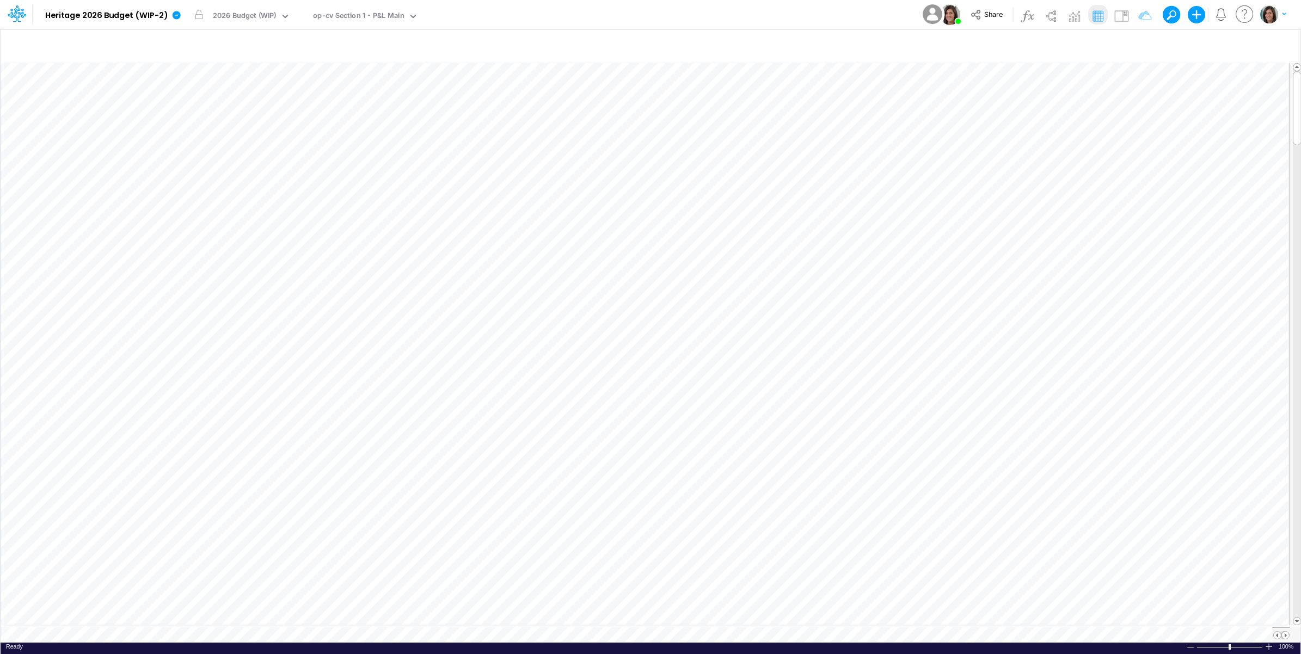
scroll to position [0, 1]
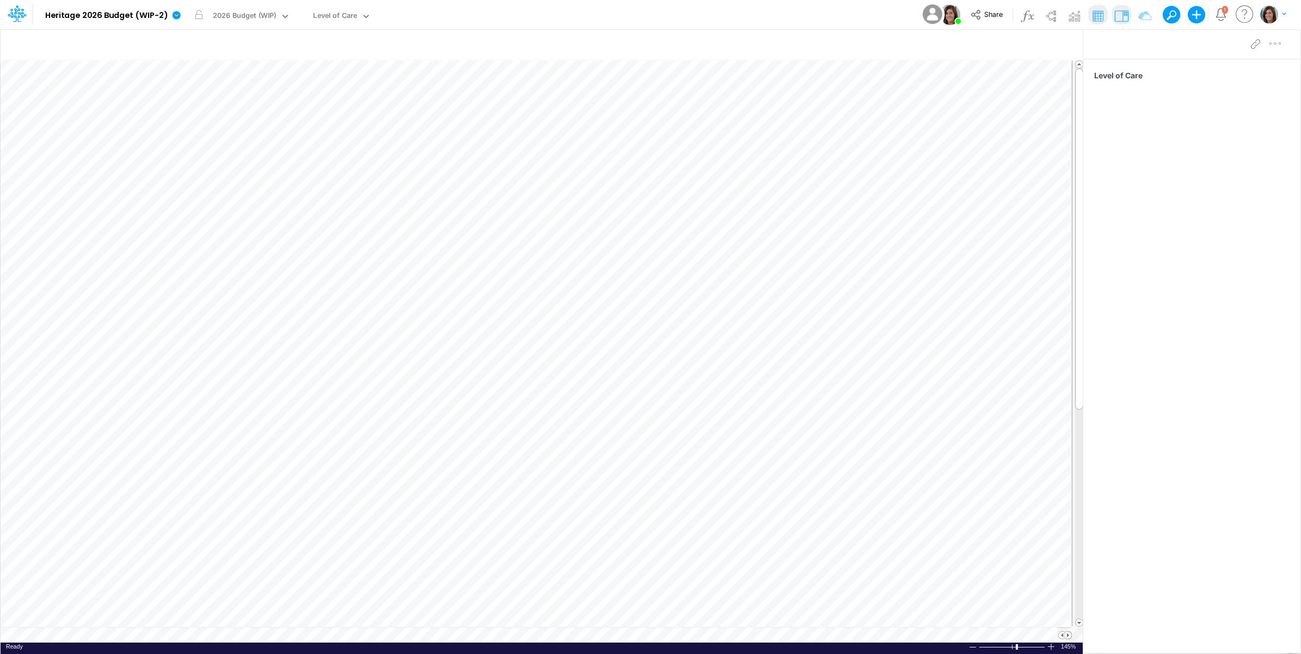
scroll to position [0, 1]
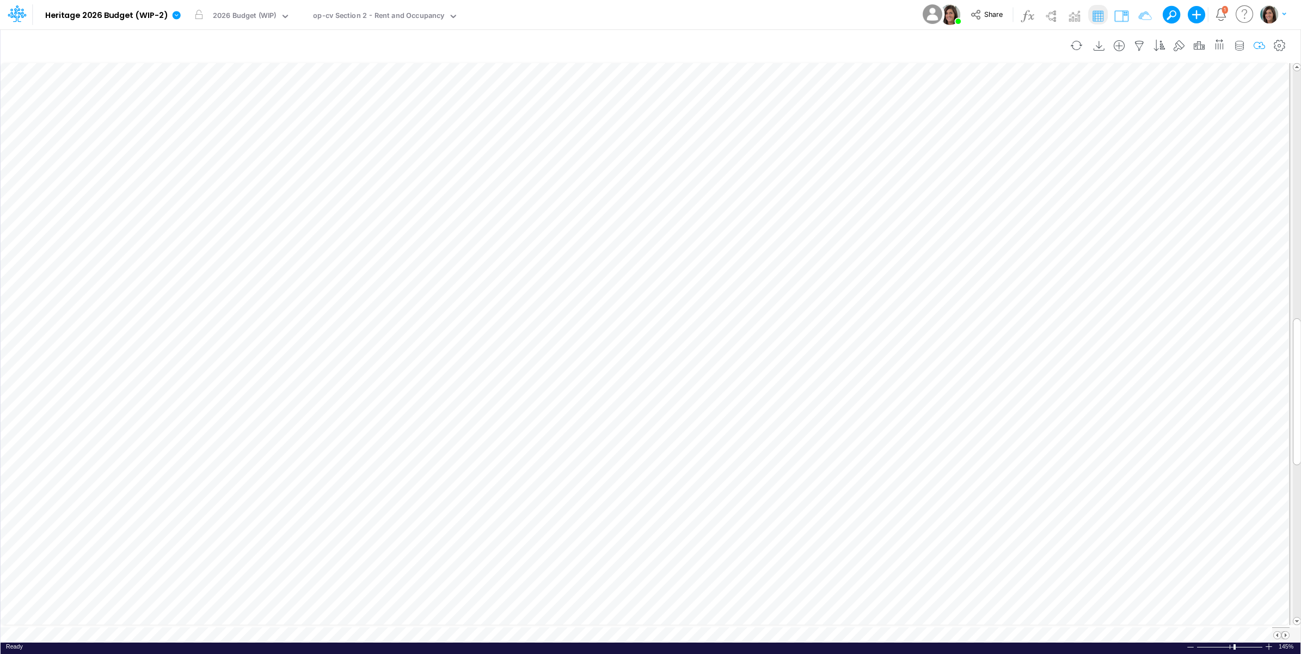
click at [1119, 15] on img at bounding box center [1121, 15] width 17 height 17
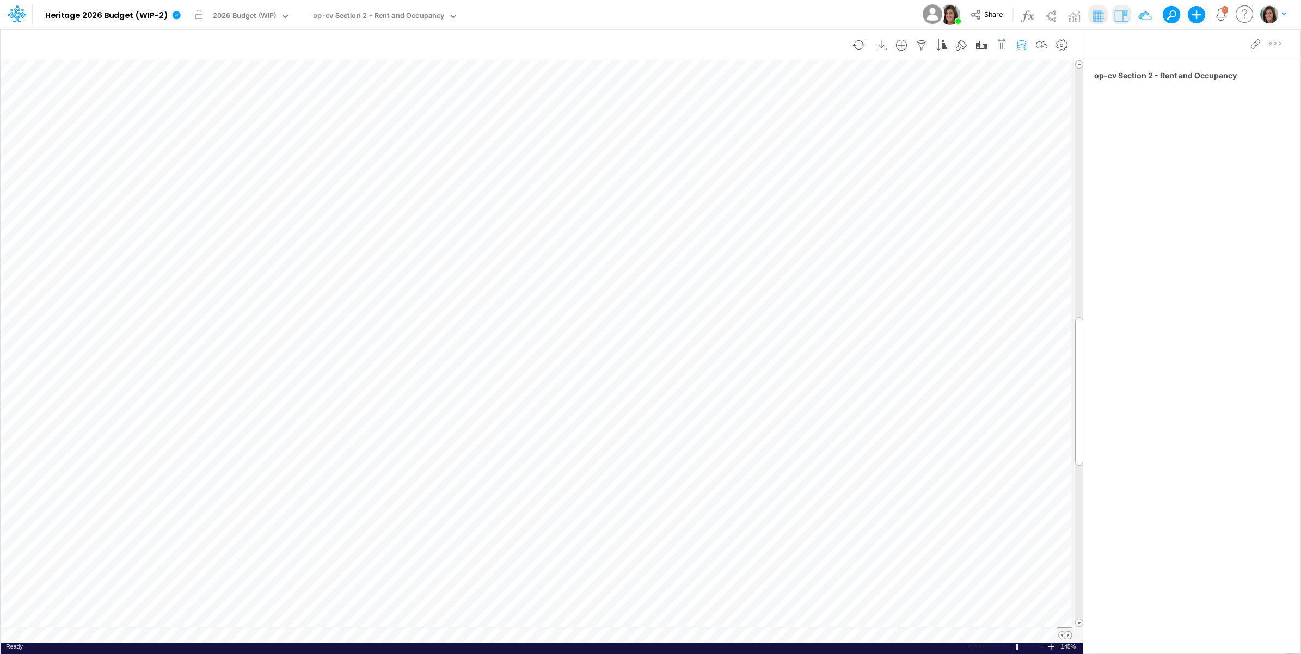
scroll to position [0, 1]
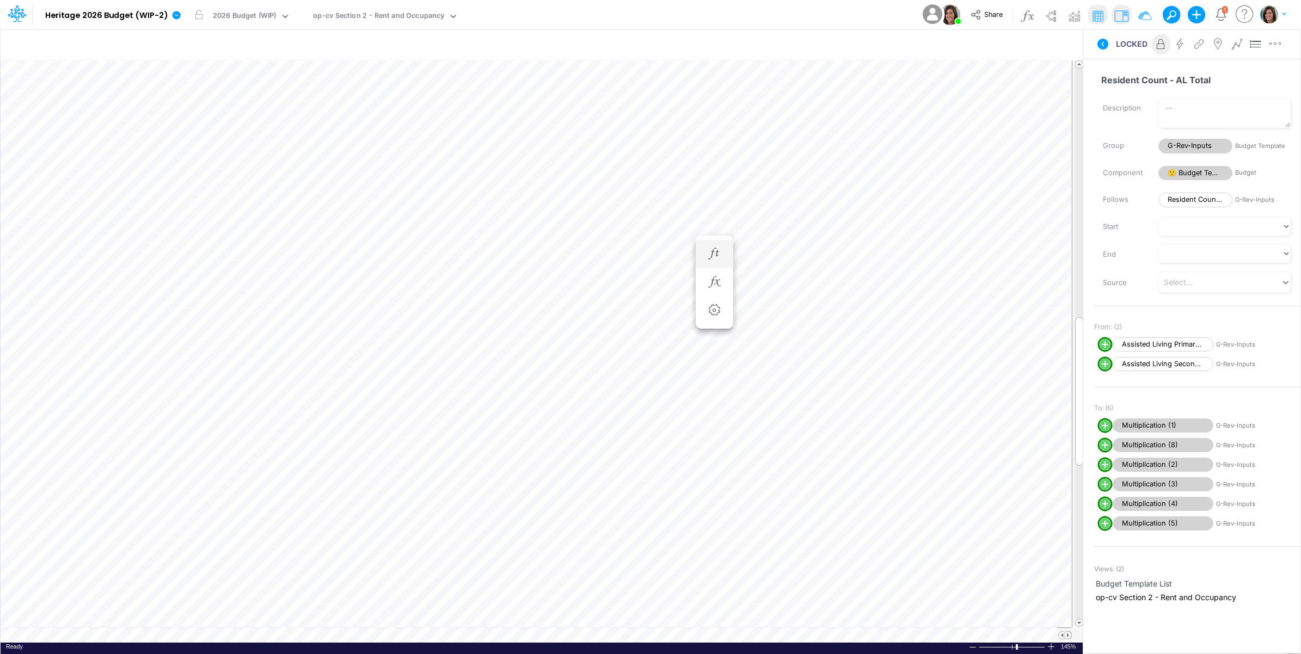
scroll to position [0, 1]
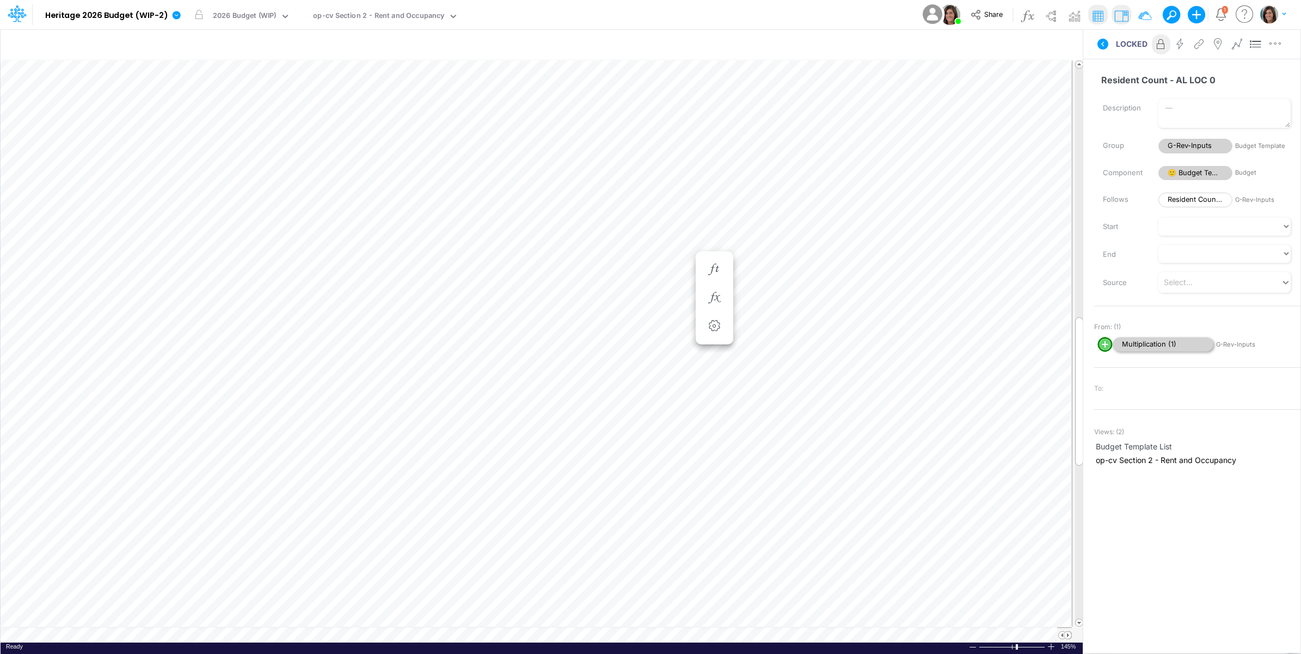
click at [1155, 345] on span "Multiplication (1)" at bounding box center [1163, 345] width 101 height 15
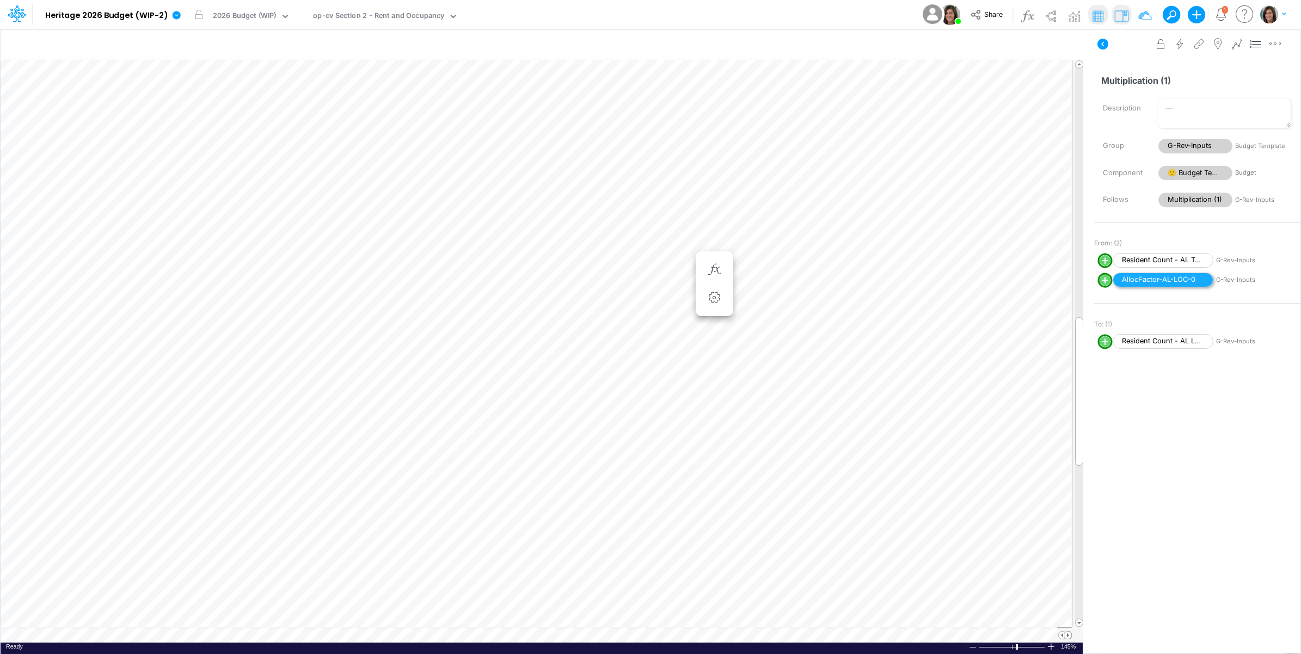
scroll to position [0, 1]
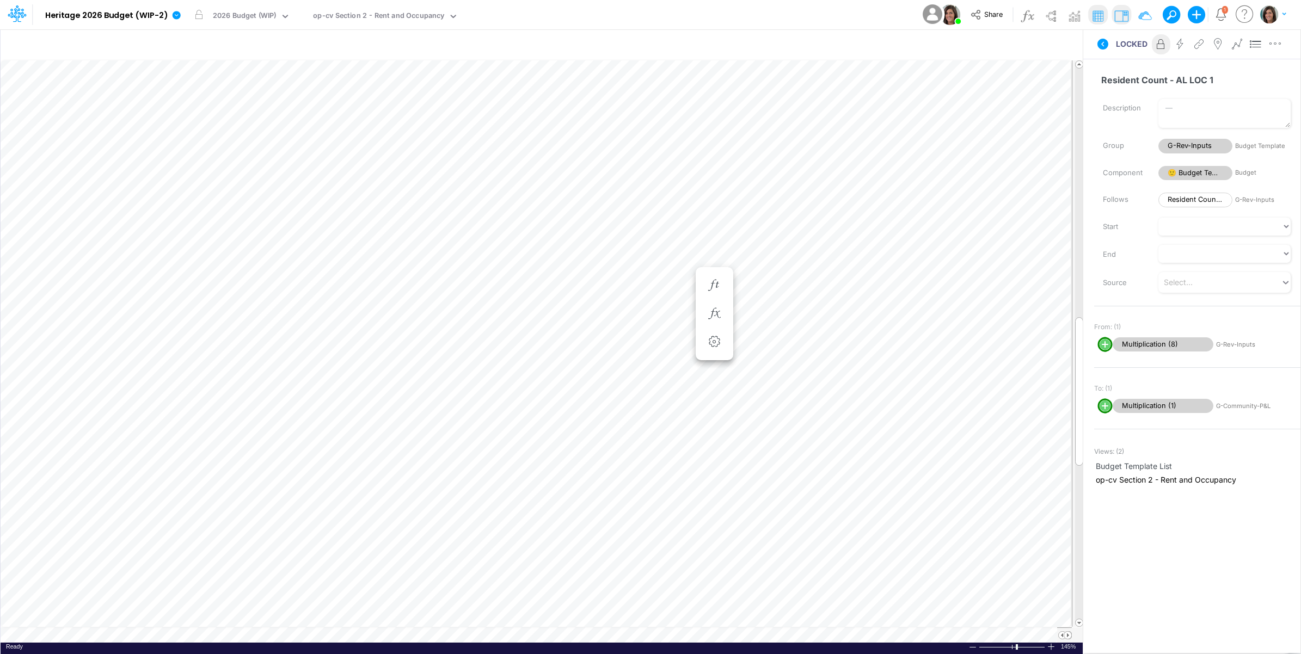
scroll to position [0, 1]
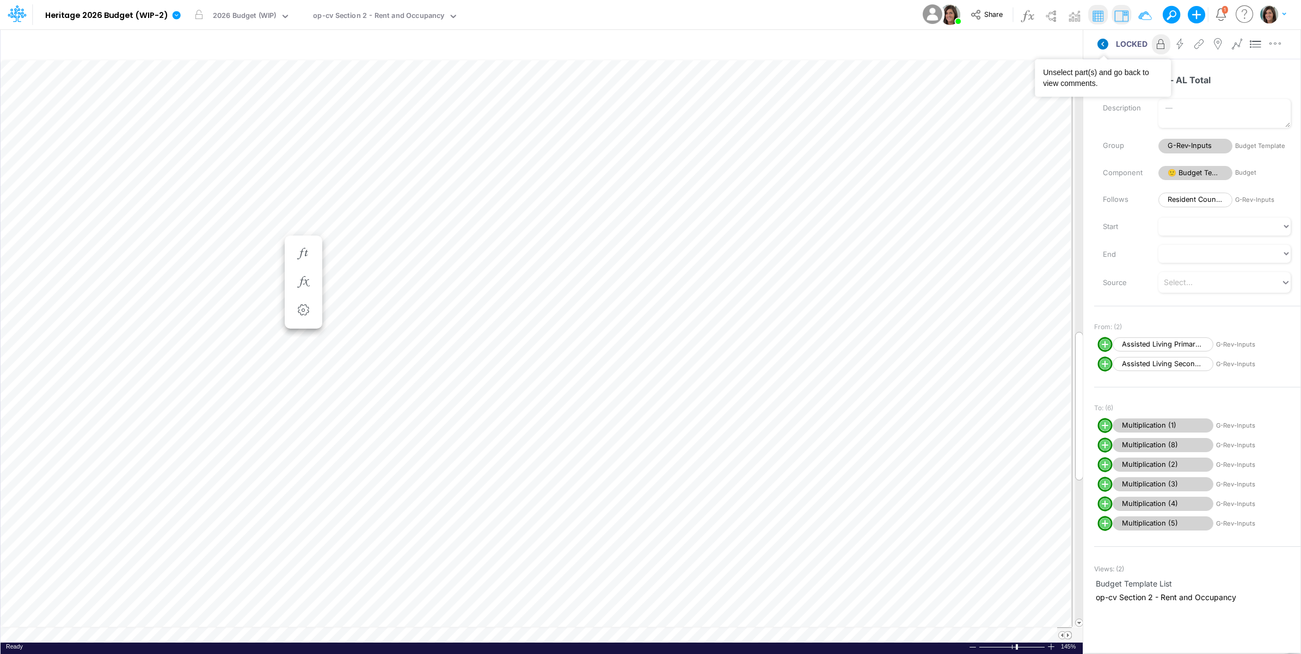
click at [1100, 41] on icon at bounding box center [1102, 44] width 11 height 11
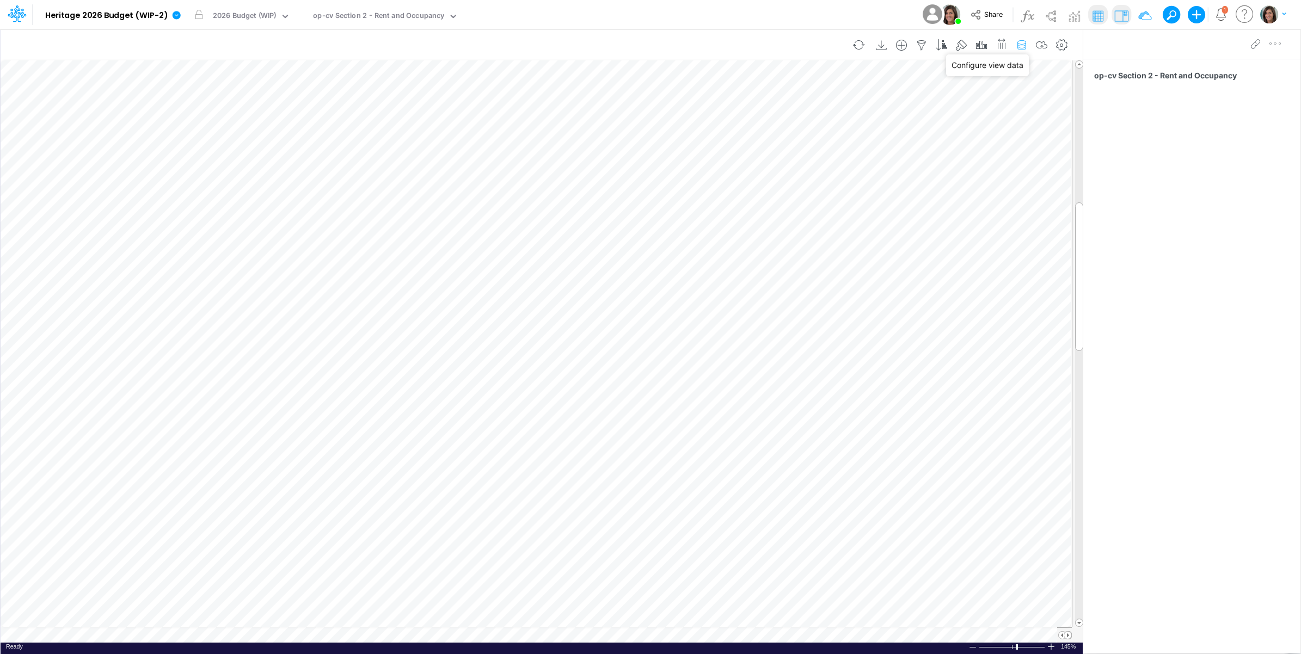
click at [1020, 46] on icon "button" at bounding box center [1022, 45] width 16 height 11
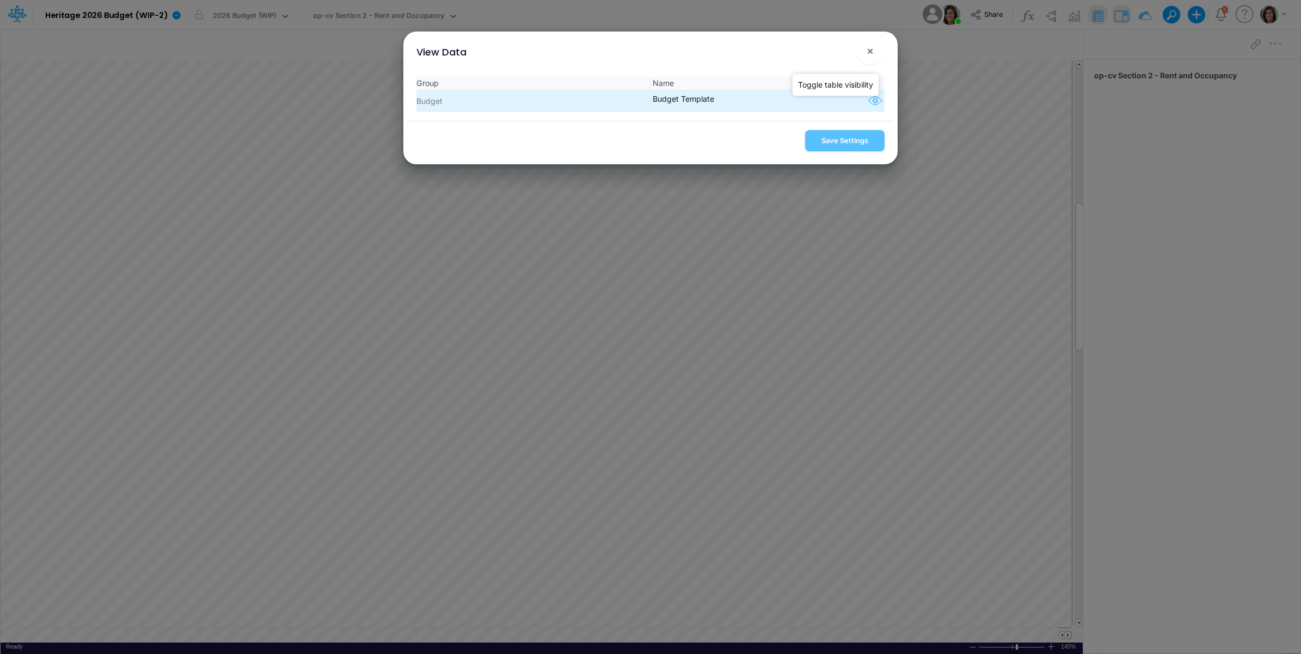
click at [876, 99] on icon "button" at bounding box center [875, 101] width 16 height 14
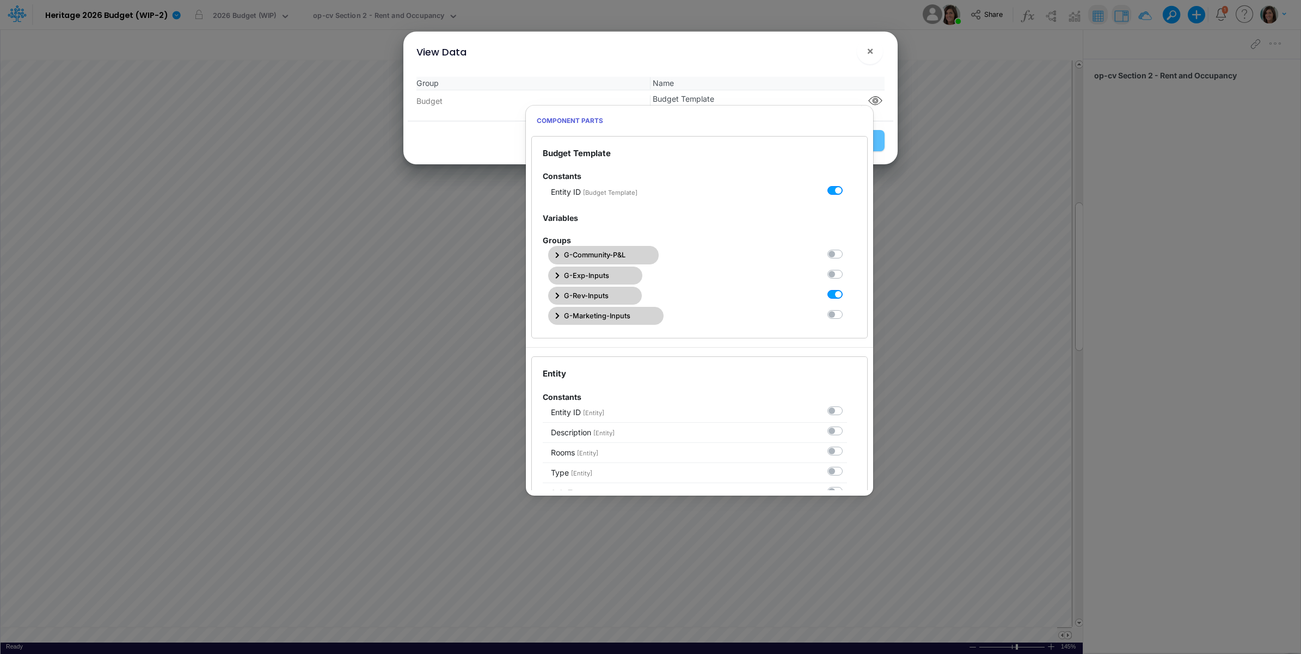
click at [605, 296] on span "G-Rev-Inputs" at bounding box center [586, 296] width 45 height 10
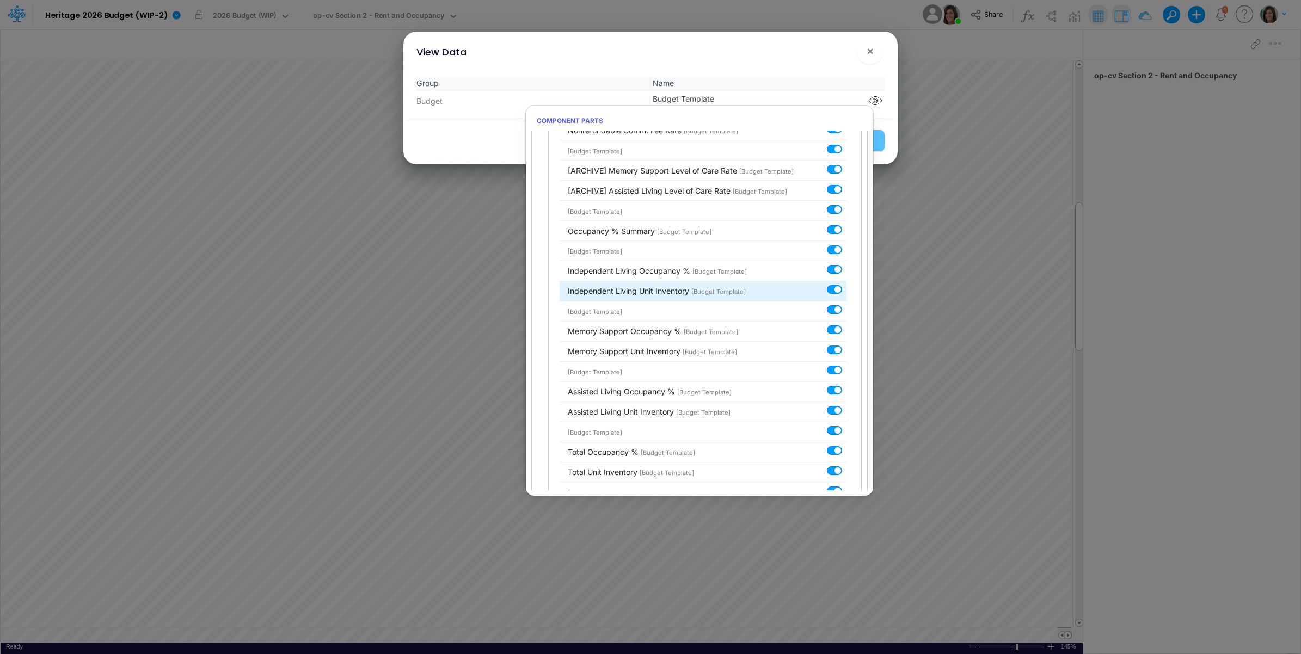
scroll to position [1270, 0]
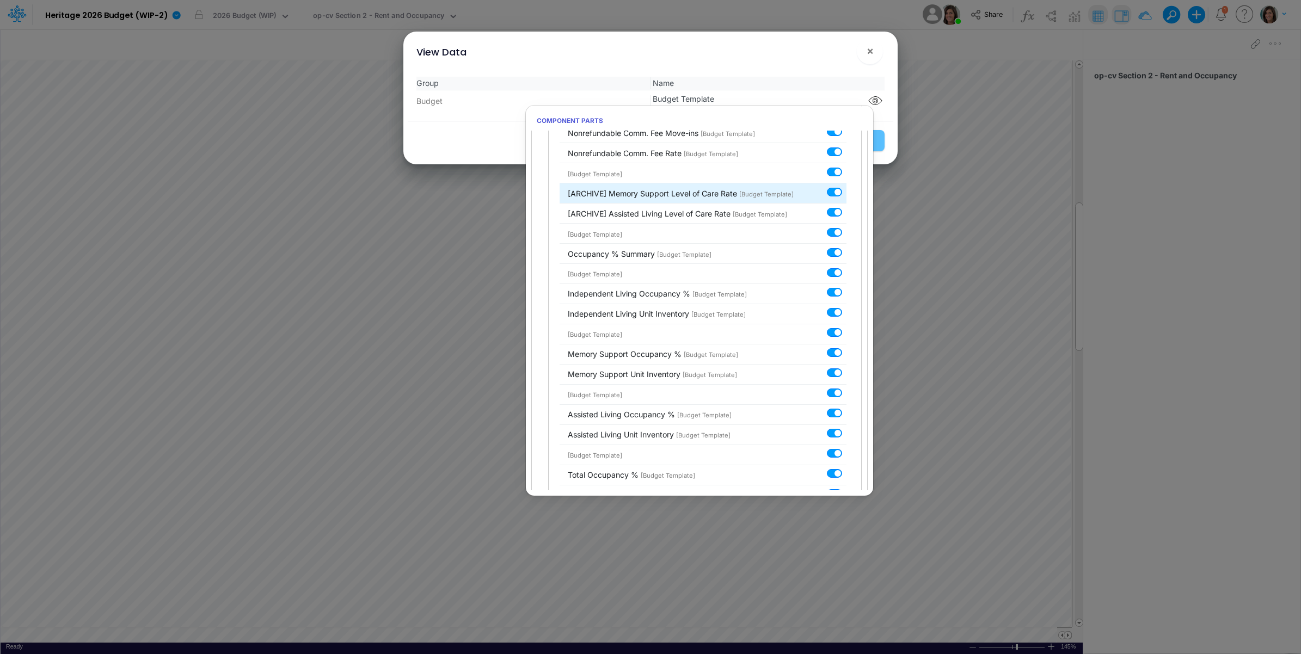
click at [847, 186] on label at bounding box center [847, 186] width 0 height 0
click at [847, 193] on input "checkbox" at bounding box center [850, 189] width 7 height 7
checkbox input "false"
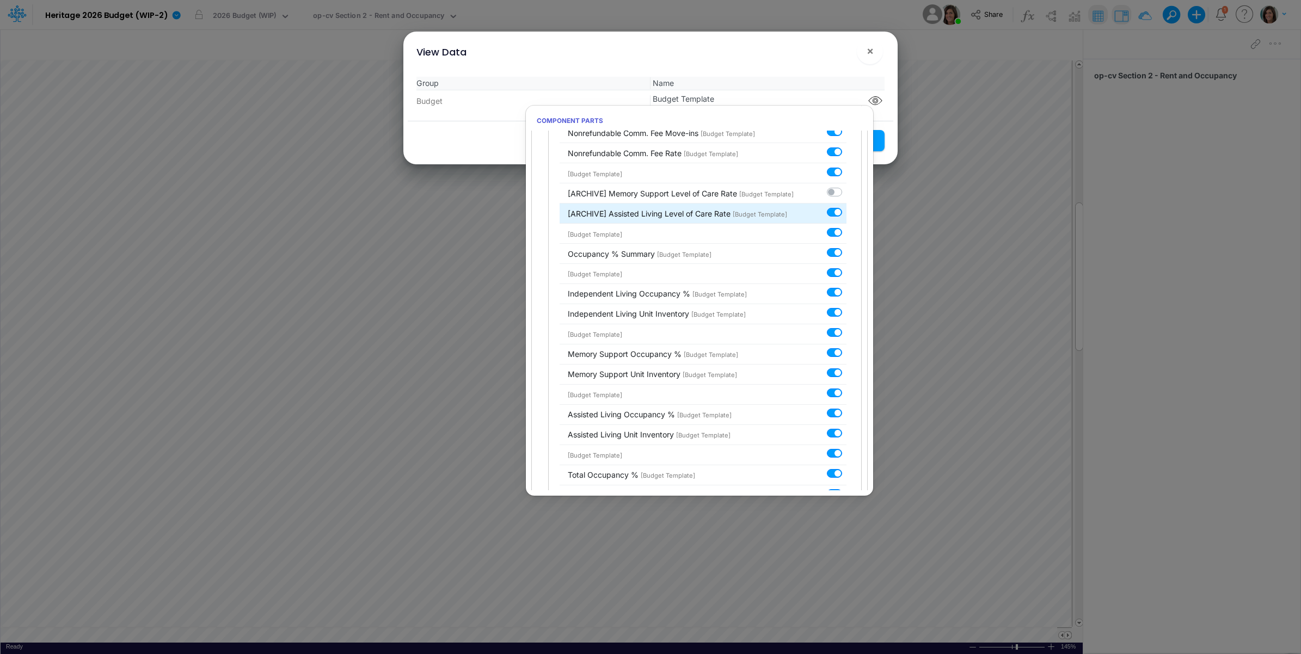
click at [847, 206] on label at bounding box center [847, 206] width 0 height 0
click at [847, 213] on input "checkbox" at bounding box center [850, 209] width 7 height 7
checkbox input "false"
click at [847, 226] on label at bounding box center [847, 226] width 0 height 0
click at [847, 234] on input "checkbox" at bounding box center [850, 229] width 7 height 7
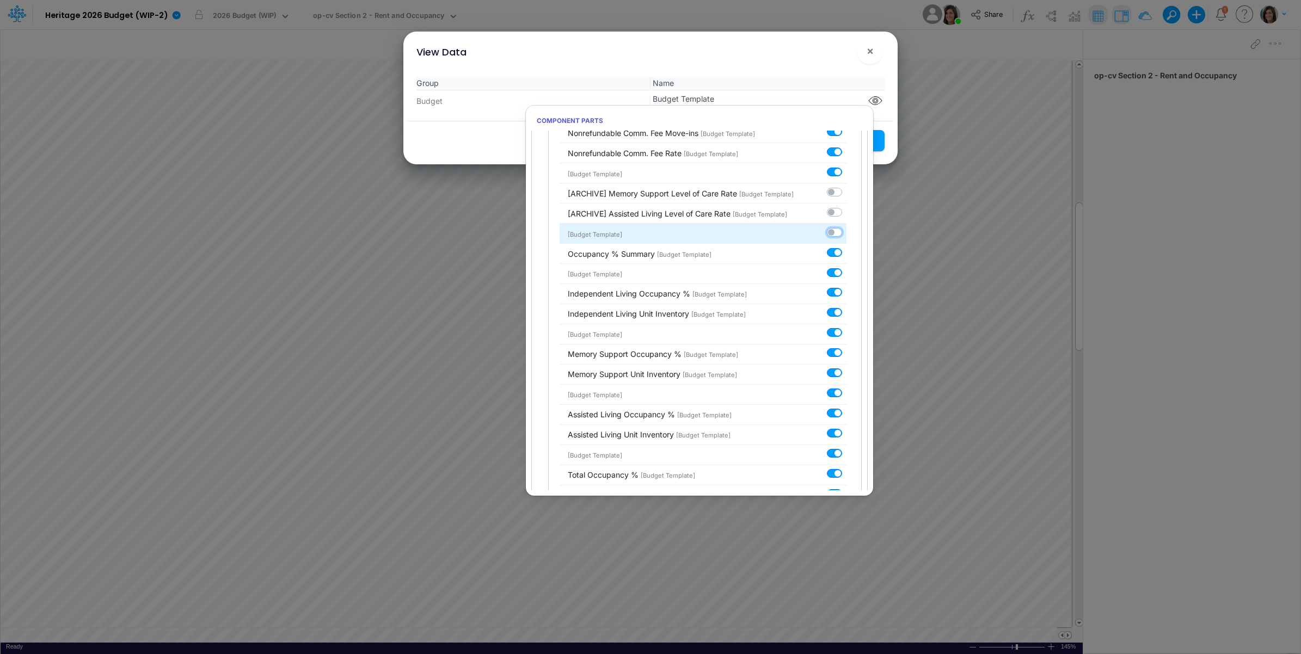
checkbox input "false"
click at [817, 60] on div "View Data ! ×" at bounding box center [651, 50] width 486 height 36
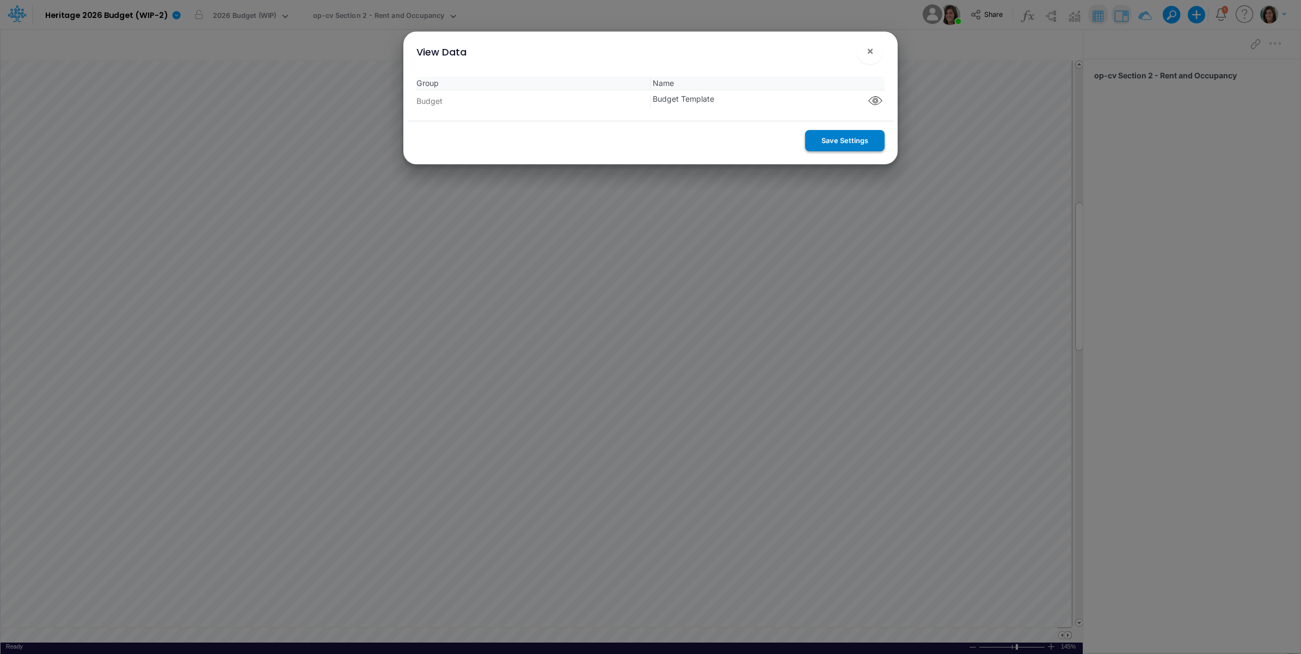
click at [831, 139] on button "Save Settings" at bounding box center [844, 140] width 79 height 21
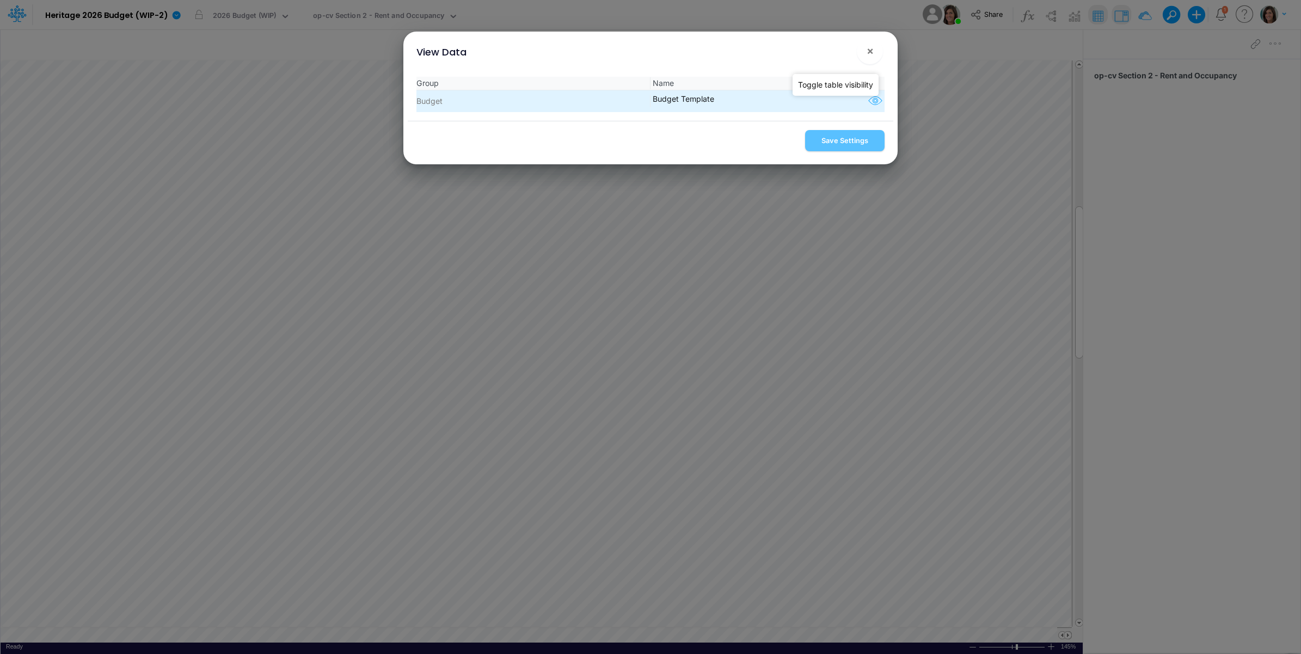
click at [870, 100] on icon "button" at bounding box center [875, 101] width 16 height 14
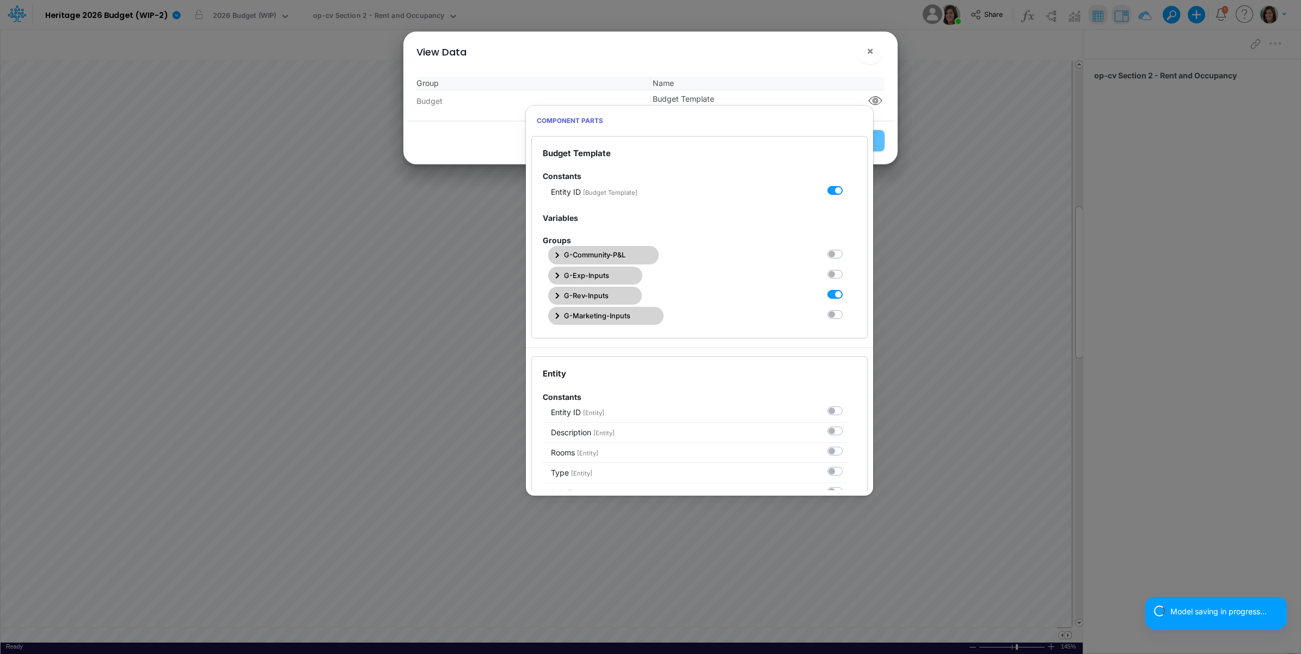
click at [612, 299] on button "G-Rev-Inputs" at bounding box center [595, 296] width 94 height 18
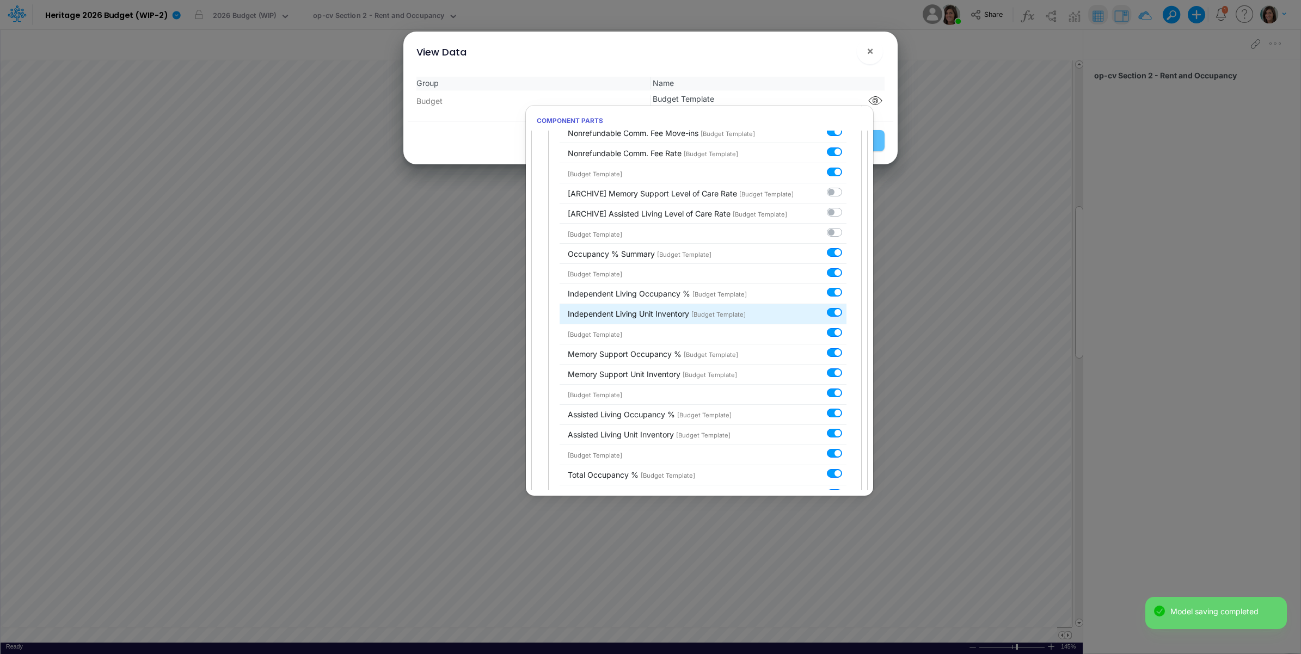
scroll to position [1179, 0]
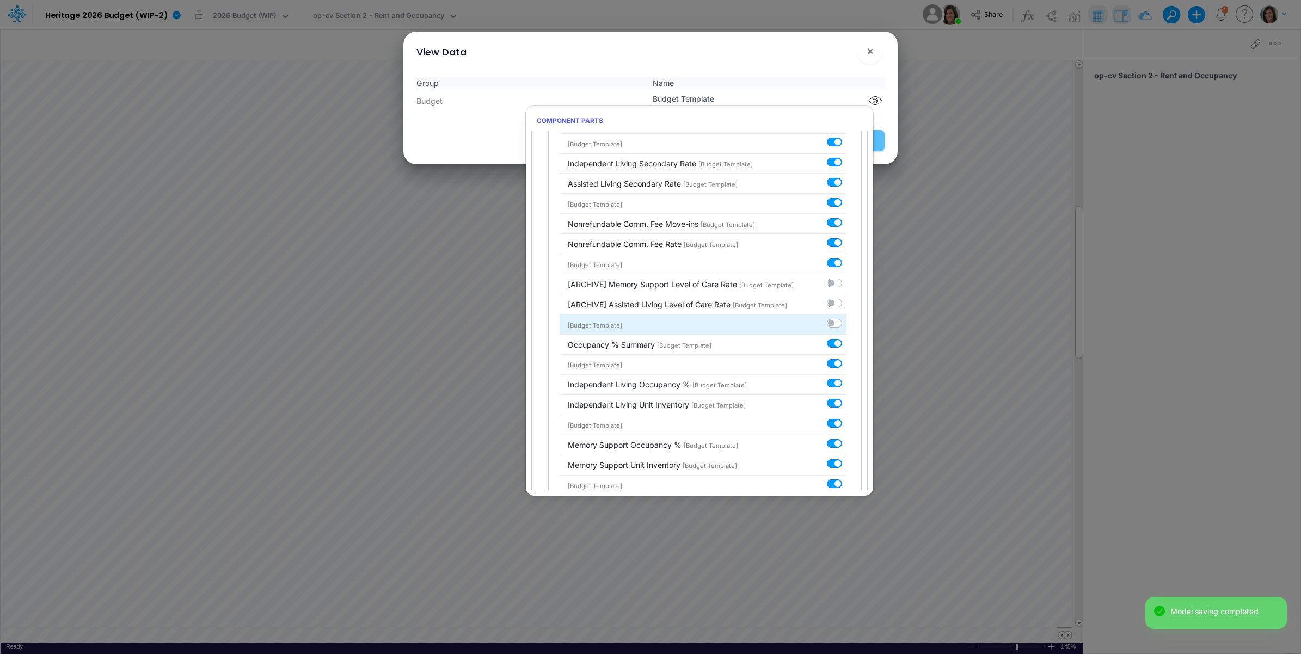
click at [847, 317] on label at bounding box center [847, 317] width 0 height 0
click at [847, 324] on input "checkbox" at bounding box center [850, 320] width 7 height 7
checkbox input "true"
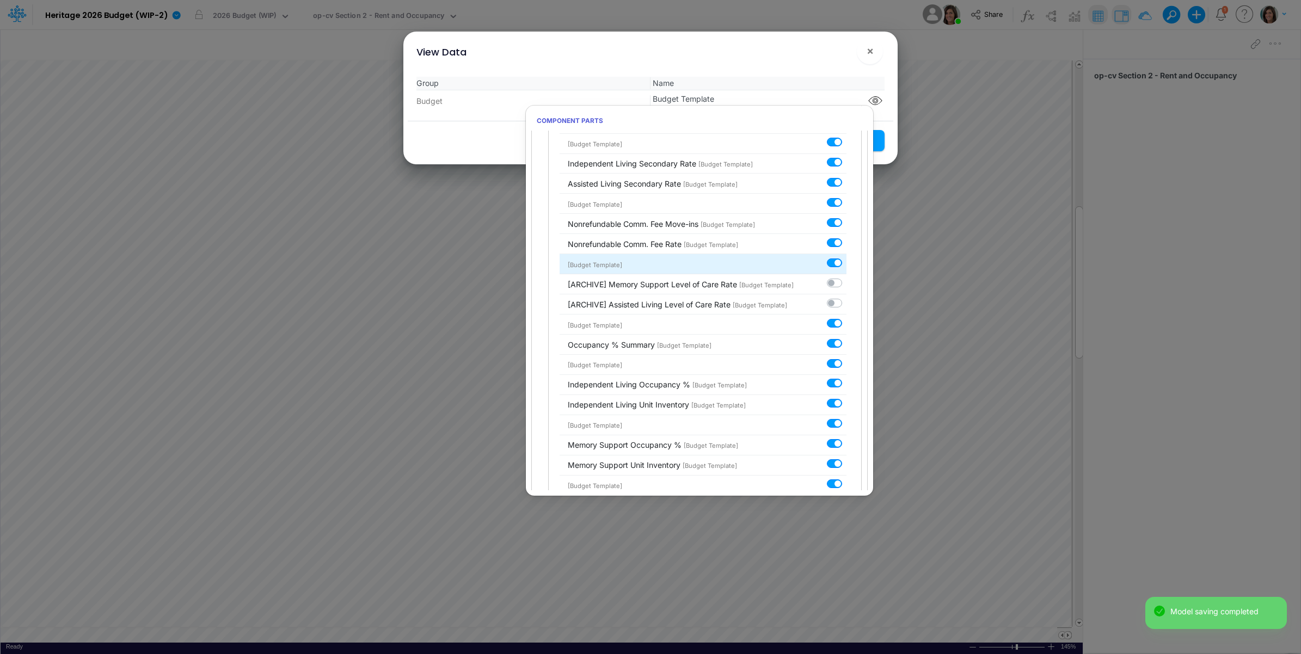
click at [847, 257] on label at bounding box center [847, 257] width 0 height 0
click at [847, 264] on input "checkbox" at bounding box center [850, 260] width 7 height 7
checkbox input "false"
click at [806, 53] on div "View Data ! ×" at bounding box center [651, 50] width 486 height 36
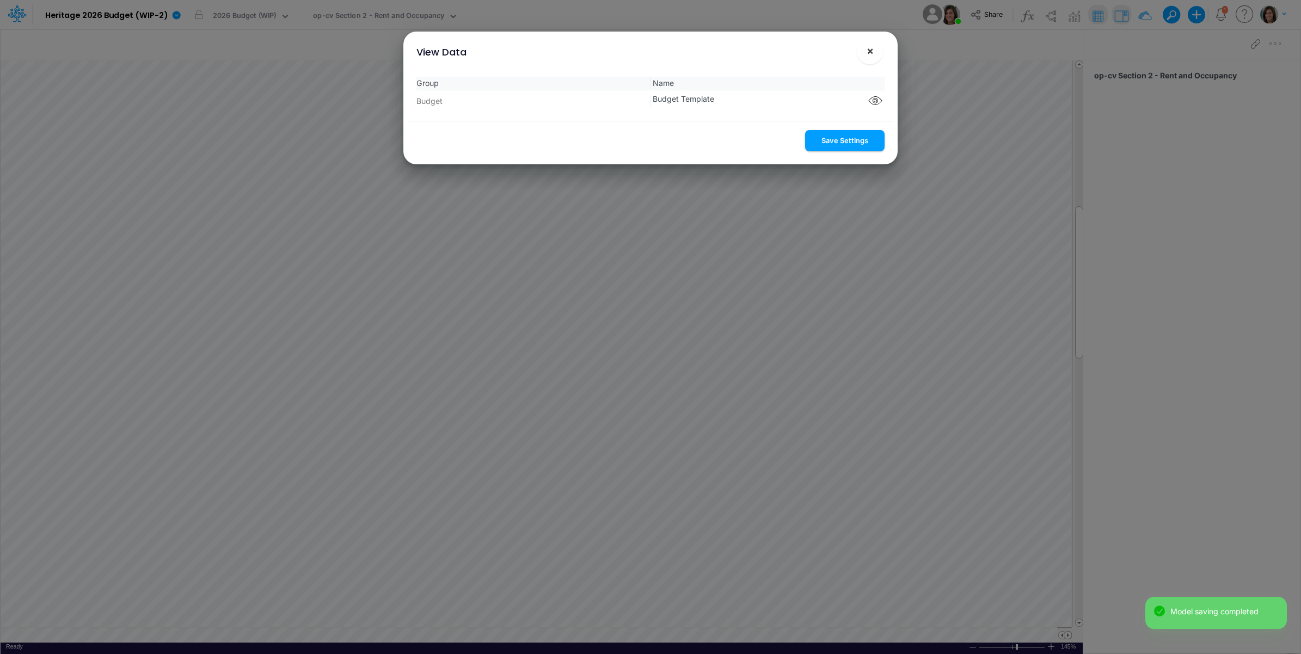
drag, startPoint x: 826, startPoint y: 137, endPoint x: 867, endPoint y: 51, distance: 95.7
click at [826, 132] on button "Save Settings" at bounding box center [844, 140] width 79 height 21
click at [868, 46] on span "×" at bounding box center [870, 50] width 7 height 13
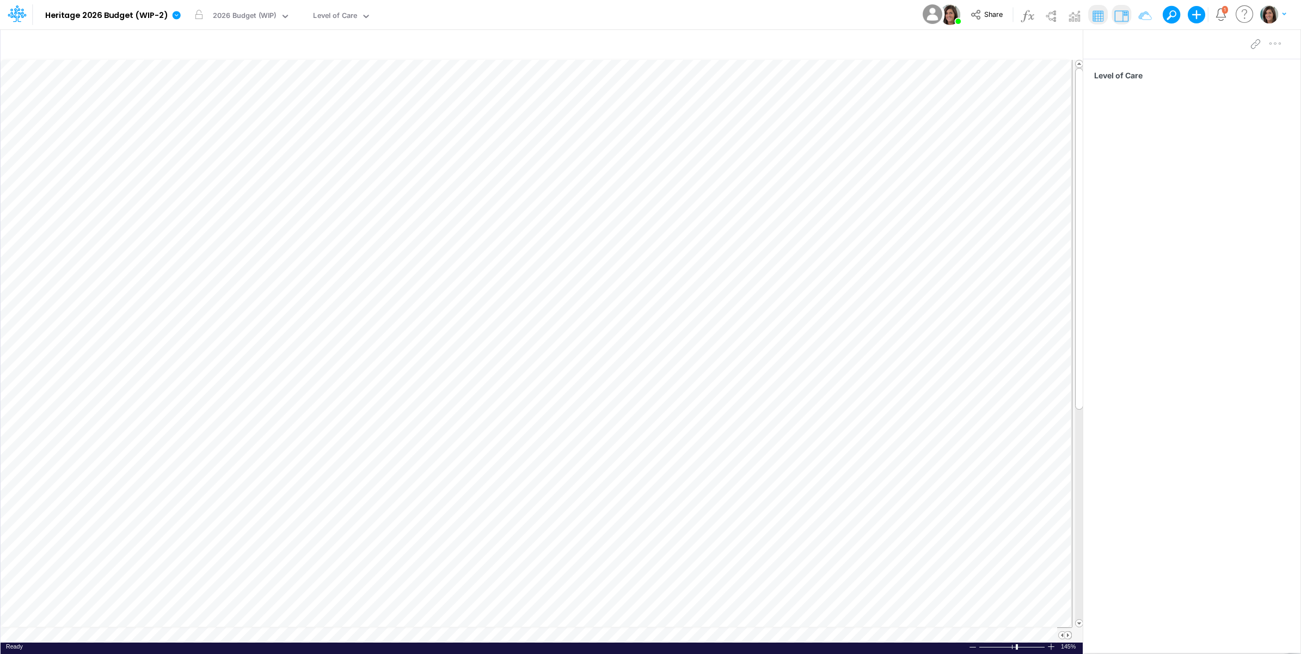
scroll to position [0, 1]
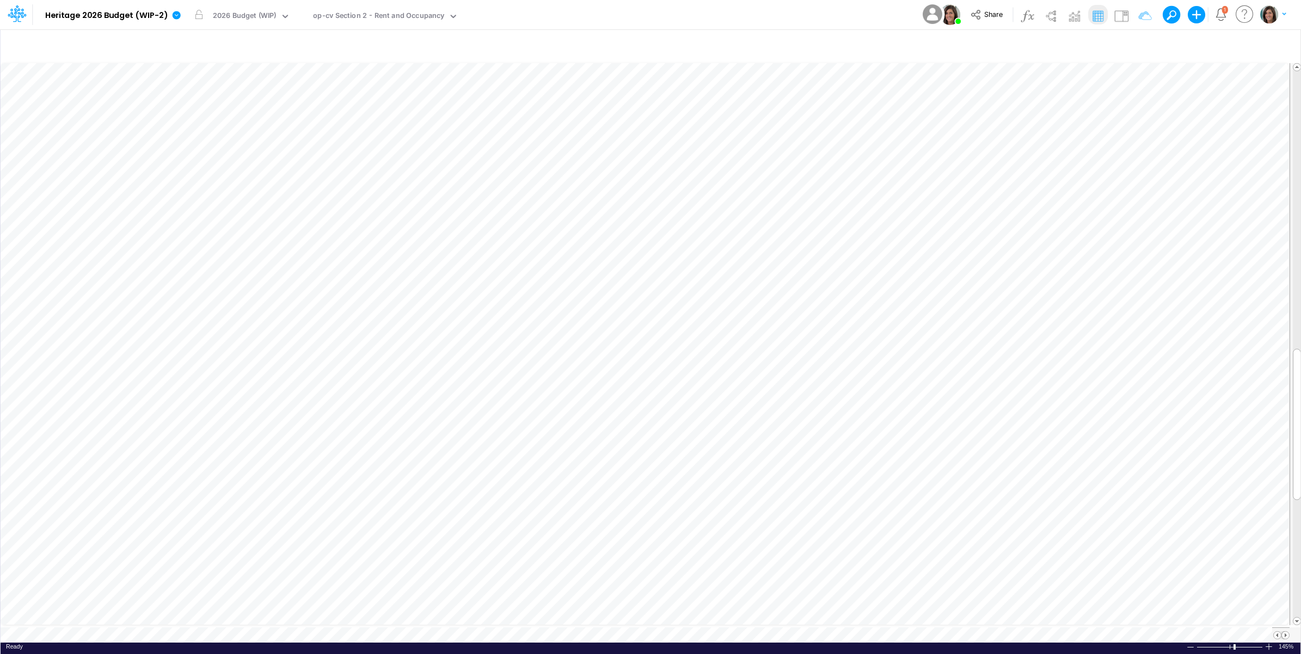
scroll to position [0, 1]
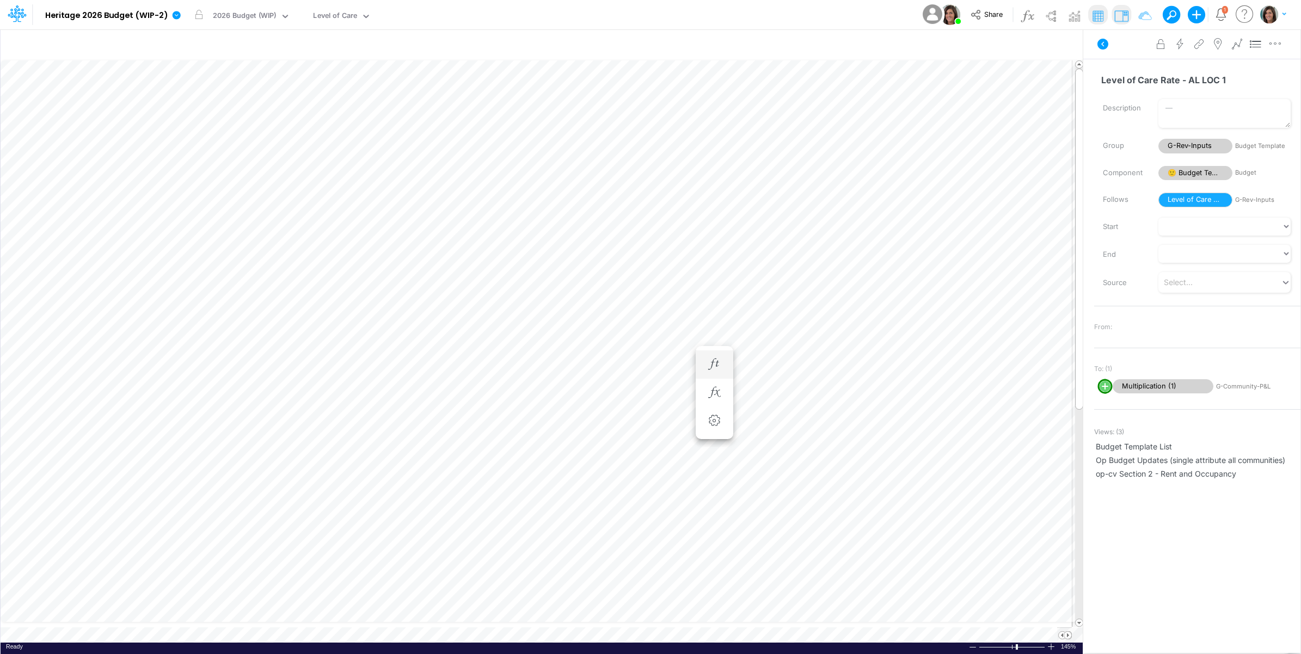
scroll to position [0, 1]
click at [1104, 48] on icon at bounding box center [1102, 44] width 11 height 11
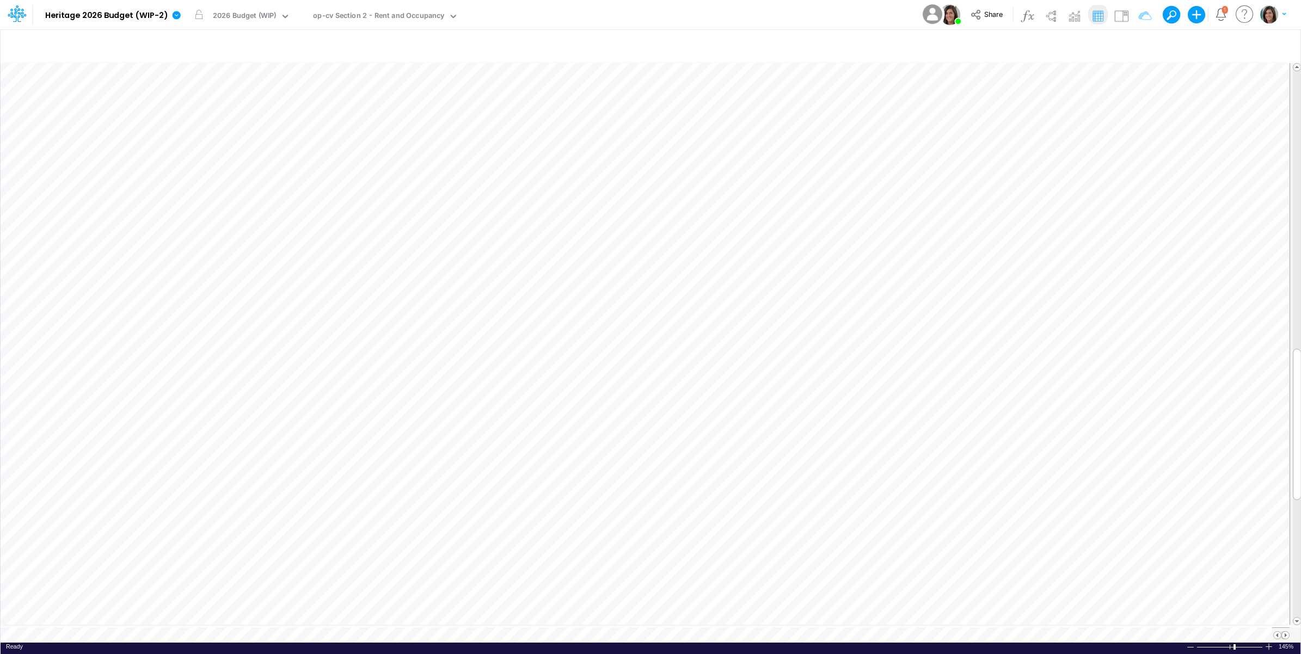
scroll to position [0, 1]
click at [1118, 12] on img at bounding box center [1121, 15] width 17 height 17
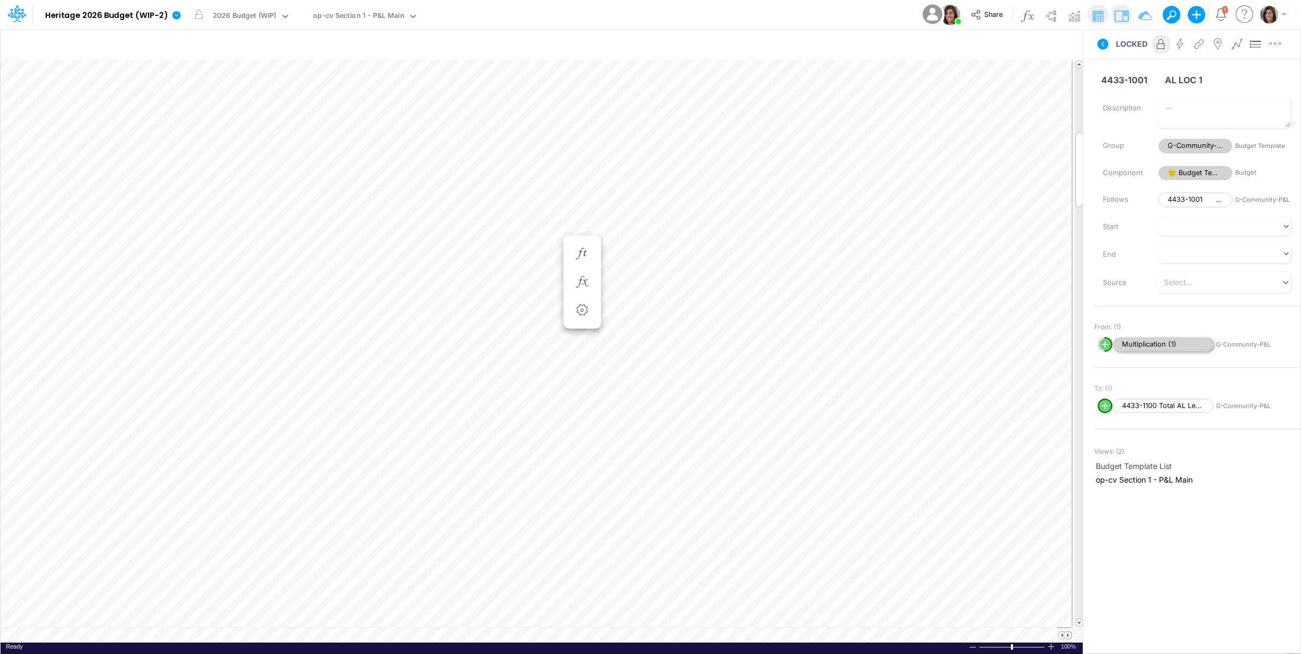
click at [1148, 342] on span "Multiplication (1)" at bounding box center [1163, 345] width 101 height 15
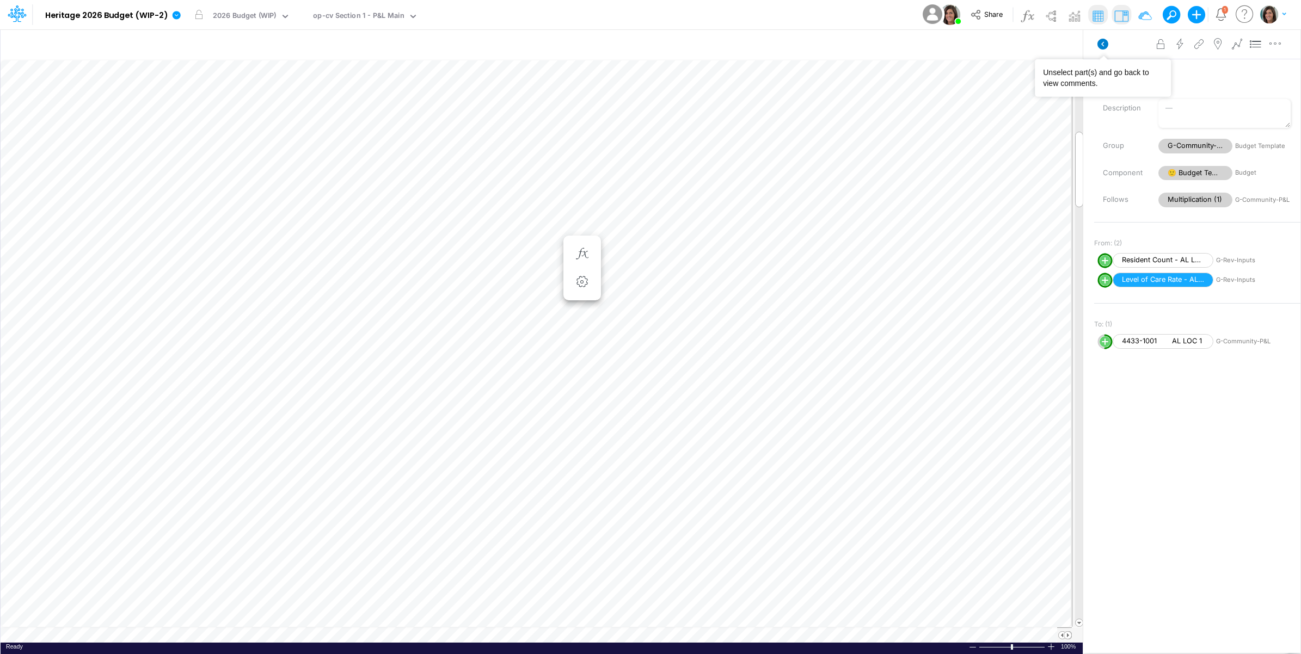
click at [1105, 44] on icon at bounding box center [1102, 44] width 11 height 11
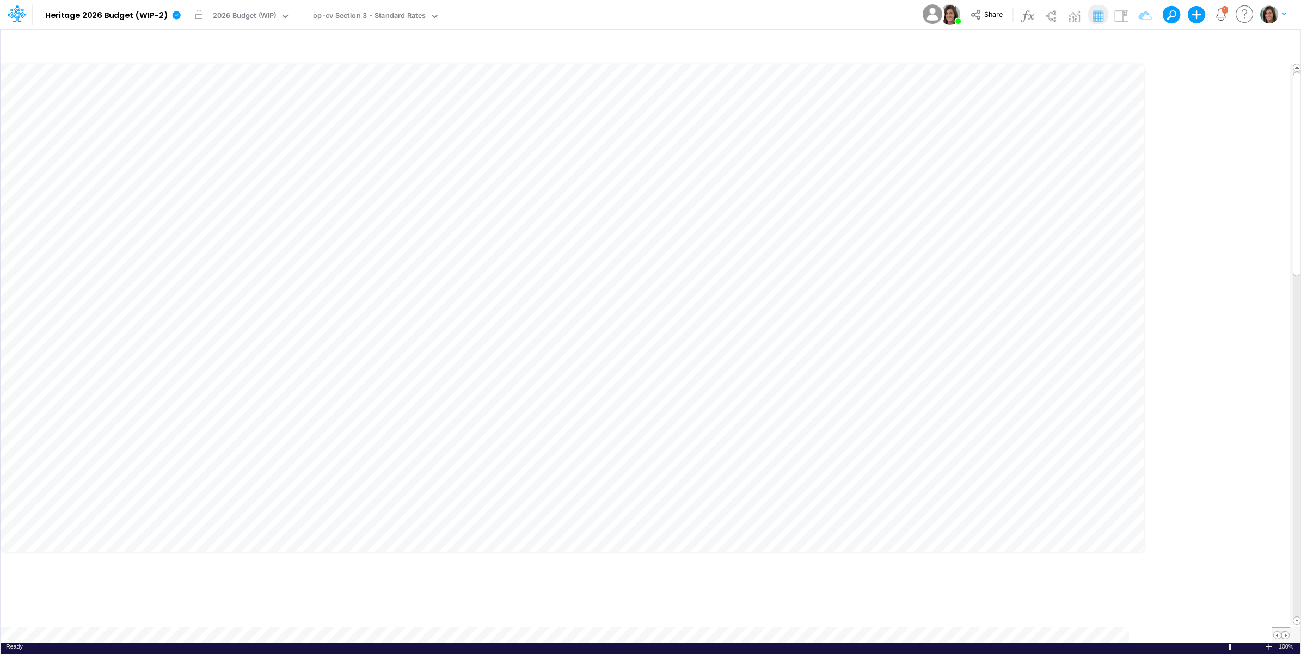
scroll to position [0, 1]
click at [1117, 16] on img at bounding box center [1121, 15] width 17 height 17
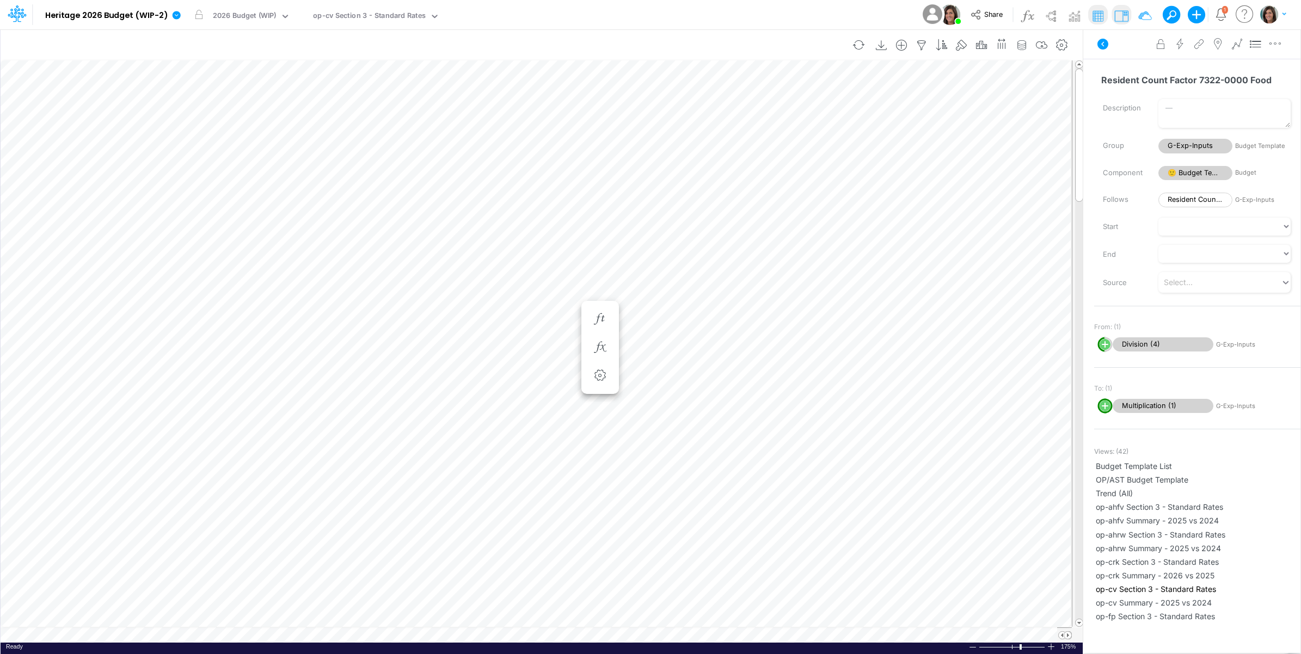
scroll to position [0, 1]
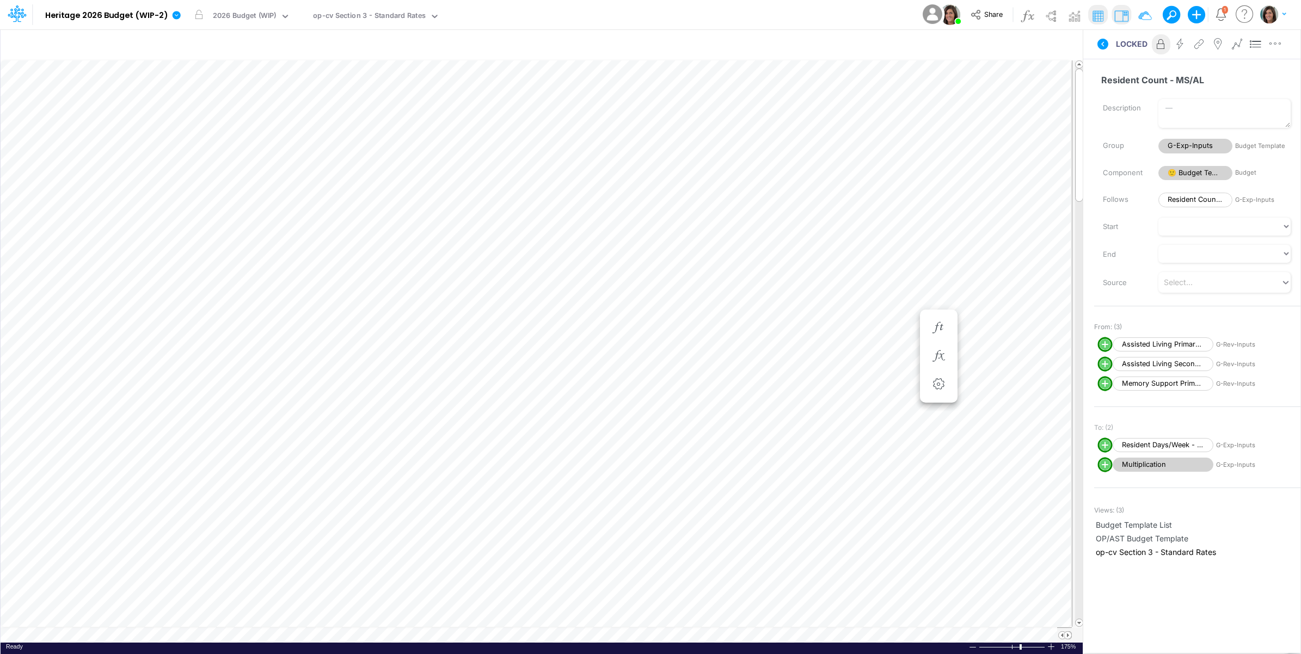
scroll to position [0, 1]
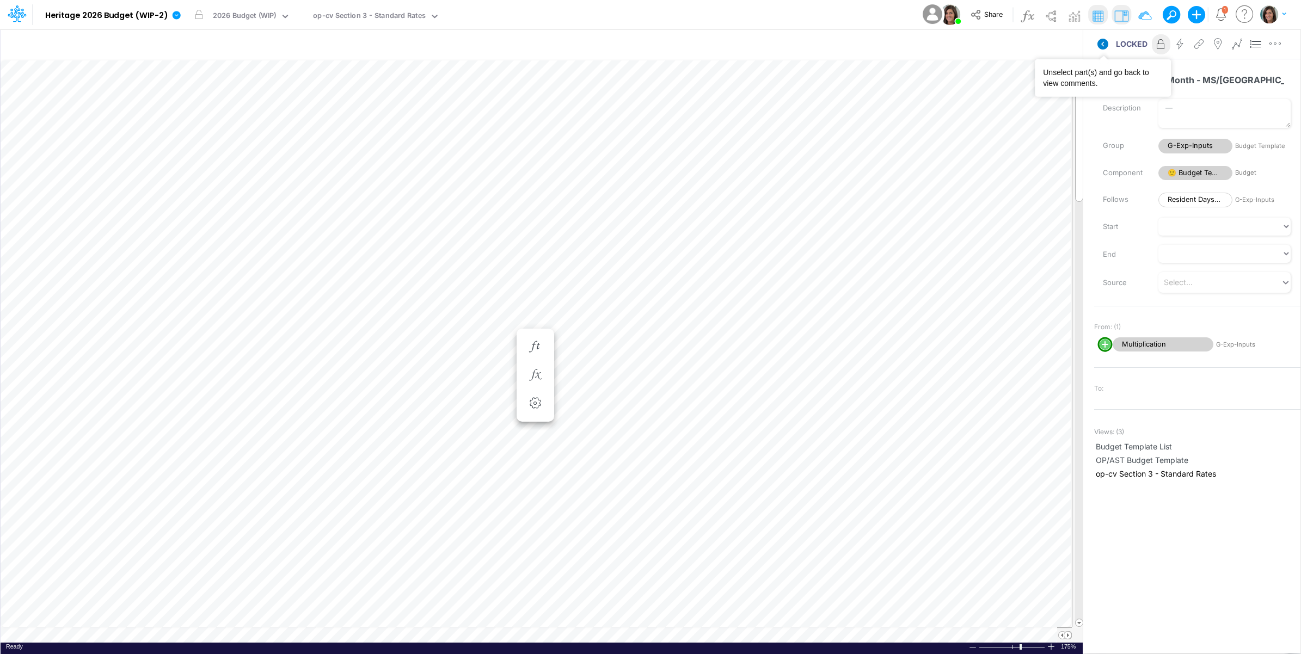
click at [1101, 47] on icon at bounding box center [1102, 44] width 11 height 11
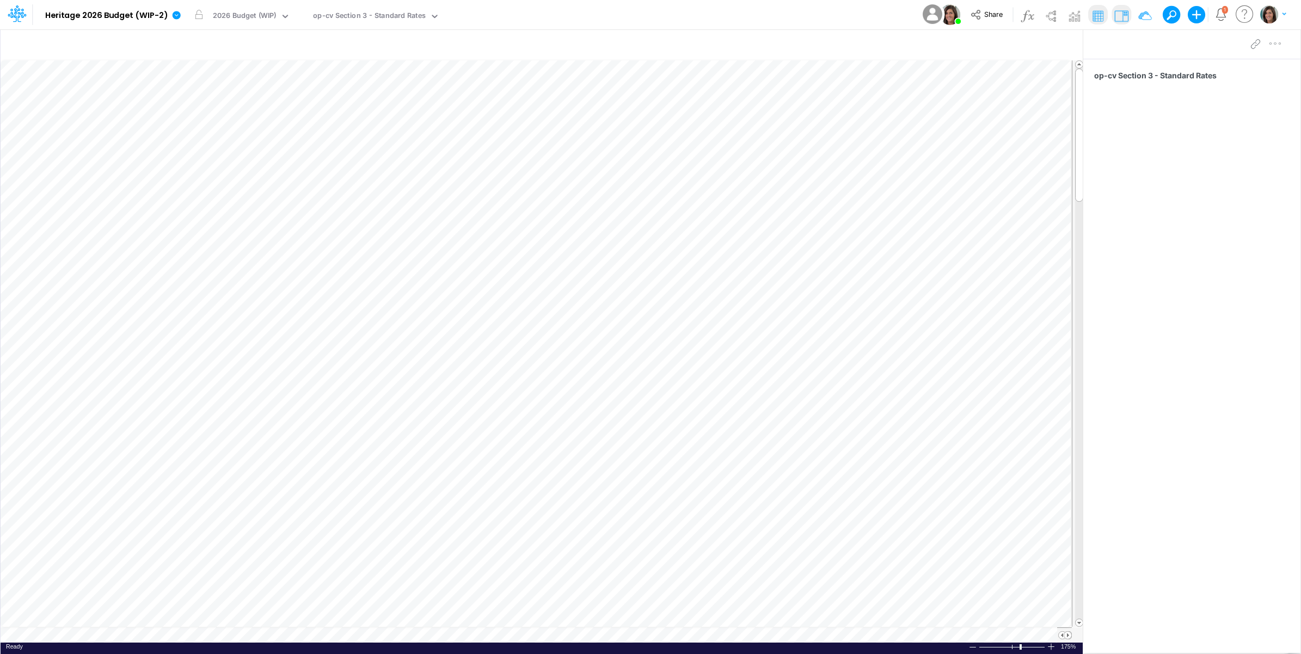
scroll to position [0, 1]
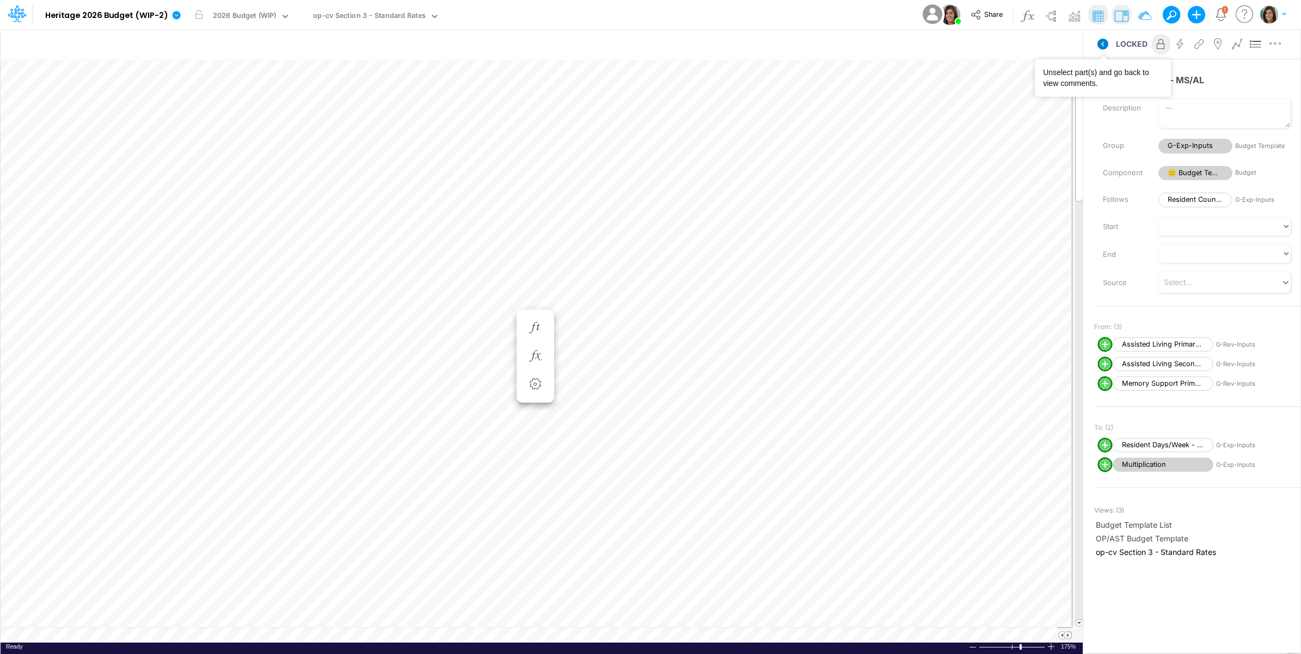
click at [1105, 47] on icon at bounding box center [1102, 44] width 11 height 11
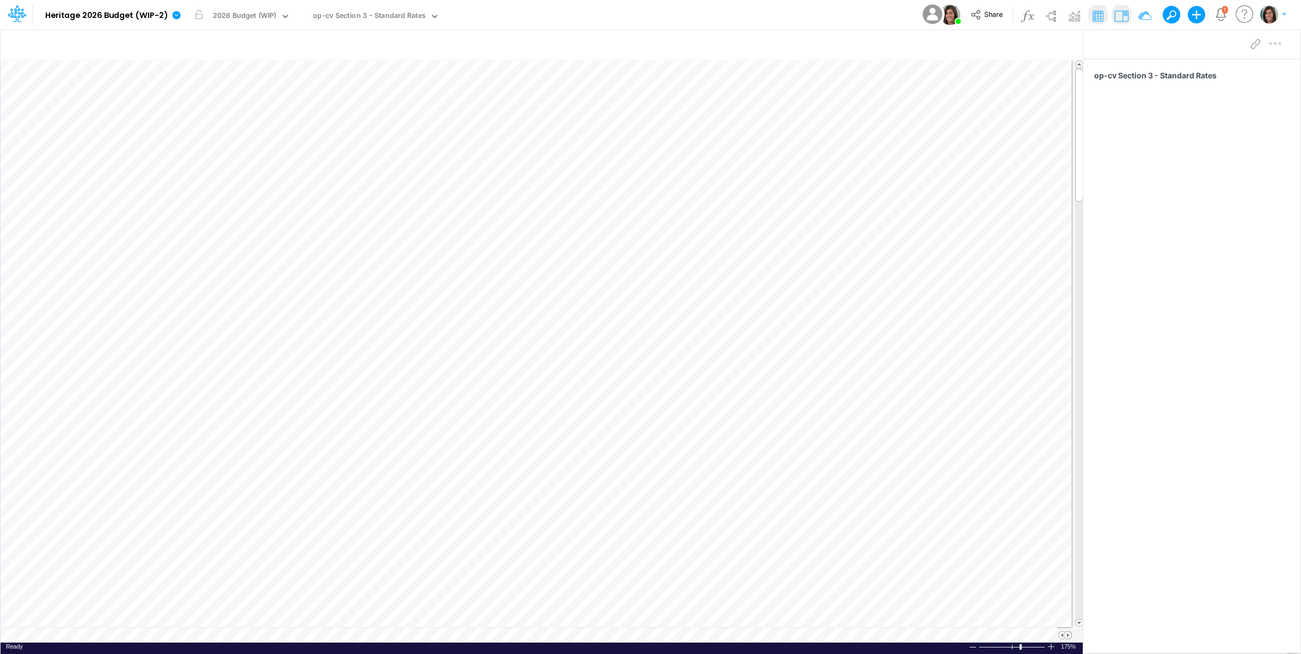
scroll to position [0, 1]
drag, startPoint x: 1283, startPoint y: 0, endPoint x: 832, endPoint y: 24, distance: 451.4
click at [838, 14] on div "Model Heritage 2026 Budget (WIP-2) Edit model settings Duplicate Import QuickBo…" at bounding box center [650, 14] width 1171 height 29
click at [177, 16] on icon at bounding box center [177, 15] width 8 height 8
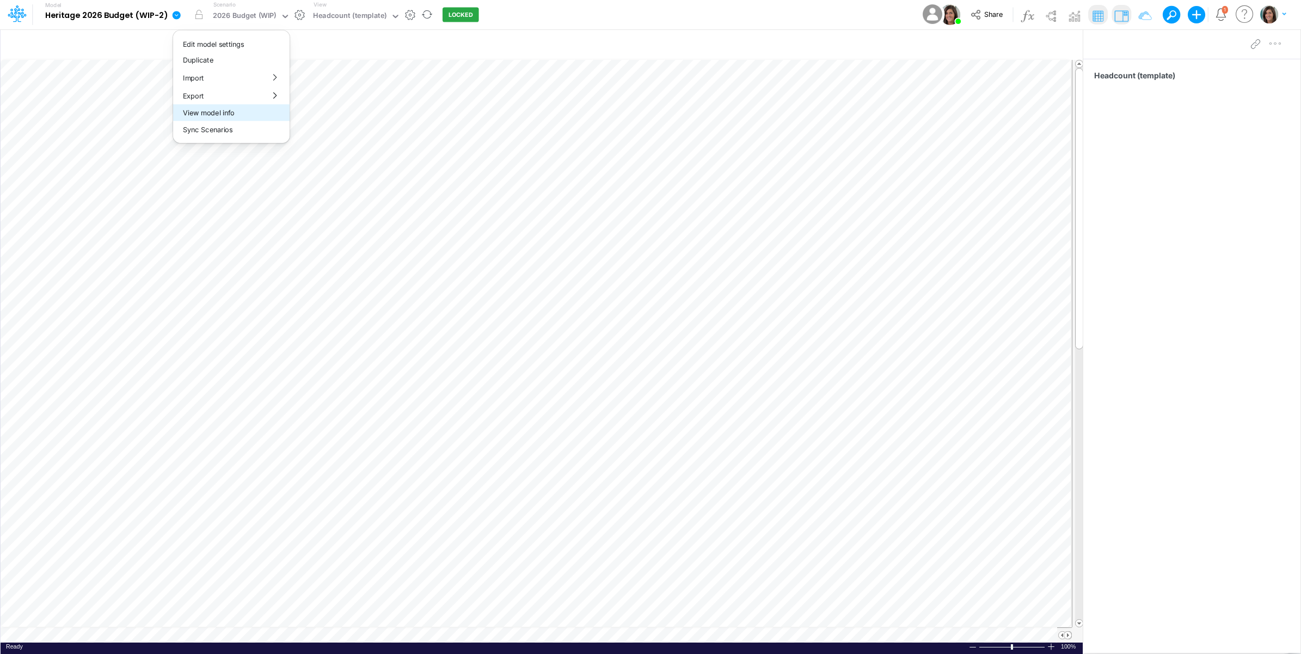
click at [193, 112] on button "View model info" at bounding box center [231, 113] width 116 height 17
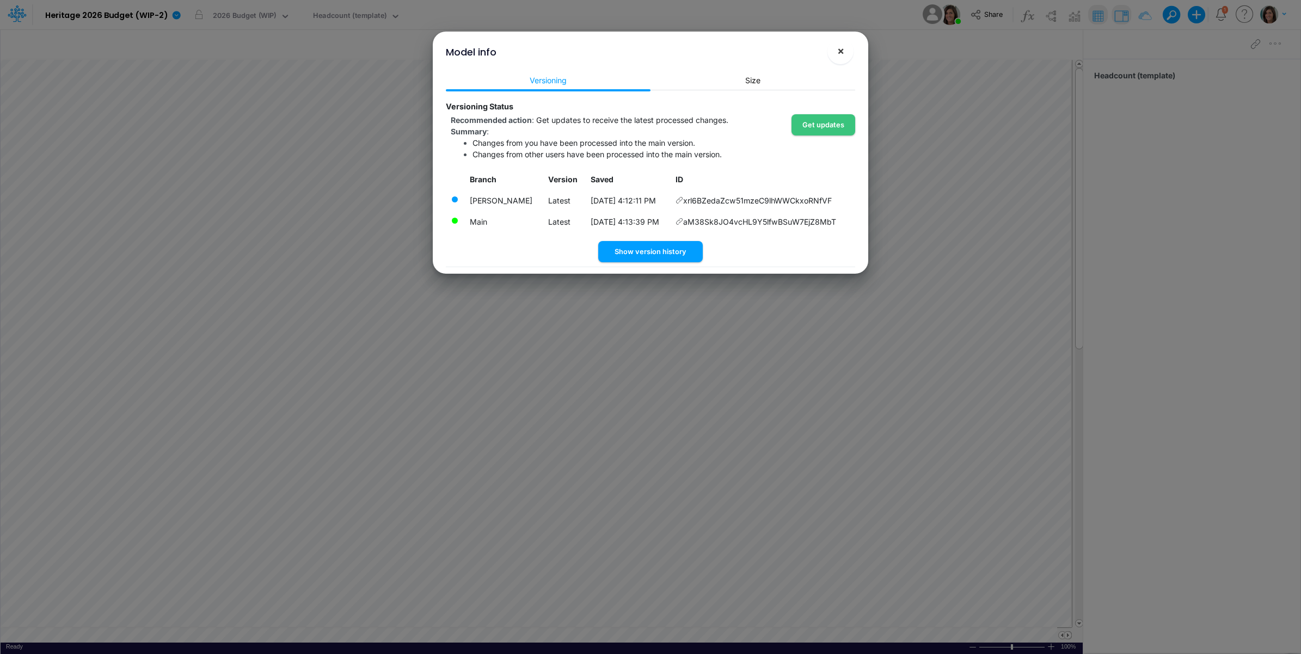
click at [839, 50] on span "×" at bounding box center [840, 50] width 7 height 13
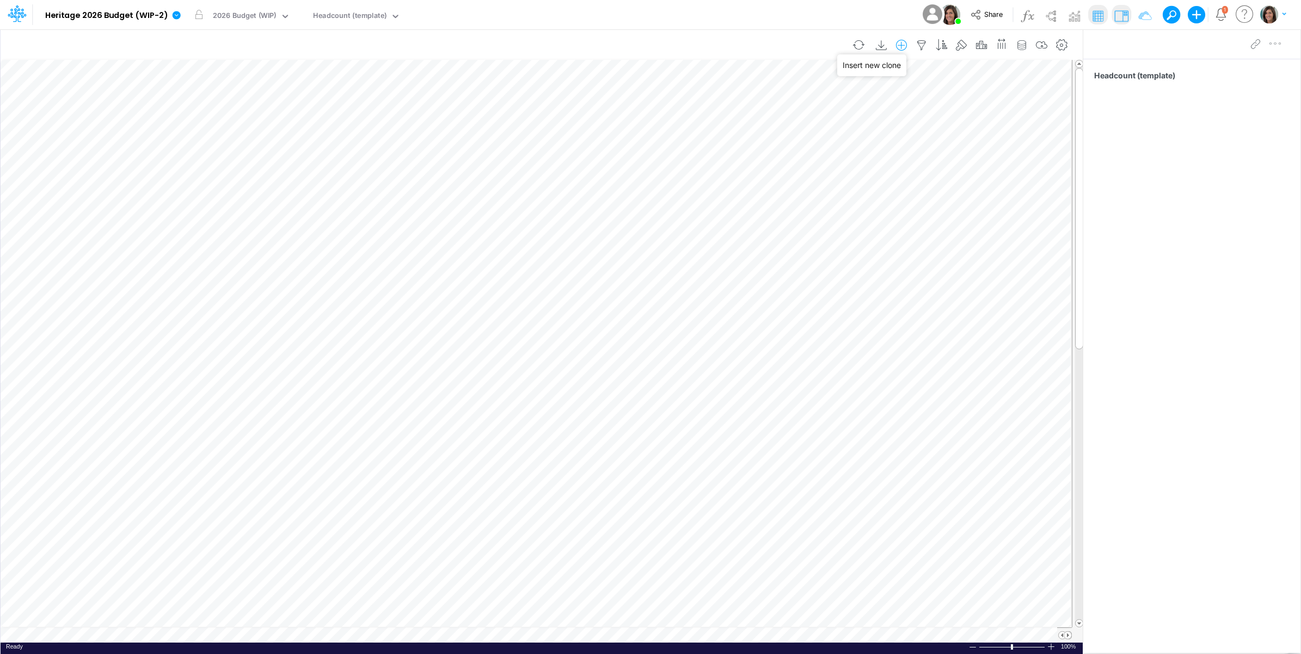
click at [903, 45] on icon "button" at bounding box center [901, 45] width 16 height 11
click at [835, 90] on li "HC" at bounding box center [846, 91] width 127 height 13
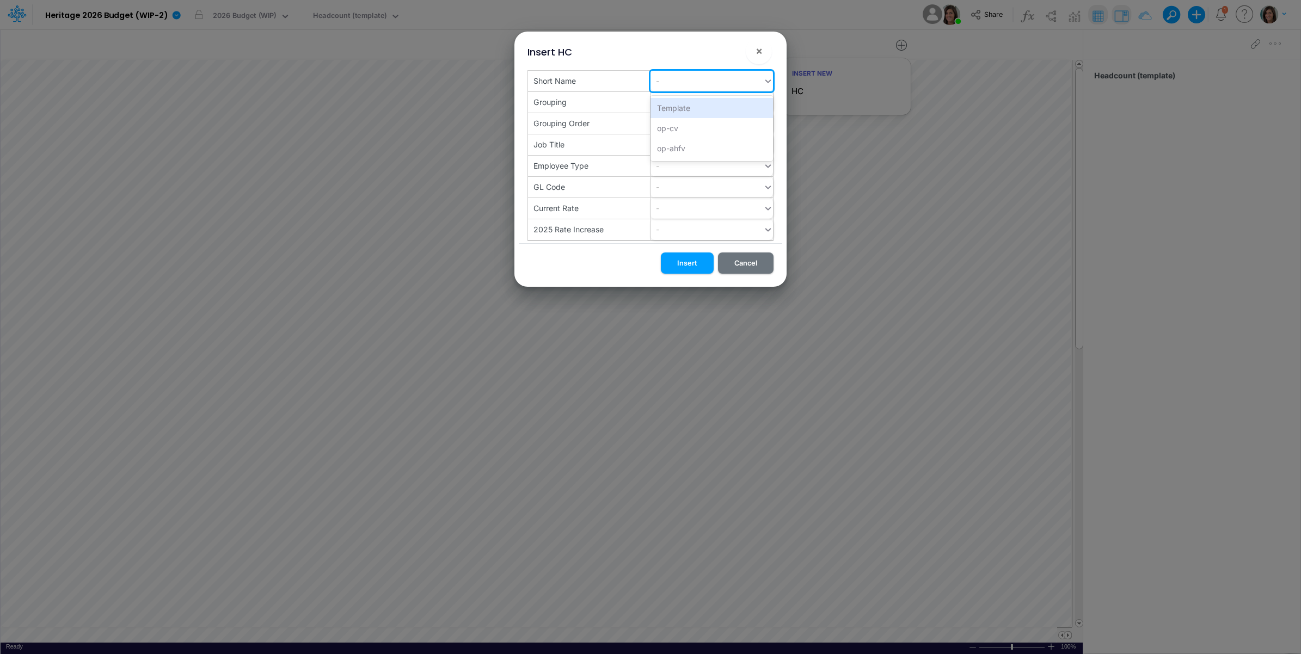
click at [680, 80] on div "-" at bounding box center [707, 81] width 113 height 18
paste input "op-ahrw"
type input "op-ahrw"
click at [689, 112] on div "Create "op-ahrw"" at bounding box center [712, 108] width 122 height 20
click at [691, 264] on button "Insert" at bounding box center [687, 263] width 53 height 21
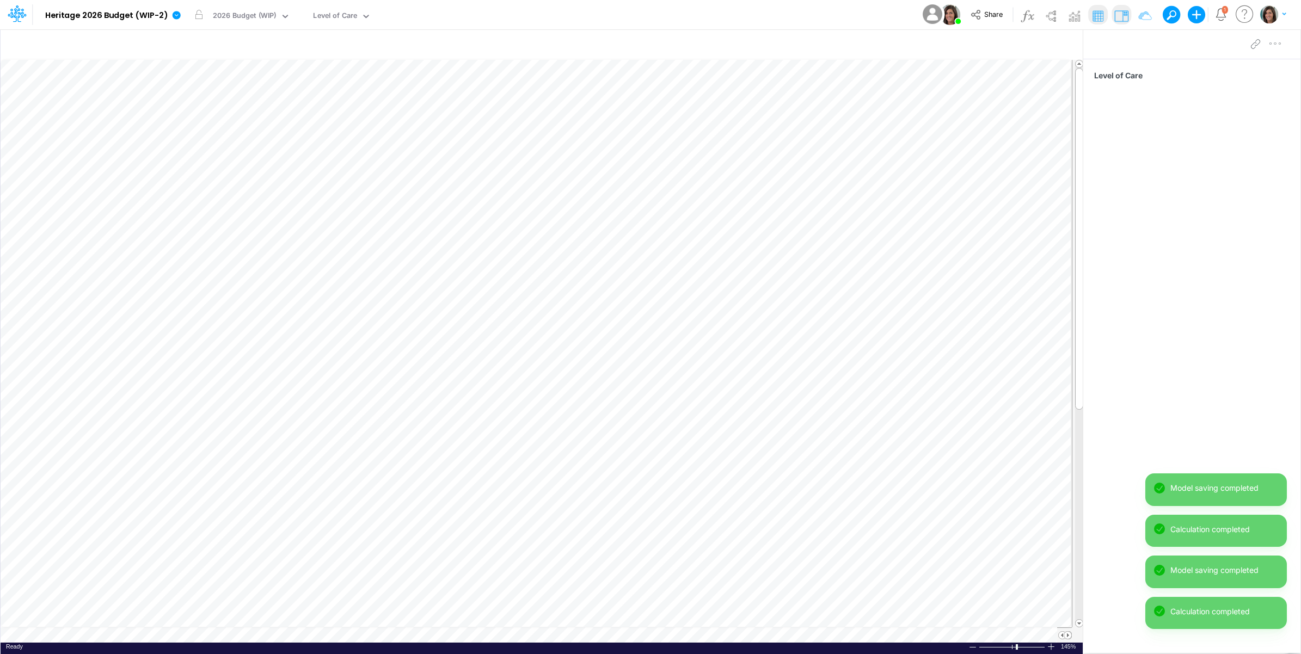
scroll to position [0, 1]
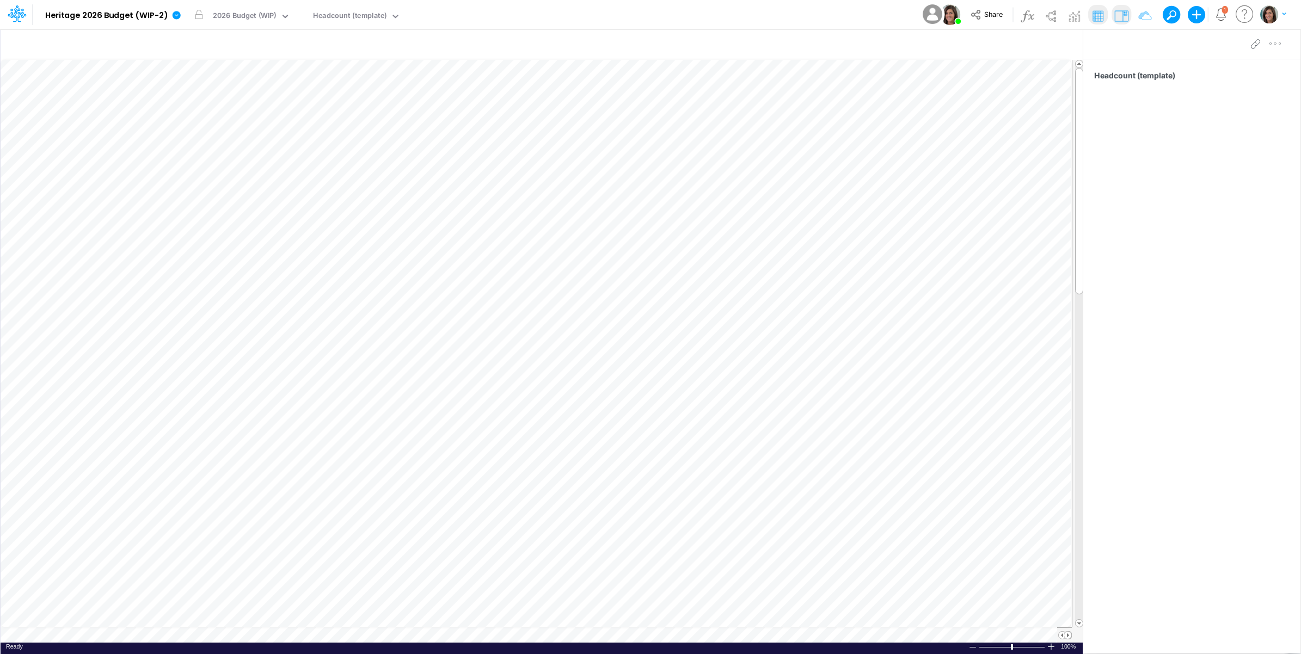
scroll to position [0, 1]
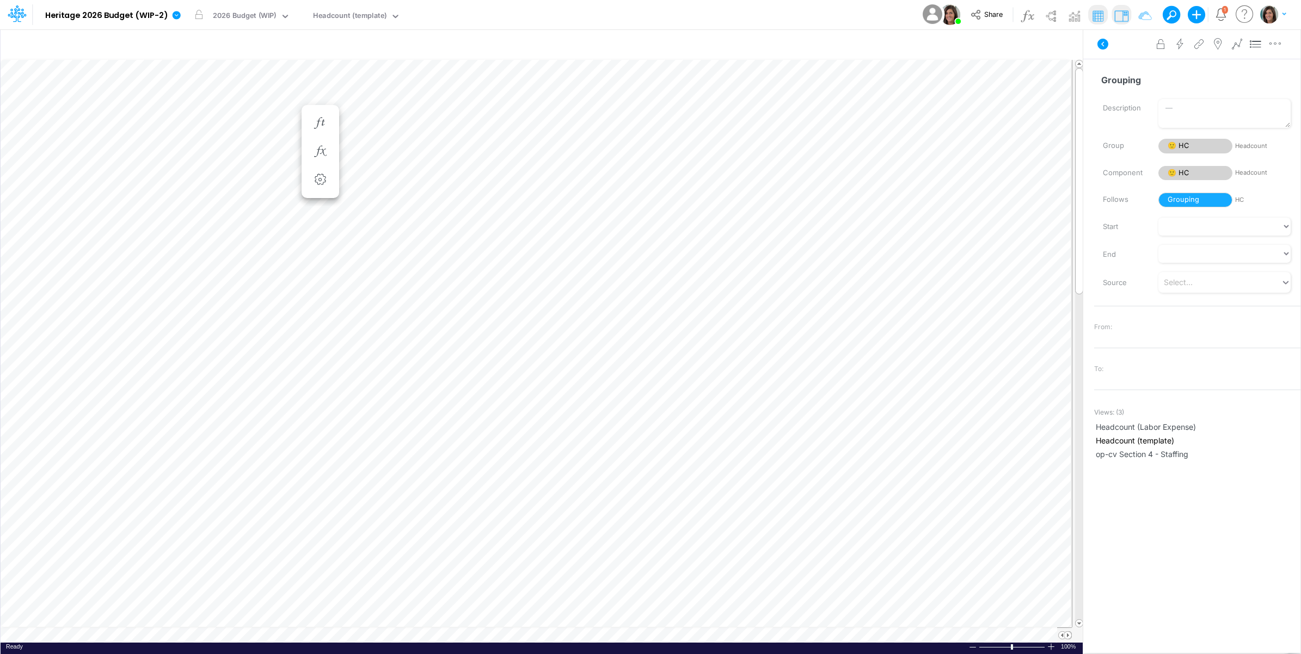
scroll to position [0, 1]
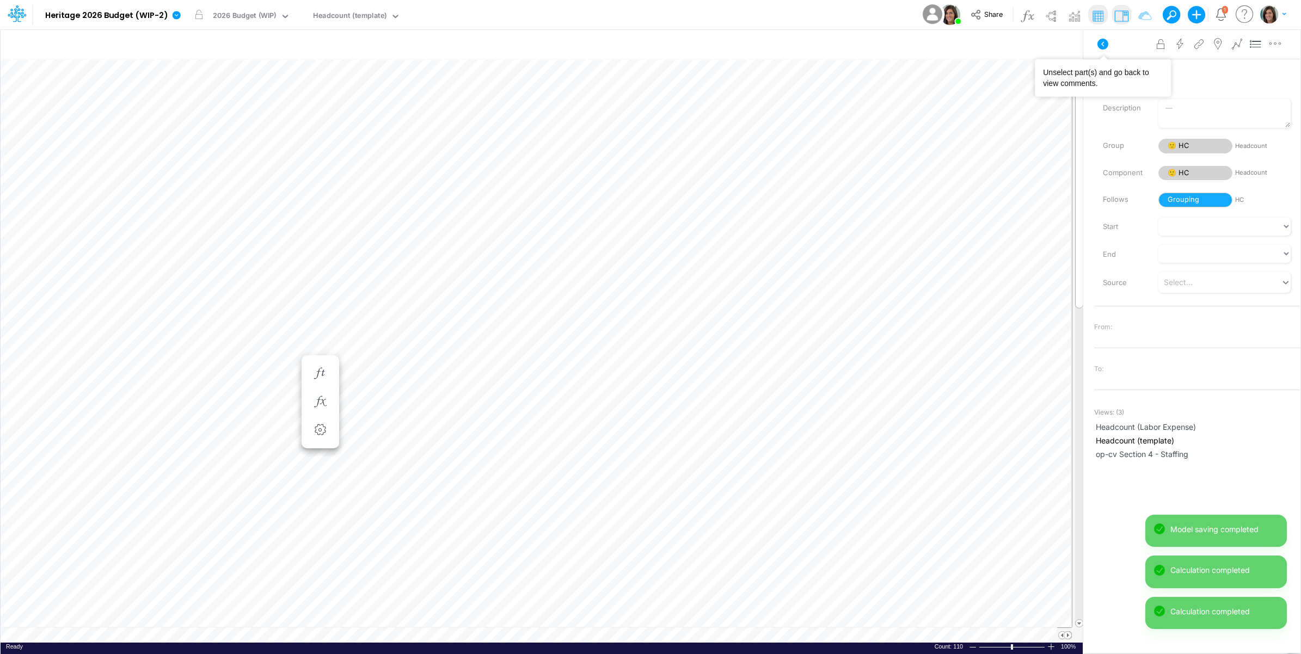
drag, startPoint x: 1102, startPoint y: 44, endPoint x: 1172, endPoint y: 23, distance: 72.5
click at [1102, 44] on icon at bounding box center [1102, 44] width 13 height 13
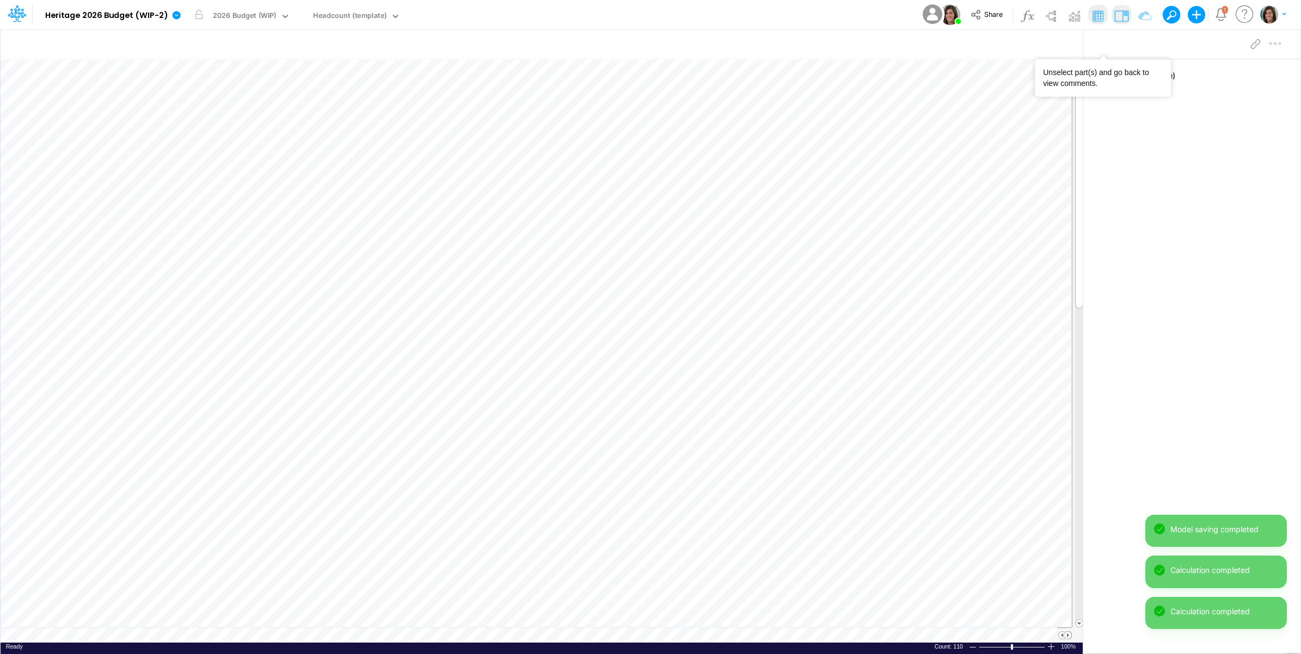
click at [1225, 14] on span "1" at bounding box center [1225, 9] width 7 height 8
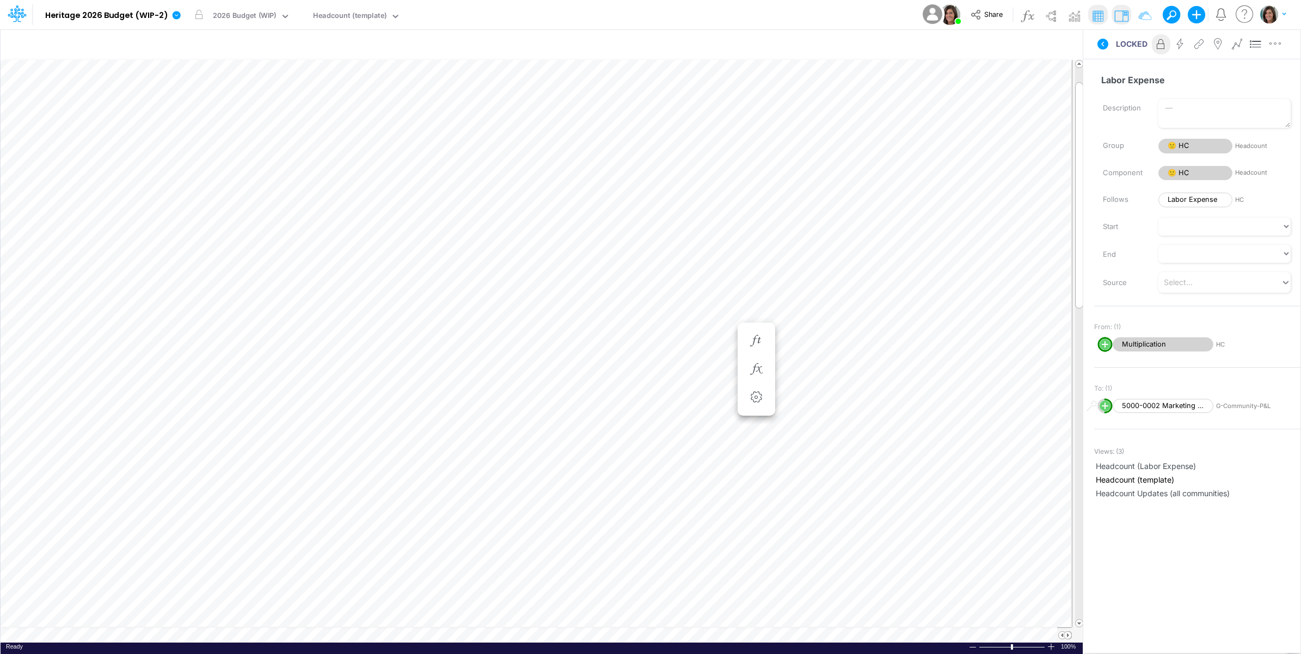
click at [1102, 44] on icon at bounding box center [1102, 44] width 13 height 13
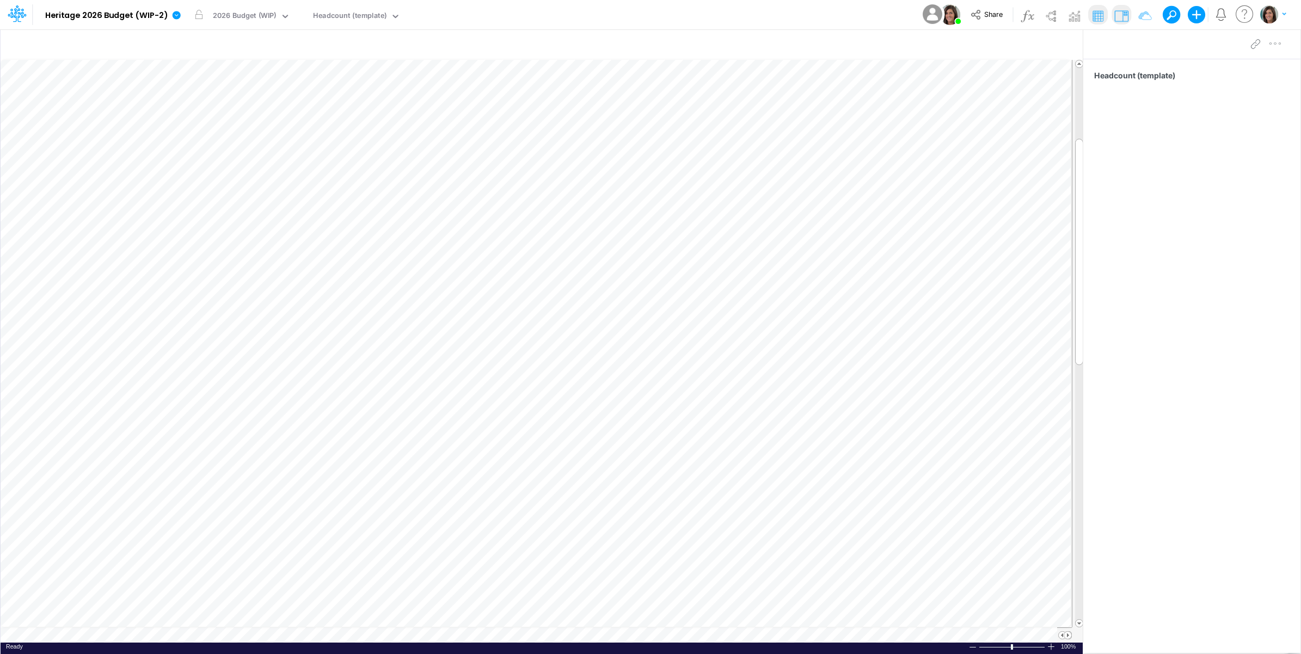
scroll to position [0, 1]
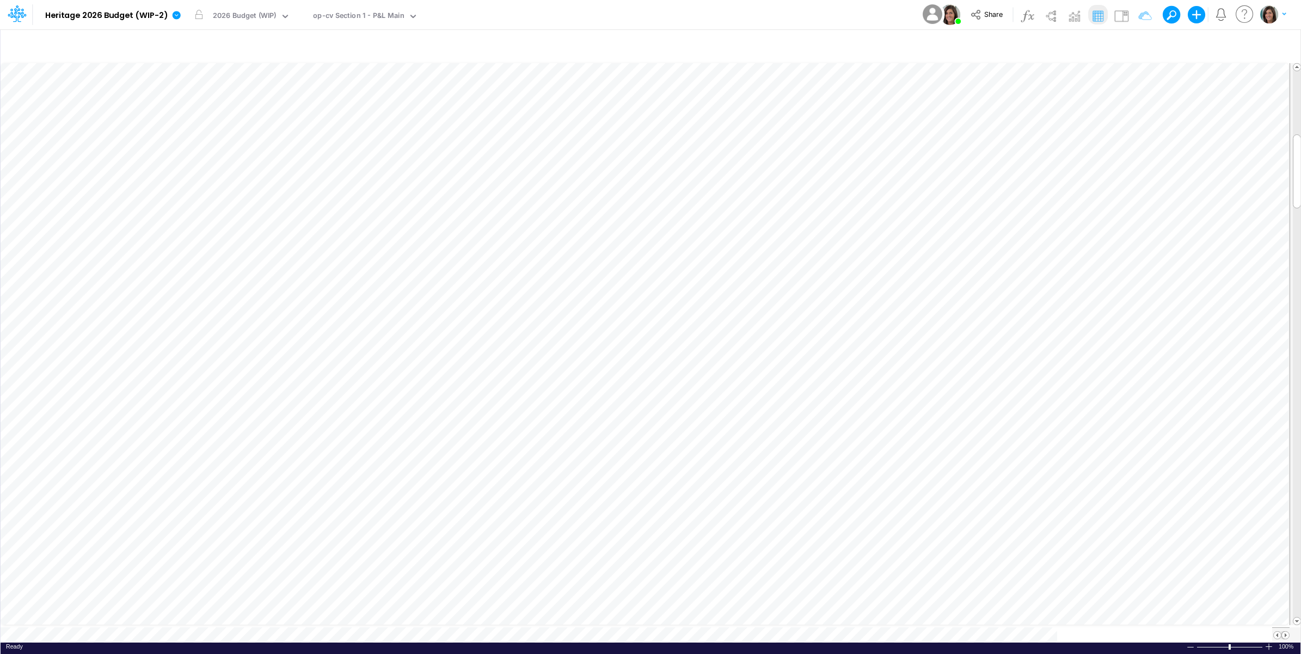
scroll to position [0, 1]
click at [1122, 11] on img at bounding box center [1121, 15] width 17 height 17
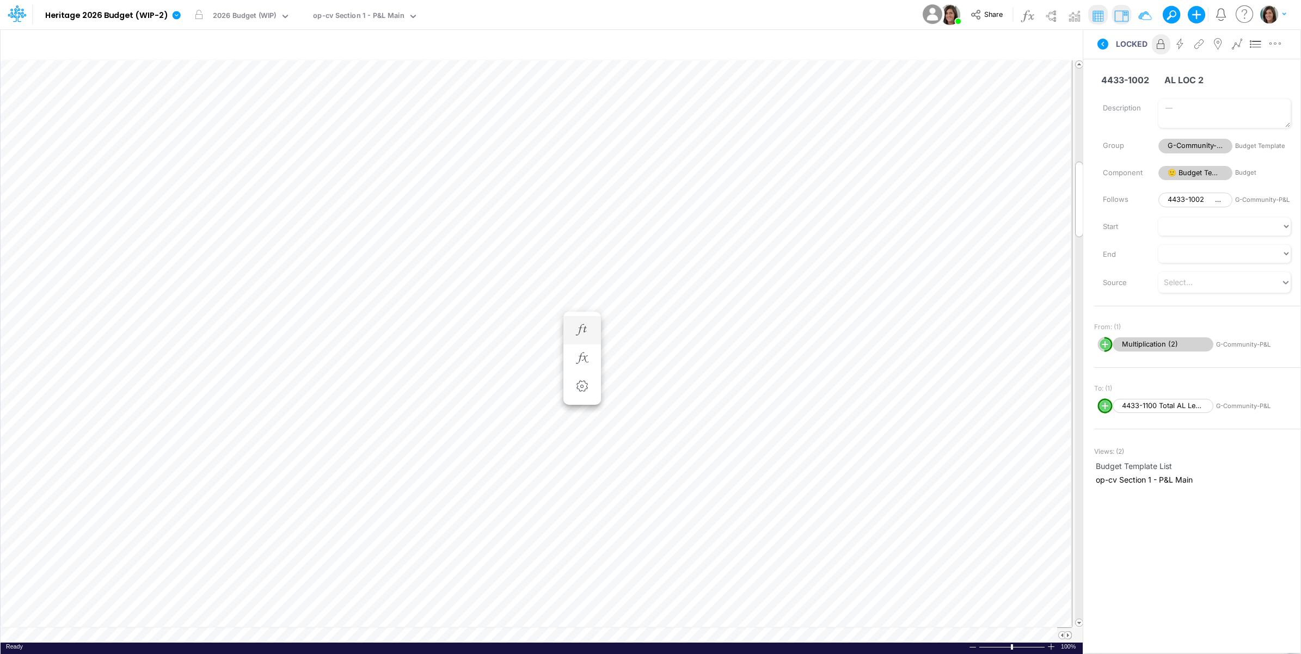
scroll to position [0, 1]
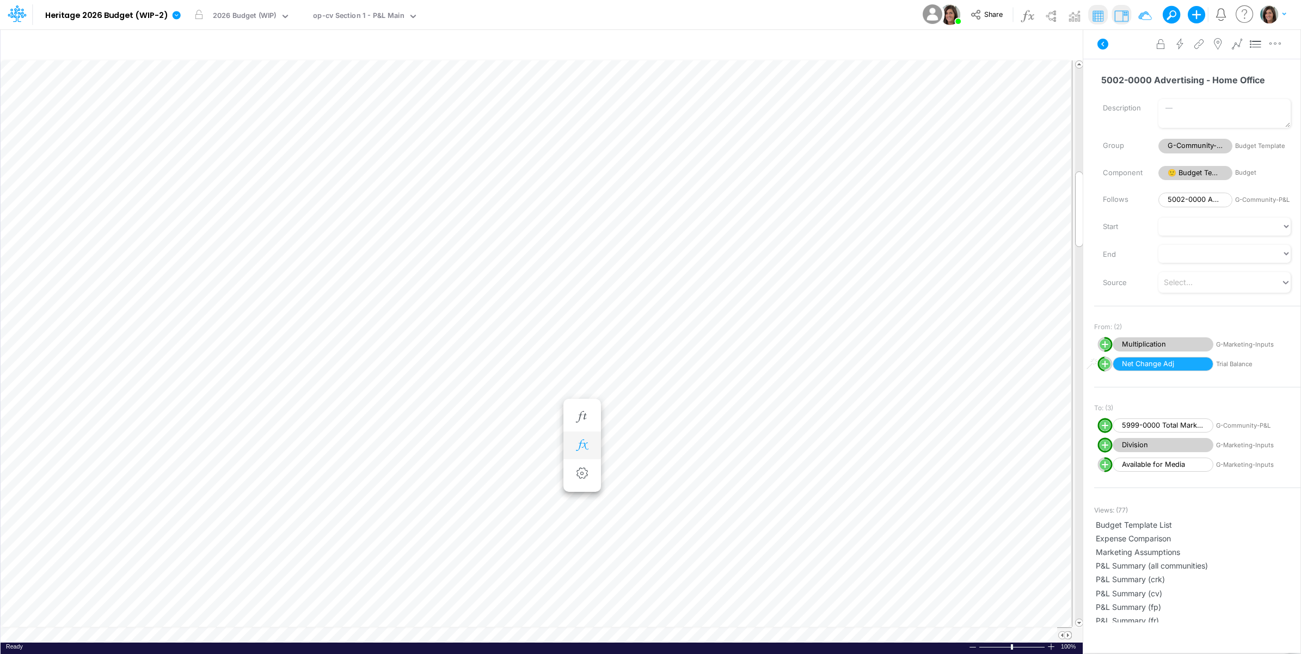
click at [582, 447] on icon "button" at bounding box center [582, 445] width 16 height 11
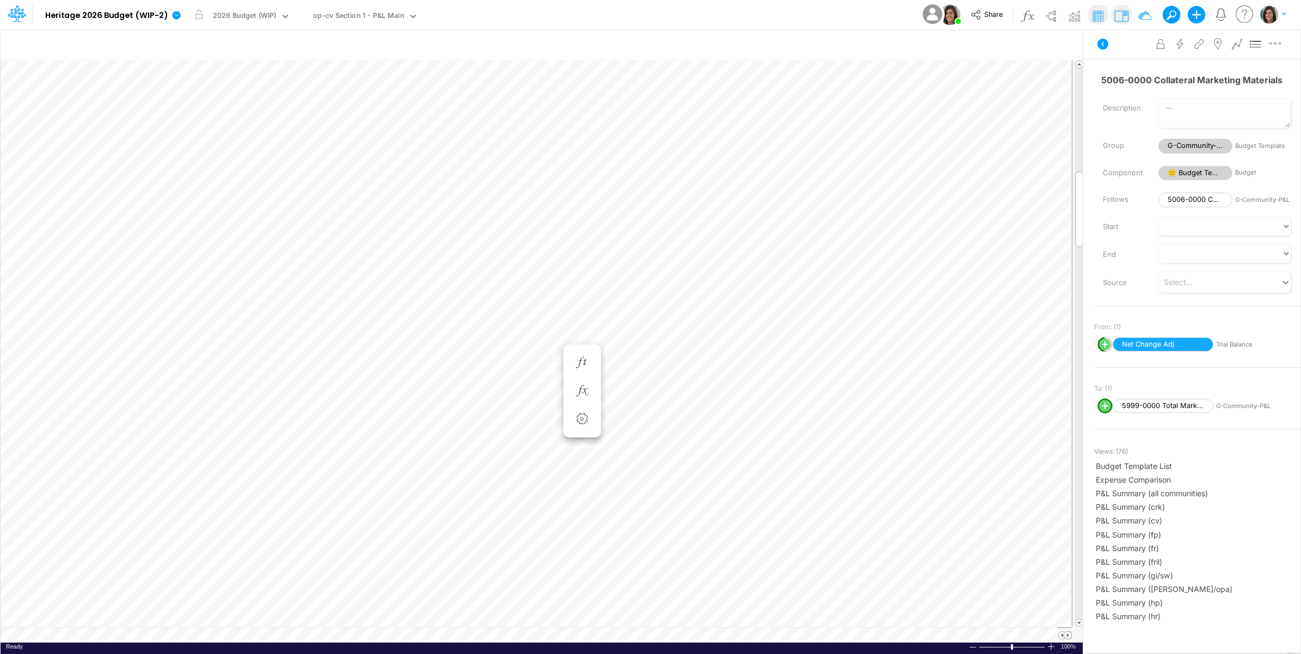
scroll to position [0, 1]
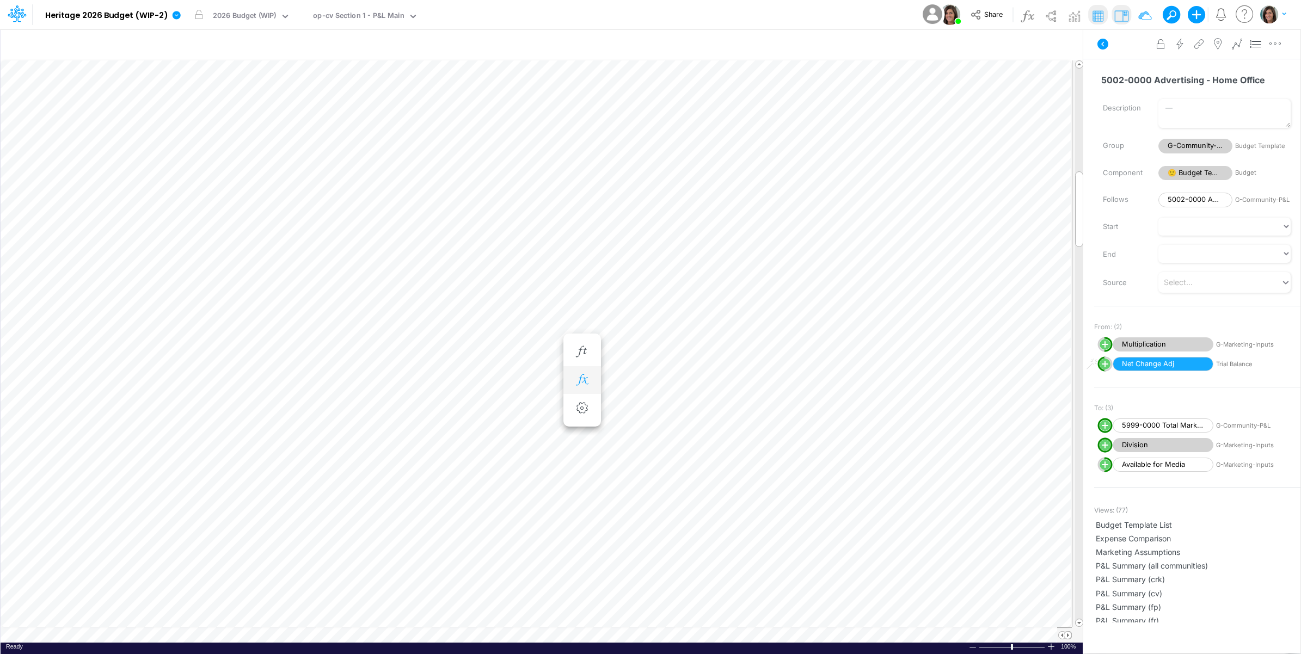
click at [584, 380] on icon "button" at bounding box center [582, 380] width 16 height 11
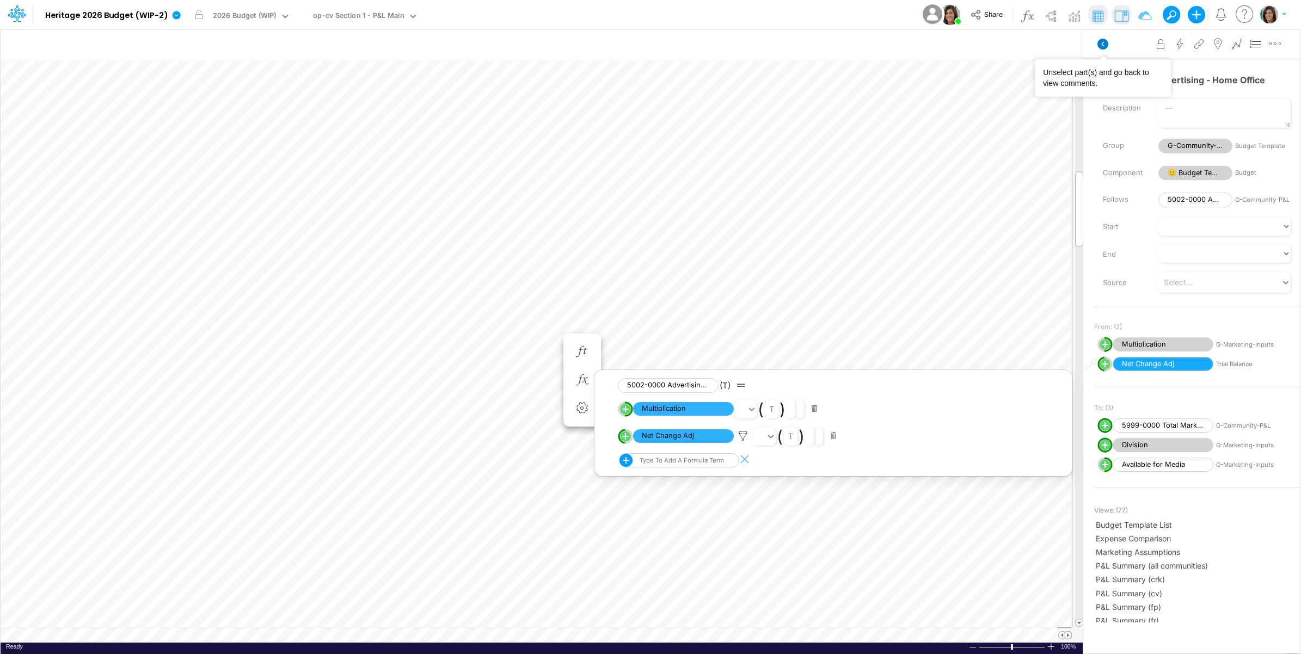
click at [1100, 44] on icon at bounding box center [1102, 44] width 11 height 11
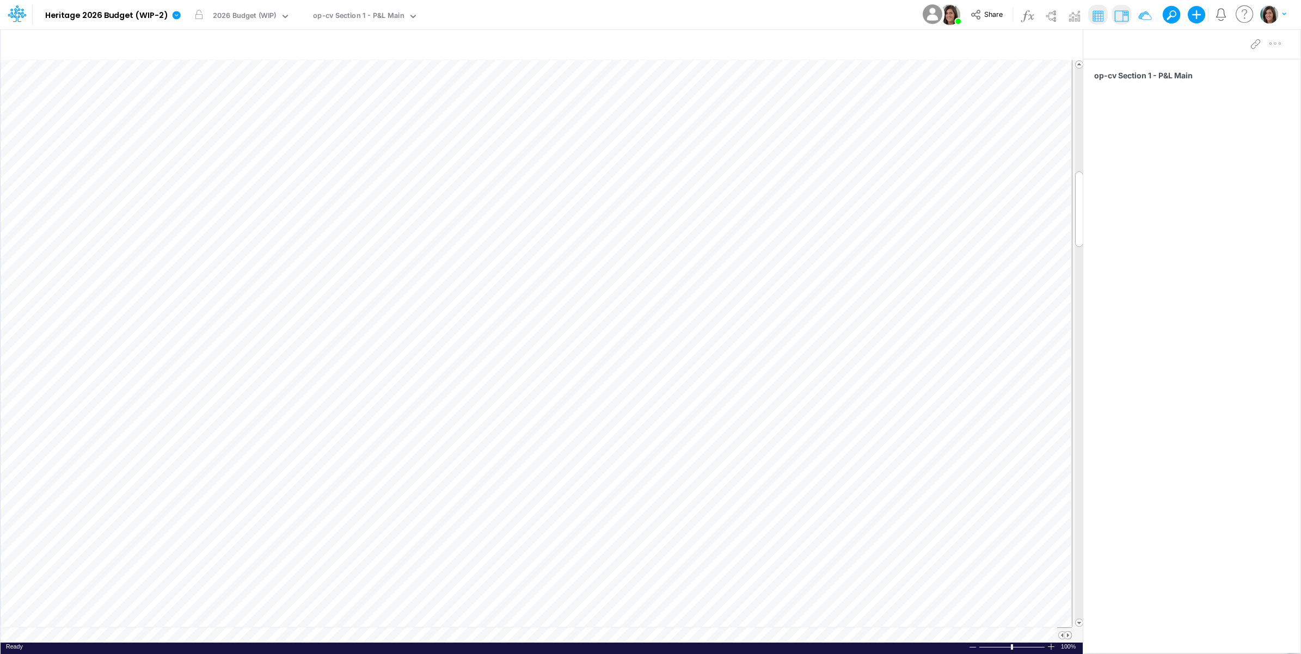
scroll to position [0, 1]
click at [900, 42] on icon "button" at bounding box center [901, 45] width 16 height 11
click at [847, 91] on li "HC" at bounding box center [846, 91] width 127 height 13
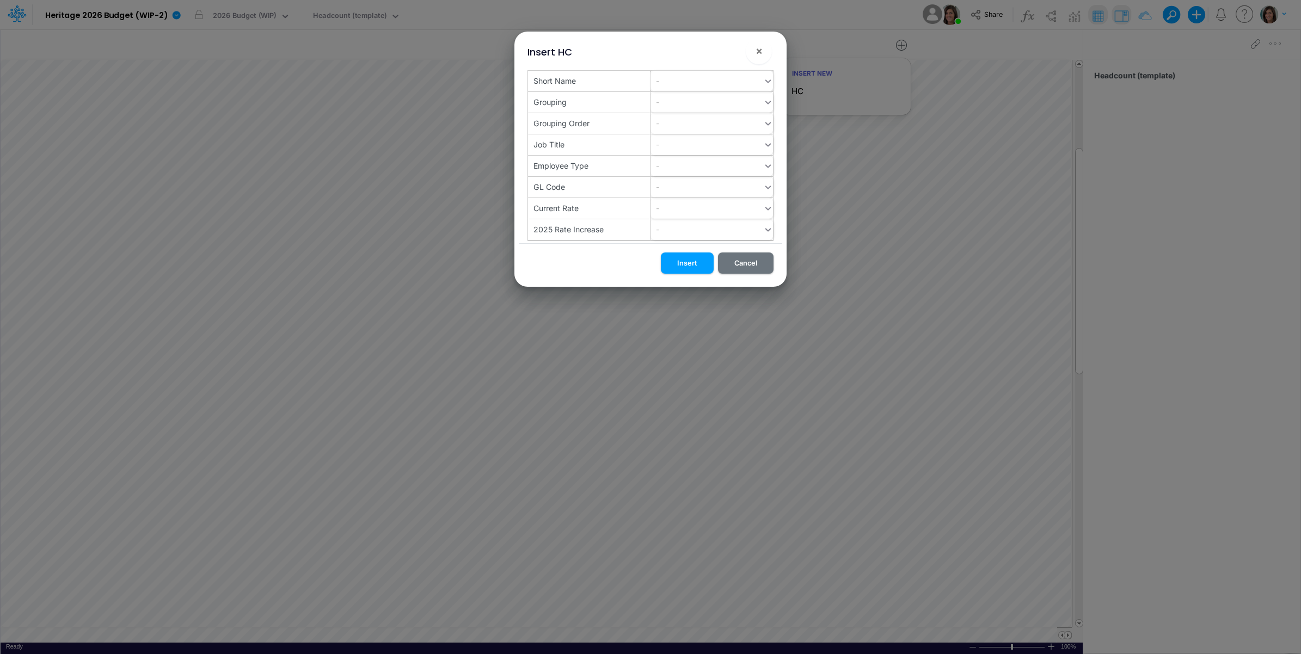
click at [683, 83] on div "-" at bounding box center [707, 81] width 113 height 18
paste input "op-crk"
type input "op-crk"
click at [682, 107] on div "Create "op-crk"" at bounding box center [712, 108] width 122 height 20
click at [687, 264] on button "Insert" at bounding box center [687, 263] width 53 height 21
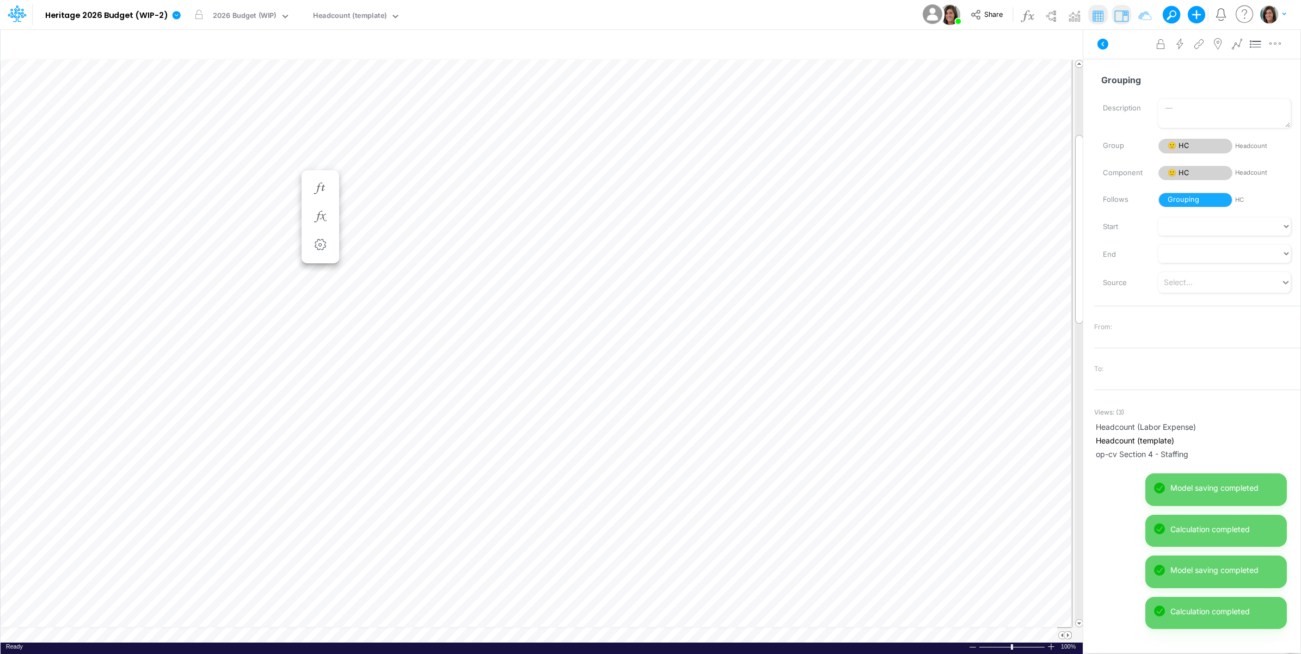
scroll to position [0, 1]
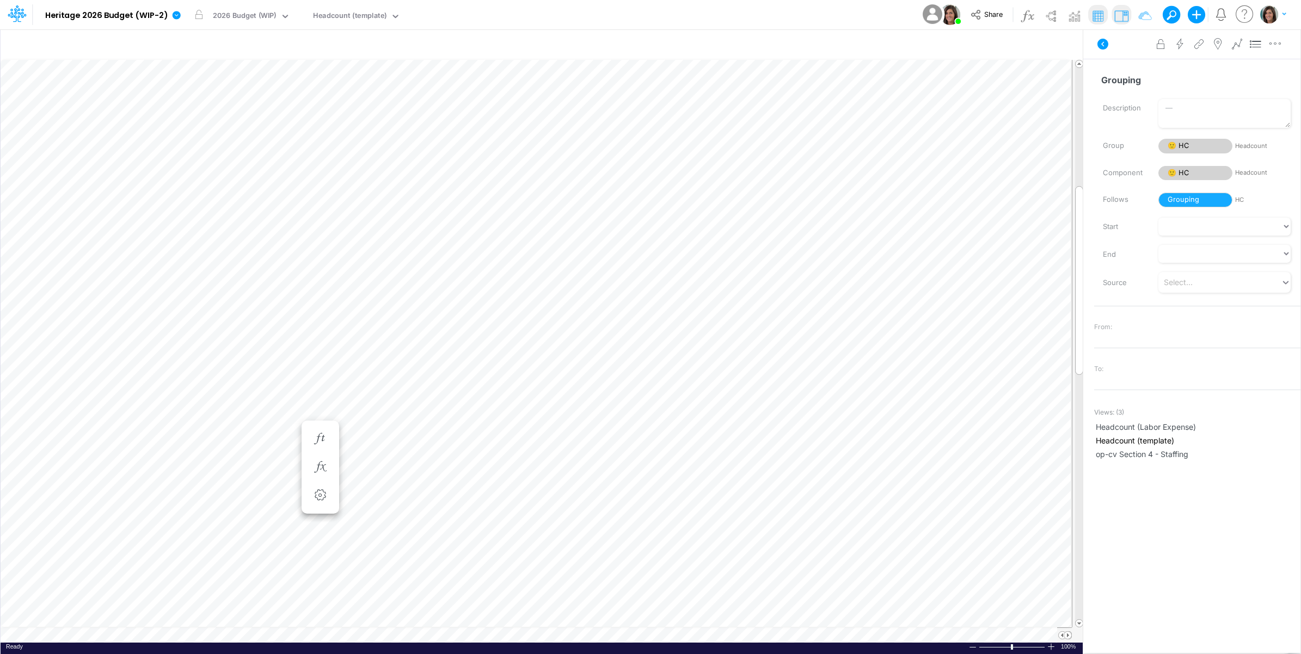
scroll to position [0, 1]
click at [1099, 49] on icon at bounding box center [1102, 44] width 13 height 13
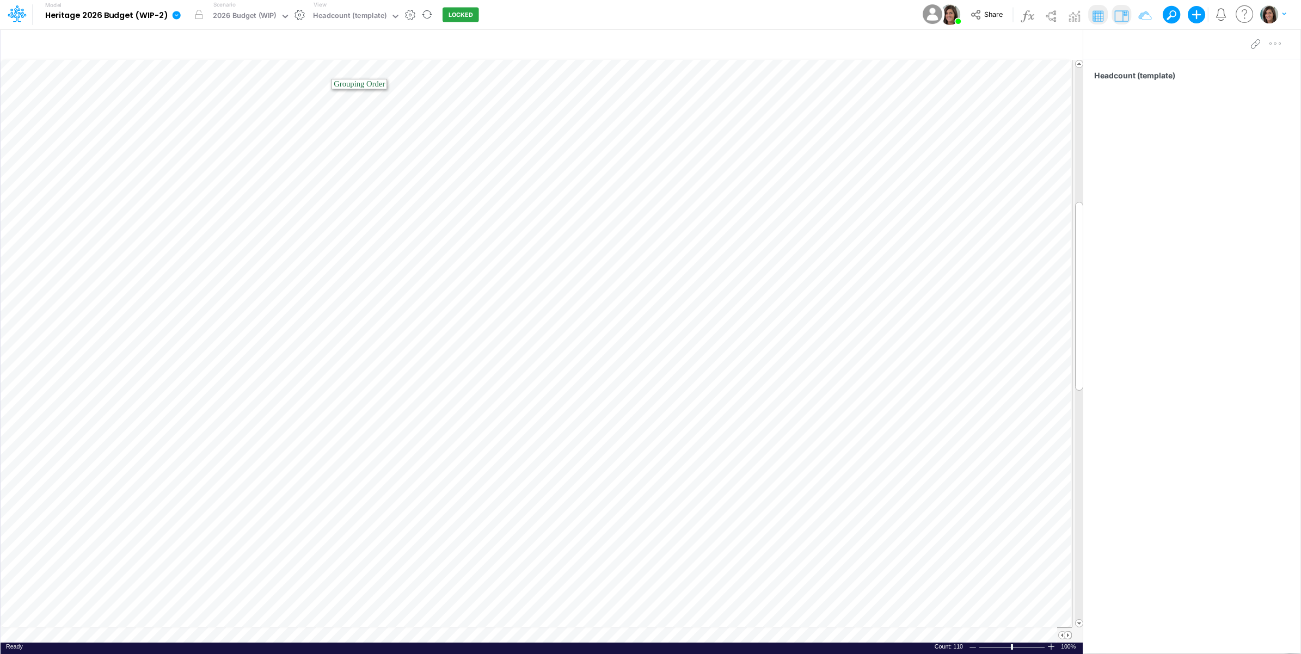
click at [174, 16] on icon at bounding box center [177, 15] width 8 height 8
click at [194, 110] on button "View model info" at bounding box center [231, 113] width 116 height 17
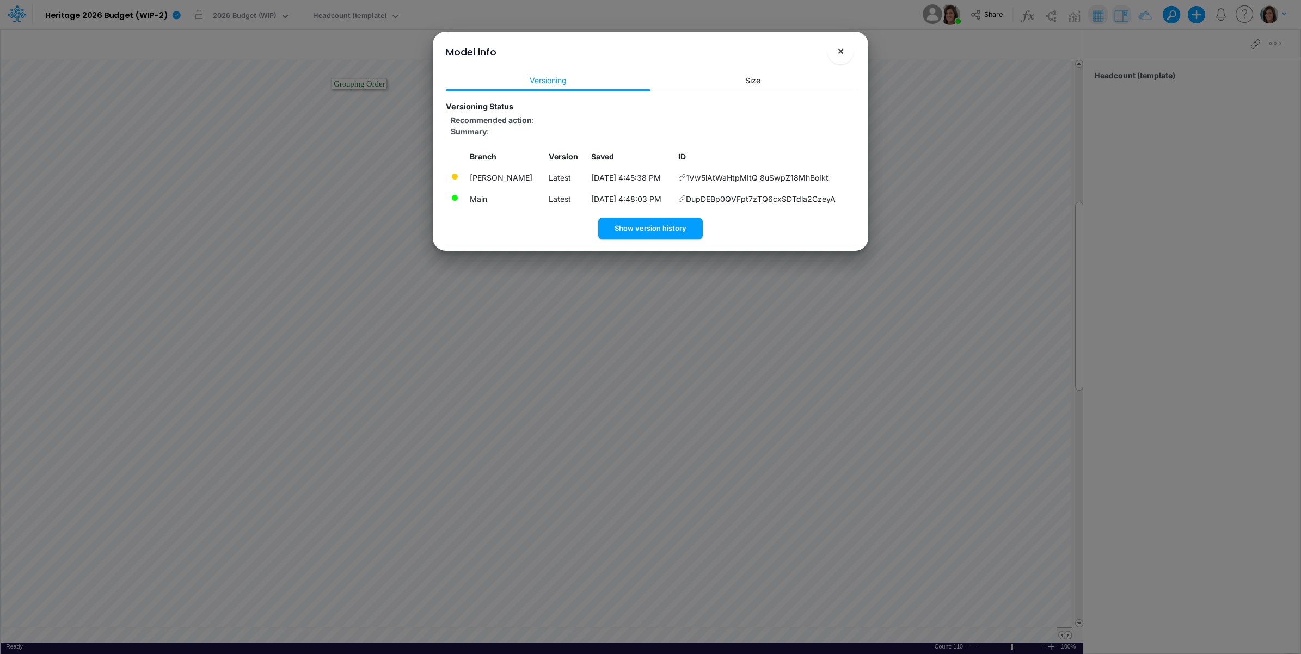
click at [838, 48] on span "×" at bounding box center [840, 50] width 7 height 13
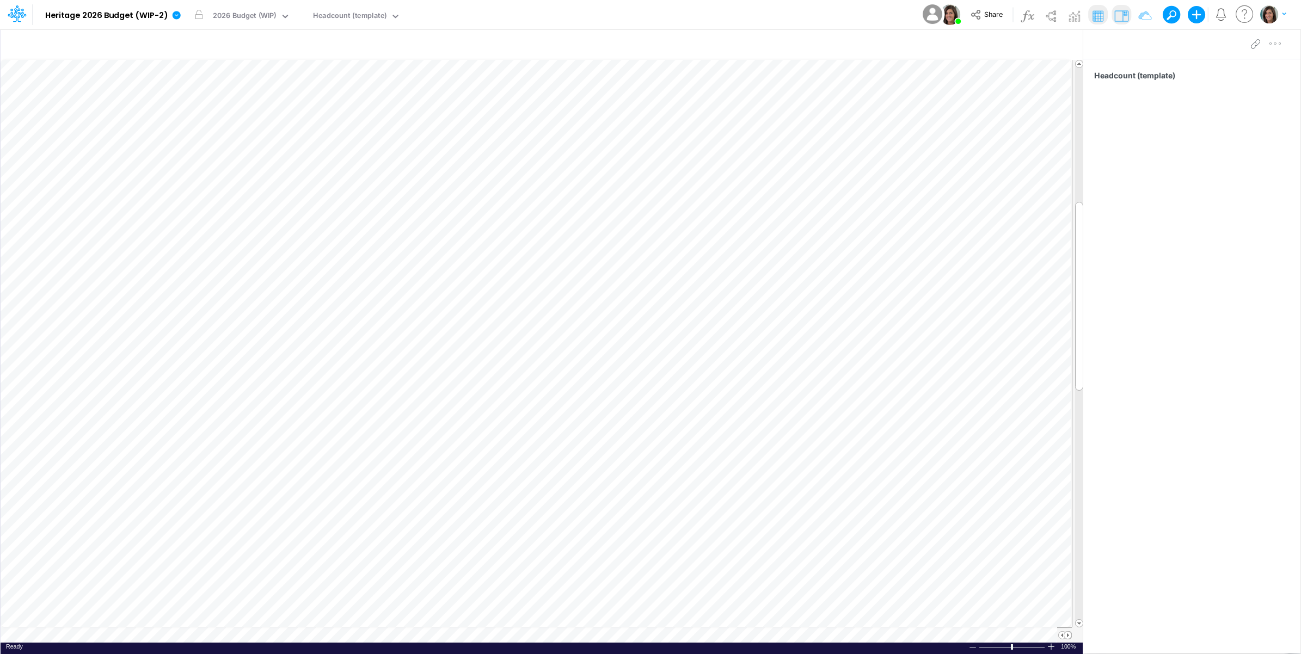
scroll to position [0, 1]
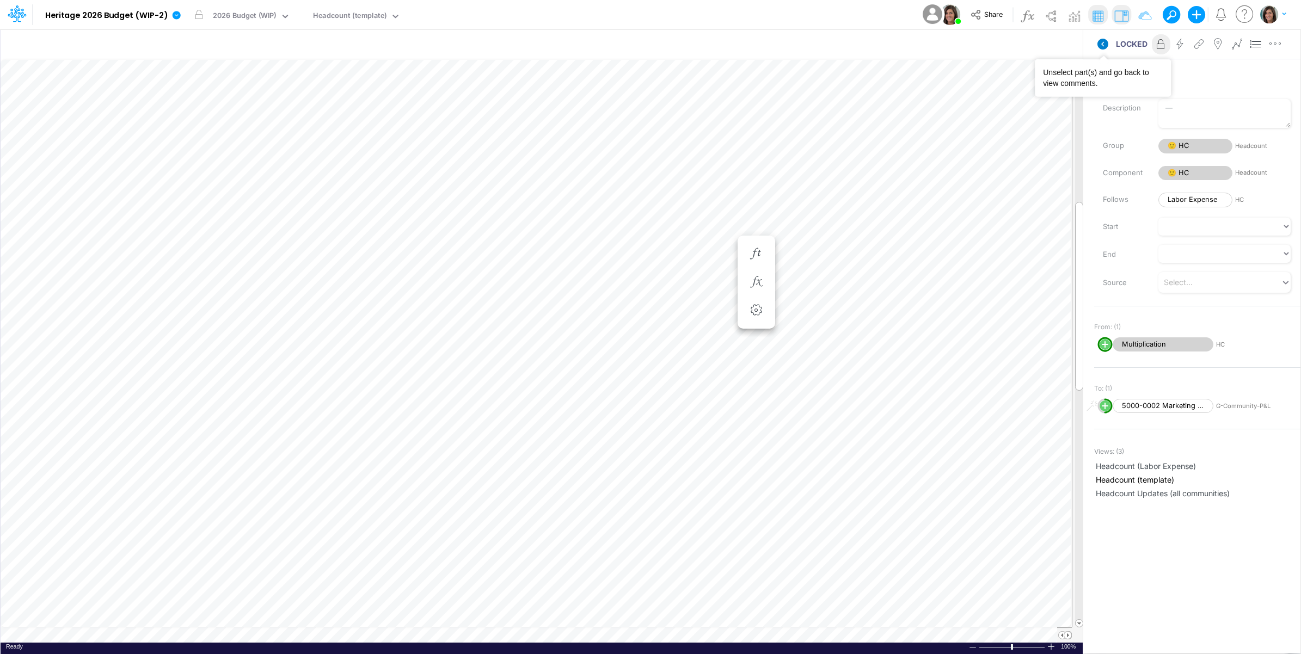
click at [1100, 41] on icon at bounding box center [1102, 44] width 11 height 11
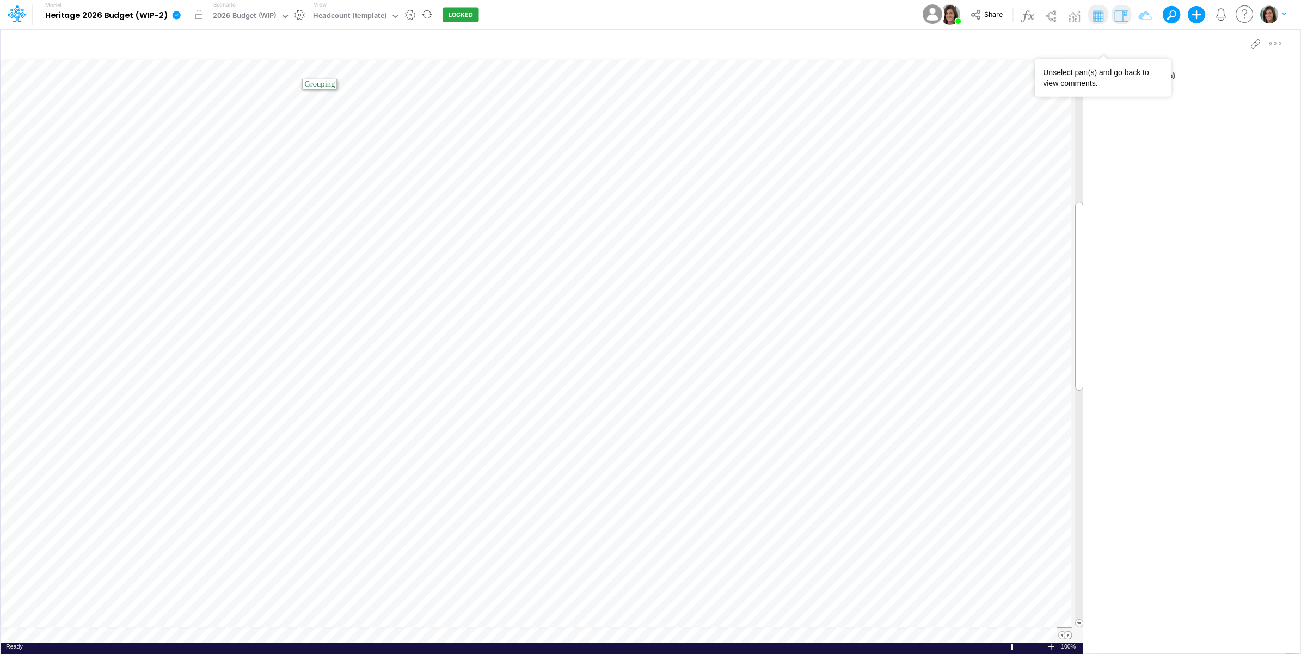
click at [177, 14] on icon at bounding box center [177, 15] width 8 height 8
click at [211, 110] on button "View model info" at bounding box center [231, 113] width 116 height 17
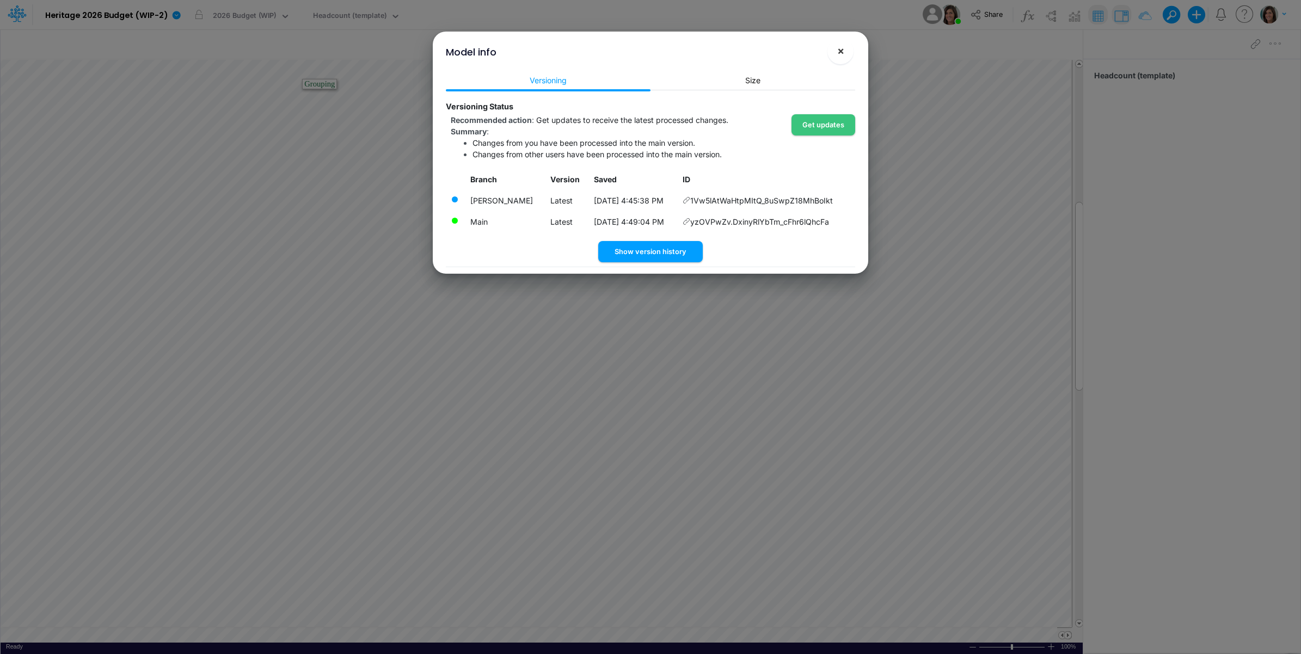
click at [828, 54] on button "×" at bounding box center [840, 51] width 26 height 26
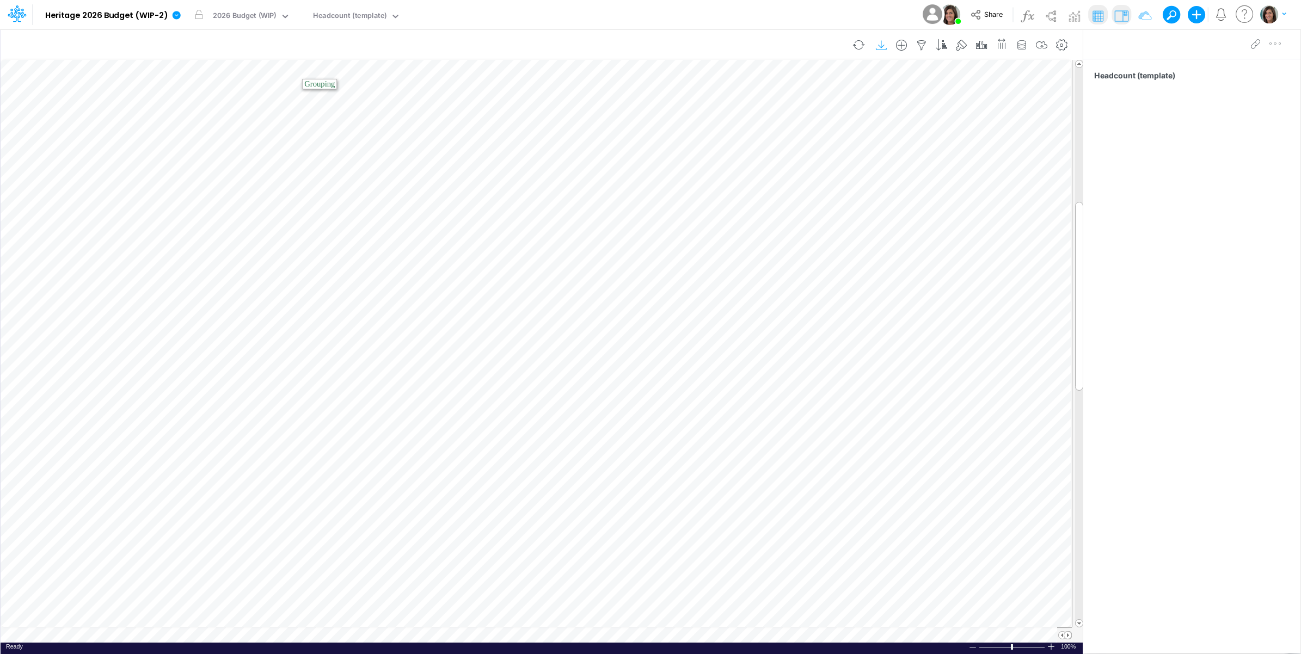
click at [886, 44] on icon "button" at bounding box center [882, 45] width 16 height 11
click at [855, 19] on div "Model Heritage 2026 Budget (WIP-2) Edit model settings Duplicate Import QuickBo…" at bounding box center [650, 14] width 1171 height 29
click at [897, 45] on icon "button" at bounding box center [901, 45] width 16 height 11
click at [862, 93] on li "HC" at bounding box center [846, 91] width 127 height 13
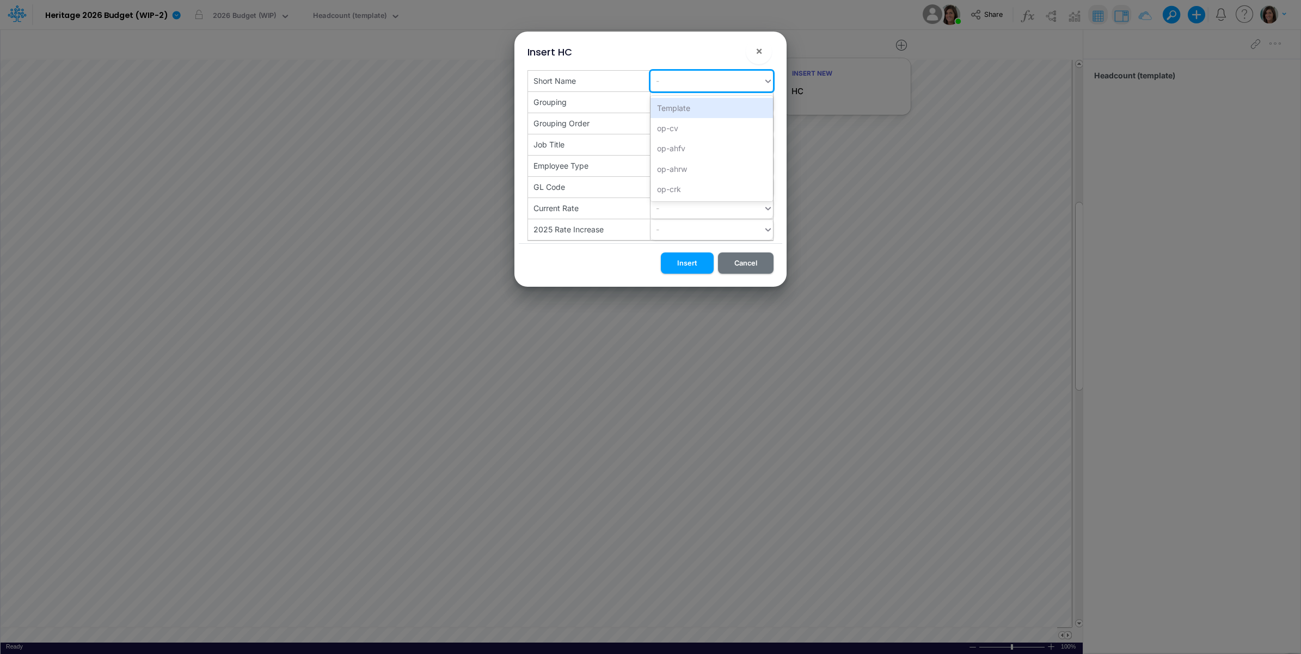
click at [690, 81] on div "-" at bounding box center [707, 81] width 113 height 18
paste input "op-fp"
type input "op-fp"
click at [685, 109] on div "Create "op-fp"" at bounding box center [712, 108] width 122 height 20
click at [687, 264] on button "Insert" at bounding box center [687, 263] width 53 height 21
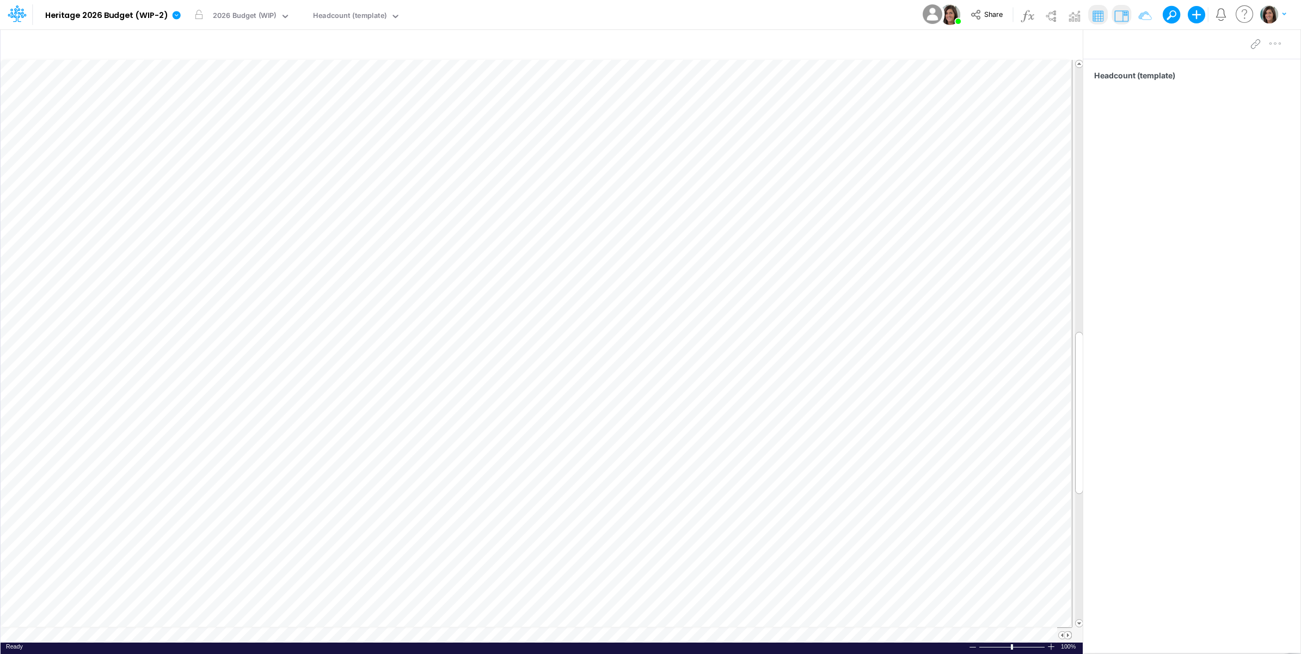
scroll to position [0, 1]
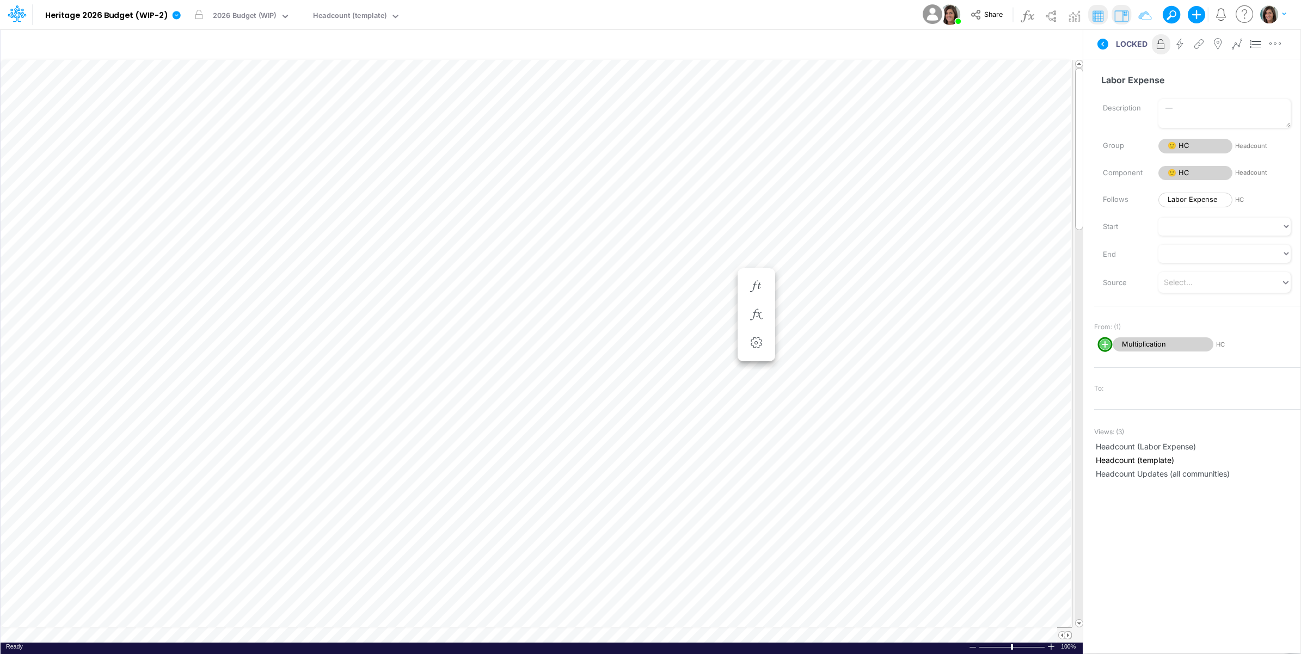
scroll to position [0, 1]
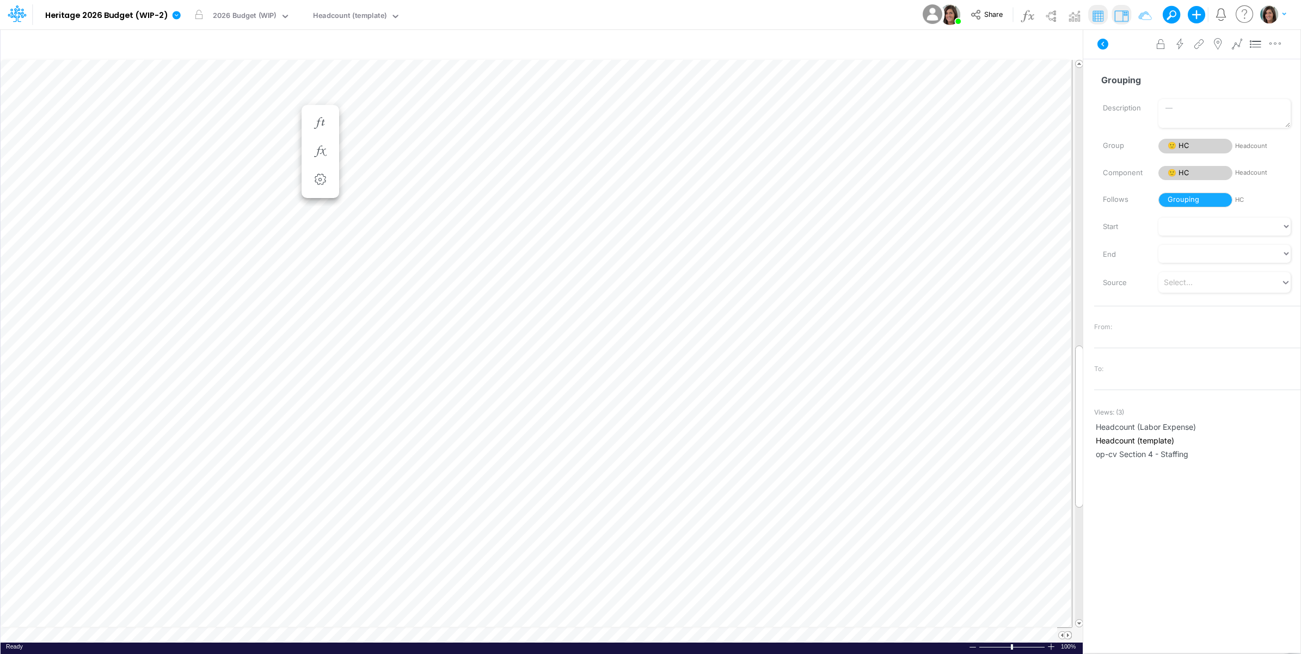
scroll to position [0, 1]
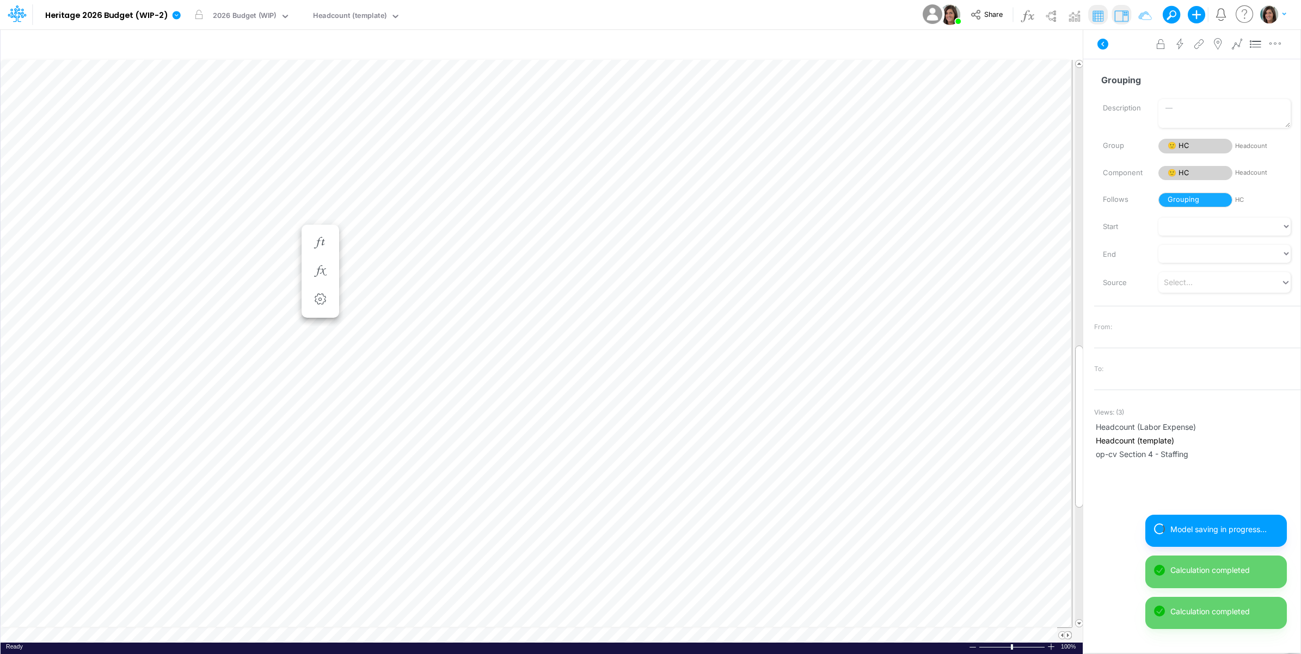
scroll to position [0, 1]
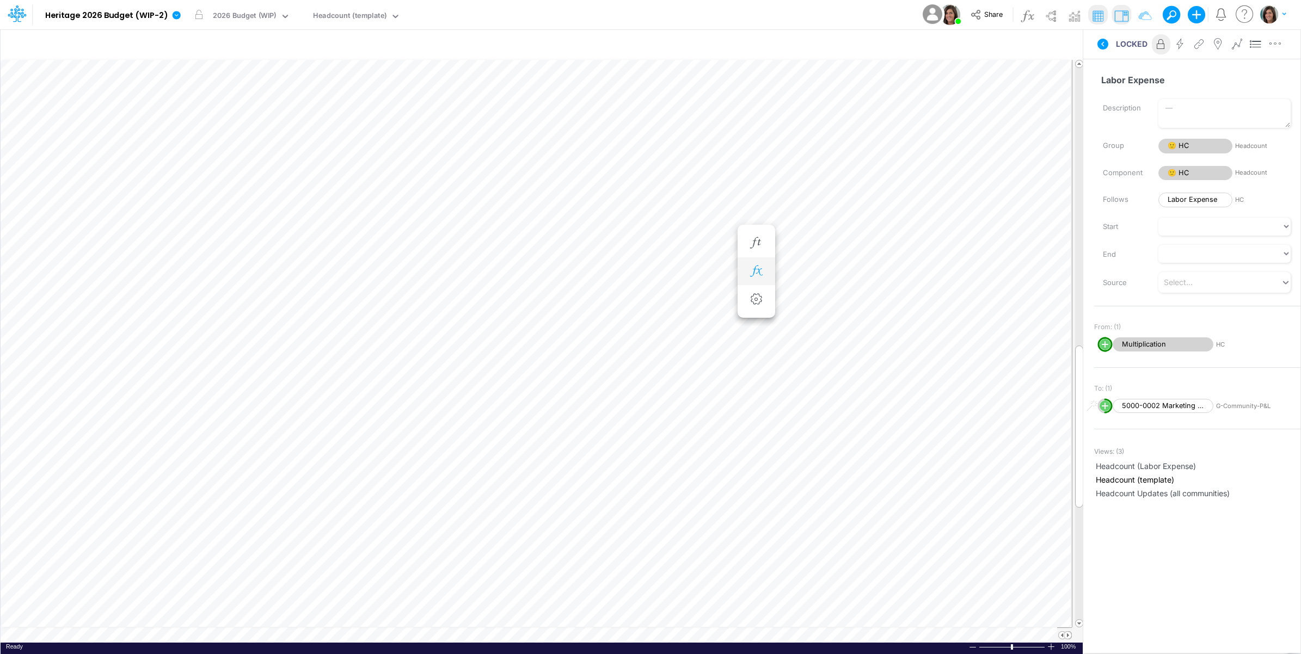
click at [762, 278] on button "button" at bounding box center [756, 272] width 20 height 22
click at [1108, 47] on icon at bounding box center [1102, 44] width 13 height 13
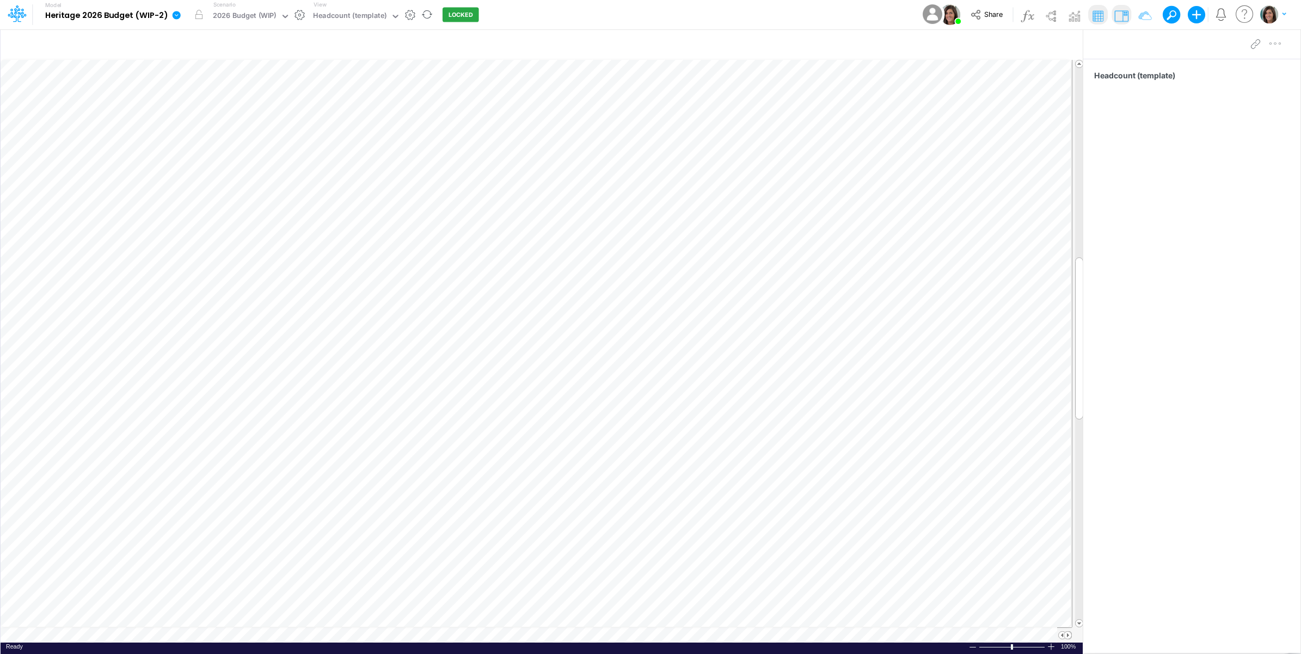
click at [175, 14] on icon at bounding box center [177, 15] width 8 height 8
click at [189, 113] on button "View model info" at bounding box center [231, 113] width 116 height 17
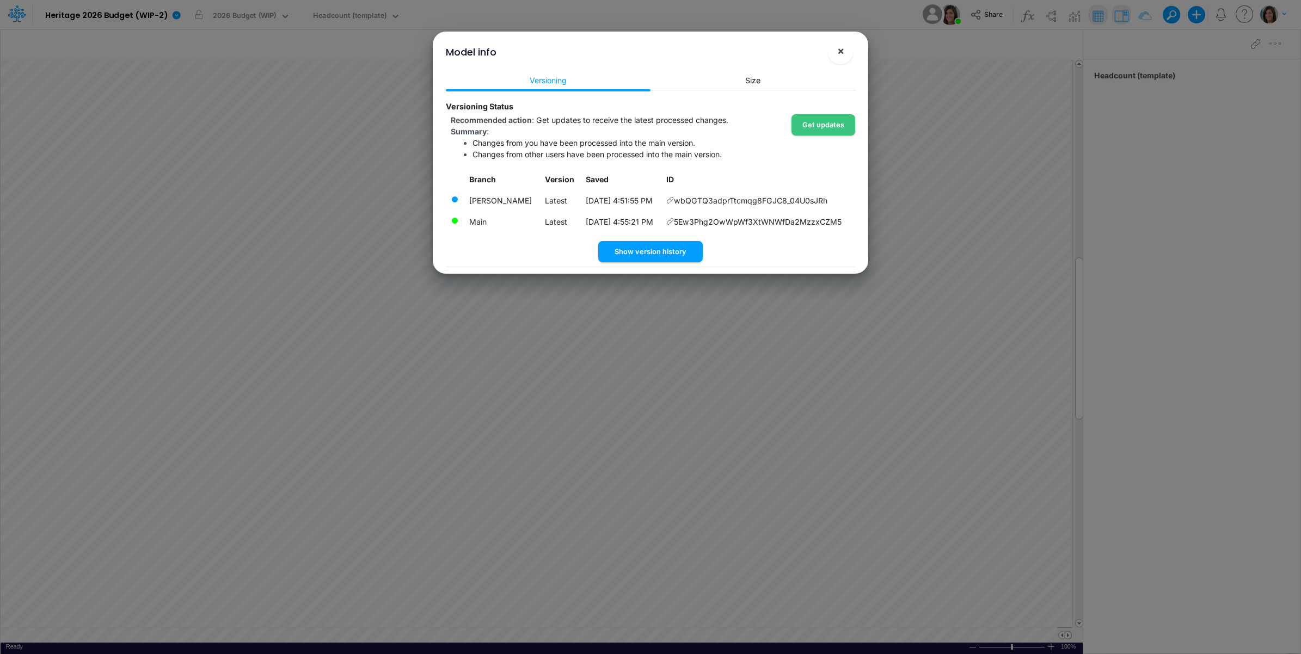
click at [842, 47] on span "×" at bounding box center [840, 50] width 7 height 13
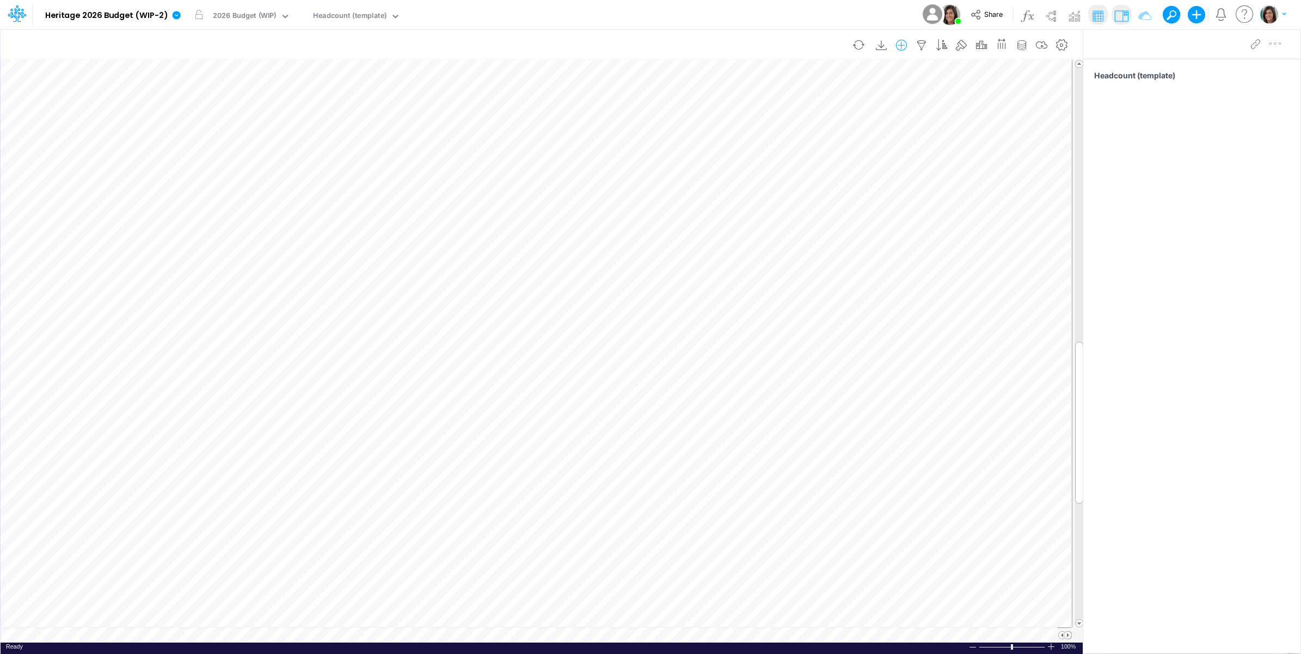
click at [899, 47] on icon "button" at bounding box center [901, 45] width 16 height 11
click at [836, 90] on li "HC" at bounding box center [846, 91] width 127 height 13
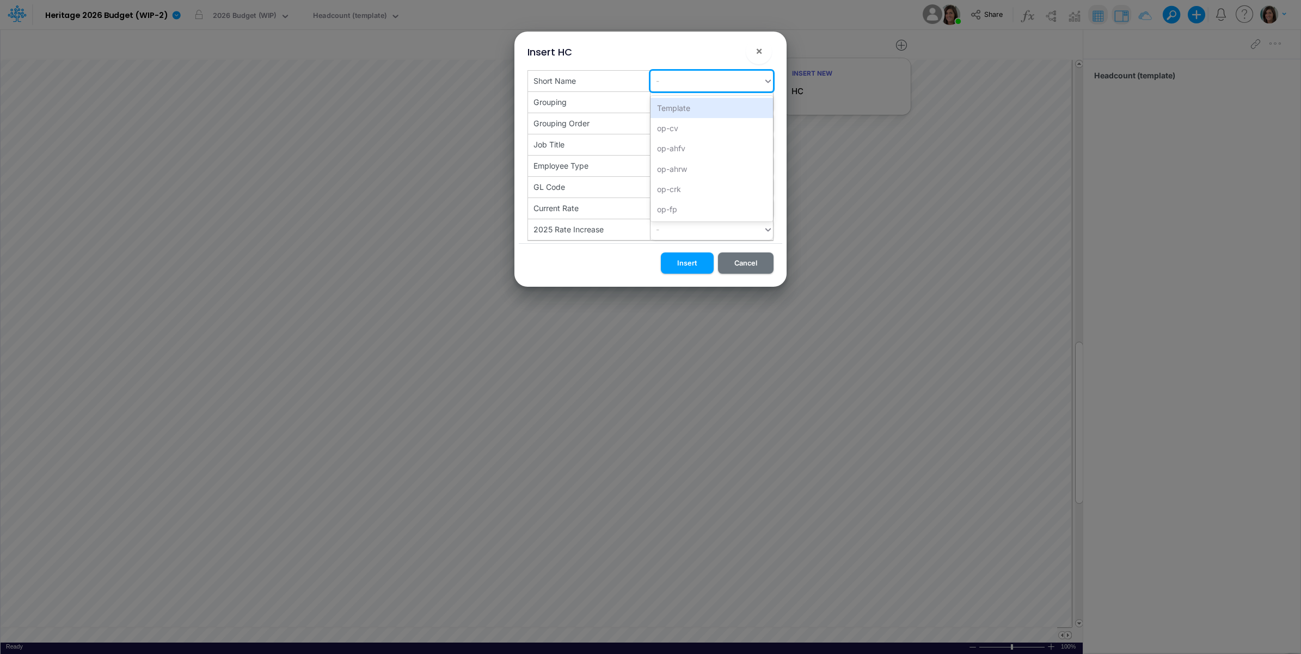
click at [682, 79] on div "-" at bounding box center [707, 81] width 113 height 18
paste input "op-fr"
type input "op-fr"
click at [678, 109] on div "Create "op-fr"" at bounding box center [712, 108] width 122 height 20
click at [689, 266] on button "Insert" at bounding box center [687, 263] width 53 height 21
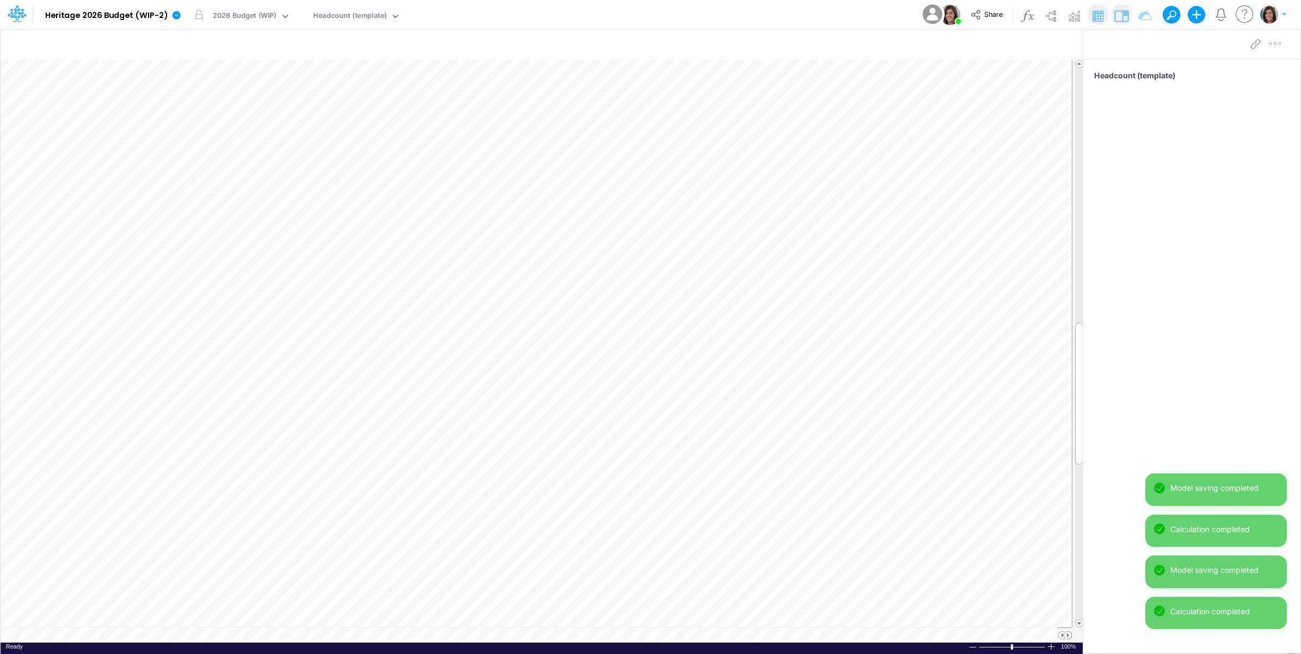
scroll to position [0, 1]
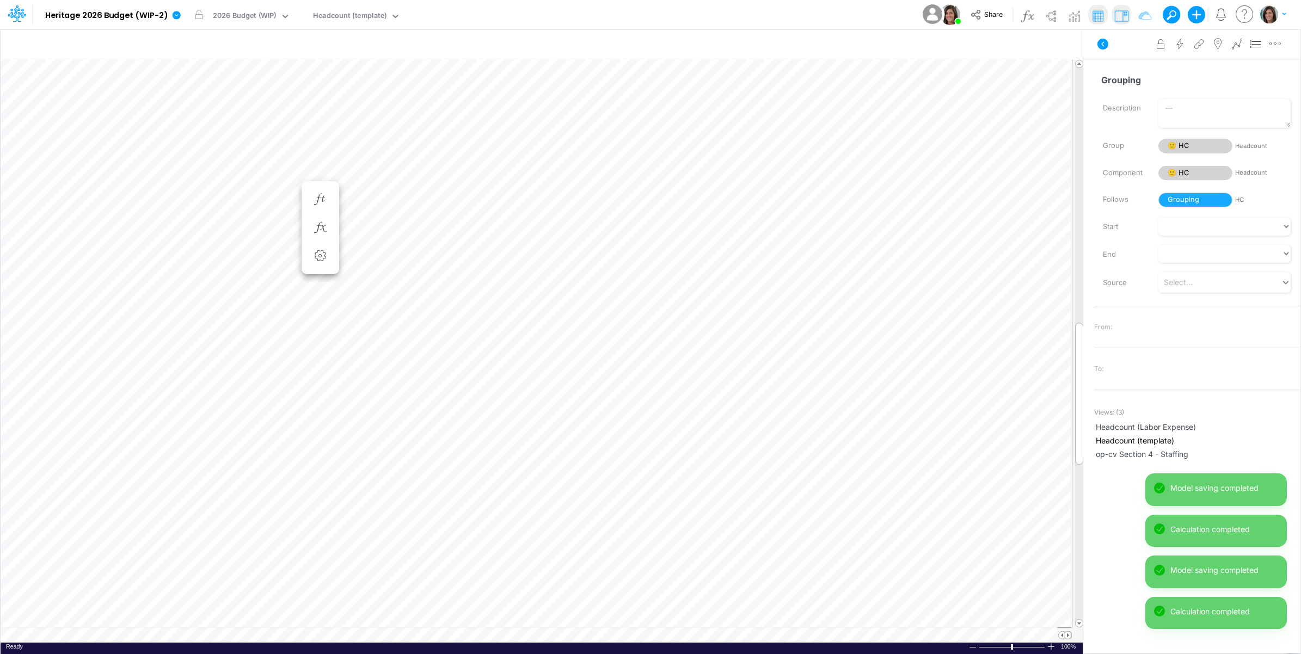
scroll to position [0, 1]
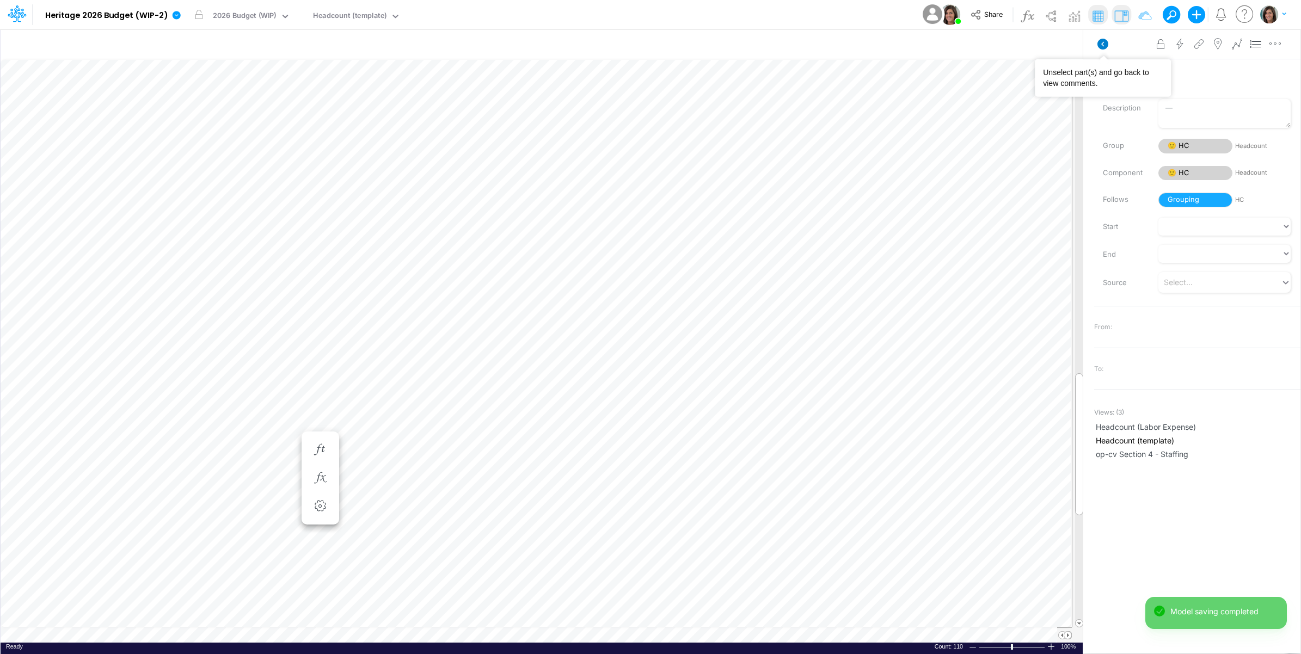
click at [1103, 47] on icon at bounding box center [1102, 44] width 11 height 11
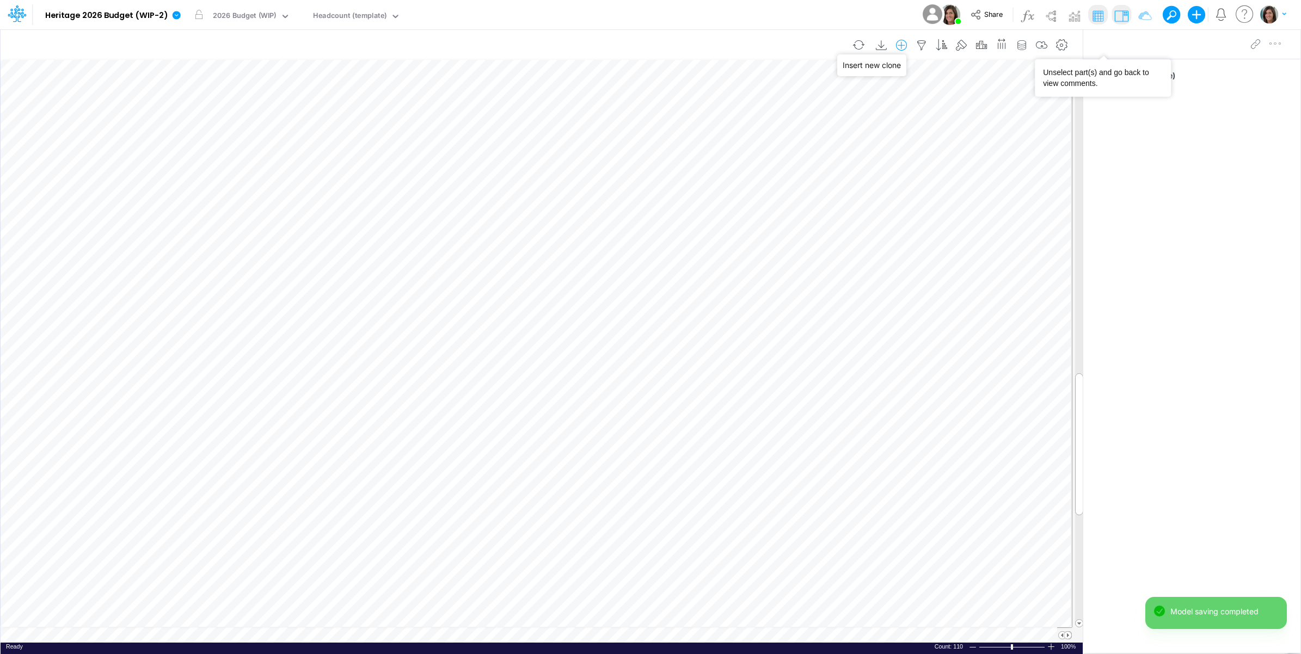
click at [894, 47] on icon "button" at bounding box center [901, 45] width 16 height 11
click at [831, 90] on li "HC" at bounding box center [846, 91] width 127 height 13
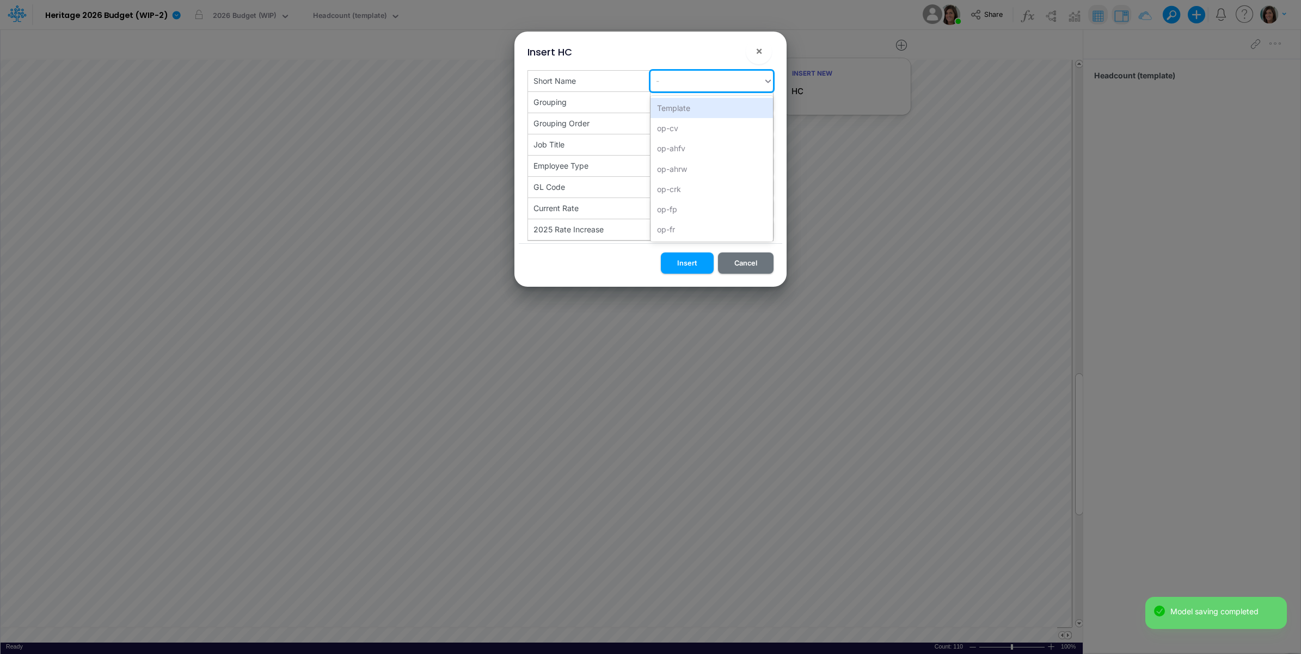
click at [682, 85] on div "-" at bounding box center [707, 81] width 113 height 18
paste input "op-fril"
type input "op-fril"
click at [700, 107] on div "Create "op-fril"" at bounding box center [712, 108] width 122 height 20
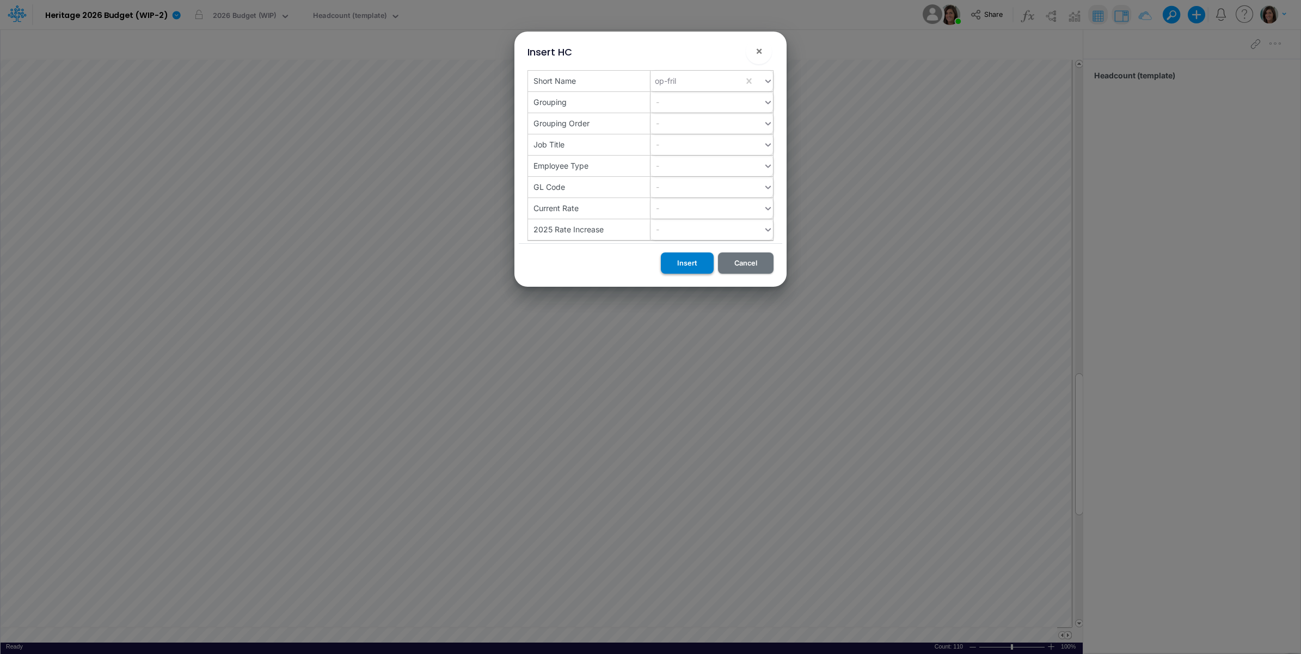
click at [692, 264] on button "Insert" at bounding box center [687, 263] width 53 height 21
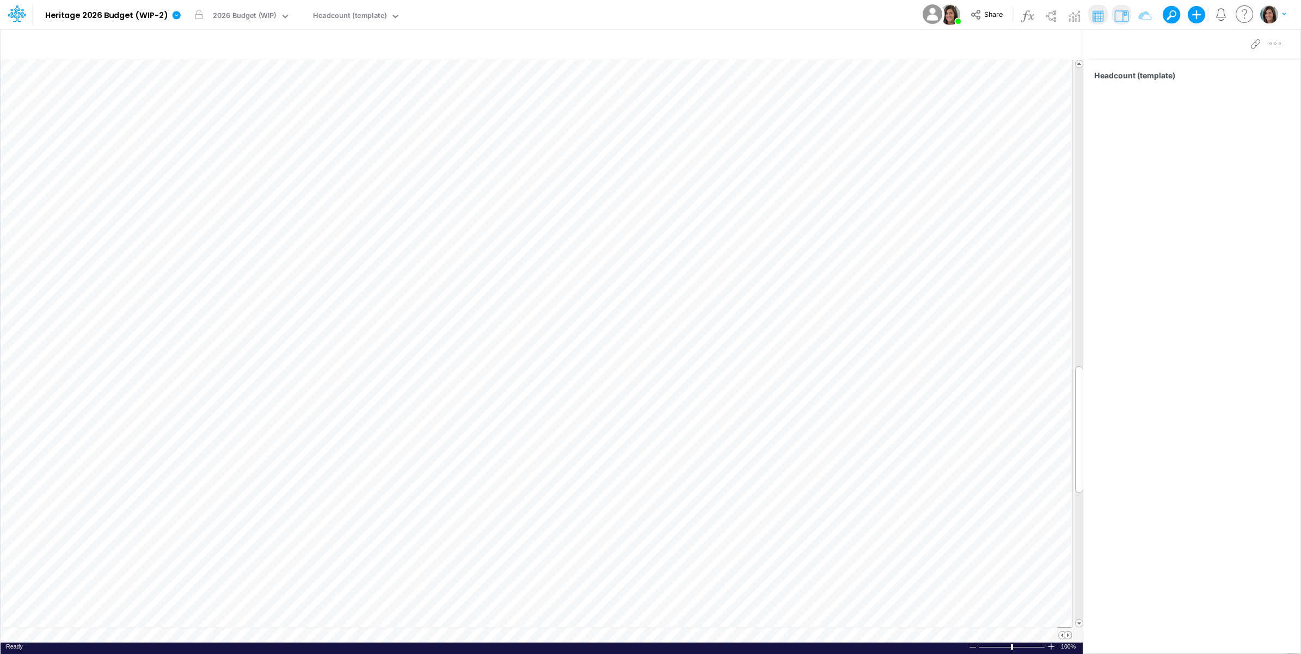
scroll to position [0, 1]
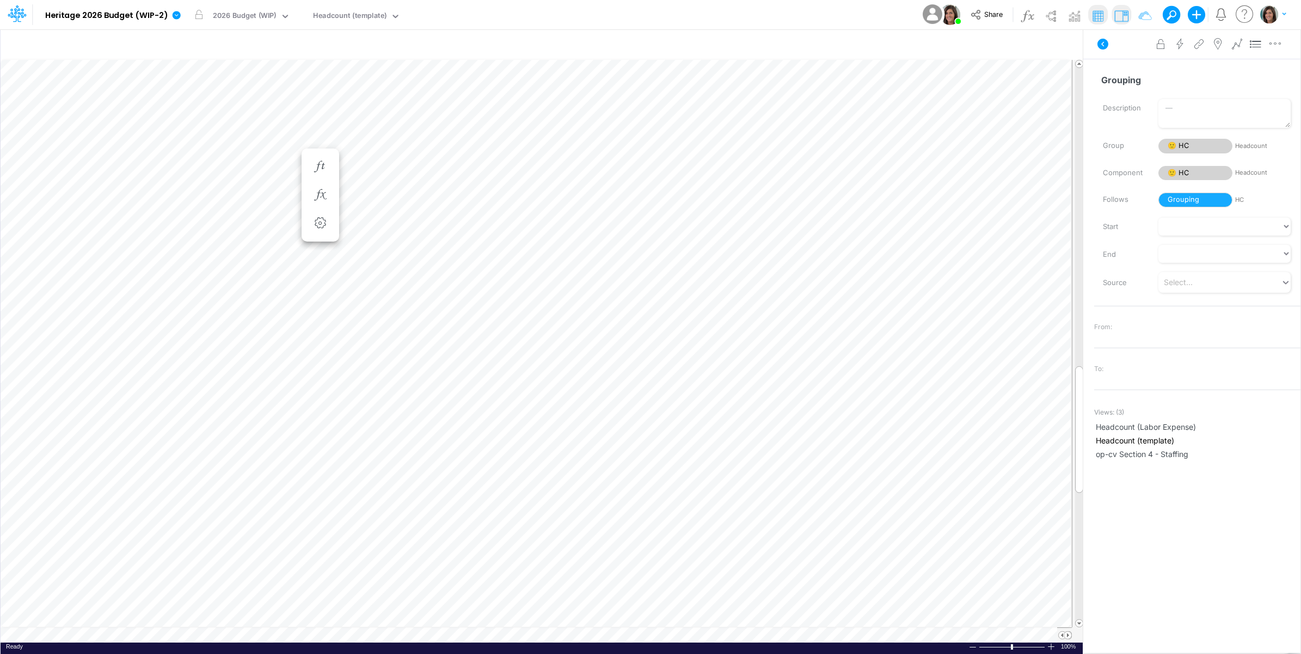
scroll to position [0, 1]
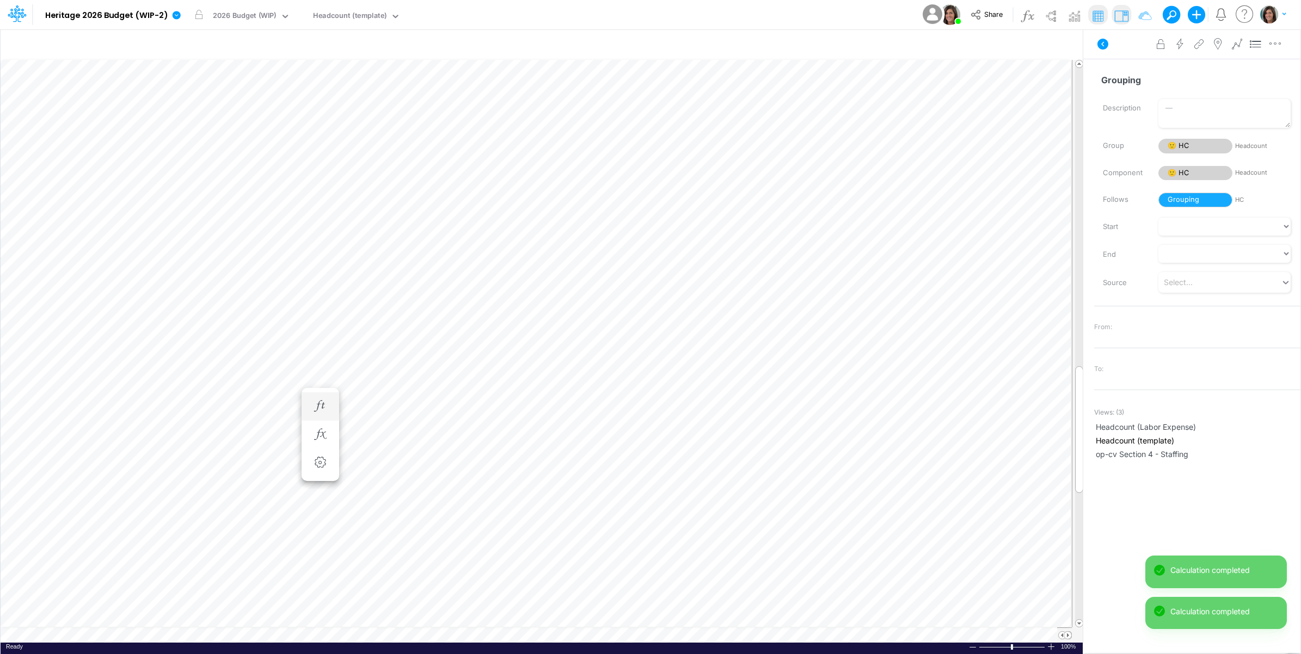
scroll to position [0, 1]
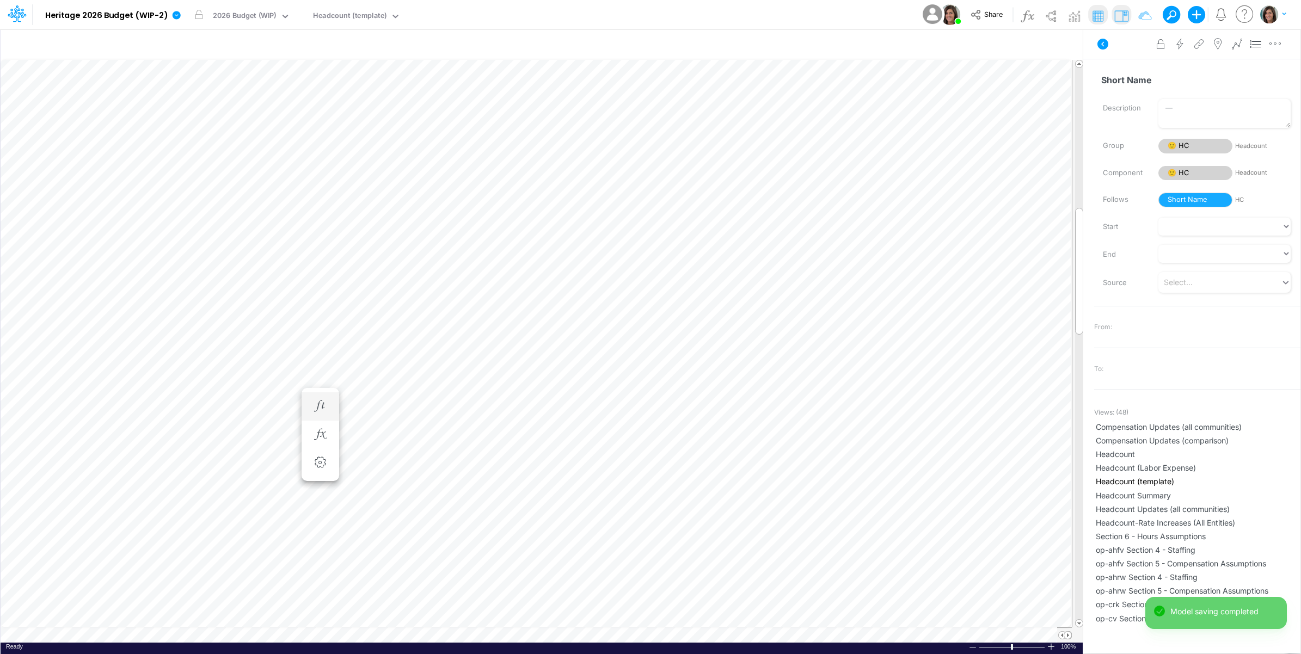
scroll to position [0, 1]
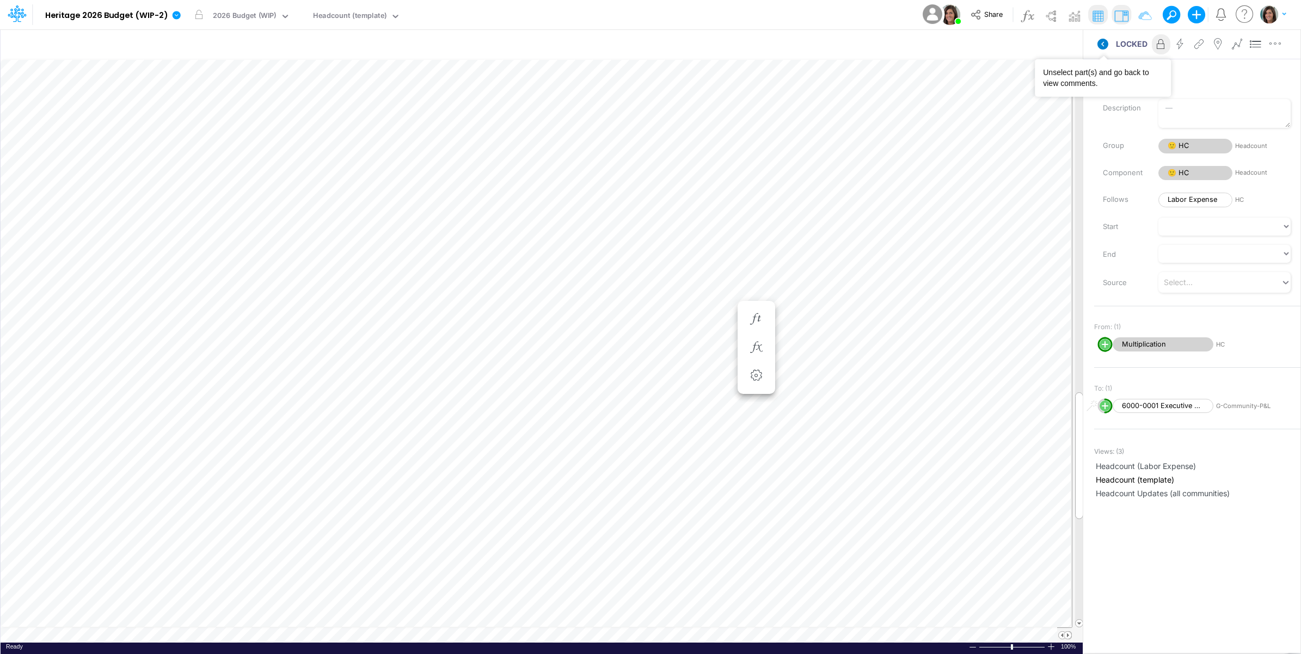
click at [1101, 47] on icon at bounding box center [1102, 44] width 11 height 11
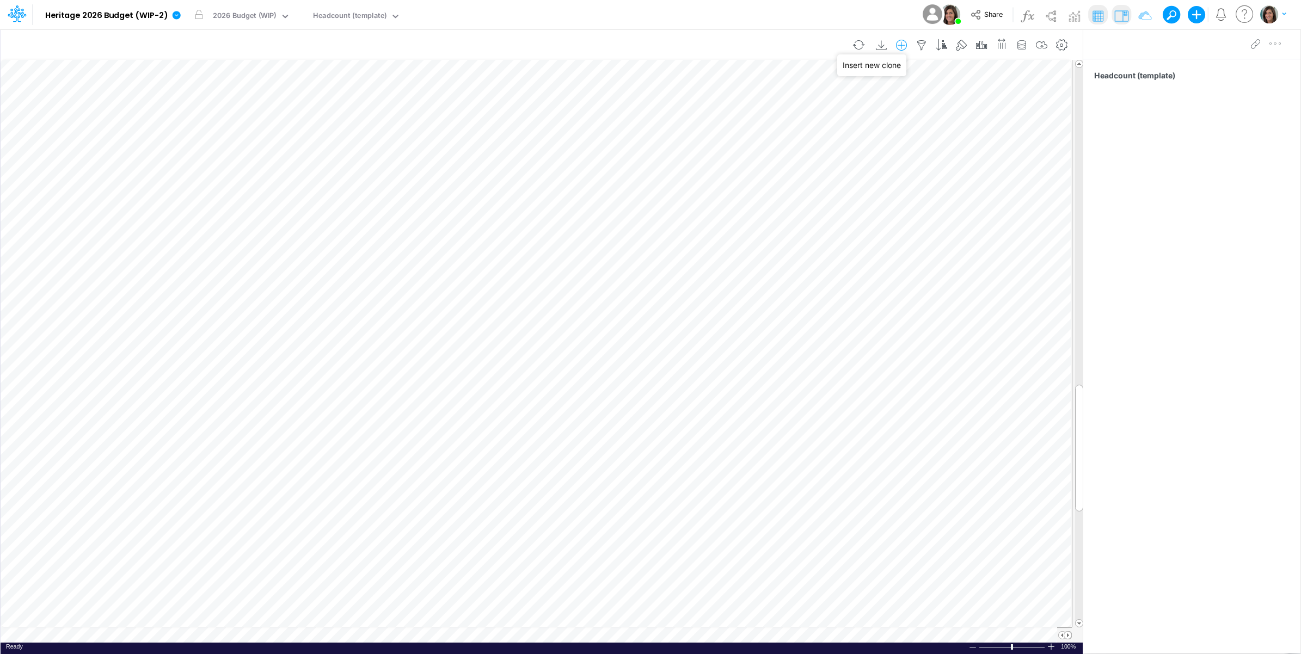
click at [897, 41] on icon "button" at bounding box center [901, 45] width 16 height 11
click at [827, 93] on li "HC" at bounding box center [846, 91] width 127 height 13
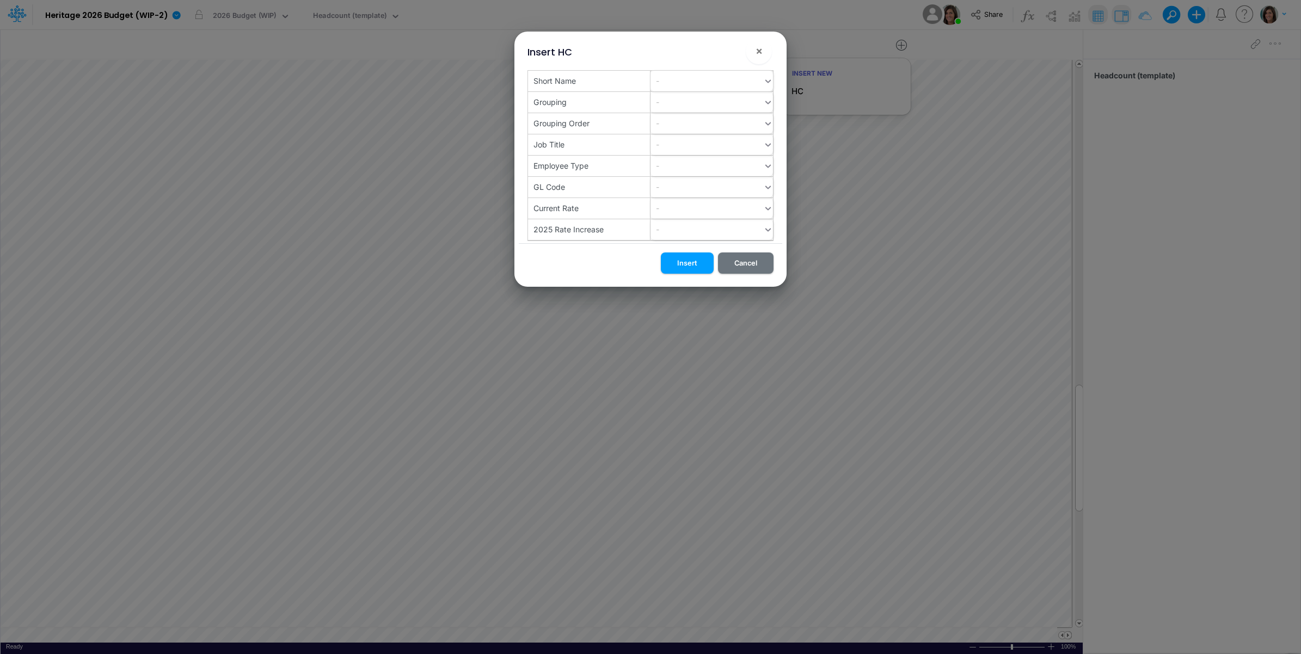
click at [684, 79] on div "-" at bounding box center [707, 81] width 113 height 18
paste input "op-hp"
type input "op-hp"
click at [683, 107] on div "Create "op-hp"" at bounding box center [712, 108] width 122 height 20
click at [691, 262] on button "Insert" at bounding box center [687, 263] width 53 height 21
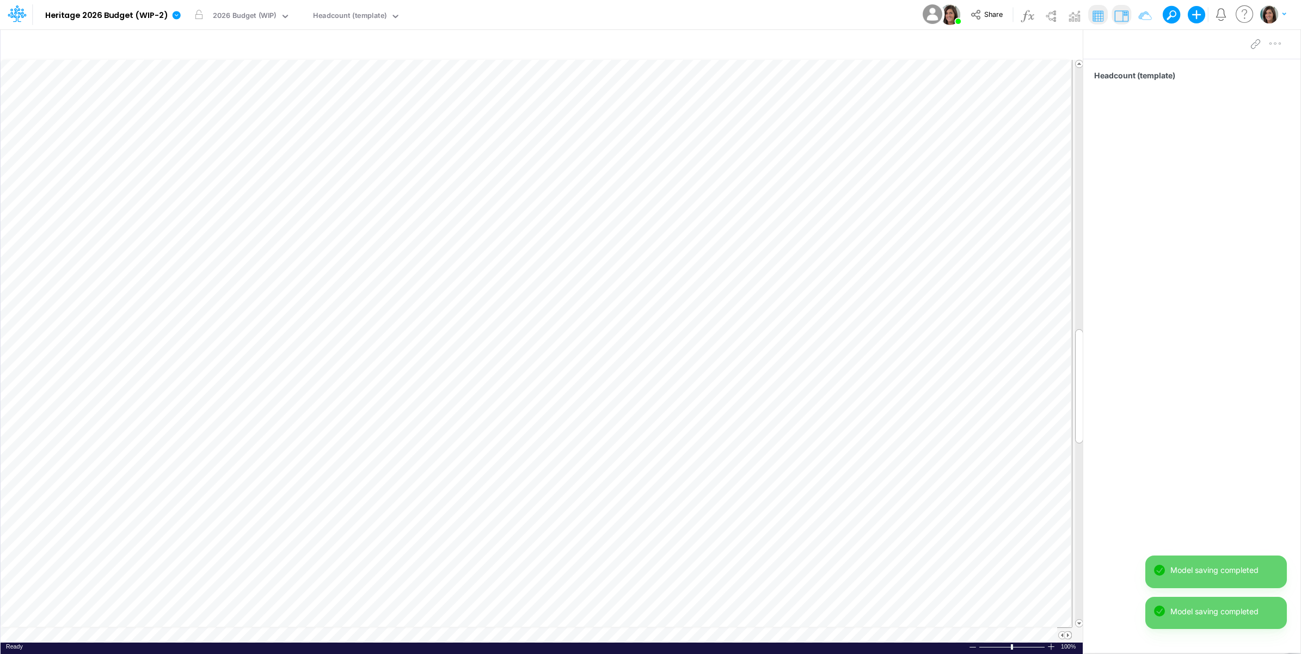
scroll to position [0, 1]
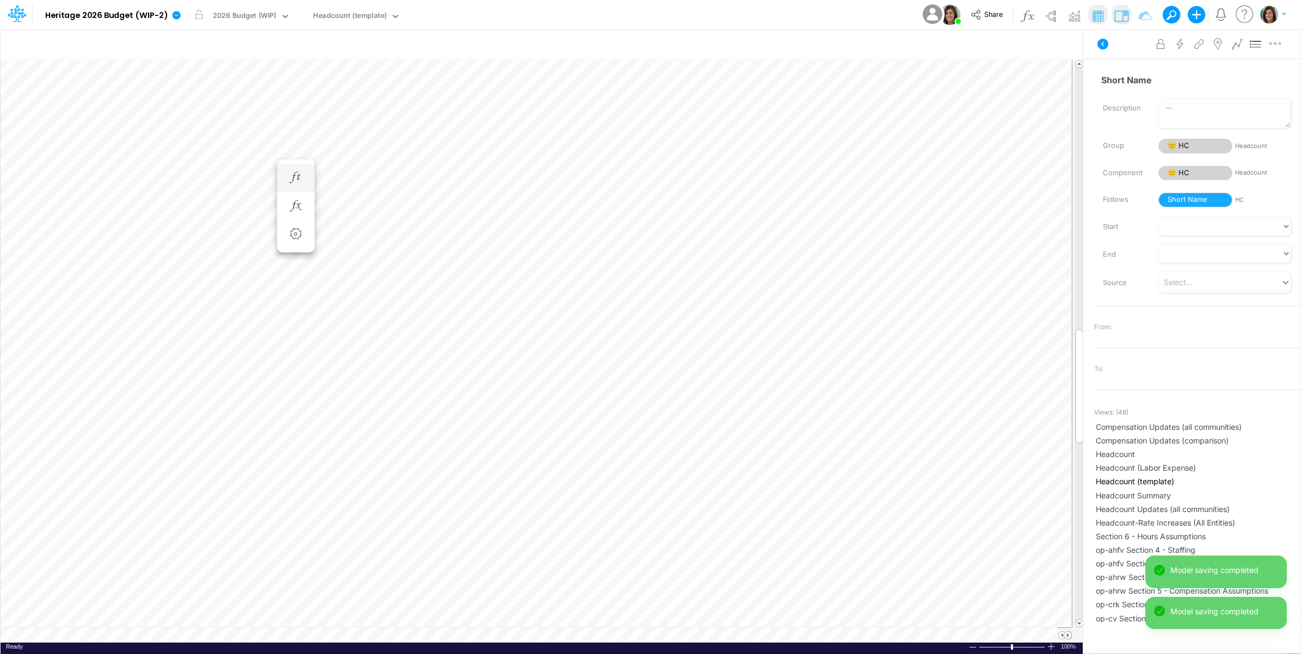
scroll to position [0, 1]
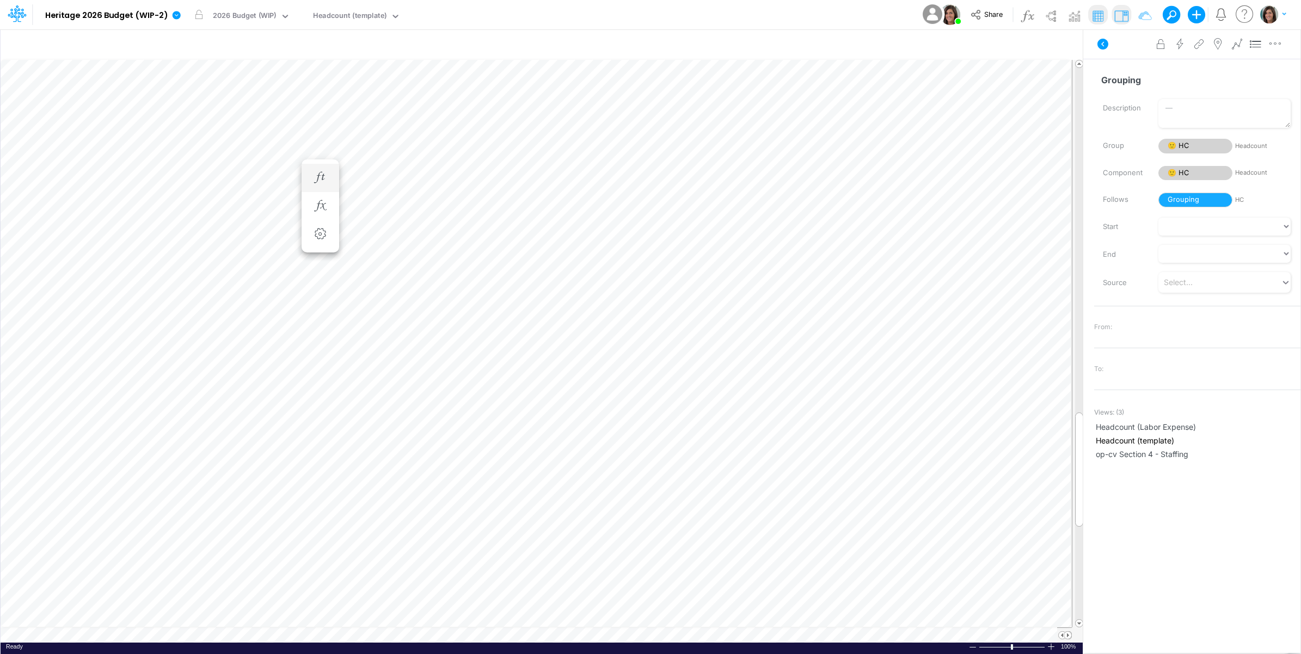
scroll to position [0, 1]
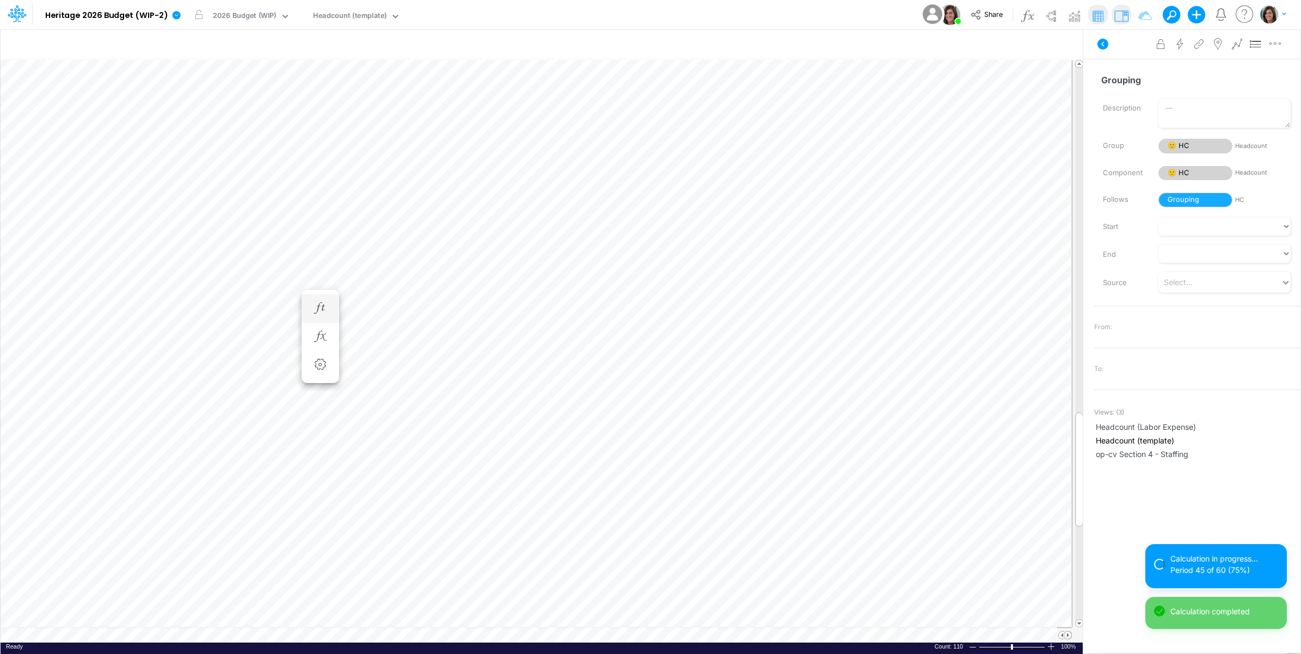
scroll to position [0, 1]
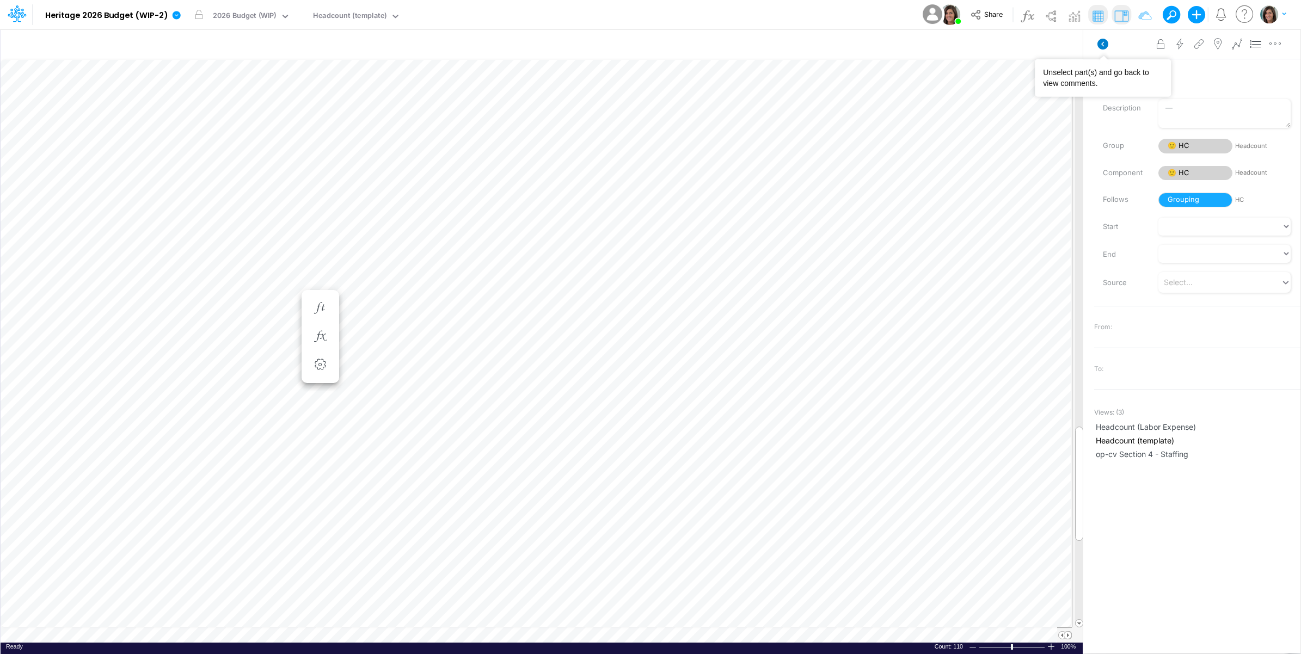
click at [1106, 44] on icon at bounding box center [1102, 44] width 11 height 11
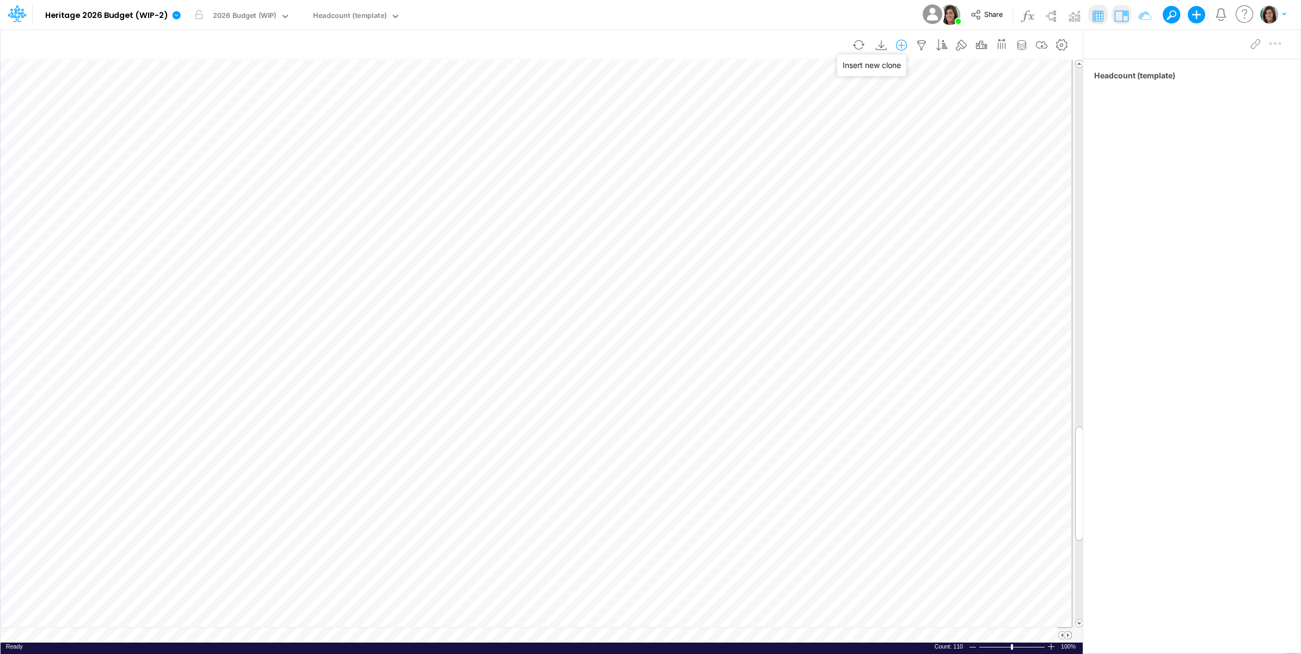
click at [899, 44] on icon "button" at bounding box center [901, 45] width 16 height 11
click at [828, 91] on li "HC" at bounding box center [846, 91] width 127 height 13
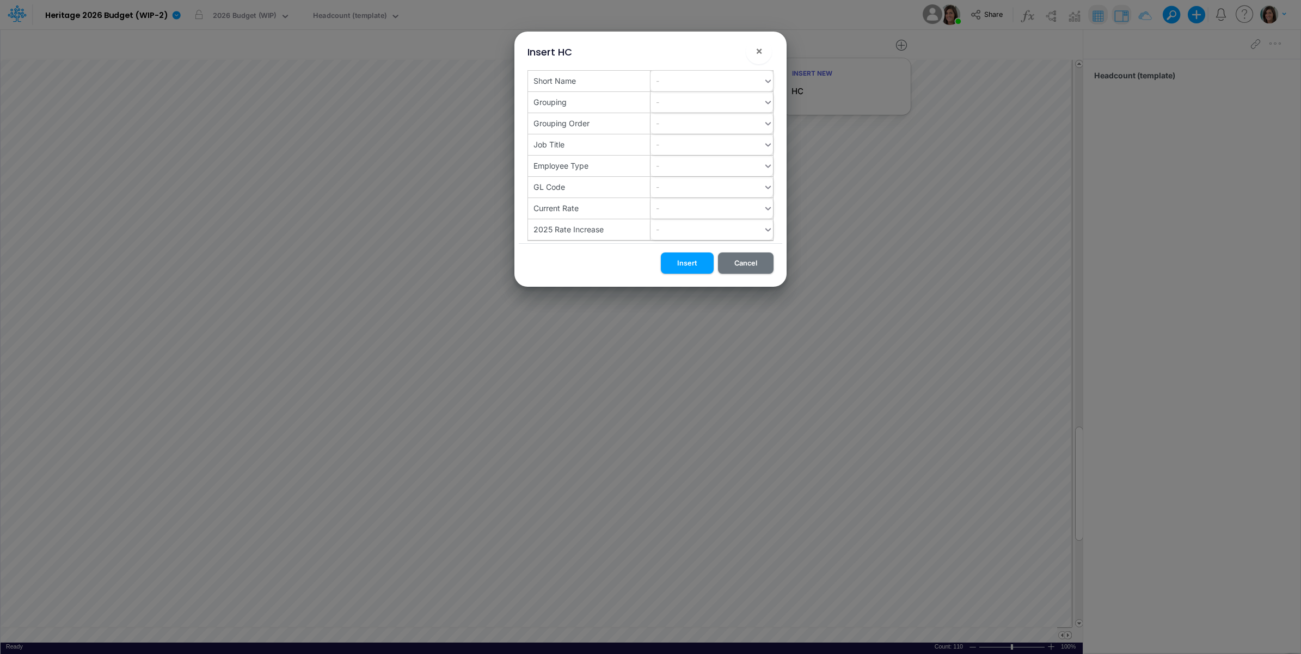
click at [686, 80] on div "-" at bounding box center [707, 81] width 113 height 18
paste input "op-hr"
type input "op-hr"
click at [696, 107] on div "Create "op-hr"" at bounding box center [712, 108] width 122 height 20
click at [689, 267] on button "Insert" at bounding box center [687, 263] width 53 height 21
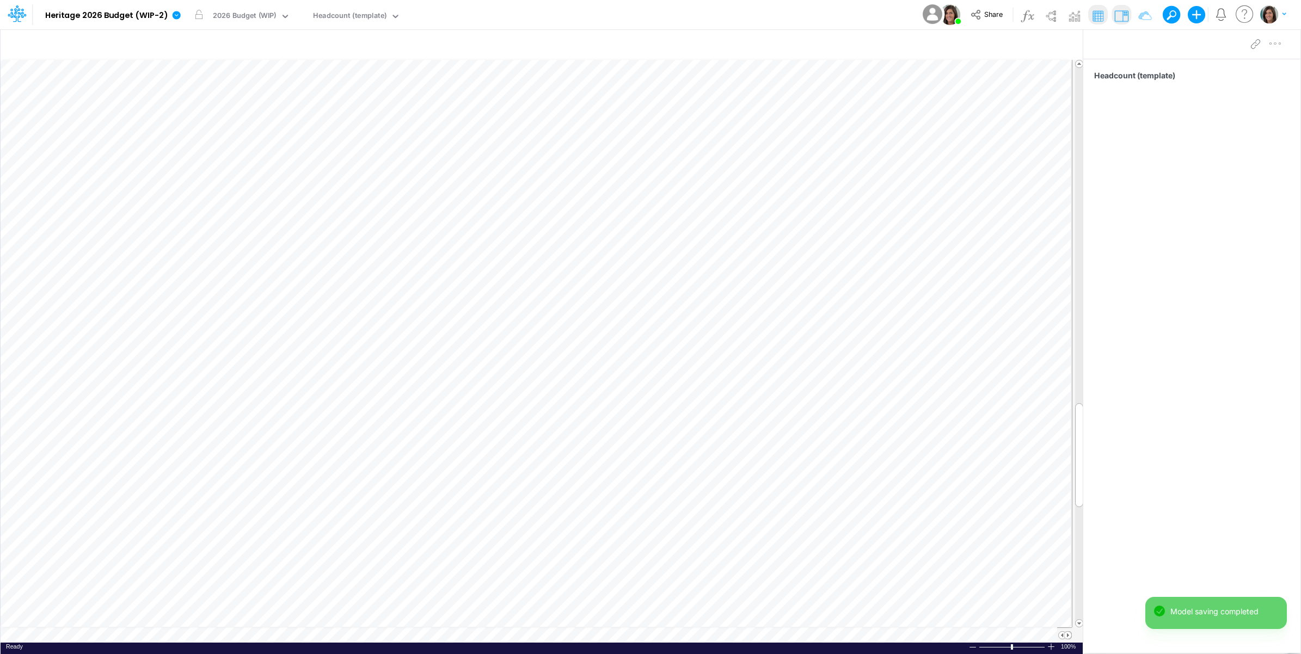
scroll to position [0, 1]
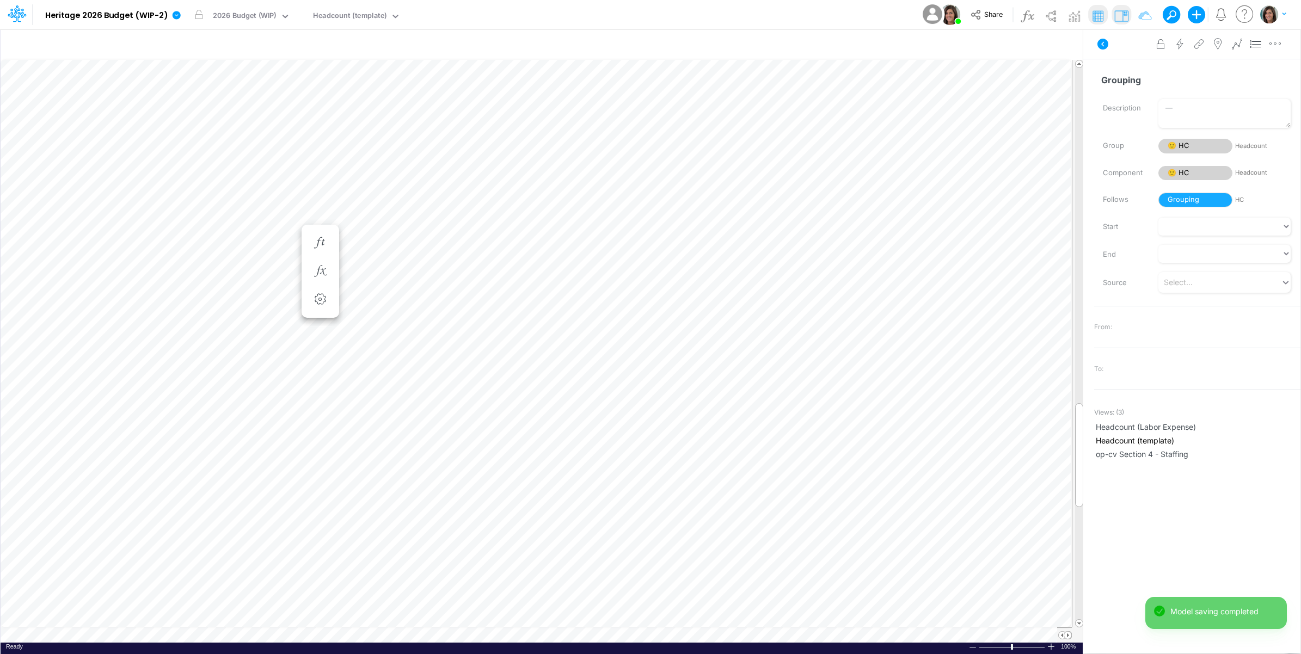
scroll to position [0, 1]
click at [1103, 41] on icon at bounding box center [1102, 44] width 11 height 11
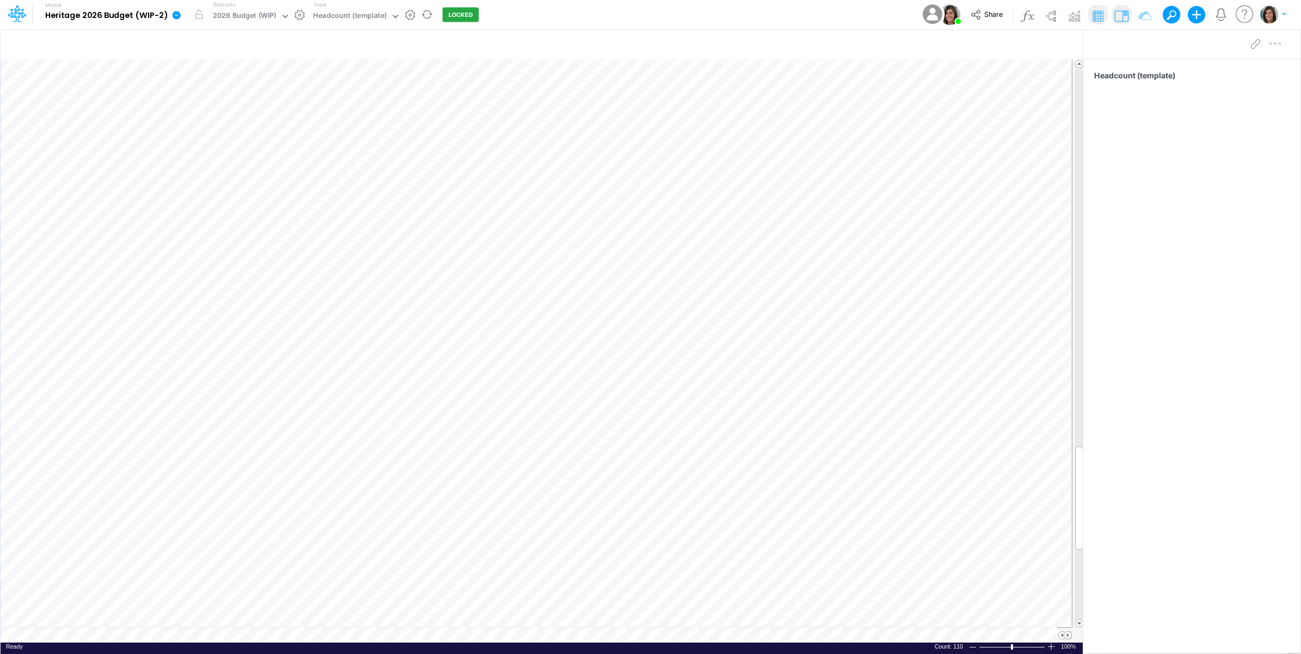
click at [172, 18] on icon at bounding box center [176, 15] width 10 height 10
click at [237, 113] on button "View model info" at bounding box center [231, 113] width 116 height 17
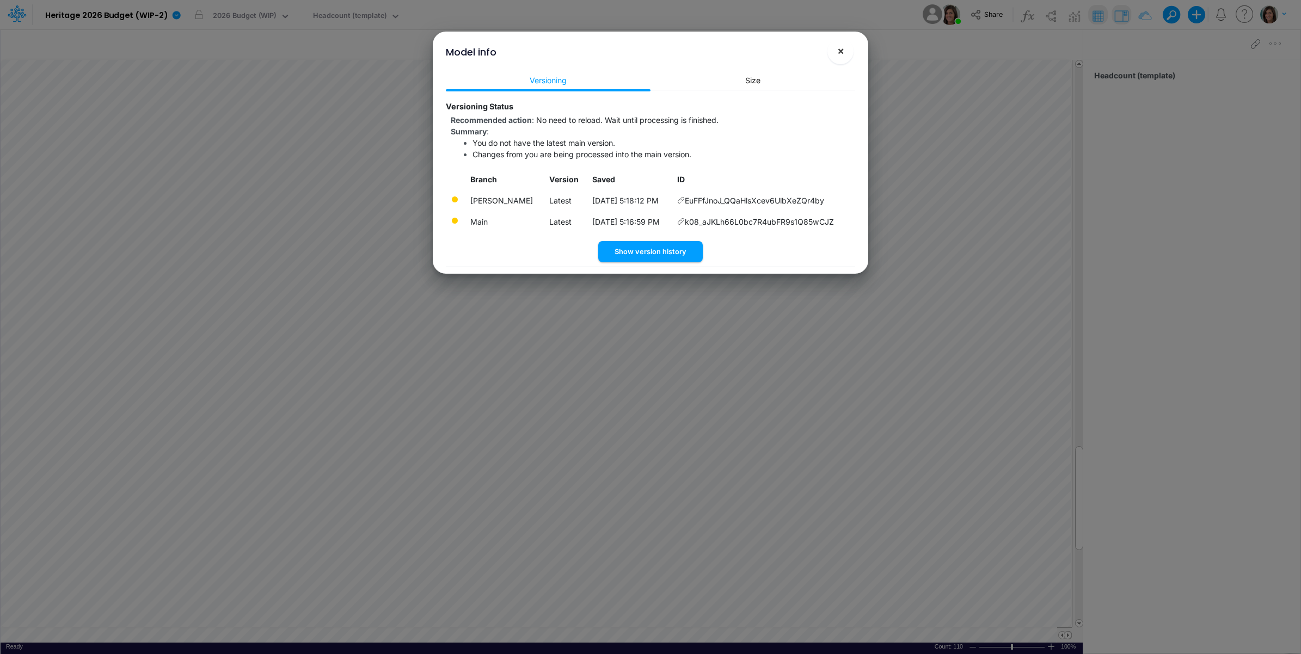
click at [837, 52] on button "×" at bounding box center [840, 51] width 26 height 26
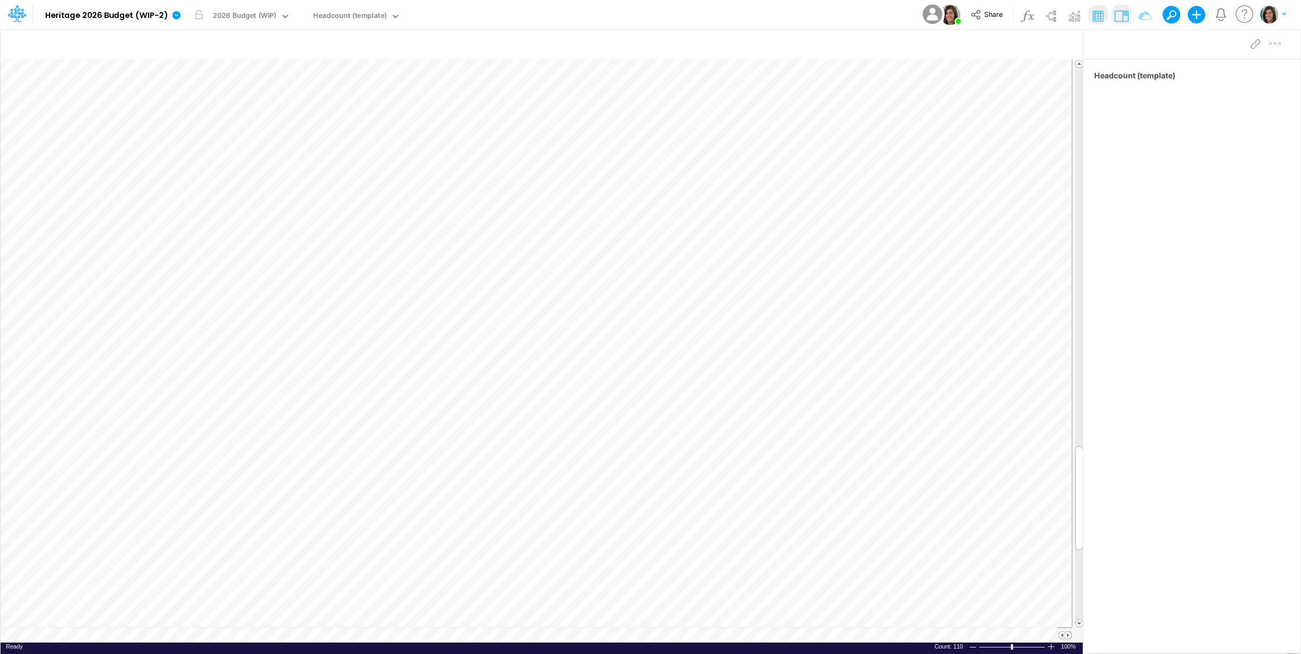
click at [836, 14] on div "Model Heritage 2026 Budget (WIP-2) Edit model settings Duplicate Import QuickBo…" at bounding box center [650, 14] width 1171 height 29
click at [177, 15] on icon at bounding box center [177, 15] width 8 height 8
click at [197, 107] on button "View model info" at bounding box center [231, 113] width 116 height 17
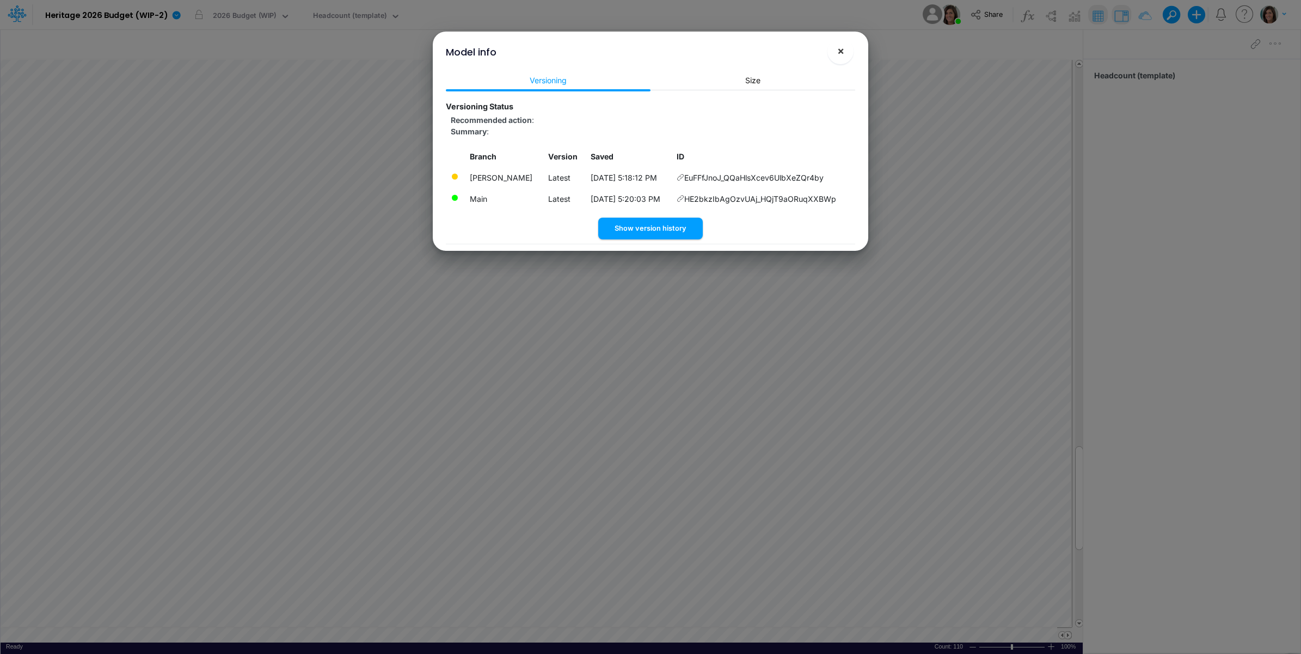
click at [834, 45] on button "×" at bounding box center [840, 51] width 26 height 26
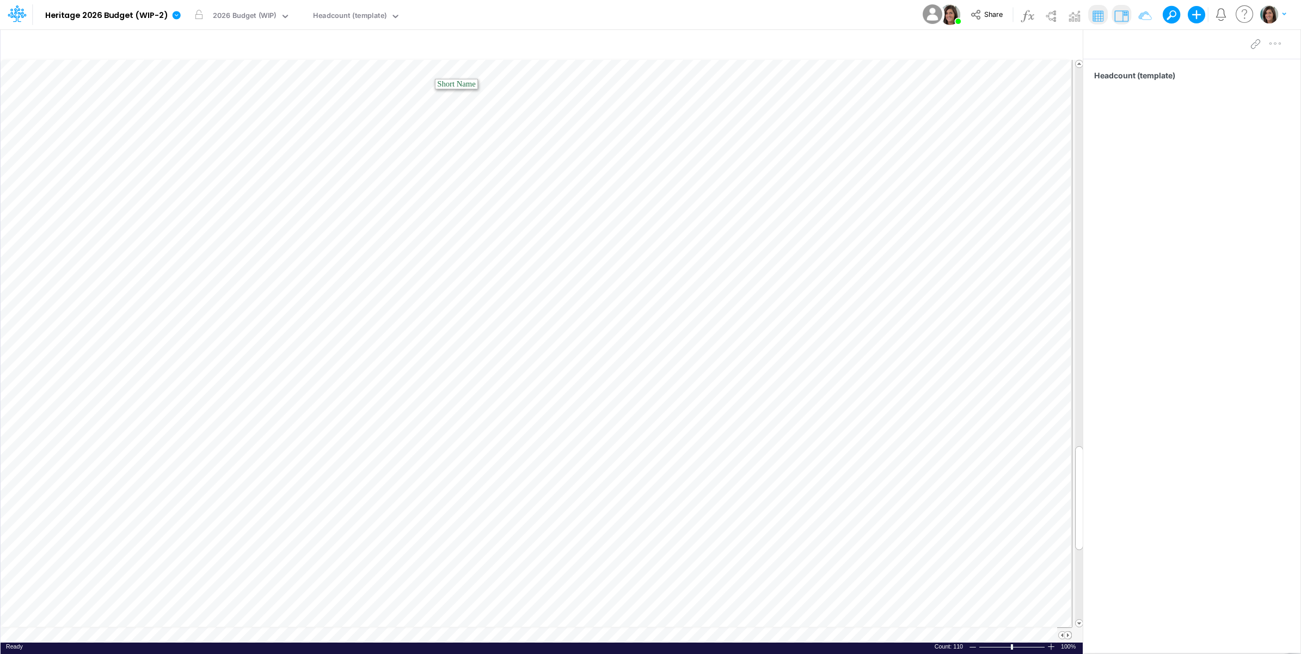
click at [578, 11] on div "Model Heritage 2026 Budget (WIP-2) Edit model settings Duplicate Import QuickBo…" at bounding box center [650, 14] width 1171 height 29
click at [175, 20] on icon at bounding box center [176, 15] width 10 height 10
click at [208, 118] on button "View model info" at bounding box center [231, 113] width 116 height 17
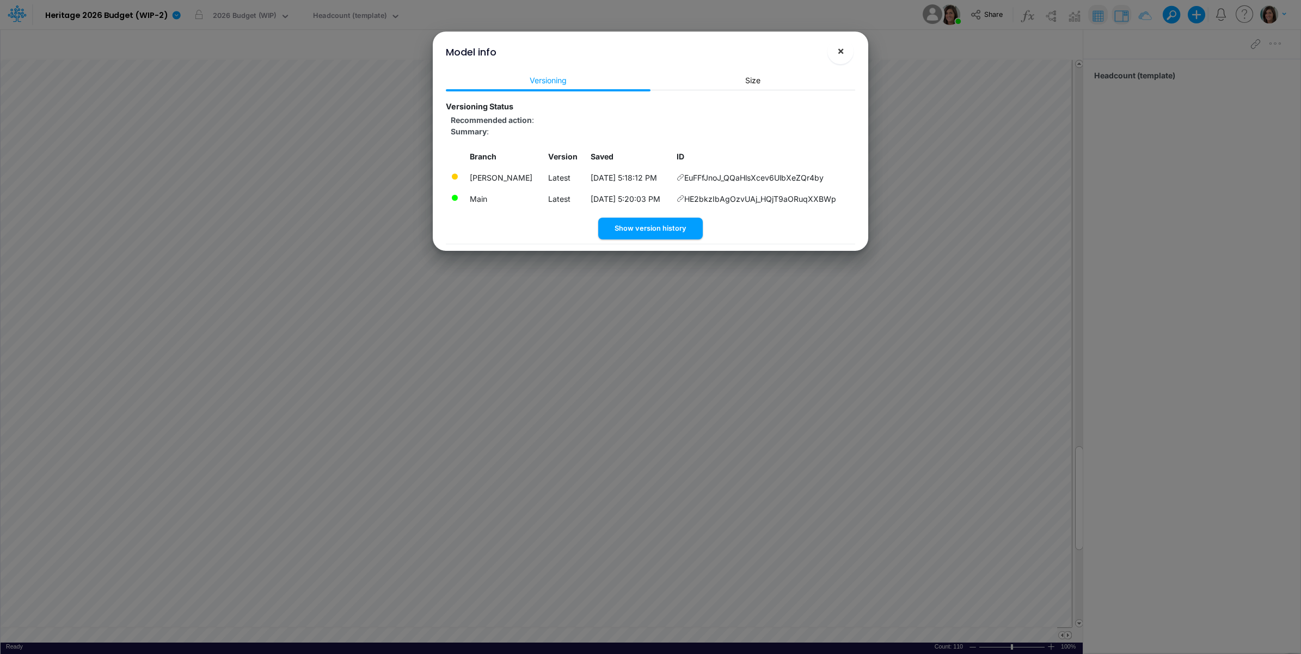
click at [842, 53] on span "×" at bounding box center [840, 50] width 7 height 13
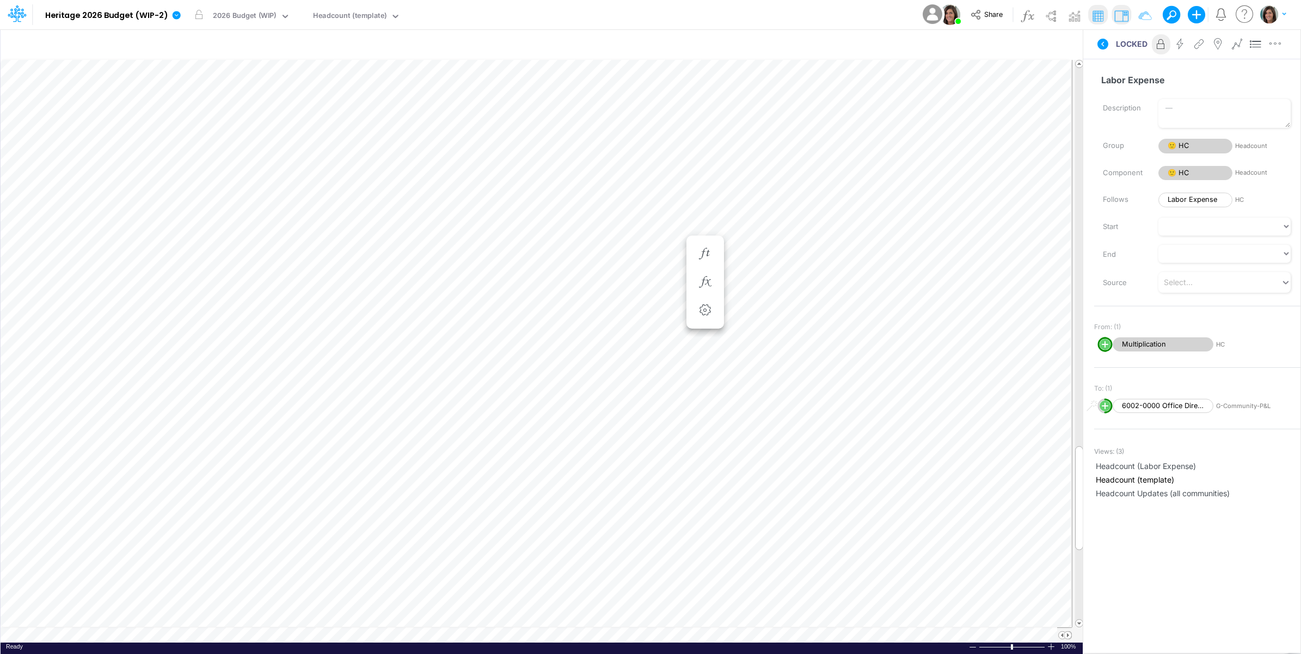
scroll to position [0, 4]
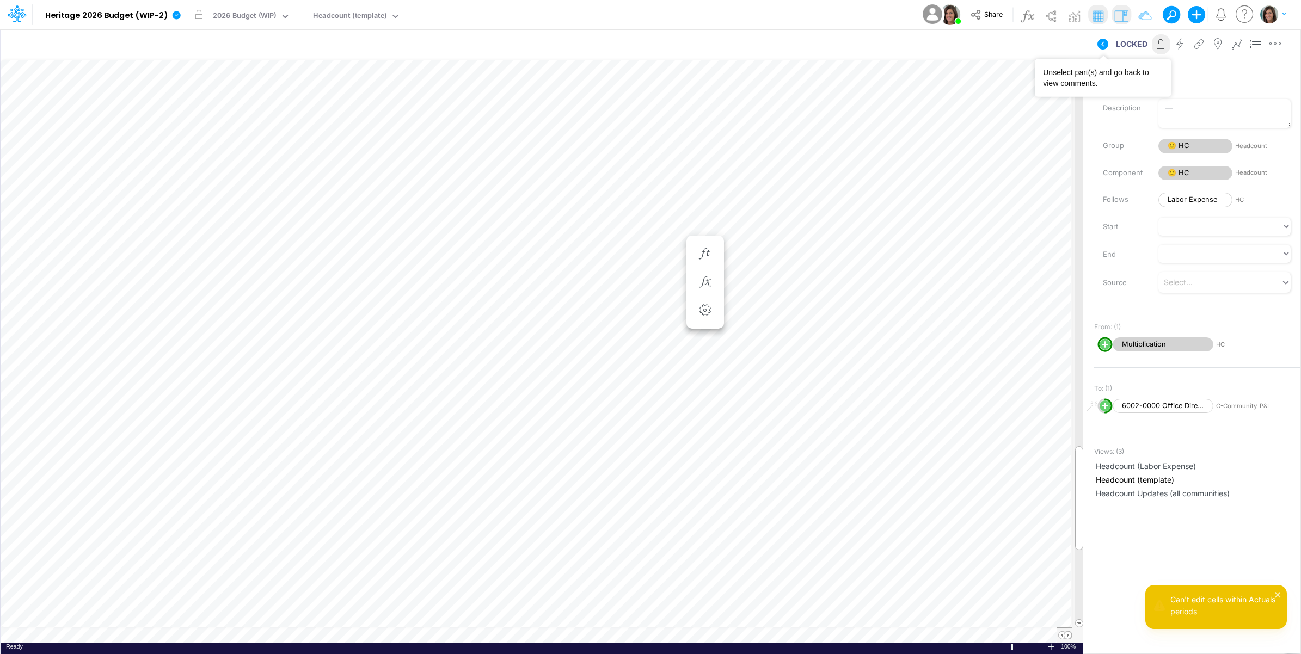
click at [1097, 46] on icon at bounding box center [1102, 44] width 13 height 13
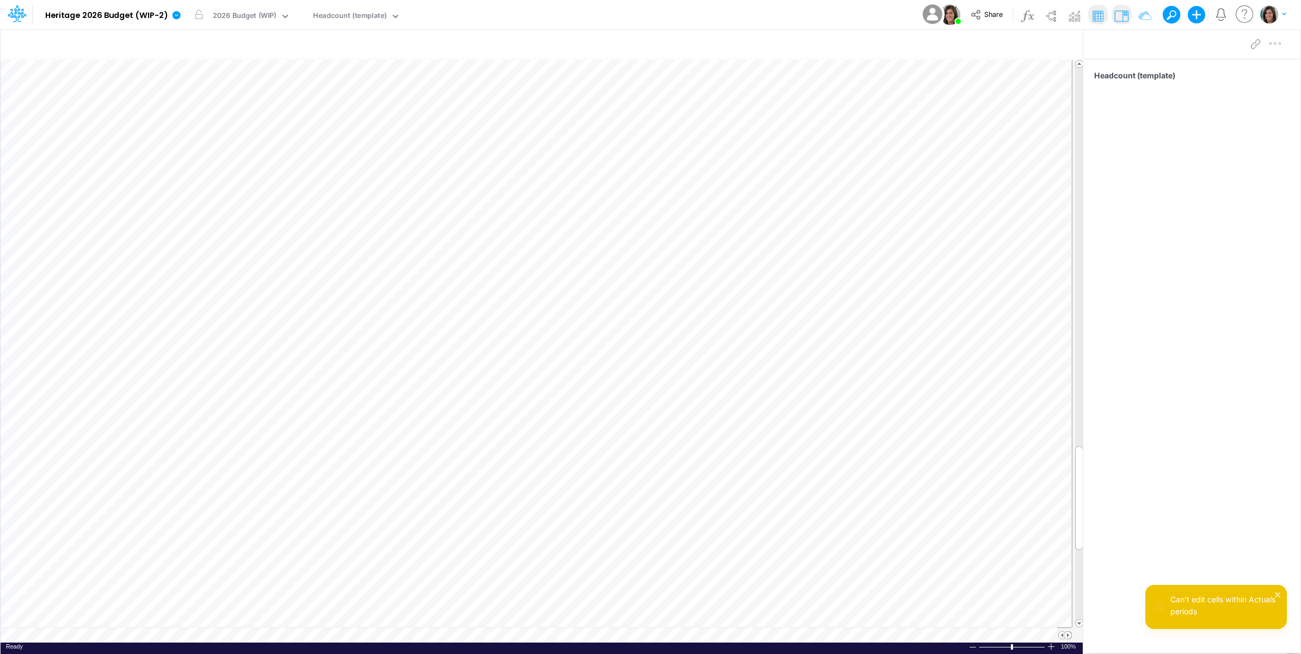
scroll to position [0, 1]
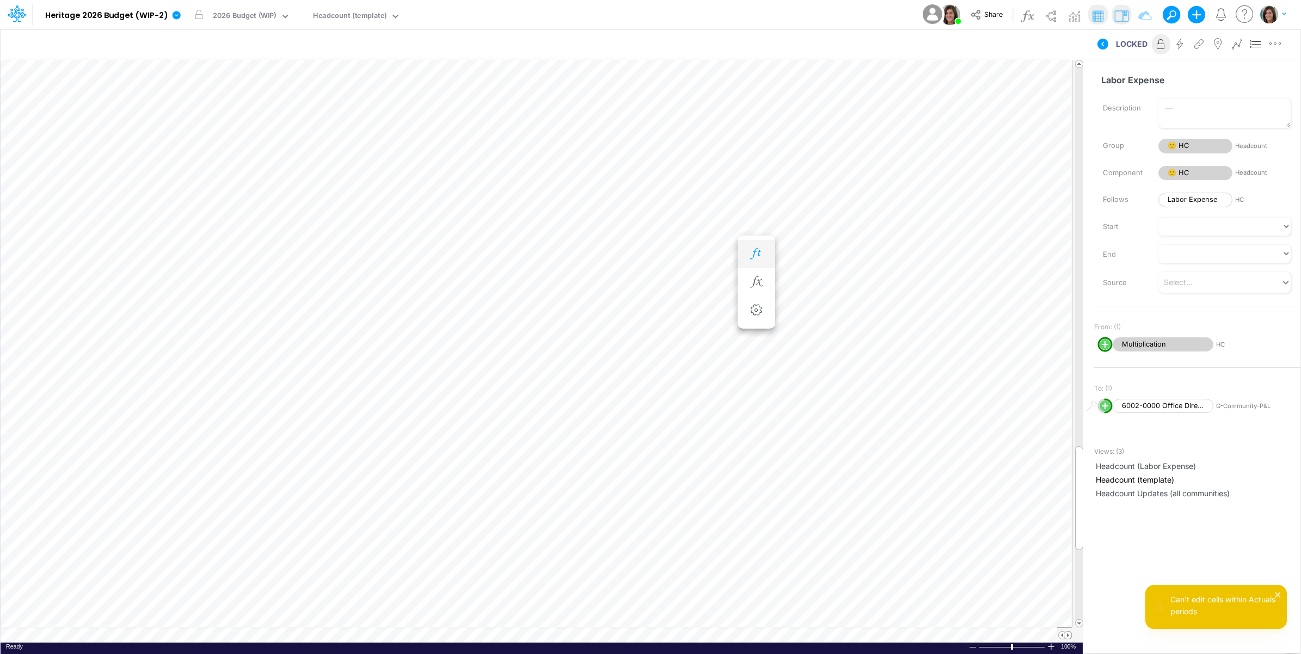
click at [753, 249] on icon "button" at bounding box center [756, 253] width 16 height 11
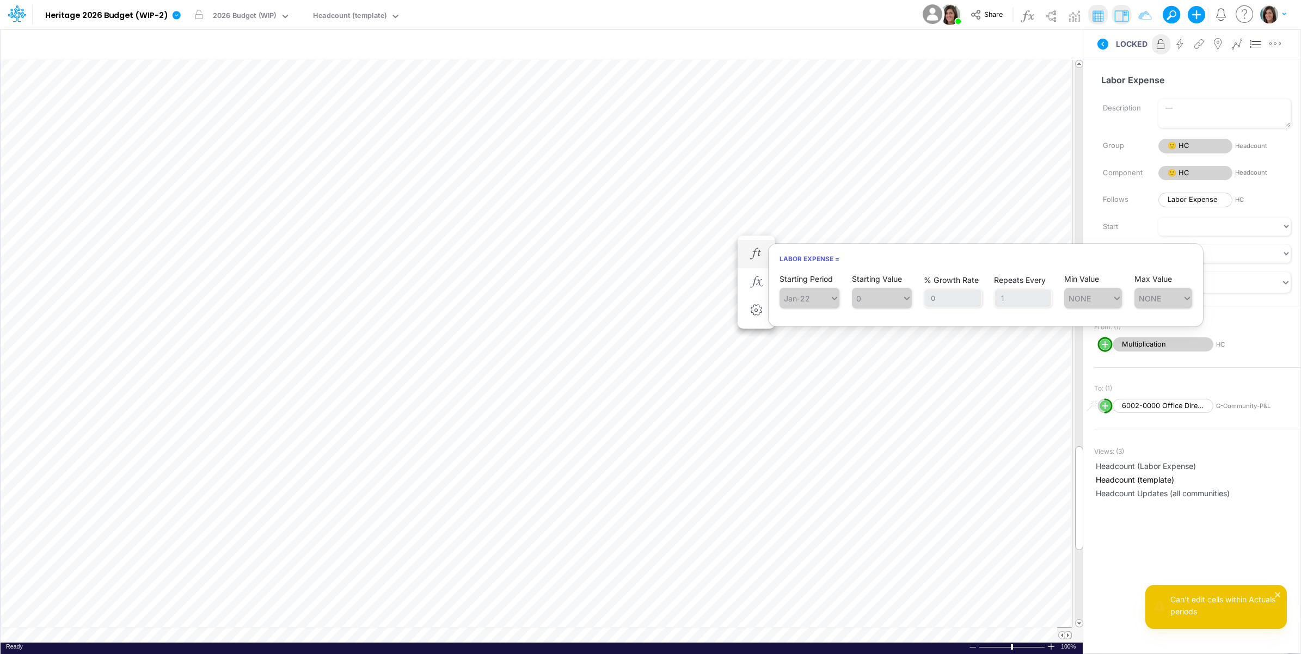
click at [991, 316] on article at bounding box center [986, 315] width 434 height 11
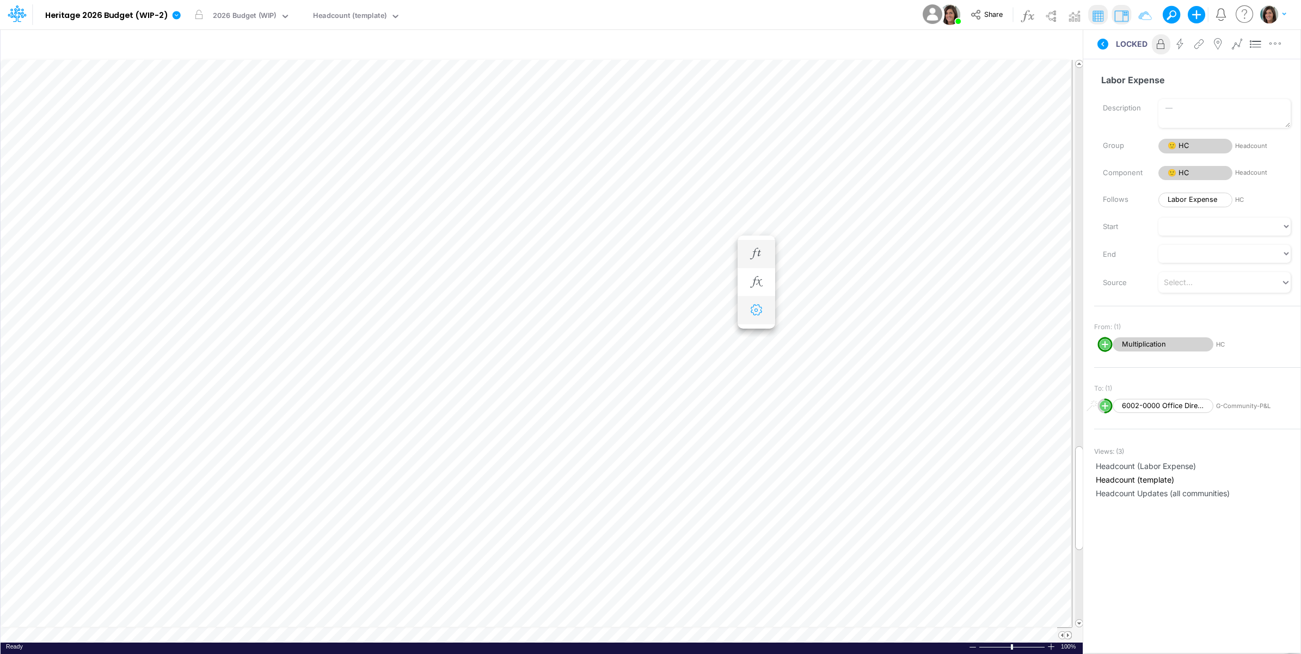
scroll to position [0, 1]
click at [1112, 45] on button at bounding box center [1103, 44] width 26 height 20
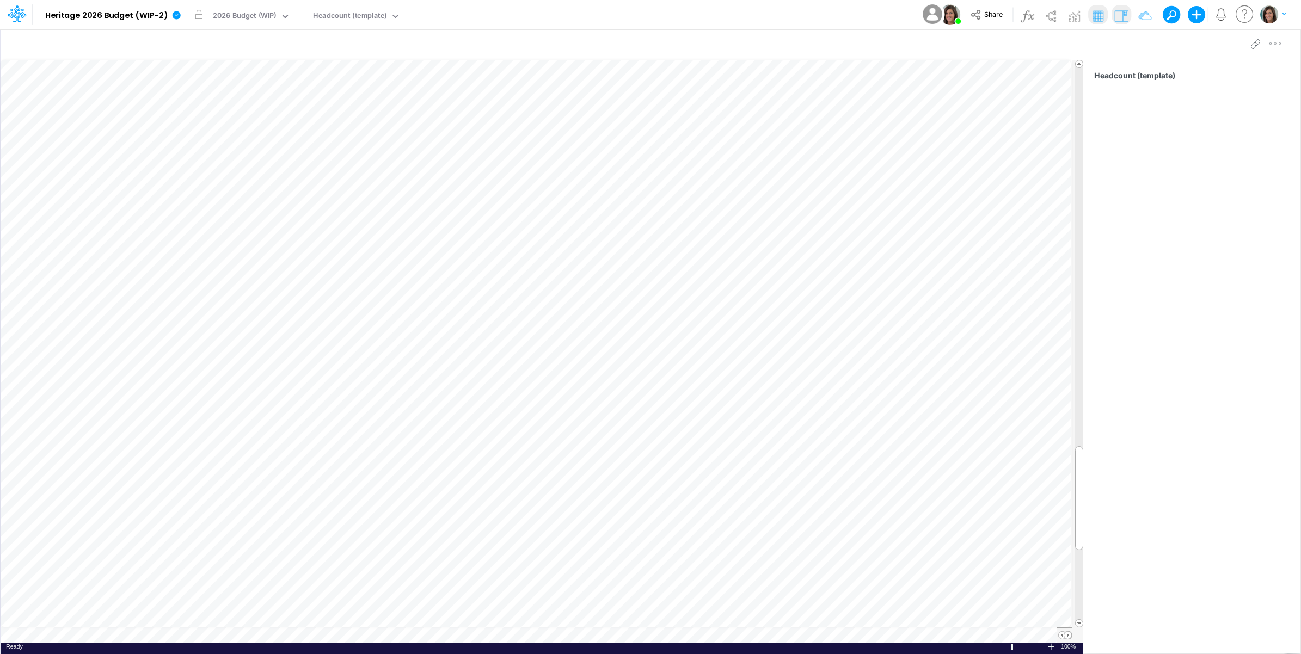
scroll to position [0, 1]
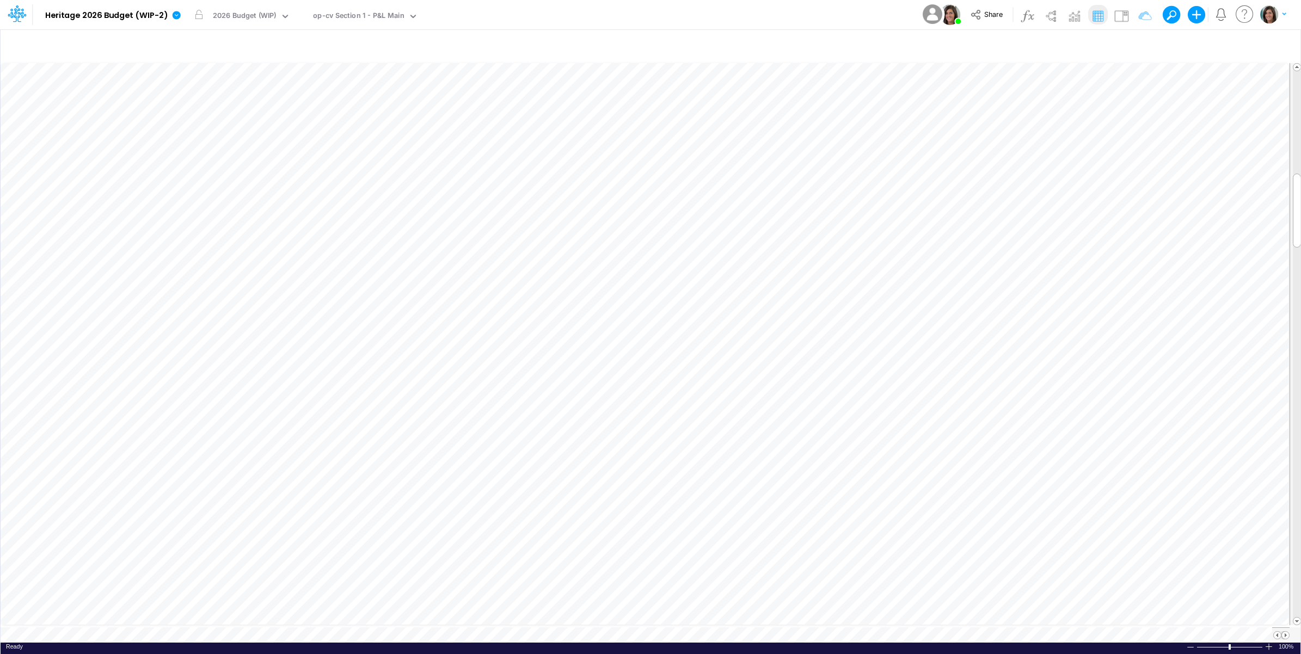
scroll to position [0, 1]
click at [1119, 15] on img at bounding box center [1121, 15] width 17 height 17
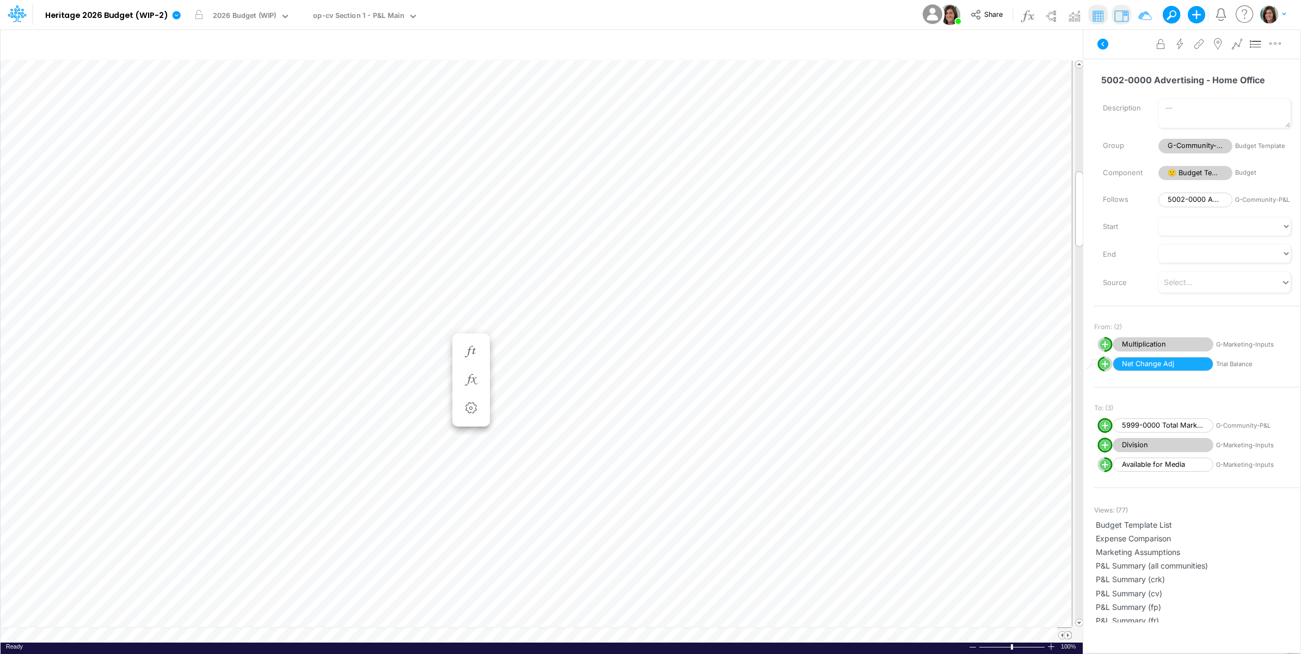
scroll to position [0, 1]
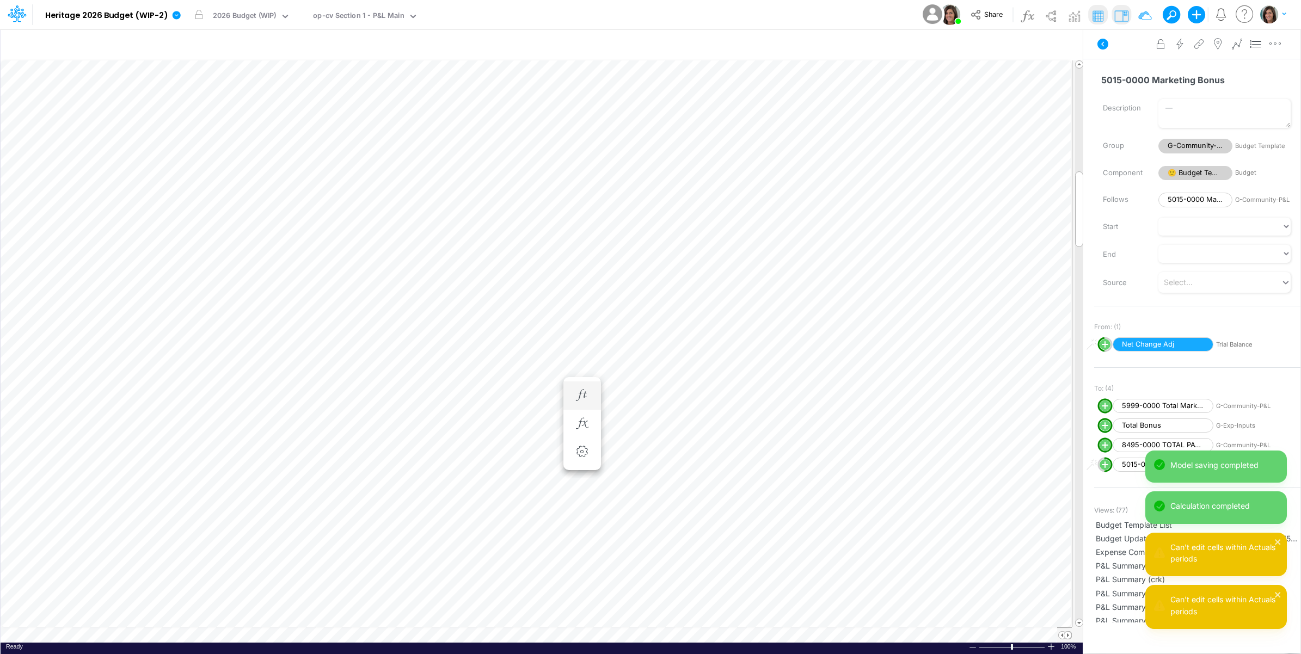
scroll to position [0, 1]
click at [177, 18] on icon at bounding box center [177, 15] width 8 height 8
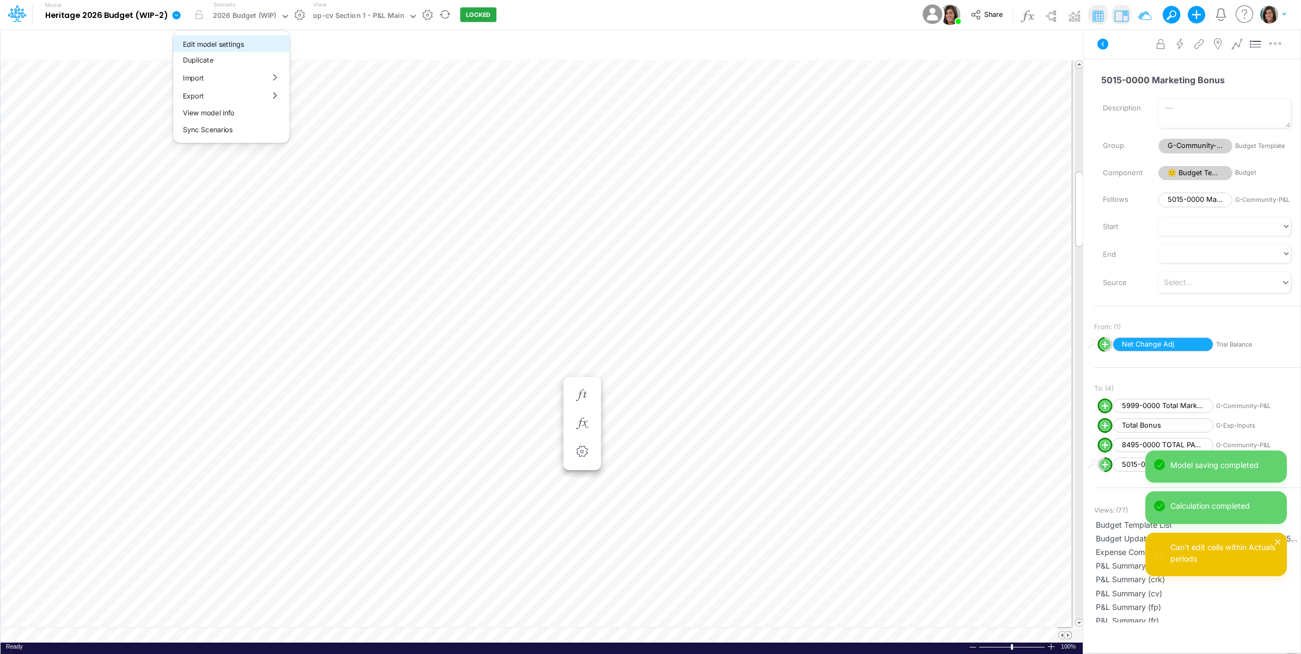
click at [210, 44] on button "Edit model settings" at bounding box center [231, 43] width 116 height 17
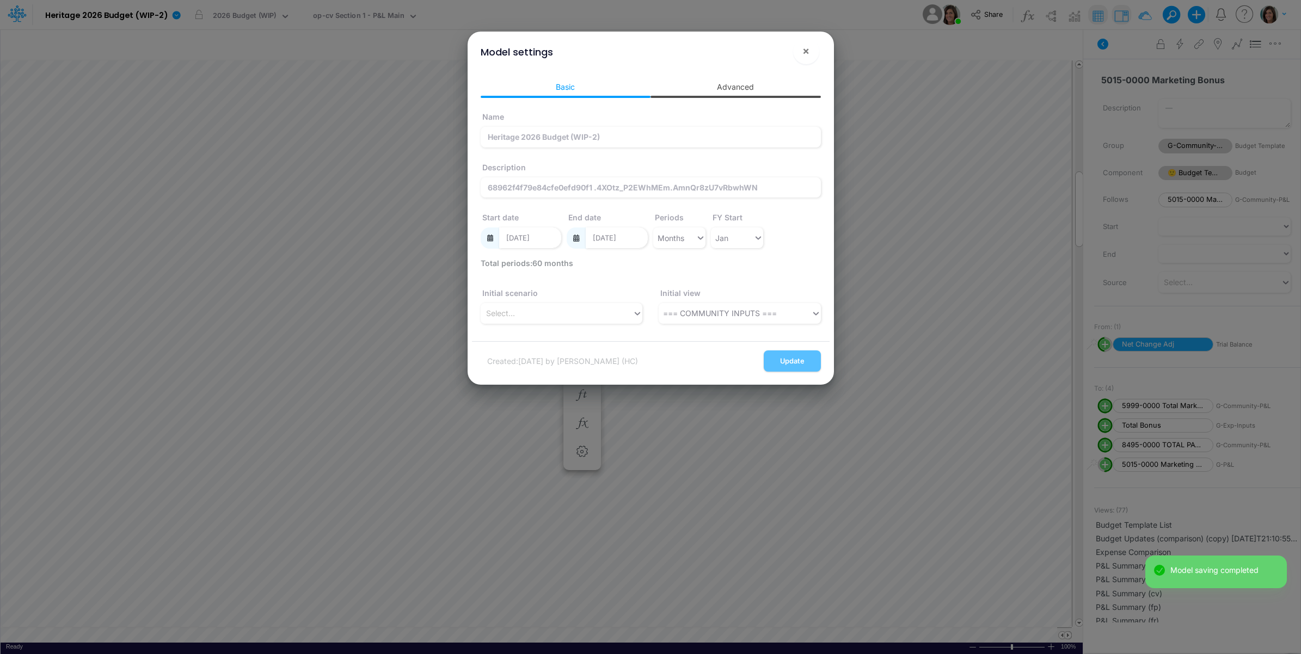
click at [739, 89] on link "Advanced" at bounding box center [736, 87] width 170 height 20
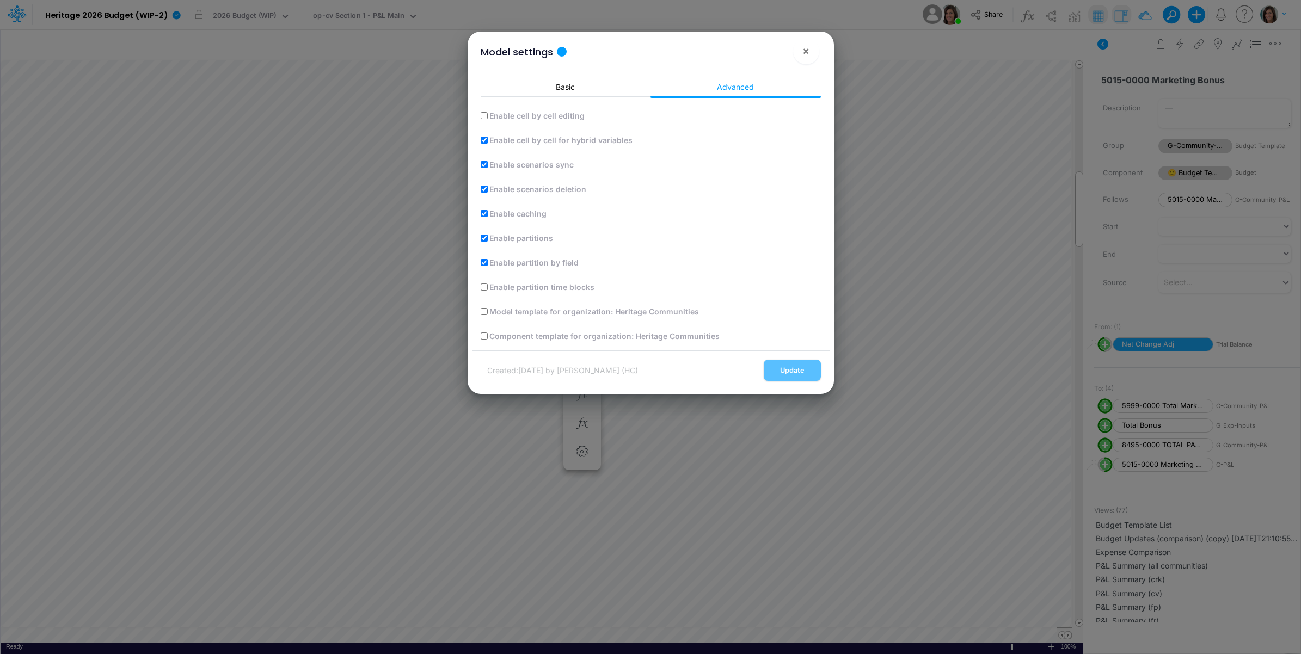
click at [509, 115] on label "Enable cell by cell editing" at bounding box center [536, 115] width 97 height 11
click at [488, 115] on input "Enable cell by cell editing" at bounding box center [484, 115] width 7 height 7
checkbox input "true"
click at [782, 376] on button "Update" at bounding box center [792, 370] width 57 height 21
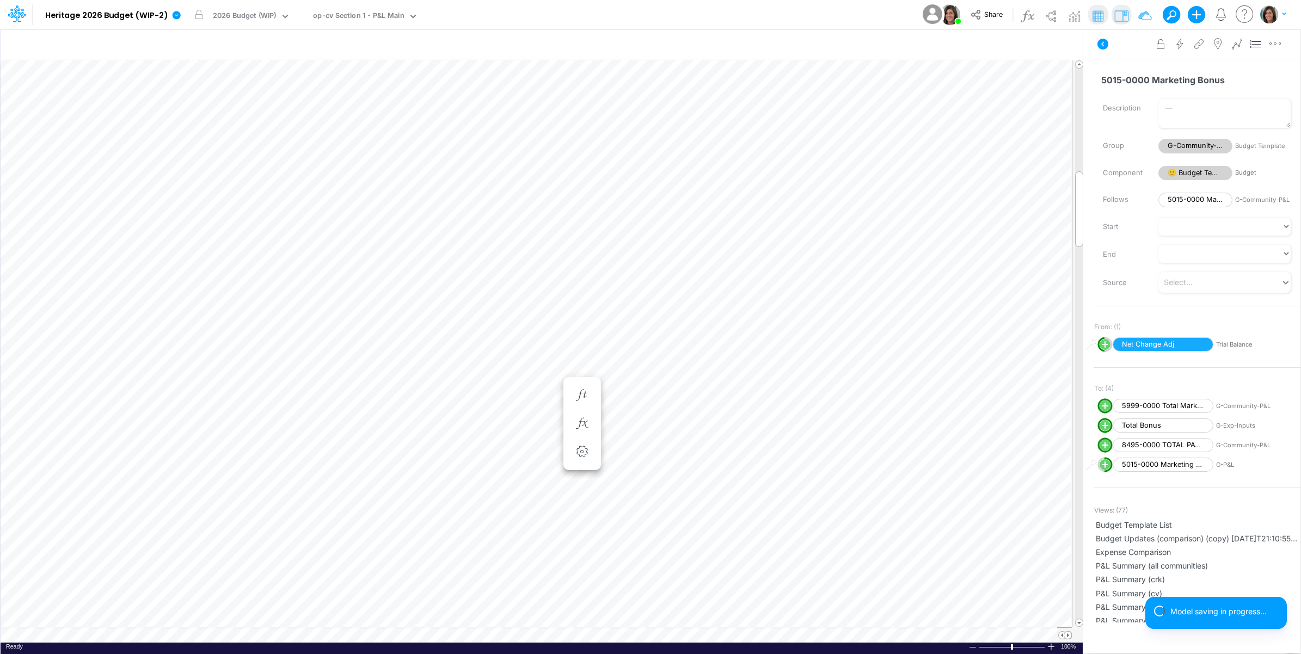
scroll to position [0, 1]
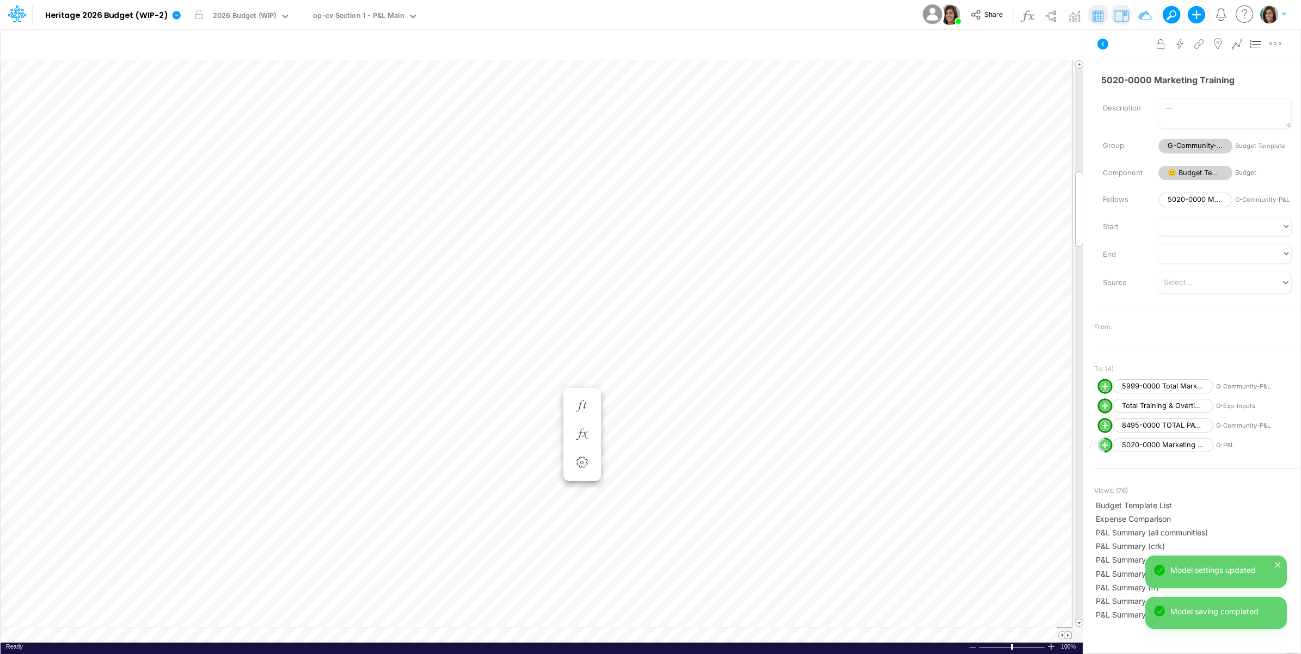
scroll to position [0, 1]
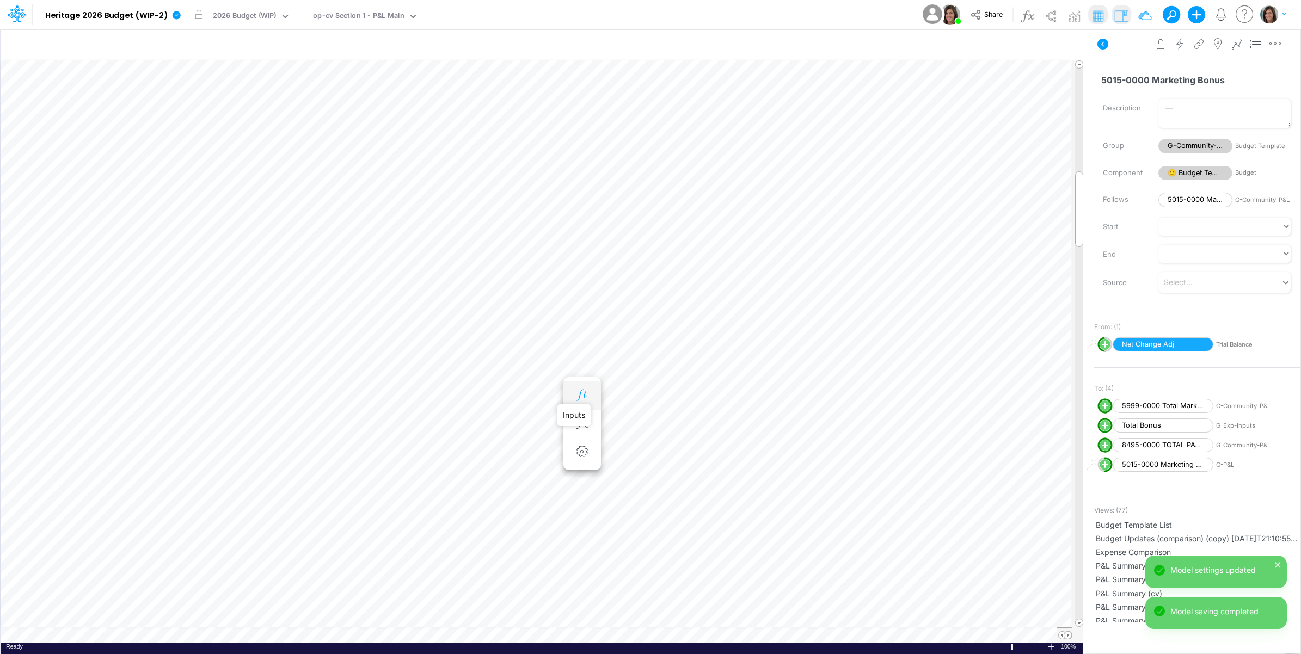
click at [583, 392] on icon "button" at bounding box center [582, 395] width 16 height 11
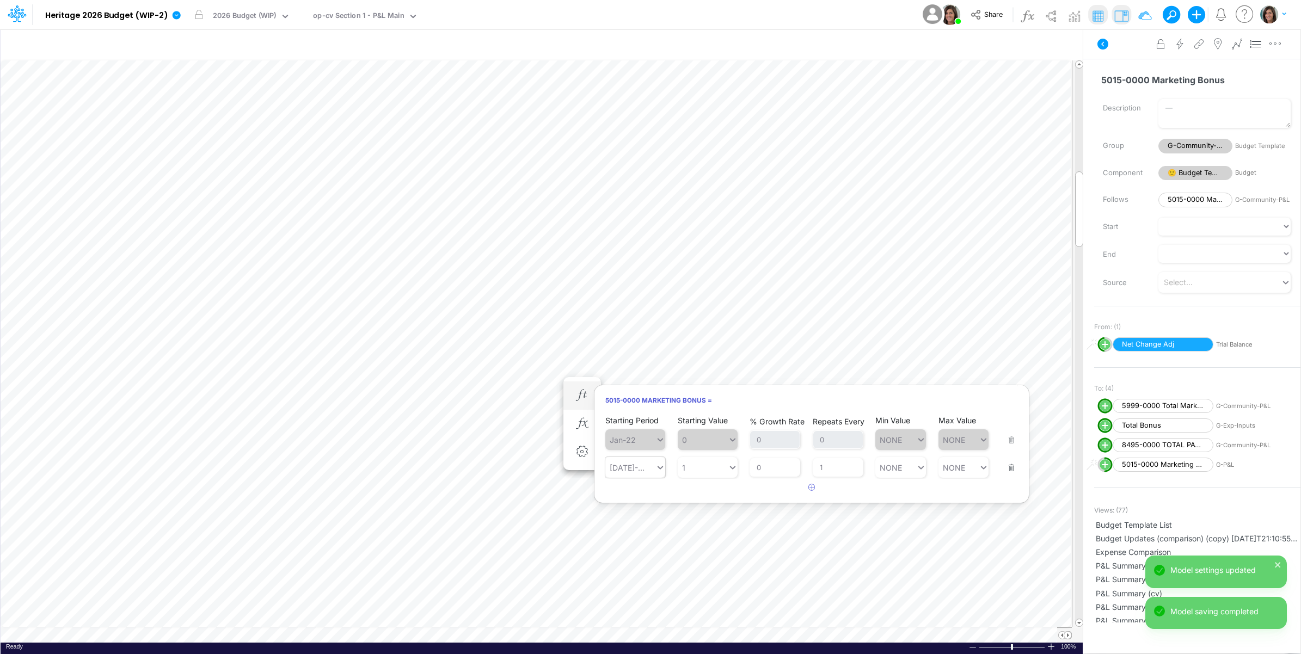
click at [640, 465] on div "Jul-25" at bounding box center [630, 468] width 50 height 16
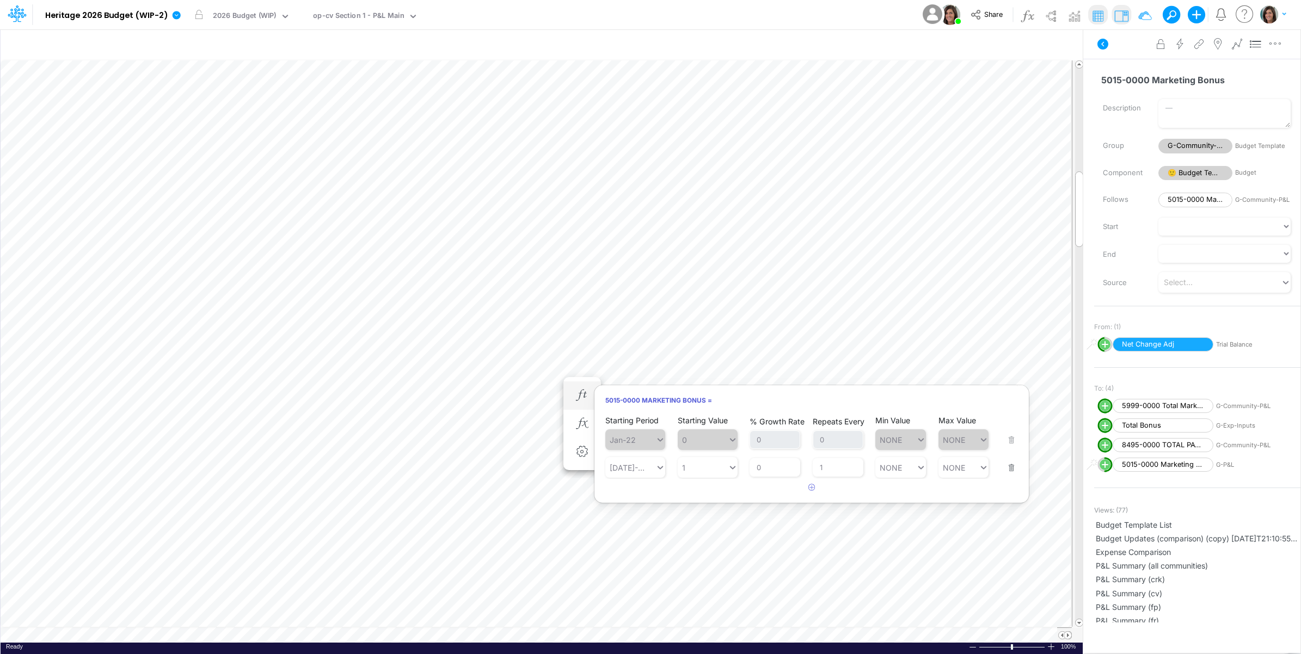
click at [1010, 469] on button "button" at bounding box center [1008, 460] width 14 height 29
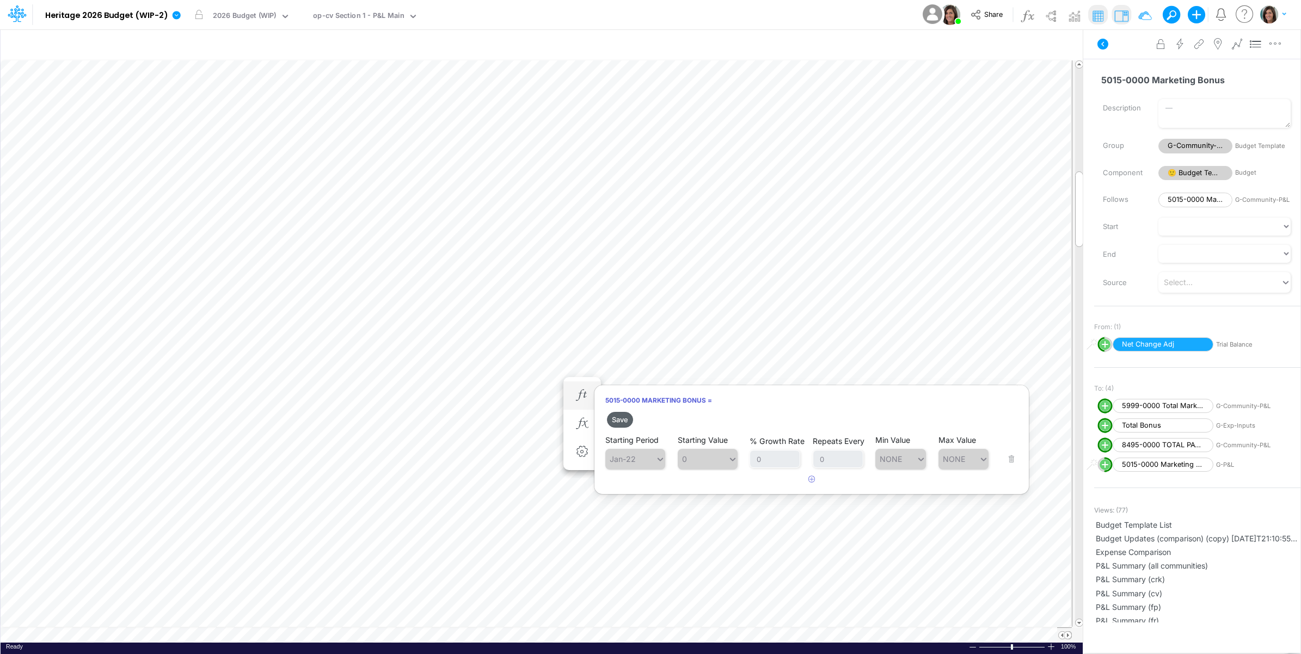
click at [622, 420] on button "Save" at bounding box center [620, 420] width 26 height 16
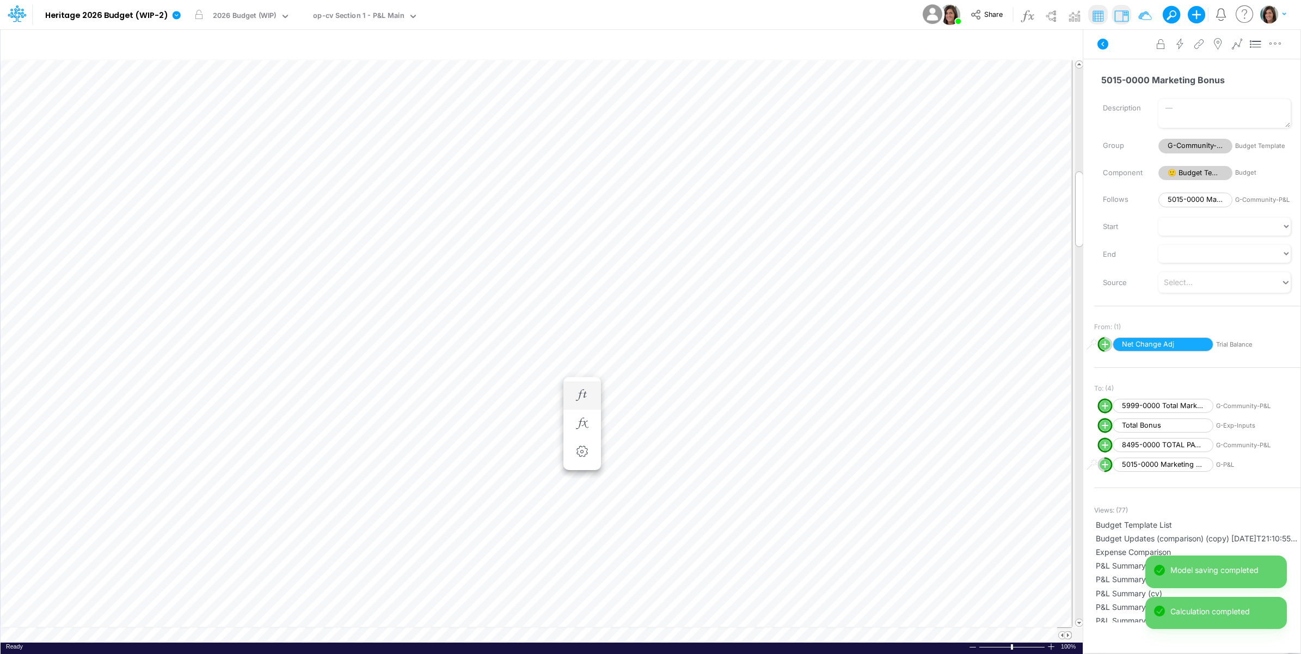
scroll to position [0, 1]
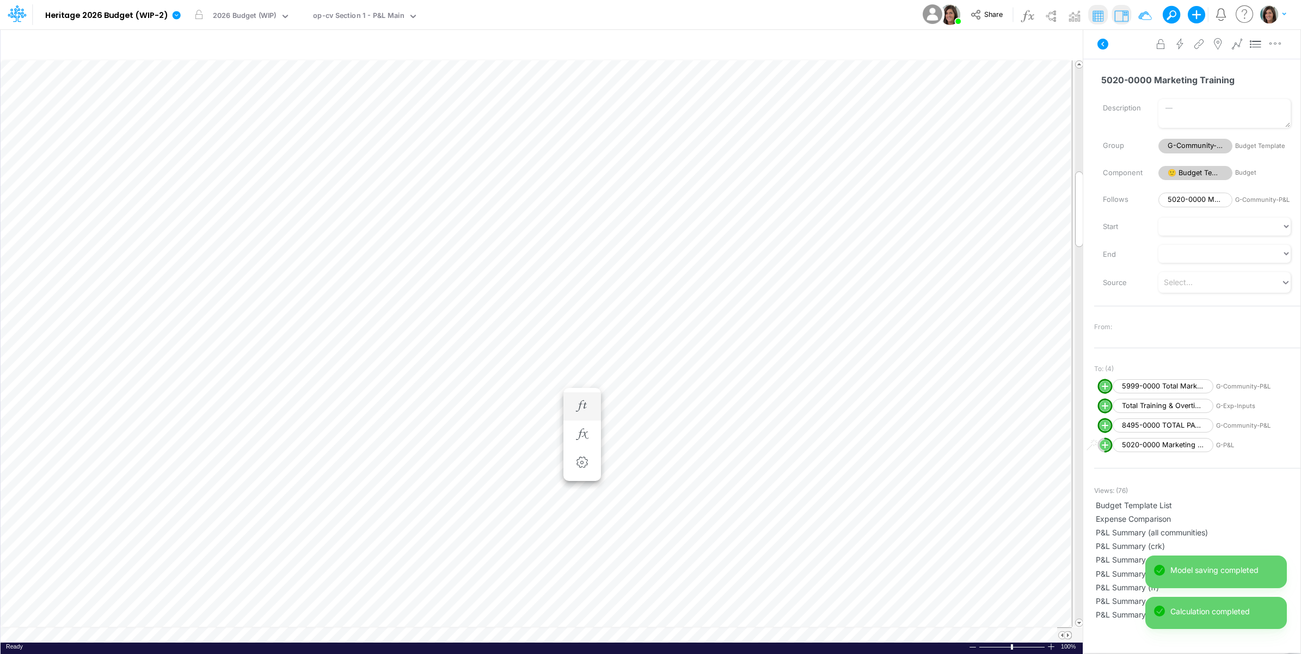
scroll to position [0, 1]
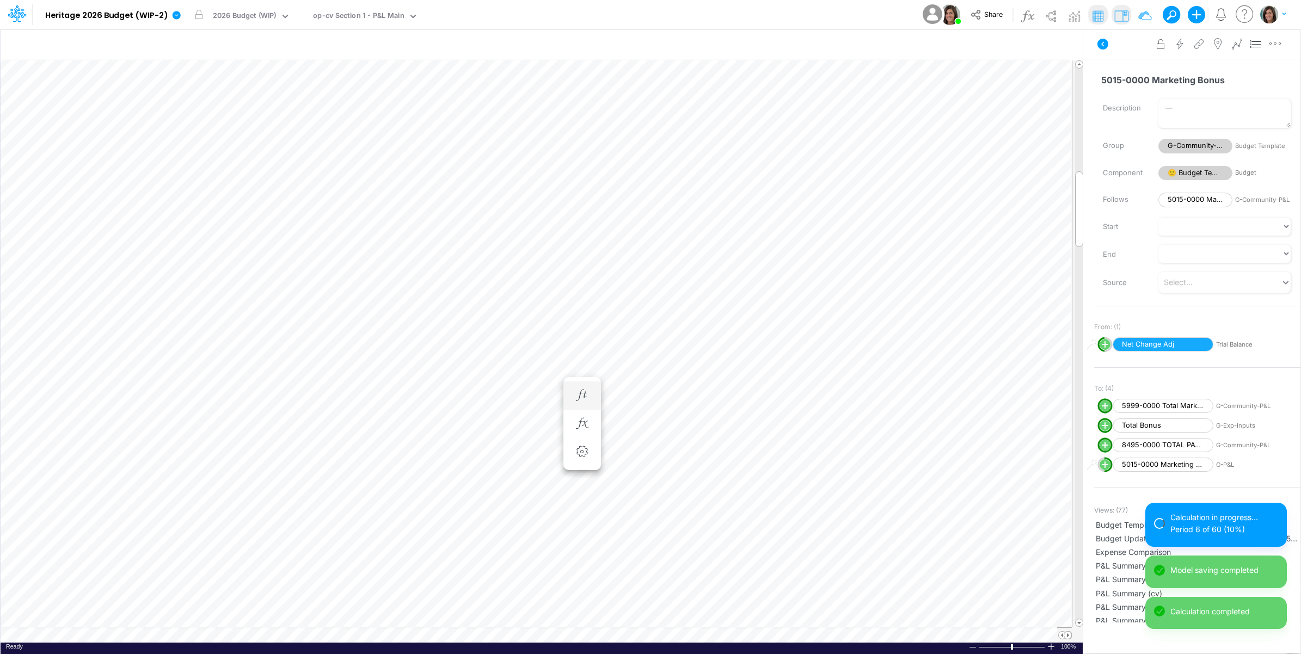
scroll to position [0, 1]
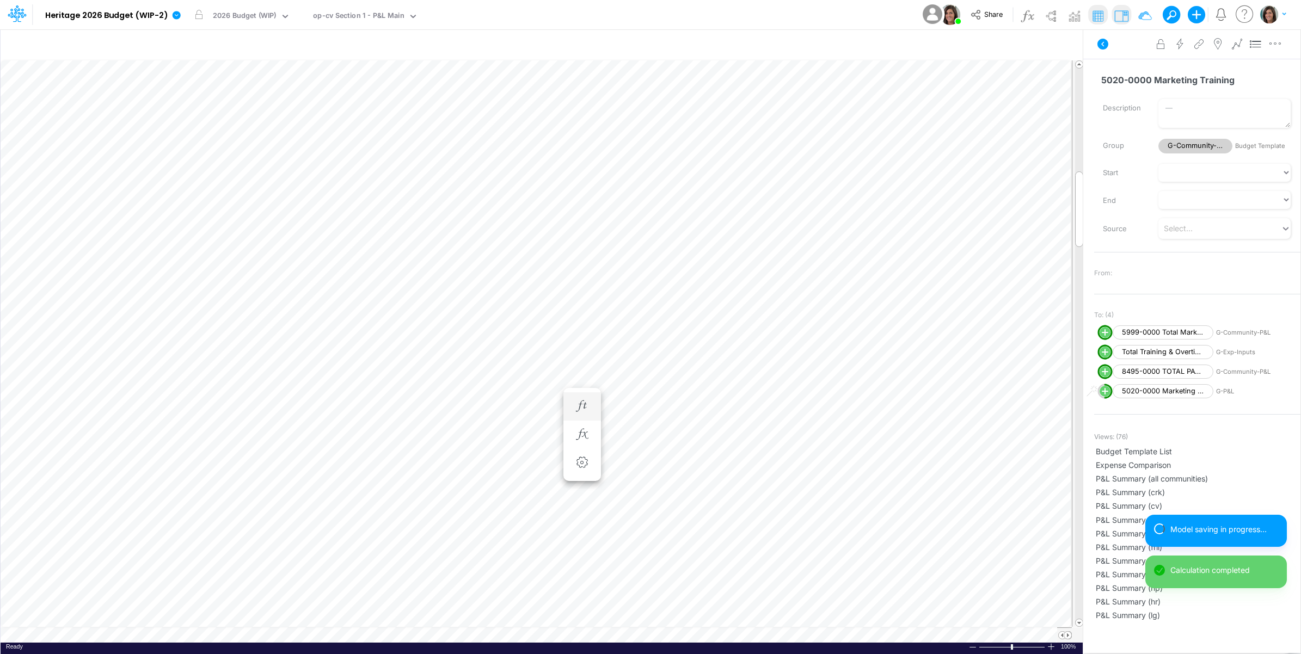
scroll to position [0, 1]
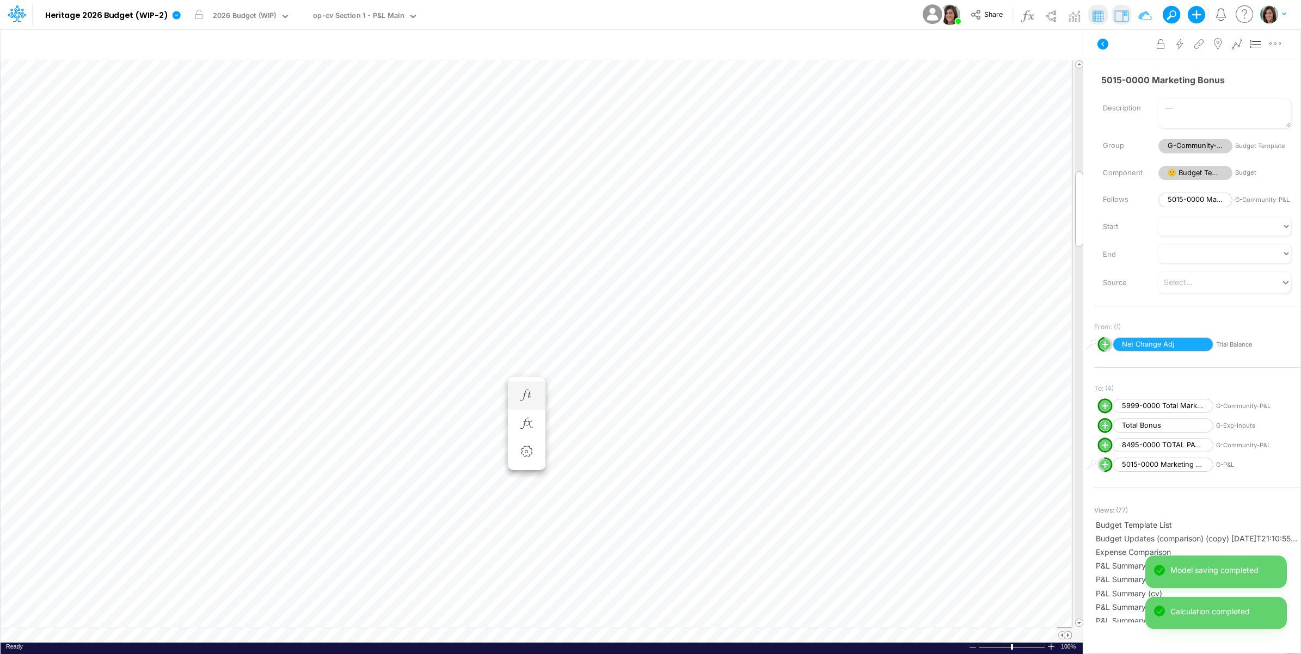
scroll to position [0, 1]
click at [1103, 48] on icon at bounding box center [1102, 44] width 11 height 11
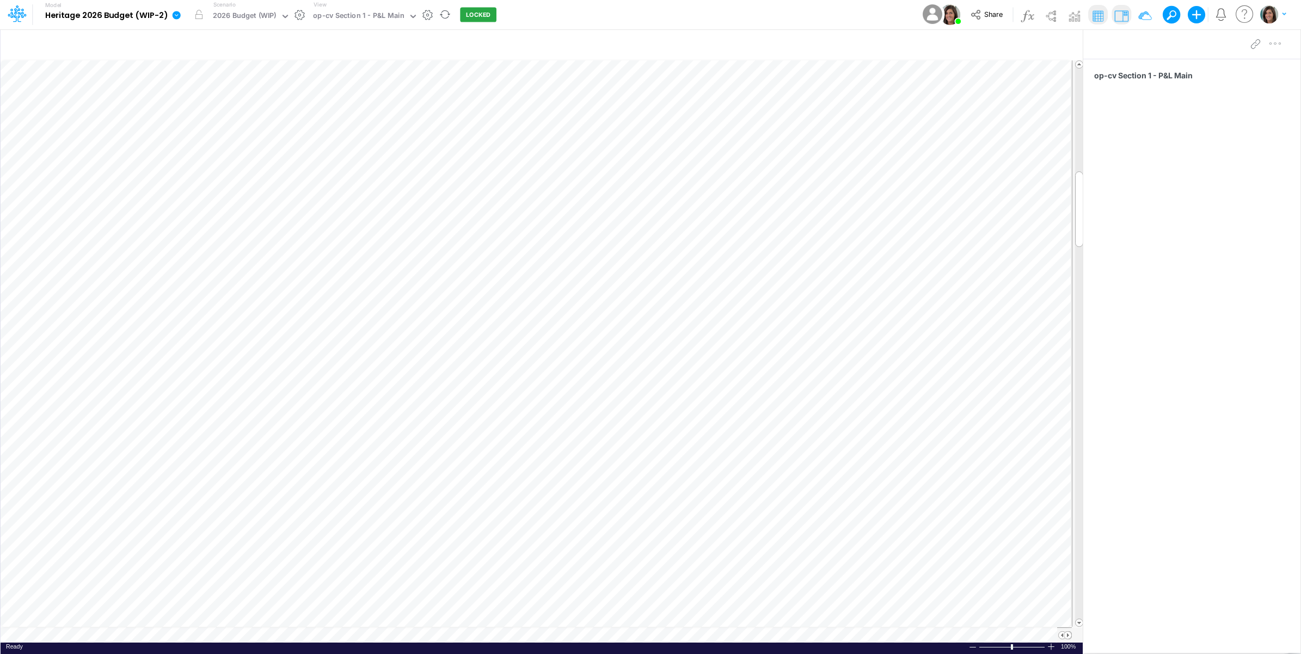
click at [176, 20] on icon at bounding box center [176, 15] width 10 height 10
click at [202, 112] on button "View model info" at bounding box center [231, 113] width 116 height 17
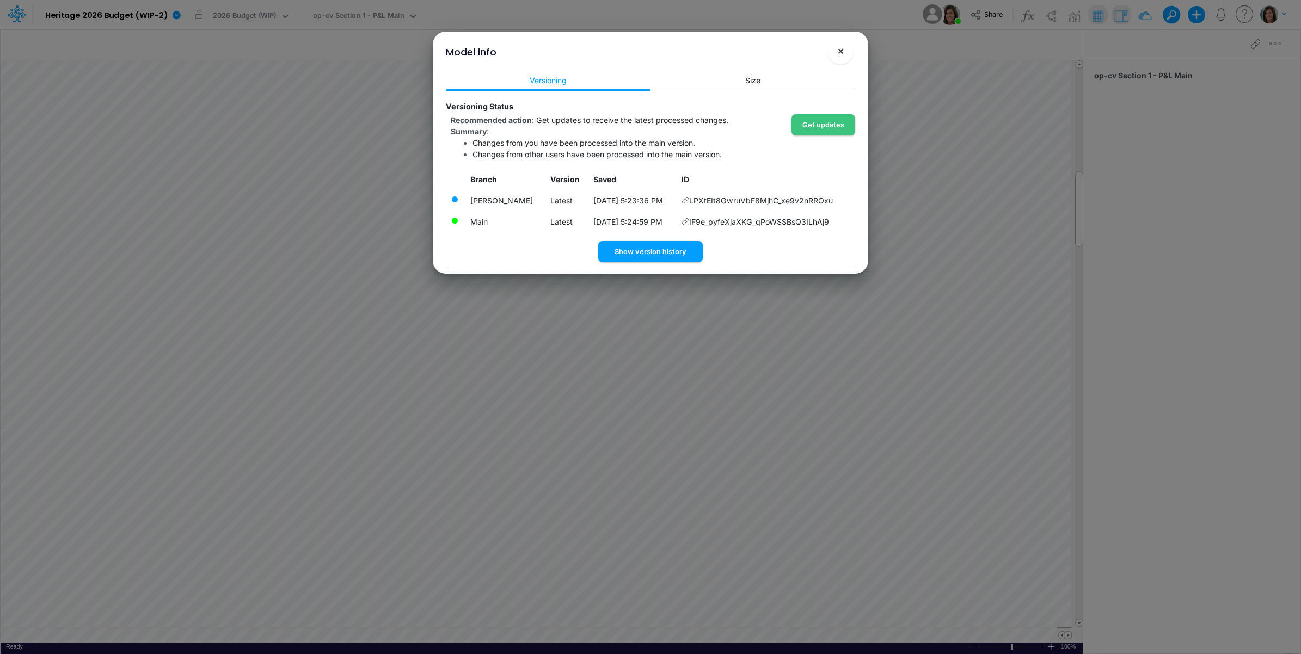
click at [839, 50] on span "×" at bounding box center [840, 50] width 7 height 13
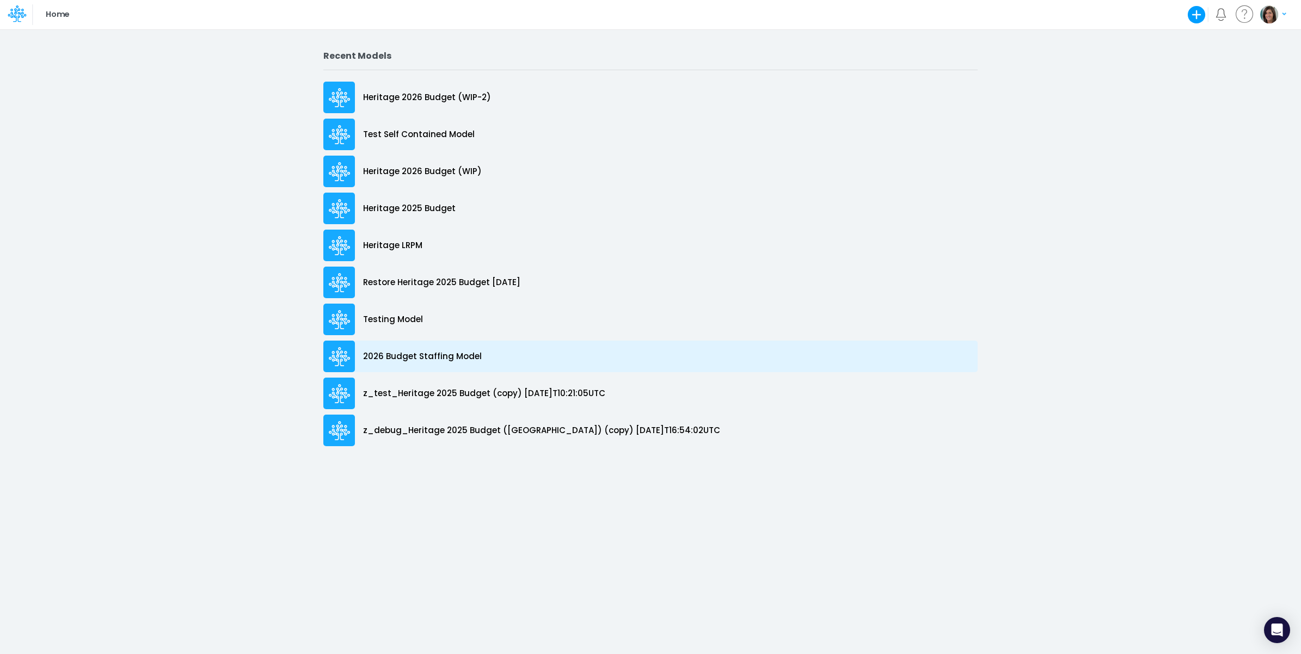
click at [481, 352] on div "2026 Budget Staffing Model" at bounding box center [650, 357] width 654 height 32
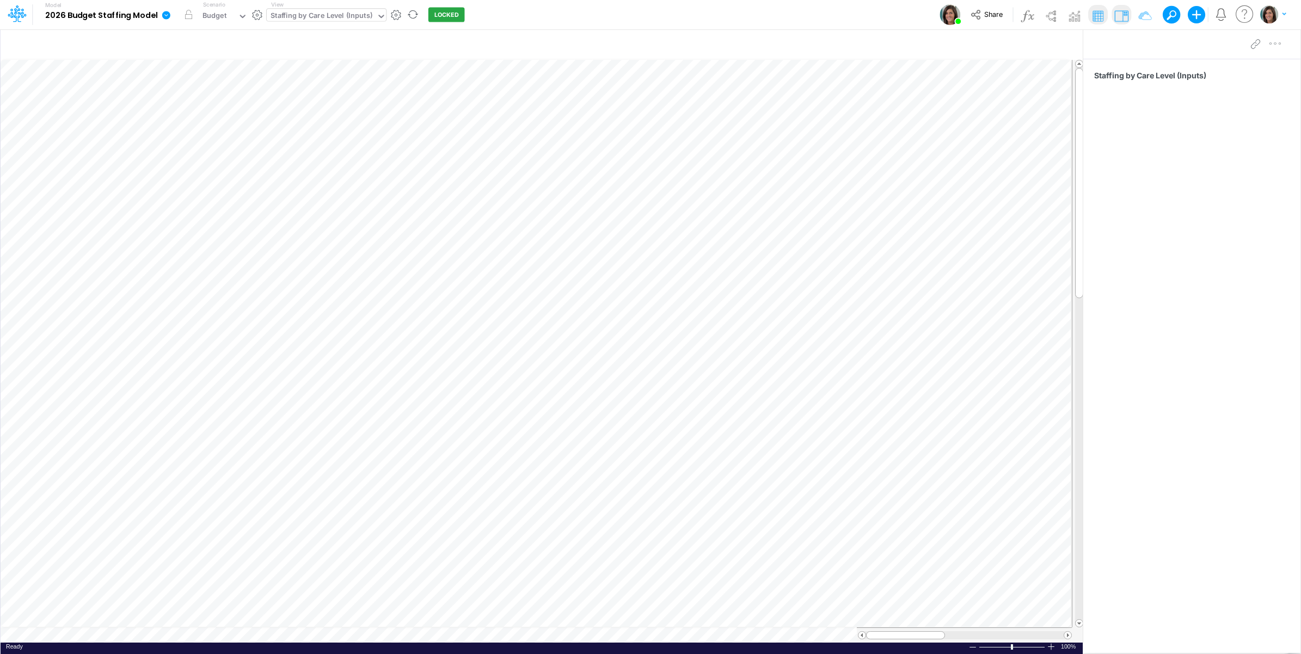
click at [316, 14] on div "Staffing by Care Level (Inputs)" at bounding box center [322, 16] width 102 height 13
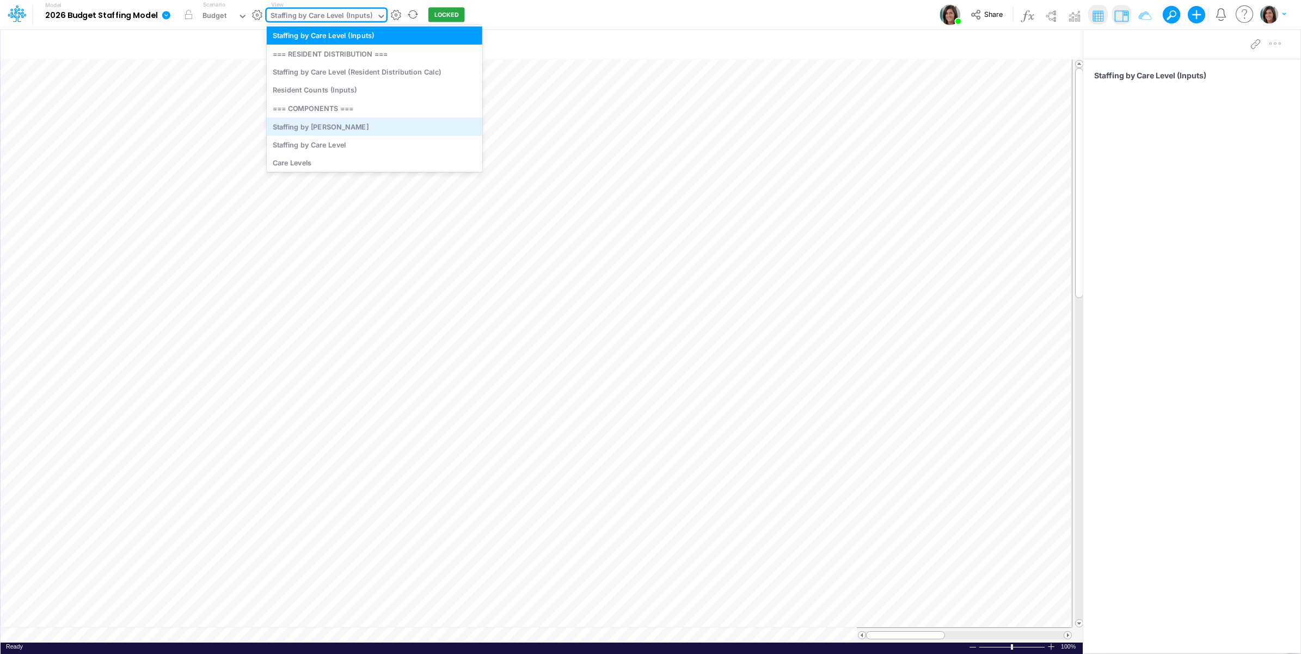
scroll to position [214, 0]
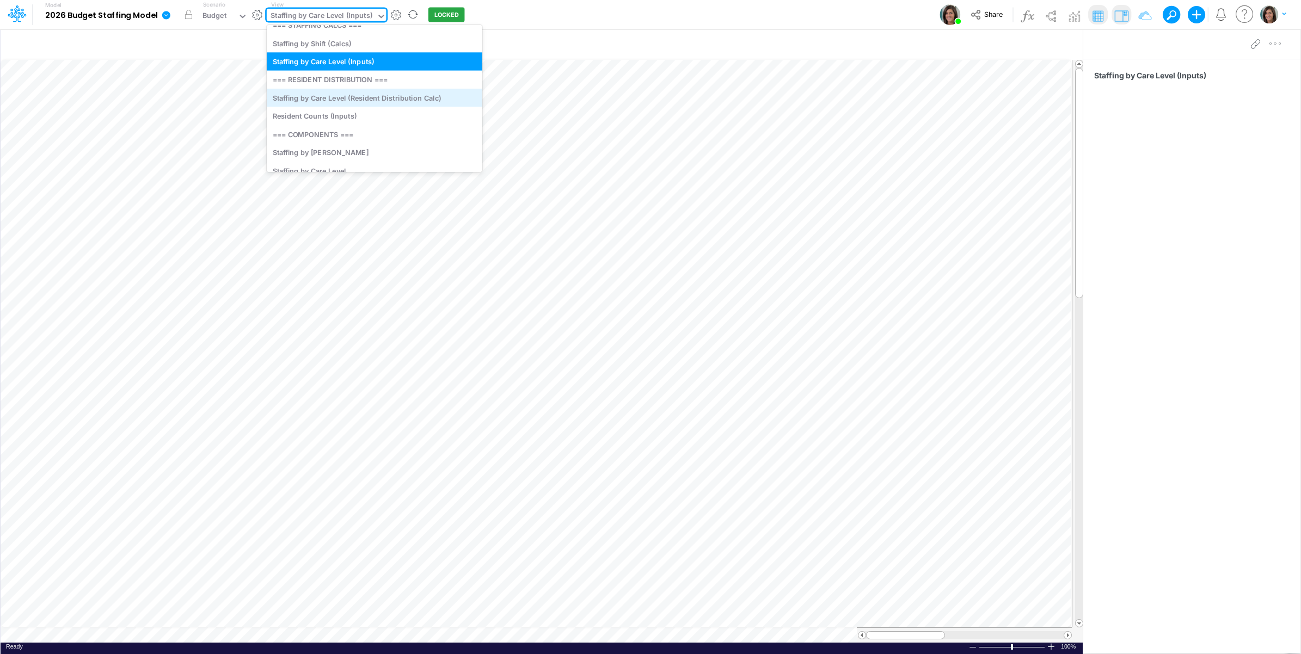
click at [389, 100] on div "Staffing by Care Level (Resident Distribution Calc)" at bounding box center [375, 98] width 216 height 18
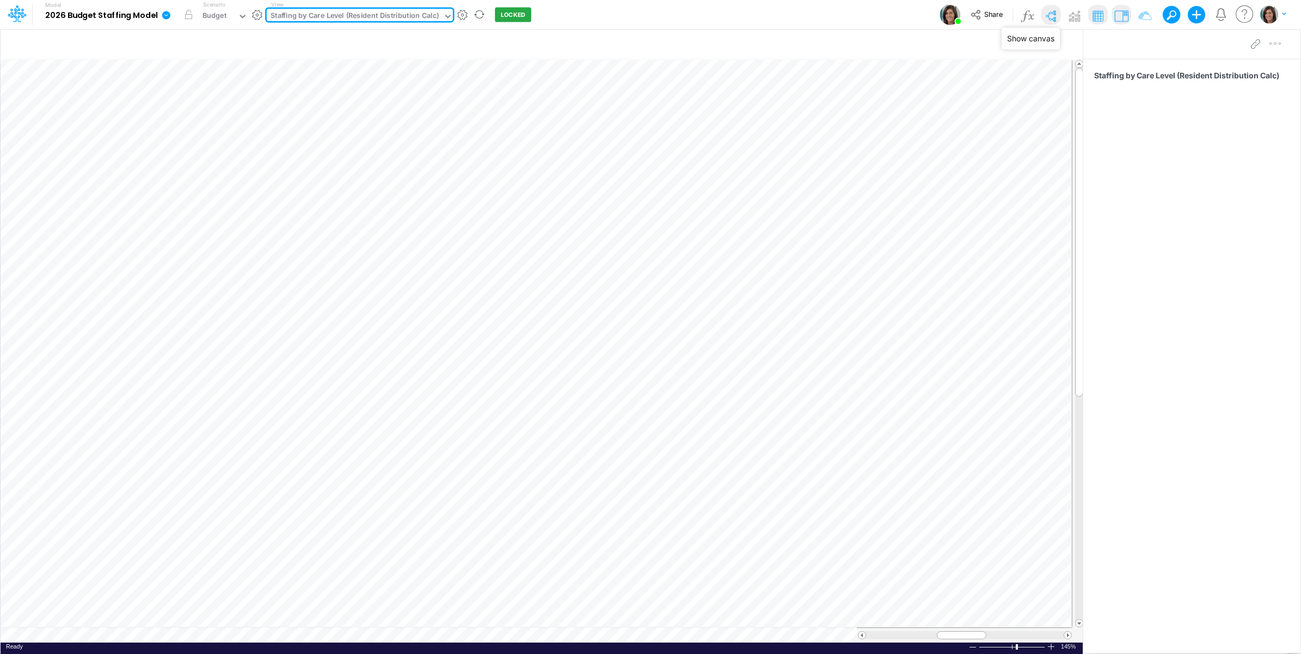
click at [1048, 18] on img at bounding box center [1050, 15] width 17 height 17
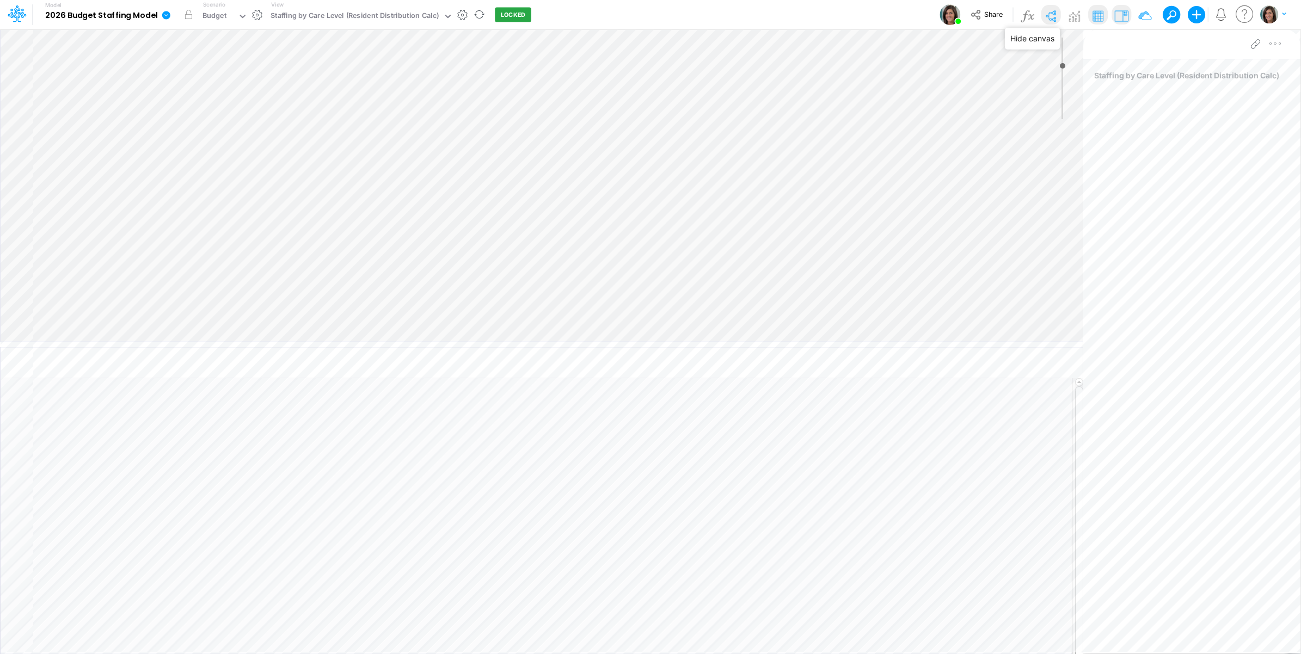
type input "0"
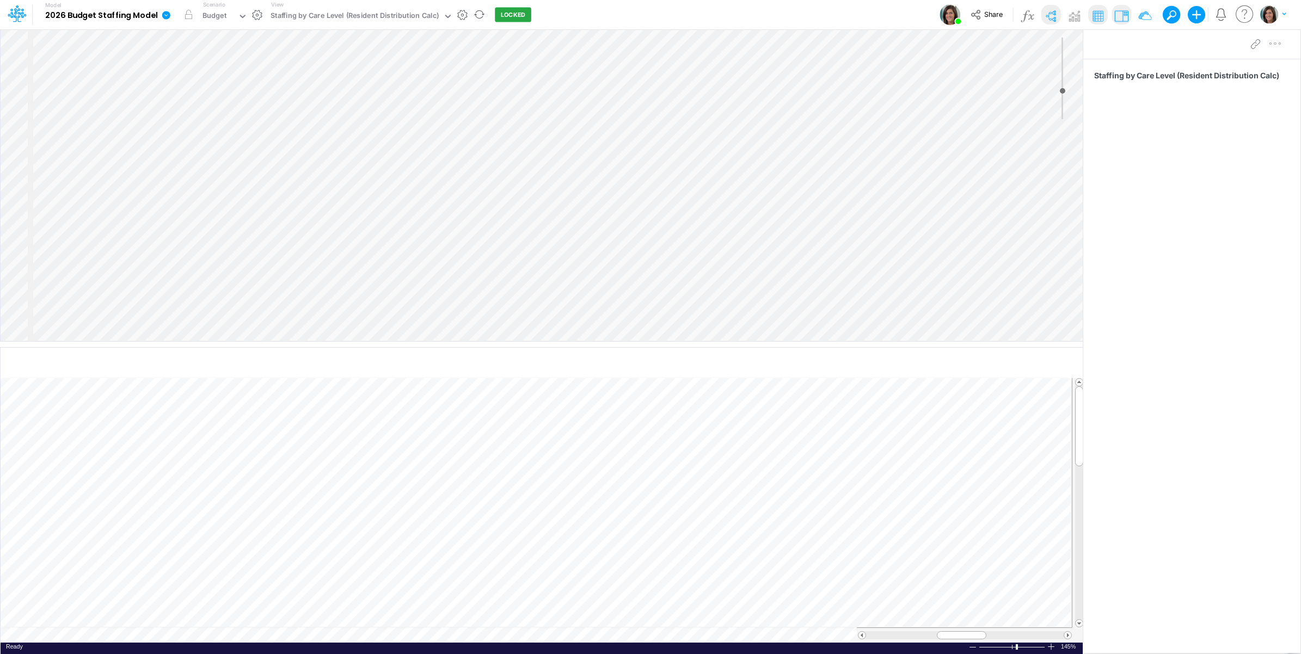
select select "Horizontal"
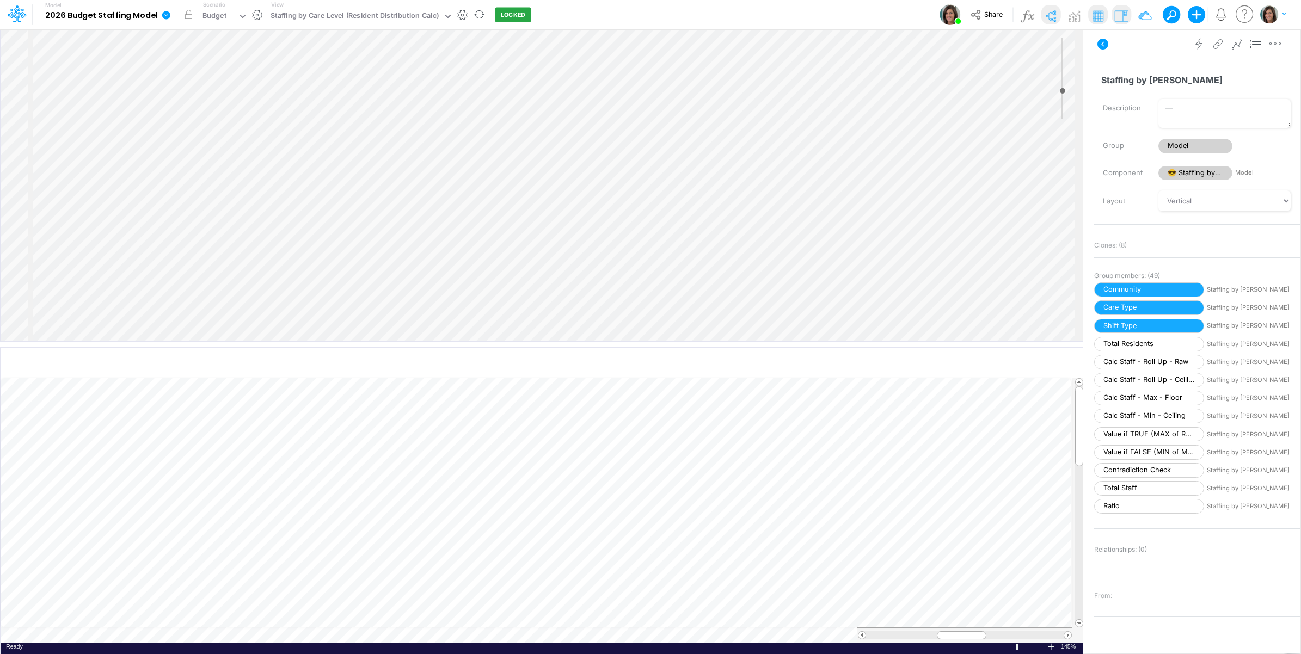
select select "Horizontal"
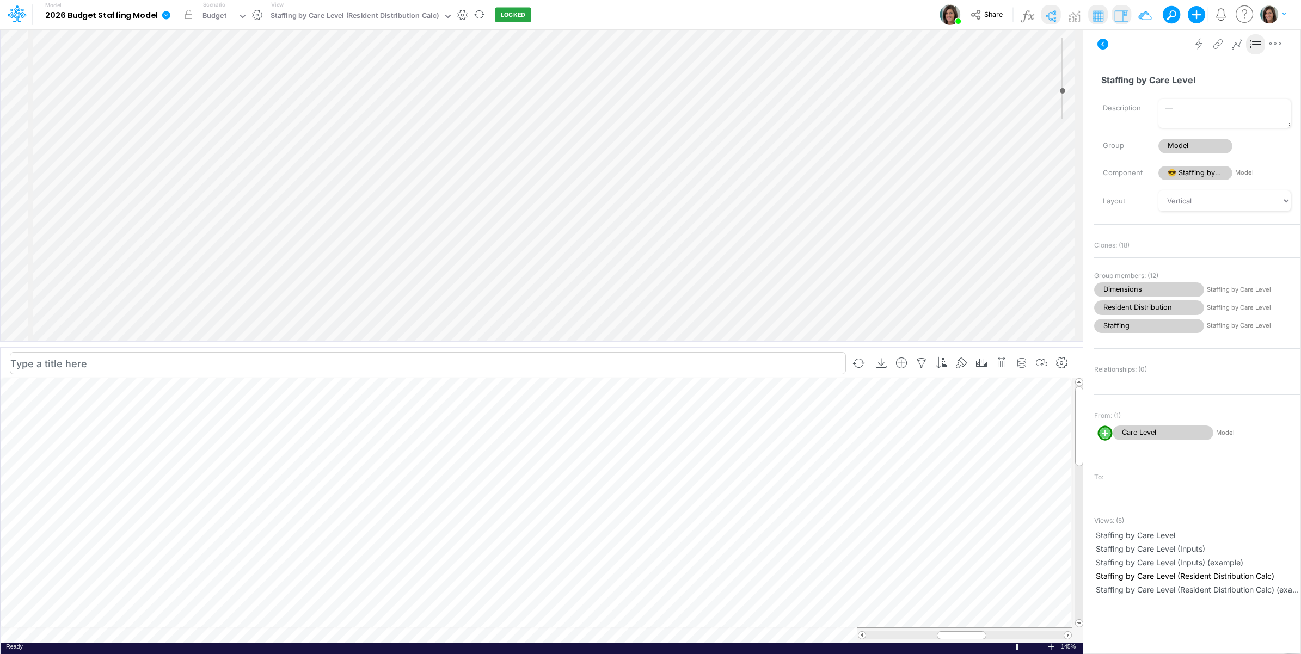
scroll to position [0, 1]
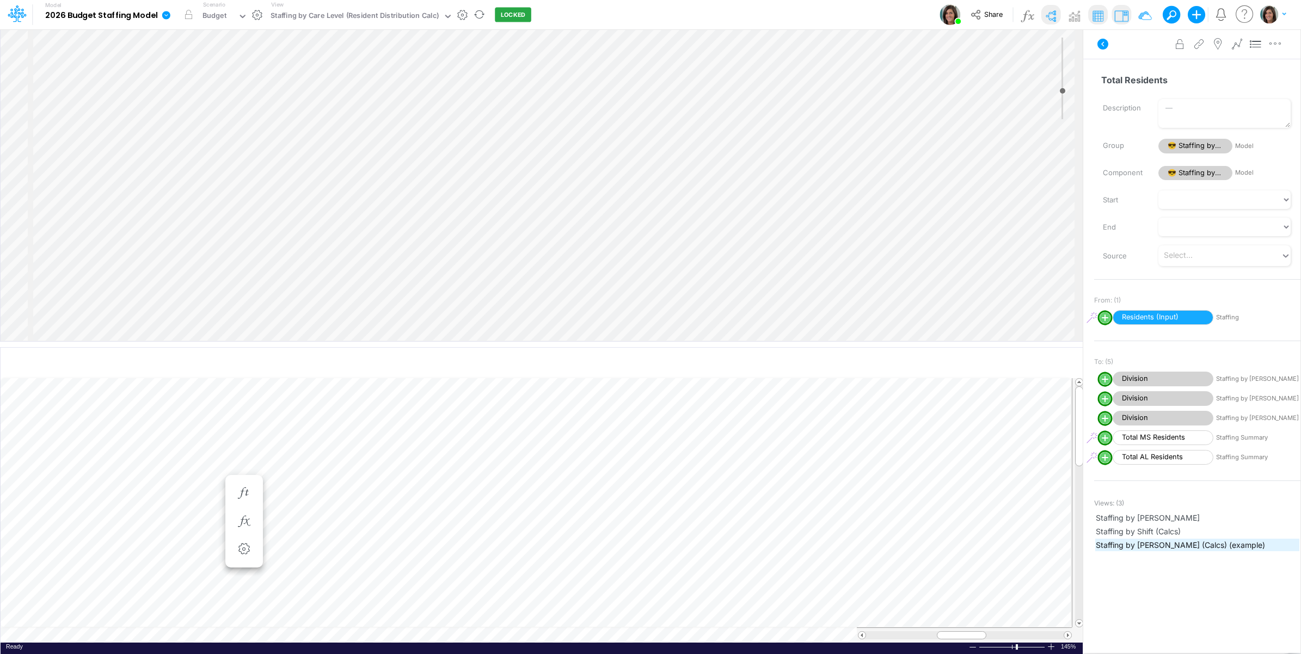
click at [1185, 543] on span "Staffing by Shift (Calcs) (example)" at bounding box center [1197, 544] width 203 height 11
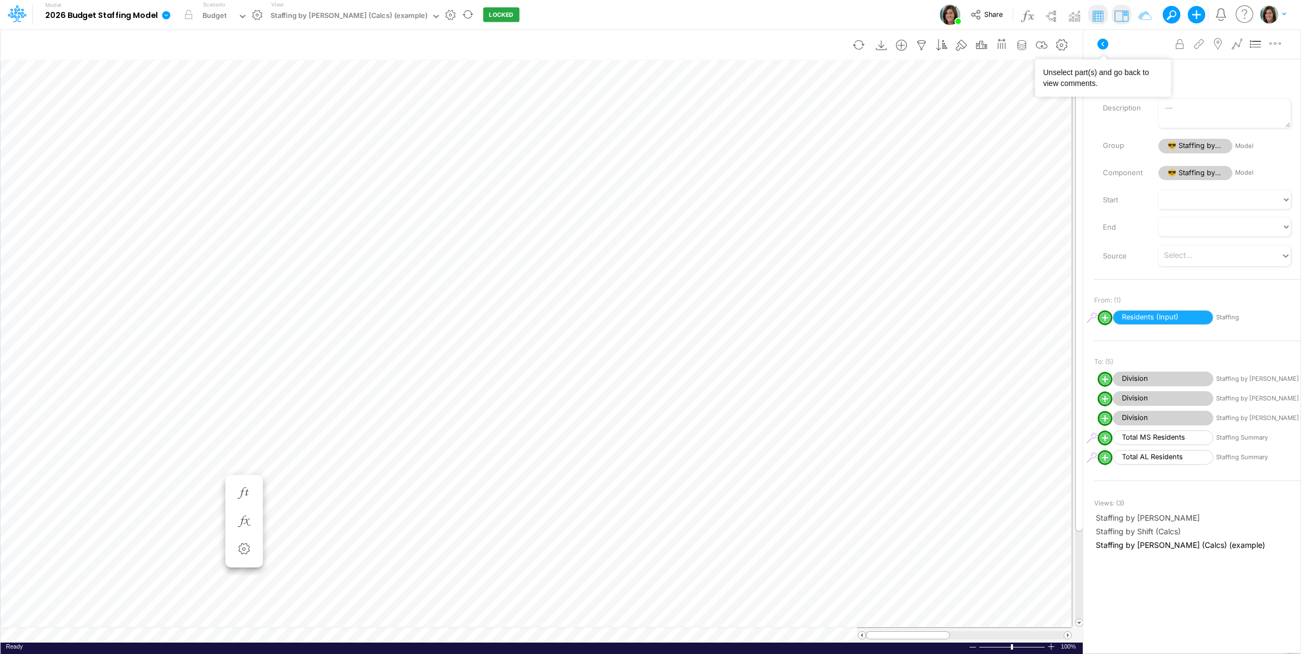
drag, startPoint x: 1101, startPoint y: 44, endPoint x: 1022, endPoint y: 58, distance: 80.1
click at [1102, 44] on icon at bounding box center [1102, 44] width 13 height 13
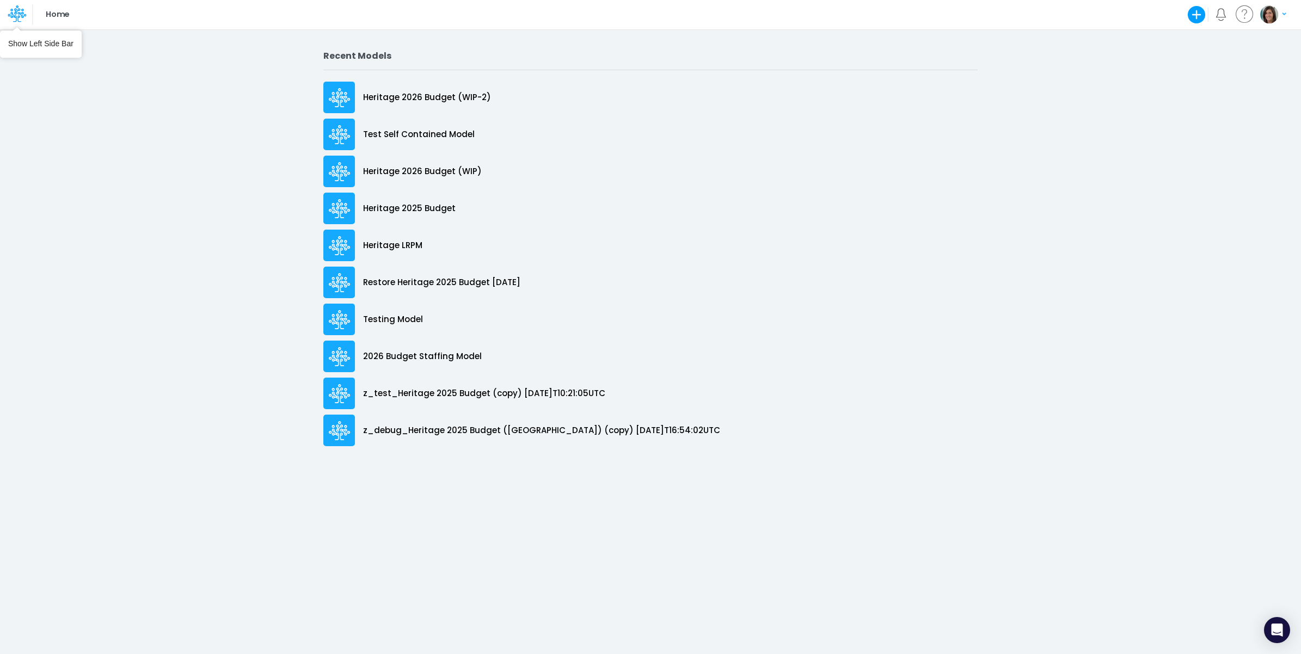
click at [17, 14] on icon at bounding box center [17, 13] width 19 height 19
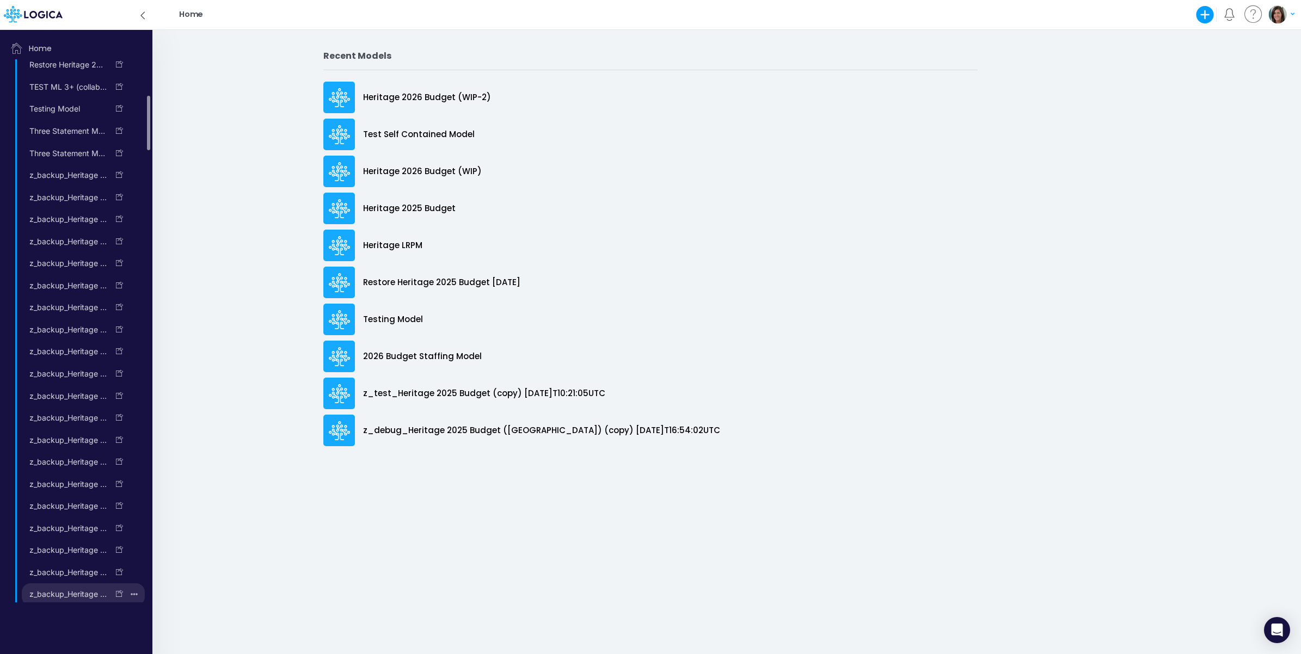
scroll to position [724, 0]
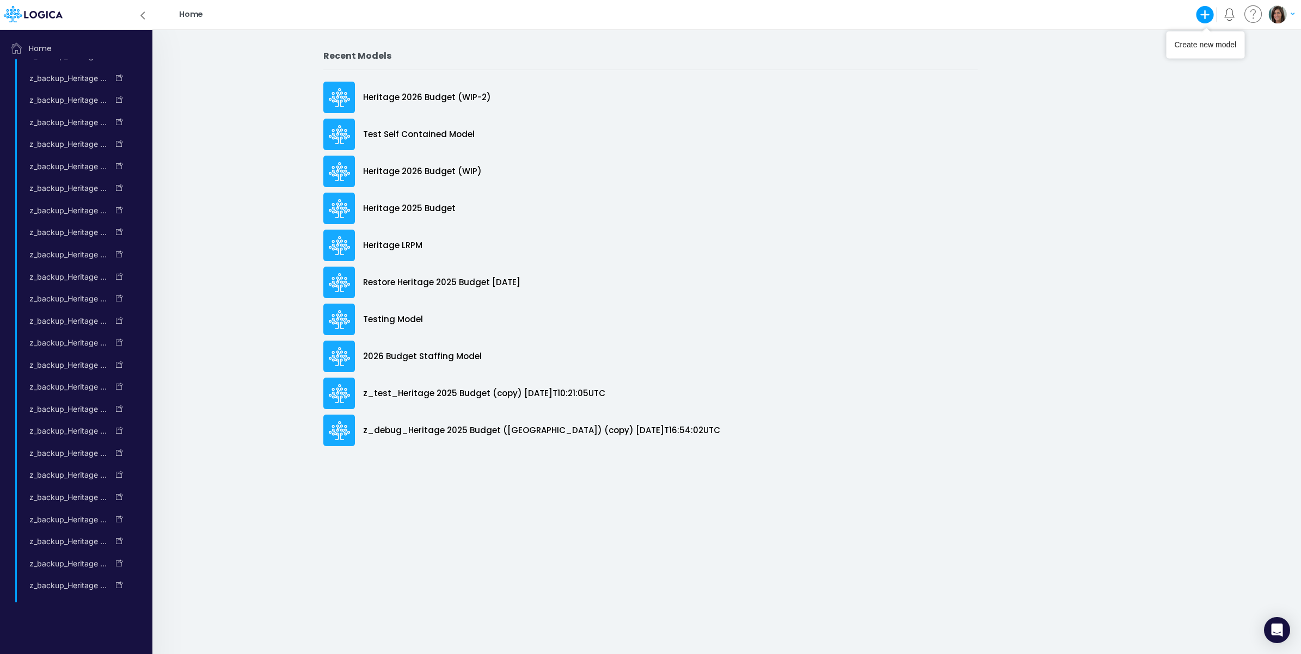
click at [1209, 16] on icon "button" at bounding box center [1206, 15] width 18 height 18
click at [1123, 58] on button "Blank Model" at bounding box center [1131, 58] width 167 height 17
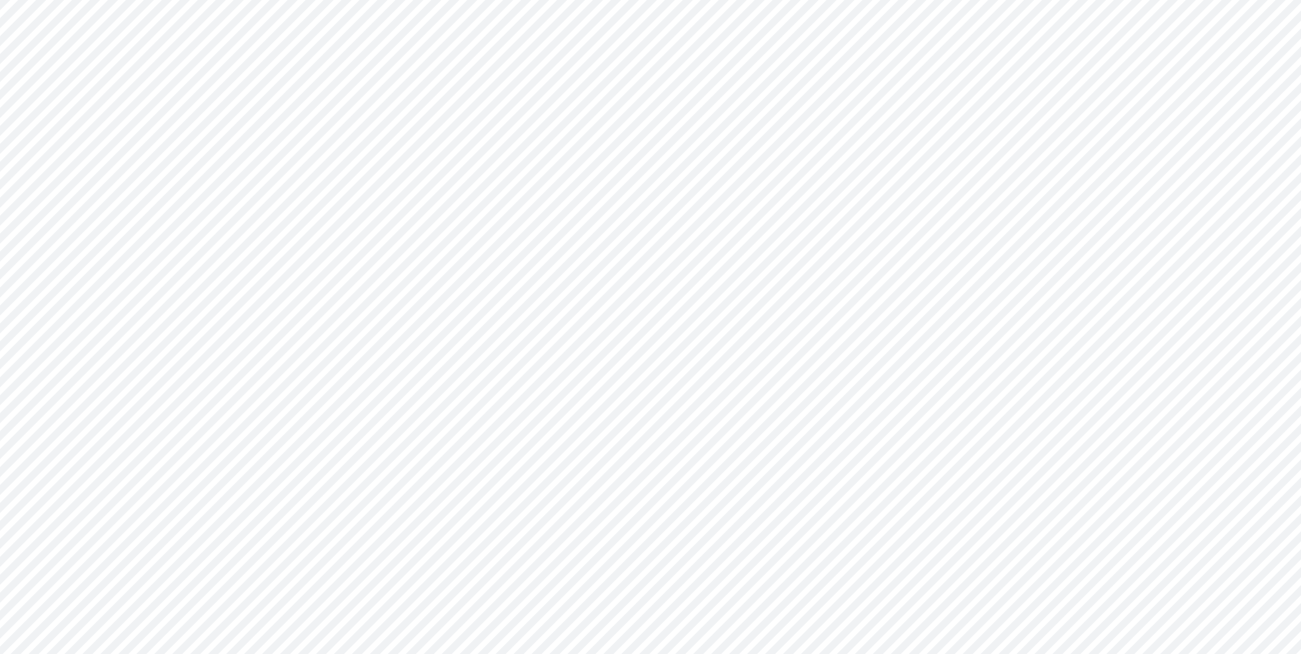
type input "0"
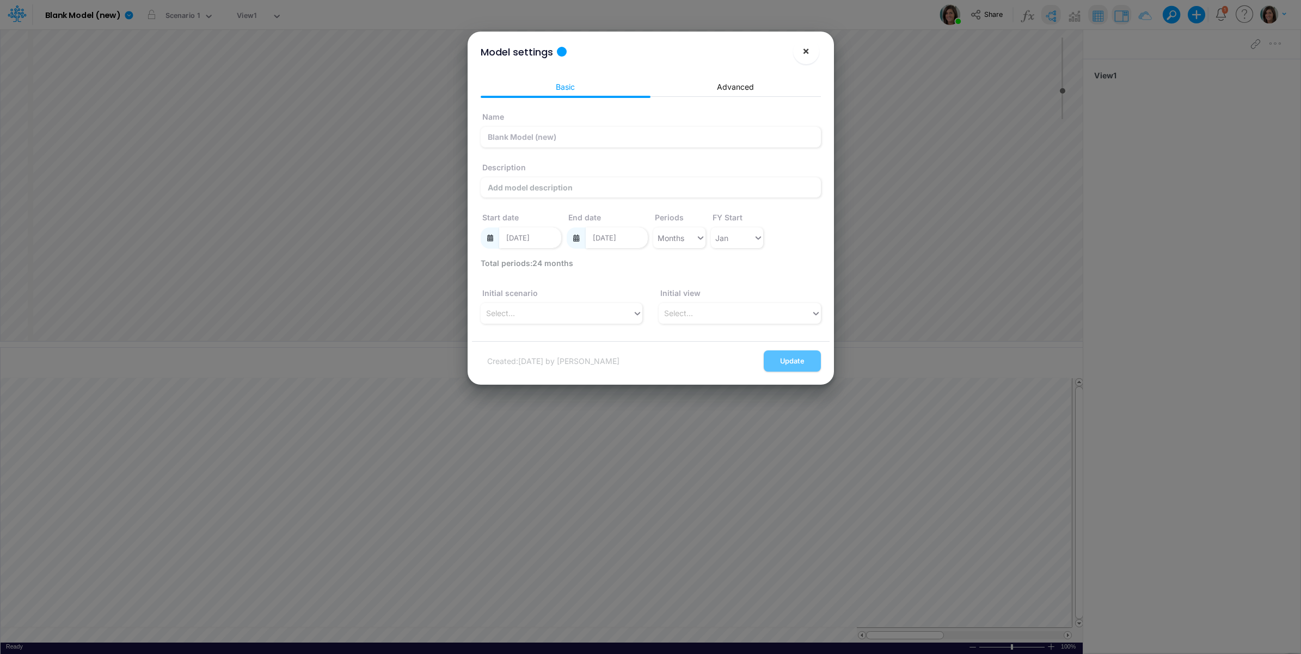
click at [811, 52] on button "×" at bounding box center [806, 51] width 26 height 26
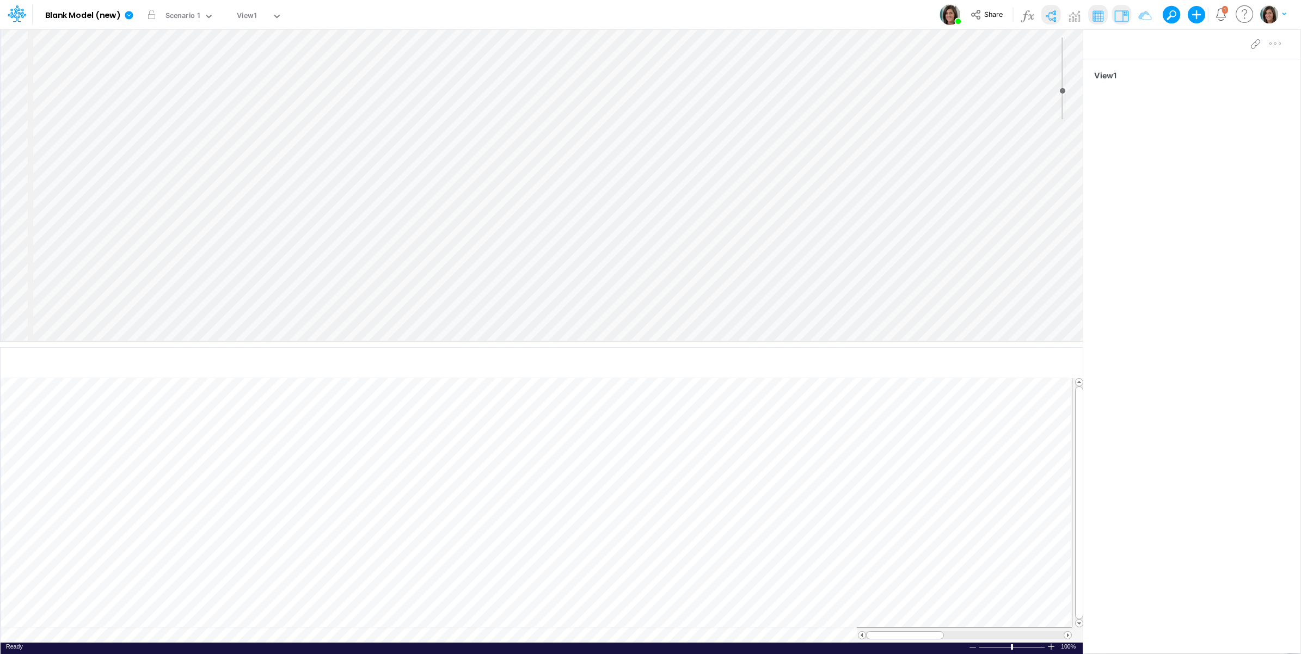
click at [75, 65] on div "Insert component Insert node Component Variable Constant Group Addition Subtrac…" at bounding box center [542, 185] width 1082 height 312
click at [86, 50] on div "Insert component Insert node Component Variable Constant Group Addition Subtrac…" at bounding box center [542, 185] width 1082 height 312
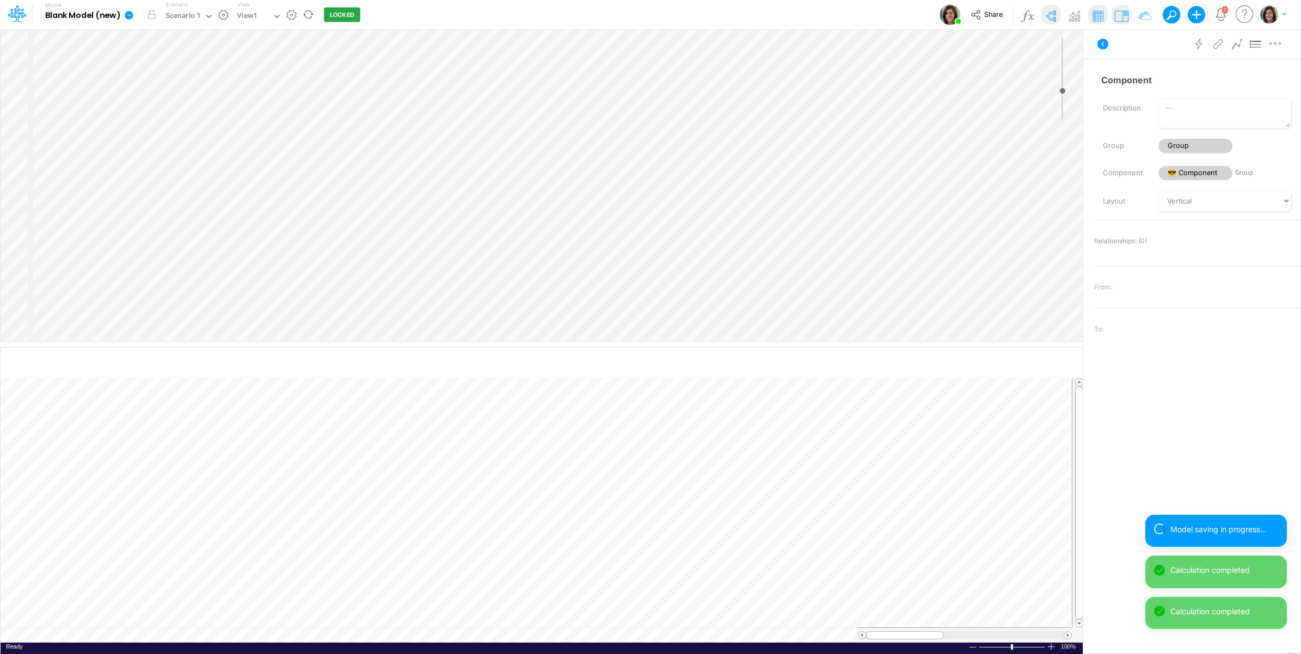
click at [127, 14] on icon at bounding box center [129, 15] width 8 height 8
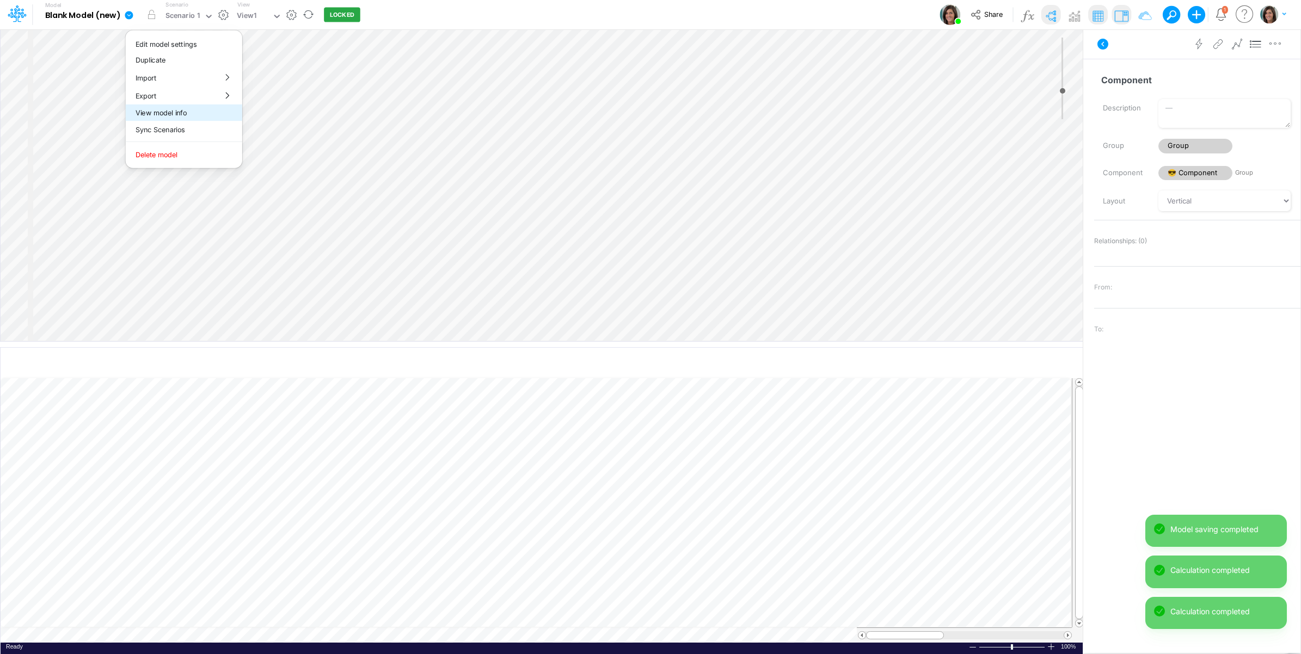
click at [161, 111] on button "View model info" at bounding box center [184, 113] width 116 height 17
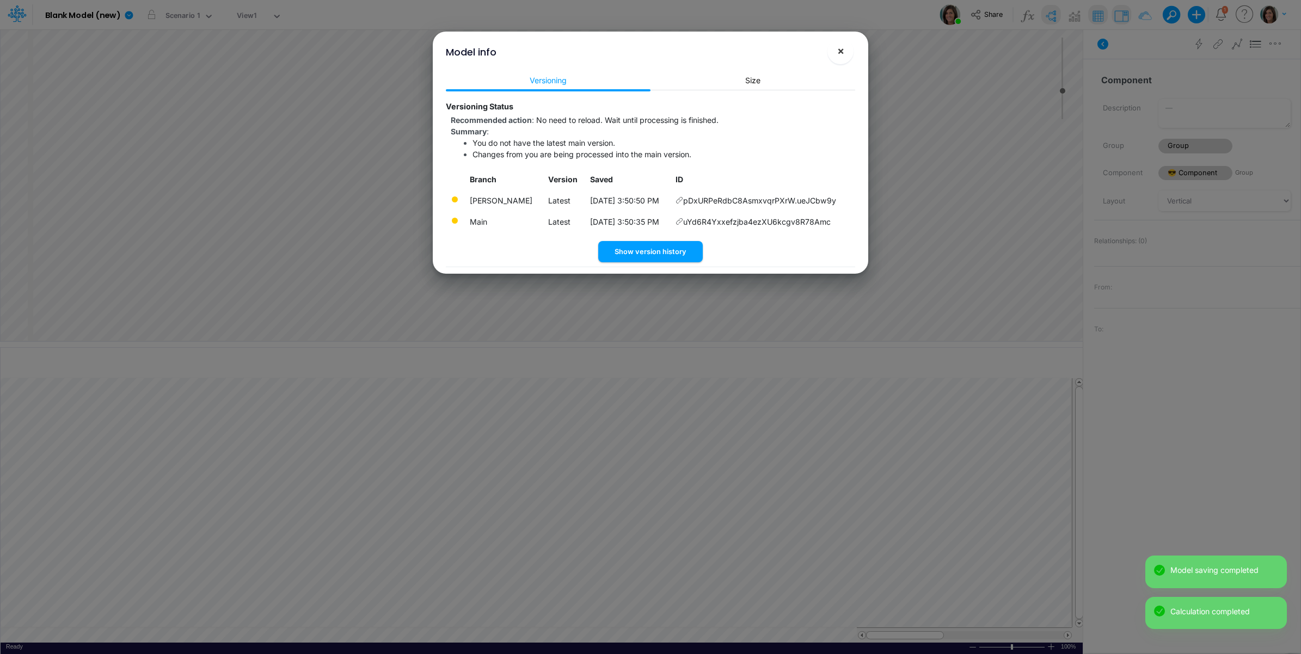
drag, startPoint x: 843, startPoint y: 54, endPoint x: 264, endPoint y: 27, distance: 579.3
click at [820, 51] on div "Model info ! ×" at bounding box center [650, 50] width 427 height 36
click at [837, 42] on button "×" at bounding box center [840, 51] width 26 height 26
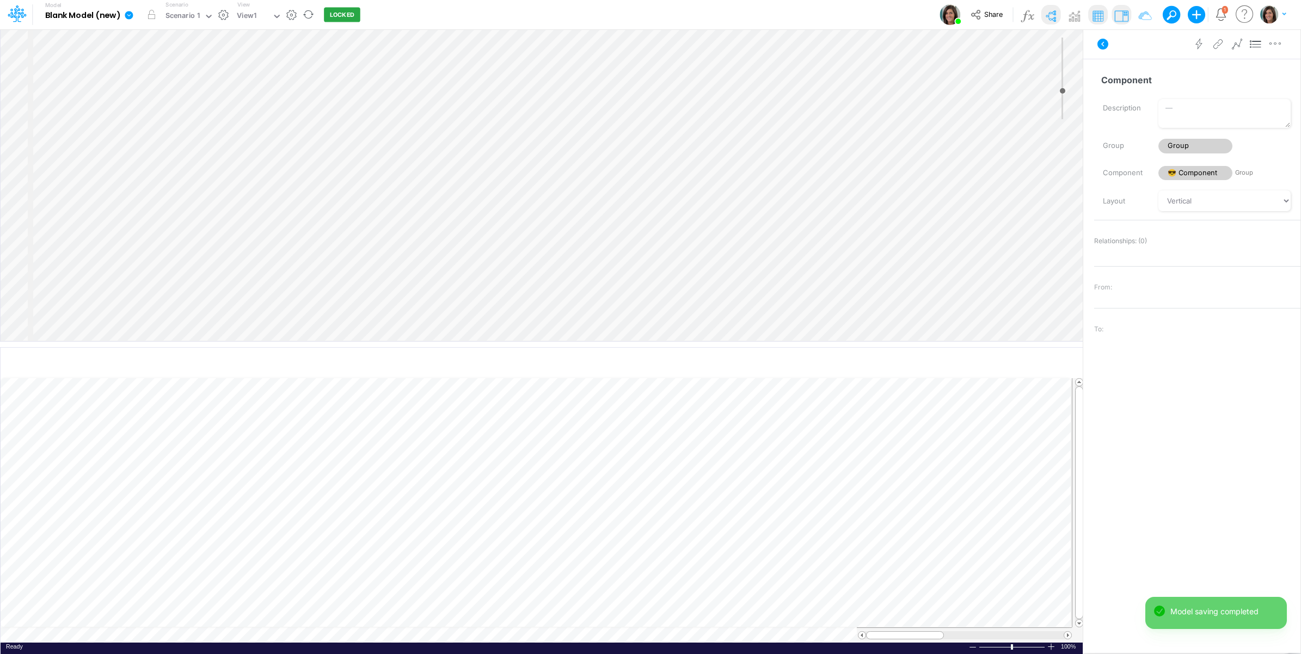
click at [128, 17] on icon at bounding box center [129, 15] width 8 height 8
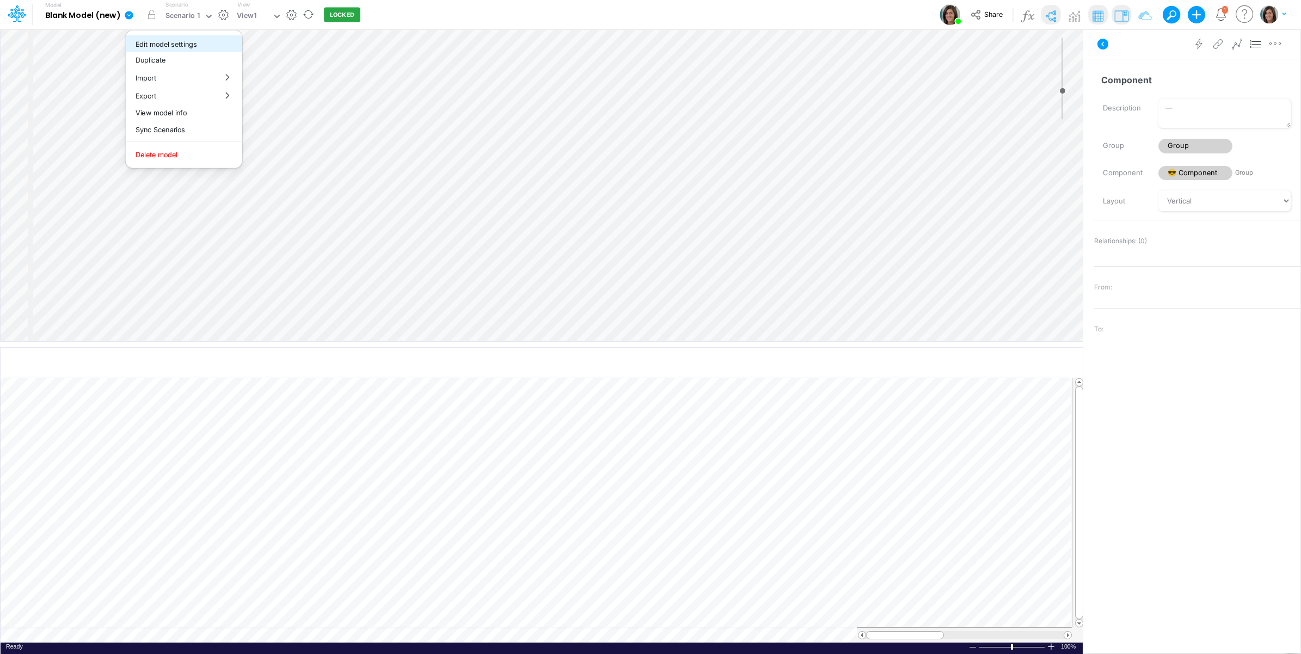
click at [178, 45] on button "Edit model settings" at bounding box center [184, 43] width 116 height 17
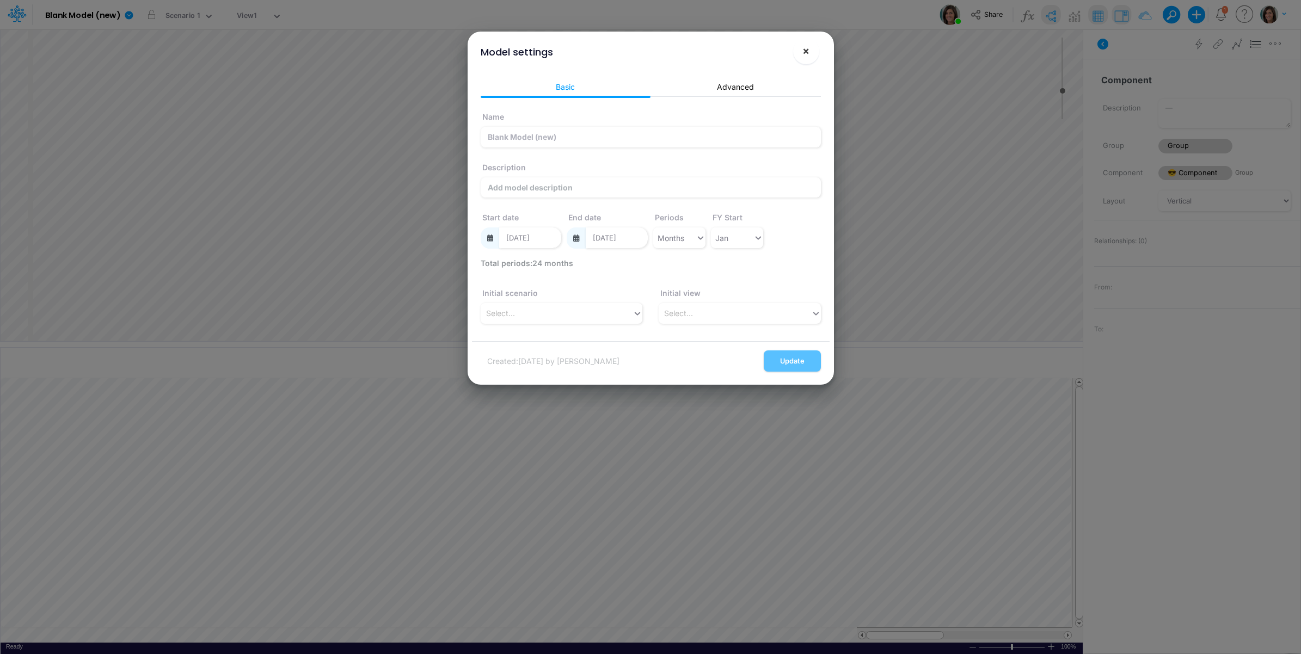
click at [812, 52] on button "×" at bounding box center [806, 51] width 26 height 26
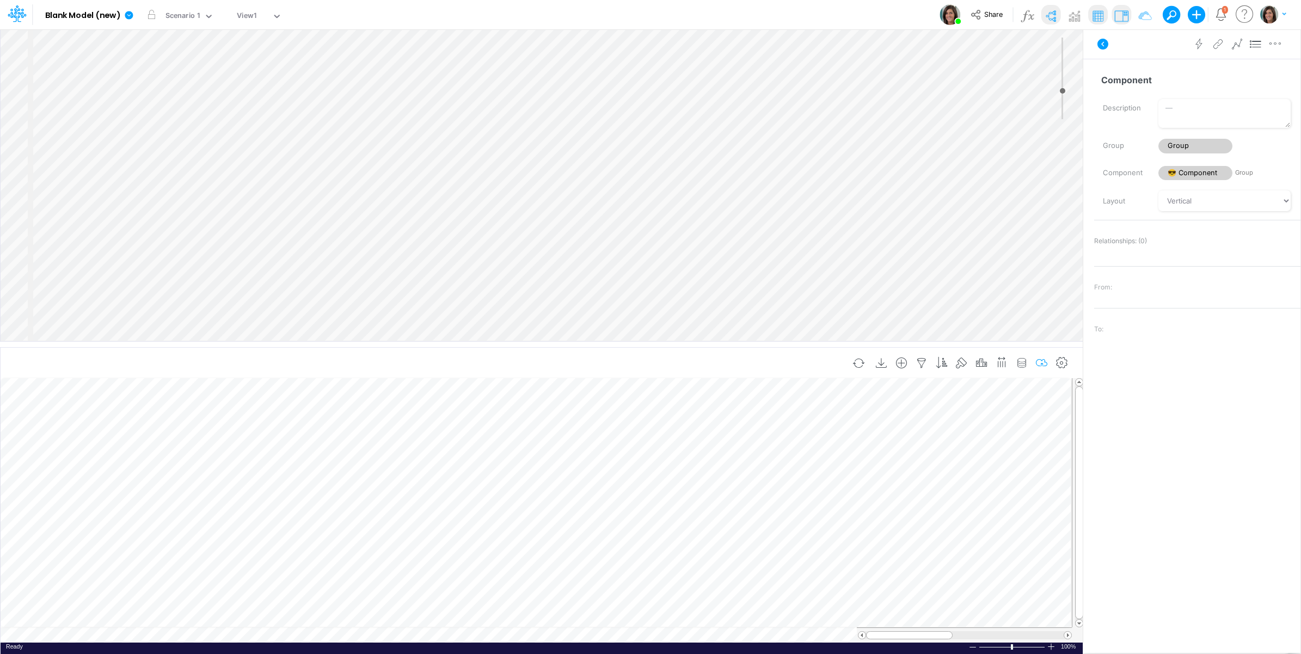
click at [1039, 366] on icon "button" at bounding box center [1042, 363] width 16 height 11
click at [1067, 363] on icon "button" at bounding box center [1062, 363] width 16 height 11
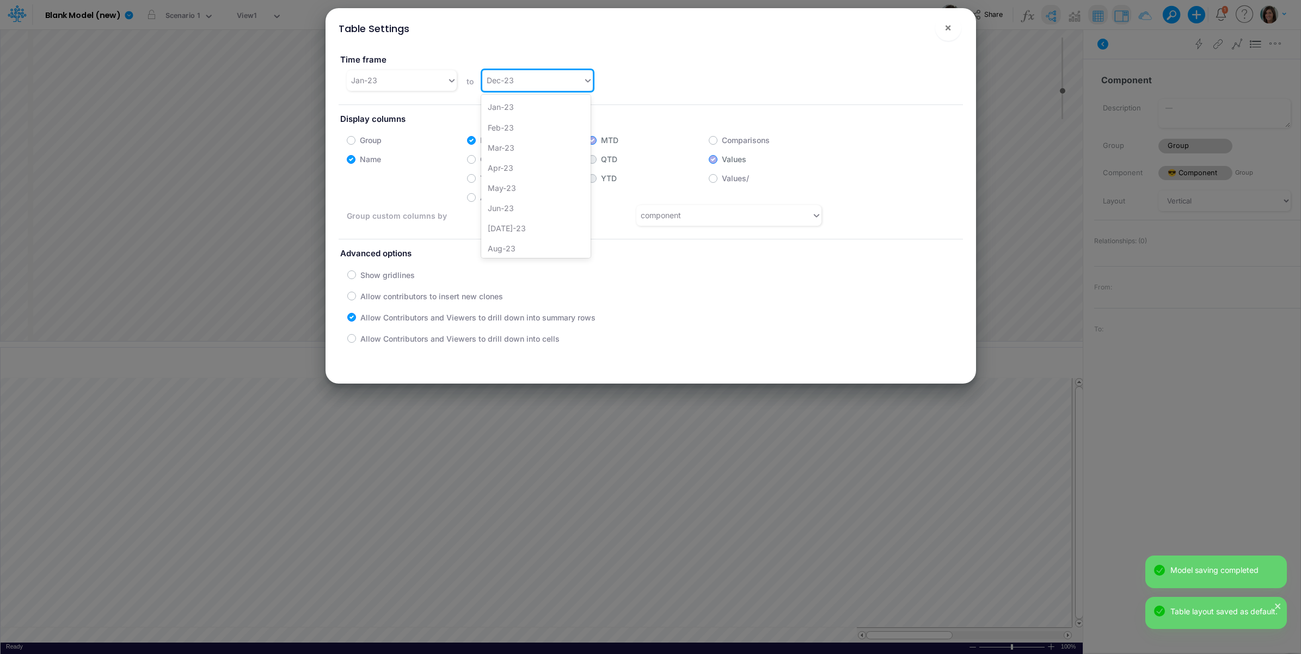
click at [535, 90] on div "Dec-23" at bounding box center [537, 80] width 111 height 21
click at [513, 245] on div "Dec-24" at bounding box center [535, 246] width 109 height 20
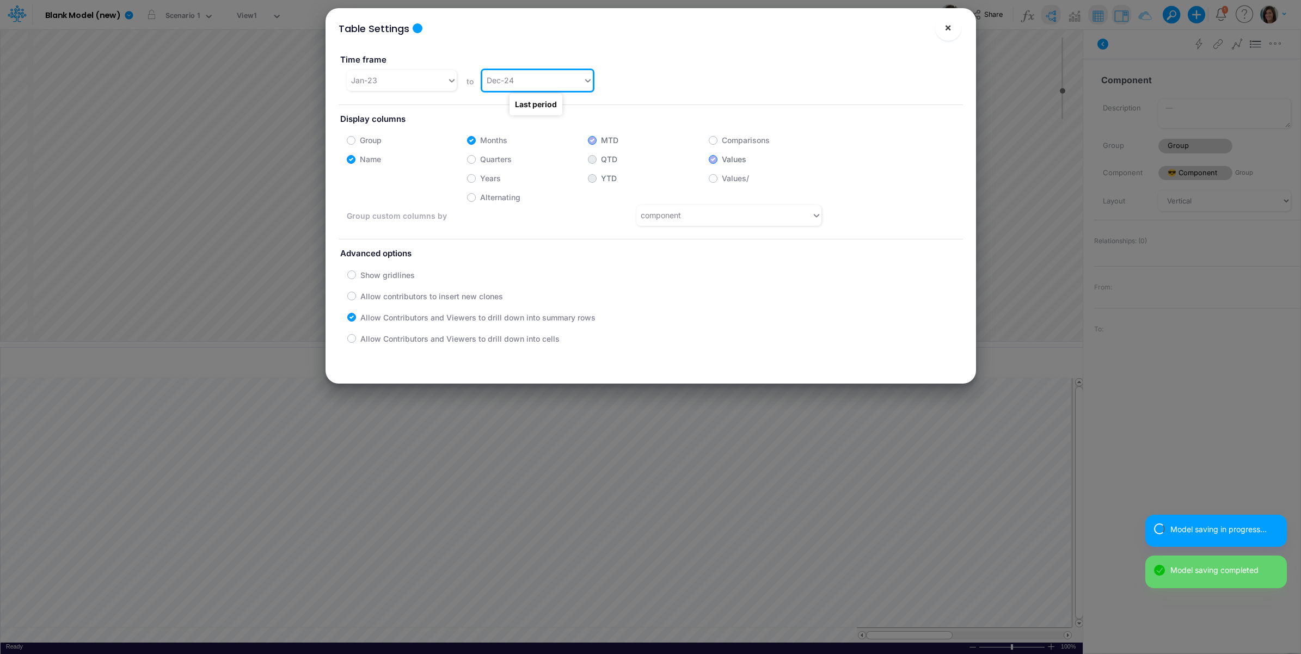
click at [943, 32] on button "×" at bounding box center [948, 28] width 26 height 26
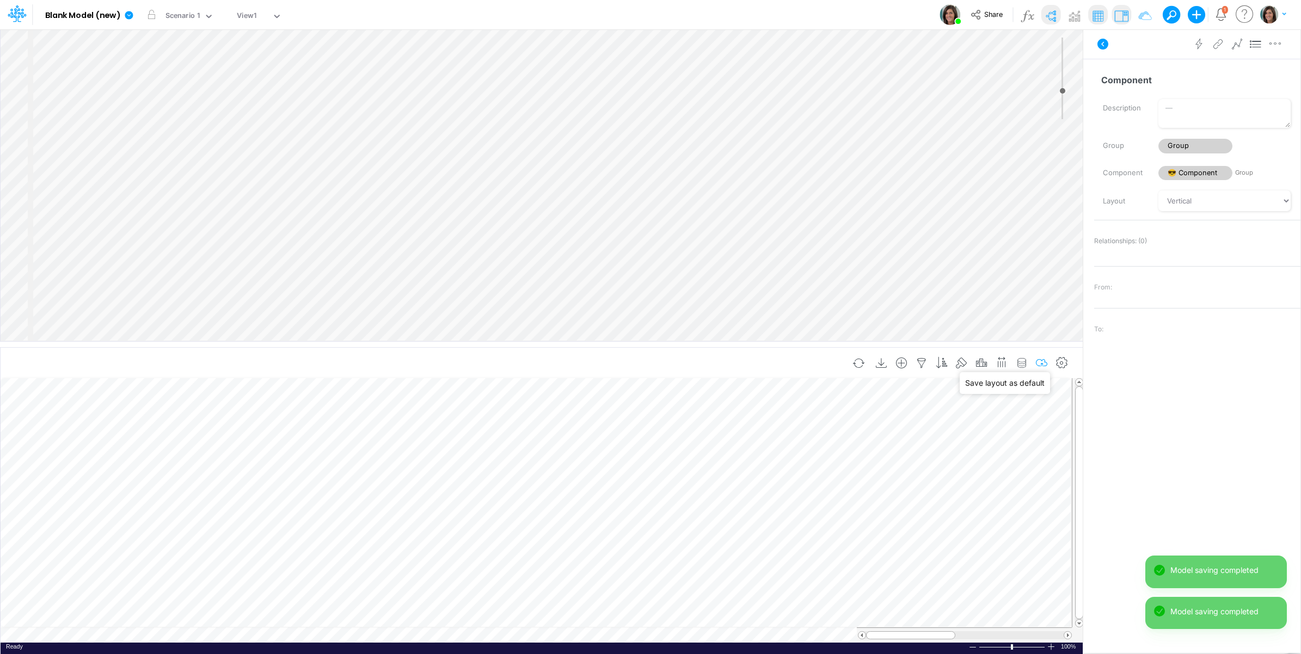
click at [1042, 362] on icon "button" at bounding box center [1042, 363] width 16 height 11
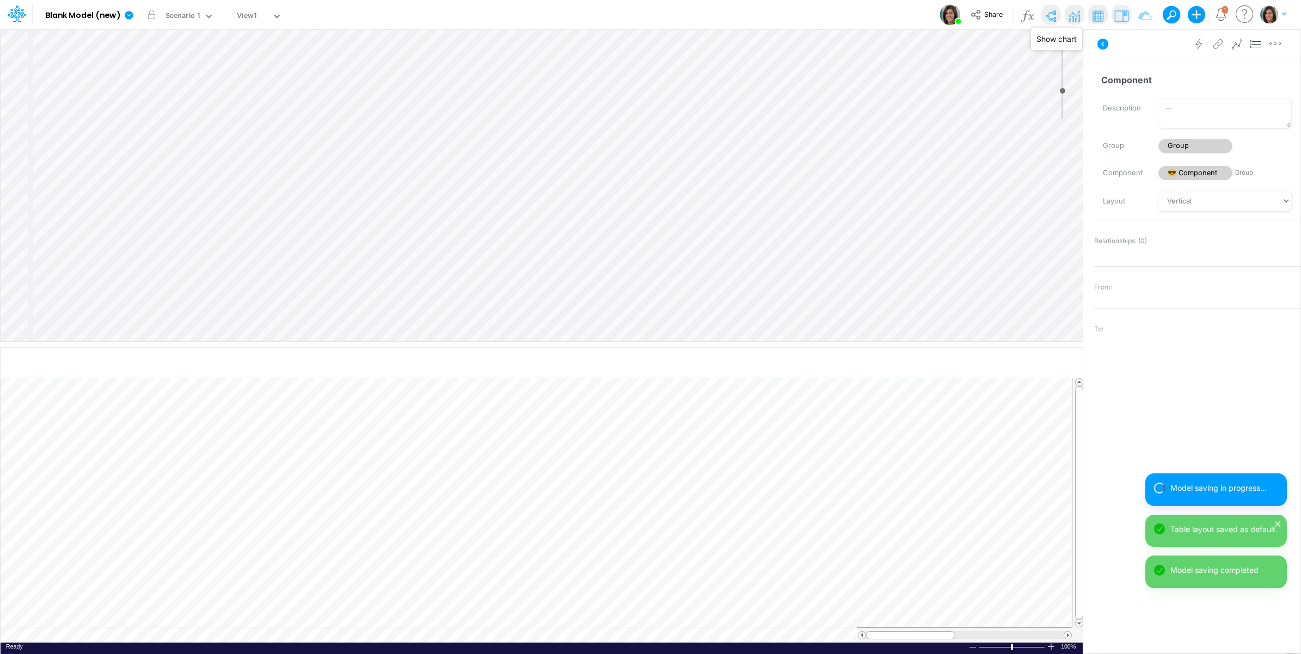
click at [1071, 13] on img at bounding box center [1073, 15] width 17 height 17
drag, startPoint x: 583, startPoint y: 342, endPoint x: 554, endPoint y: 169, distance: 175.5
click at [554, 193] on div at bounding box center [541, 195] width 1083 height 5
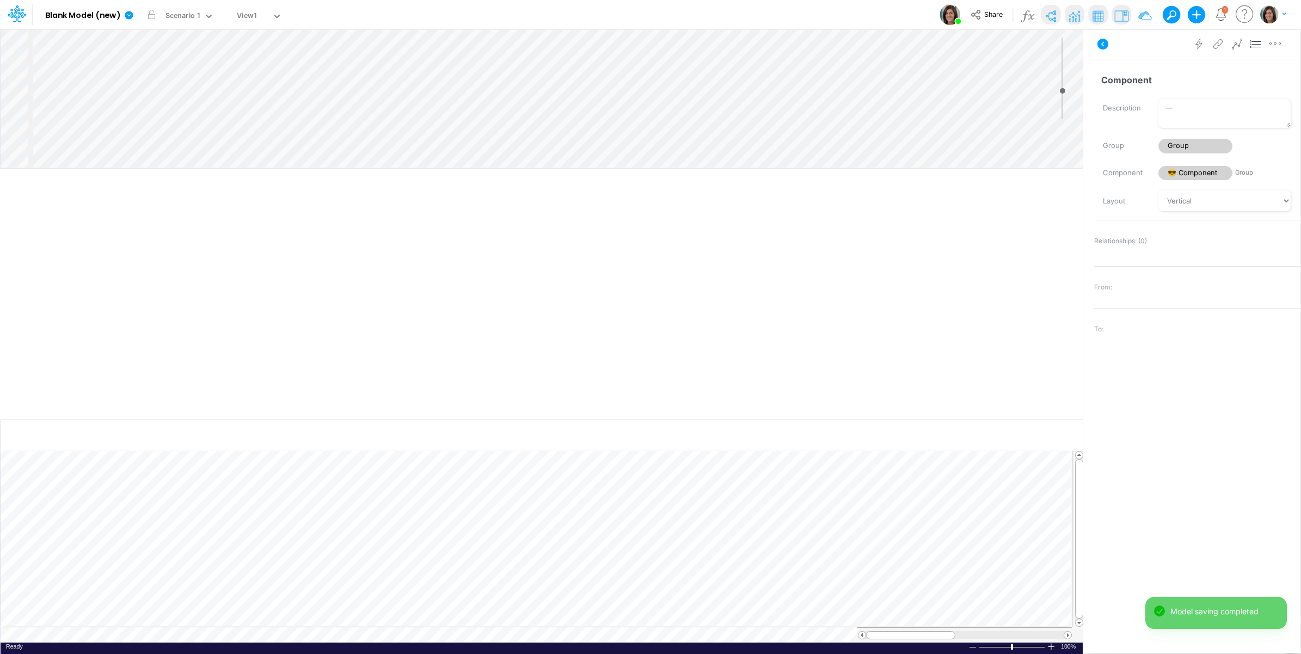
drag, startPoint x: 801, startPoint y: 421, endPoint x: 801, endPoint y: 409, distance: 12.0
click at [801, 409] on div "Created with Highcharts 10.3.2 Insert new Conditional formatting Paste Cut Copy…" at bounding box center [541, 414] width 1083 height 480
drag, startPoint x: 801, startPoint y: 409, endPoint x: 790, endPoint y: 420, distance: 15.8
click at [792, 420] on div "Insert new Conditional formatting Paste Cut Copy AutoFill Ready 100% Sum: null …" at bounding box center [541, 537] width 1083 height 235
drag, startPoint x: 773, startPoint y: 416, endPoint x: 917, endPoint y: 199, distance: 261.2
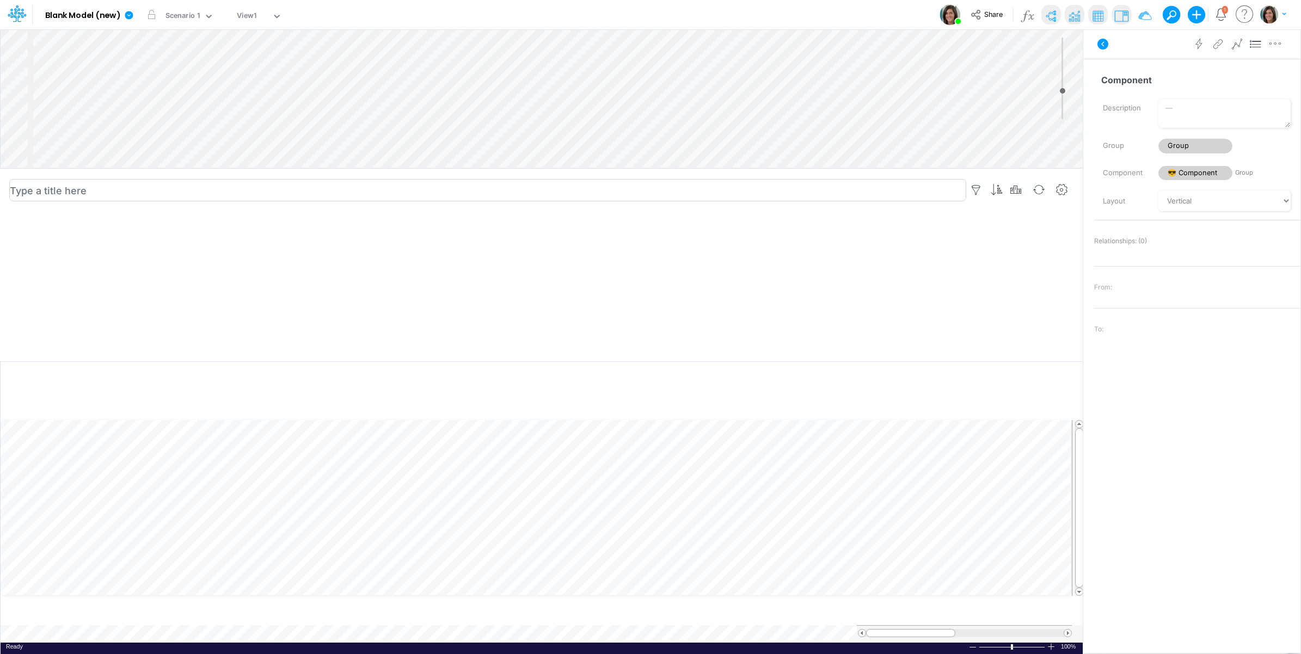
click at [771, 356] on div at bounding box center [541, 358] width 1083 height 5
click at [1100, 41] on icon at bounding box center [1102, 44] width 11 height 11
click at [1141, 13] on img at bounding box center [1144, 15] width 17 height 17
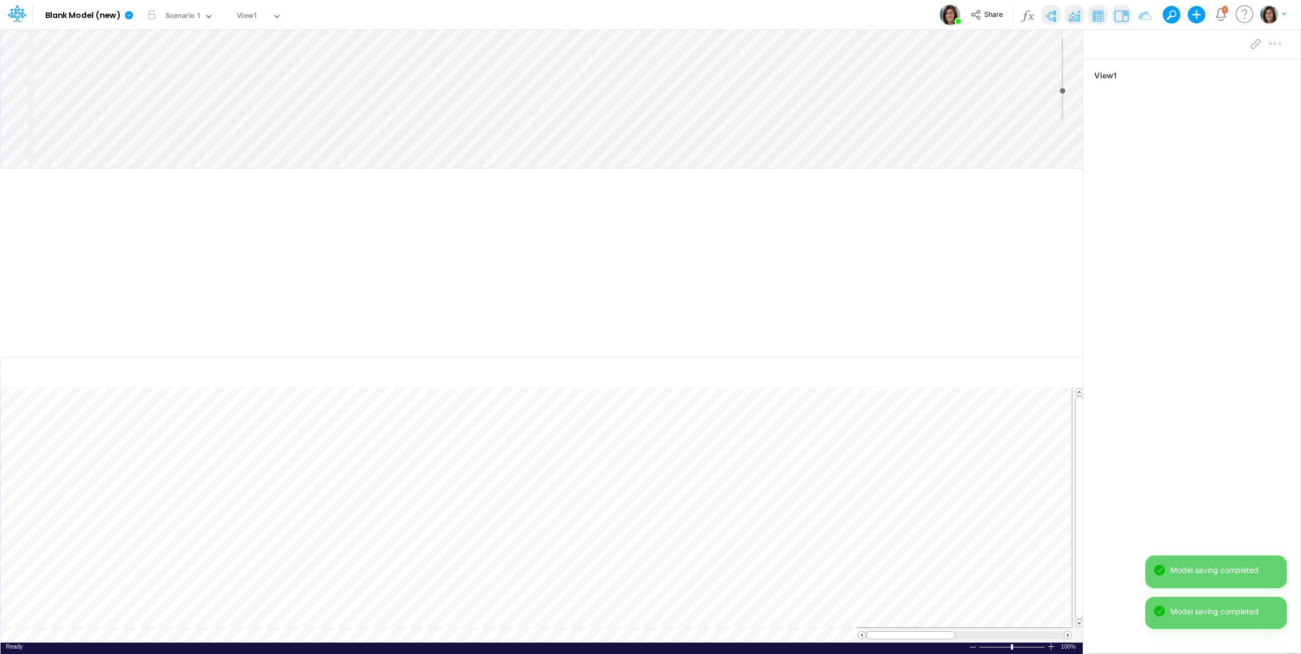
click at [88, 56] on div "Insert component Insert node Component Variable Constant Group Addition Subtrac…" at bounding box center [542, 98] width 1082 height 139
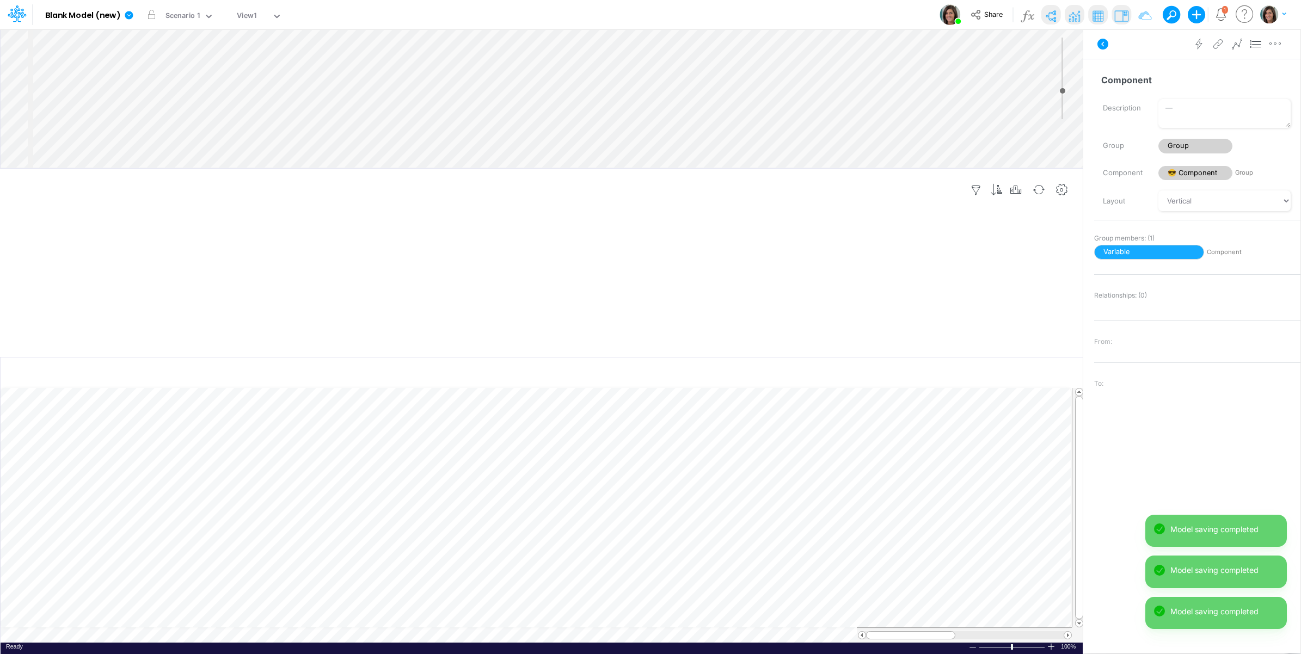
drag, startPoint x: 1253, startPoint y: 45, endPoint x: 992, endPoint y: 178, distance: 293.4
click at [1253, 45] on icon at bounding box center [1256, 44] width 16 height 11
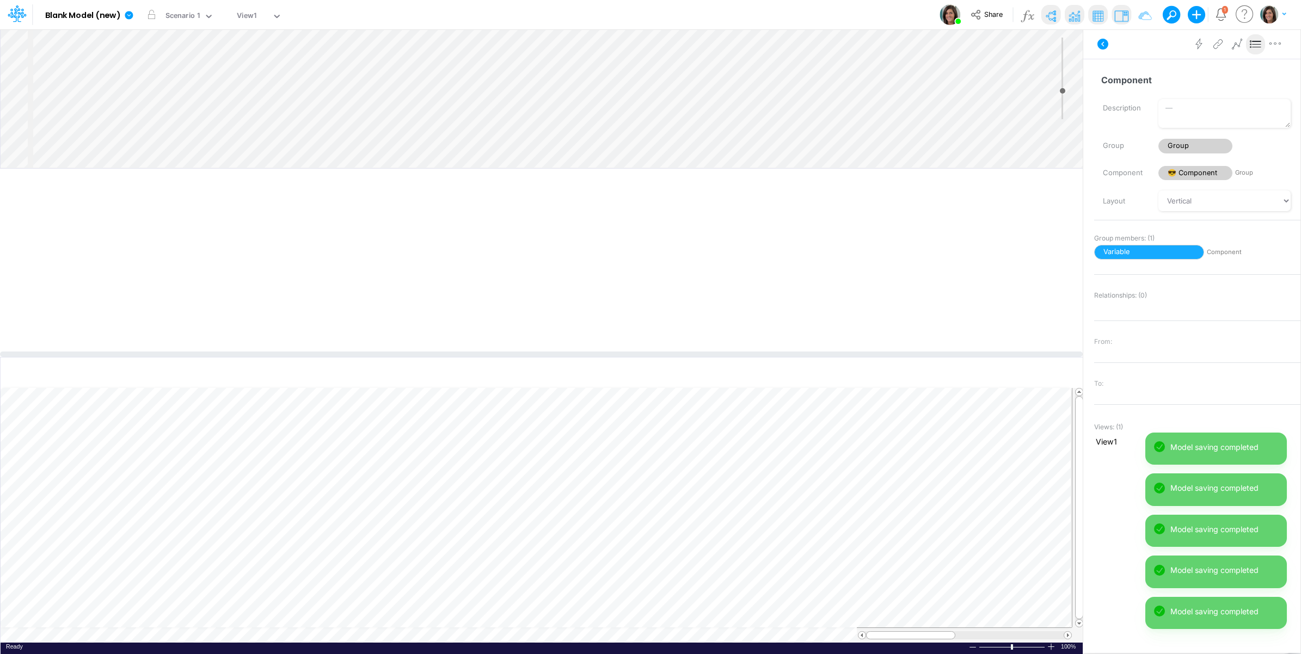
scroll to position [0, 1]
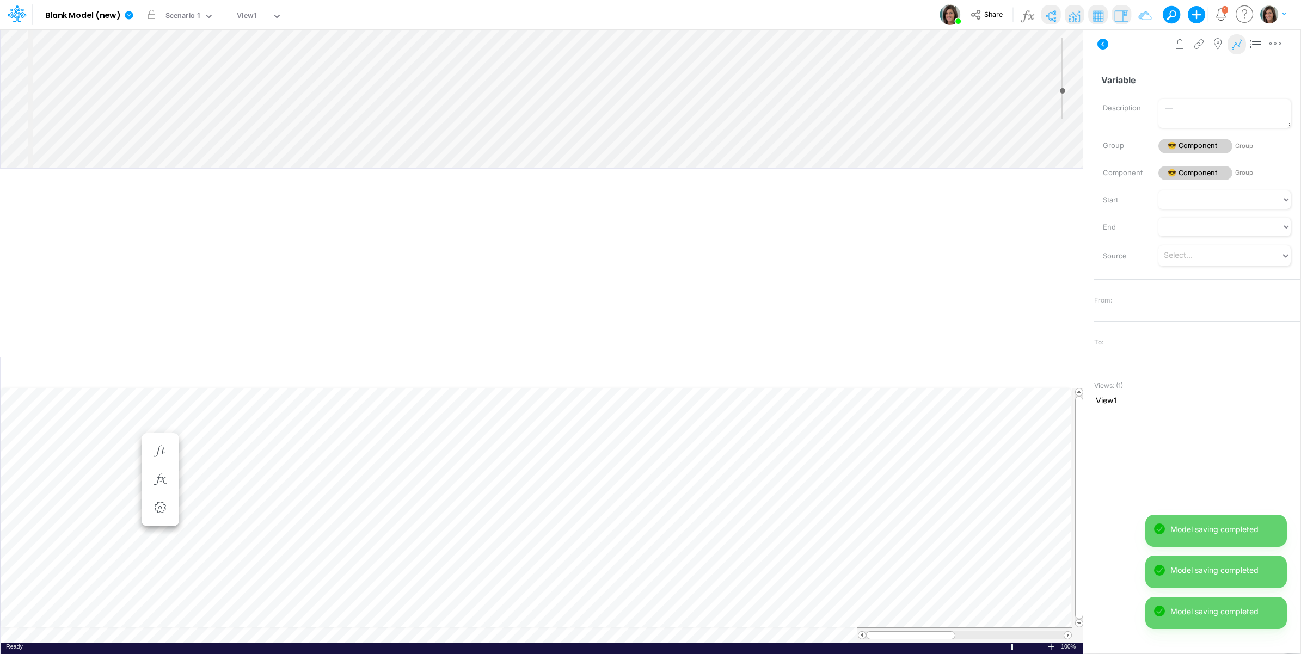
click at [1236, 42] on icon at bounding box center [1237, 44] width 16 height 11
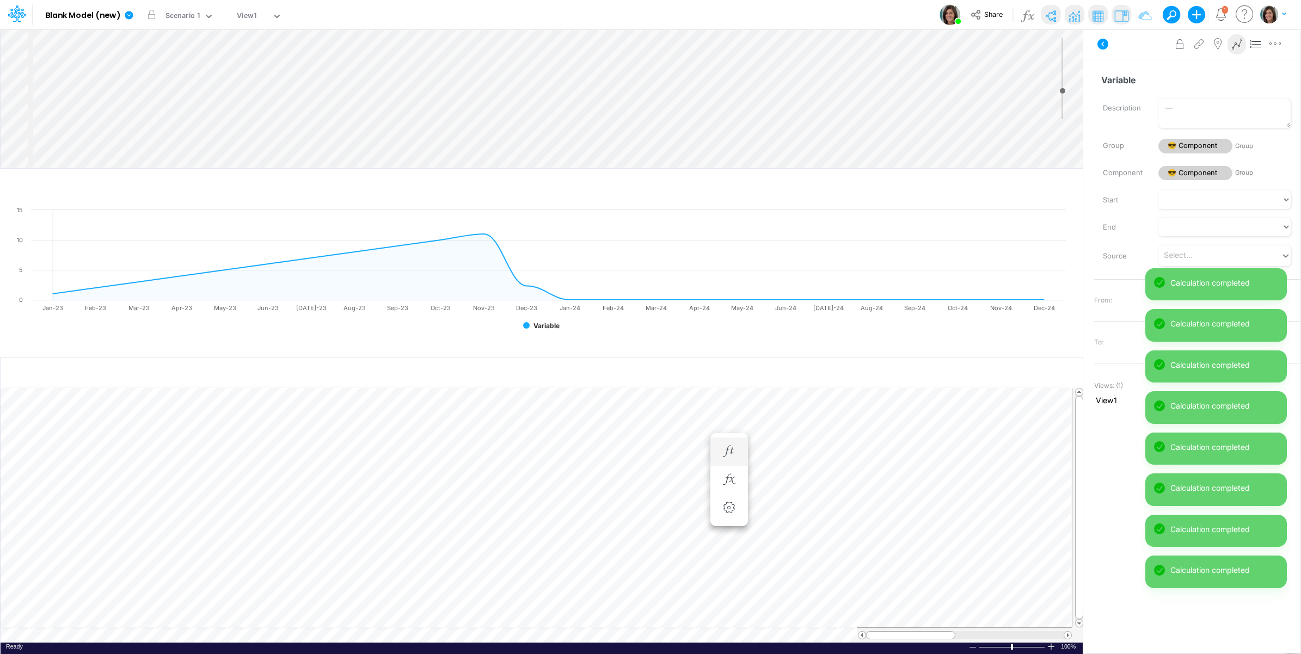
scroll to position [0, 1]
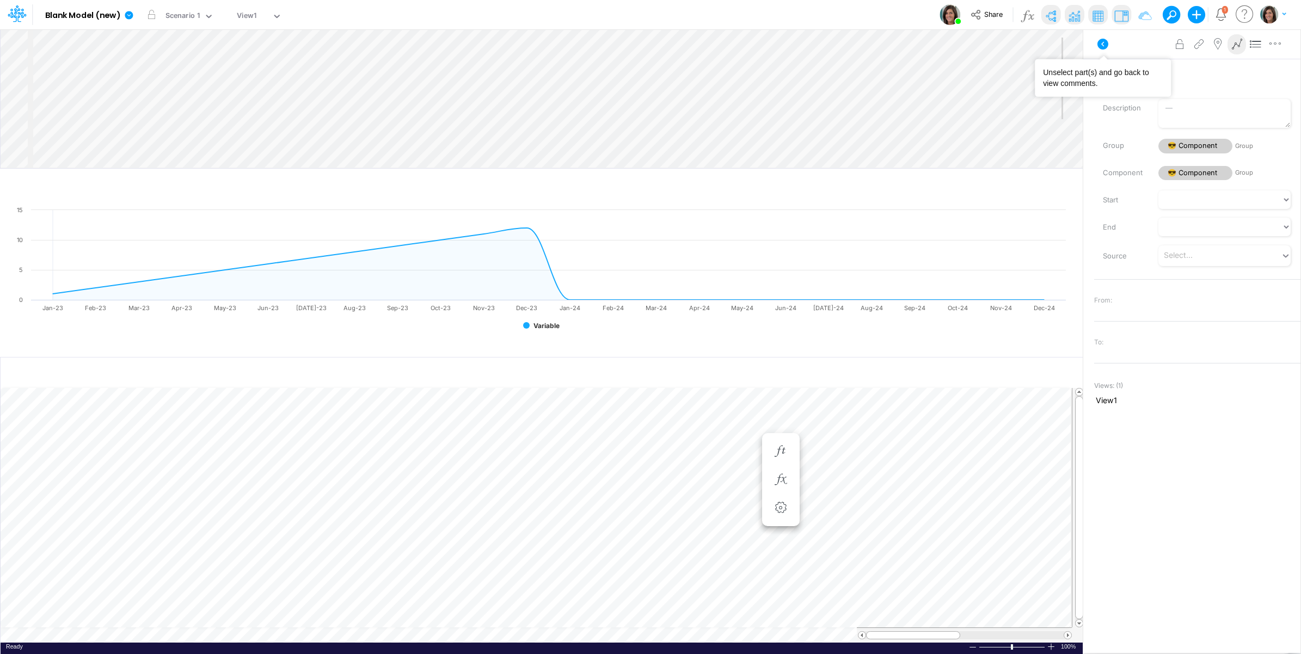
click at [1099, 47] on icon at bounding box center [1102, 44] width 13 height 13
click at [224, 15] on button "button" at bounding box center [223, 14] width 11 height 11
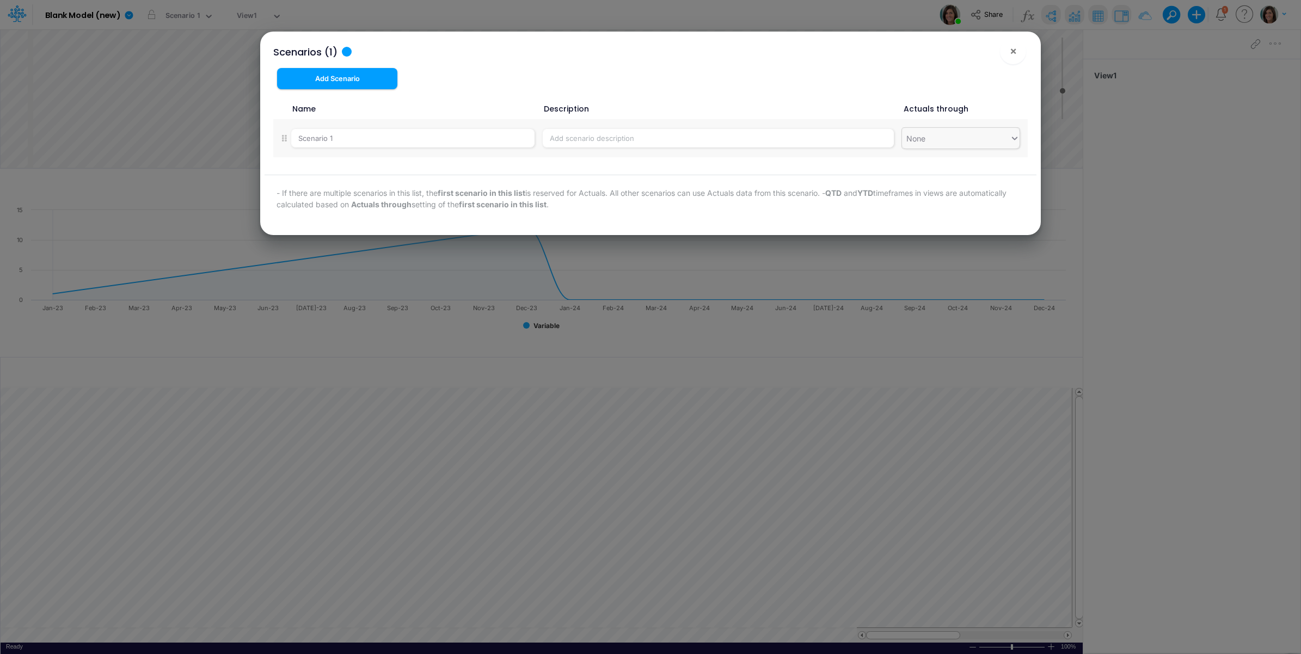
click at [980, 134] on div "None" at bounding box center [956, 139] width 108 height 18
type input "dec"
click at [965, 169] on div "Dec-23" at bounding box center [961, 165] width 118 height 20
click at [1016, 51] on span "×" at bounding box center [1013, 50] width 7 height 13
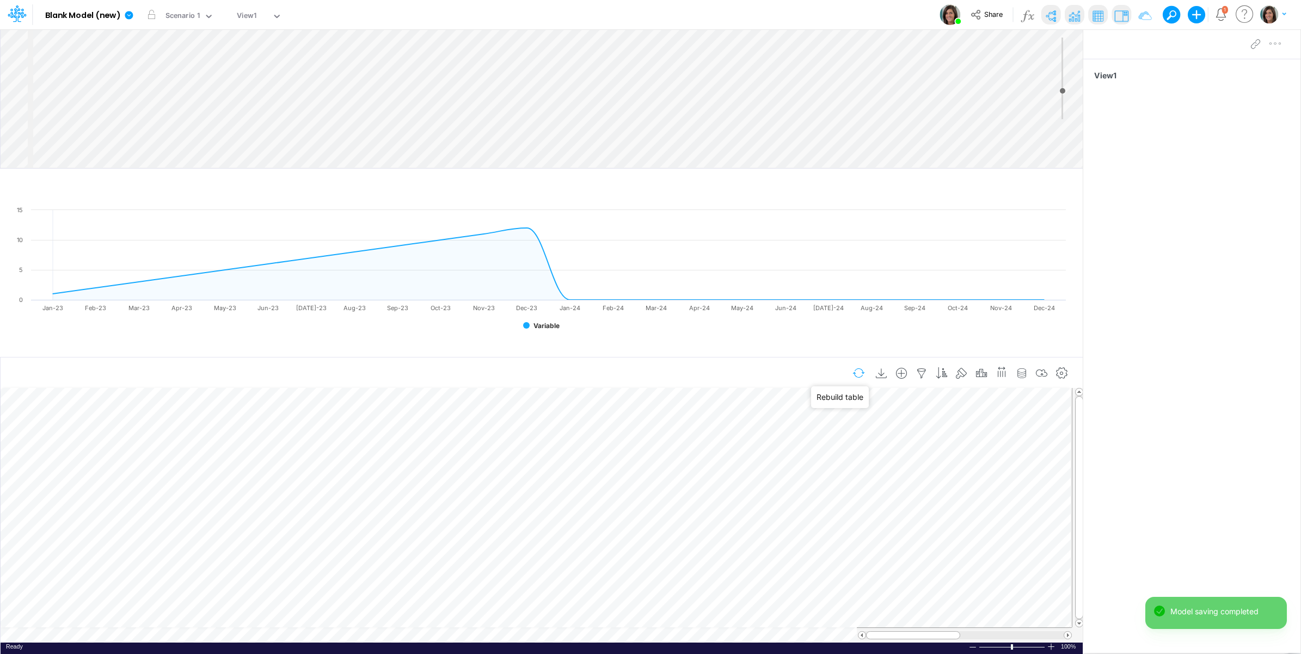
click at [858, 372] on button "button" at bounding box center [859, 373] width 26 height 19
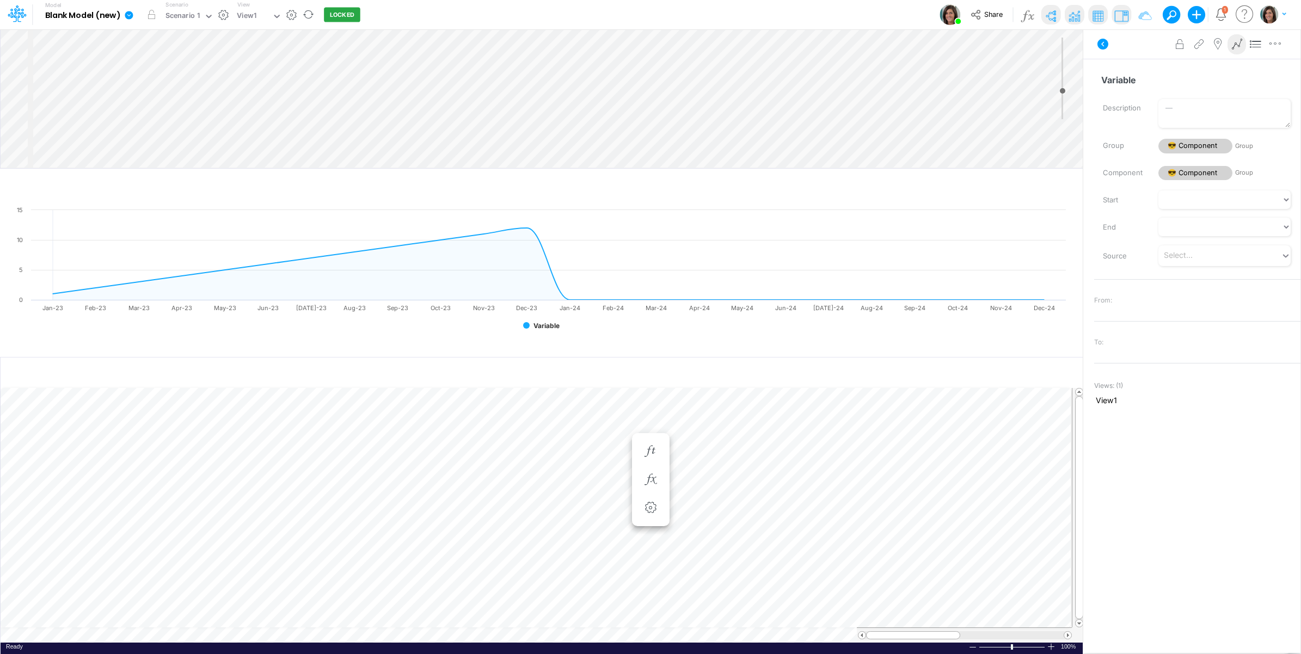
click at [132, 11] on icon at bounding box center [129, 15] width 10 height 10
click at [162, 113] on button "View model info" at bounding box center [184, 113] width 116 height 17
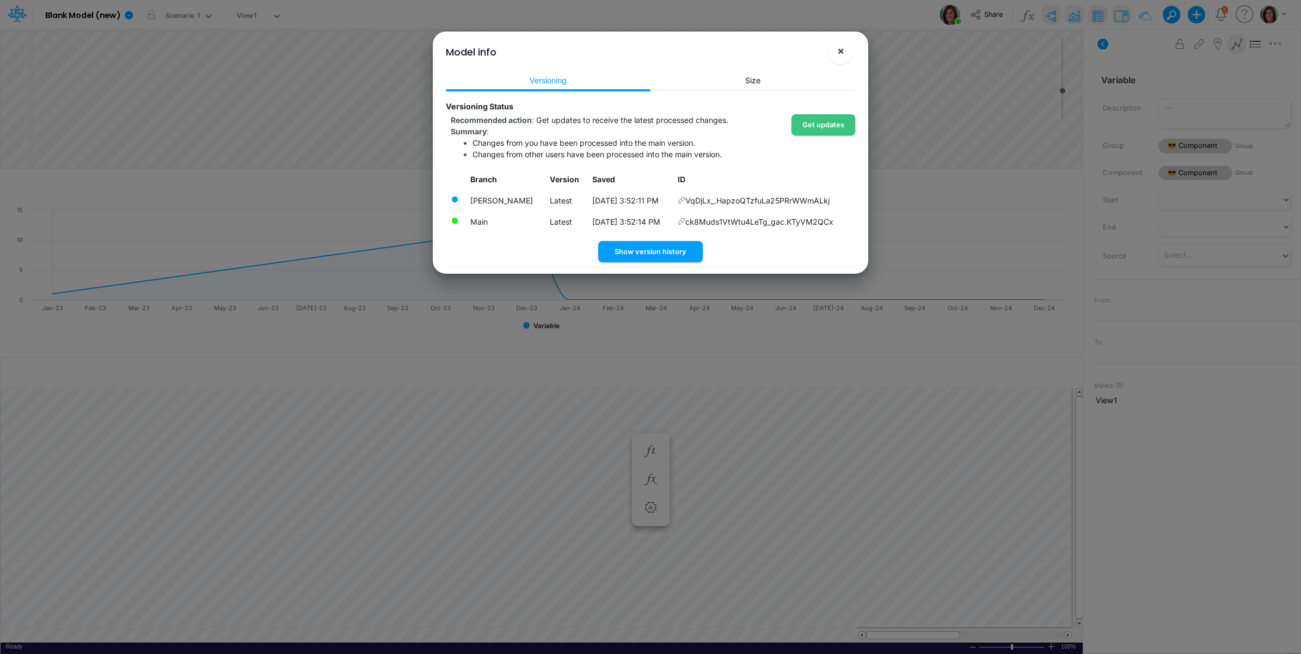
click at [839, 51] on span "×" at bounding box center [840, 50] width 7 height 13
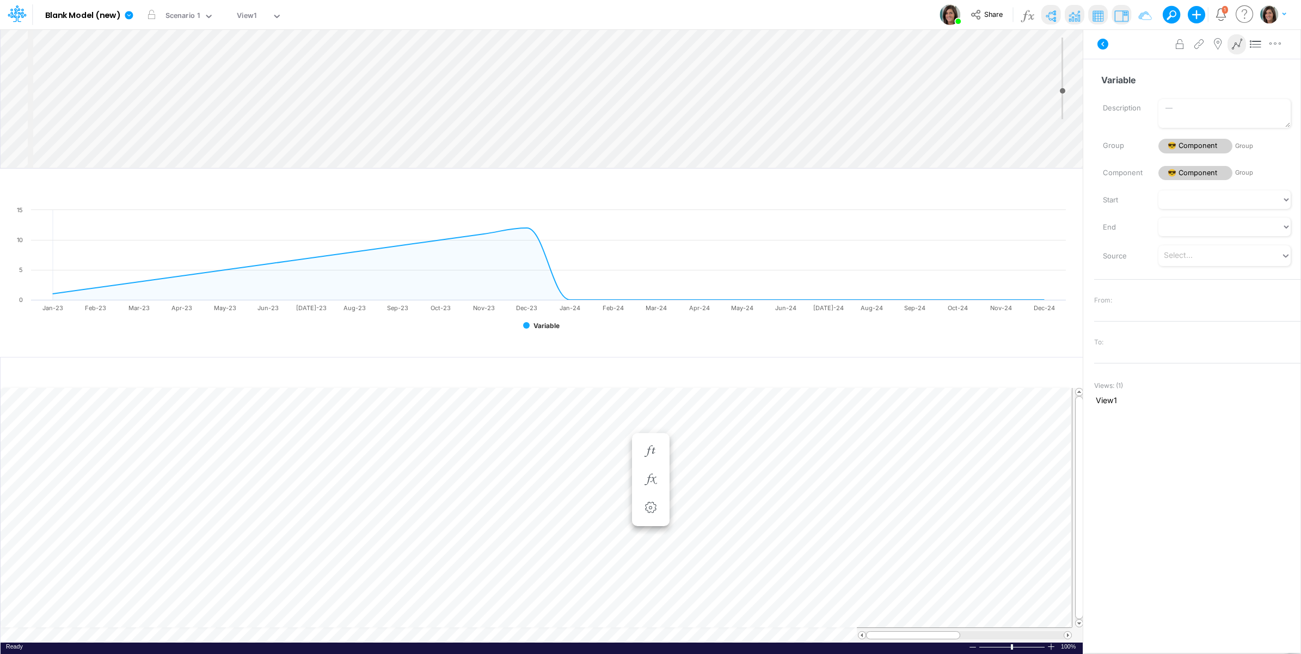
click at [1065, 42] on div "Model info ! × Versioning Size Versioning Status Recommended action : Get updat…" at bounding box center [650, 327] width 1301 height 654
click at [1101, 45] on icon at bounding box center [1102, 44] width 11 height 11
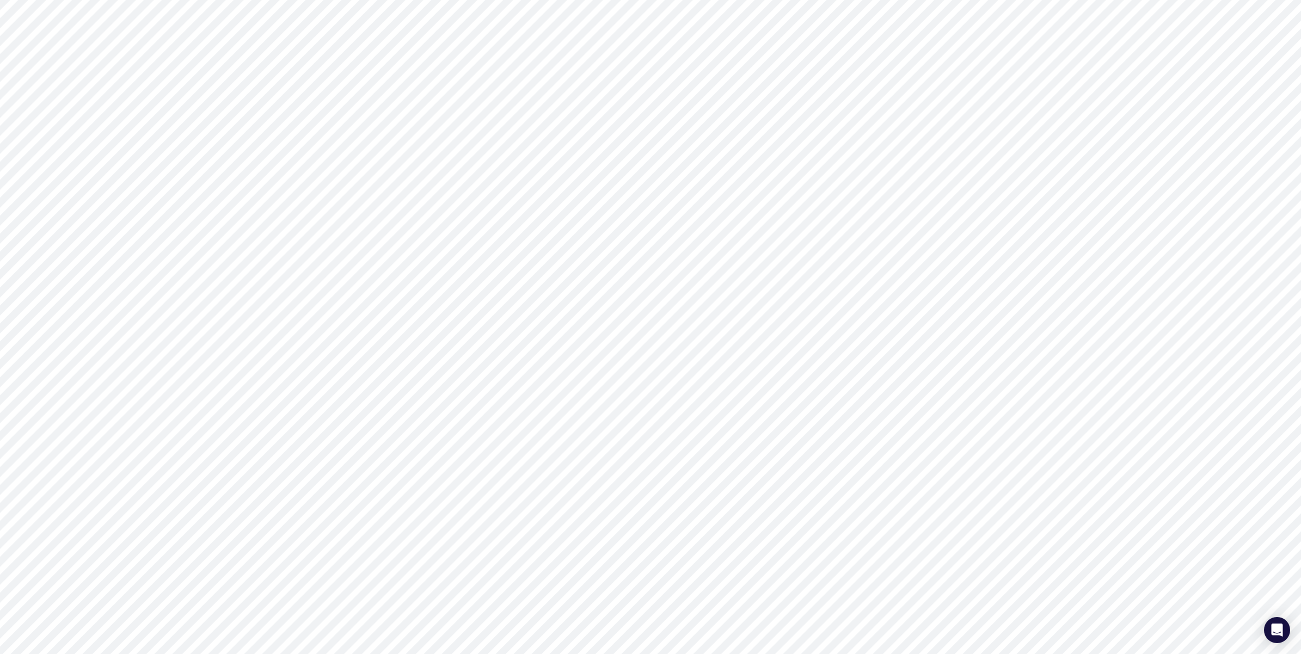
type input "0"
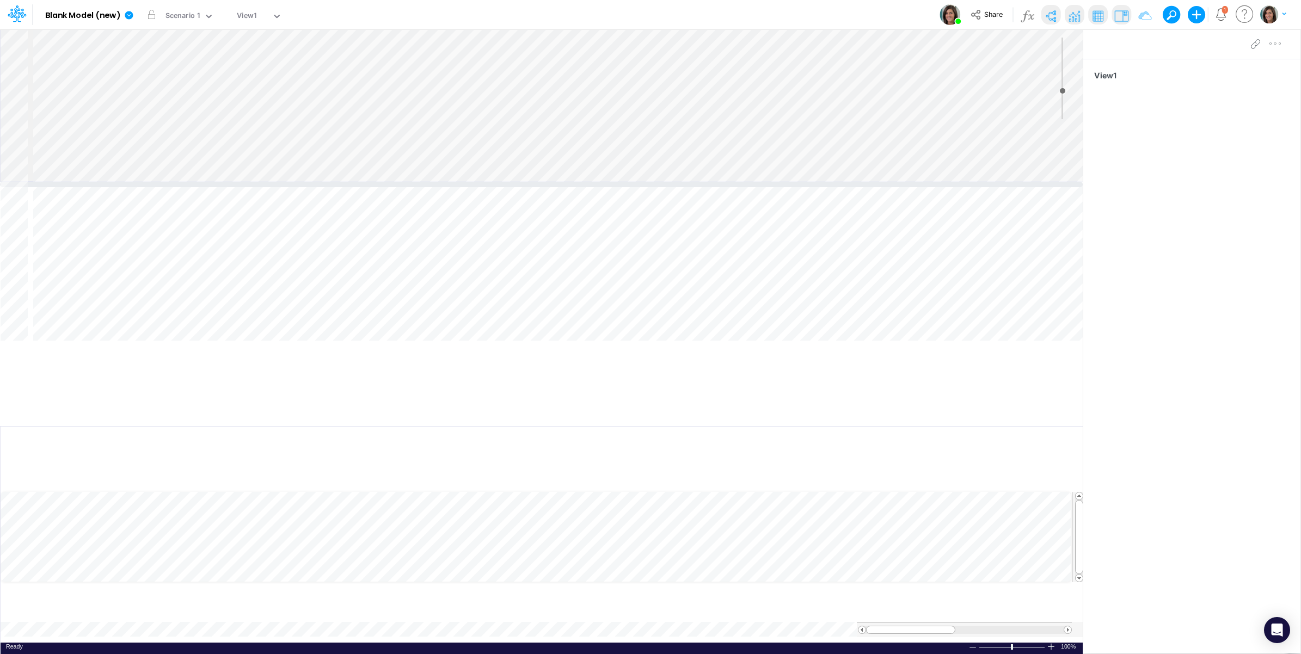
click at [290, 182] on div at bounding box center [541, 184] width 1083 height 5
click at [1052, 17] on img at bounding box center [1050, 15] width 17 height 17
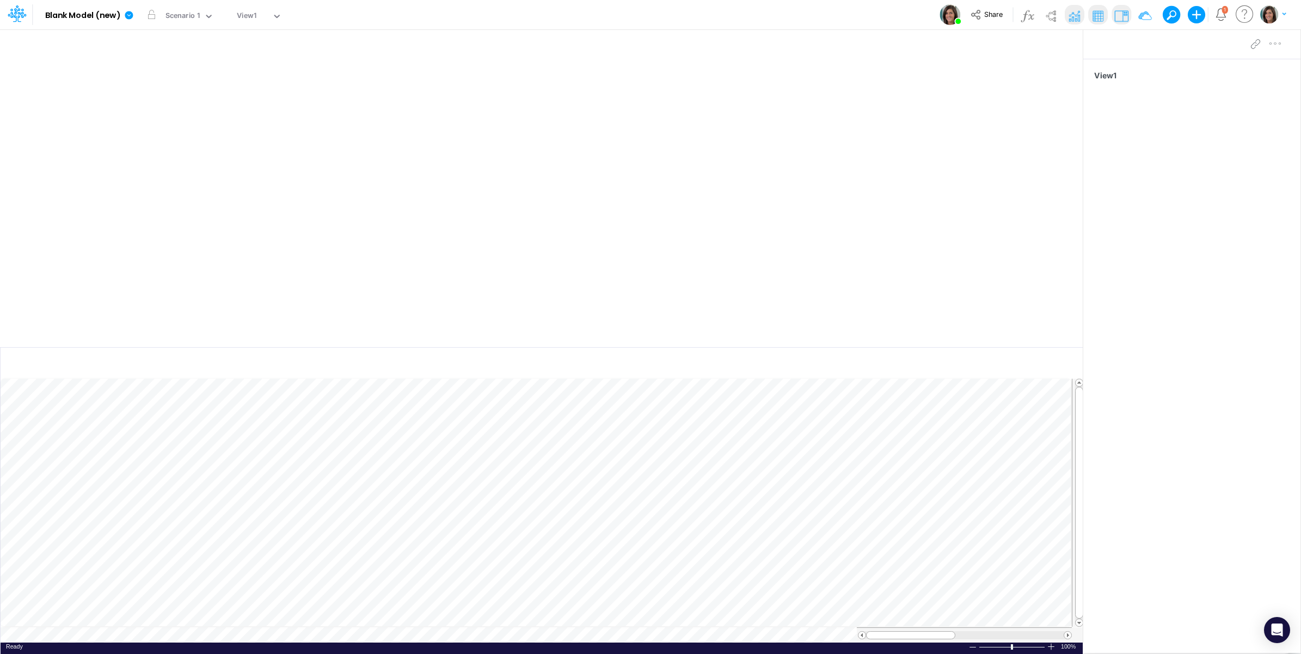
click at [1144, 15] on img at bounding box center [1144, 15] width 17 height 17
drag, startPoint x: 859, startPoint y: 361, endPoint x: 910, endPoint y: 200, distance: 169.1
click at [857, 360] on button "button" at bounding box center [859, 363] width 26 height 19
click at [972, 44] on icon "button" at bounding box center [976, 44] width 16 height 11
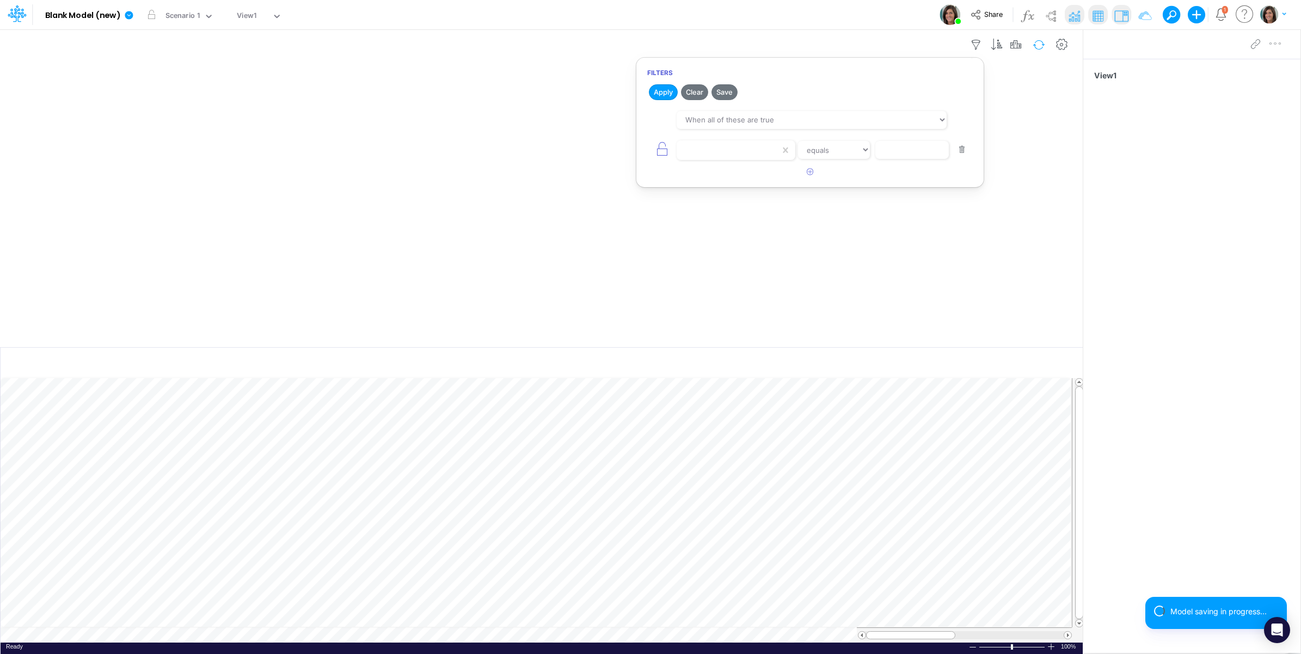
click at [1042, 47] on button "button" at bounding box center [1039, 44] width 26 height 19
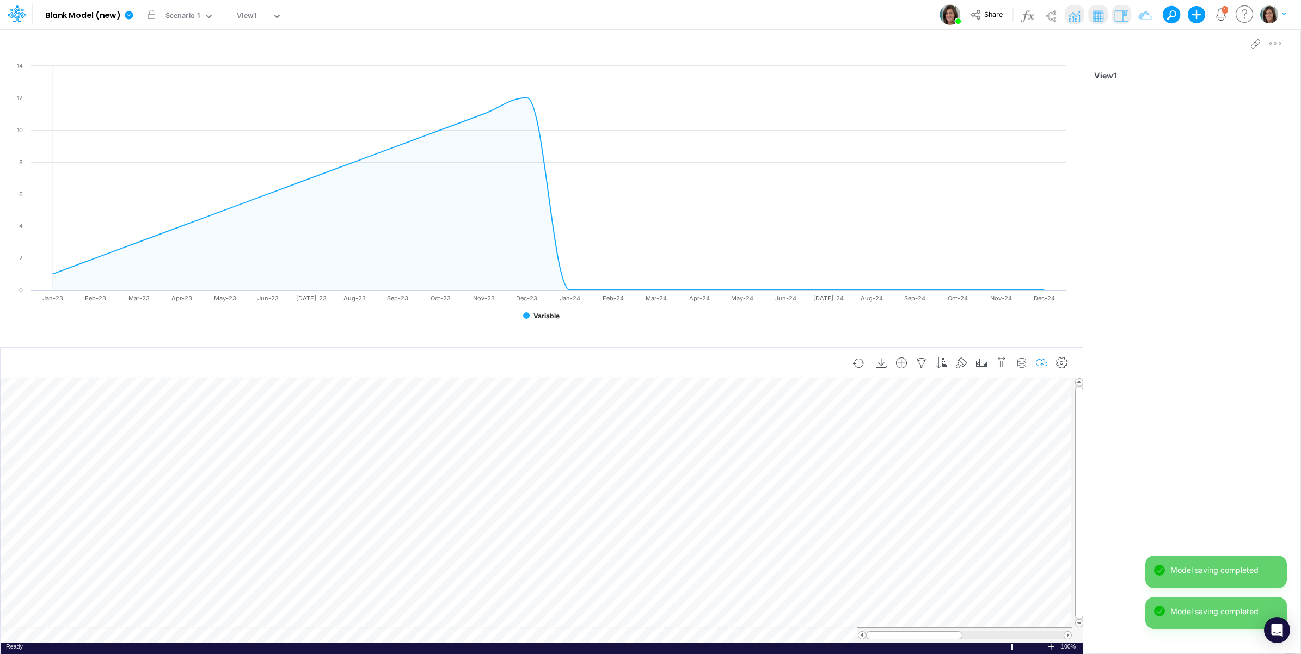
click at [1043, 364] on icon "button" at bounding box center [1042, 363] width 16 height 11
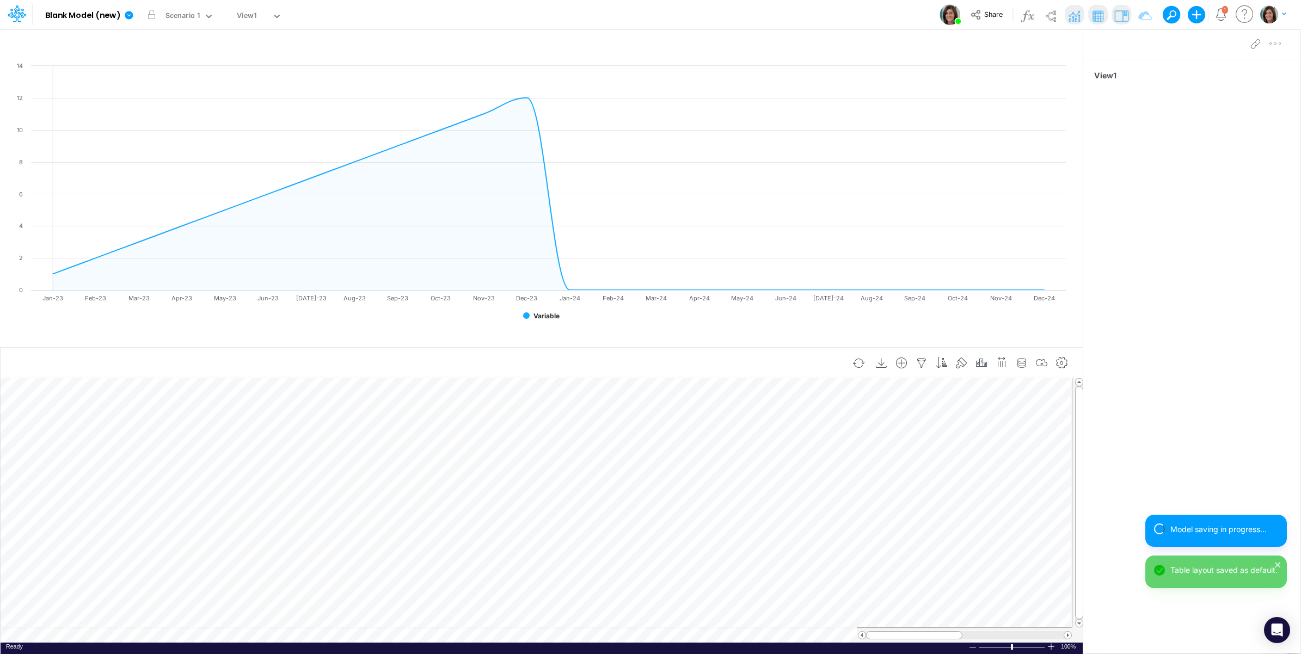
scroll to position [0, 1]
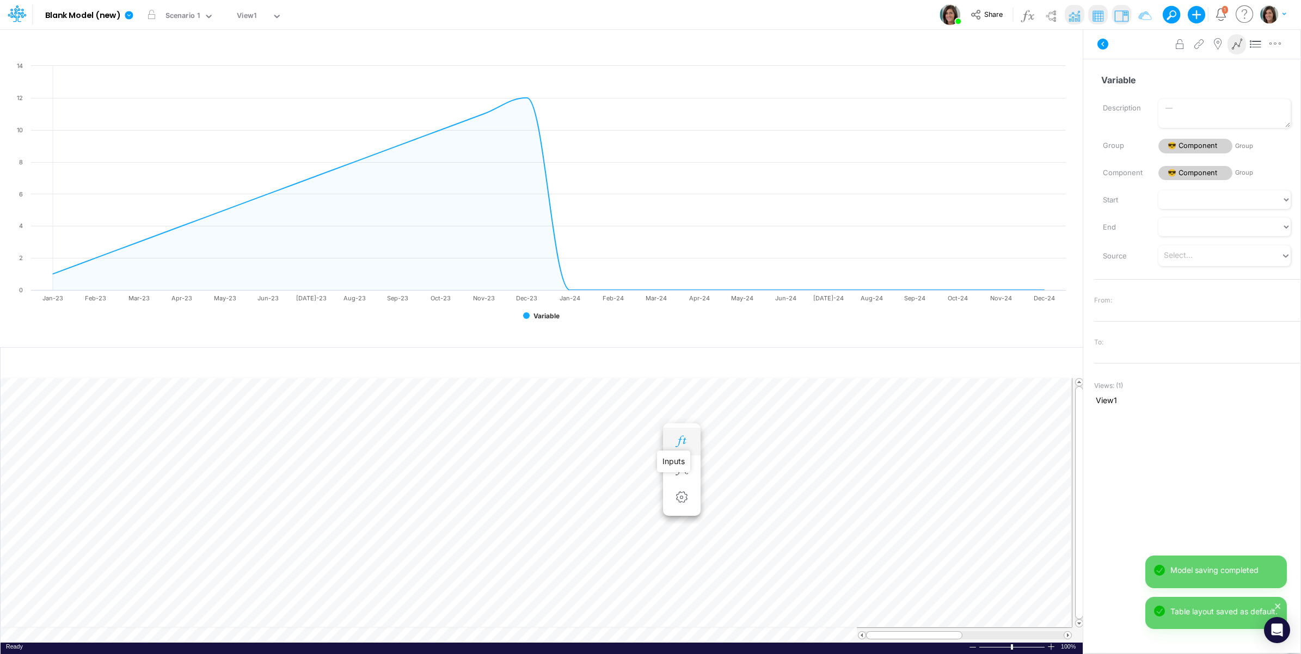
click at [689, 439] on icon "button" at bounding box center [681, 441] width 16 height 11
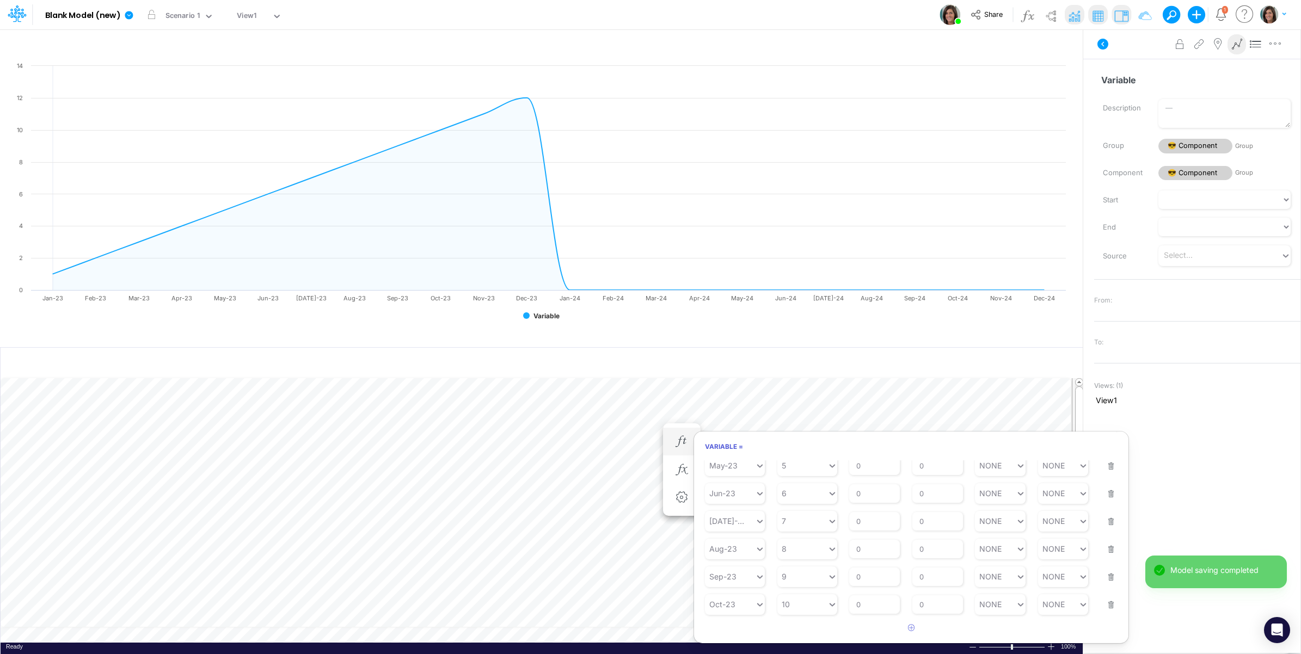
scroll to position [214, 0]
click at [906, 629] on button "button" at bounding box center [911, 629] width 21 height 18
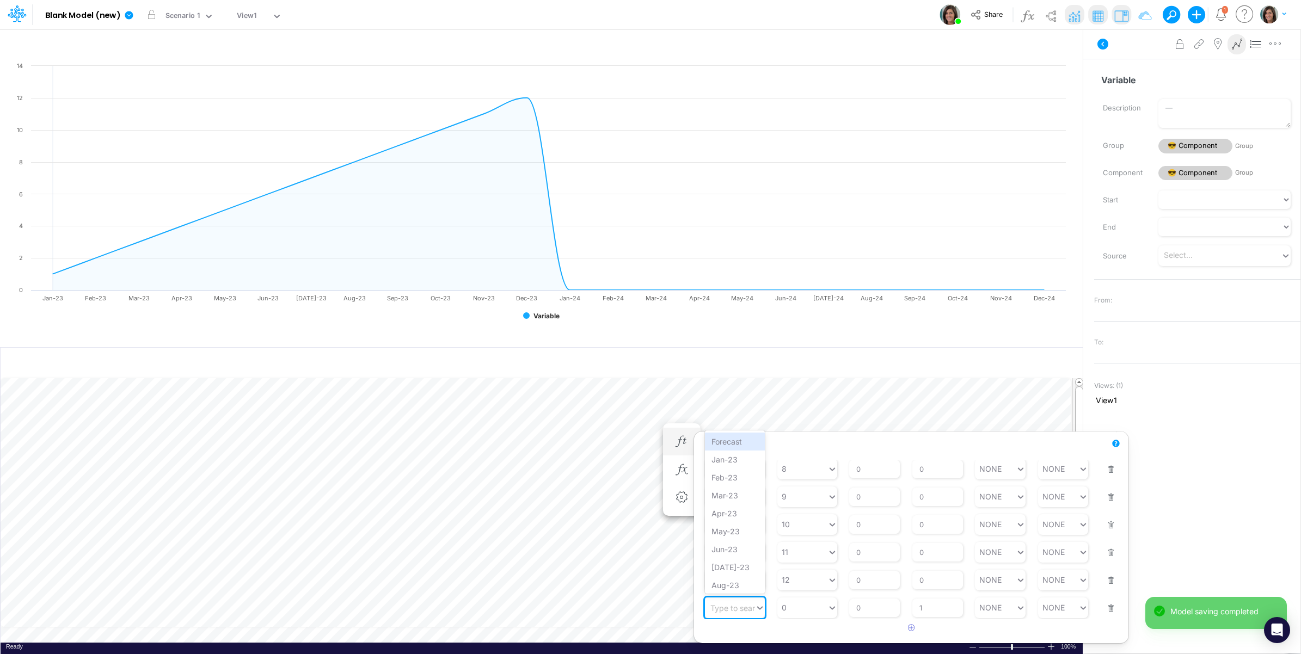
click at [742, 613] on div "Type to search..." at bounding box center [730, 608] width 50 height 16
click at [734, 443] on div "Forecast" at bounding box center [735, 442] width 60 height 18
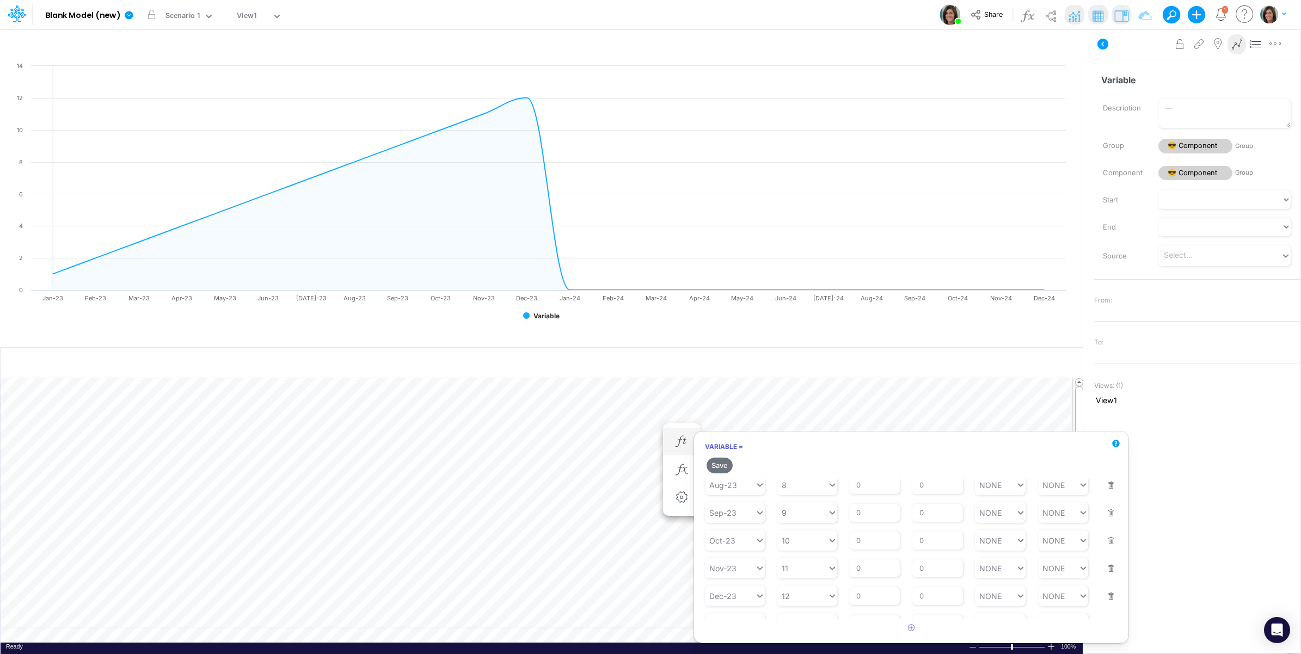
scroll to position [262, 0]
type input "0"
click at [810, 610] on div "0 0" at bounding box center [802, 608] width 50 height 16
click at [820, 480] on div "PRIOR TM" at bounding box center [807, 477] width 60 height 18
click at [720, 467] on button "Save" at bounding box center [720, 466] width 26 height 16
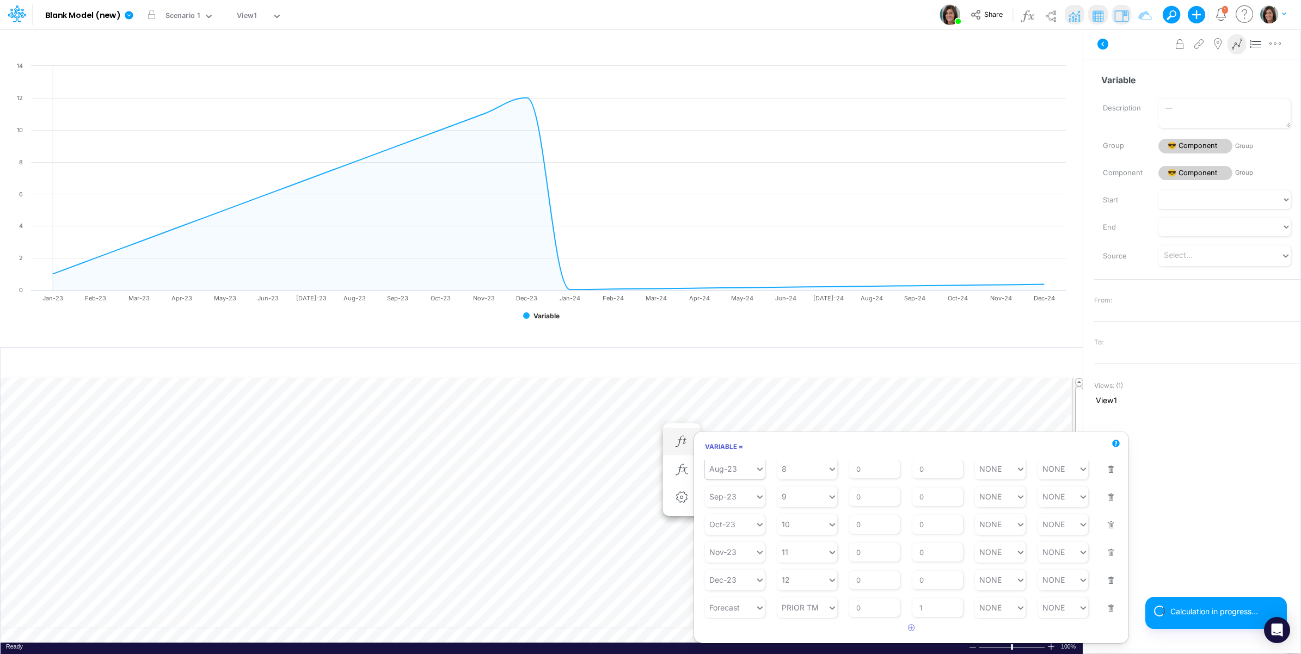
scroll to position [242, 0]
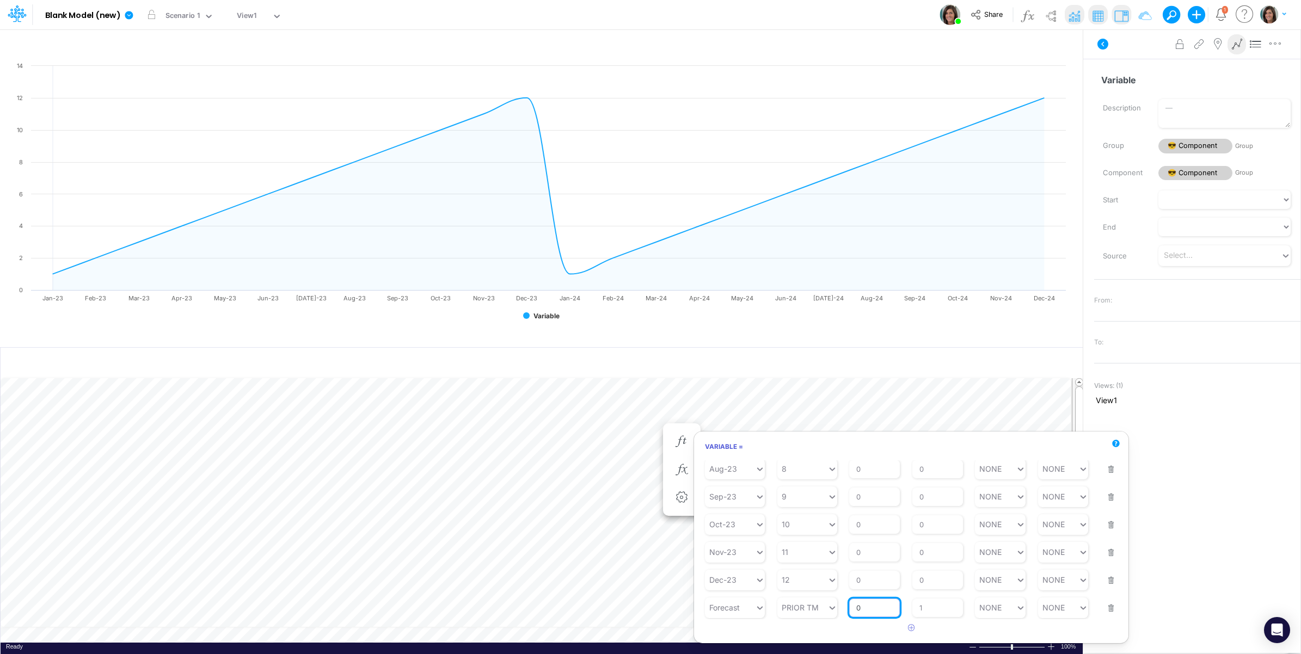
drag, startPoint x: 871, startPoint y: 610, endPoint x: 844, endPoint y: 609, distance: 27.2
click at [844, 609] on div "Starting Period Forecast Starting Value PRIOR TM % Growth Rate 0 Repeats Every …" at bounding box center [911, 601] width 413 height 34
click at [872, 605] on input "0" at bounding box center [874, 608] width 51 height 19
drag, startPoint x: 858, startPoint y: 610, endPoint x: 850, endPoint y: 610, distance: 8.7
click at [850, 610] on input "0" at bounding box center [874, 608] width 51 height 19
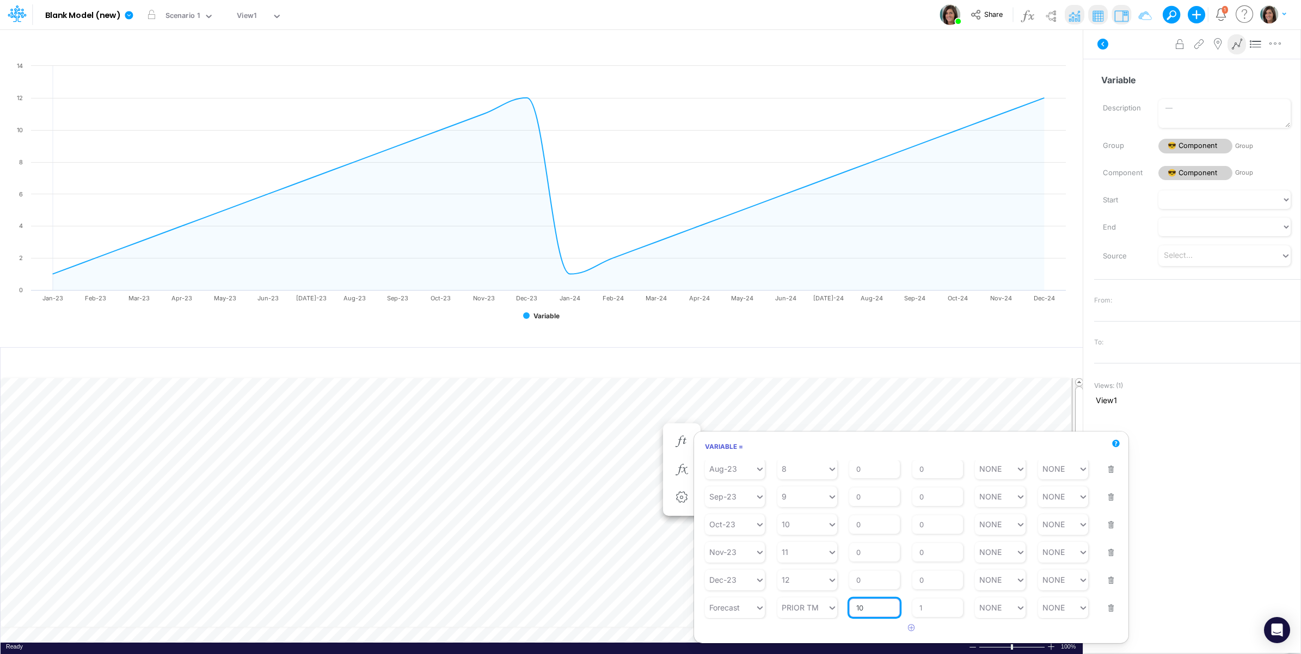
type input "10"
click at [825, 635] on article at bounding box center [911, 629] width 434 height 18
click at [719, 462] on button "Save" at bounding box center [720, 466] width 26 height 16
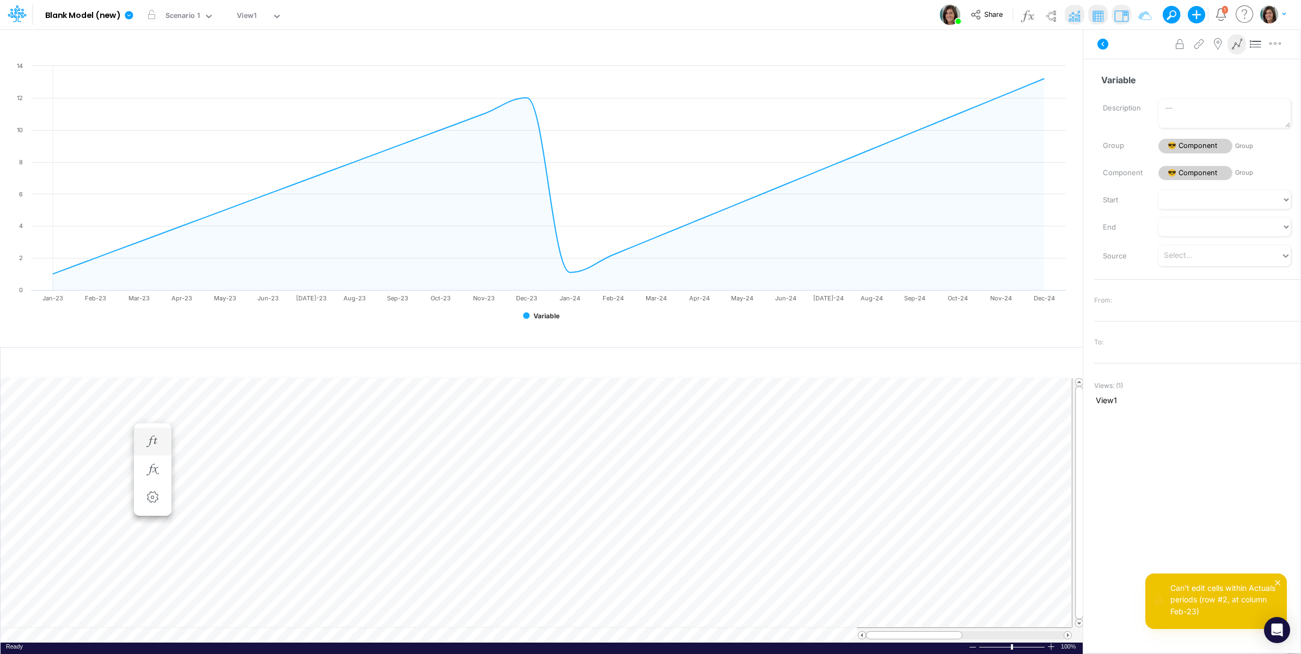
scroll to position [0, 1]
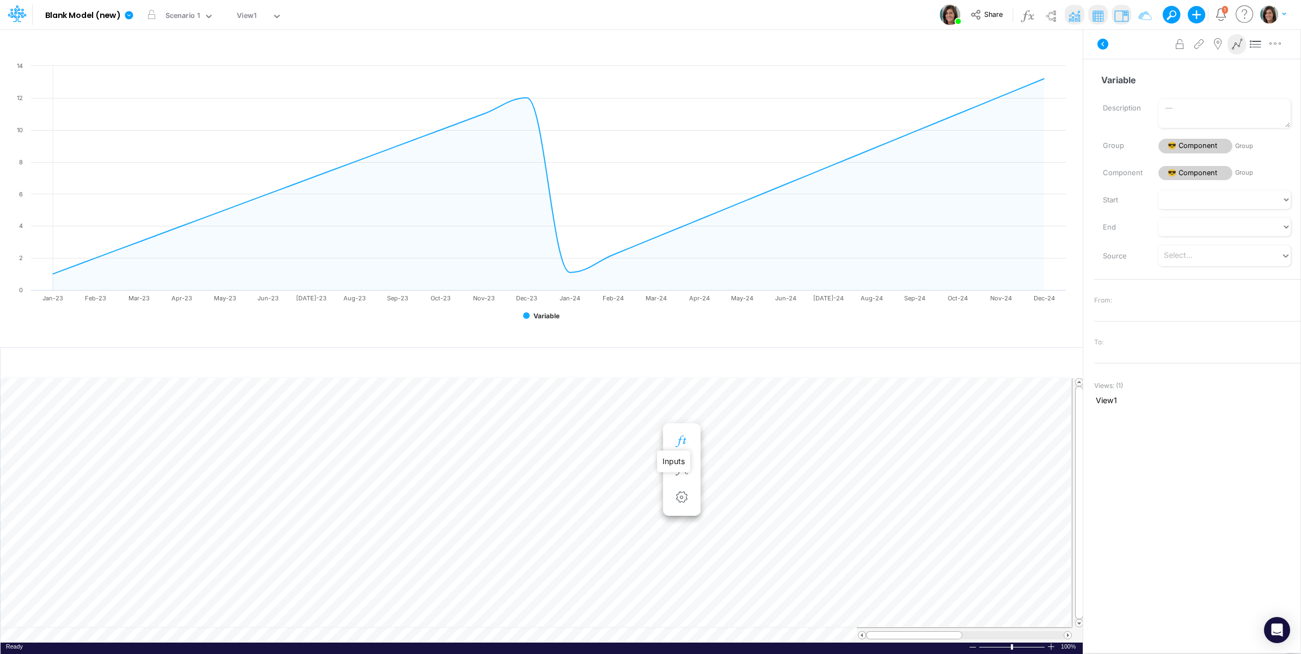
click at [684, 440] on icon "button" at bounding box center [681, 441] width 16 height 11
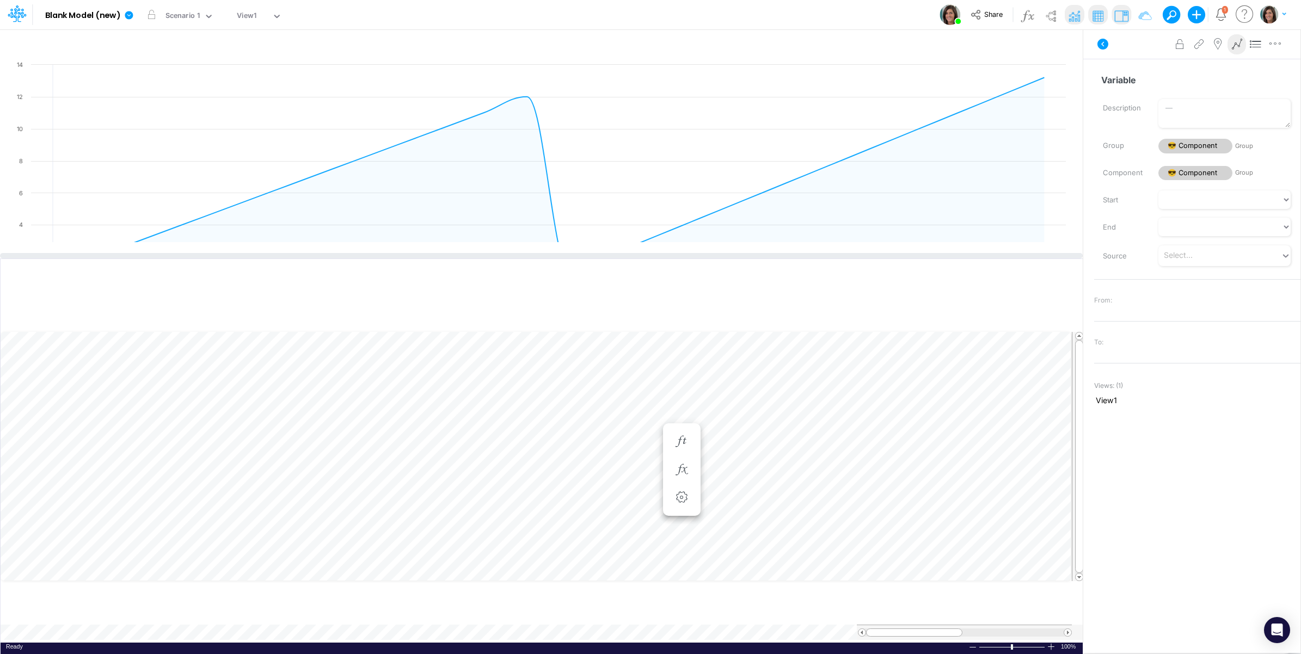
drag, startPoint x: 607, startPoint y: 346, endPoint x: 602, endPoint y: 257, distance: 88.9
click at [602, 257] on div at bounding box center [541, 255] width 1083 height 5
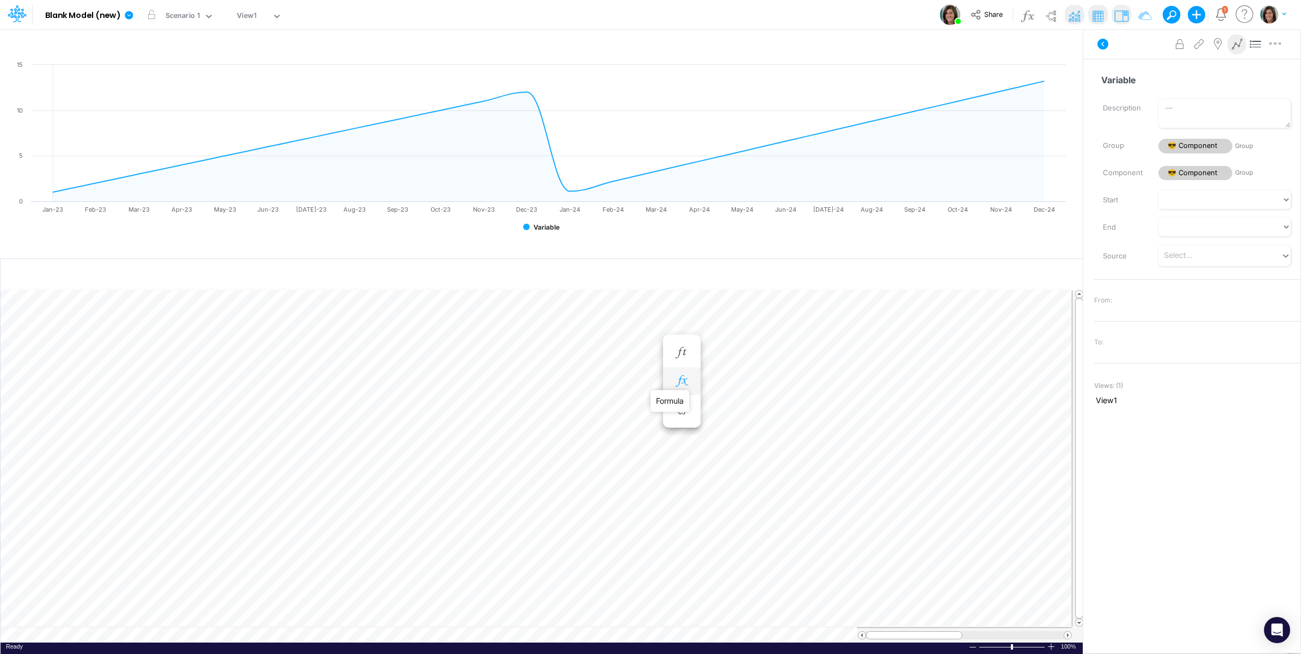
click at [684, 384] on icon "button" at bounding box center [681, 381] width 16 height 11
click at [689, 347] on icon "button" at bounding box center [681, 352] width 16 height 11
click at [682, 353] on icon "button" at bounding box center [681, 352] width 16 height 11
click at [683, 354] on icon "button" at bounding box center [681, 352] width 16 height 11
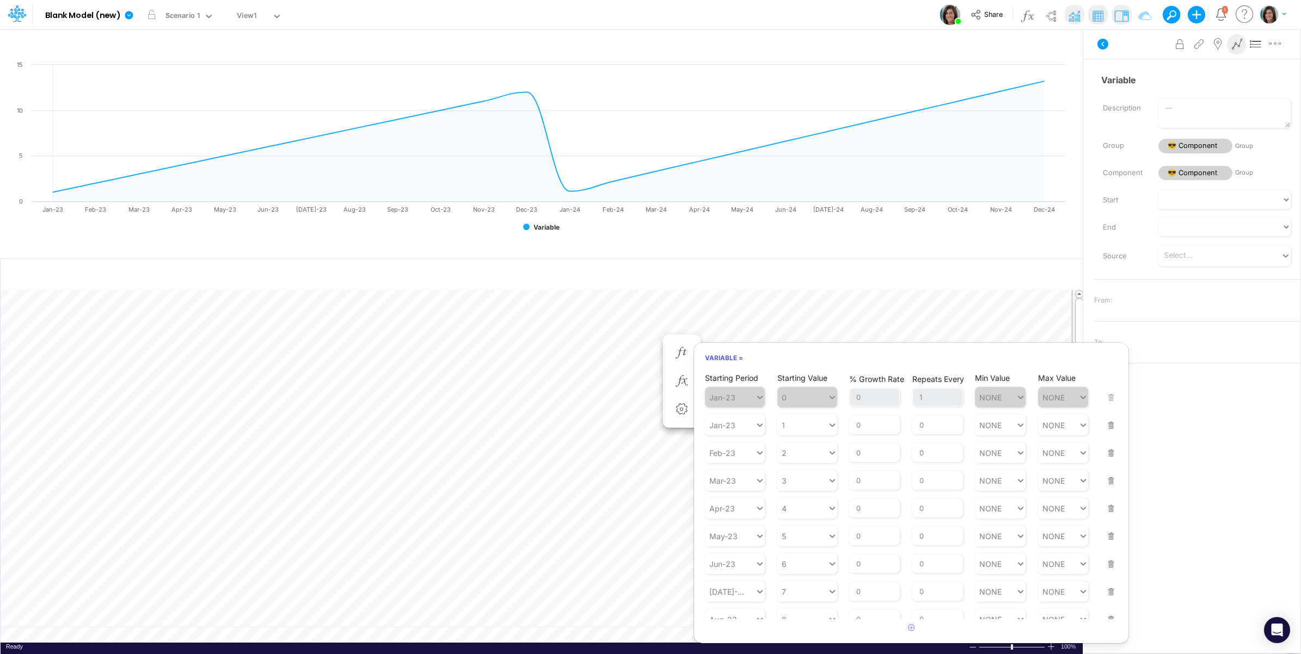
scroll to position [154, 0]
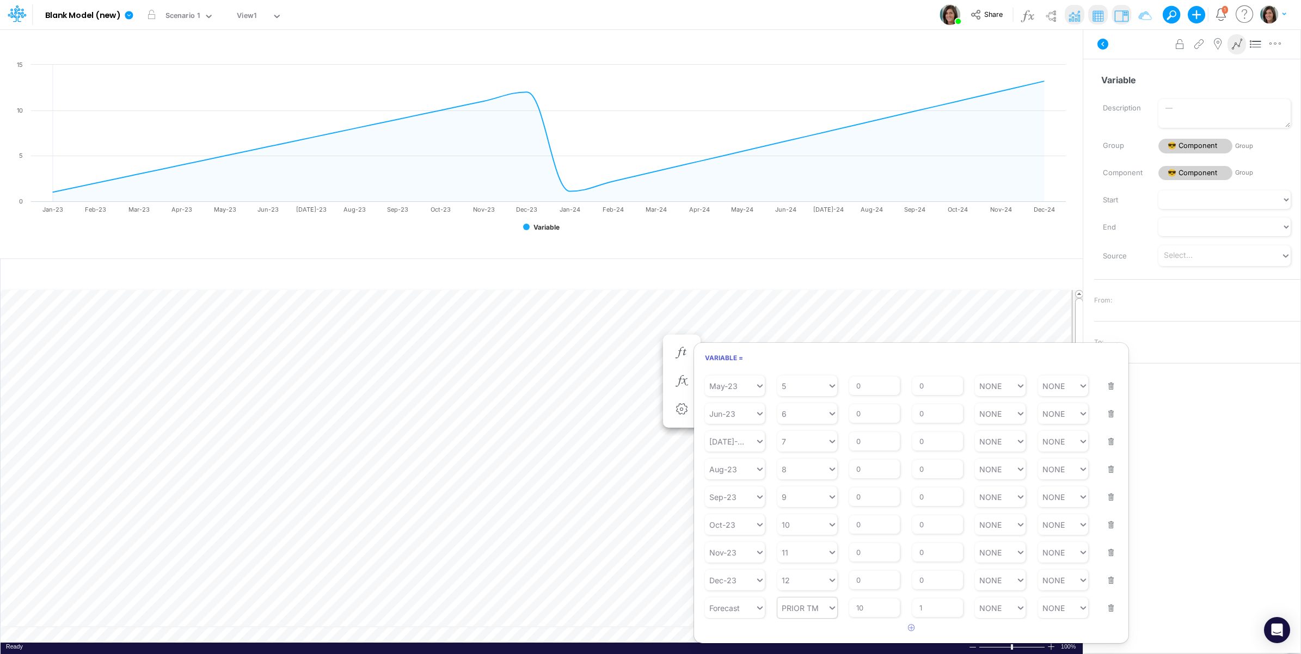
type input "PRIOR TM"
drag, startPoint x: 810, startPoint y: 610, endPoint x: 815, endPoint y: 603, distance: 9.1
click at [807, 443] on div "LATEST" at bounding box center [807, 442] width 60 height 18
drag, startPoint x: 870, startPoint y: 610, endPoint x: 847, endPoint y: 608, distance: 23.0
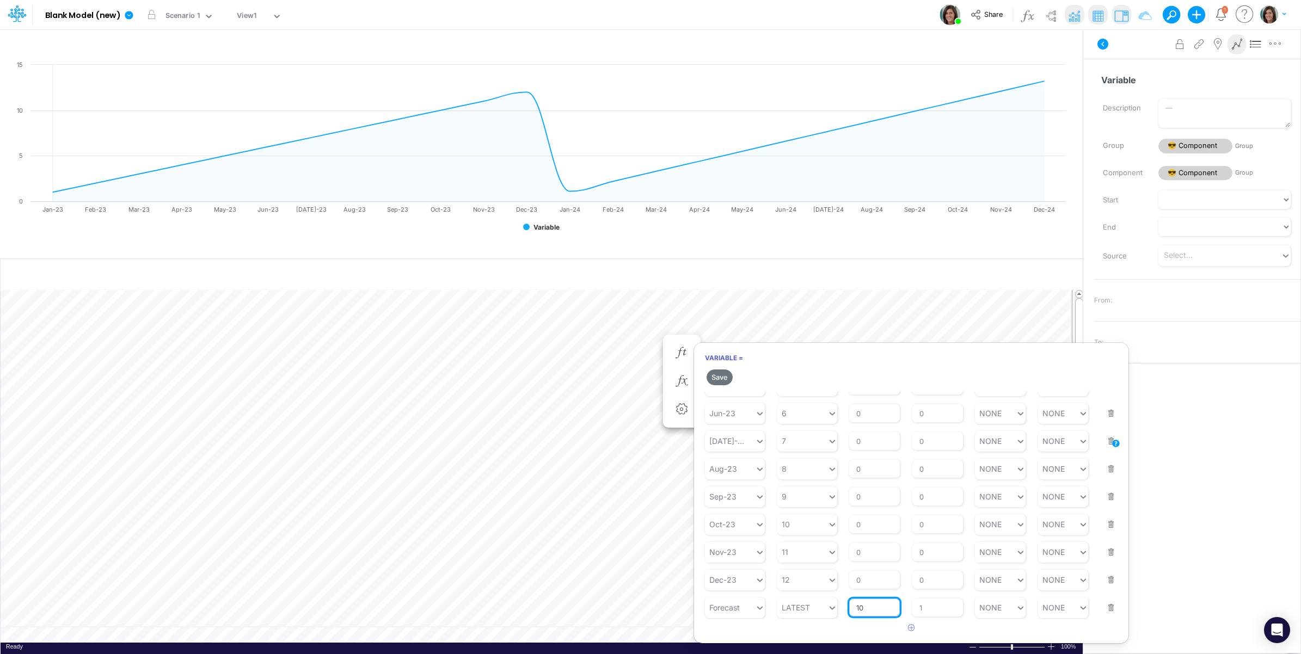
click at [847, 608] on div "Starting Period Forecast Starting Value LATEST % Growth Rate 10 Repeats Every 1…" at bounding box center [911, 601] width 413 height 34
type input "0"
click at [721, 377] on button "Save" at bounding box center [720, 378] width 26 height 16
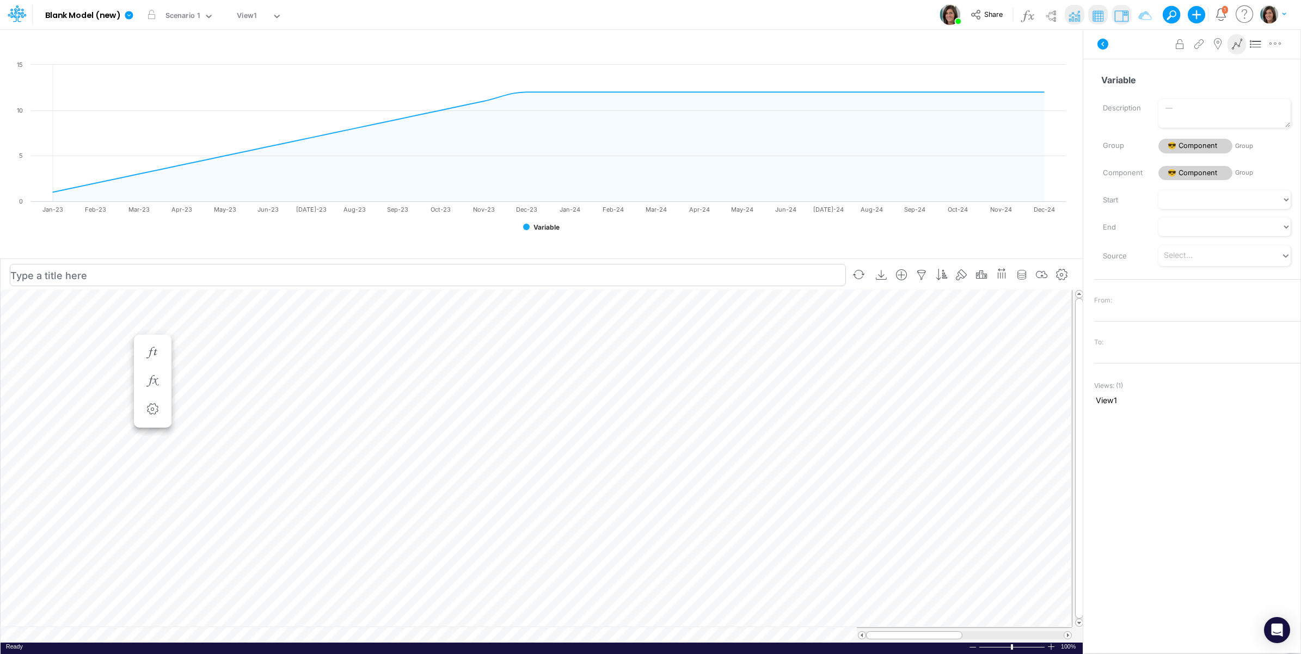
scroll to position [0, 1]
click at [684, 351] on icon "button" at bounding box center [681, 352] width 16 height 11
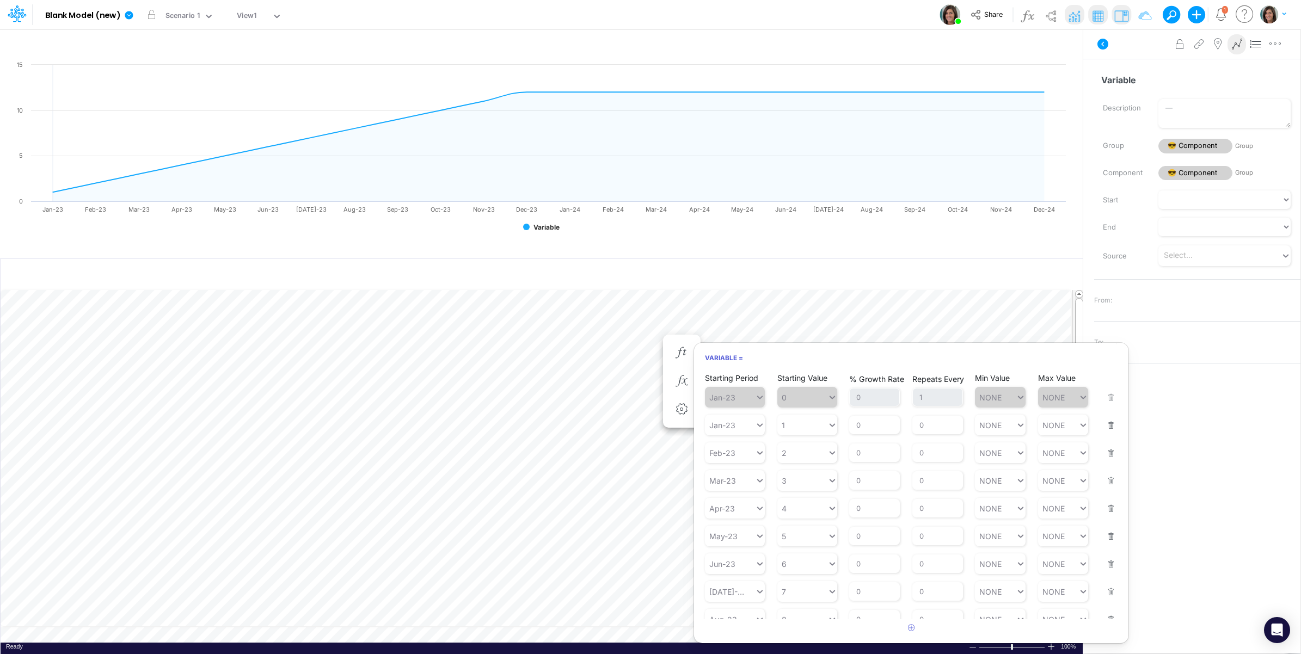
scroll to position [154, 0]
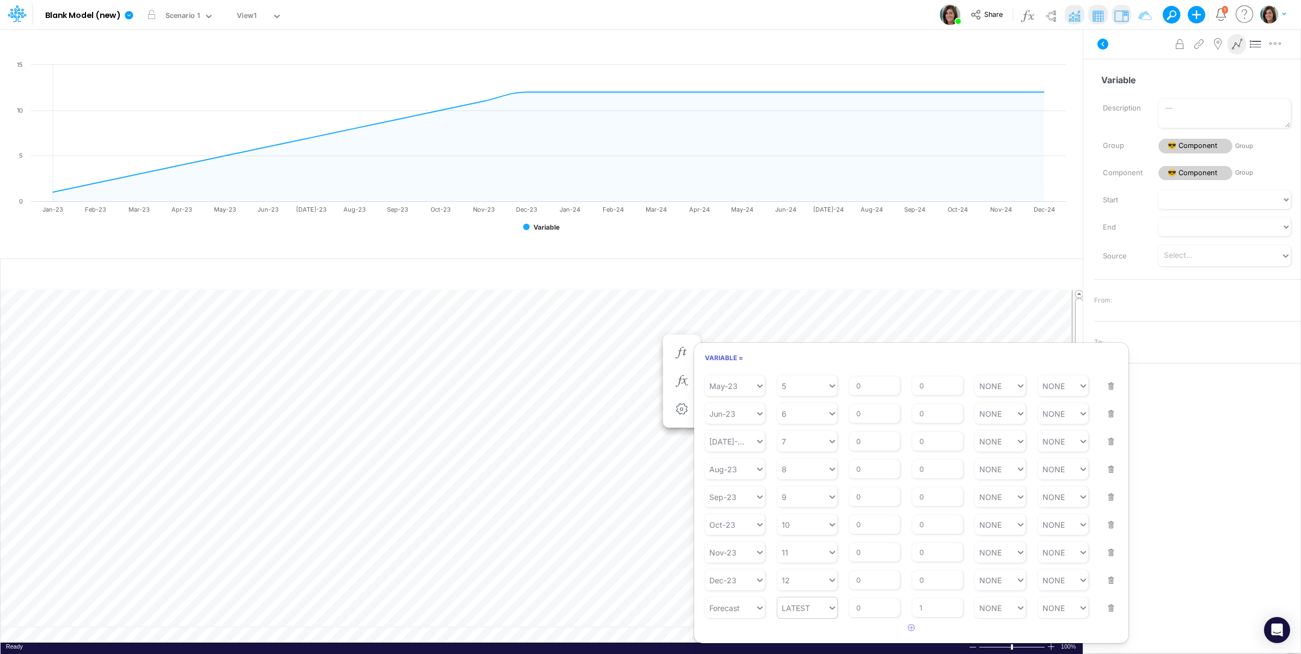
type input "LATEST"
click at [810, 515] on div "AVG T3M" at bounding box center [807, 514] width 60 height 18
click at [723, 377] on button "Save" at bounding box center [720, 378] width 26 height 16
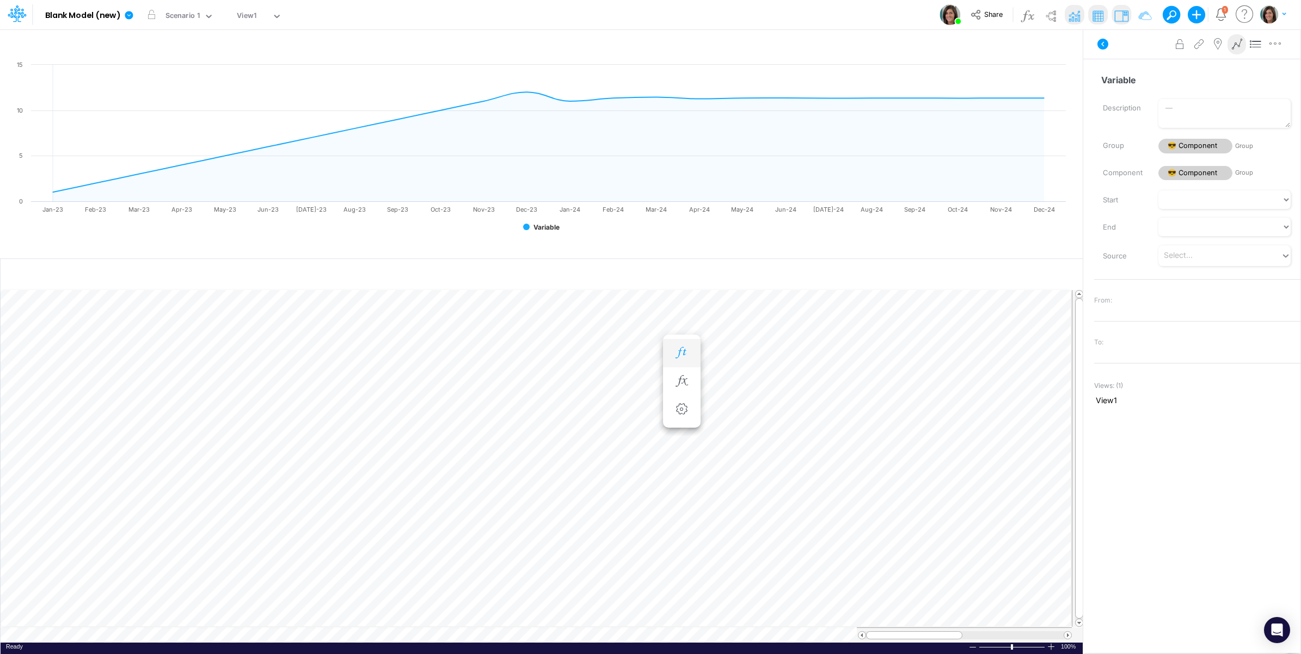
click at [679, 350] on icon "button" at bounding box center [681, 352] width 16 height 11
click at [690, 349] on button "button" at bounding box center [682, 353] width 20 height 22
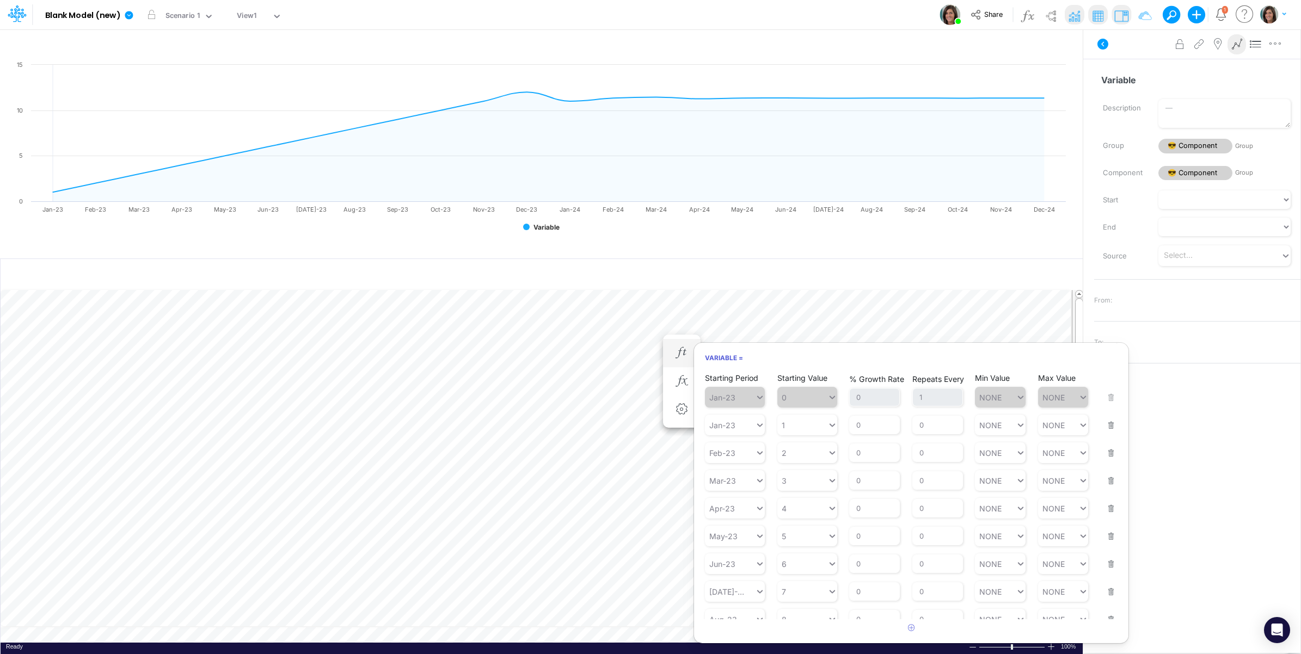
scroll to position [154, 0]
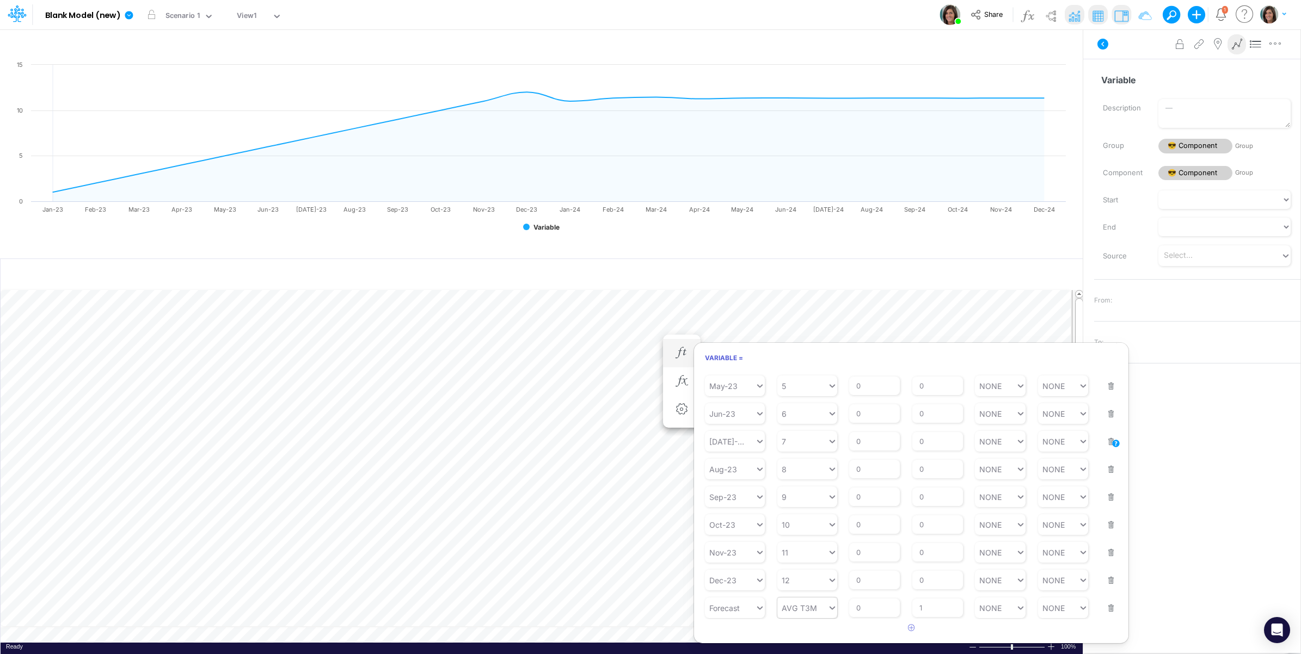
type input "AVG T3M"
click at [806, 498] on div "AVG TTM" at bounding box center [807, 496] width 60 height 18
click at [1123, 42] on div "Advanced settings Delete" at bounding box center [1191, 44] width 217 height 30
click at [1105, 42] on icon at bounding box center [1102, 44] width 11 height 11
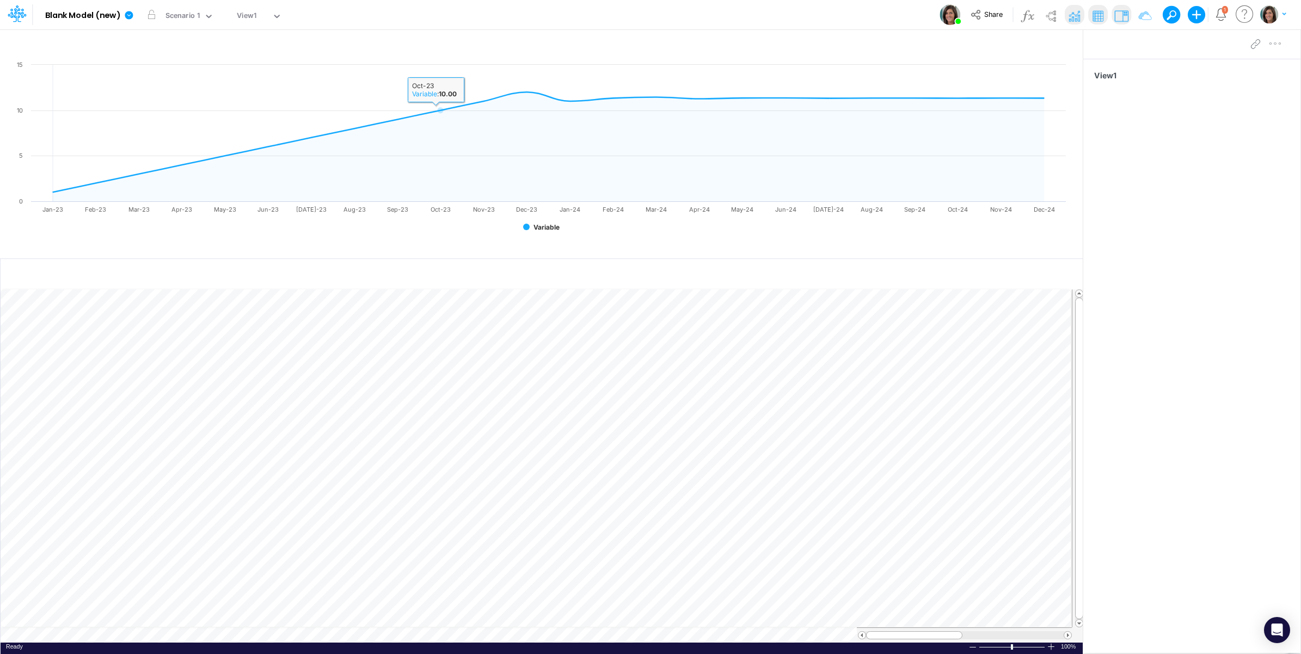
scroll to position [0, 1]
